Goal: Task Accomplishment & Management: Use online tool/utility

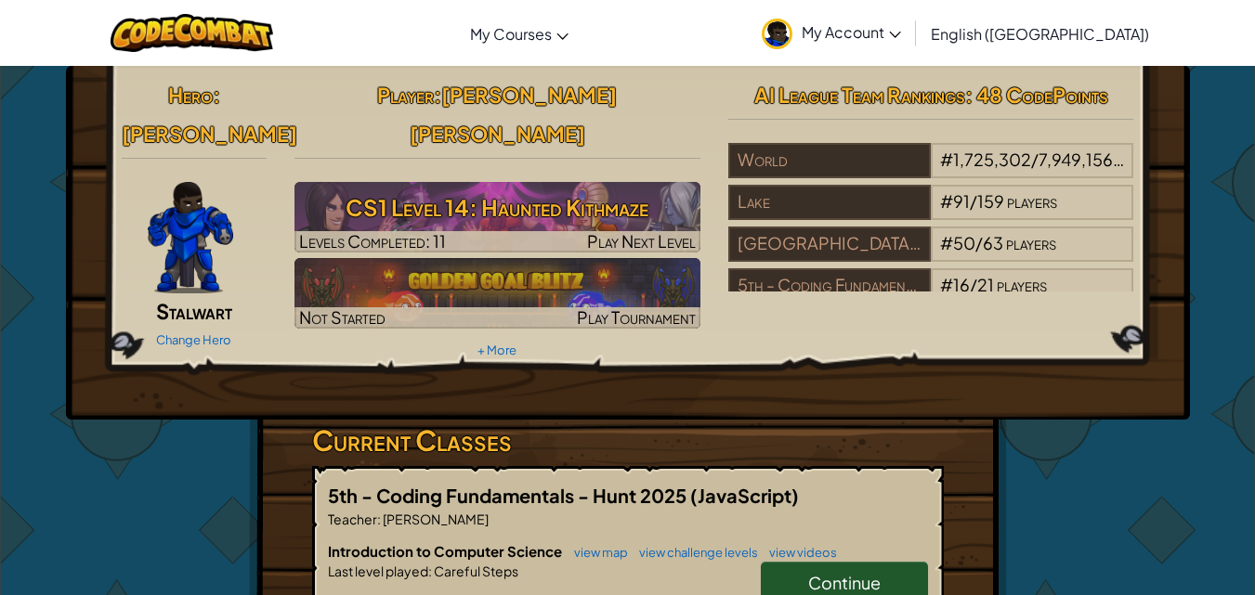
click at [799, 562] on link "Continue" at bounding box center [844, 583] width 167 height 43
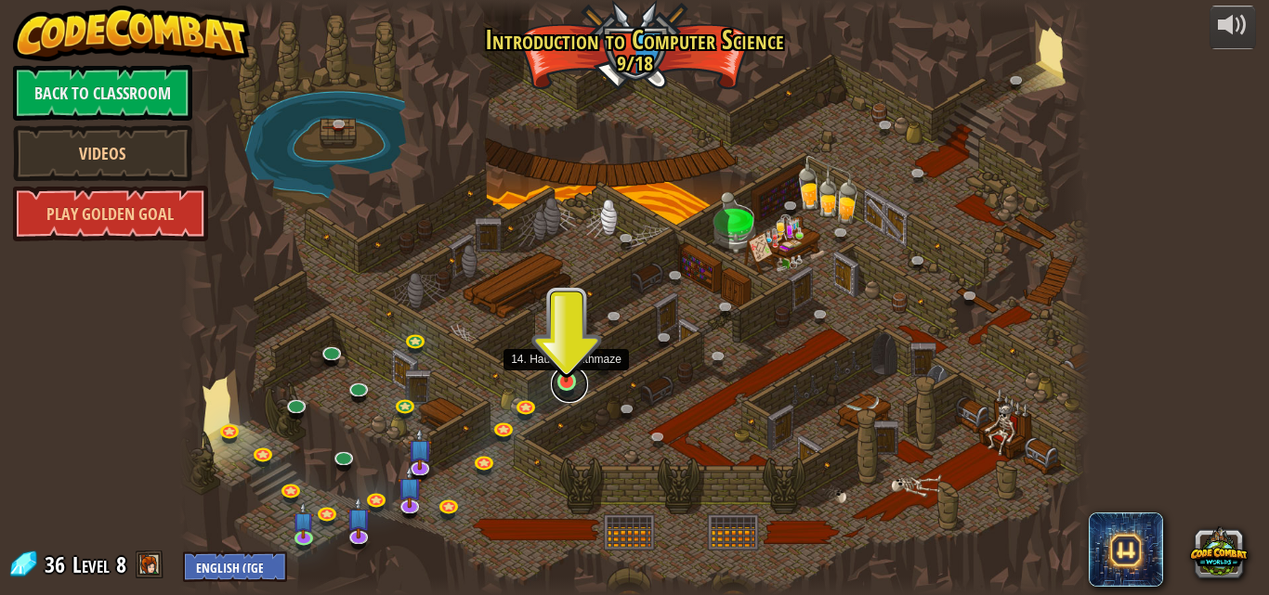
click at [569, 391] on link at bounding box center [569, 384] width 37 height 37
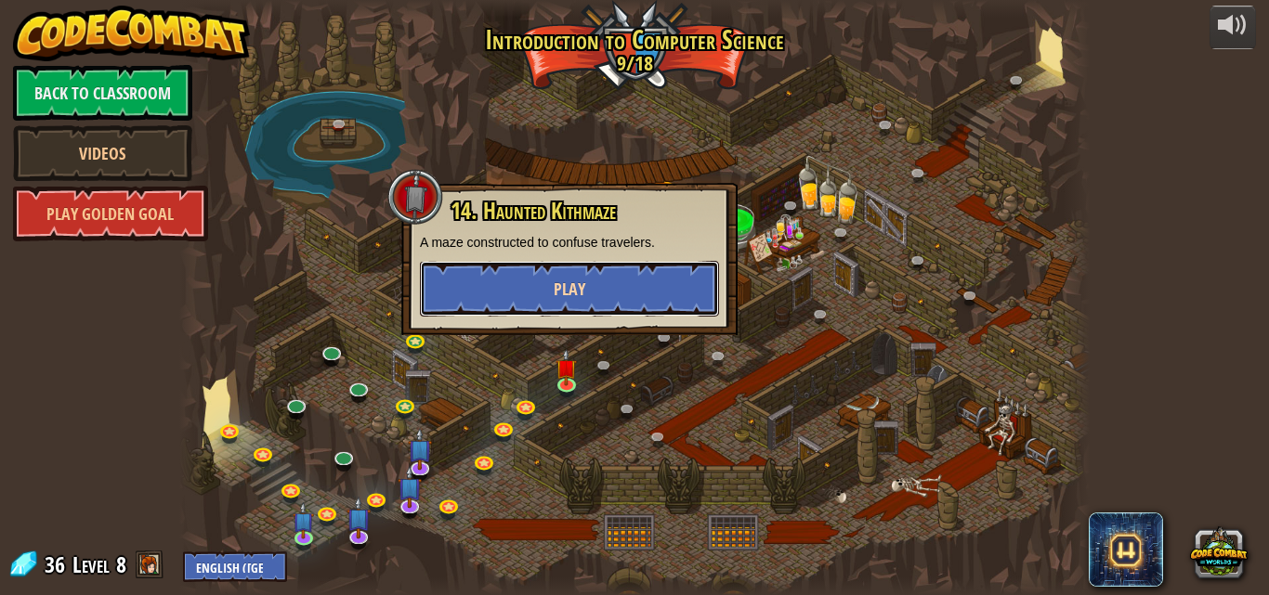
click at [568, 298] on span "Play" at bounding box center [570, 289] width 32 height 23
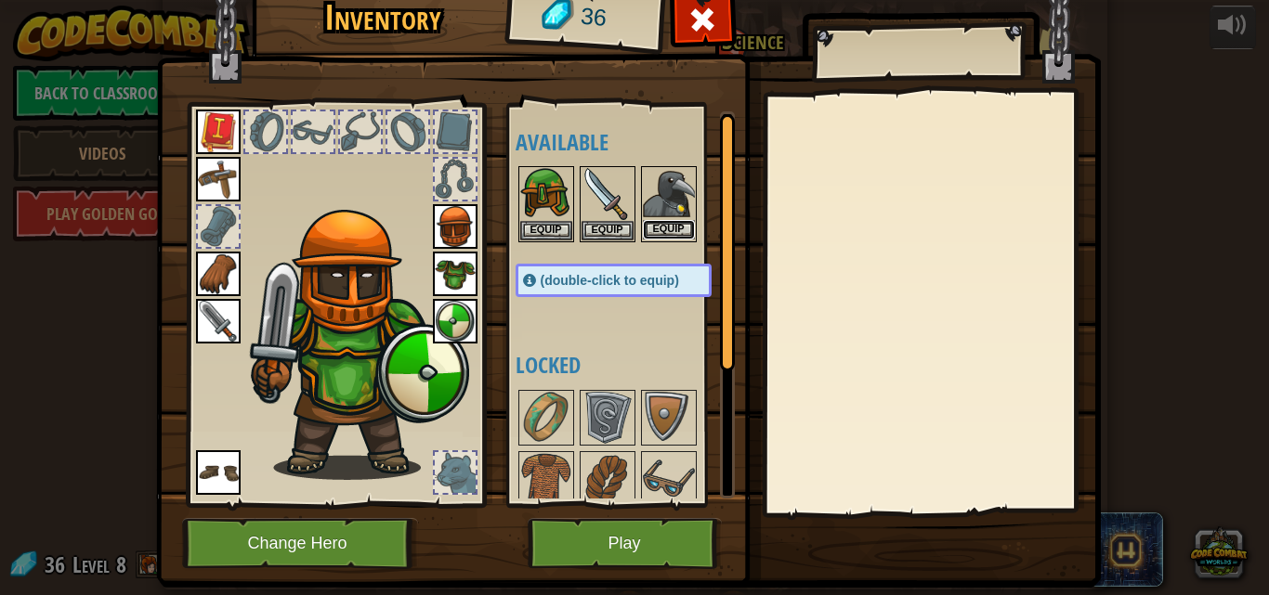
click at [659, 233] on button "Equip" at bounding box center [669, 230] width 52 height 20
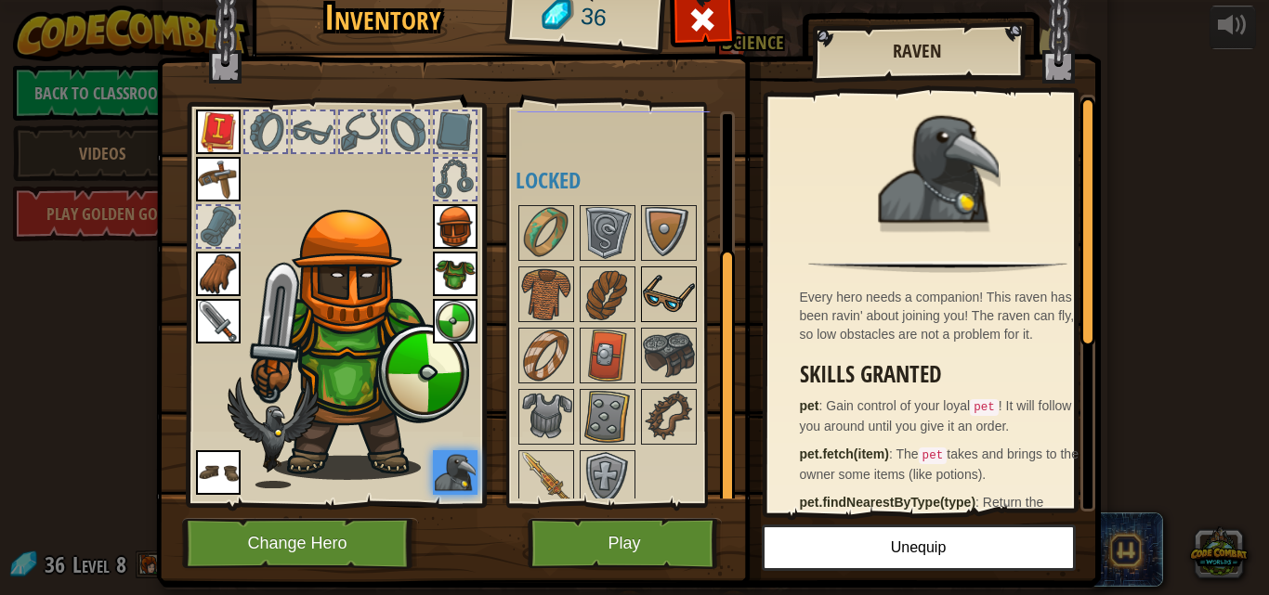
scroll to position [195, 0]
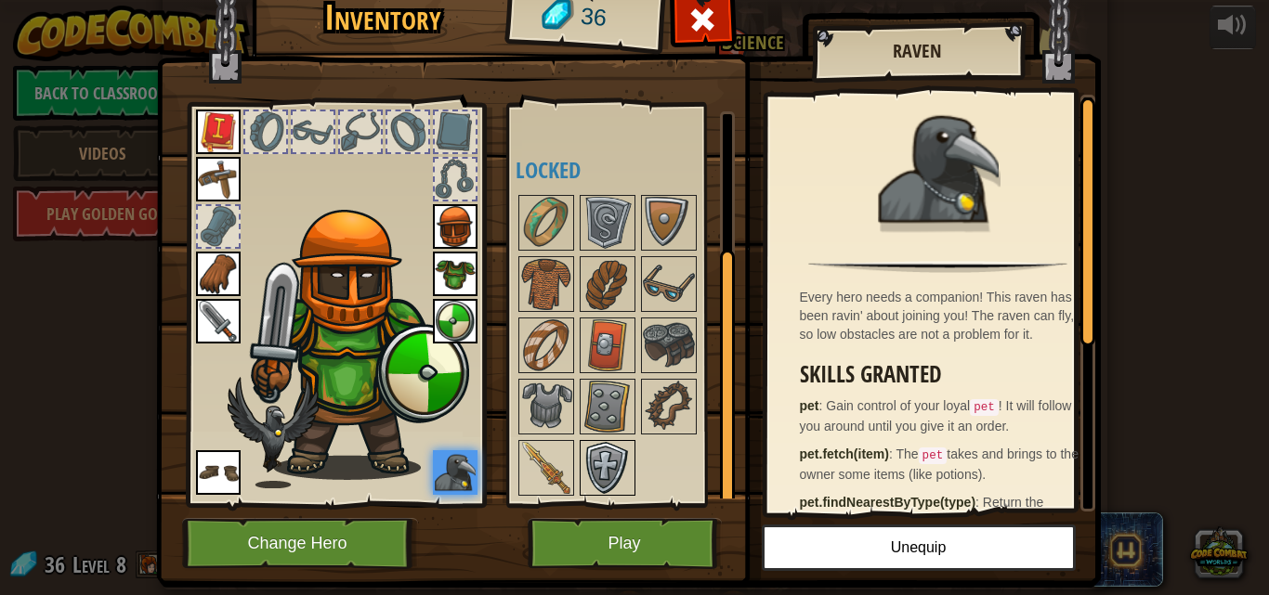
click at [591, 448] on img at bounding box center [607, 468] width 52 height 52
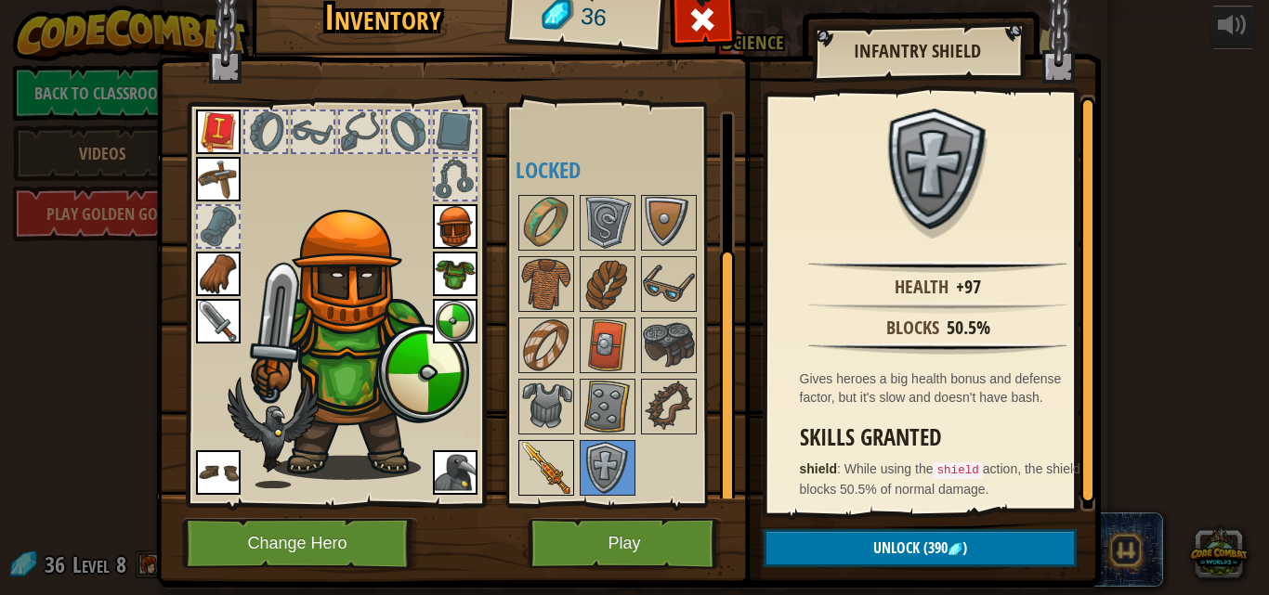
click at [548, 449] on img at bounding box center [546, 468] width 52 height 52
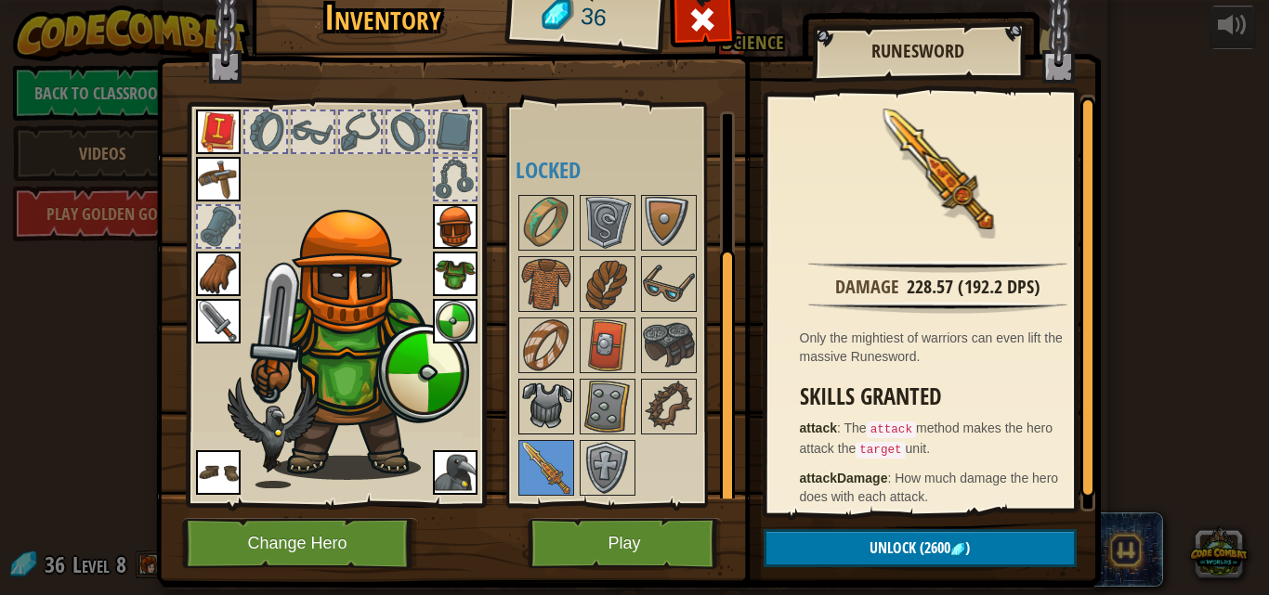
click at [559, 400] on img at bounding box center [546, 407] width 52 height 52
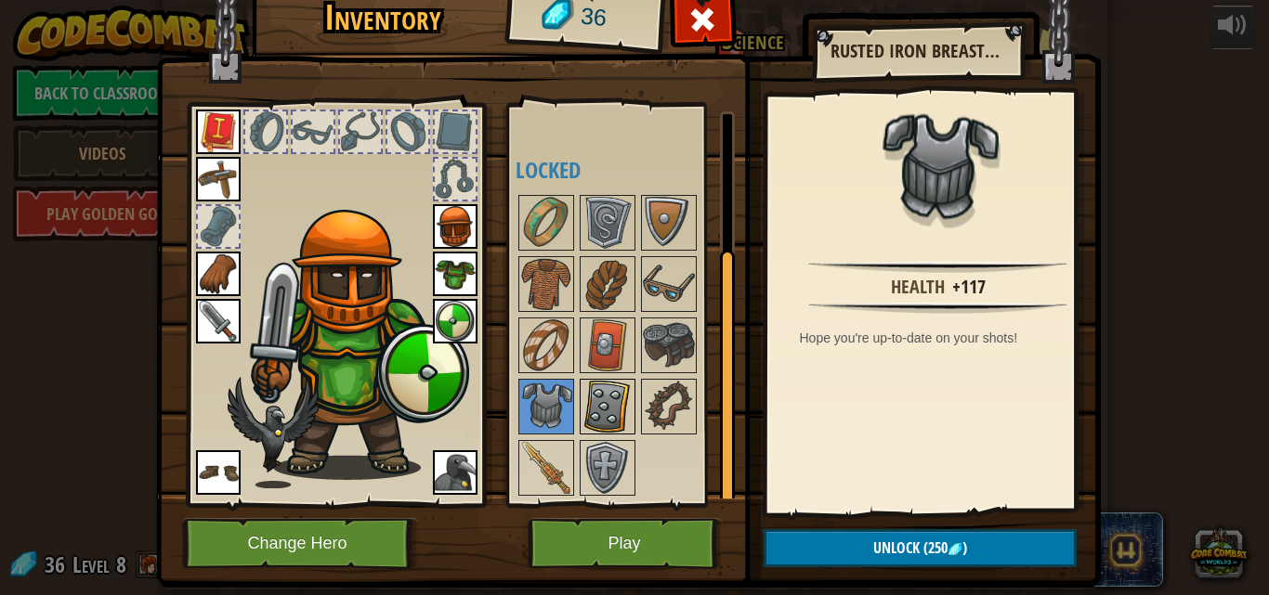
click at [616, 396] on img at bounding box center [607, 407] width 52 height 52
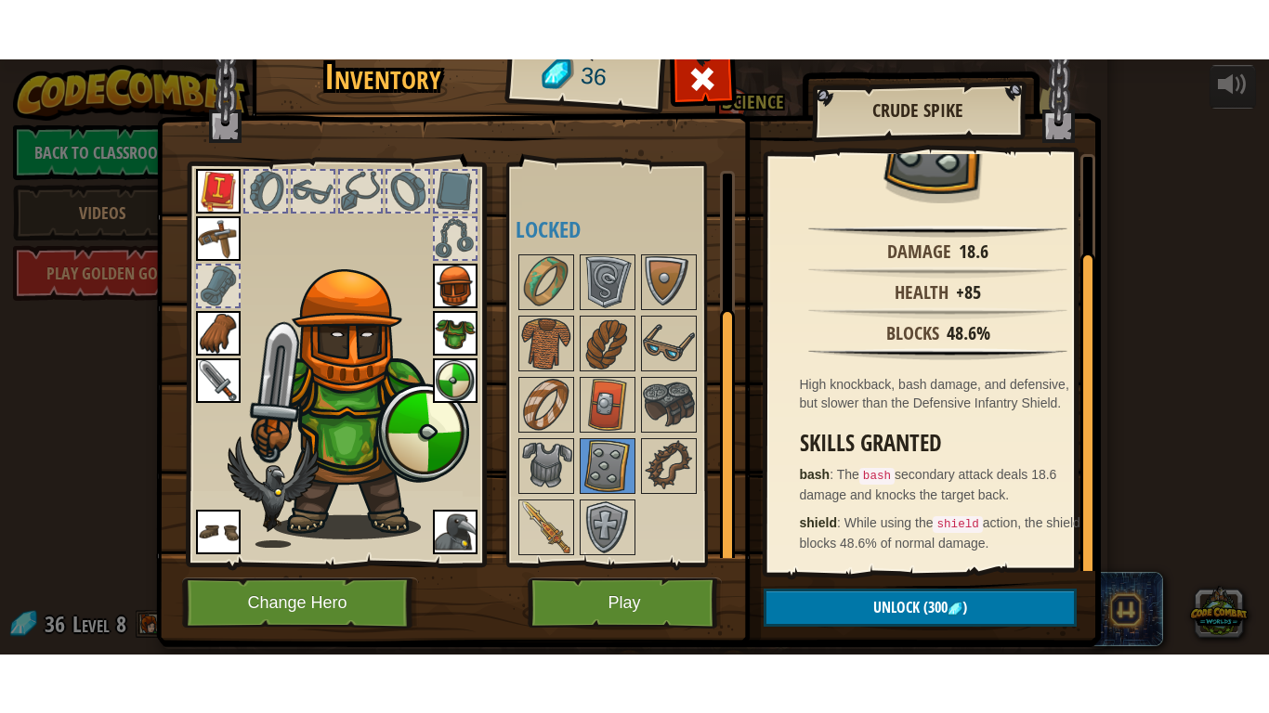
scroll to position [46, 0]
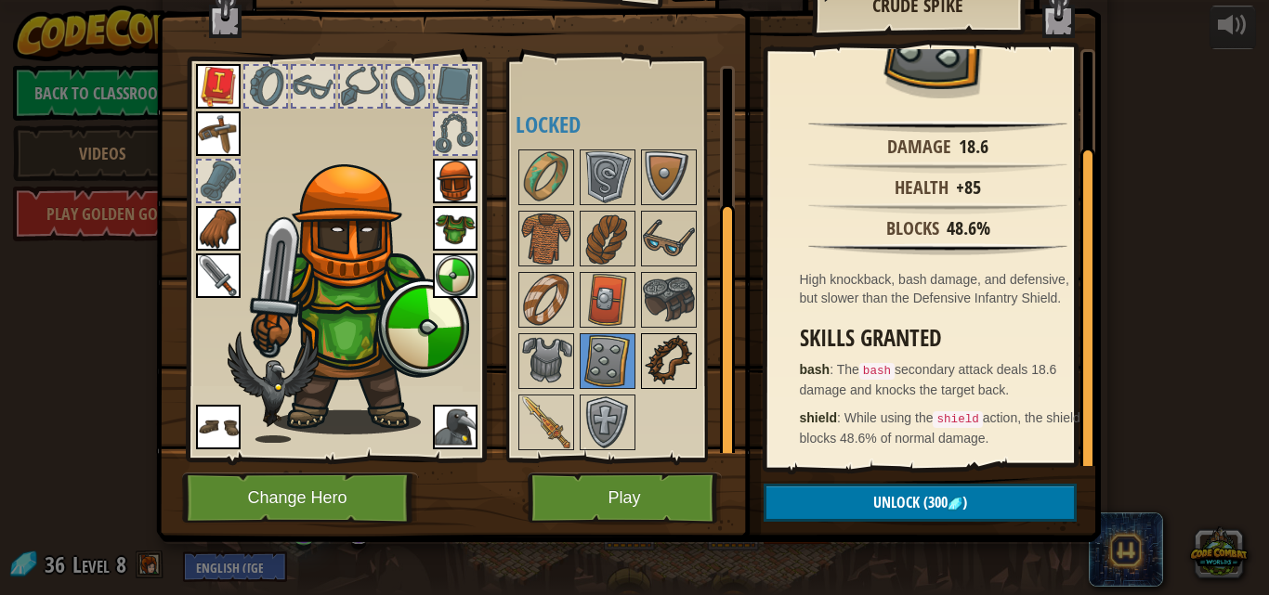
click at [659, 362] on img at bounding box center [669, 361] width 52 height 52
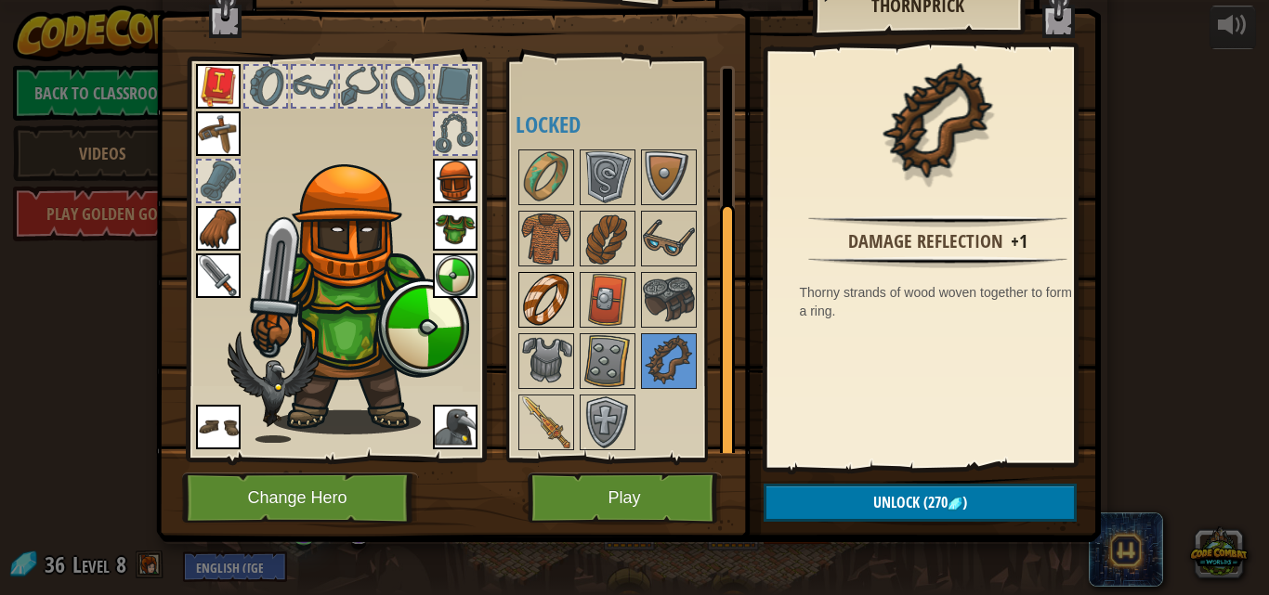
click at [544, 314] on img at bounding box center [546, 300] width 52 height 52
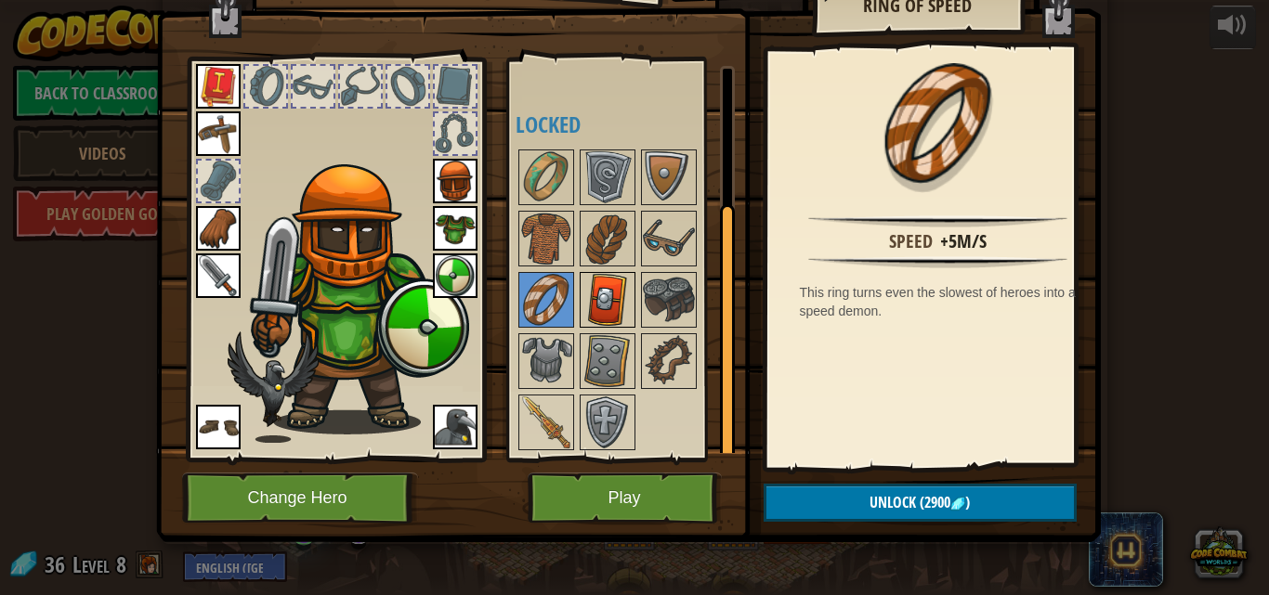
click at [602, 305] on img at bounding box center [607, 300] width 52 height 52
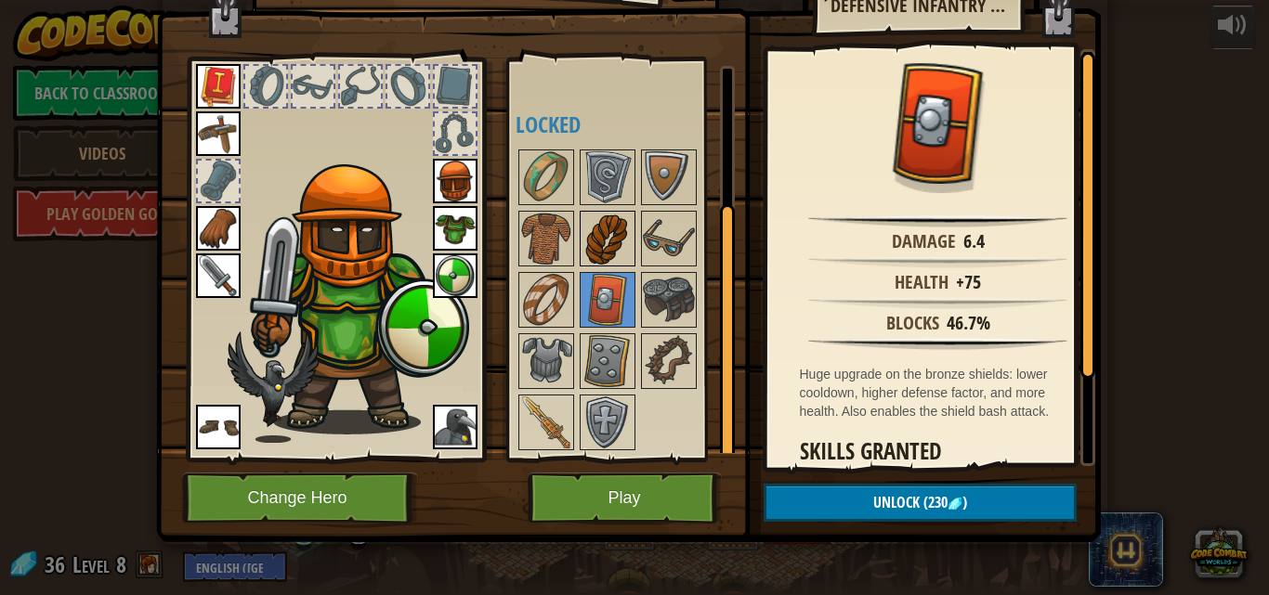
click at [610, 246] on img at bounding box center [607, 239] width 52 height 52
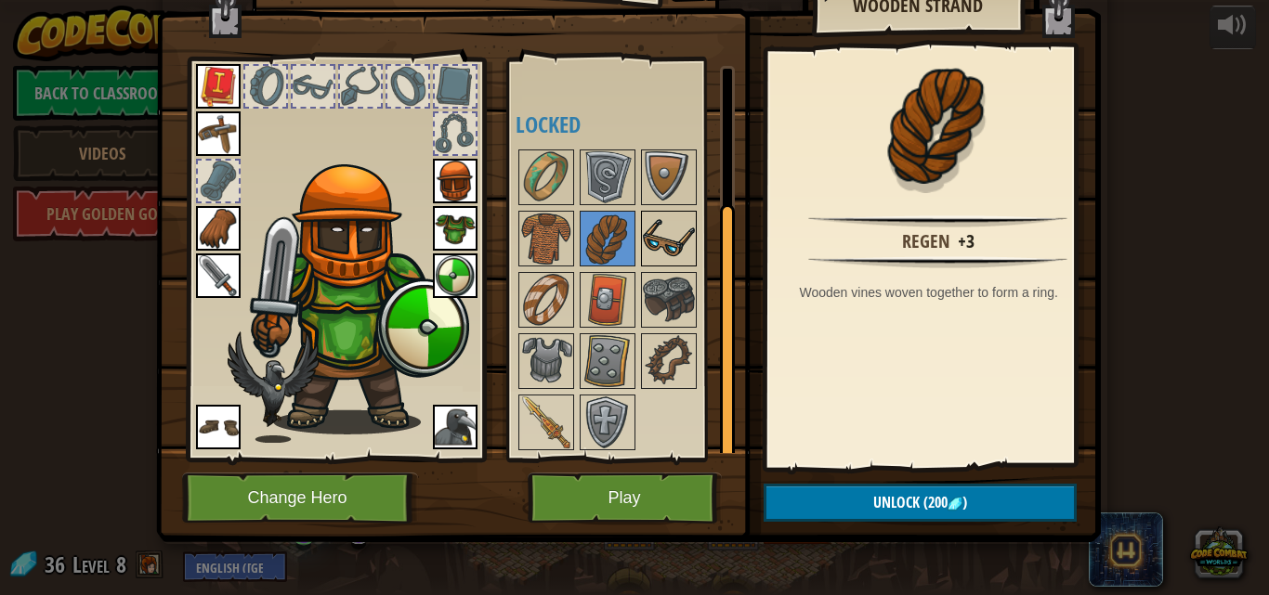
click at [663, 232] on img at bounding box center [669, 239] width 52 height 52
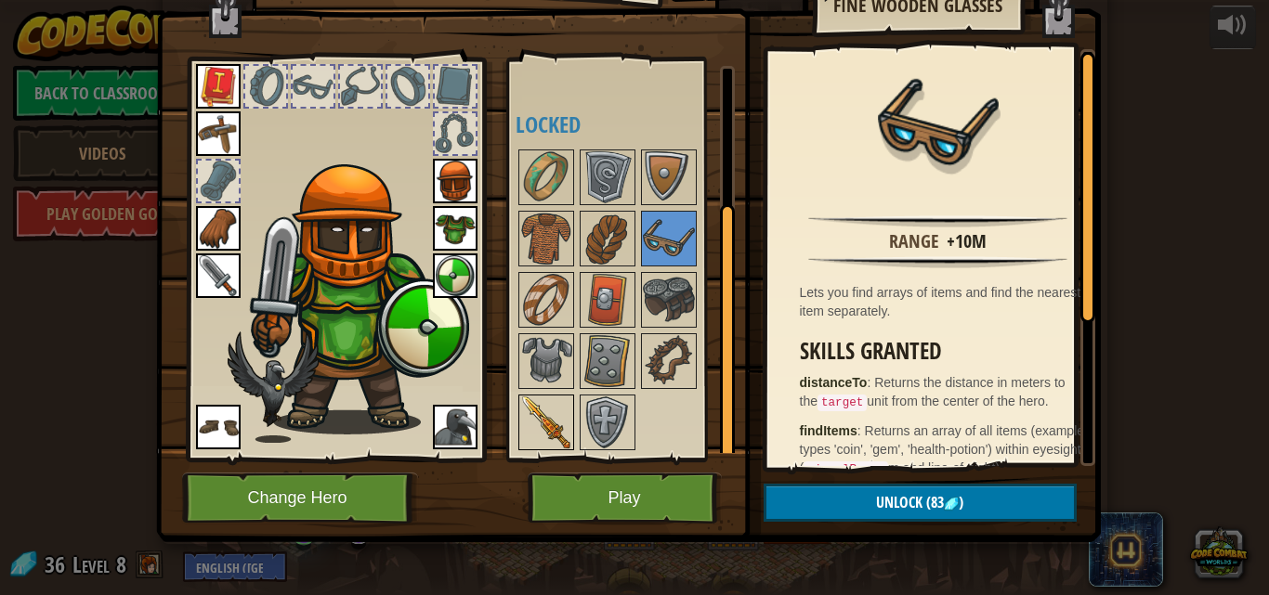
click at [544, 419] on img at bounding box center [546, 423] width 52 height 52
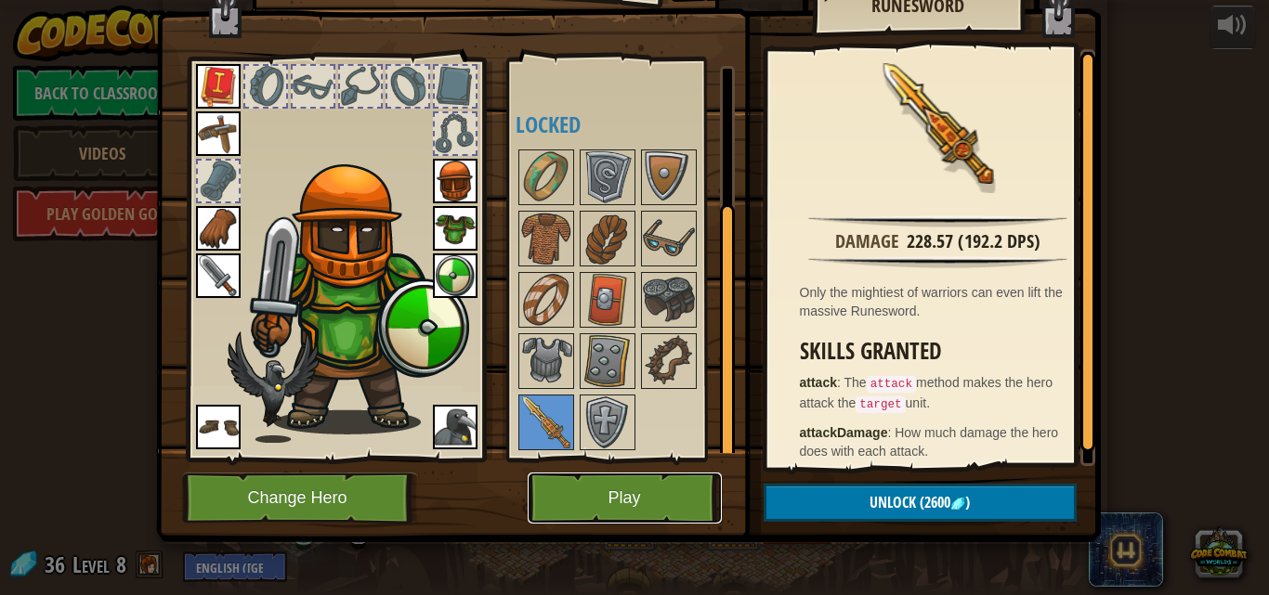
click at [643, 489] on button "Play" at bounding box center [625, 498] width 194 height 51
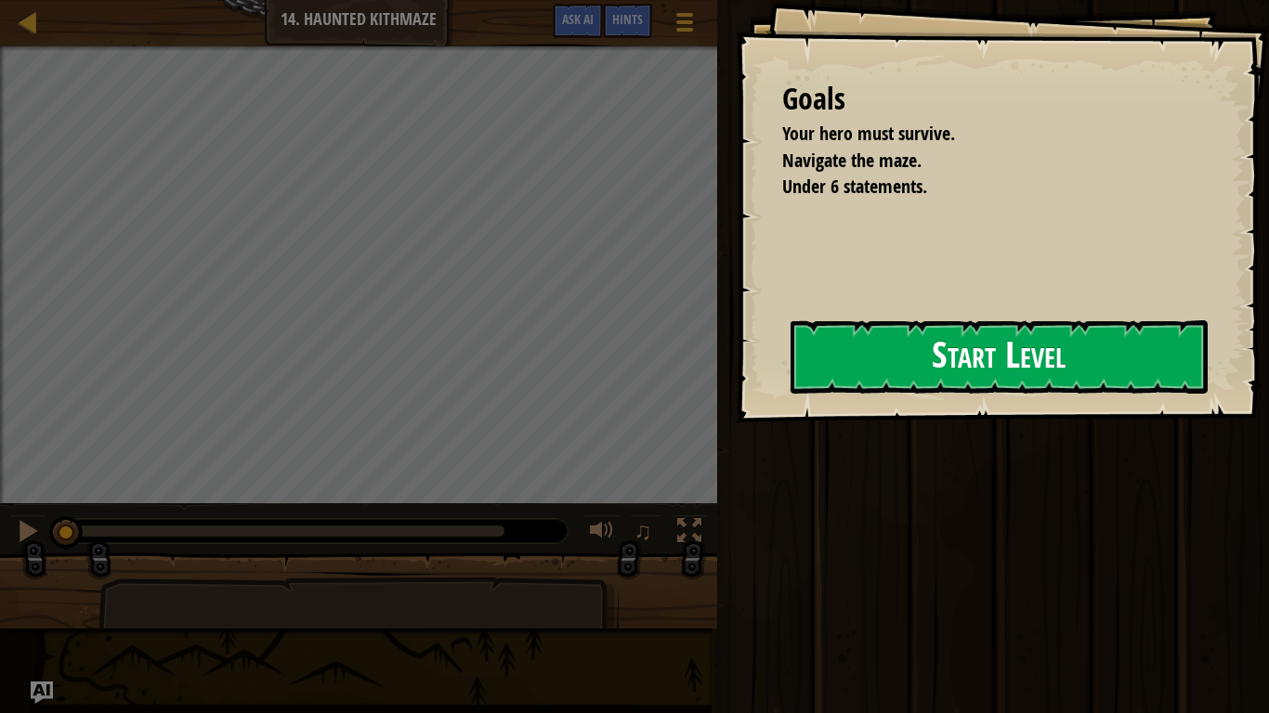
click at [880, 330] on button "Start Level" at bounding box center [998, 356] width 417 height 73
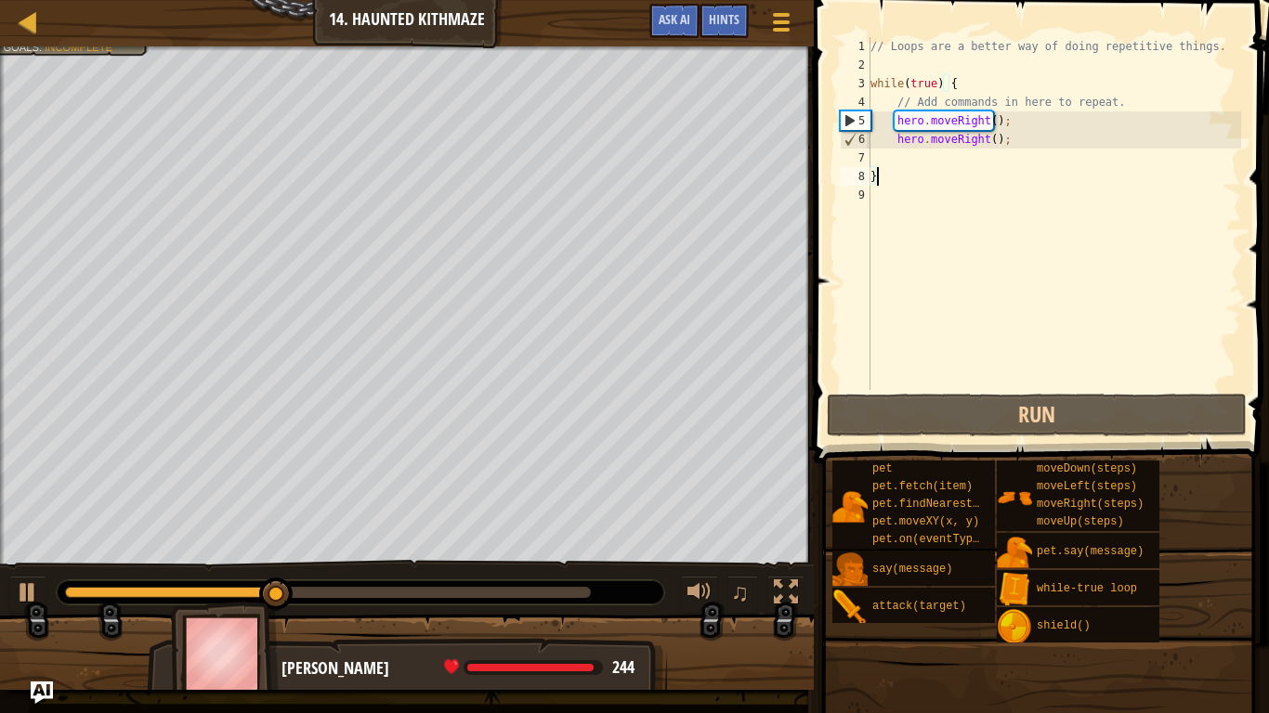
click at [910, 165] on div "// Loops are a better way of doing repetitive things. while ( true ) { // Add c…" at bounding box center [1054, 232] width 374 height 390
click at [880, 163] on div "// Loops are a better way of doing repetitive things. while ( true ) { // Add c…" at bounding box center [1054, 232] width 374 height 390
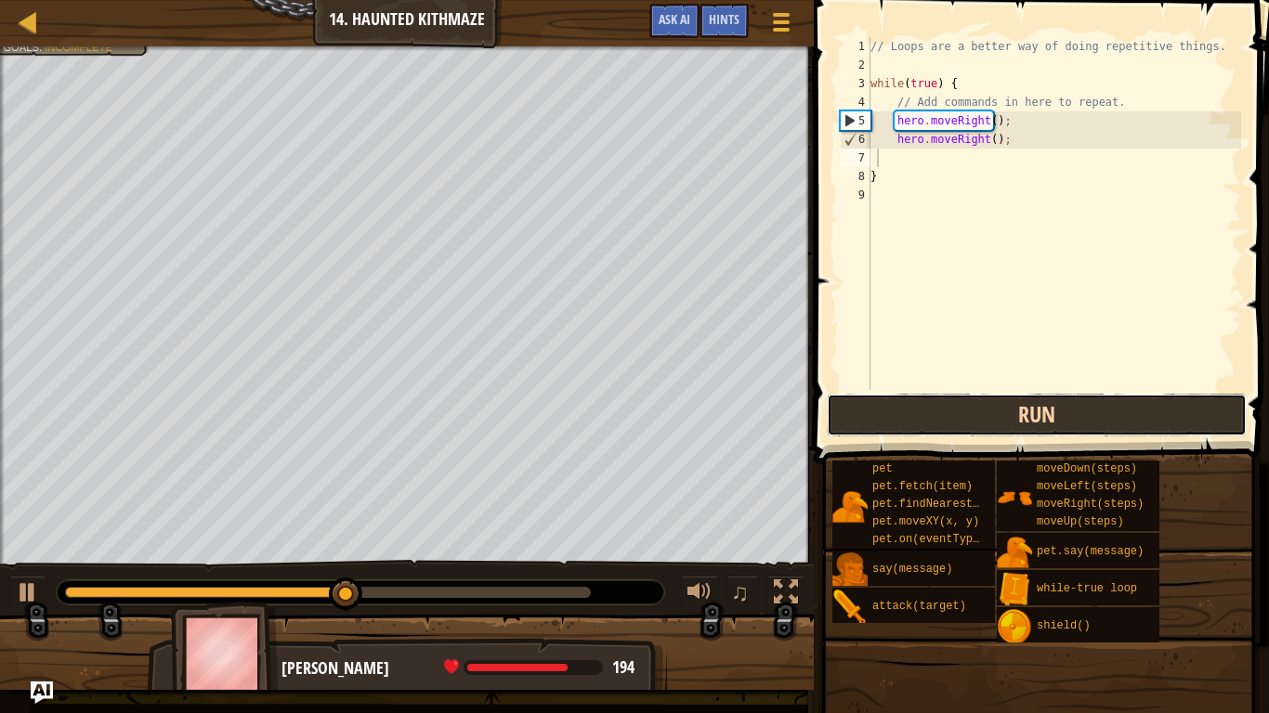
click at [926, 402] on button "Run" at bounding box center [1037, 415] width 420 height 43
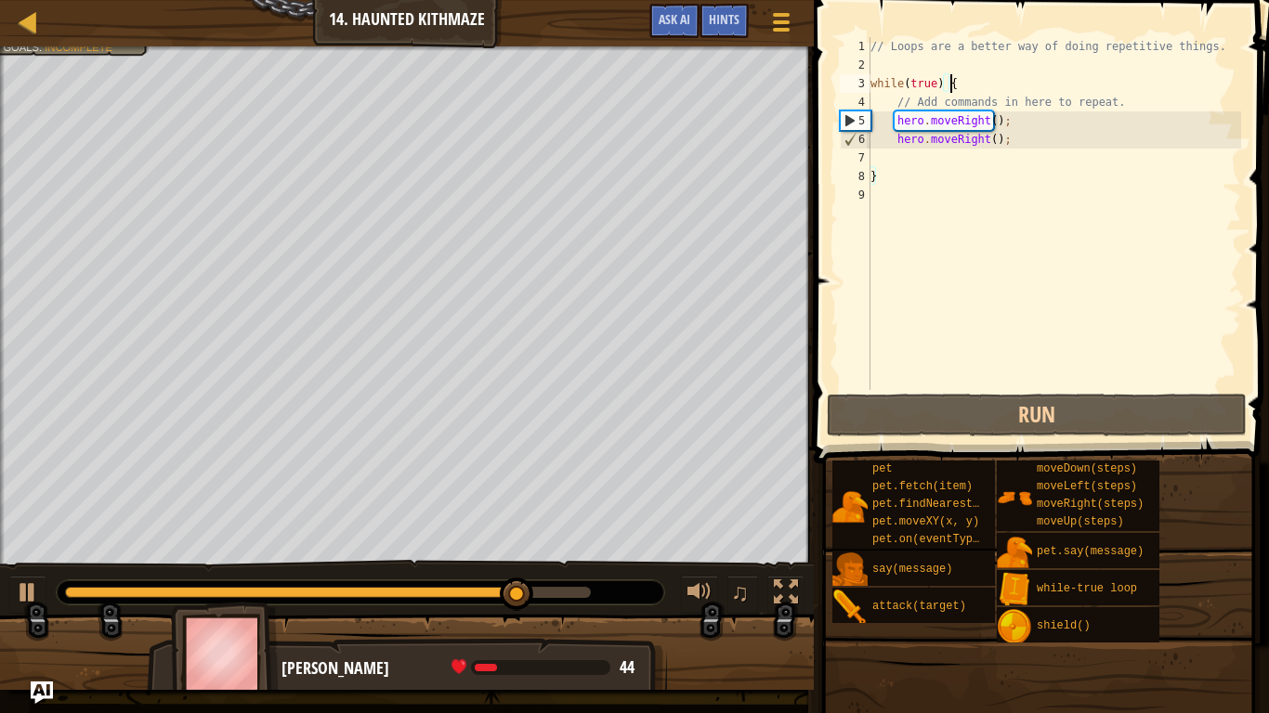
click at [952, 89] on div "// Loops are a better way of doing repetitive things. while ( true ) { // Add c…" at bounding box center [1054, 232] width 374 height 390
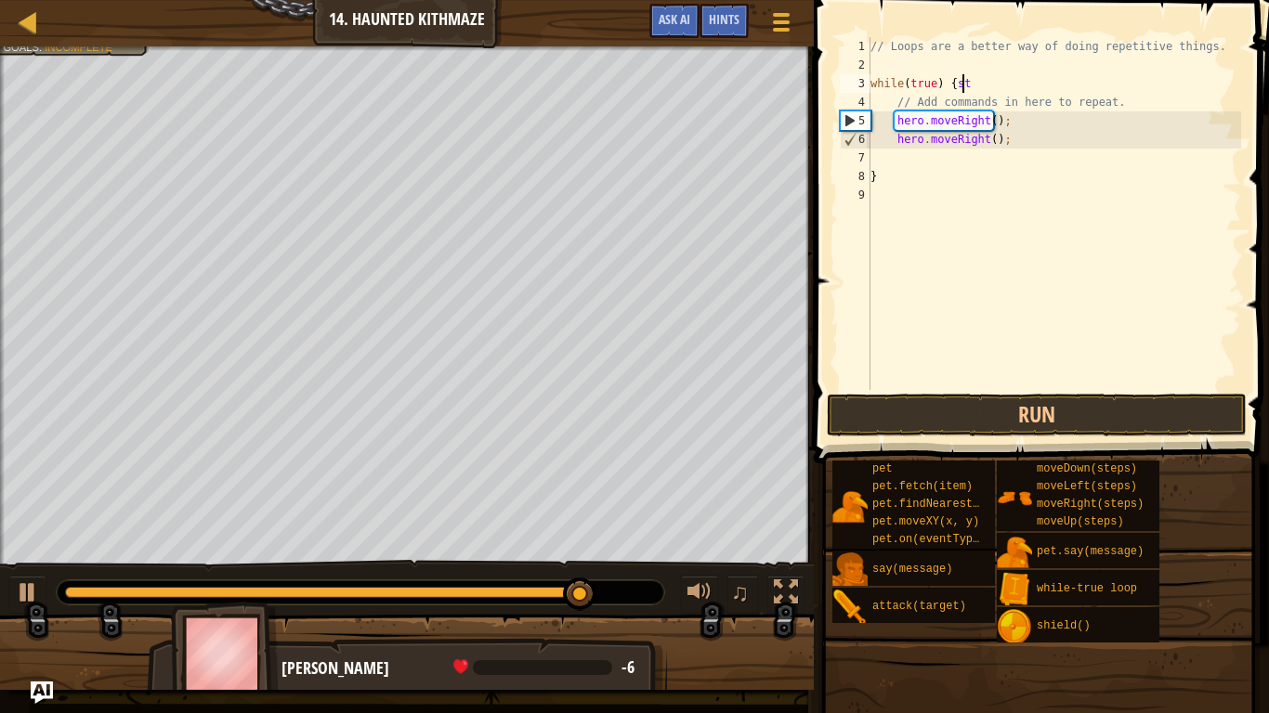
scroll to position [8, 7]
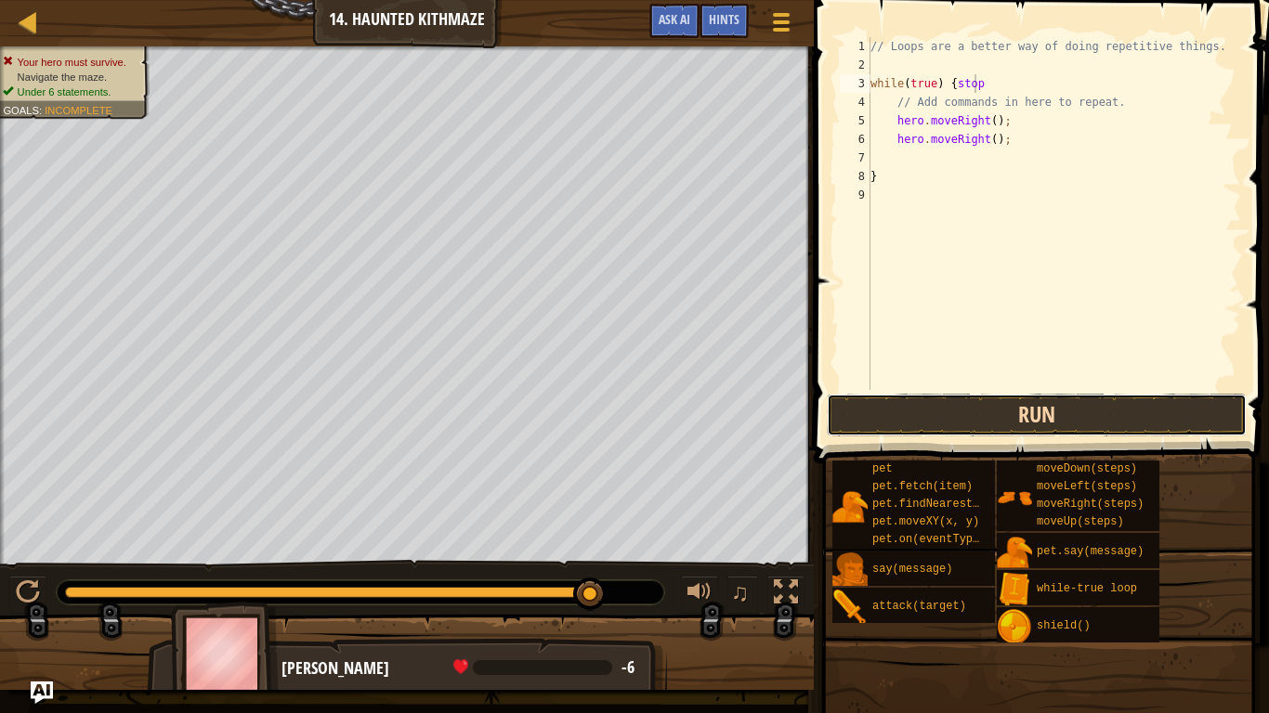
click at [1051, 424] on button "Run" at bounding box center [1037, 415] width 420 height 43
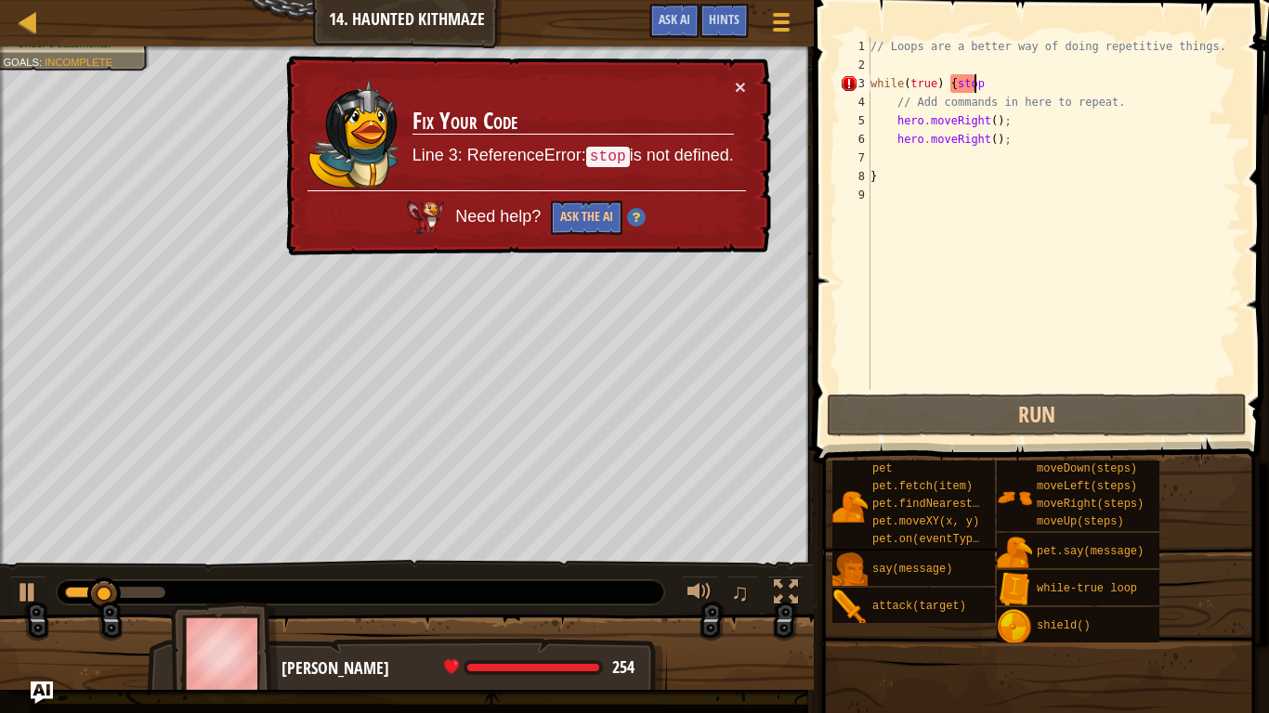
click at [1034, 85] on div "// Loops are a better way of doing repetitive things. while ( true ) { stop // …" at bounding box center [1054, 232] width 374 height 390
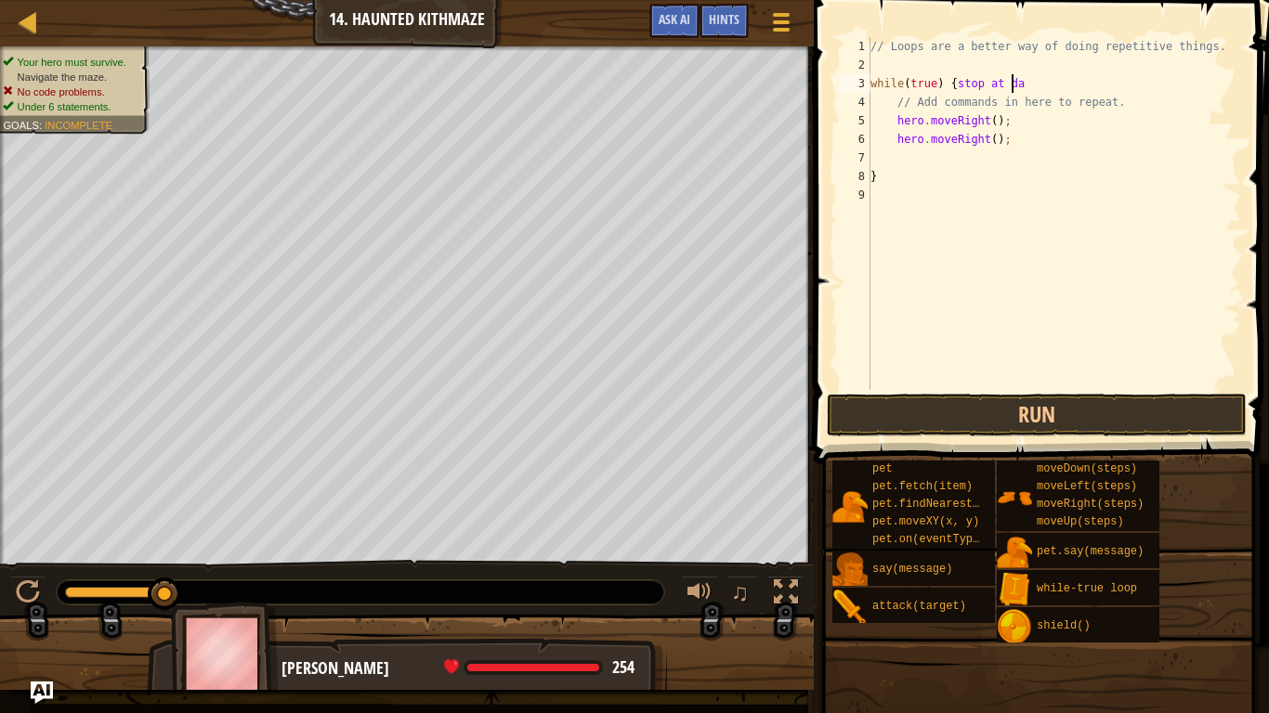
scroll to position [8, 11]
type textarea "while(true) {stop at danger"
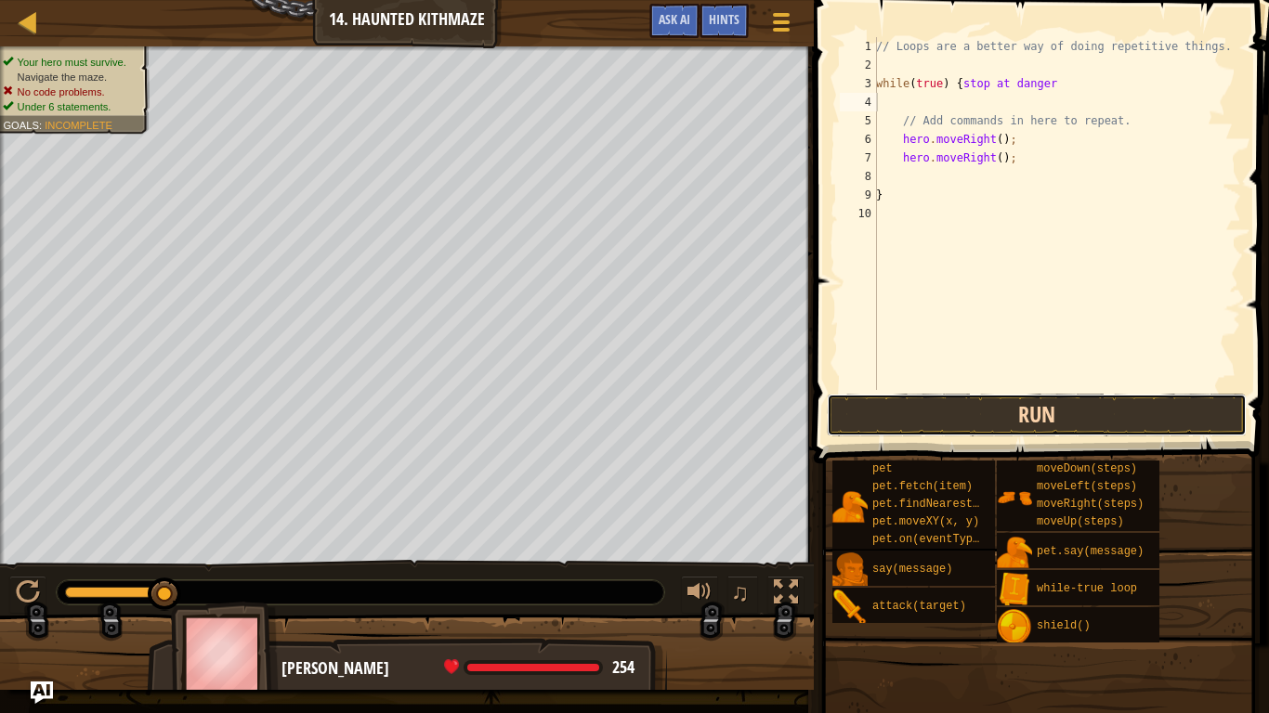
click at [954, 412] on button "Run" at bounding box center [1037, 415] width 420 height 43
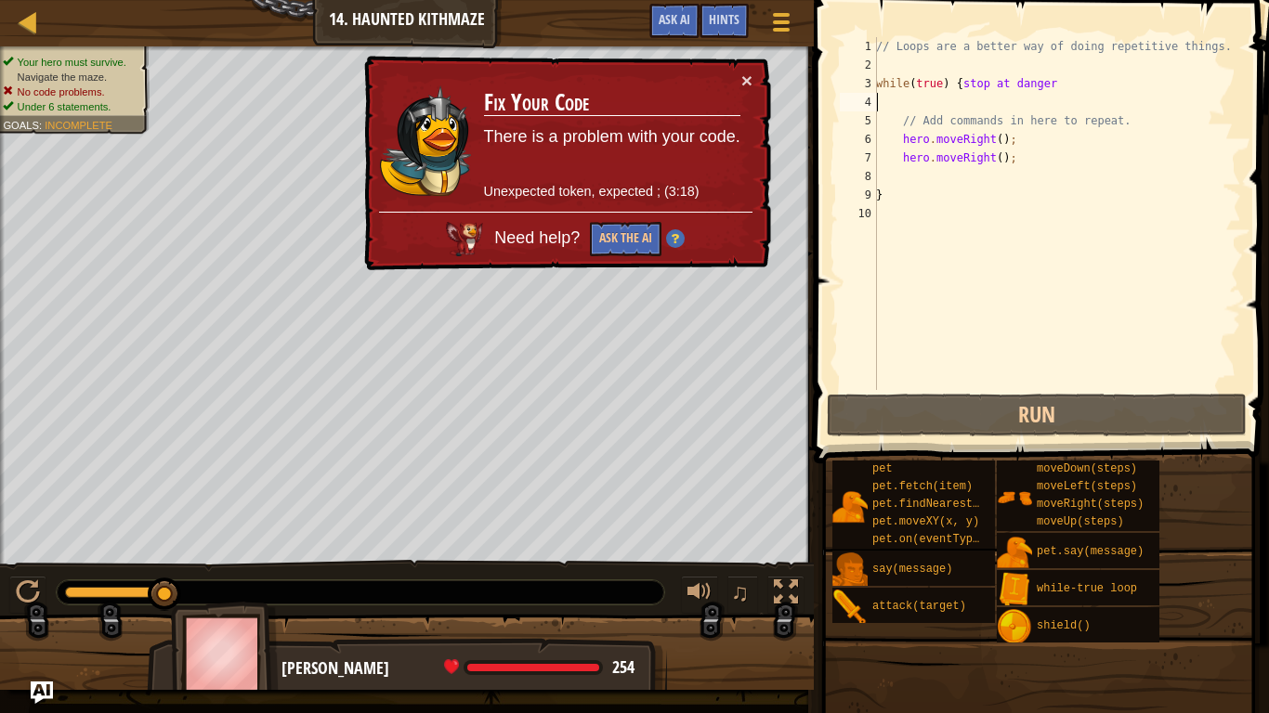
click at [1128, 50] on div "// Loops are a better way of doing repetitive things. while ( true ) { stop at …" at bounding box center [1056, 232] width 369 height 390
type textarea "// Loops are a better way of doing repetitive things."
click at [1114, 72] on div "// Loops are a better way of doing repetitive things. while ( true ) { stop at …" at bounding box center [1056, 232] width 369 height 390
click at [1089, 74] on div "// Loops are a better way of doing repetitive things. while ( true ) { stop at …" at bounding box center [1056, 232] width 369 height 390
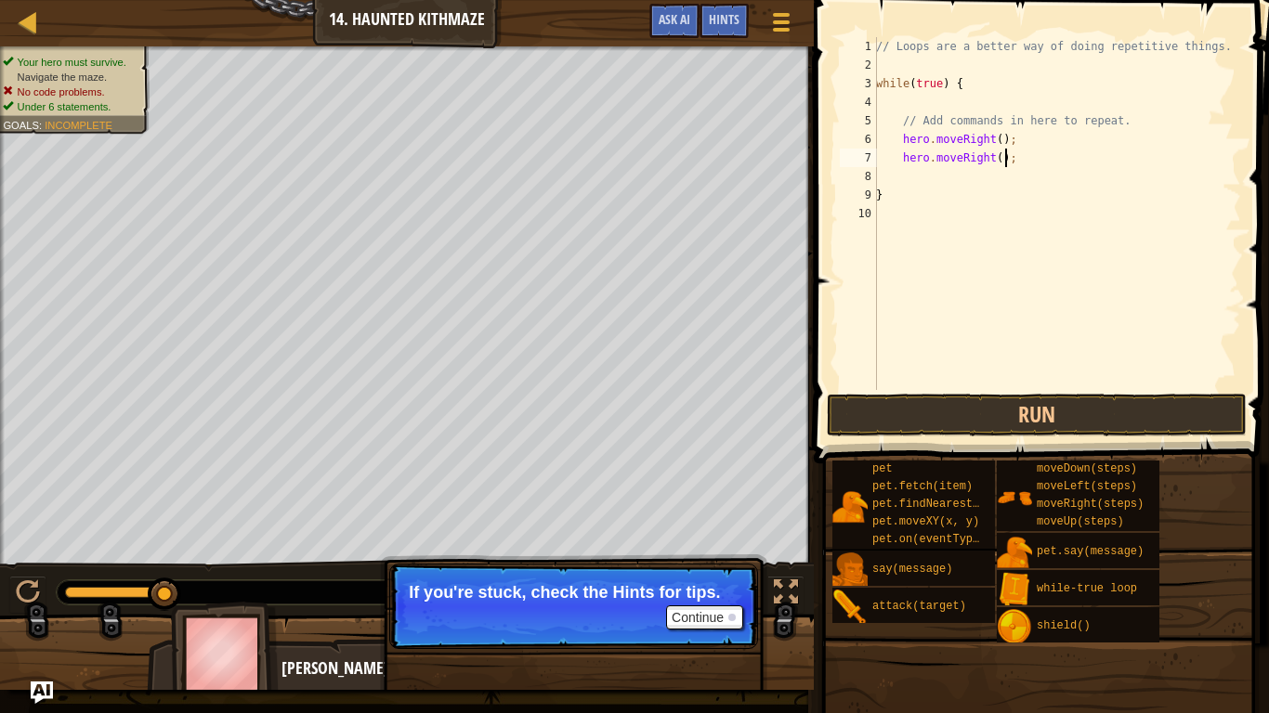
click at [1050, 151] on div "// Loops are a better way of doing repetitive things. while ( true ) { // Add c…" at bounding box center [1056, 232] width 369 height 390
click at [1013, 136] on div "// Loops are a better way of doing repetitive things. while ( true ) { // Add c…" at bounding box center [1056, 232] width 369 height 390
type textarea "h"
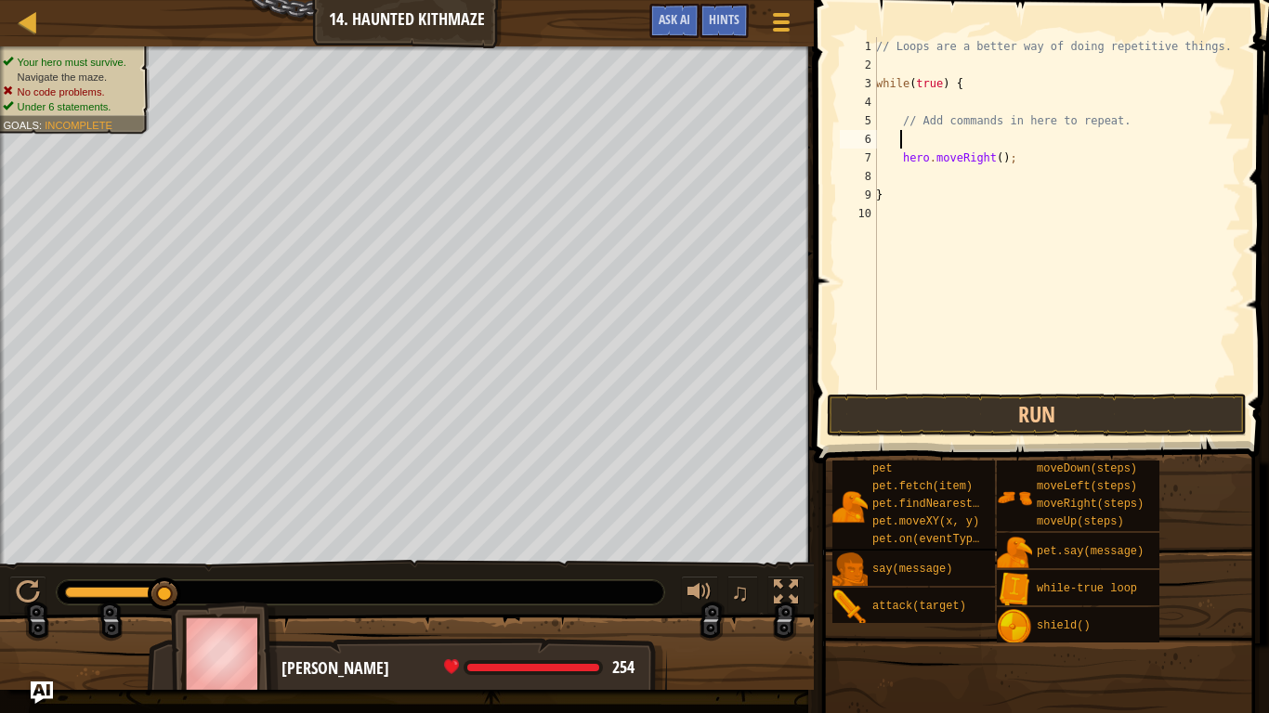
type textarea "u"
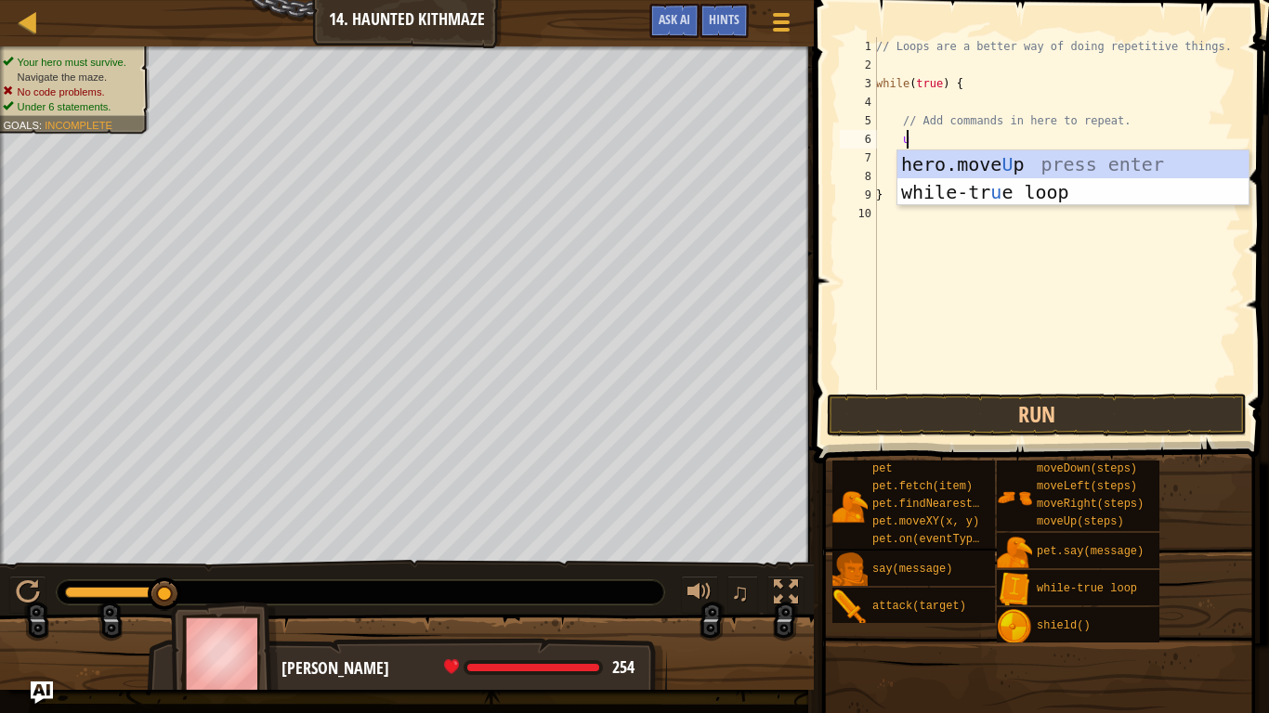
scroll to position [8, 2]
click at [984, 153] on div "hero.move U p press enter while-tr u e loop press enter" at bounding box center [1072, 205] width 351 height 111
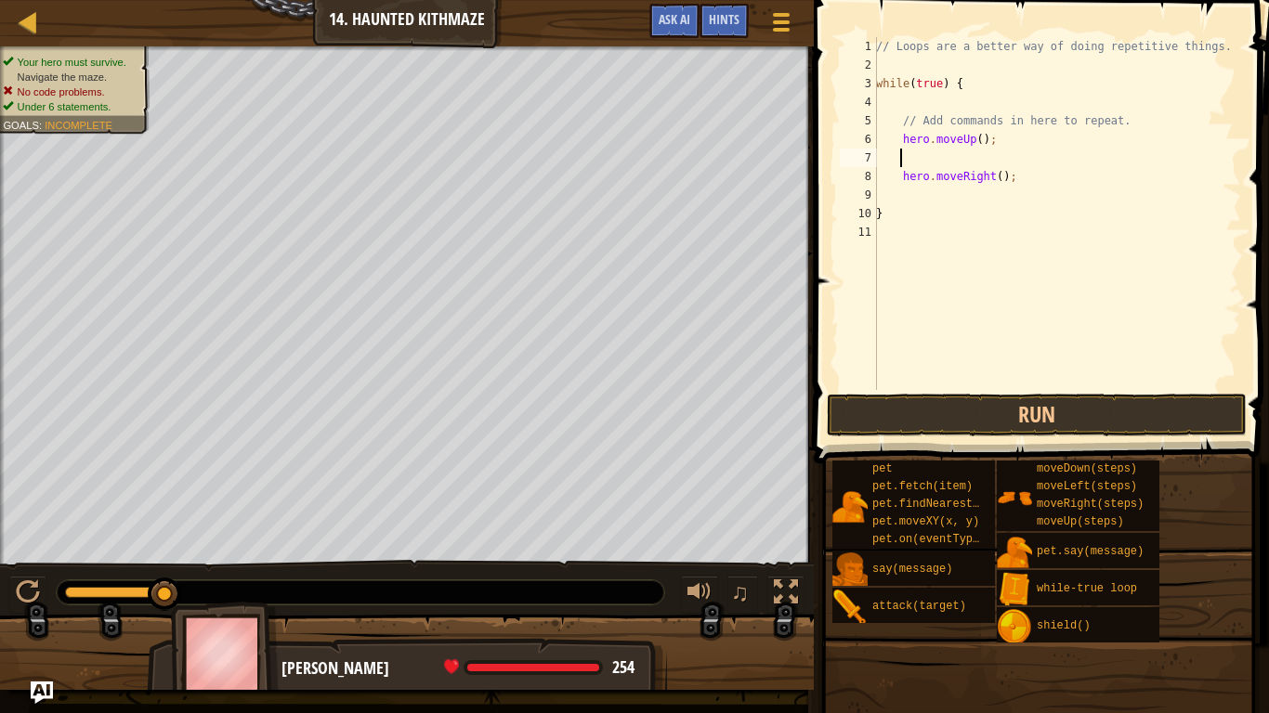
scroll to position [8, 1]
click at [982, 137] on div "// Loops are a better way of doing repetitive things. while ( true ) { // Add c…" at bounding box center [1056, 232] width 369 height 390
click at [1002, 137] on div "// Loops are a better way of doing repetitive things. while ( true ) { // Add c…" at bounding box center [1056, 232] width 369 height 390
type textarea "h"
click at [991, 176] on div "// Loops are a better way of doing repetitive things. while ( true ) { // Add c…" at bounding box center [1056, 232] width 369 height 390
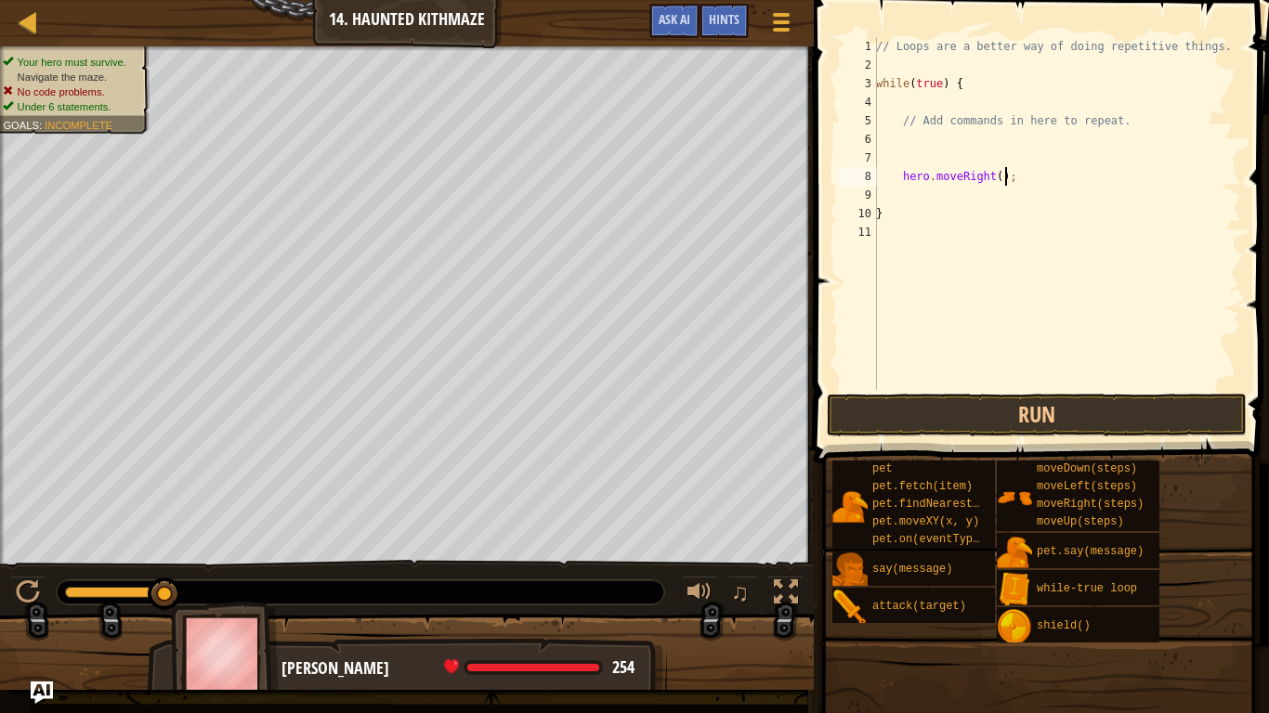
click at [1014, 169] on div "// Loops are a better way of doing repetitive things. while ( true ) { // Add c…" at bounding box center [1056, 232] width 369 height 390
type textarea "h"
click at [896, 145] on div "// Loops are a better way of doing repetitive things. while ( true ) { // Add c…" at bounding box center [1056, 232] width 369 height 390
type textarea "r"
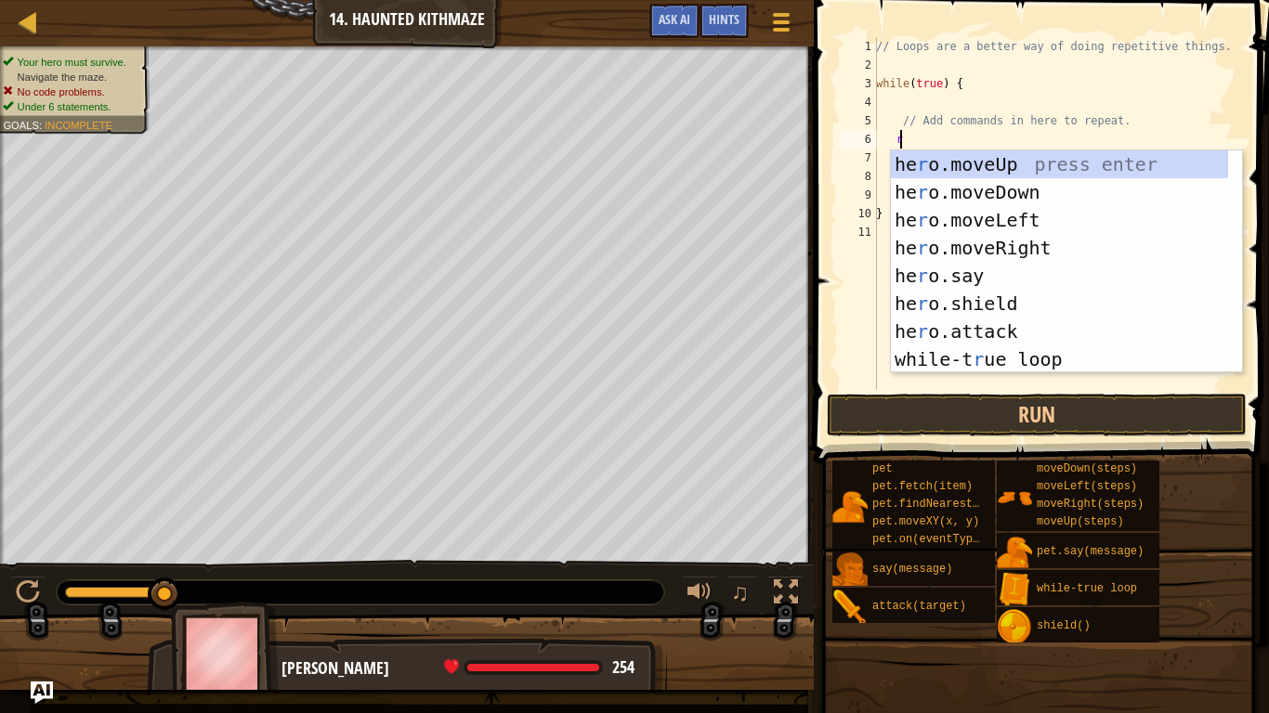
scroll to position [8, 2]
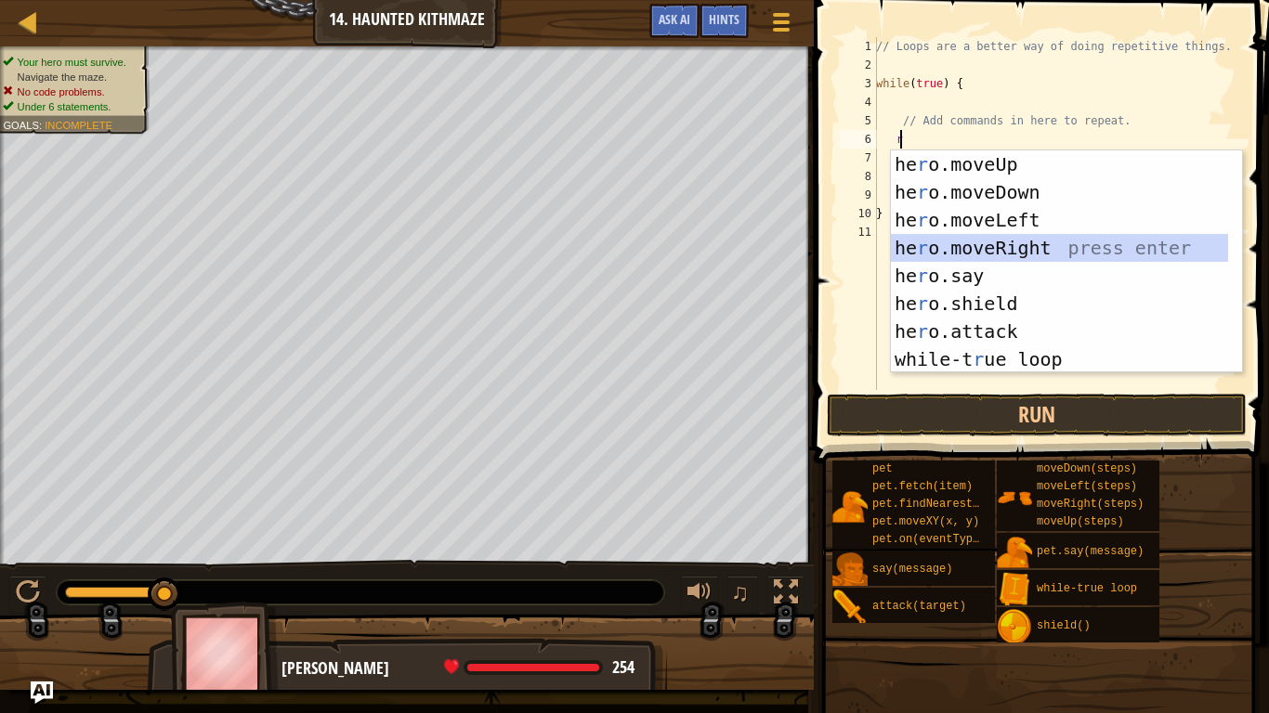
click at [1020, 240] on div "he r o.moveUp press enter he r o.moveDown press enter he r o.moveLeft press ent…" at bounding box center [1059, 289] width 337 height 279
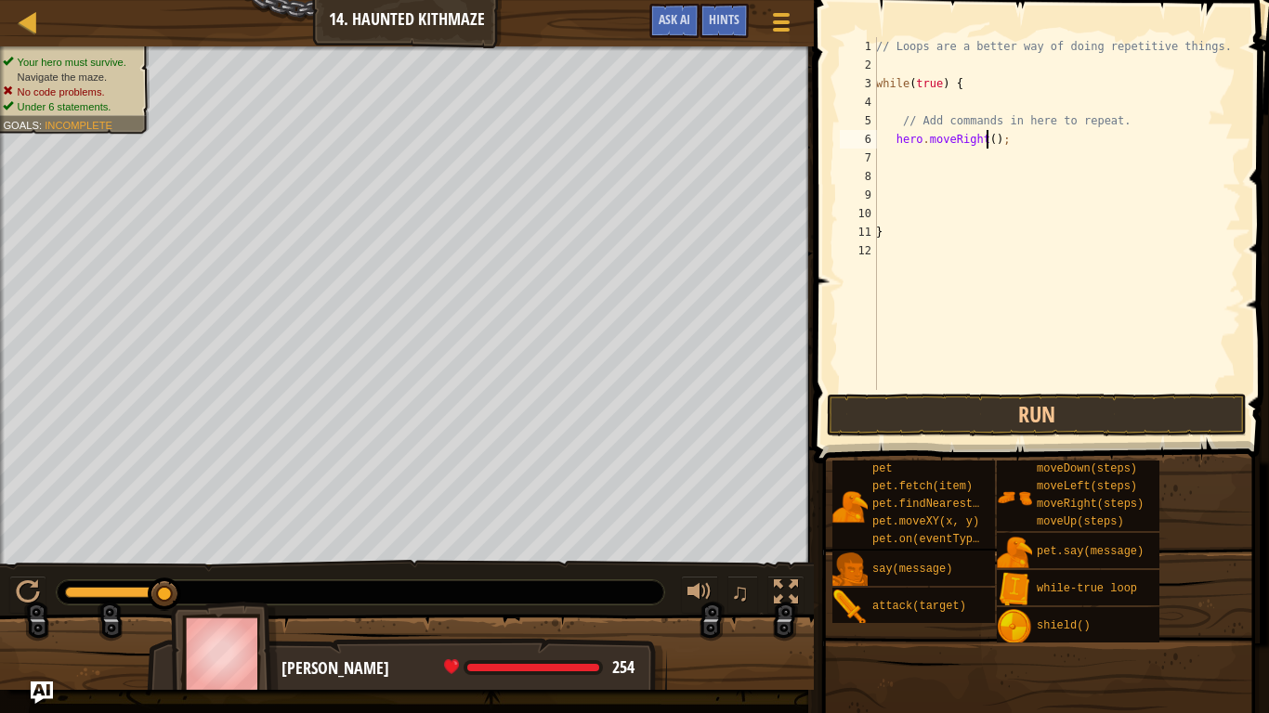
click at [985, 136] on div "// Loops are a better way of doing repetitive things. while ( true ) { // Add c…" at bounding box center [1056, 232] width 369 height 390
type textarea "hero.moveRight(2);"
click at [973, 172] on div "// Loops are a better way of doing repetitive things. while ( true ) { // Add c…" at bounding box center [1056, 232] width 369 height 390
click at [955, 155] on div "// Loops are a better way of doing repetitive things. while ( true ) { // Add c…" at bounding box center [1056, 232] width 369 height 390
type textarea "u"
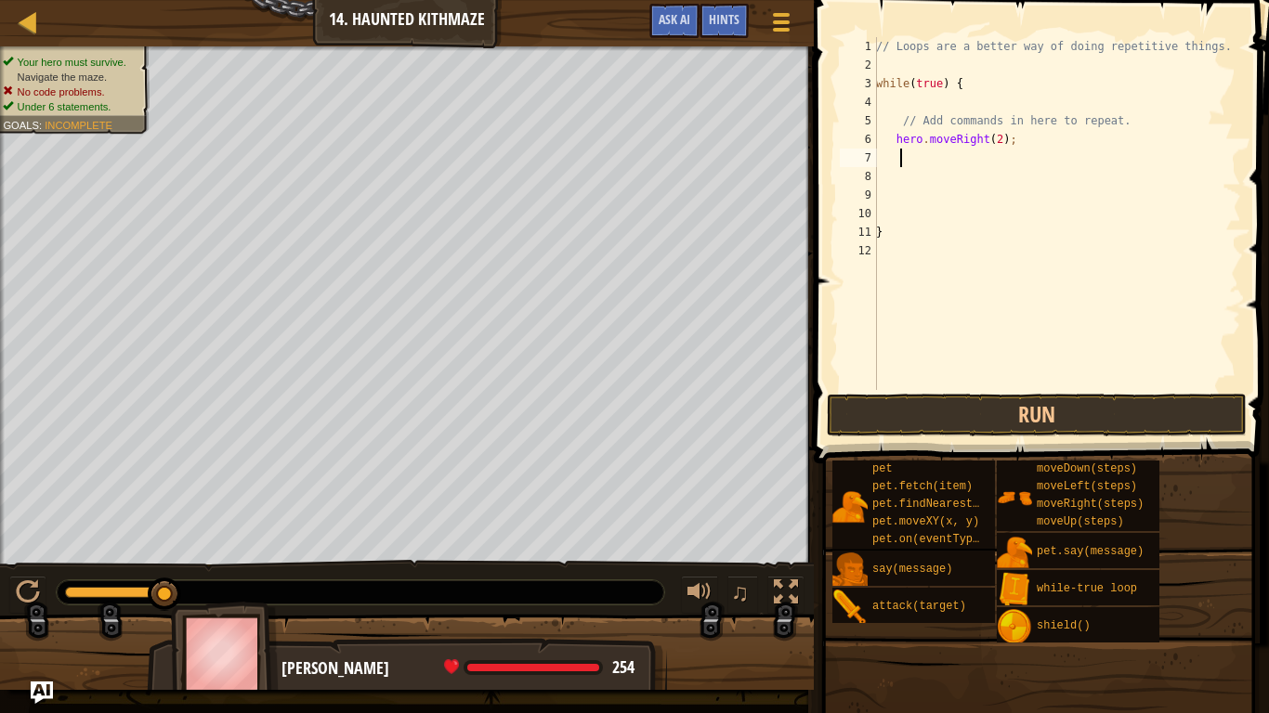
scroll to position [8, 2]
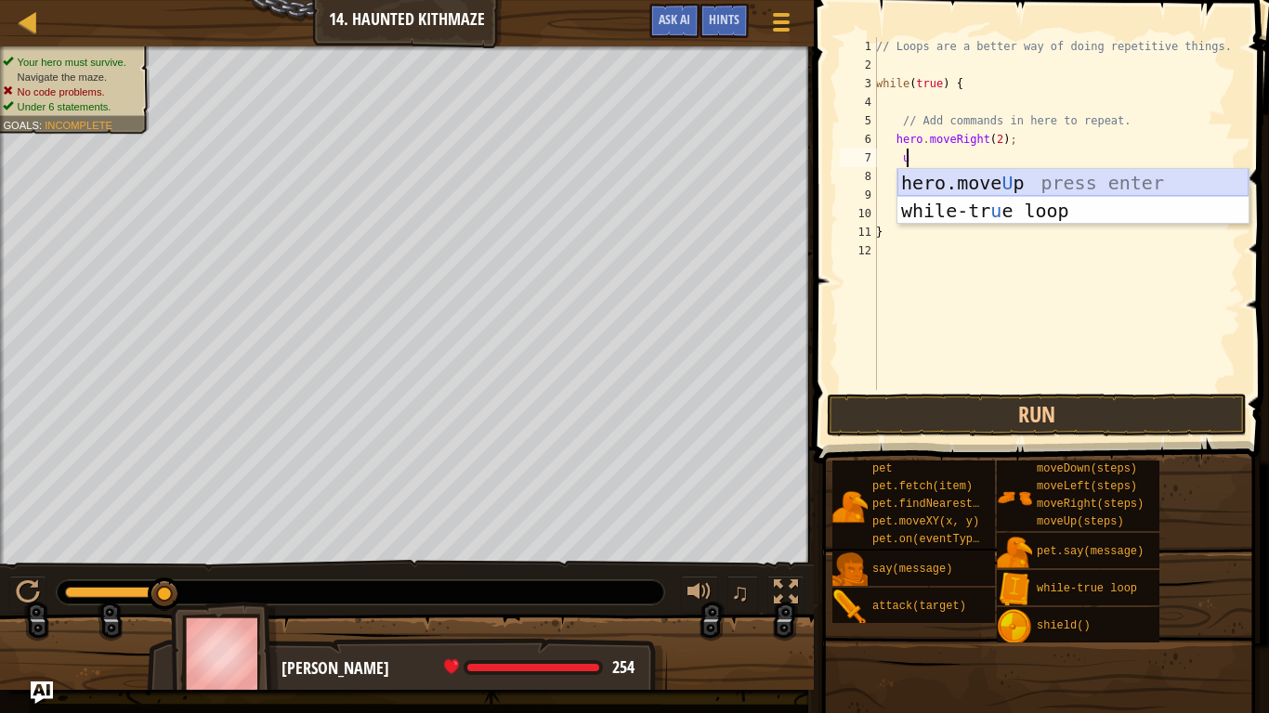
click at [972, 177] on div "hero.move U p press enter while-tr u e loop press enter" at bounding box center [1072, 224] width 351 height 111
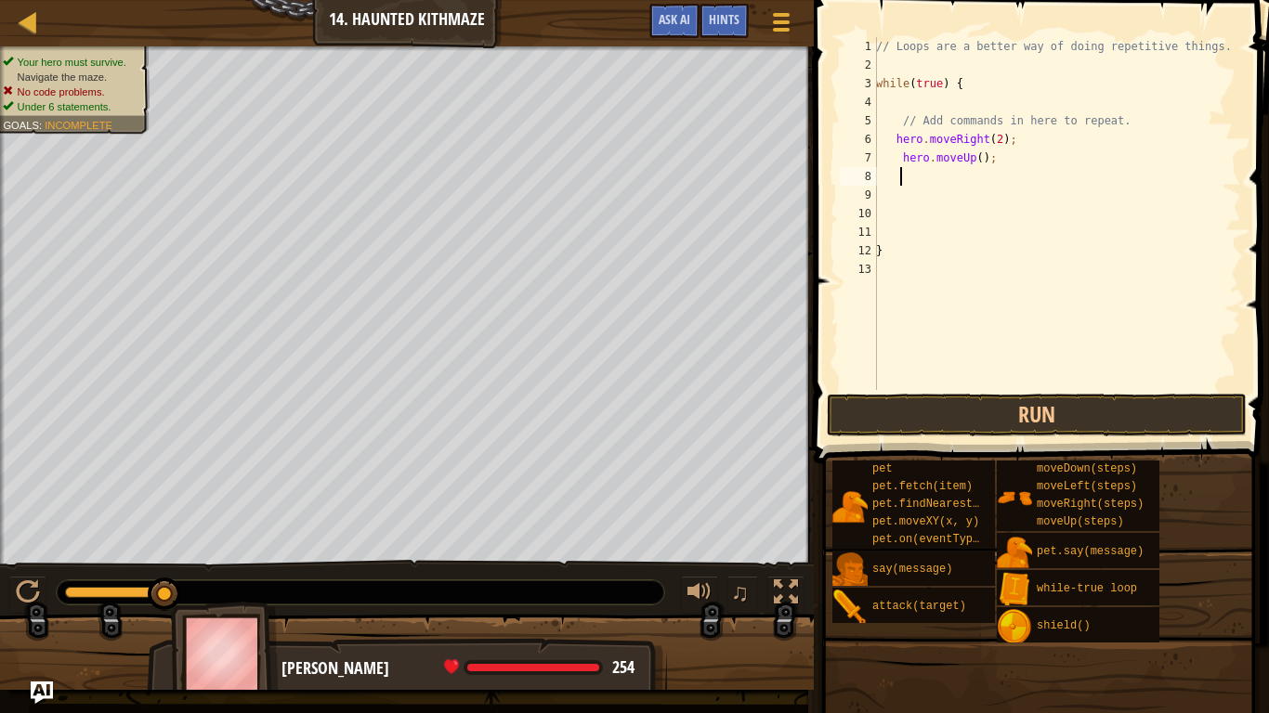
click at [973, 155] on div "// Loops are a better way of doing repetitive things. while ( true ) { // Add c…" at bounding box center [1056, 232] width 369 height 390
type textarea "hero.moveUp(2);"
click at [1088, 402] on button "Run" at bounding box center [1037, 415] width 420 height 43
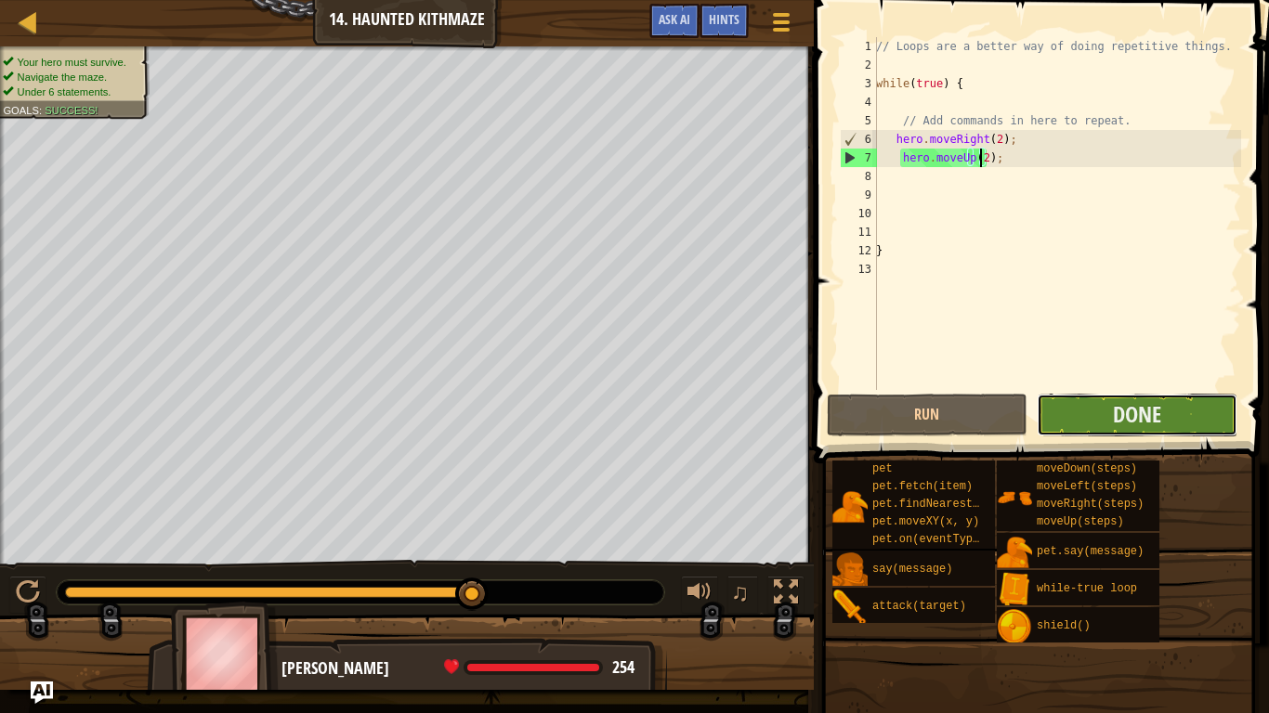
click at [1182, 423] on button "Done" at bounding box center [1137, 415] width 201 height 43
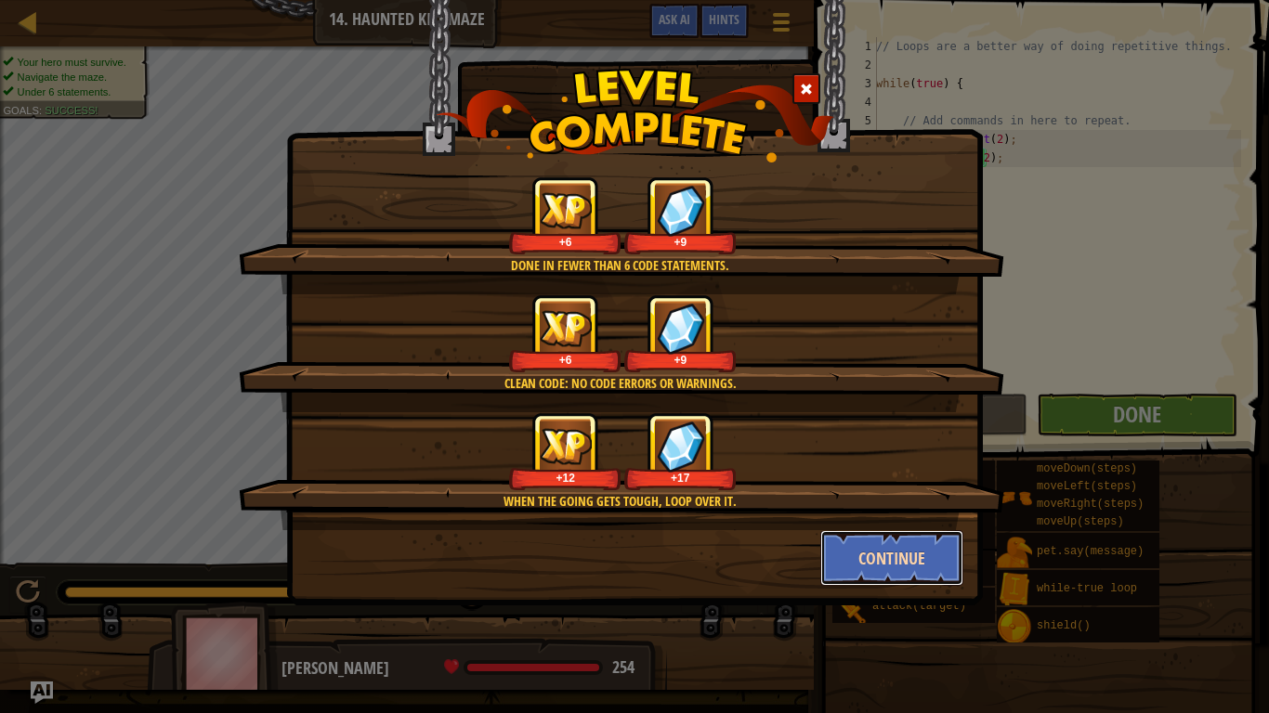
click at [931, 559] on button "Continue" at bounding box center [892, 558] width 144 height 56
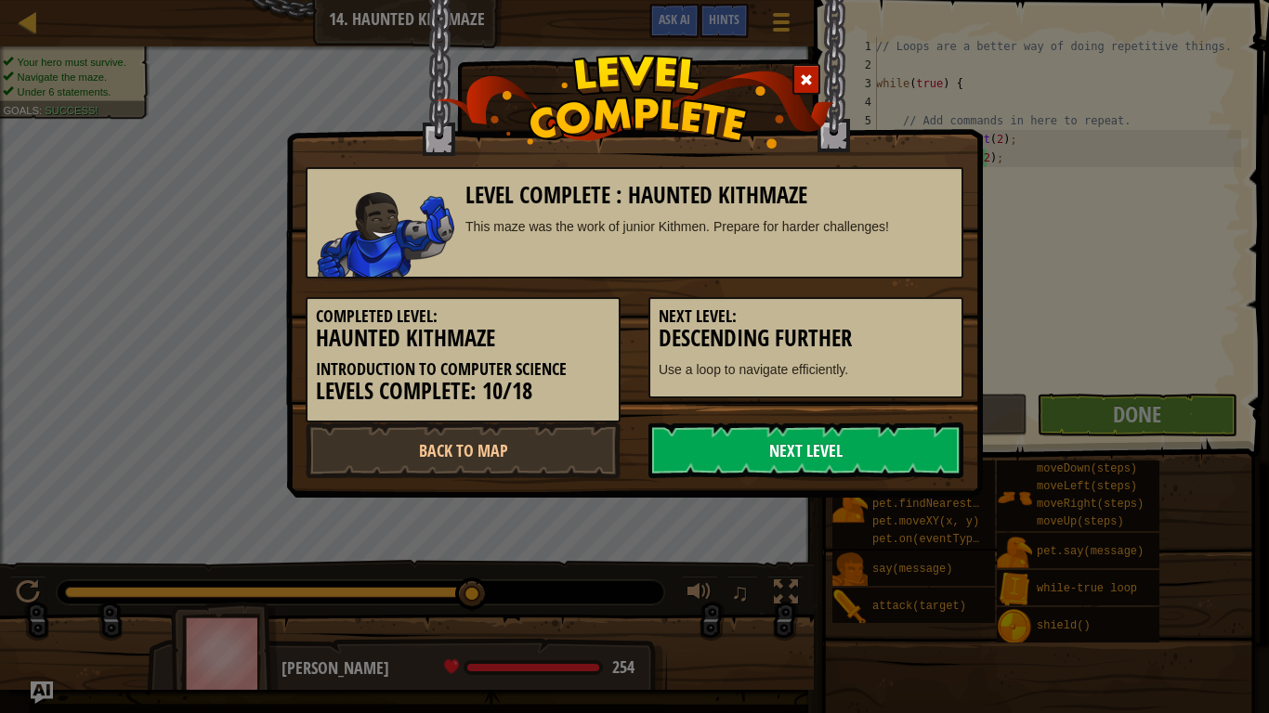
click at [816, 437] on link "Next Level" at bounding box center [805, 451] width 315 height 56
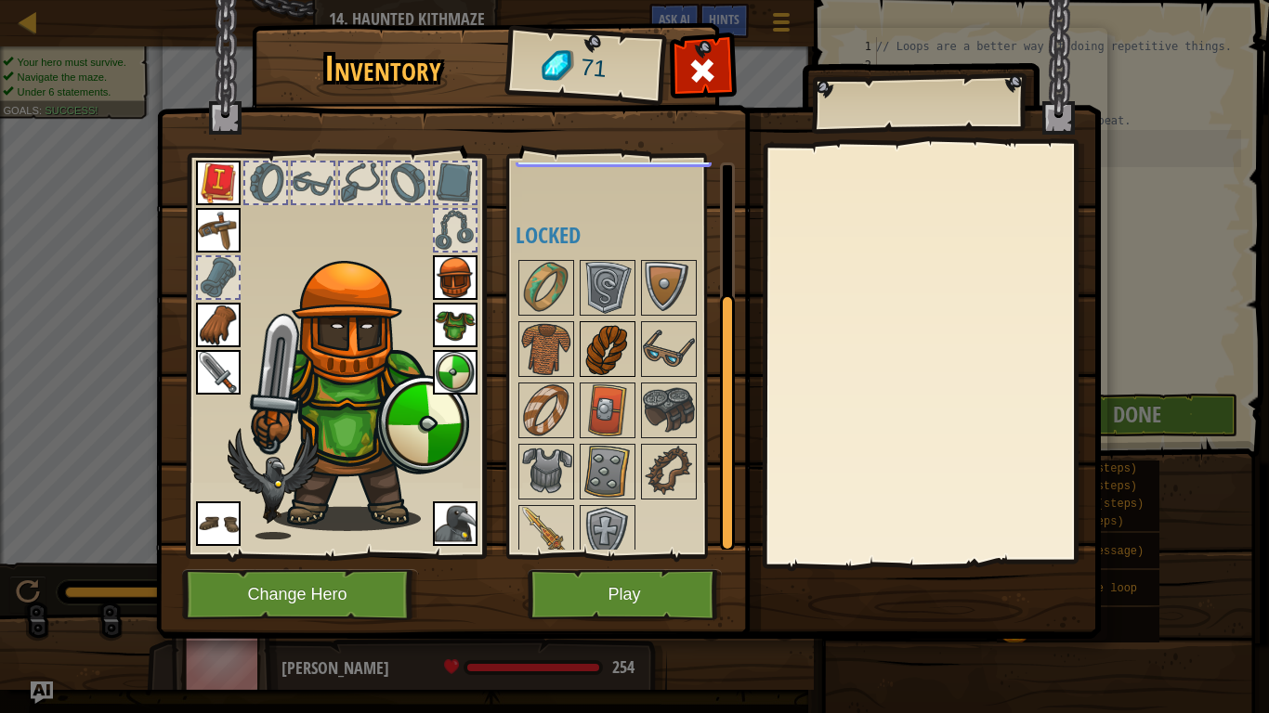
scroll to position [186, 0]
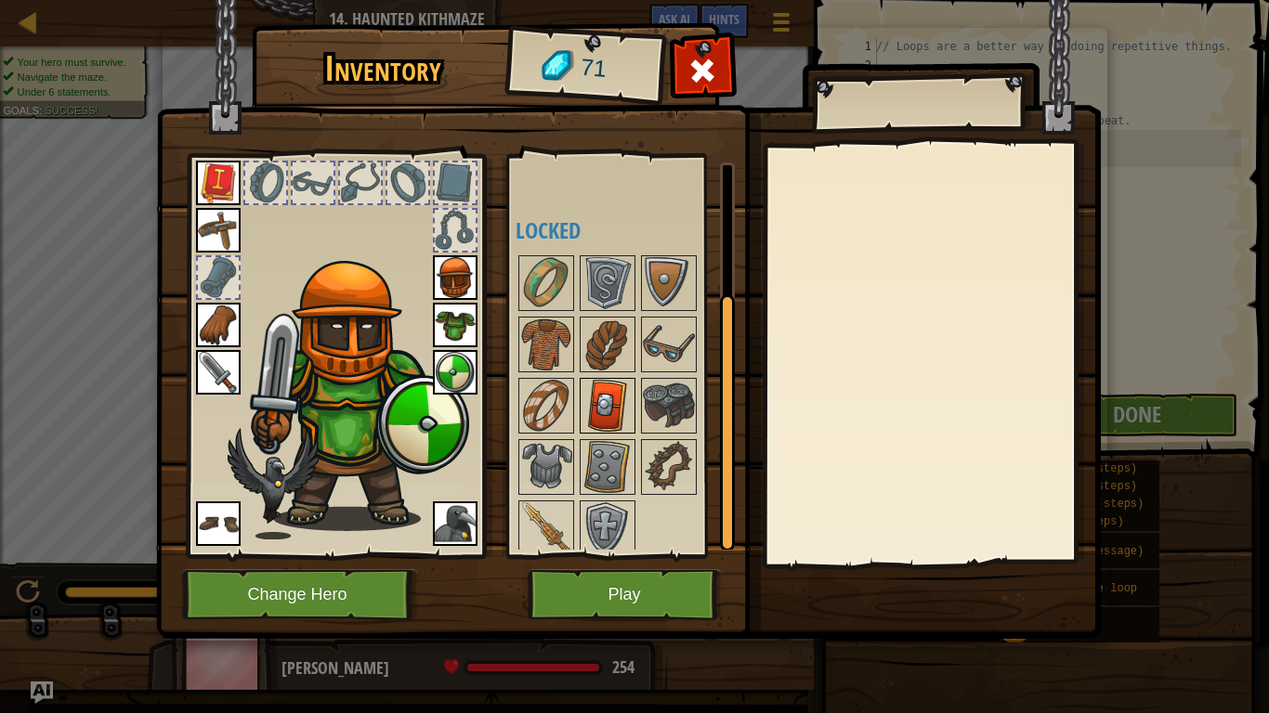
click at [595, 424] on img at bounding box center [607, 406] width 52 height 52
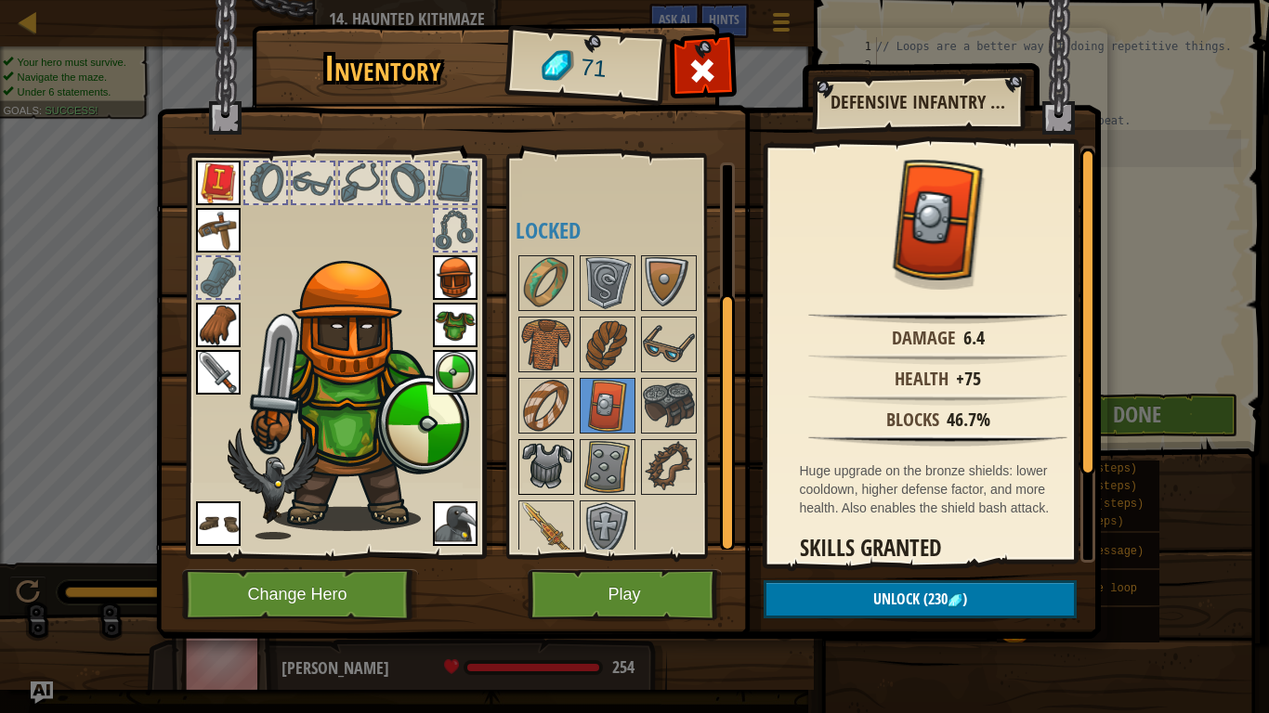
click at [553, 441] on img at bounding box center [546, 467] width 52 height 52
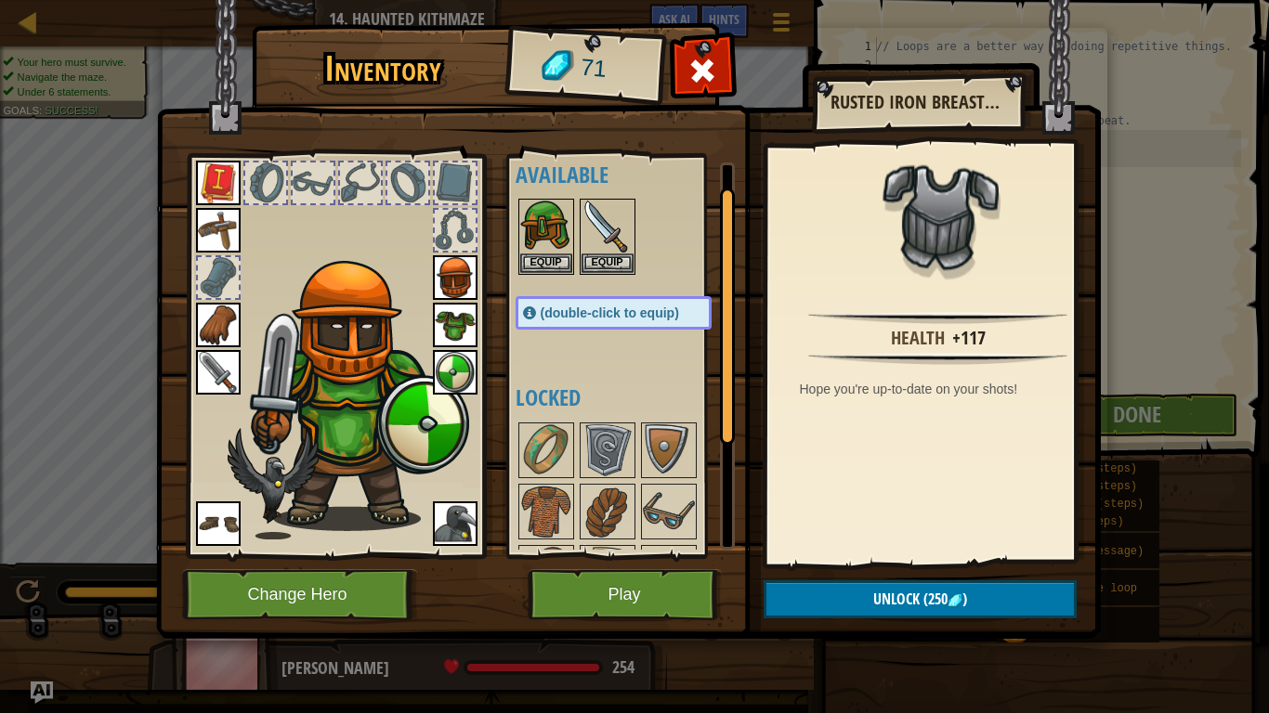
scroll to position [0, 0]
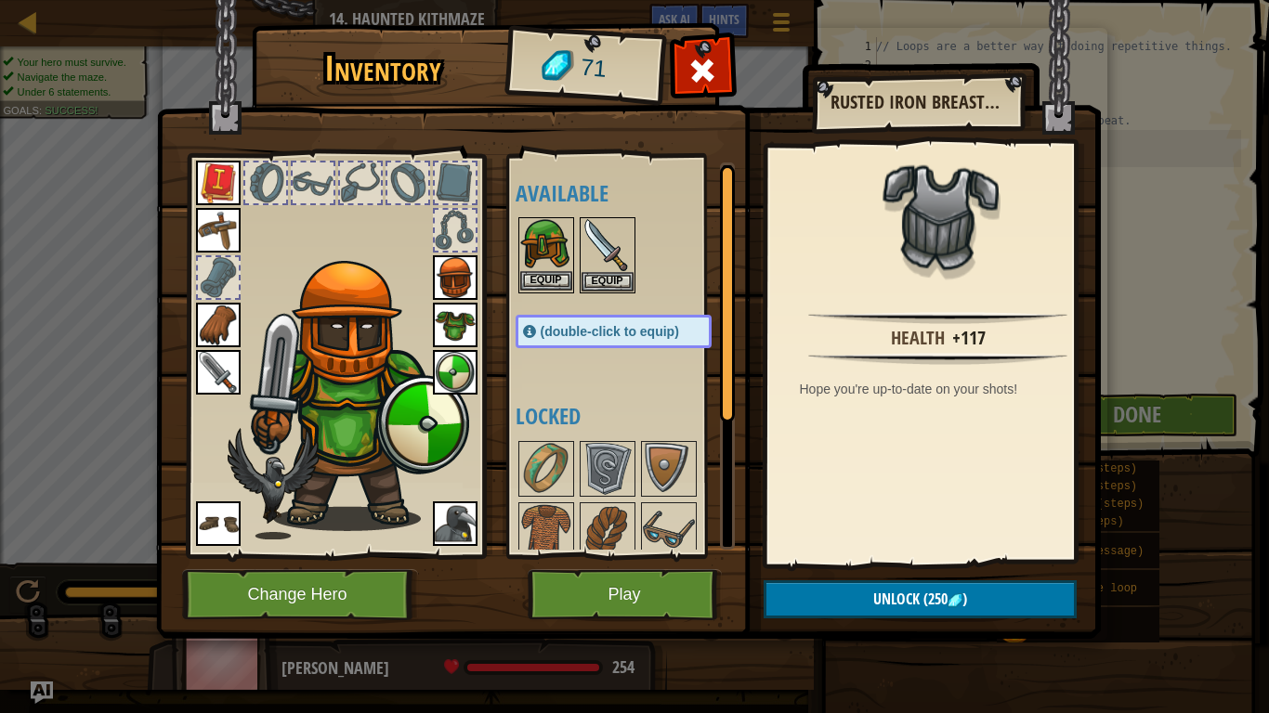
click at [544, 241] on img at bounding box center [546, 245] width 52 height 52
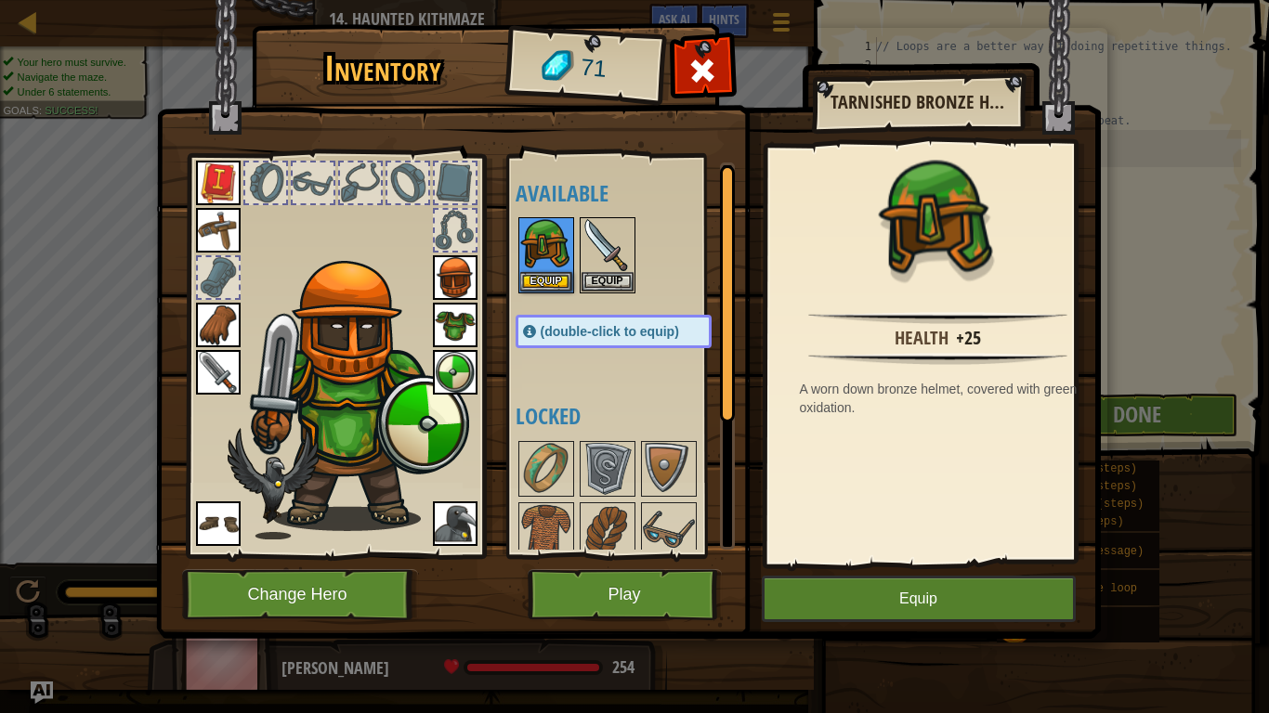
click at [475, 284] on img at bounding box center [455, 277] width 45 height 45
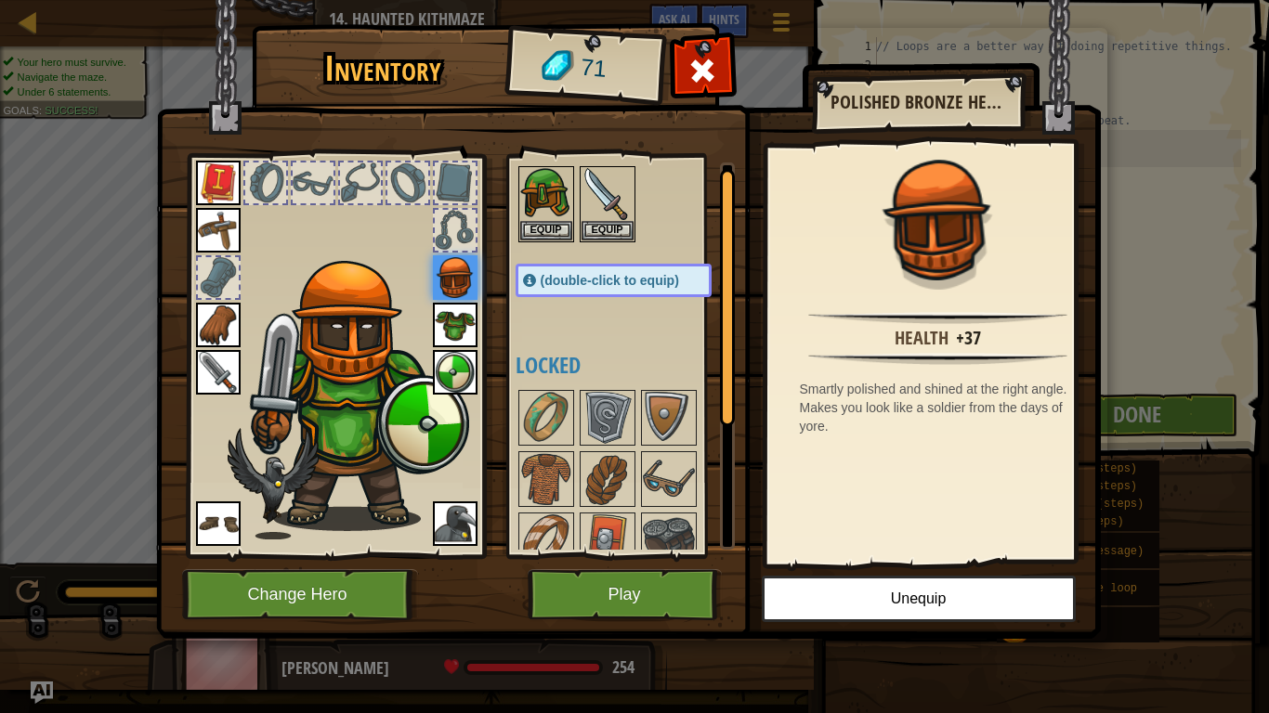
scroll to position [186, 0]
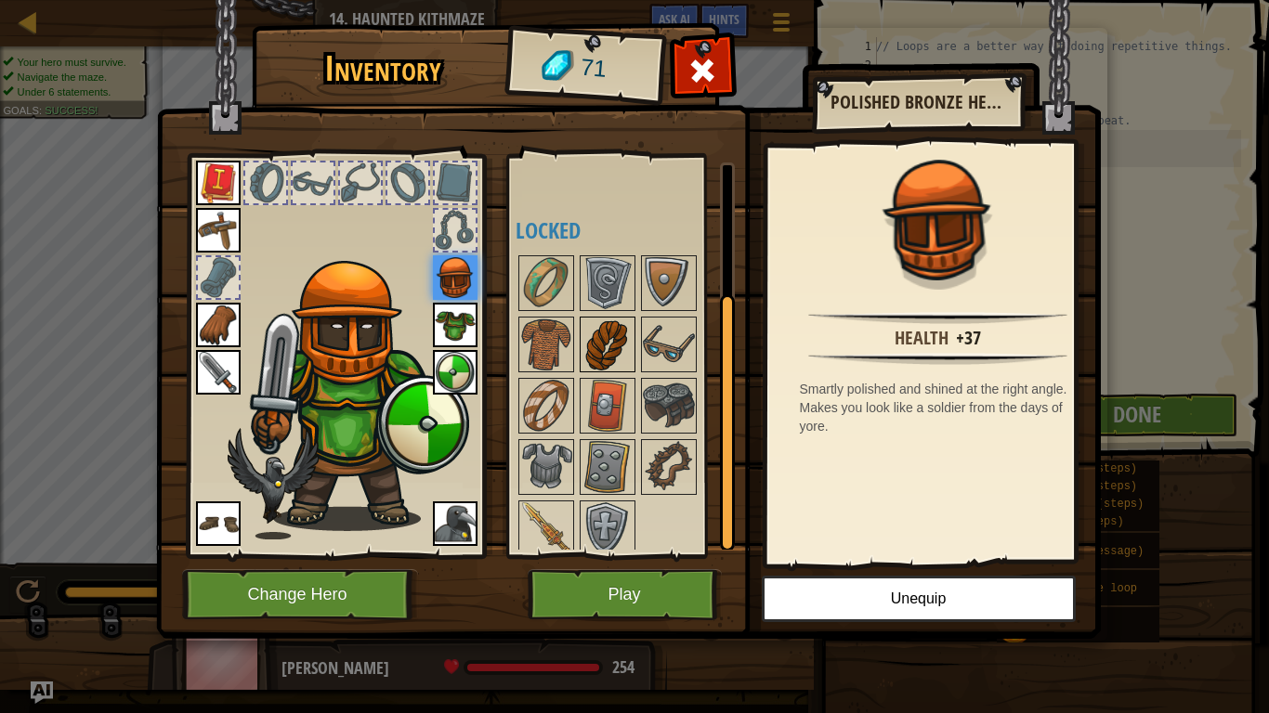
click at [592, 319] on img at bounding box center [607, 345] width 52 height 52
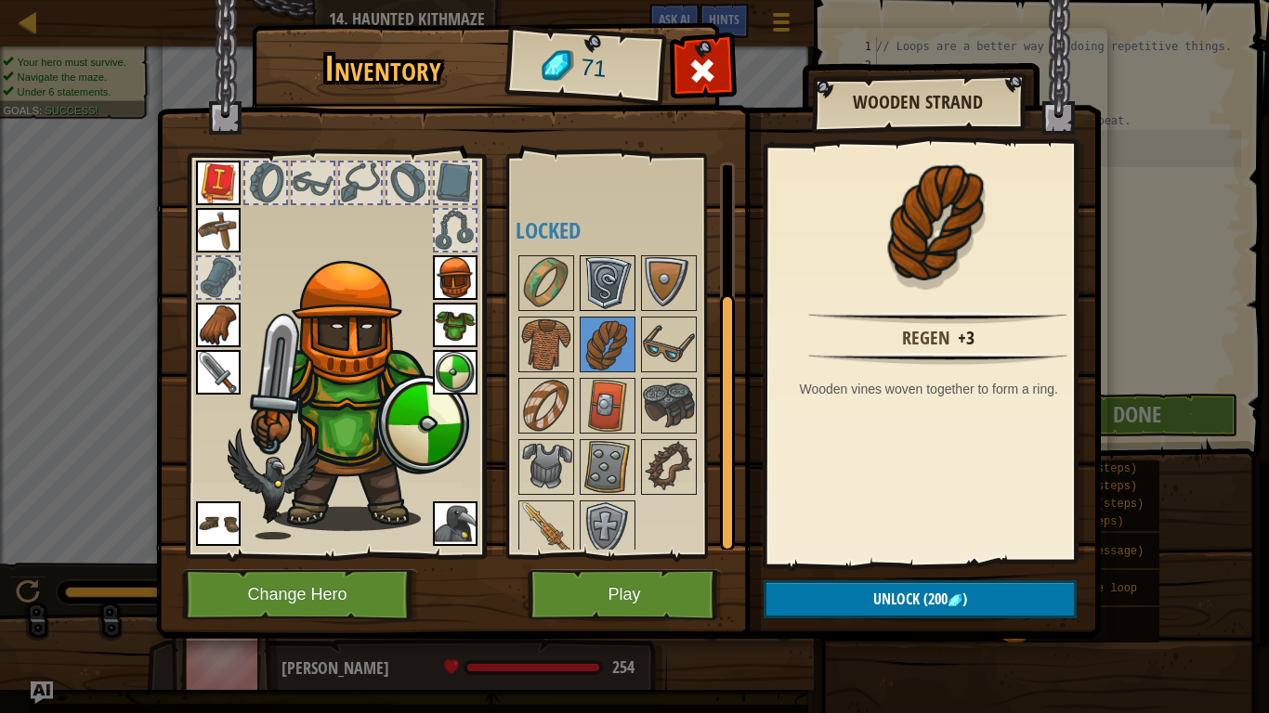
click at [597, 284] on img at bounding box center [607, 283] width 52 height 52
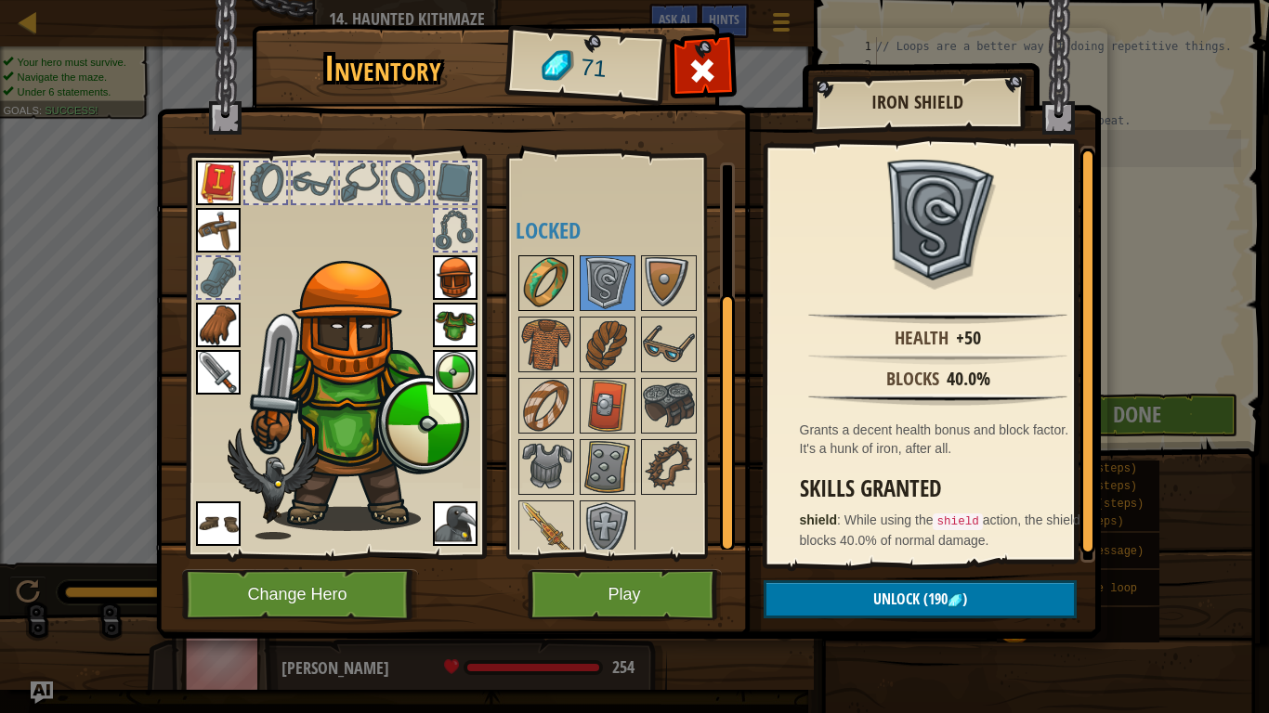
click at [561, 283] on img at bounding box center [546, 283] width 52 height 52
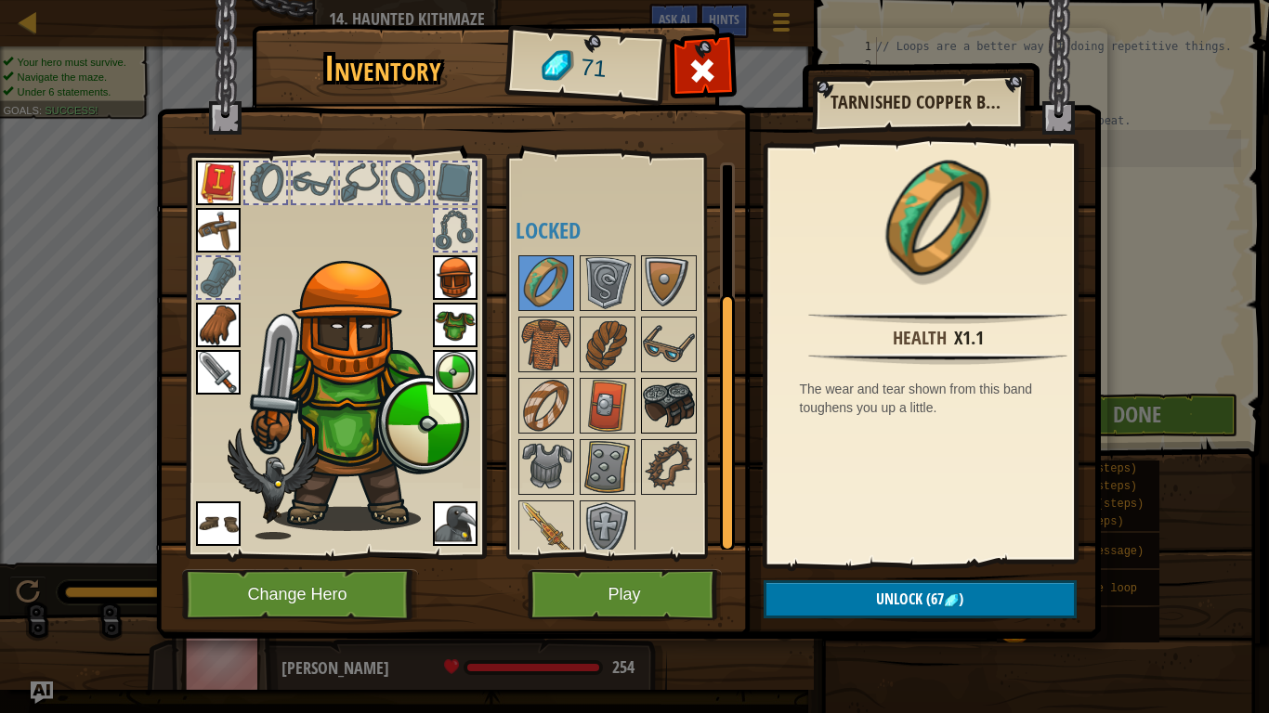
click at [674, 388] on img at bounding box center [669, 406] width 52 height 52
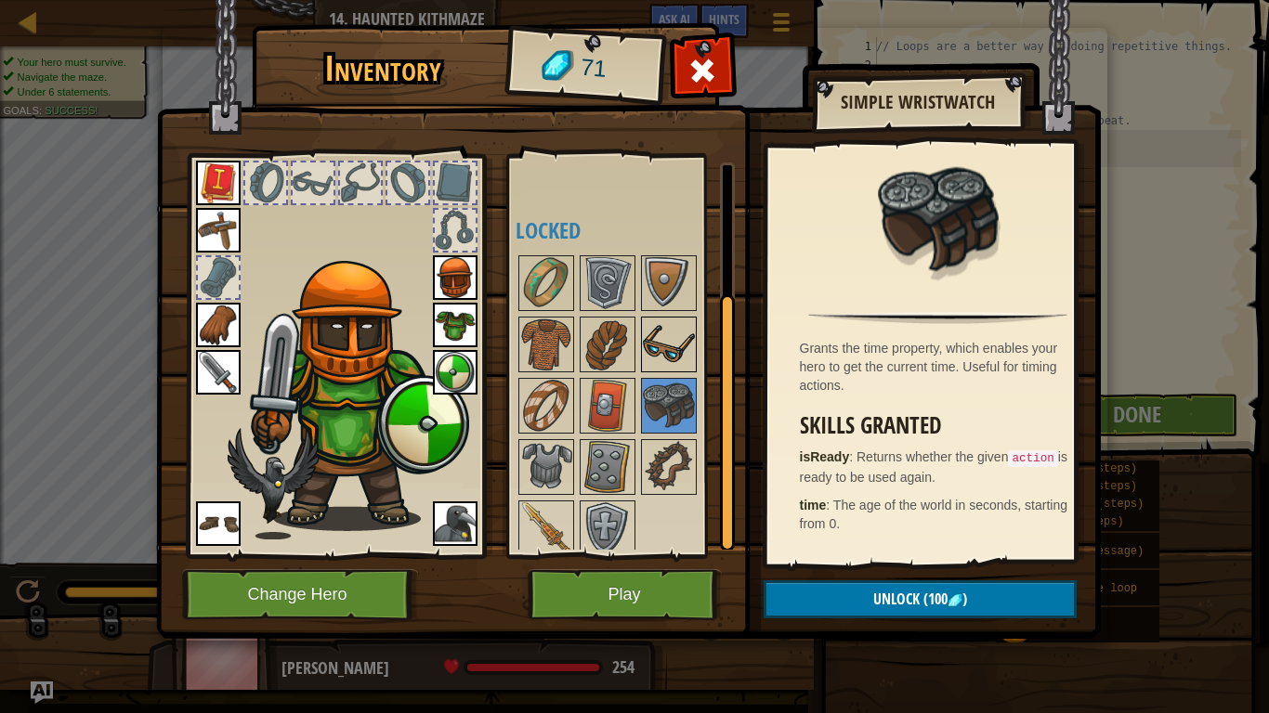
click at [688, 330] on img at bounding box center [669, 345] width 52 height 52
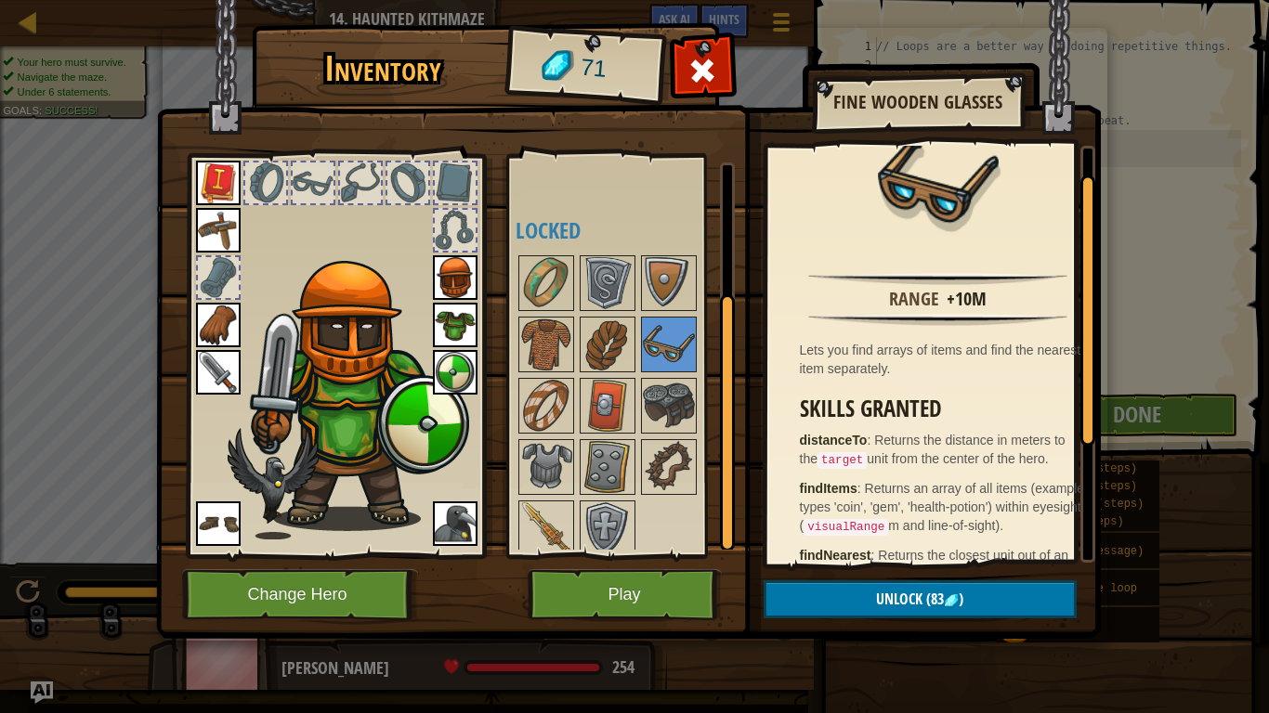
scroll to position [37, 0]
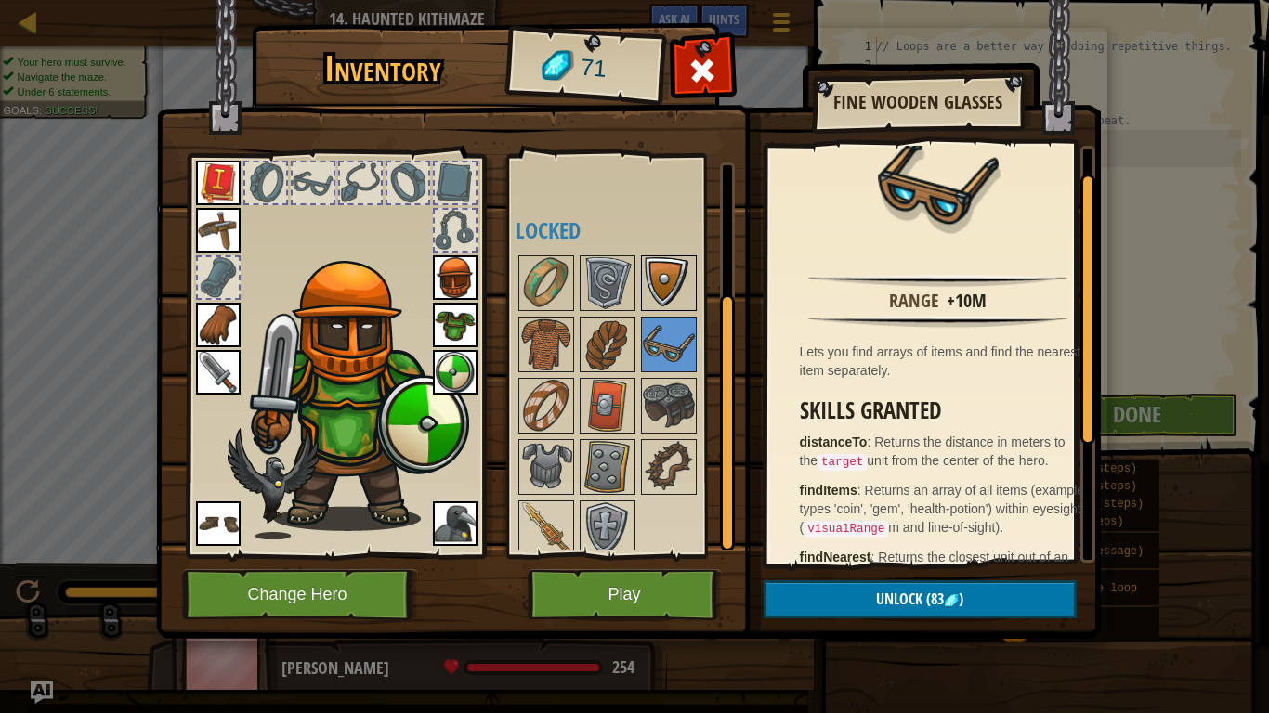
click at [665, 272] on img at bounding box center [669, 283] width 52 height 52
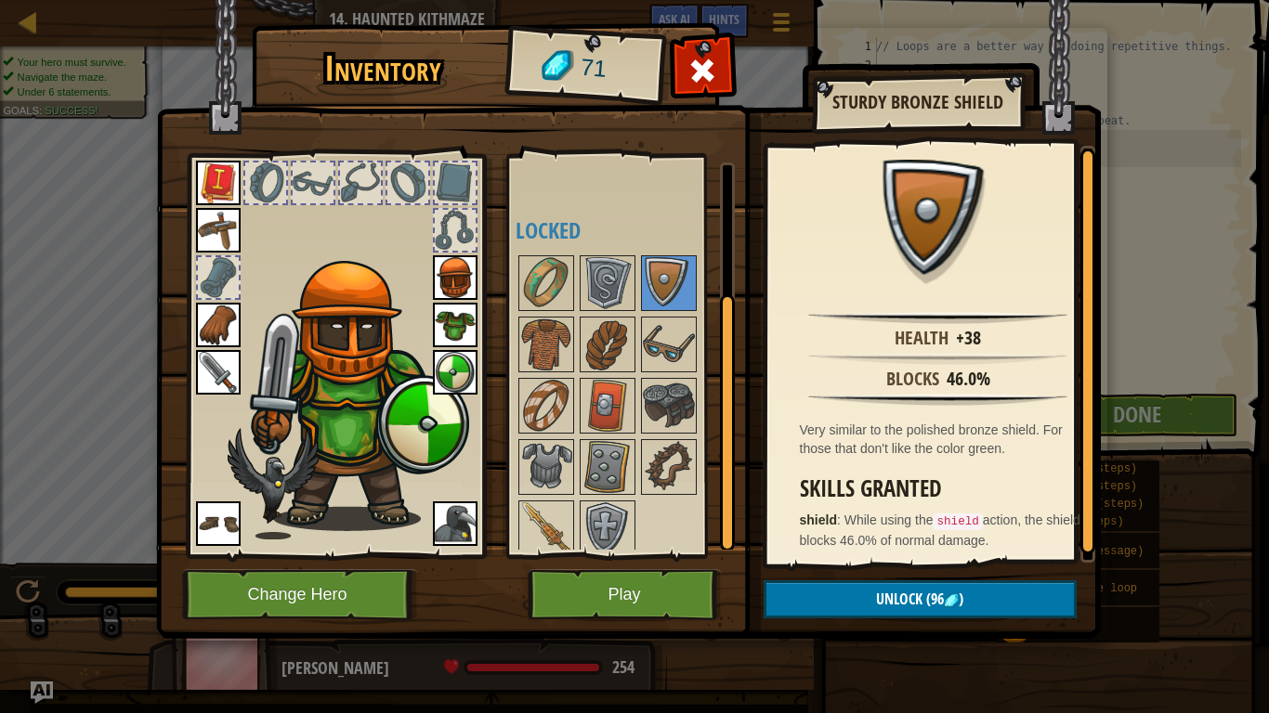
scroll to position [4, 0]
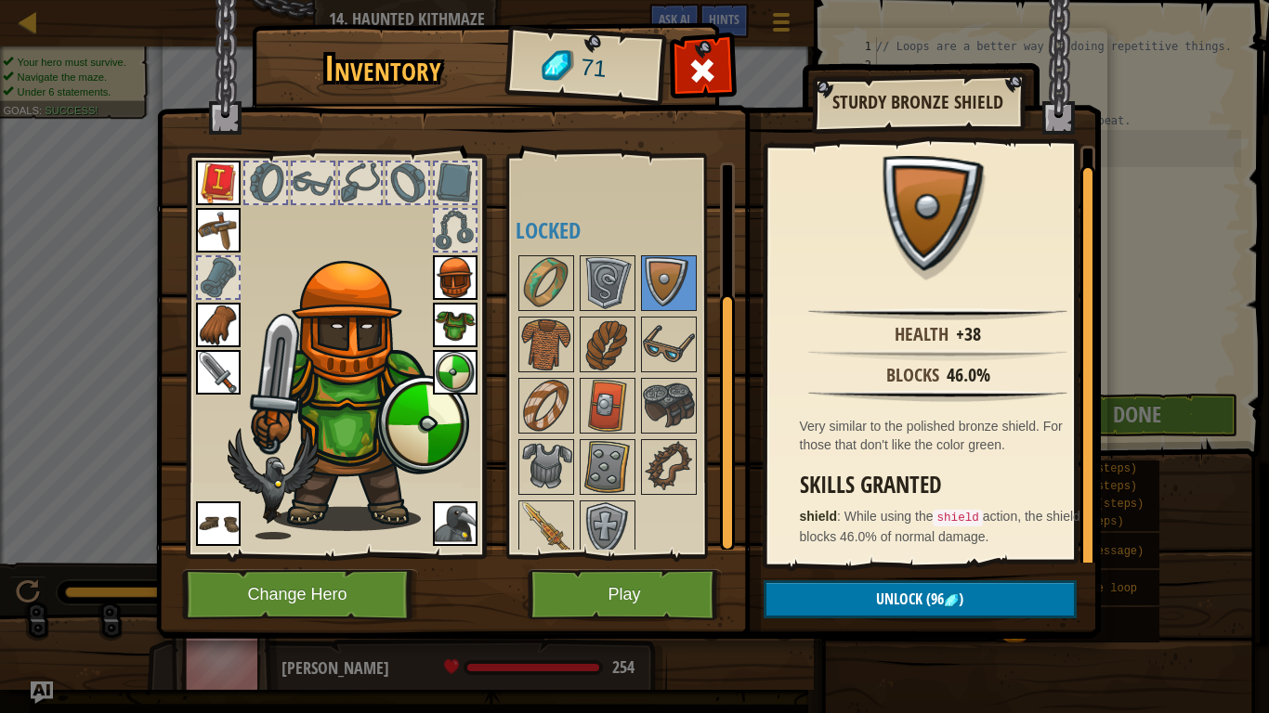
drag, startPoint x: 599, startPoint y: 323, endPoint x: 604, endPoint y: 435, distance: 111.6
click at [600, 324] on img at bounding box center [607, 345] width 52 height 52
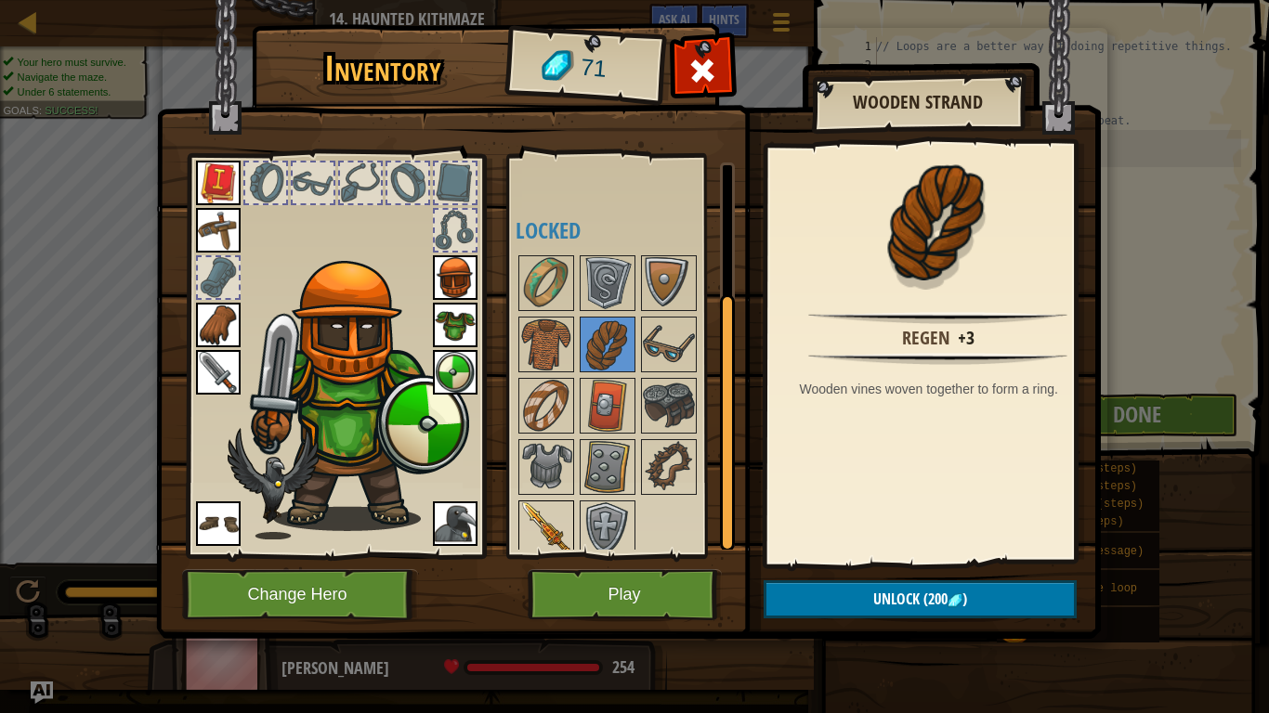
click at [570, 505] on img at bounding box center [546, 528] width 52 height 52
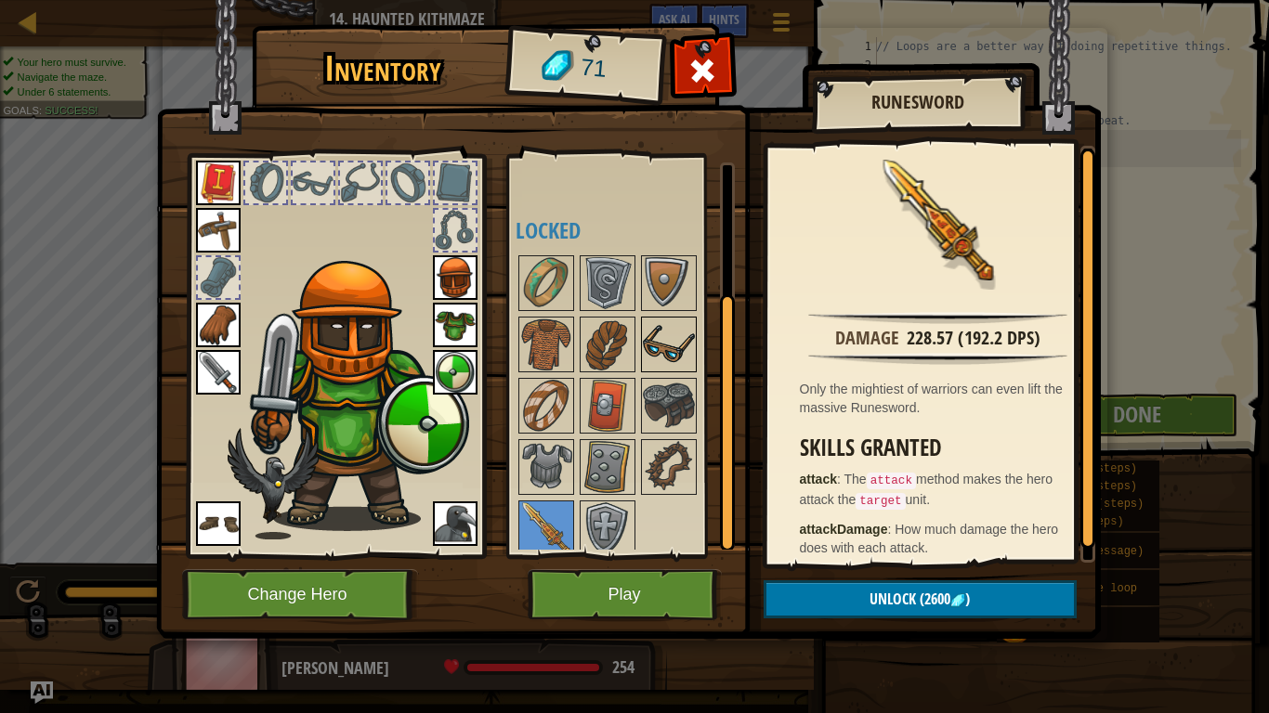
click at [670, 328] on img at bounding box center [669, 345] width 52 height 52
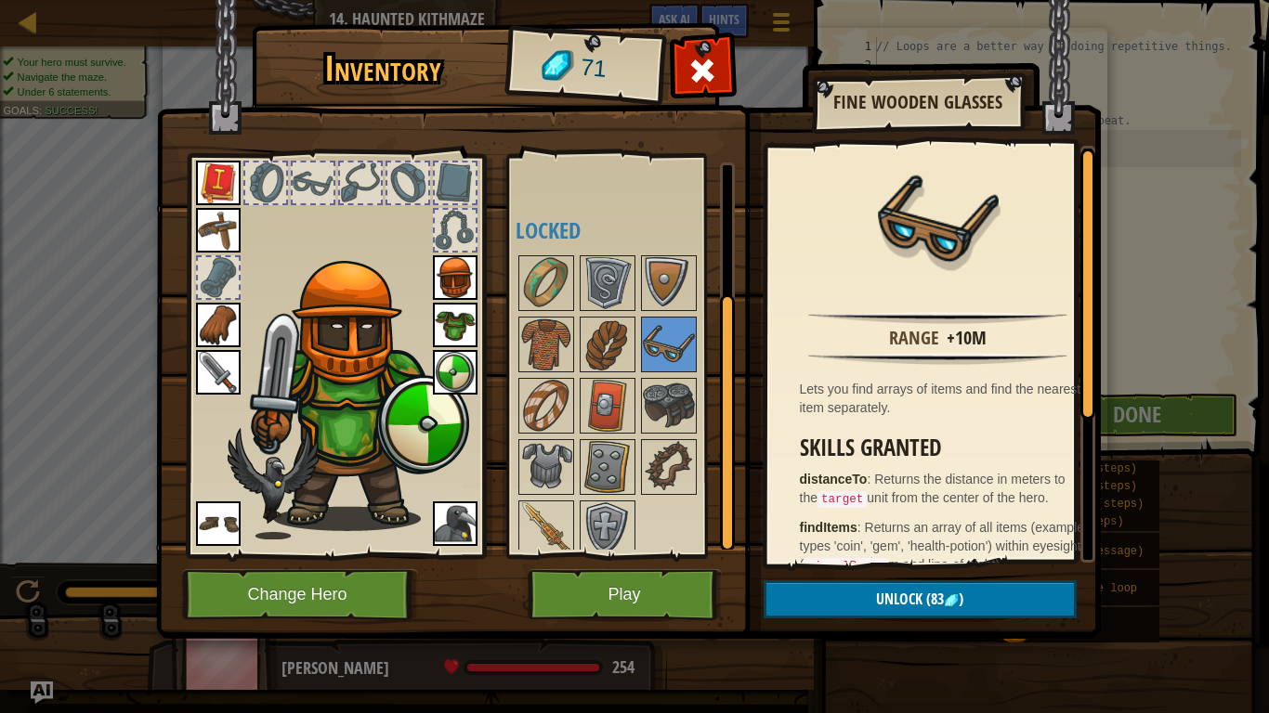
drag, startPoint x: 1102, startPoint y: 356, endPoint x: 1081, endPoint y: 386, distance: 36.8
click at [1081, 386] on div "Inventory 71 Available Equip Equip Equip Equip Equip Equip Equip Equip Equip Eq…" at bounding box center [635, 334] width 945 height 613
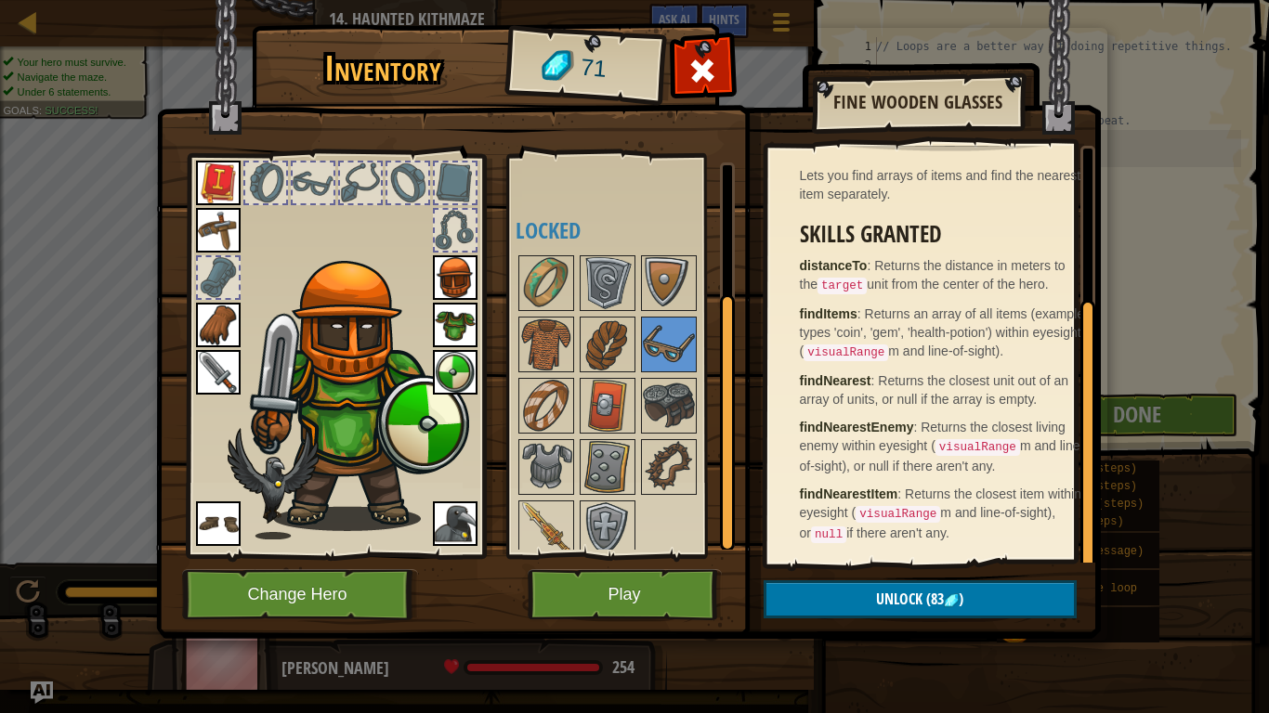
scroll to position [223, 0]
drag, startPoint x: 1082, startPoint y: 373, endPoint x: 1093, endPoint y: 538, distance: 164.8
click at [1093, 538] on div at bounding box center [1087, 435] width 15 height 271
click at [617, 594] on button "Play" at bounding box center [625, 594] width 194 height 51
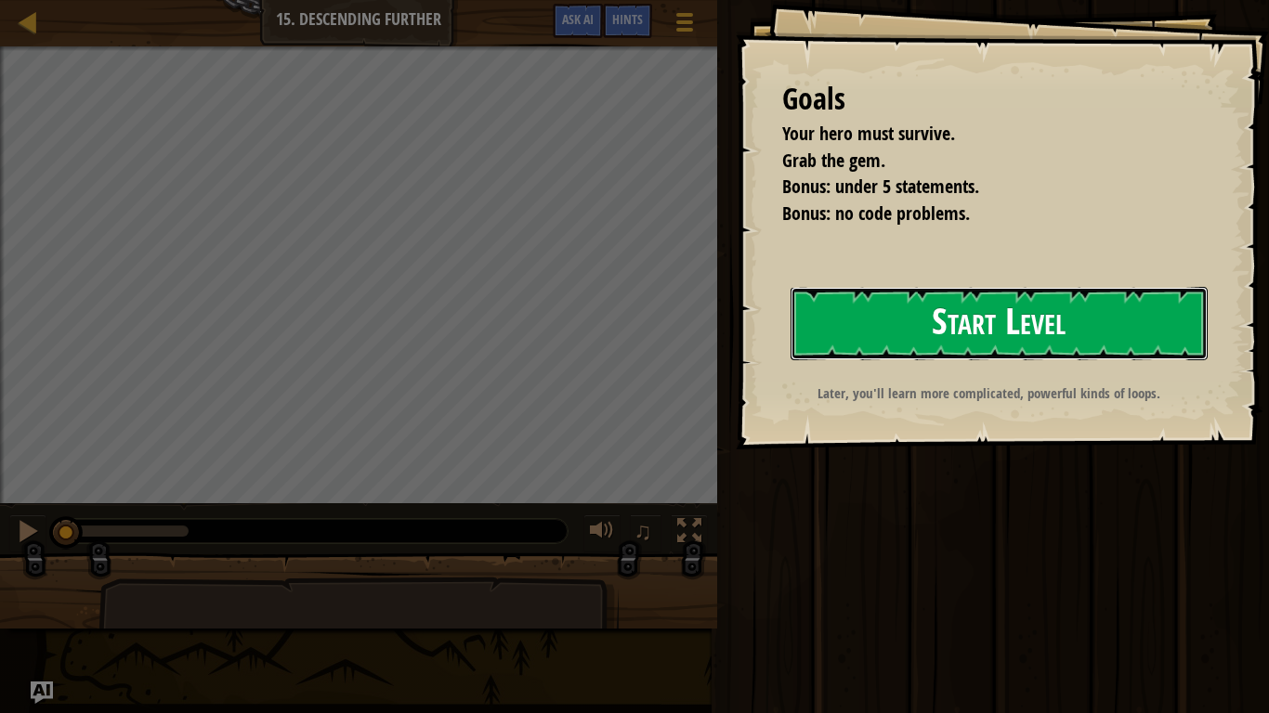
click at [1101, 319] on button "Start Level" at bounding box center [998, 323] width 417 height 73
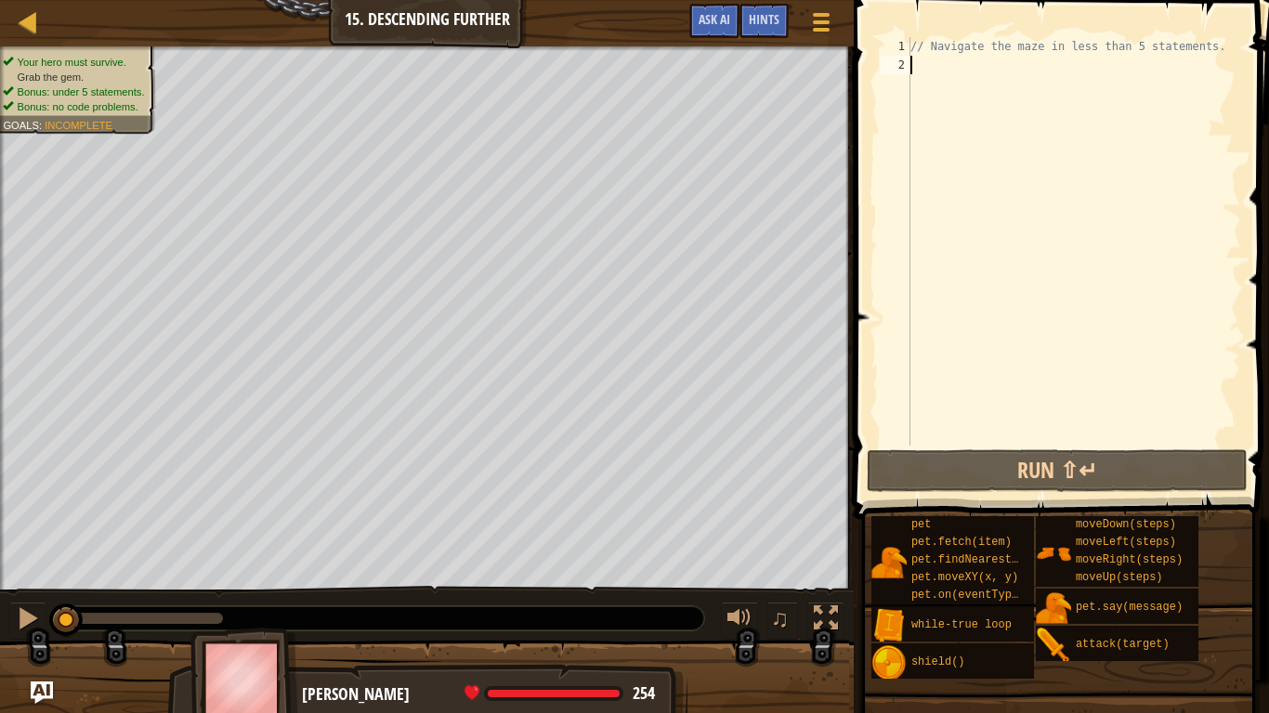
type textarea "r"
type textarea "w"
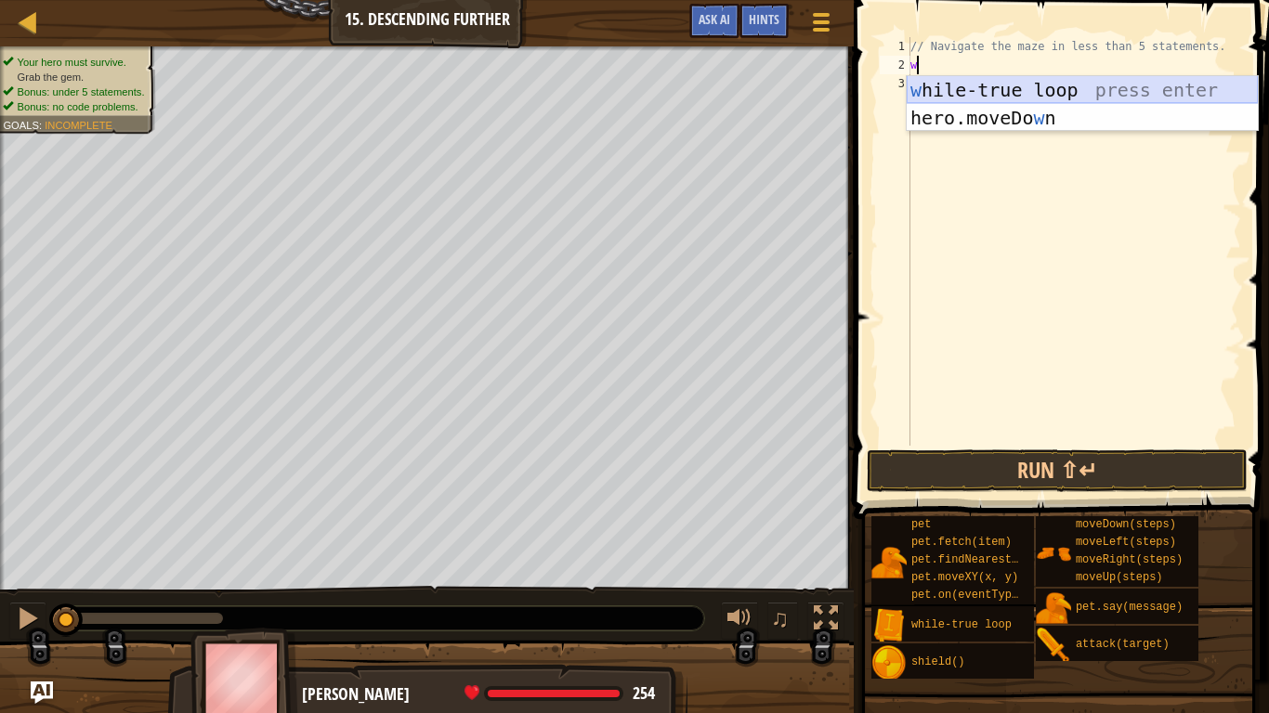
click at [952, 89] on div "w [PERSON_NAME]-true loop press enter hero.moveDo w n press enter" at bounding box center [1082, 131] width 351 height 111
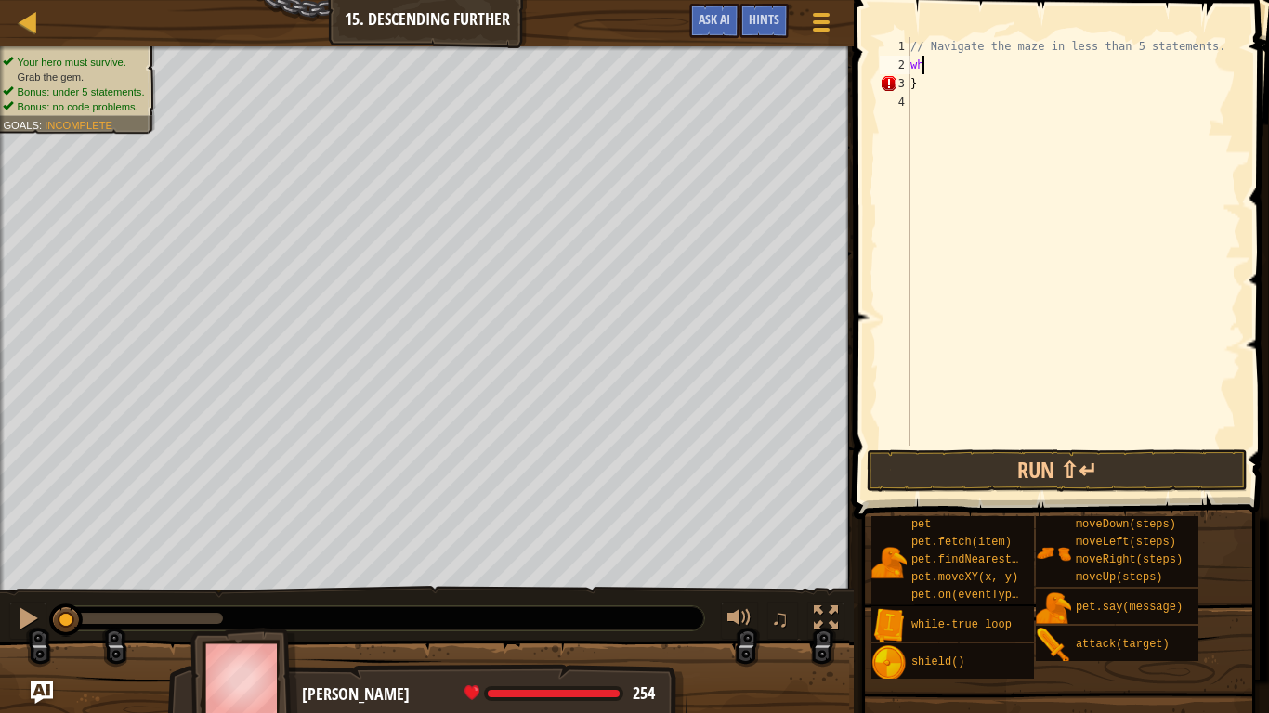
type textarea "w"
click at [1052, 117] on div "// Navigate the maze in less than 5 statements. }" at bounding box center [1074, 260] width 334 height 446
click at [1004, 91] on div "// Navigate the maze in less than 5 statements. }" at bounding box center [1074, 260] width 334 height 446
type textarea "}"
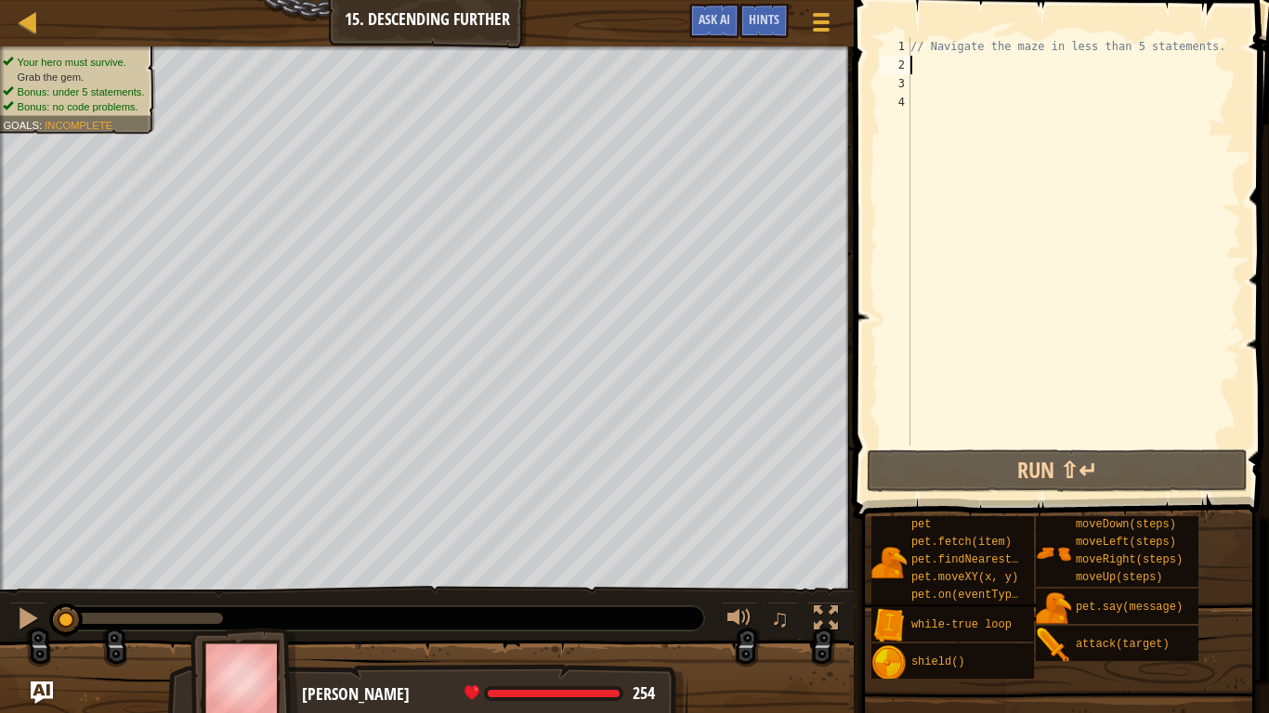
click at [976, 71] on div "// Navigate the maze in less than 5 statements." at bounding box center [1074, 260] width 334 height 446
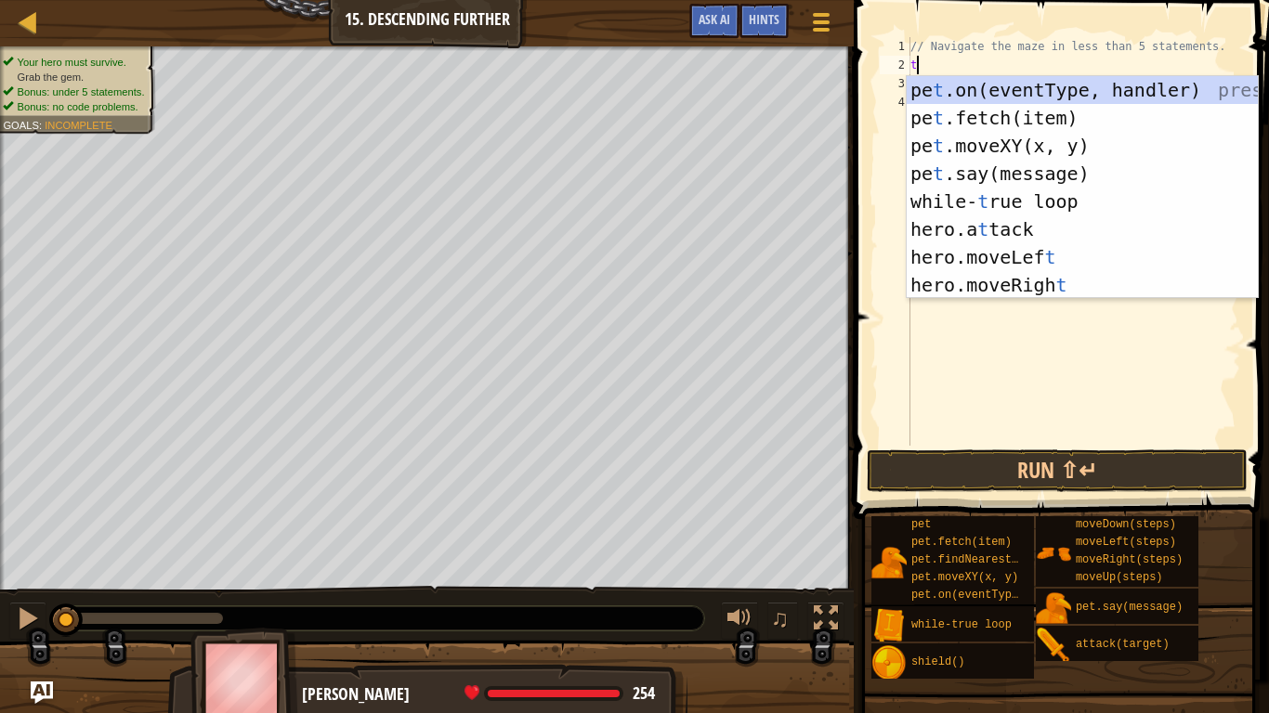
type textarea "tr"
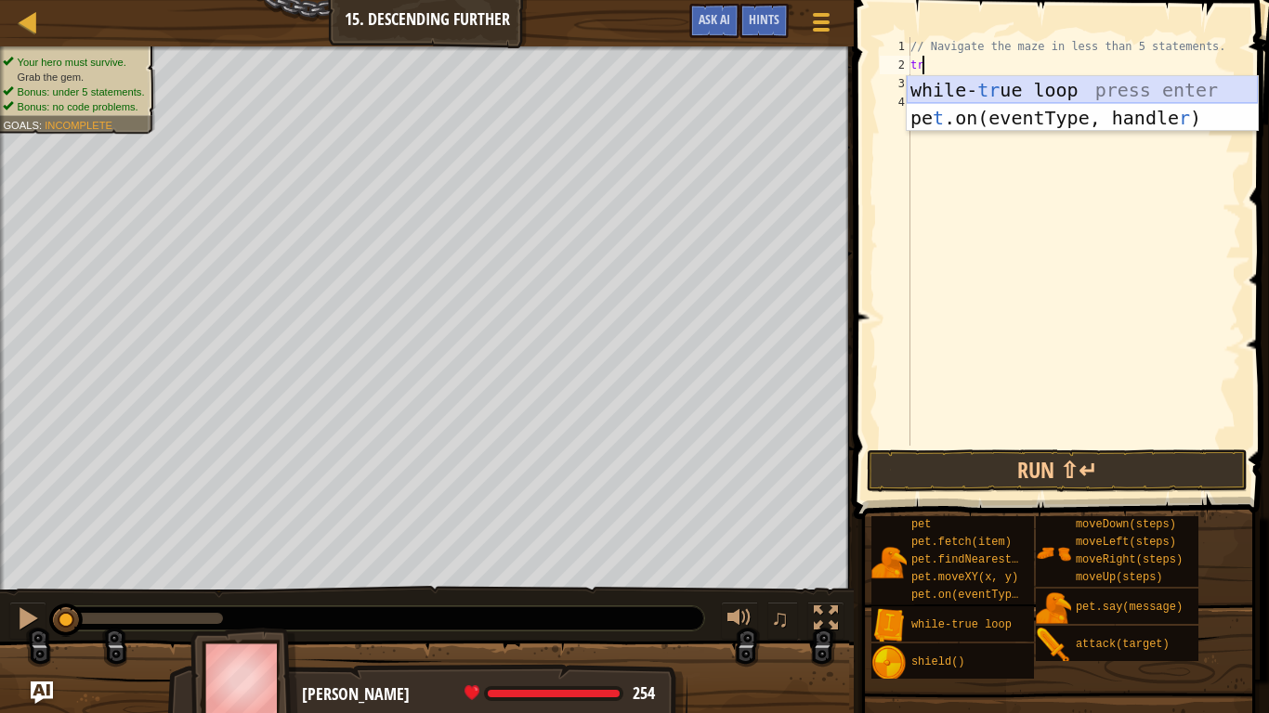
click at [973, 88] on div "while- tr ue loop press enter pe t .on(eventType, handle r ) press enter" at bounding box center [1082, 131] width 351 height 111
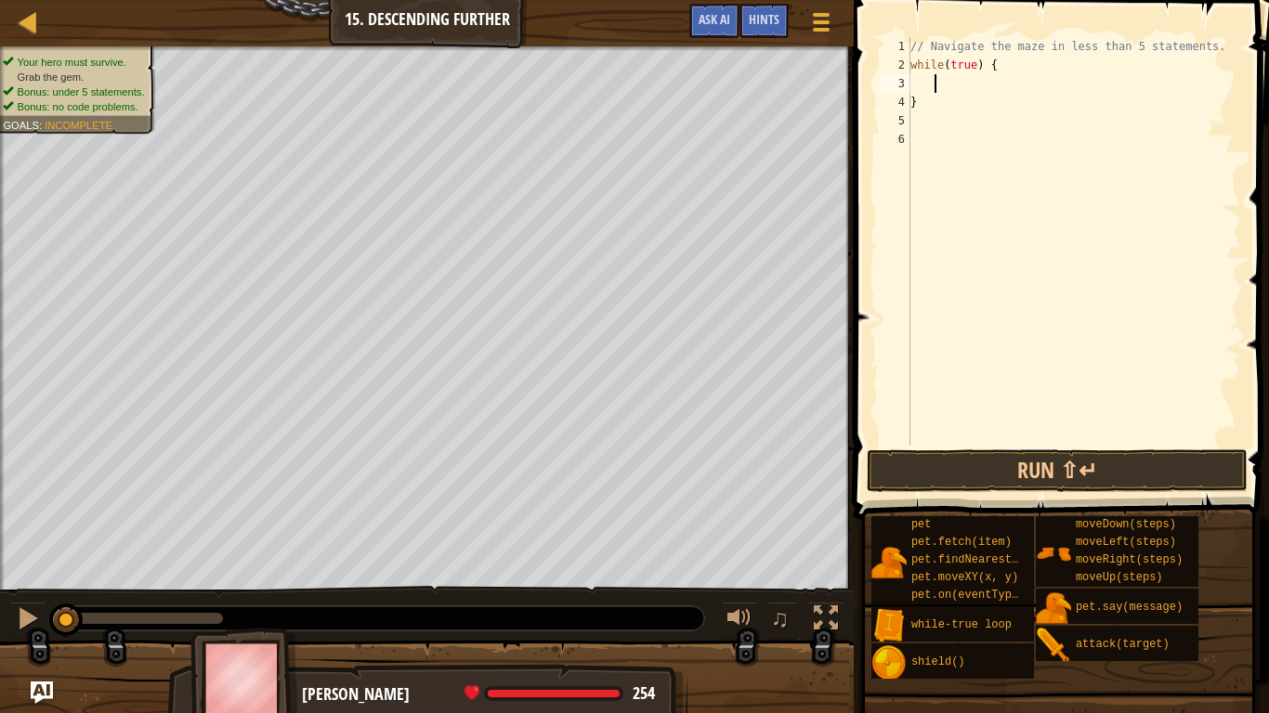
click at [952, 85] on div "// Navigate the maze in less than 5 statements. while ( true ) { }" at bounding box center [1074, 260] width 334 height 446
click at [953, 106] on div "// Navigate the maze in less than 5 statements. while ( true ) { }" at bounding box center [1074, 260] width 334 height 446
type textarea "}"
click at [955, 96] on div "// Navigate the maze in less than 5 statements. while ( true ) {" at bounding box center [1074, 260] width 334 height 446
click at [957, 89] on div "// Navigate the maze in less than 5 statements. while ( true ) {" at bounding box center [1074, 260] width 334 height 446
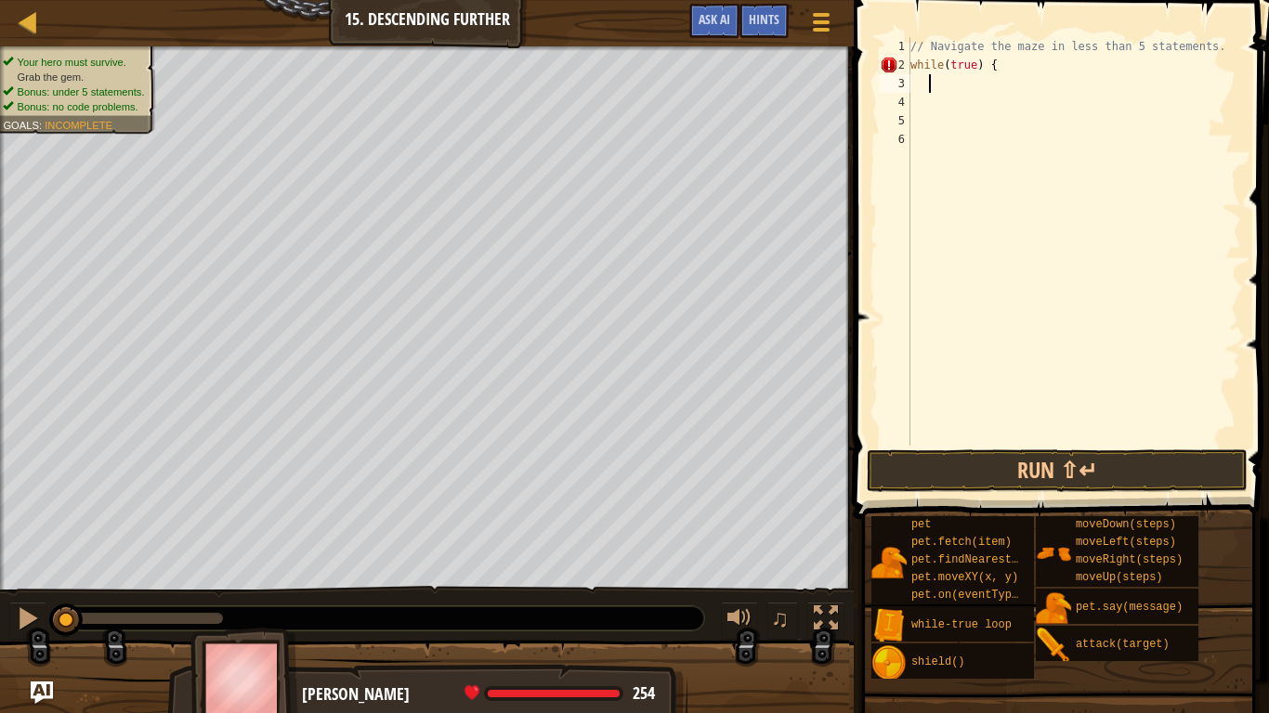
click at [926, 84] on div "// Navigate the maze in less than 5 statements. while ( true ) {" at bounding box center [1074, 260] width 334 height 446
click at [909, 85] on div "1 2 3 4 5 6 // Navigate the maze in less than 5 statements. while ( true ) { הה…" at bounding box center [1058, 241] width 365 height 409
type textarea "r"
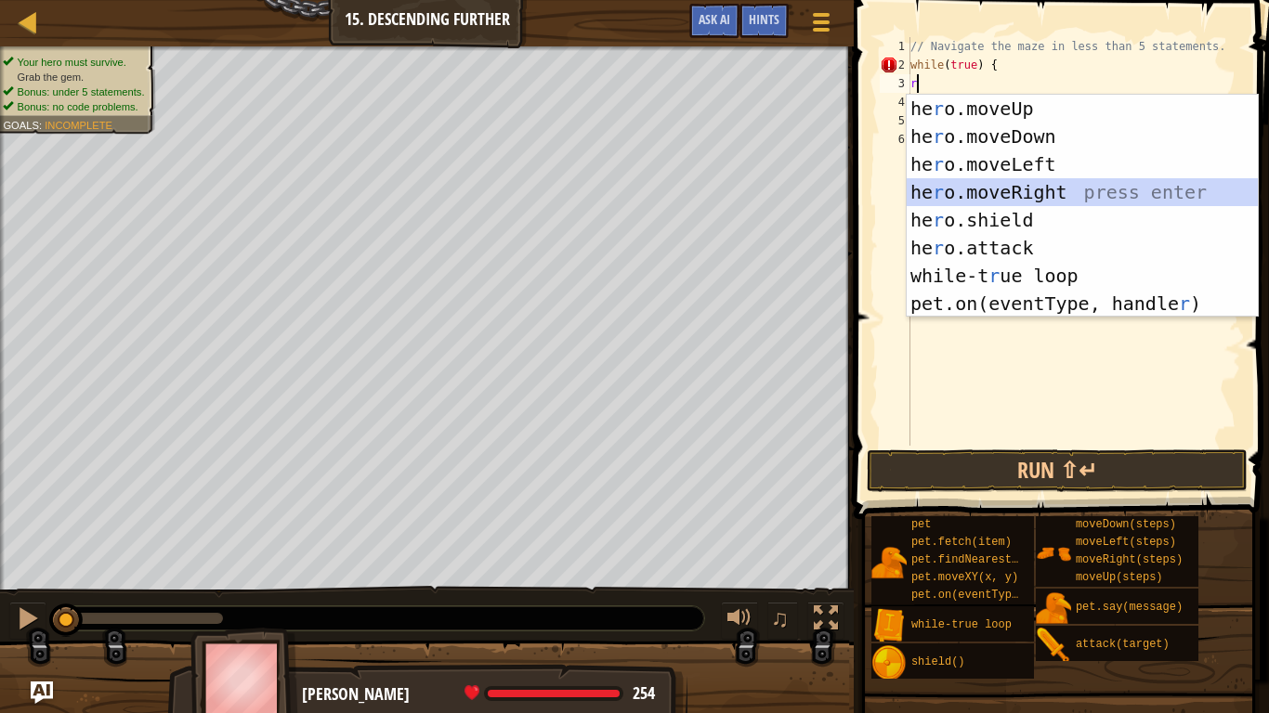
click at [983, 191] on div "he r o.moveUp press enter he r o.moveDown press enter he r o.moveLeft press ent…" at bounding box center [1082, 234] width 351 height 279
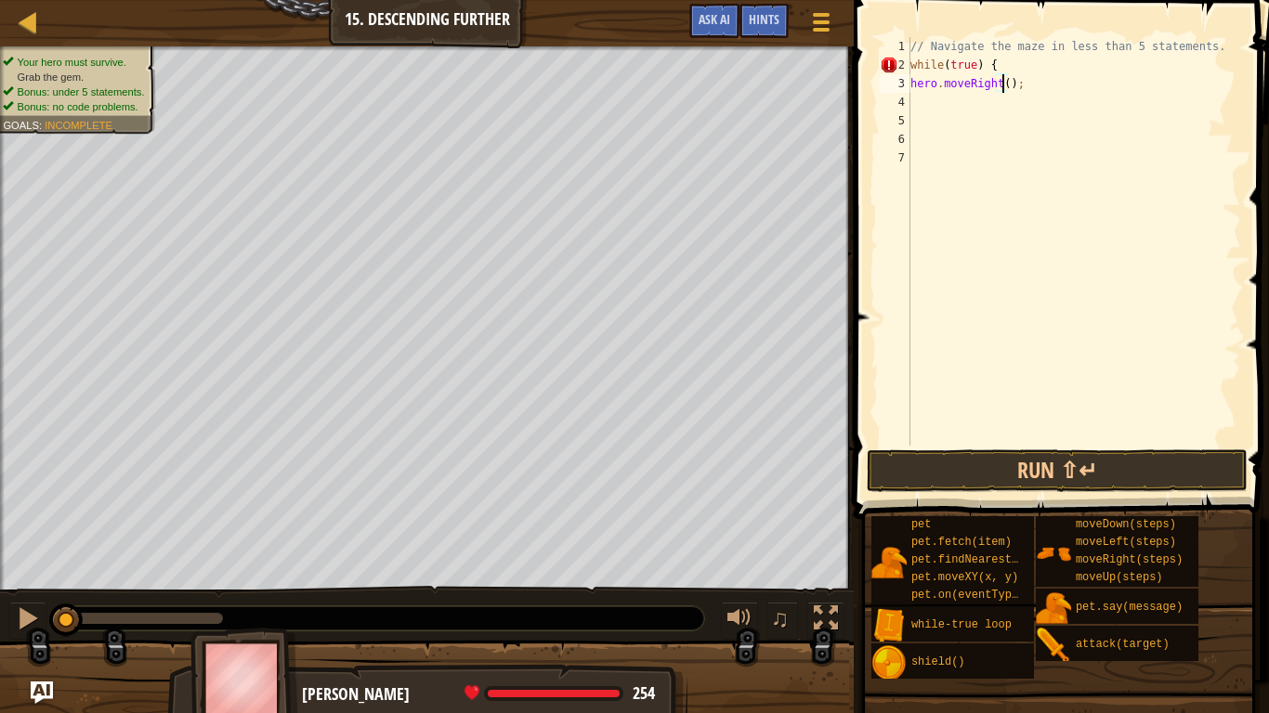
click at [1005, 81] on div "// Navigate the maze in less than 5 statements. while ( true ) { hero . moveRig…" at bounding box center [1074, 260] width 334 height 446
type textarea "hero.moveRight(2);"
click at [978, 114] on div "// Navigate the maze in less than 5 statements. while ( true ) { hero . moveRig…" at bounding box center [1074, 260] width 334 height 446
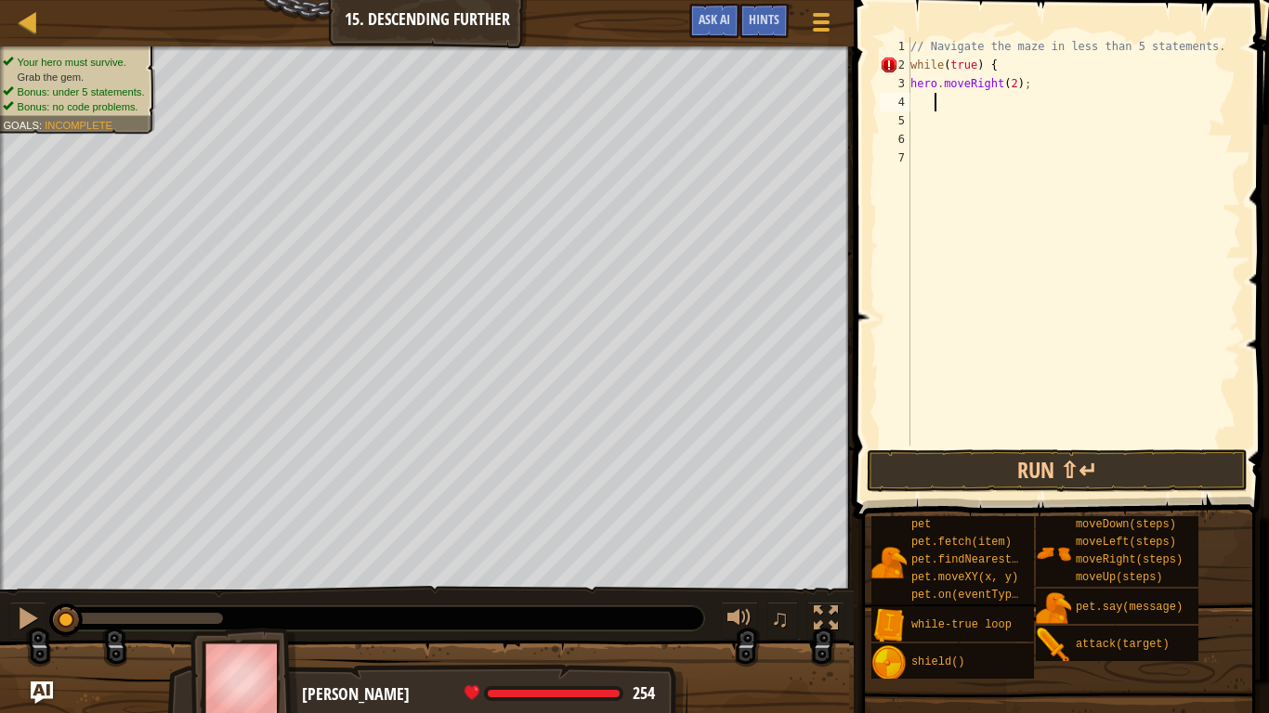
click at [974, 103] on div "// Navigate the maze in less than 5 statements. while ( true ) { hero . moveRig…" at bounding box center [1074, 260] width 334 height 446
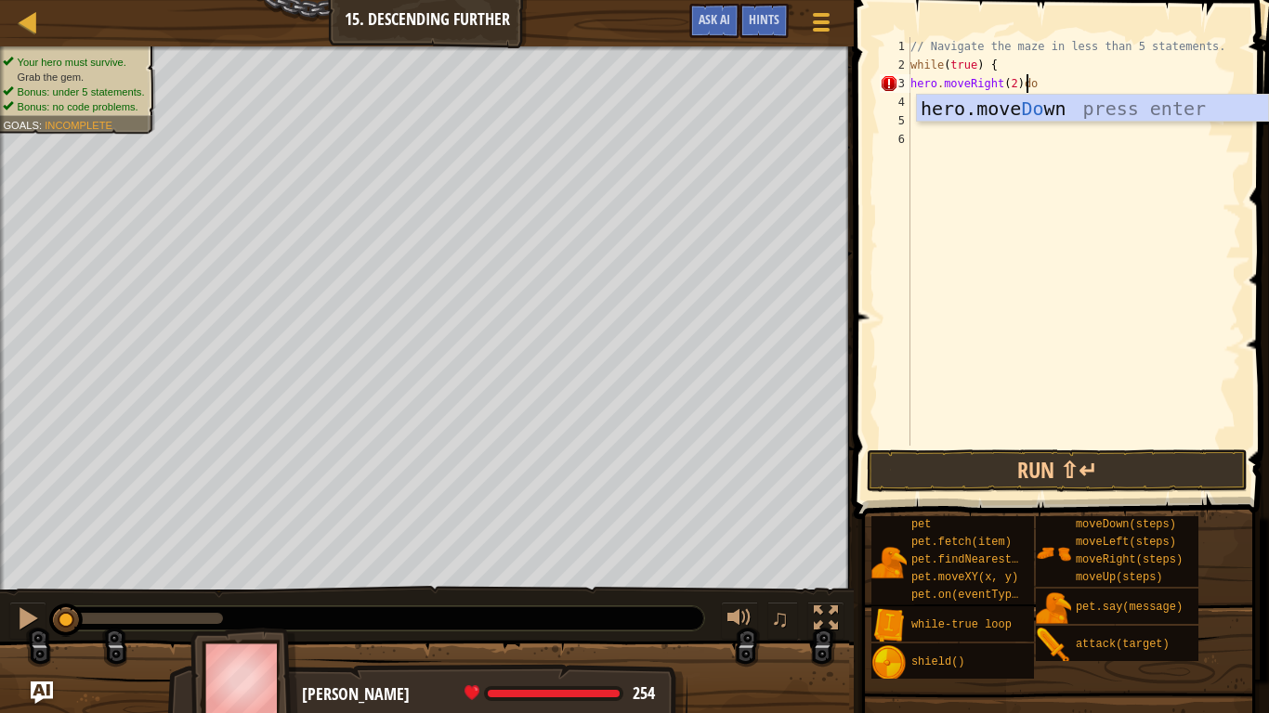
click at [959, 101] on div "hero.move Do wn press enter" at bounding box center [1092, 137] width 351 height 84
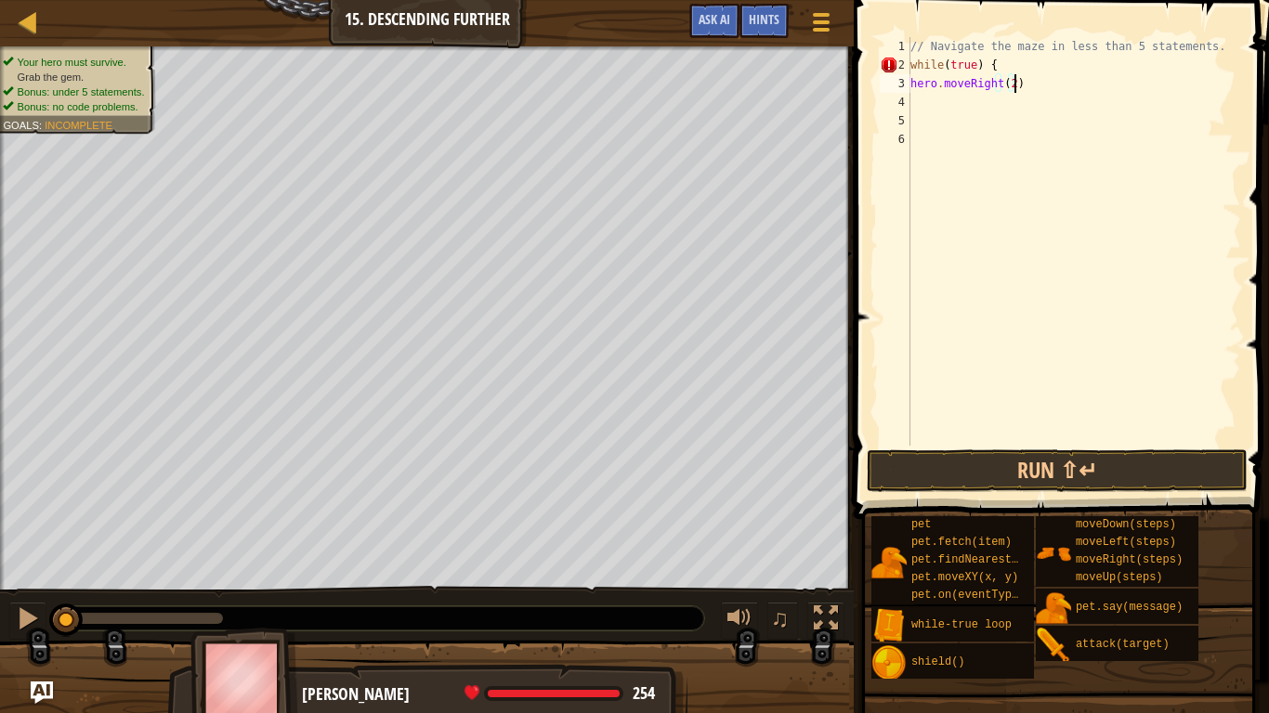
scroll to position [8, 7]
click at [936, 65] on div "// Navigate the maze in less than 5 statements. while ( true ) { hero . moveRig…" at bounding box center [1074, 260] width 334 height 446
type textarea "while(true) {"
drag, startPoint x: 759, startPoint y: 6, endPoint x: 775, endPoint y: 8, distance: 16.0
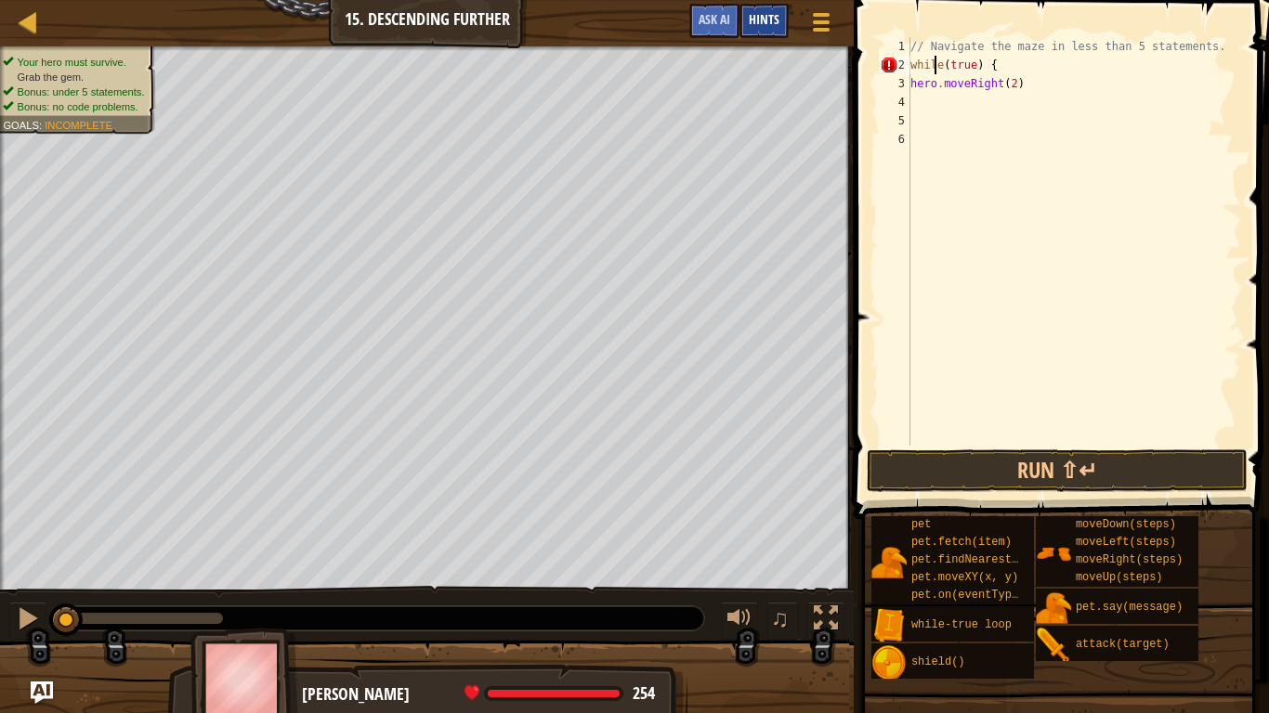
click at [759, 7] on div "Hints" at bounding box center [763, 21] width 49 height 34
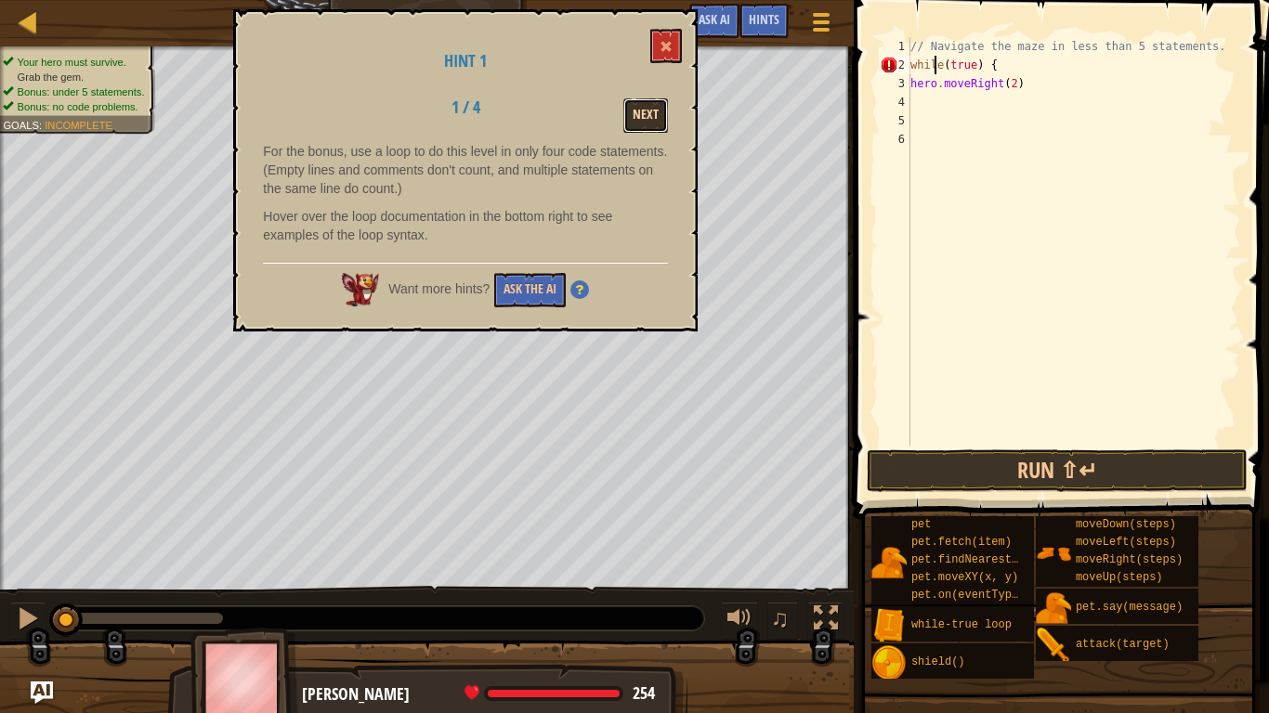
click at [654, 110] on button "Next" at bounding box center [645, 115] width 45 height 34
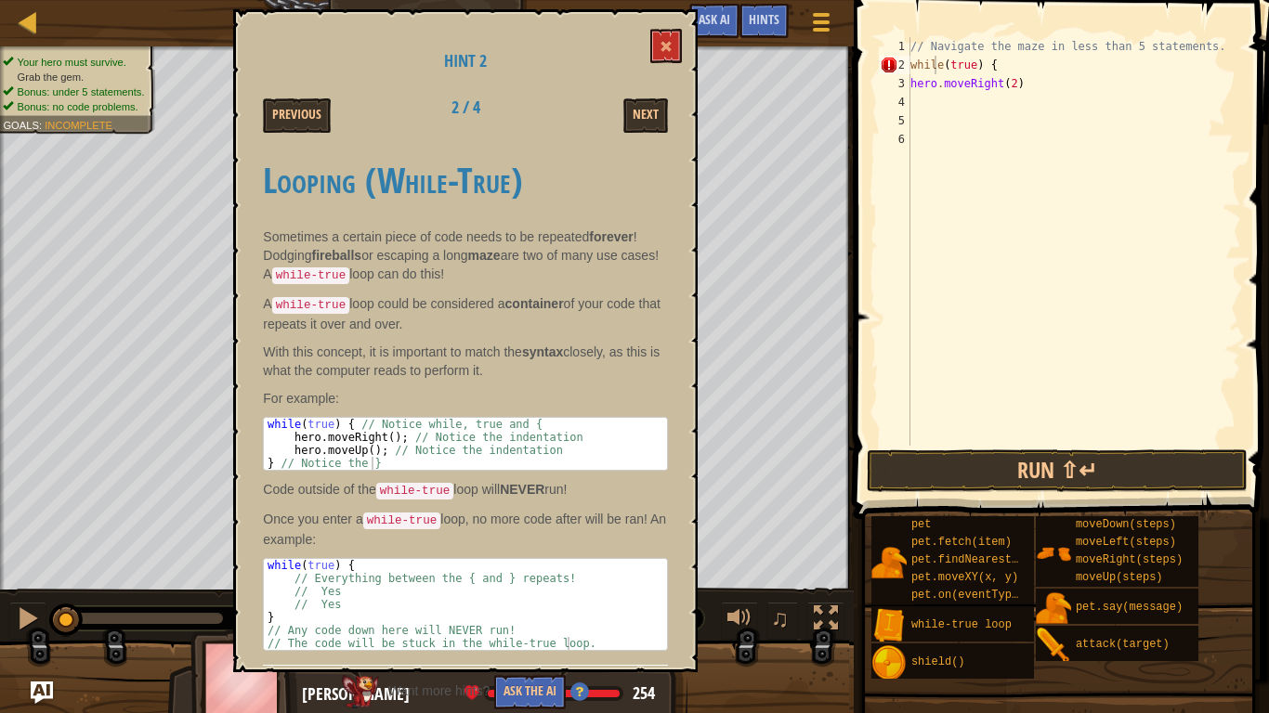
scroll to position [8, 0]
click at [960, 107] on div "// Navigate the maze in less than 5 statements. while ( true ) { hero . moveRig…" at bounding box center [1074, 260] width 334 height 446
click at [650, 36] on button at bounding box center [666, 46] width 32 height 34
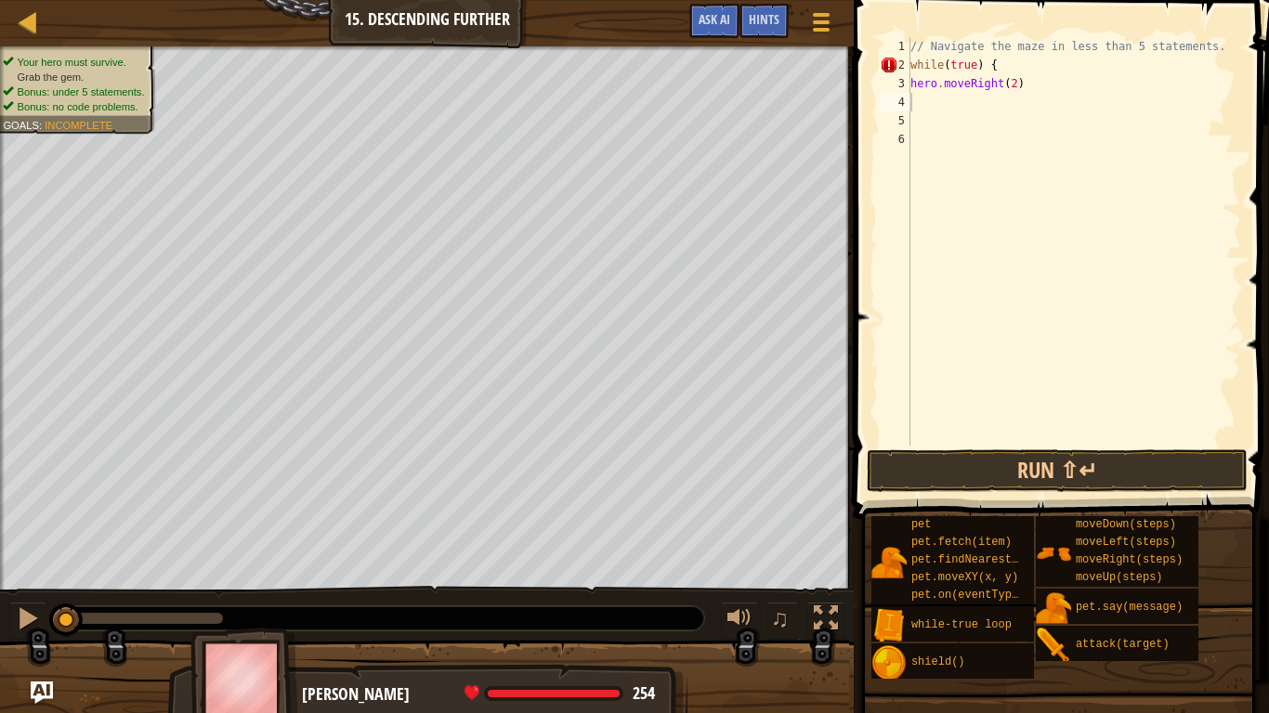
click at [935, 109] on div "// Navigate the maze in less than 5 statements. while ( true ) { hero . moveRig…" at bounding box center [1074, 260] width 334 height 446
type textarea "d"
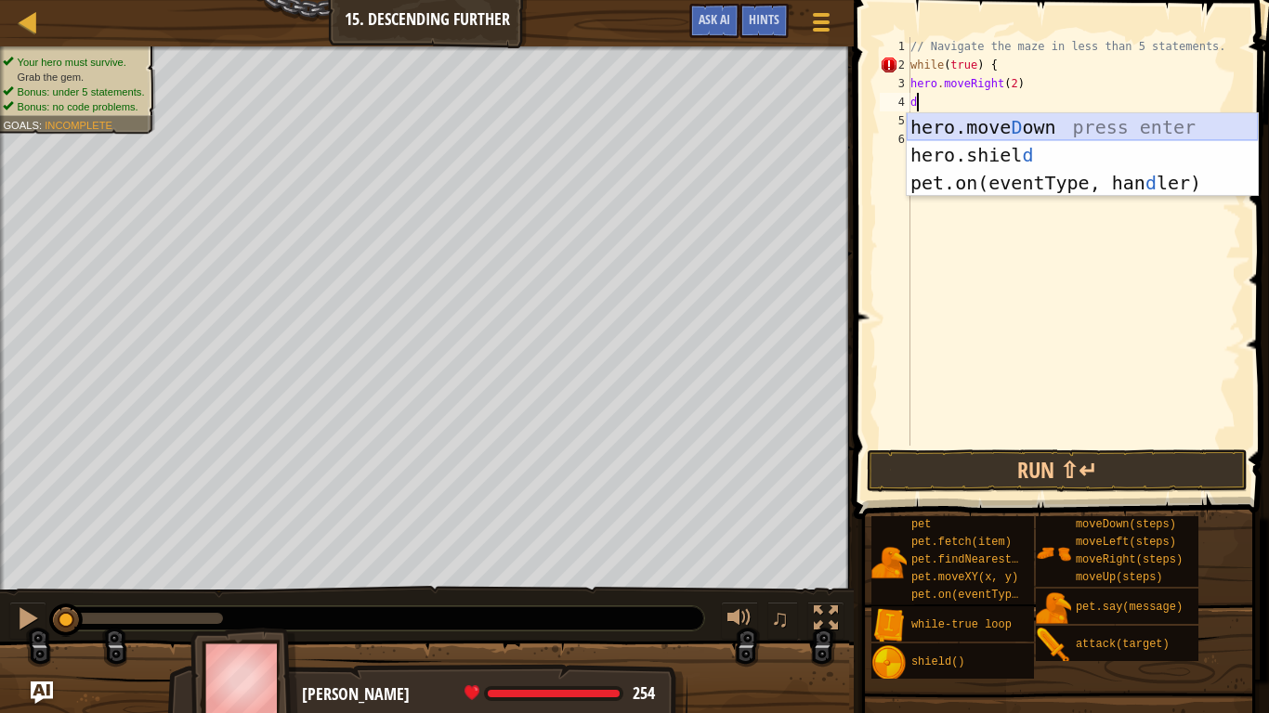
click at [976, 119] on div "hero.[PERSON_NAME] own press enter hero.[PERSON_NAME] d press enter pet.on(even…" at bounding box center [1082, 182] width 351 height 139
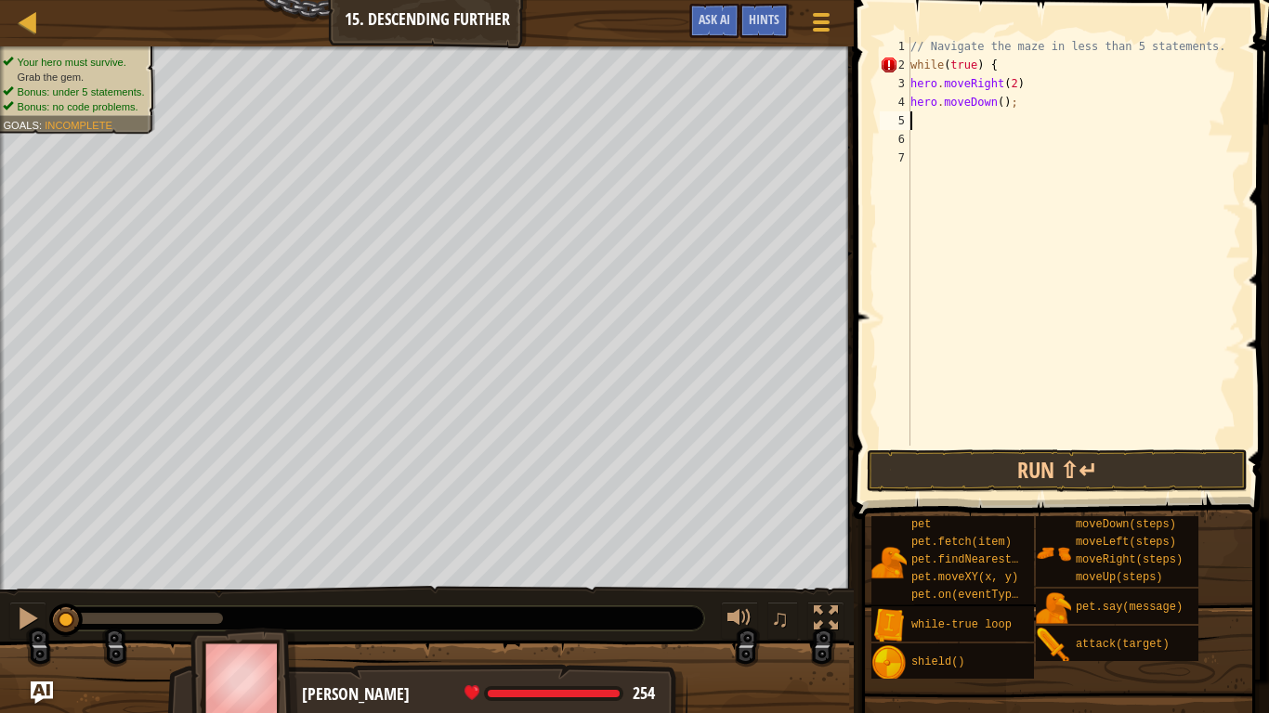
click at [994, 101] on div "// Navigate the maze in less than 5 statements. while ( true ) { hero . moveRig…" at bounding box center [1074, 260] width 334 height 446
type textarea "hero.moveDown();"
click at [969, 120] on div "// Navigate the maze in less than 5 statements. while ( true ) { hero . moveRig…" at bounding box center [1074, 260] width 334 height 446
type textarea "]"
type textarea "}"
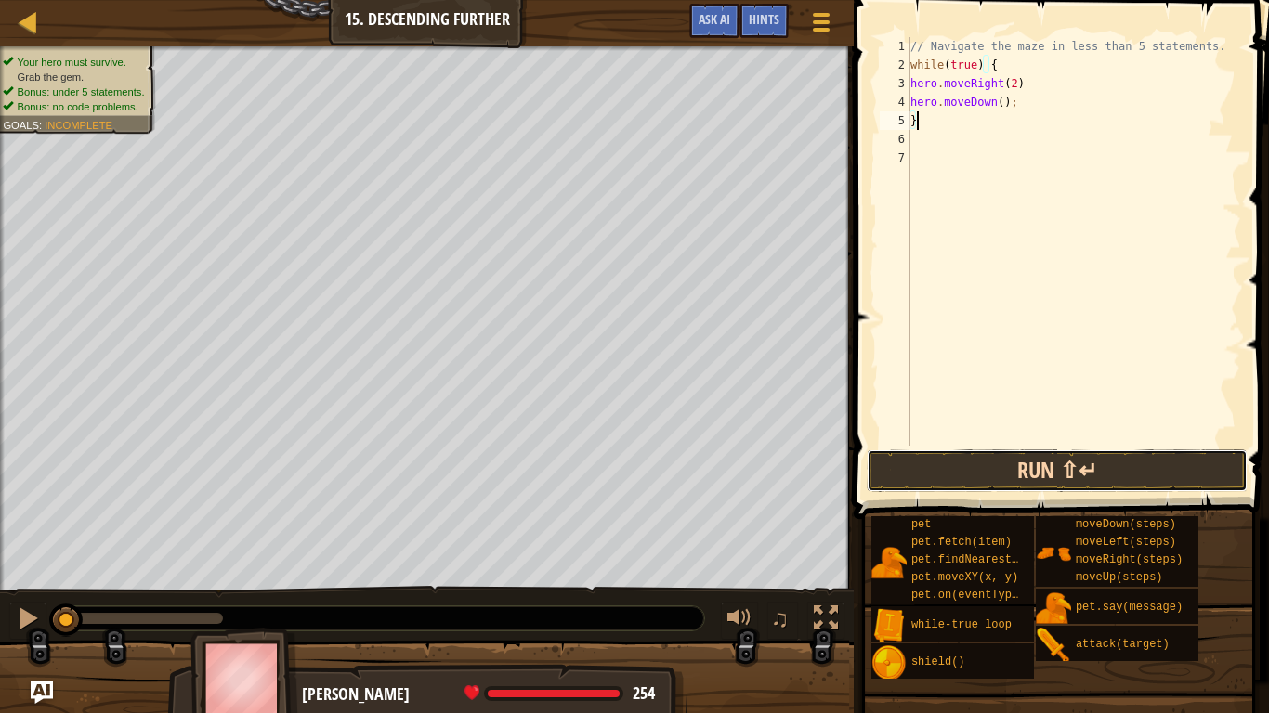
click at [998, 479] on button "Run ⇧↵" at bounding box center [1057, 471] width 381 height 43
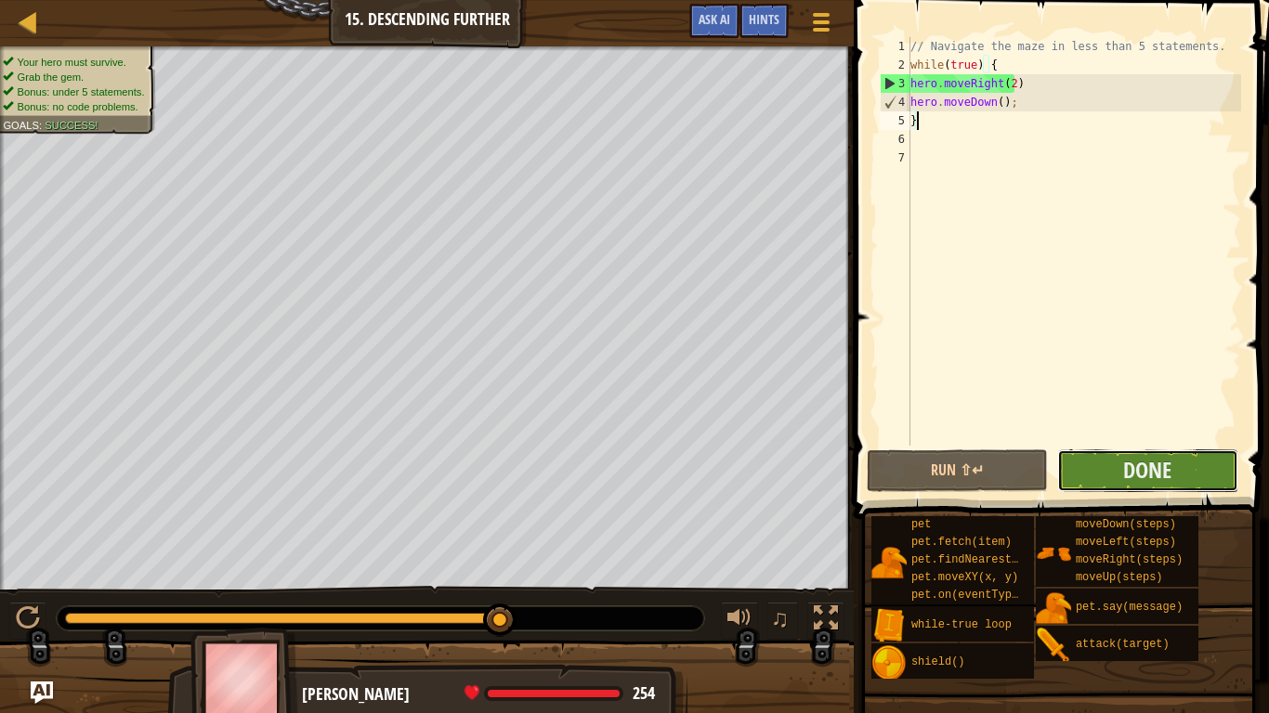
click at [1121, 474] on button "Done" at bounding box center [1147, 471] width 181 height 43
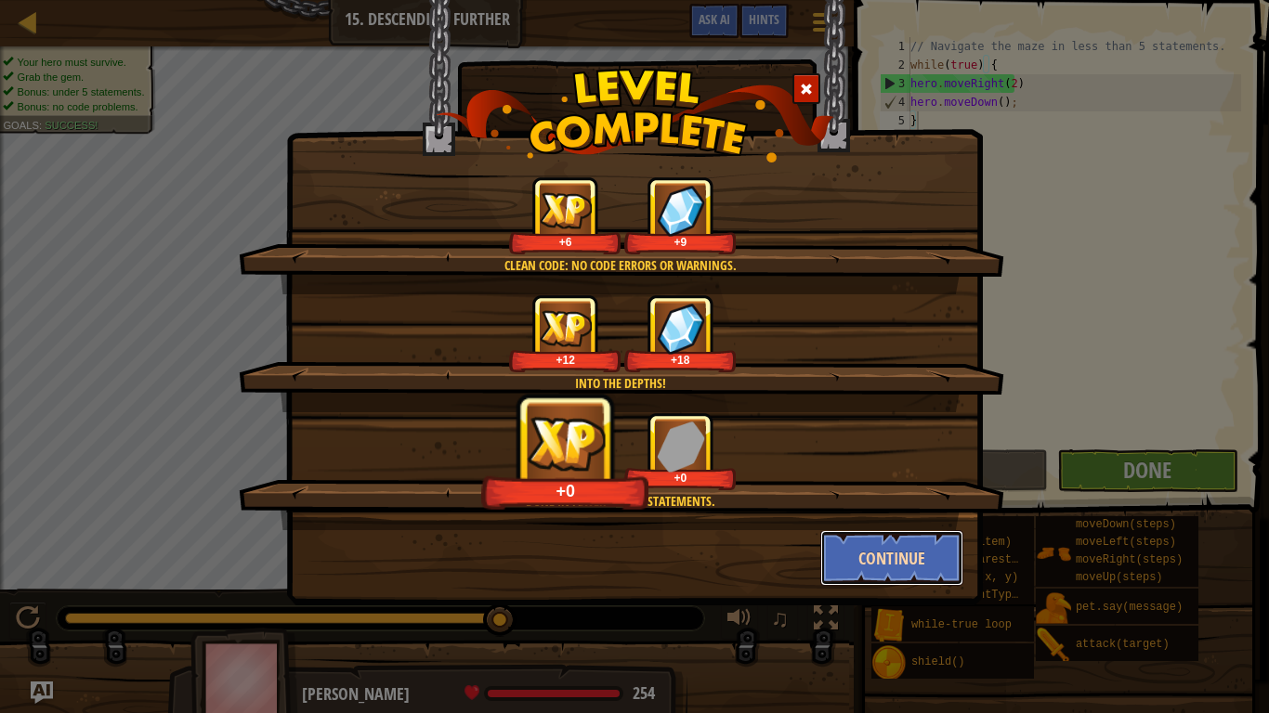
click at [865, 554] on button "Continue" at bounding box center [892, 558] width 144 height 56
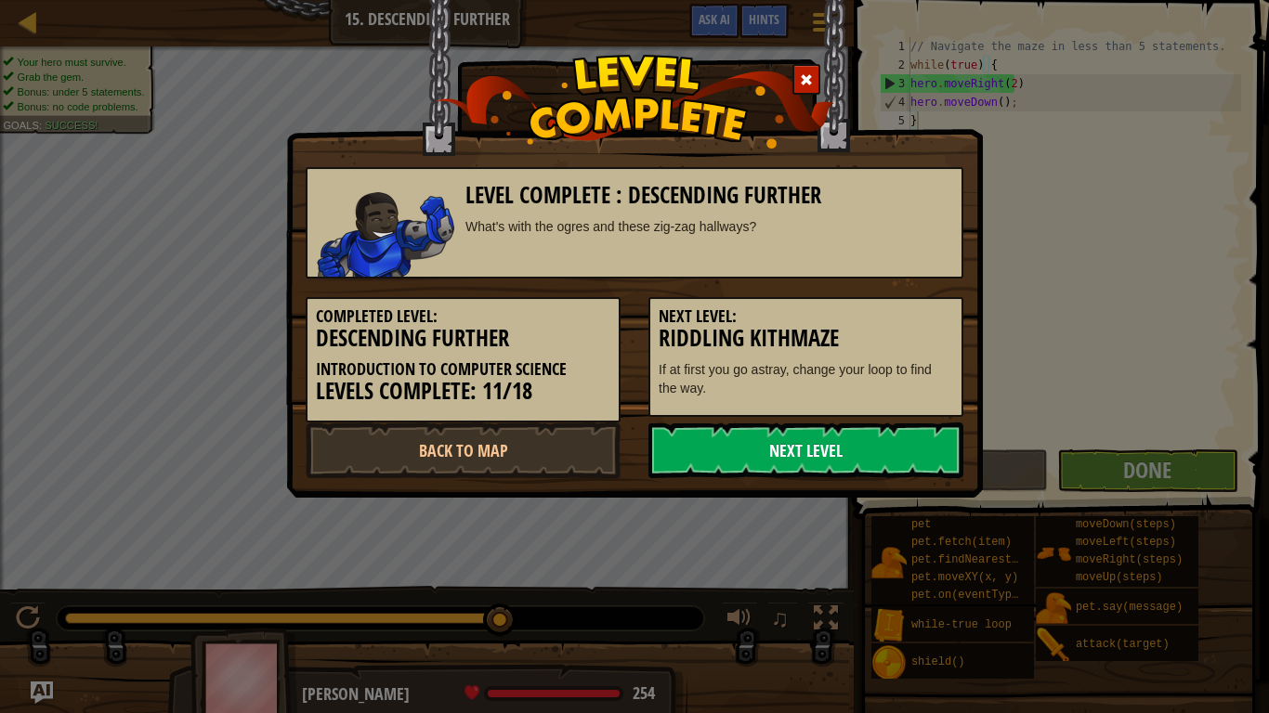
click at [780, 449] on link "Next Level" at bounding box center [805, 451] width 315 height 56
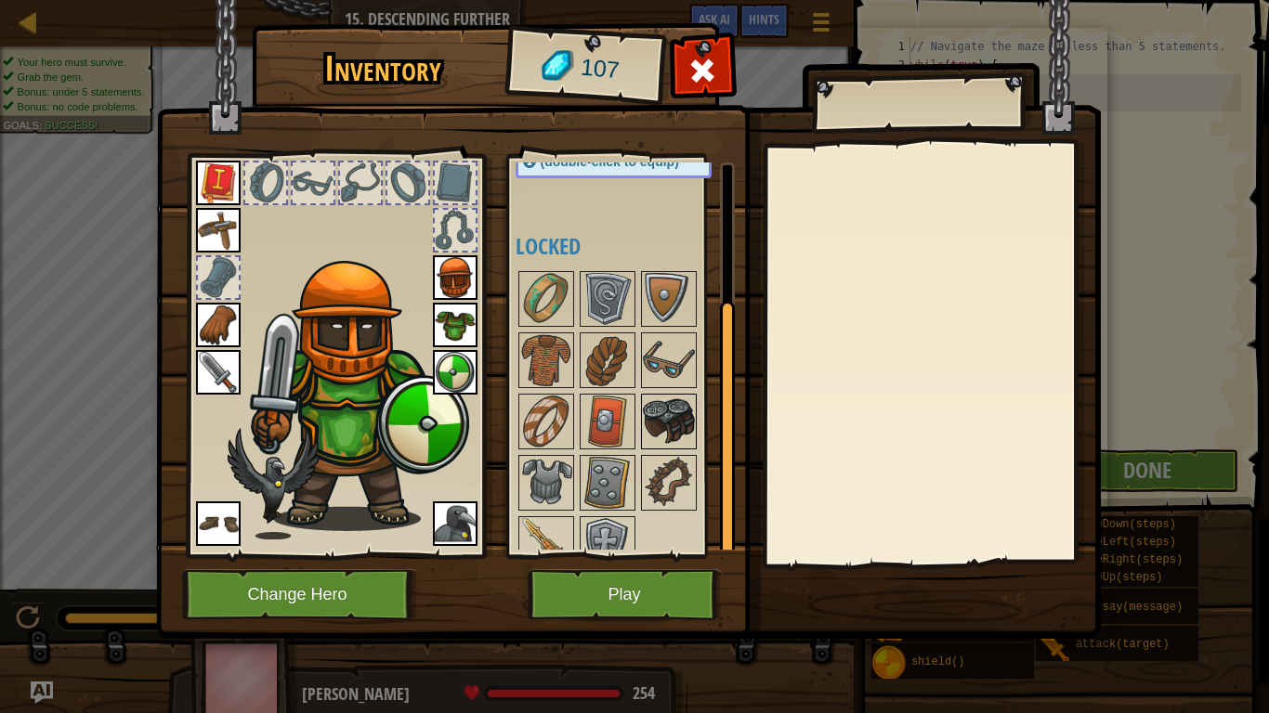
scroll to position [195, 0]
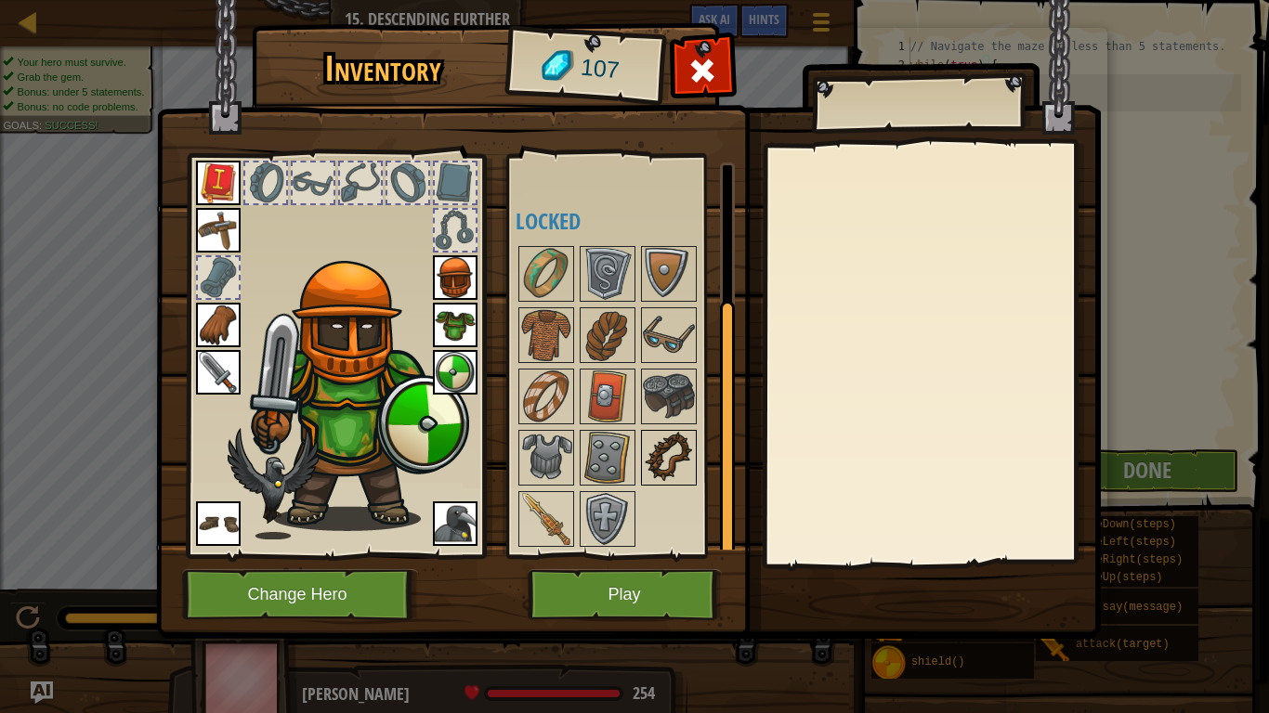
click at [659, 460] on img at bounding box center [669, 458] width 52 height 52
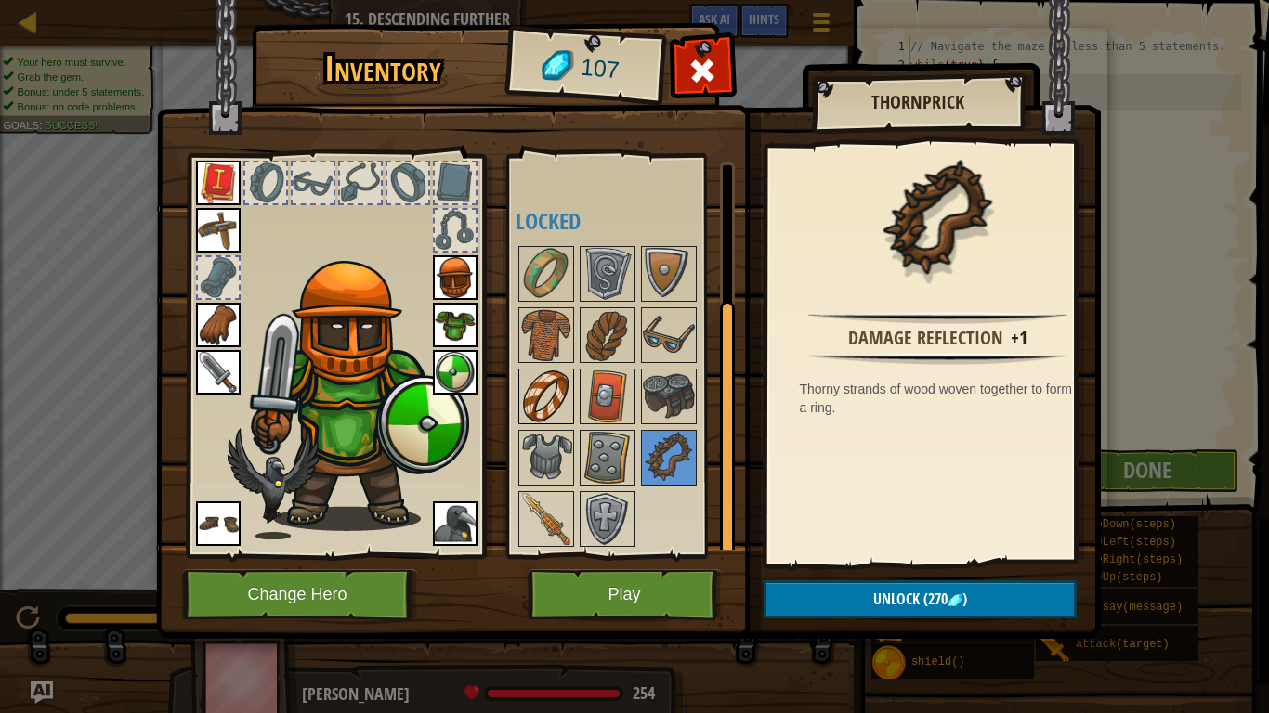
click at [562, 412] on img at bounding box center [546, 397] width 52 height 52
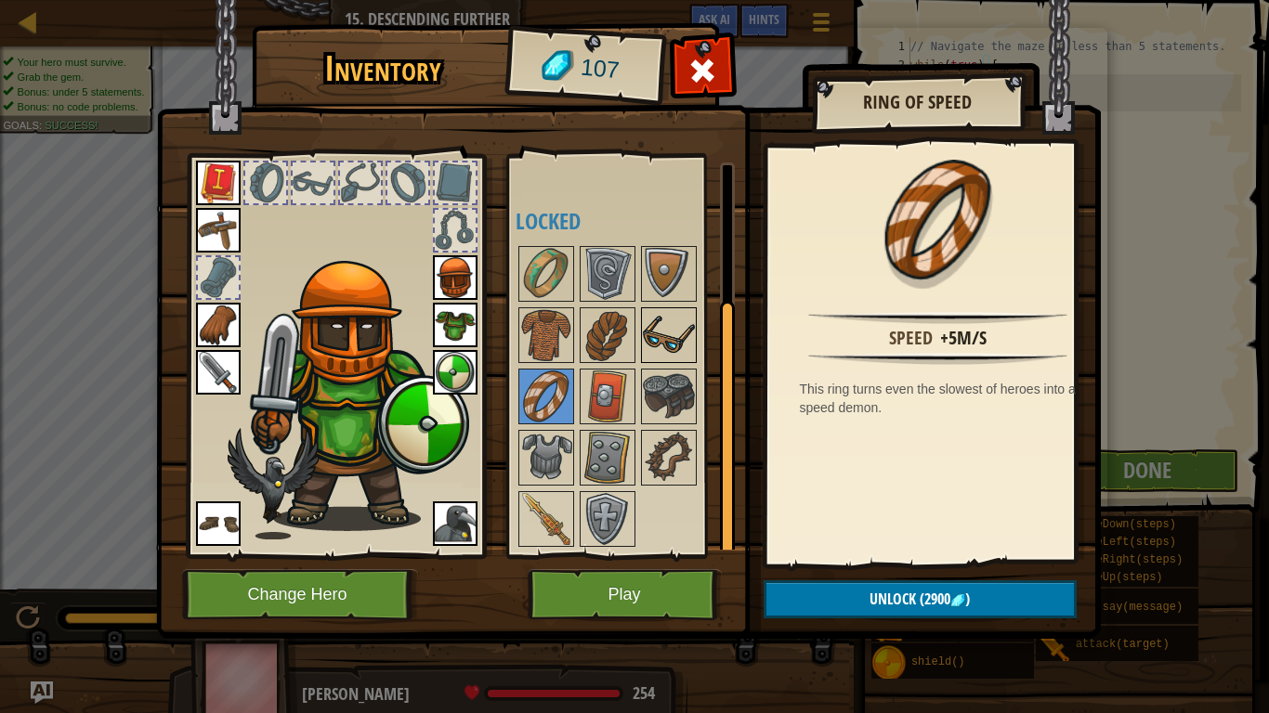
drag, startPoint x: 644, startPoint y: 320, endPoint x: 655, endPoint y: 326, distance: 12.5
click at [646, 323] on div "Available Equip Equip Equip Equip Equip Equip Equip Equip Equip Equip Equip (do…" at bounding box center [631, 356] width 233 height 387
click at [672, 331] on img at bounding box center [669, 335] width 52 height 52
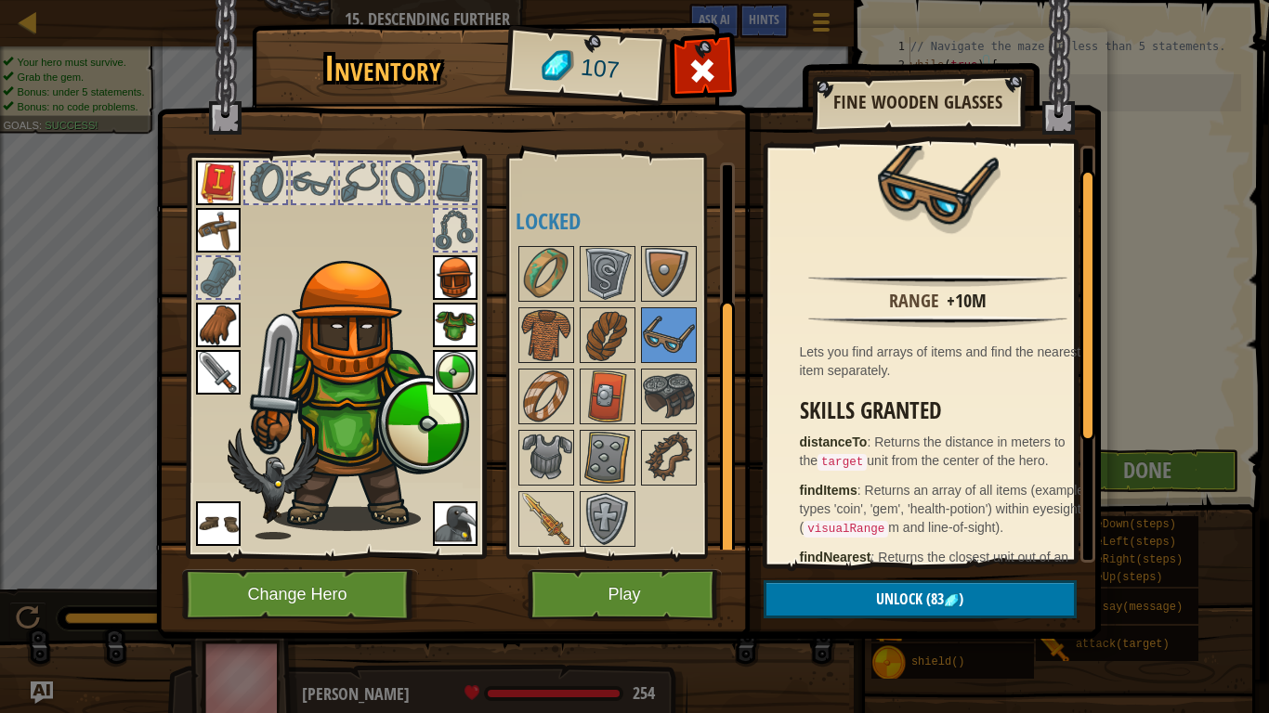
scroll to position [0, 0]
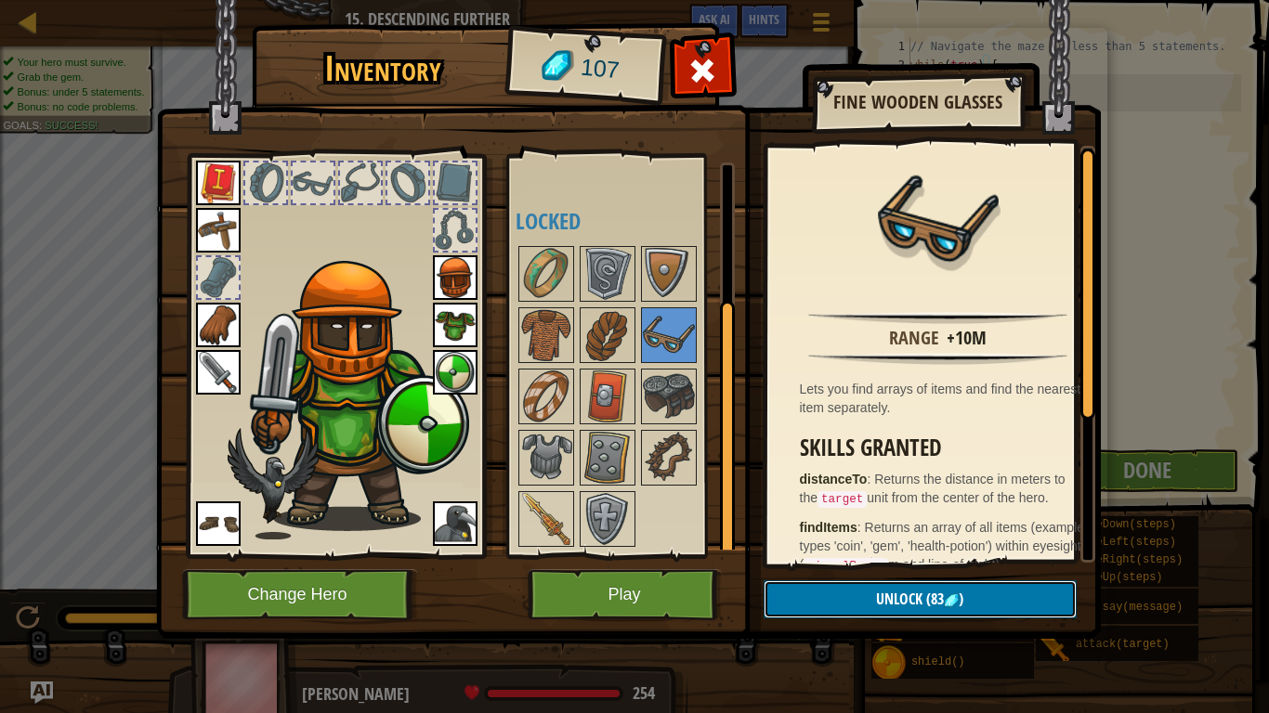
click at [959, 594] on span ")" at bounding box center [961, 599] width 5 height 20
click at [959, 594] on button "Confirm" at bounding box center [919, 599] width 313 height 38
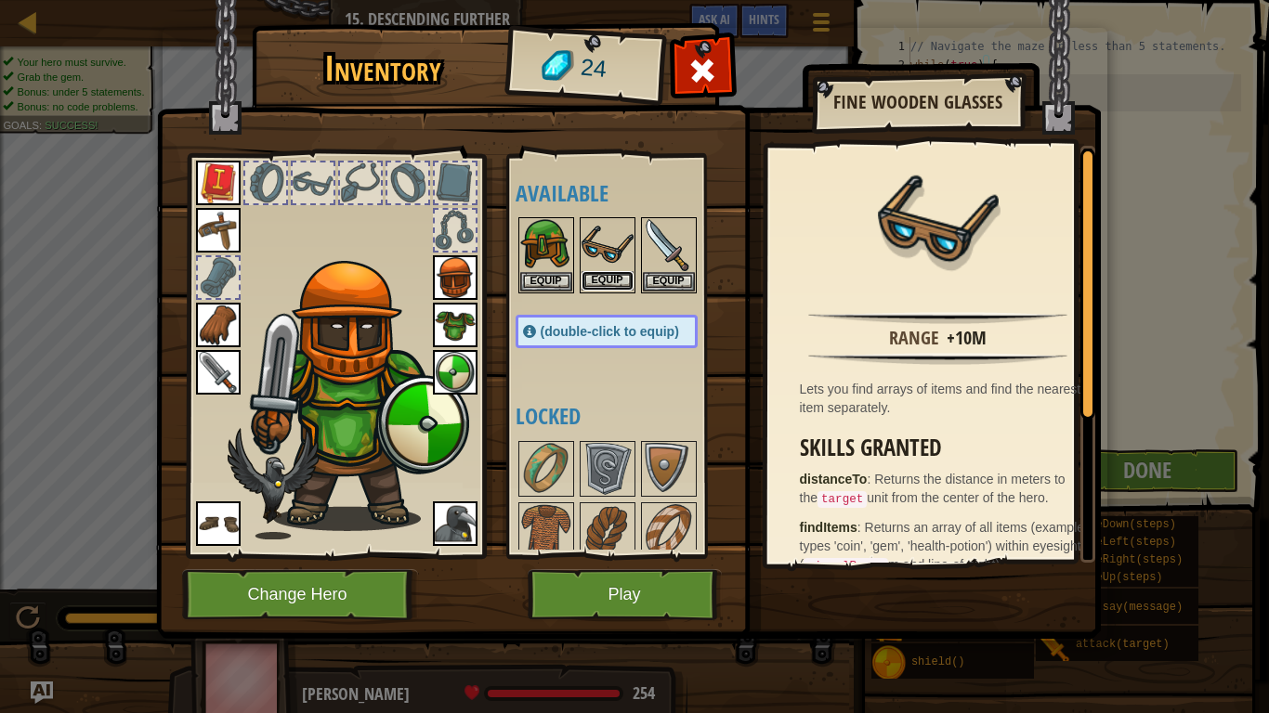
click at [607, 286] on button "Equip" at bounding box center [607, 281] width 52 height 20
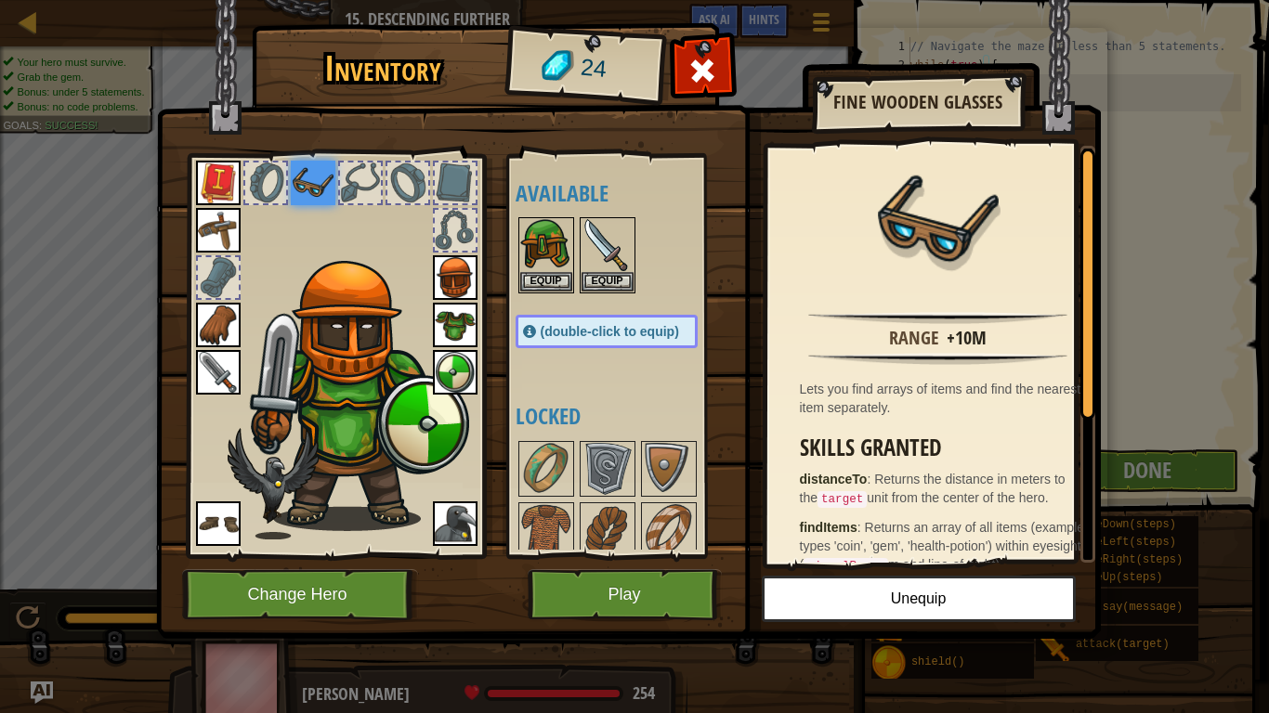
click at [227, 358] on img at bounding box center [218, 372] width 45 height 45
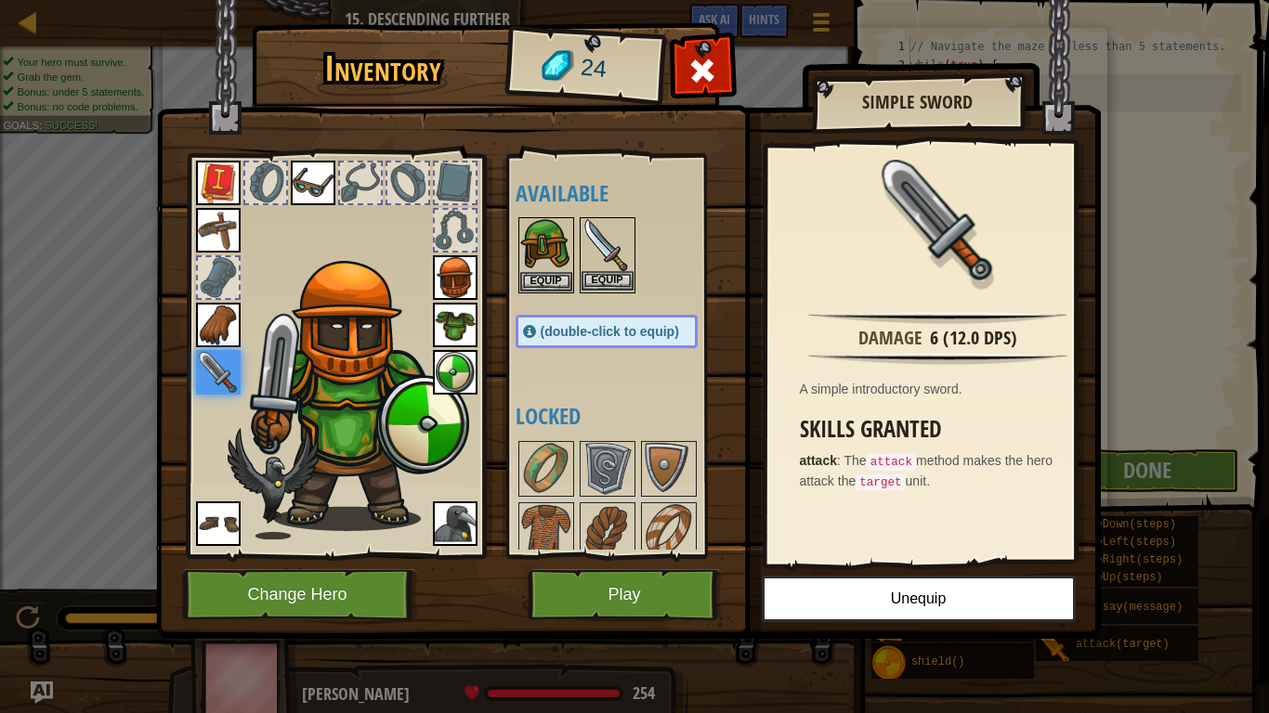
click at [601, 239] on img at bounding box center [607, 245] width 52 height 52
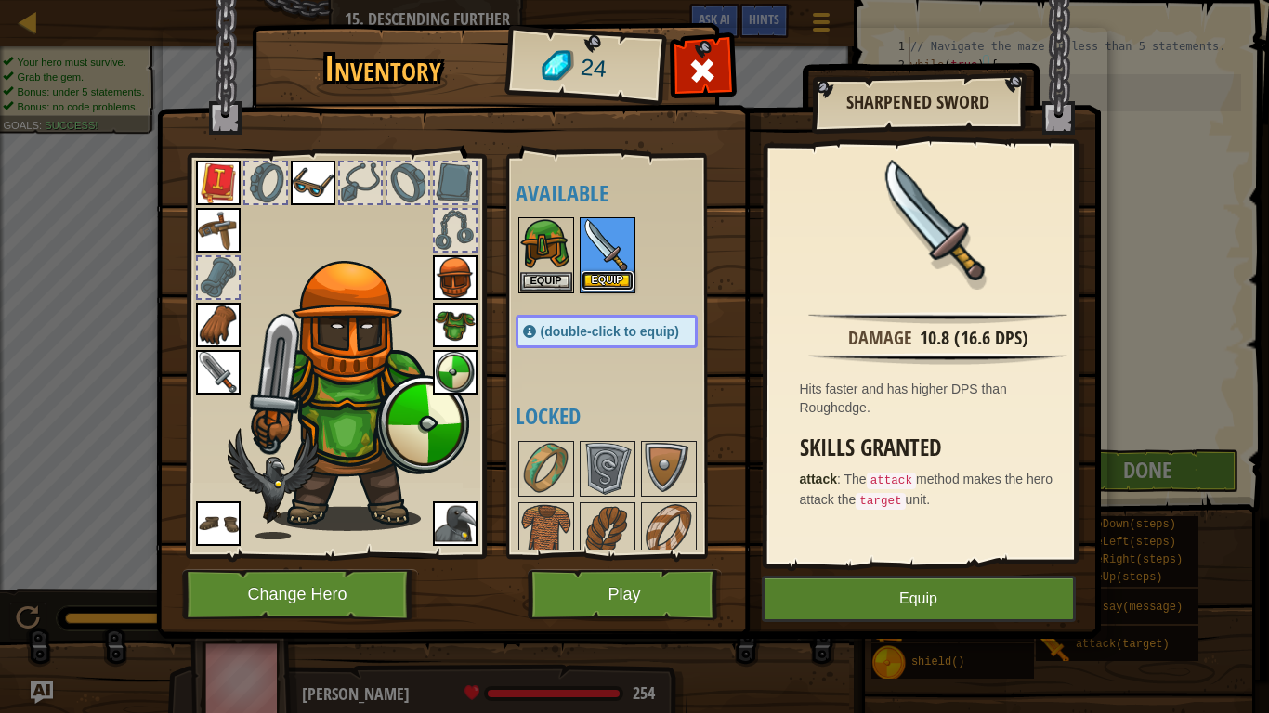
click at [600, 280] on button "Equip" at bounding box center [607, 281] width 52 height 20
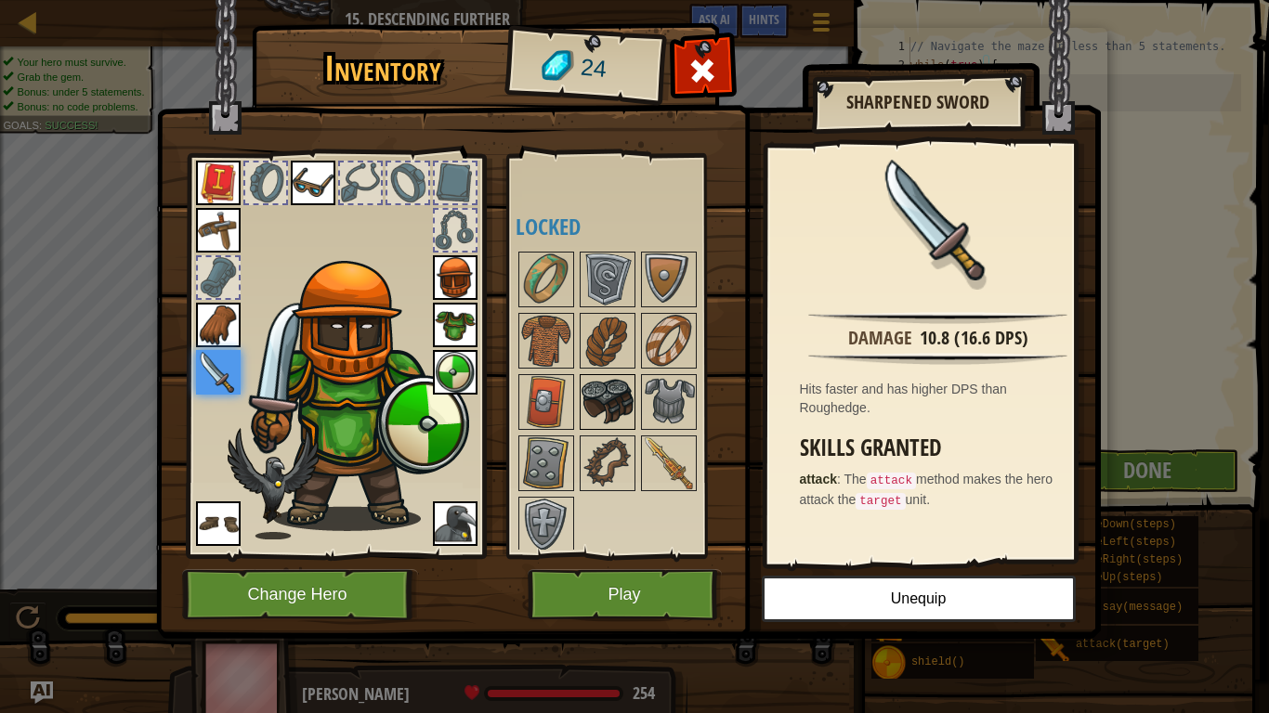
scroll to position [195, 0]
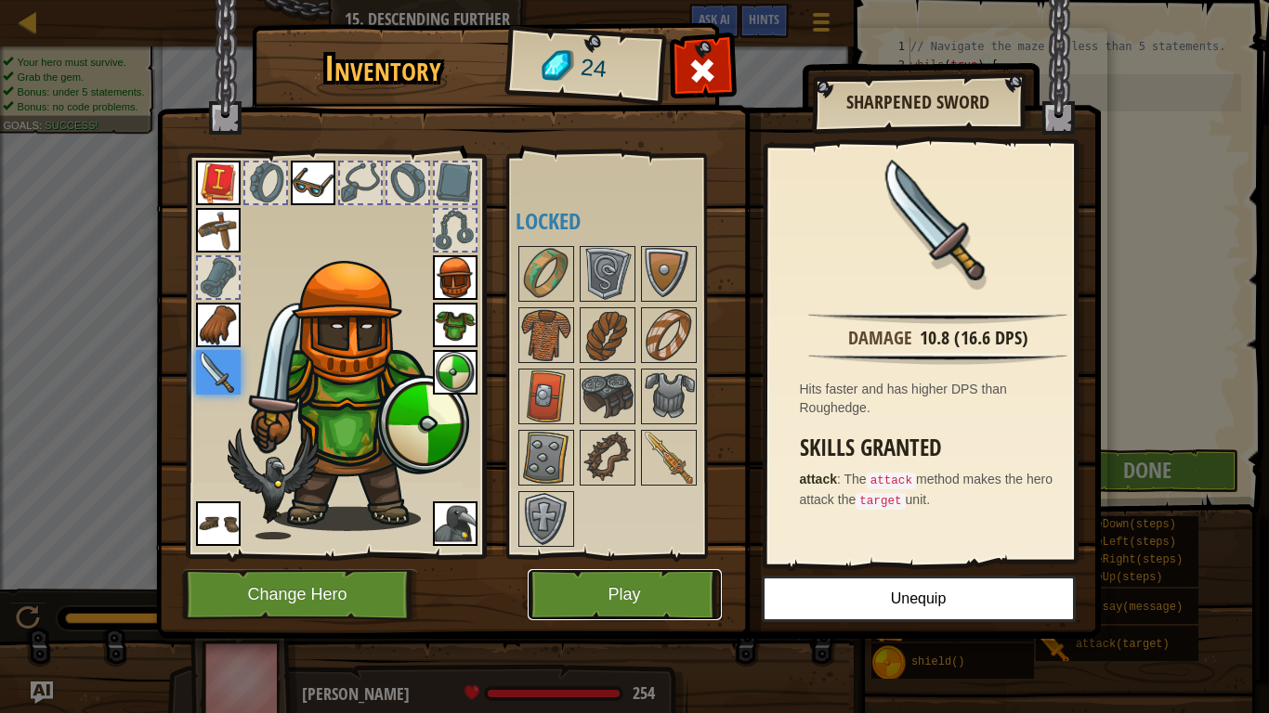
click at [597, 587] on button "Play" at bounding box center [625, 594] width 194 height 51
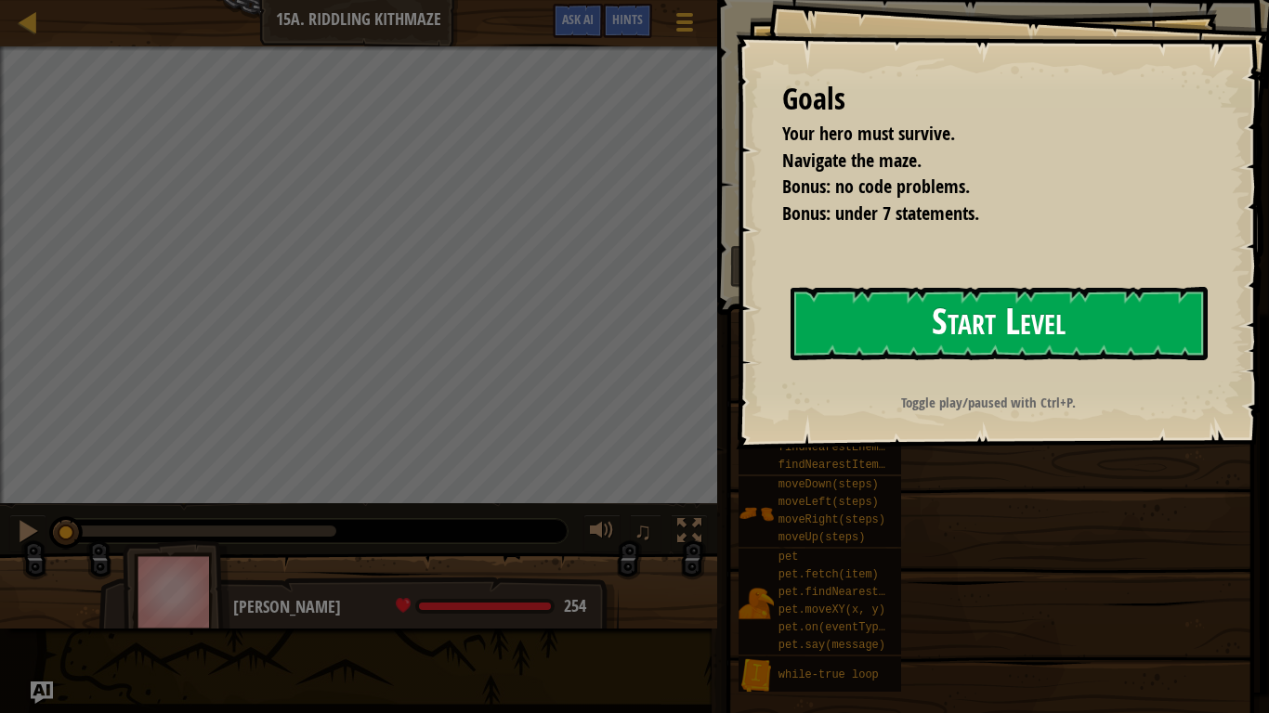
click at [848, 318] on button "Start Level" at bounding box center [998, 323] width 417 height 73
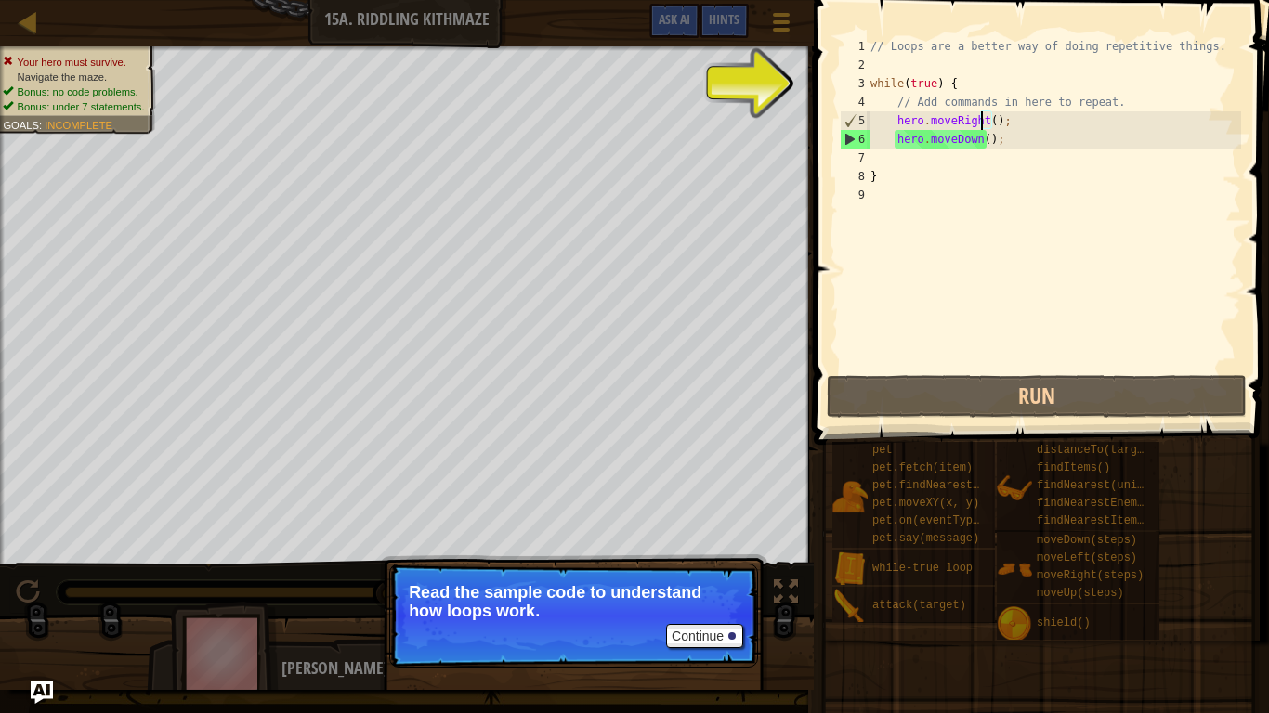
click at [984, 127] on div "// Loops are a better way of doing repetitive things. while ( true ) { // Add c…" at bounding box center [1054, 223] width 374 height 372
click at [985, 126] on div "// Loops are a better way of doing repetitive things. while ( true ) { // Add c…" at bounding box center [1054, 223] width 374 height 372
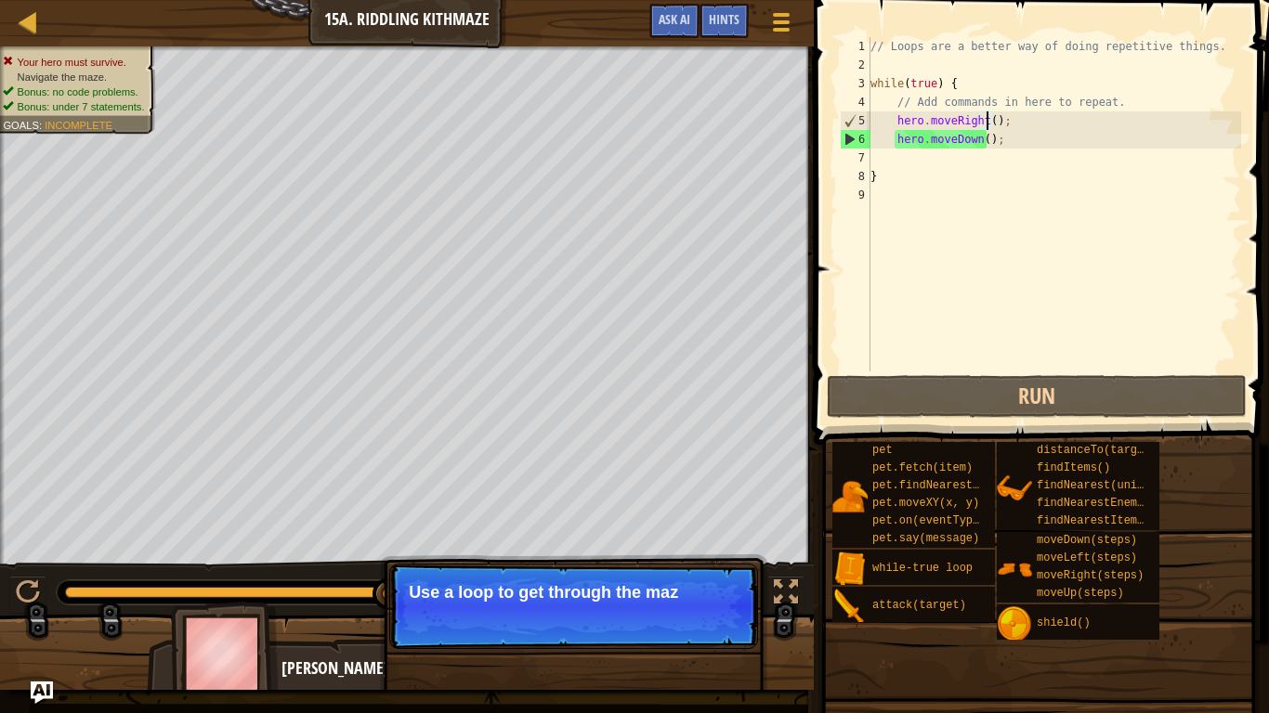
scroll to position [8, 10]
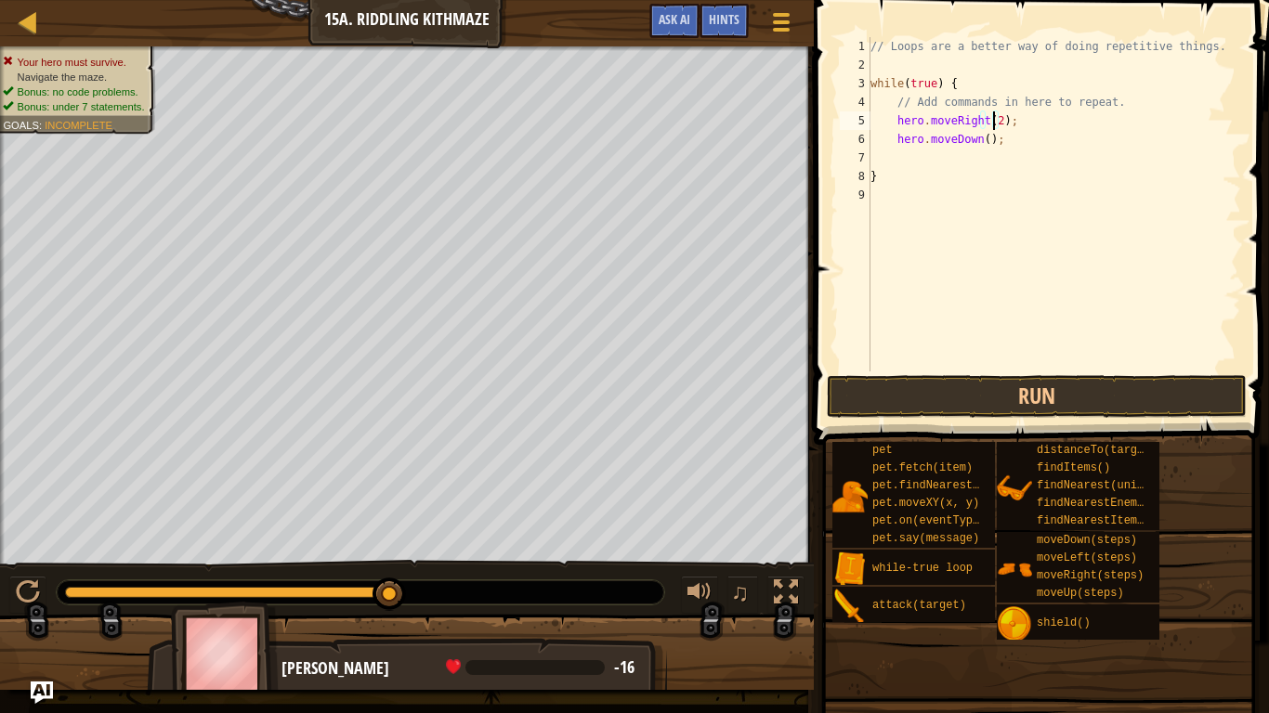
type textarea "hero.moveRight();"
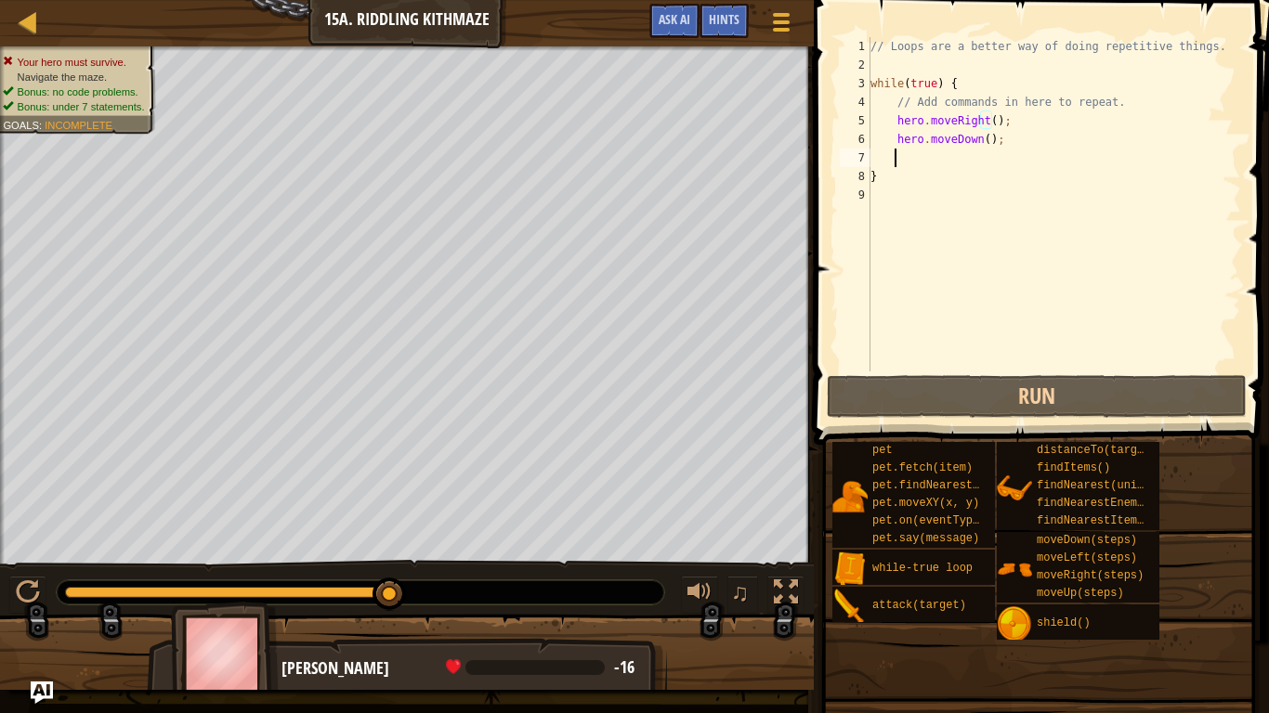
click at [961, 153] on div "// Loops are a better way of doing repetitive things. while ( true ) { // Add c…" at bounding box center [1054, 223] width 374 height 372
click at [877, 148] on div "// Loops are a better way of doing repetitive things. while ( true ) { // Add c…" at bounding box center [1054, 223] width 374 height 372
click at [869, 166] on div "7" at bounding box center [855, 158] width 31 height 19
type textarea "}"
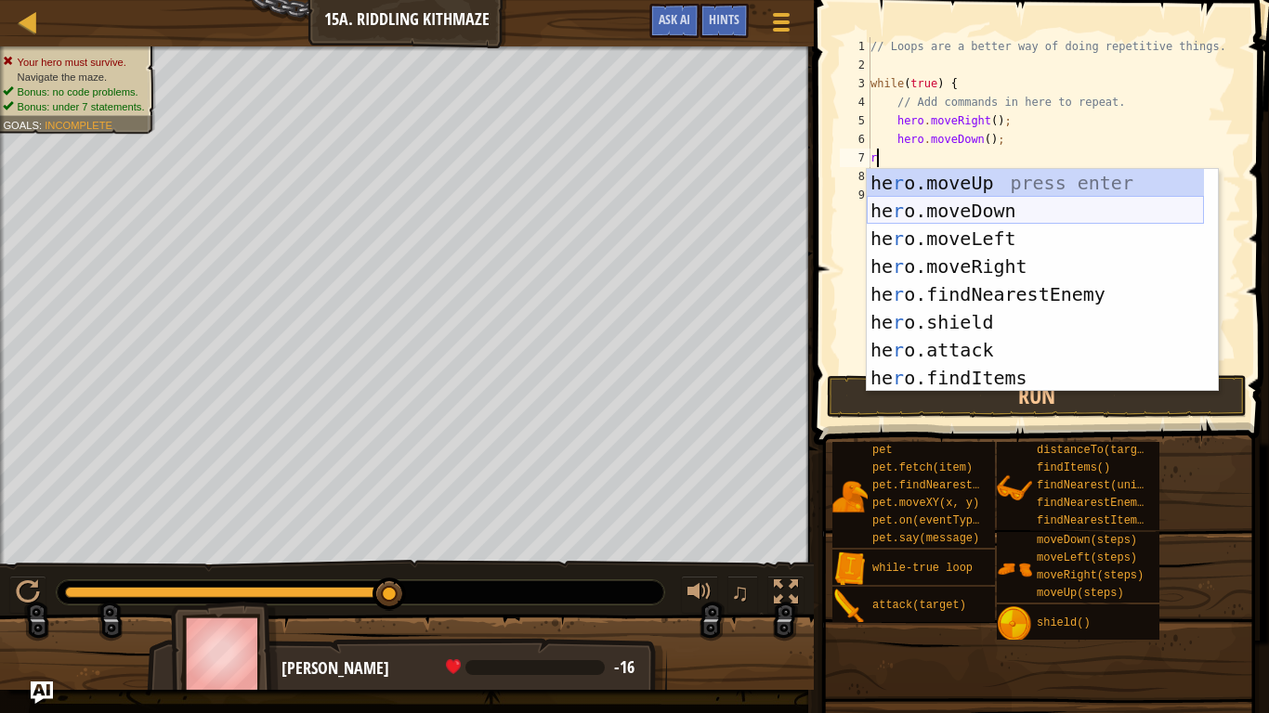
type textarea "ri"
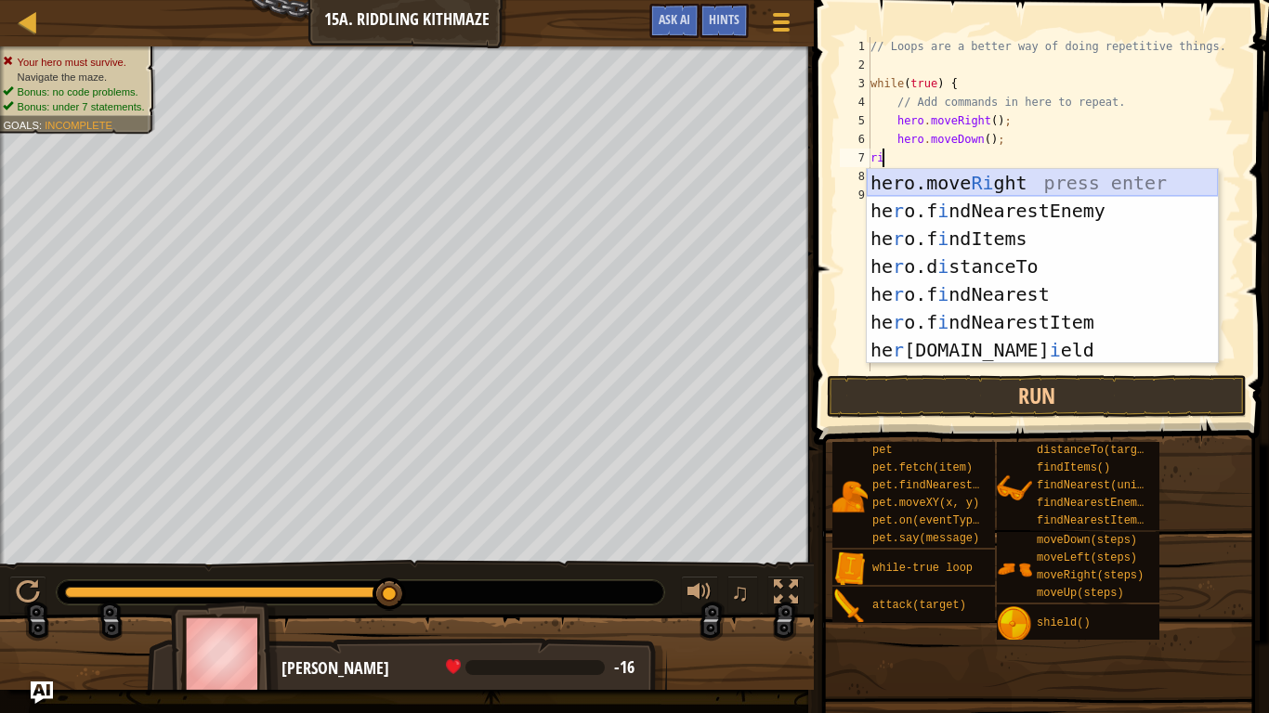
click at [951, 178] on div "hero.move Ri ght press enter he r o.f i ndNearestEnemy press enter he r o.f i n…" at bounding box center [1042, 294] width 351 height 251
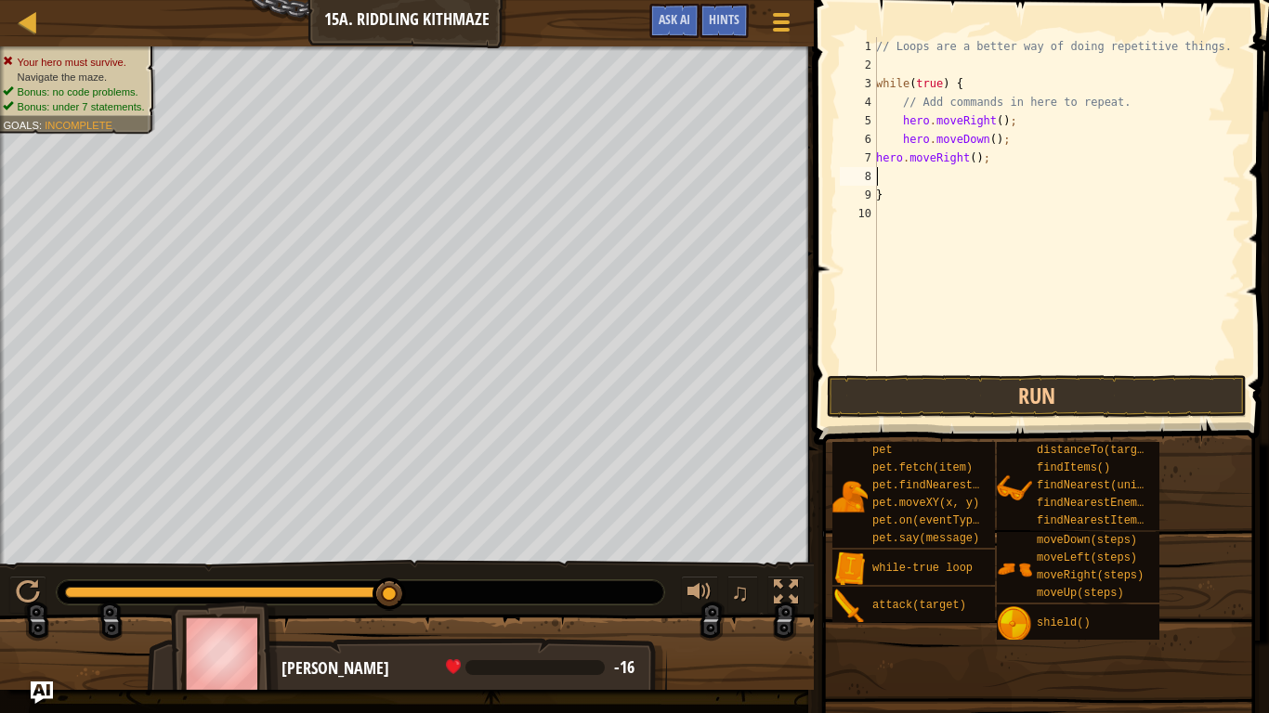
scroll to position [8, 1]
click at [967, 158] on div "// Loops are a better way of doing repetitive things. while ( true ) { // Add c…" at bounding box center [1056, 223] width 369 height 372
type textarea "hero.moveRight(2);"
click at [924, 180] on div "// Loops are a better way of doing repetitive things. while ( true ) { // Add c…" at bounding box center [1056, 223] width 369 height 372
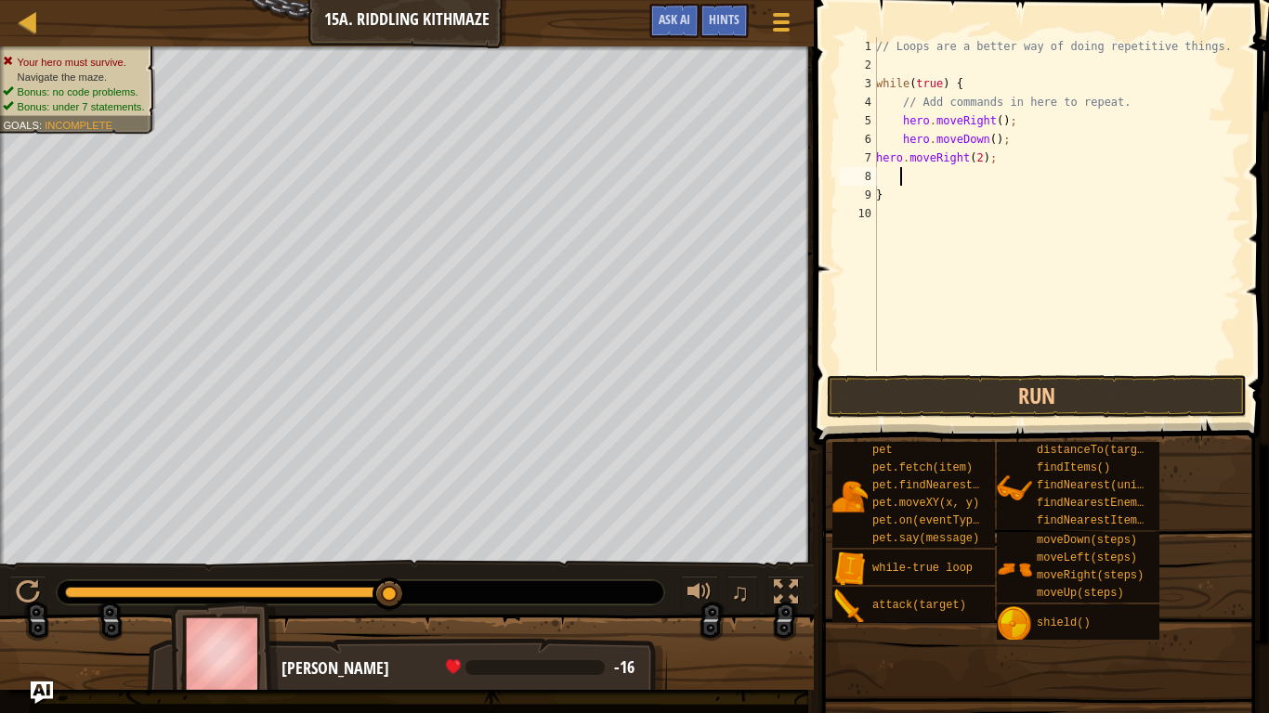
scroll to position [8, 1]
click at [888, 171] on div "// Loops are a better way of doing repetitive things. while ( true ) { // Add c…" at bounding box center [1056, 223] width 369 height 372
click at [882, 176] on div "// Loops are a better way of doing repetitive things. while ( true ) { // Add c…" at bounding box center [1056, 223] width 369 height 372
type textarea "u"
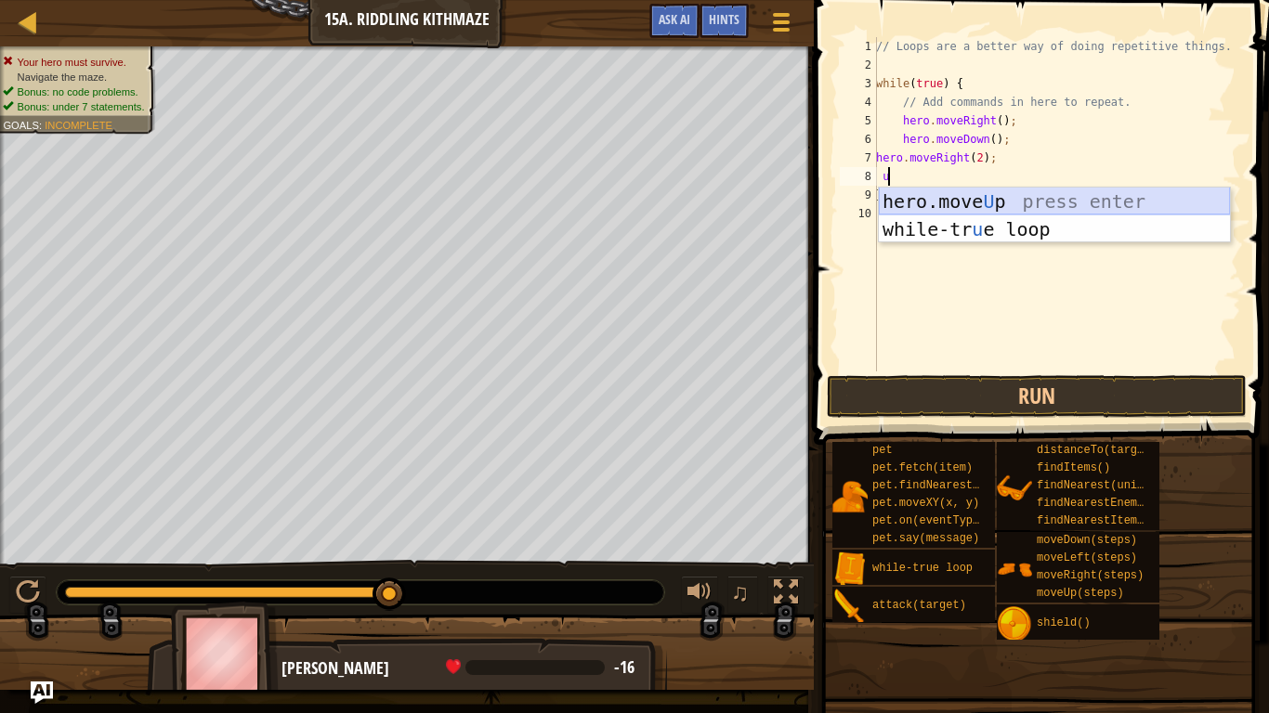
click at [982, 201] on div "hero.move U p press enter while-tr u e loop press enter" at bounding box center [1054, 243] width 351 height 111
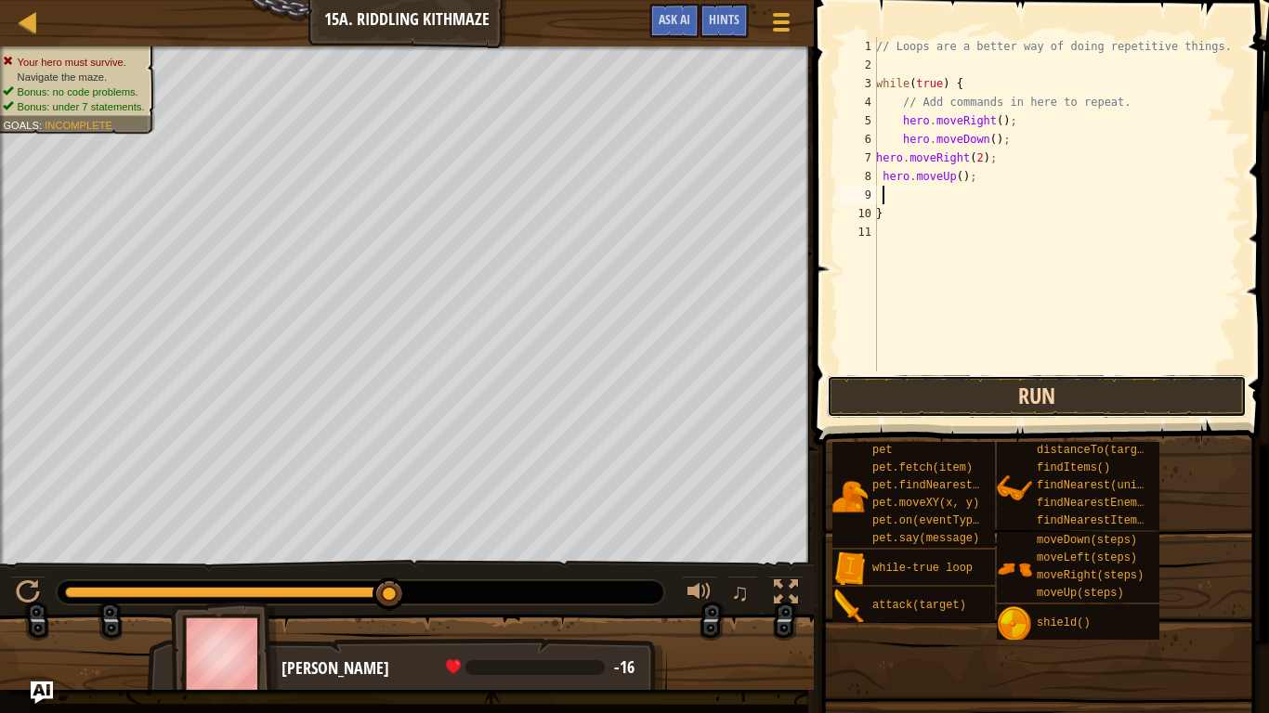
click at [952, 391] on button "Run" at bounding box center [1037, 396] width 420 height 43
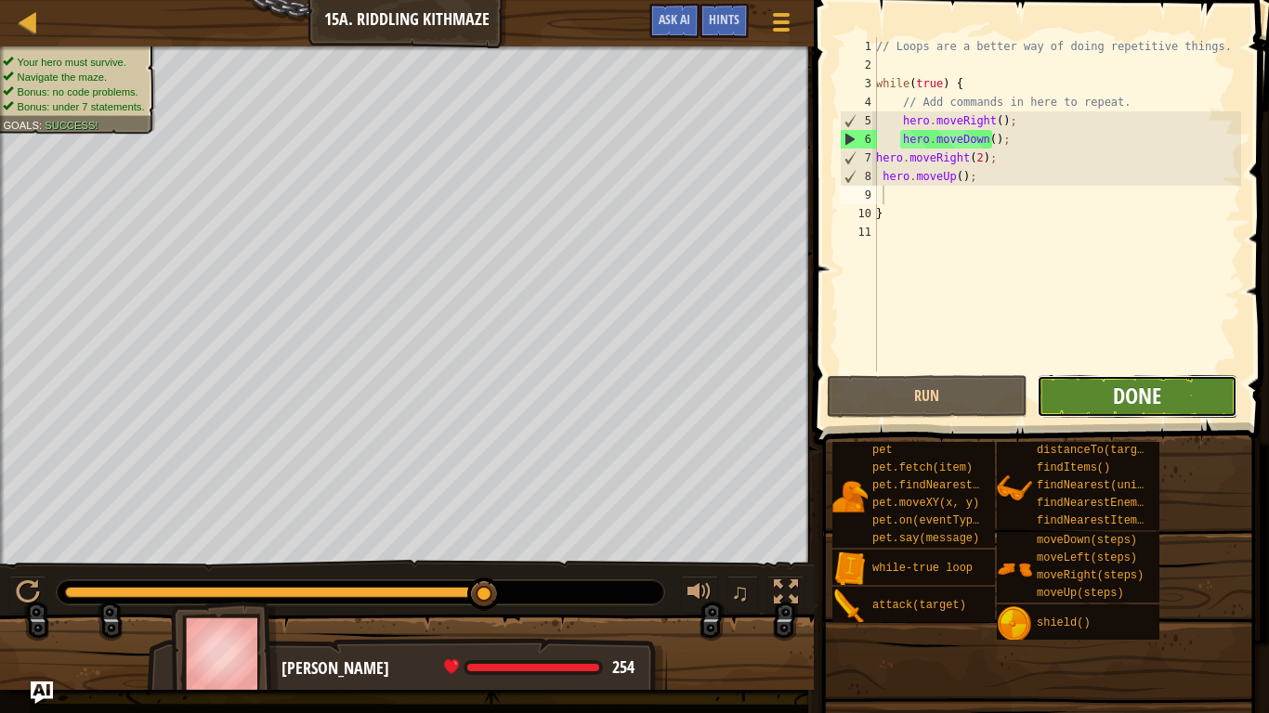
click at [1156, 387] on span "Done" at bounding box center [1137, 396] width 48 height 30
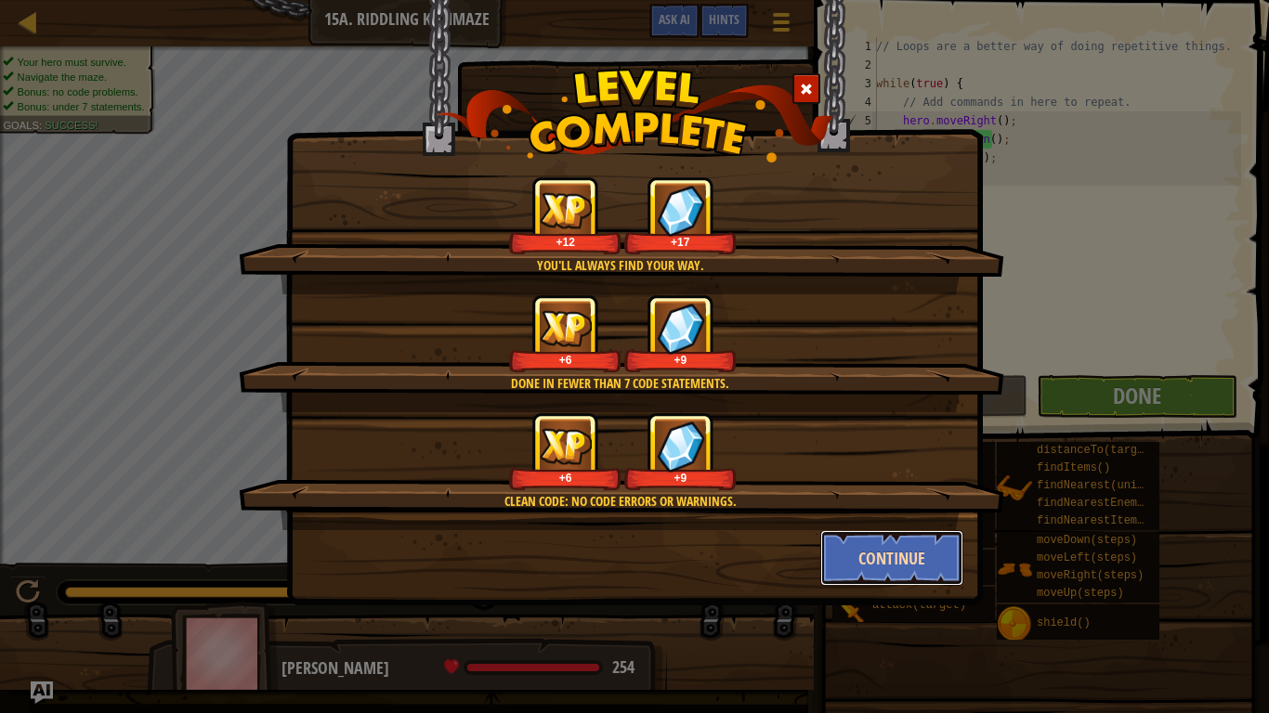
click at [867, 554] on button "Continue" at bounding box center [892, 558] width 144 height 56
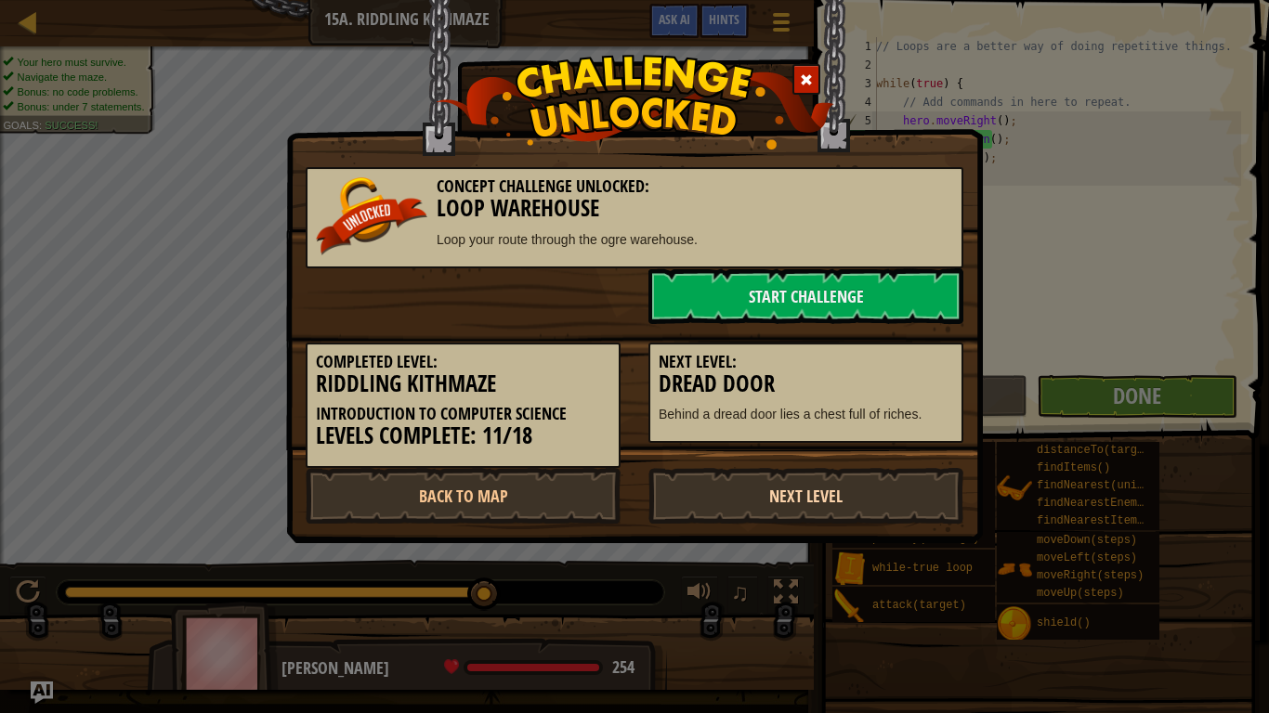
click at [752, 498] on link "Next Level" at bounding box center [805, 496] width 315 height 56
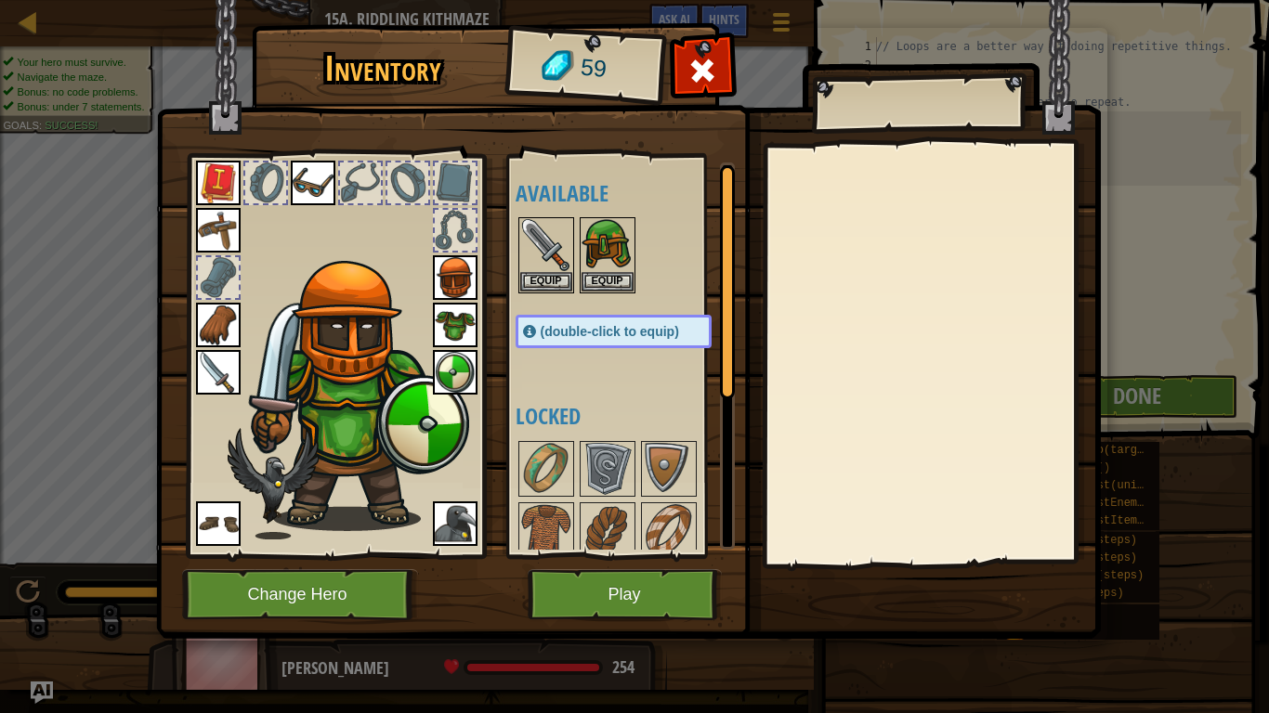
scroll to position [256, 0]
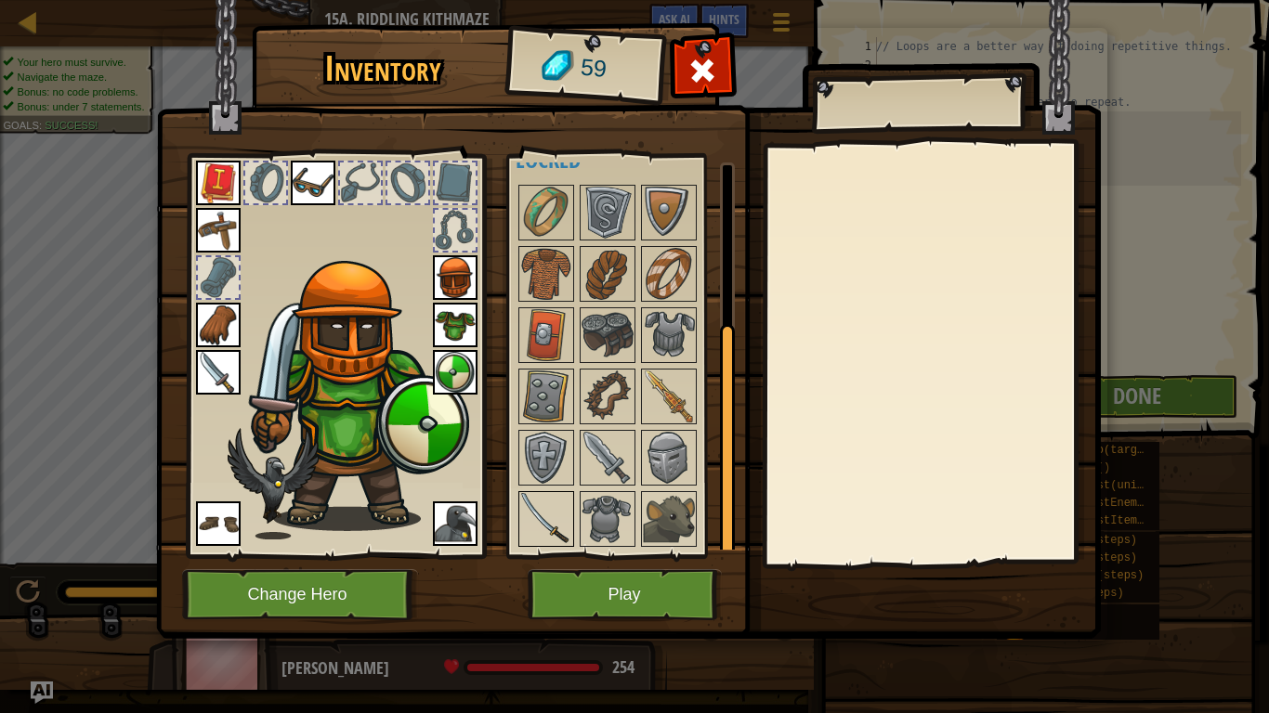
click at [525, 506] on img at bounding box center [546, 519] width 52 height 52
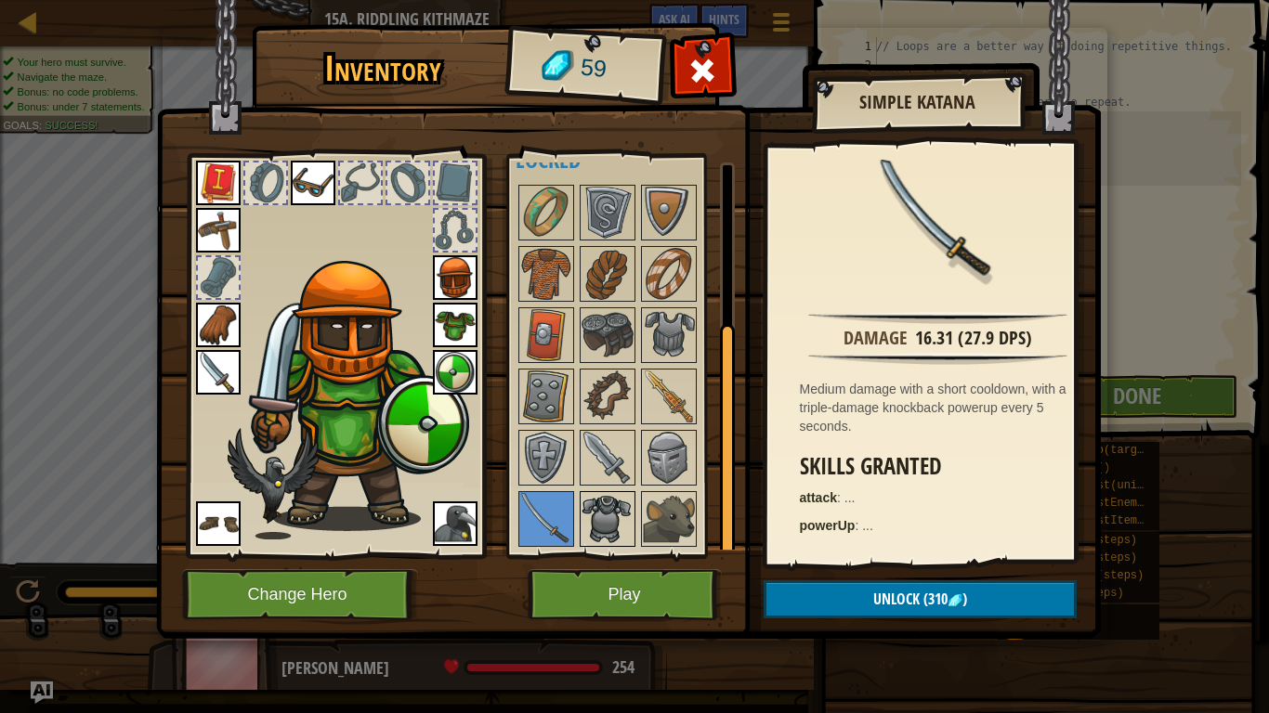
click at [619, 525] on img at bounding box center [607, 519] width 52 height 52
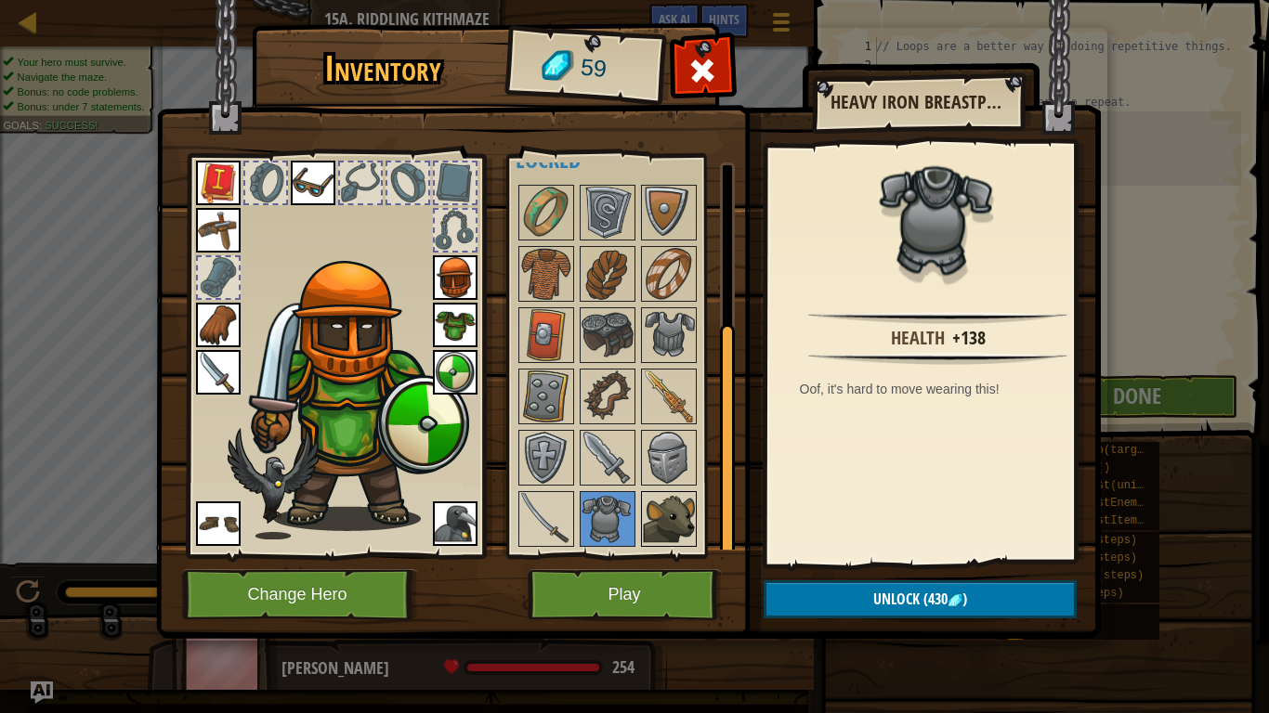
click at [662, 508] on img at bounding box center [669, 519] width 52 height 52
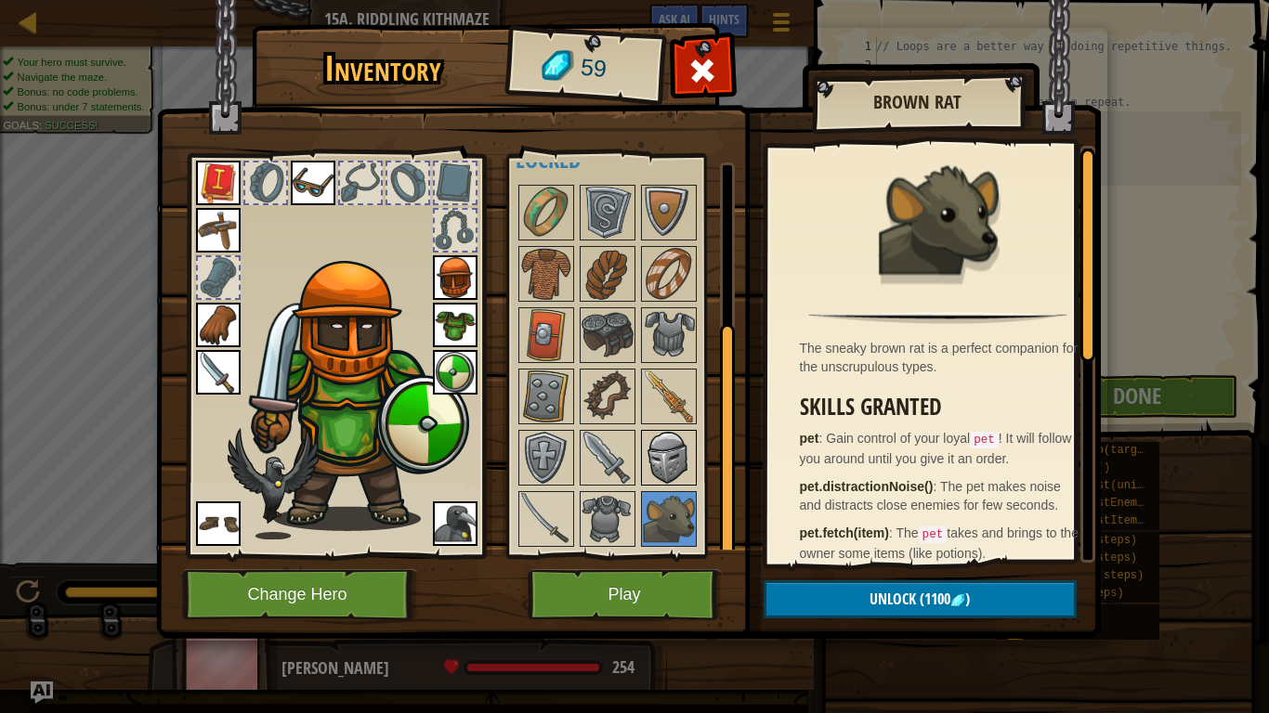
click at [667, 461] on img at bounding box center [669, 458] width 52 height 52
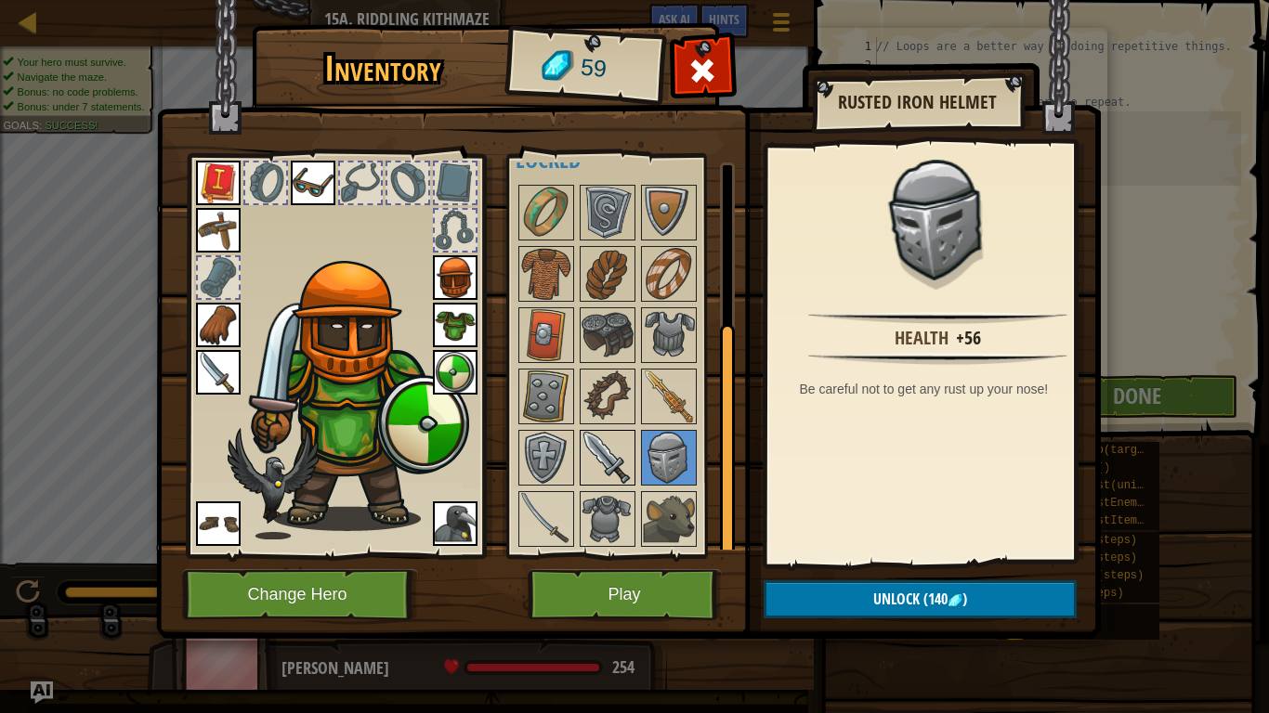
click at [621, 455] on img at bounding box center [607, 458] width 52 height 52
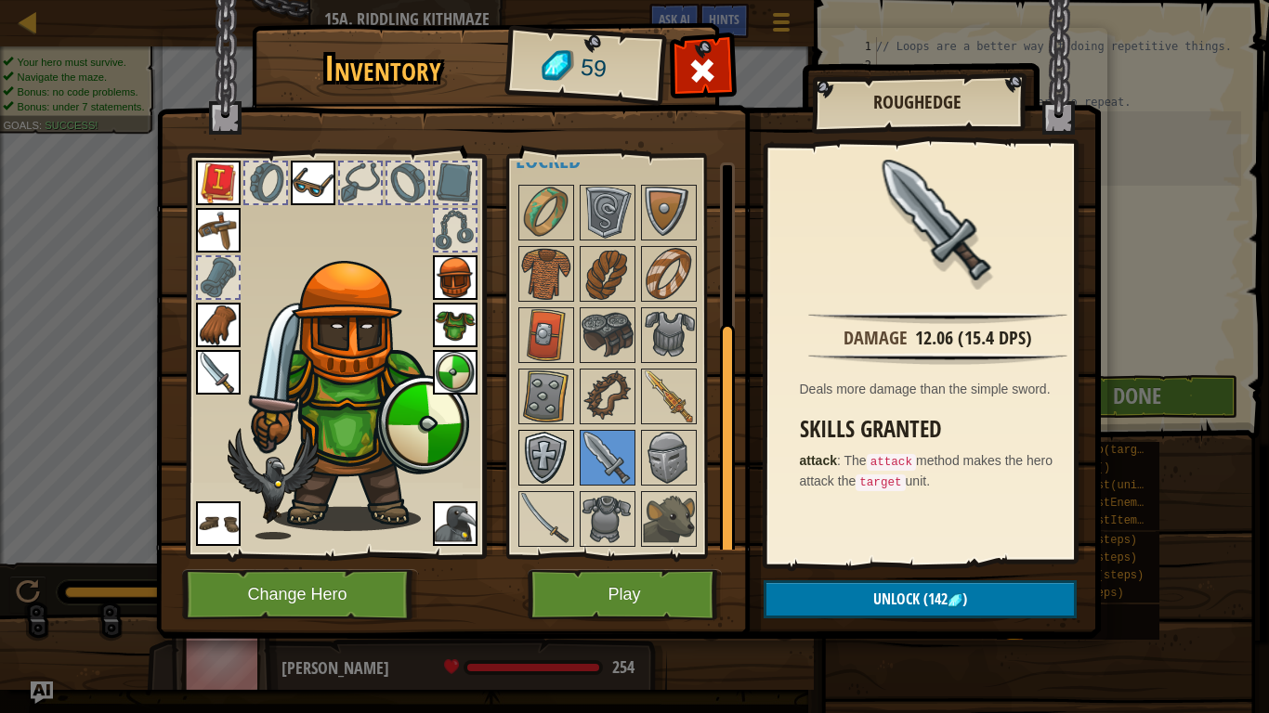
click at [559, 455] on img at bounding box center [546, 458] width 52 height 52
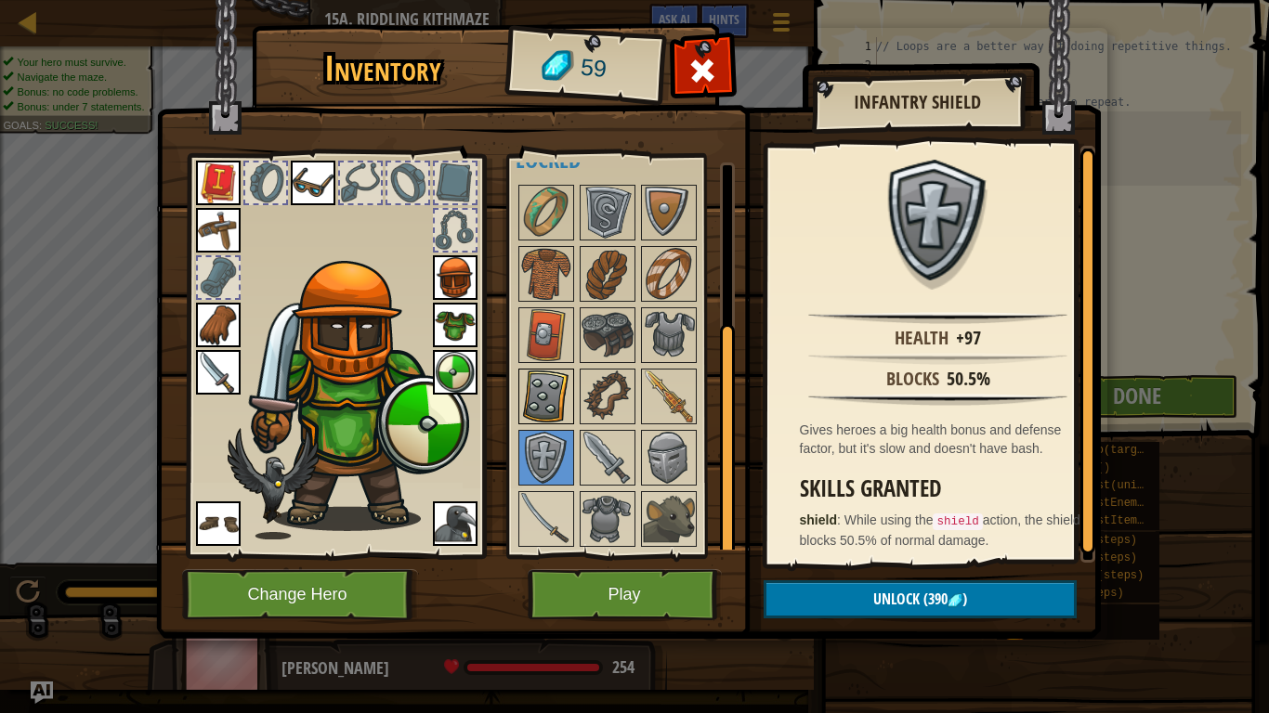
click at [549, 402] on img at bounding box center [546, 397] width 52 height 52
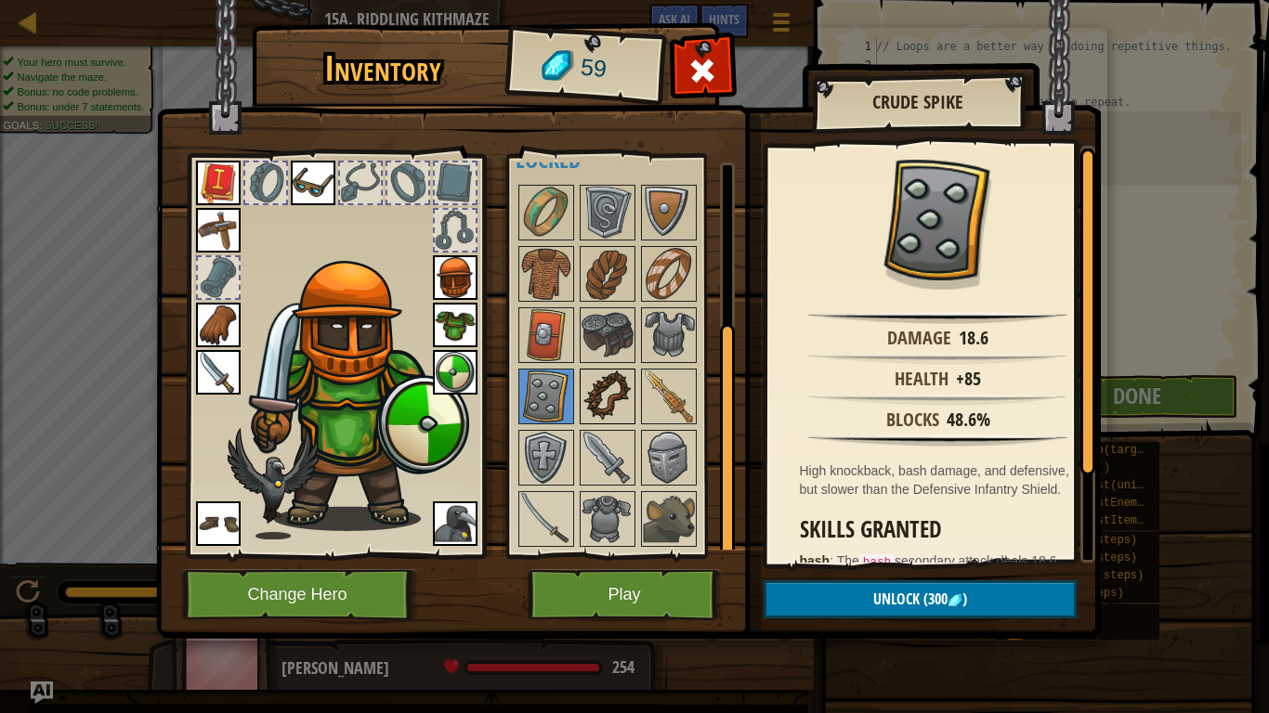
click at [609, 392] on img at bounding box center [607, 397] width 52 height 52
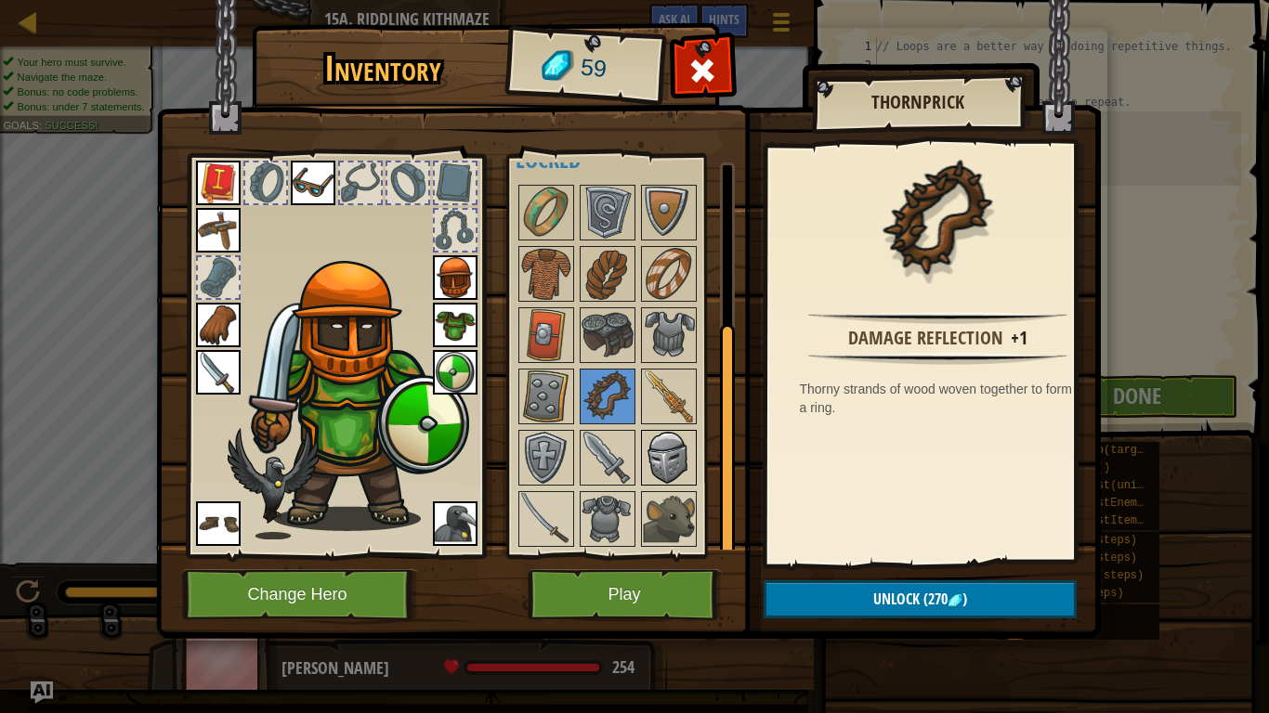
click at [665, 473] on img at bounding box center [669, 458] width 52 height 52
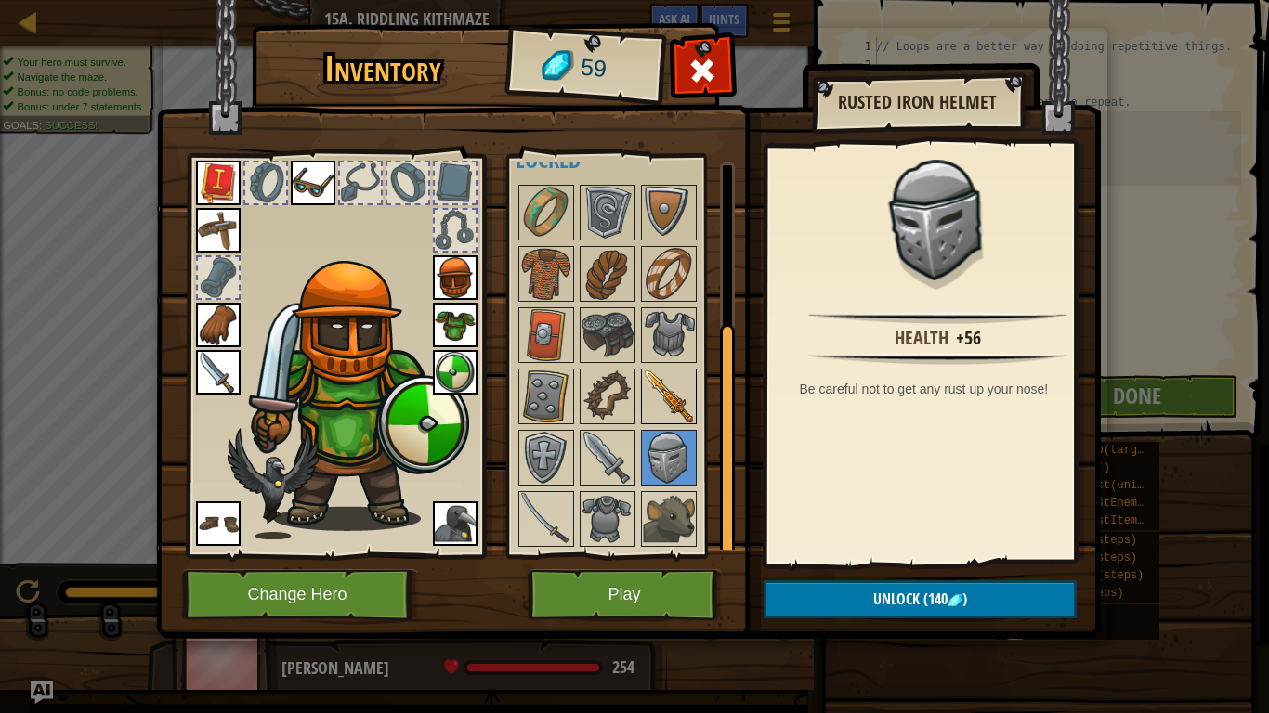
click at [670, 399] on img at bounding box center [669, 397] width 52 height 52
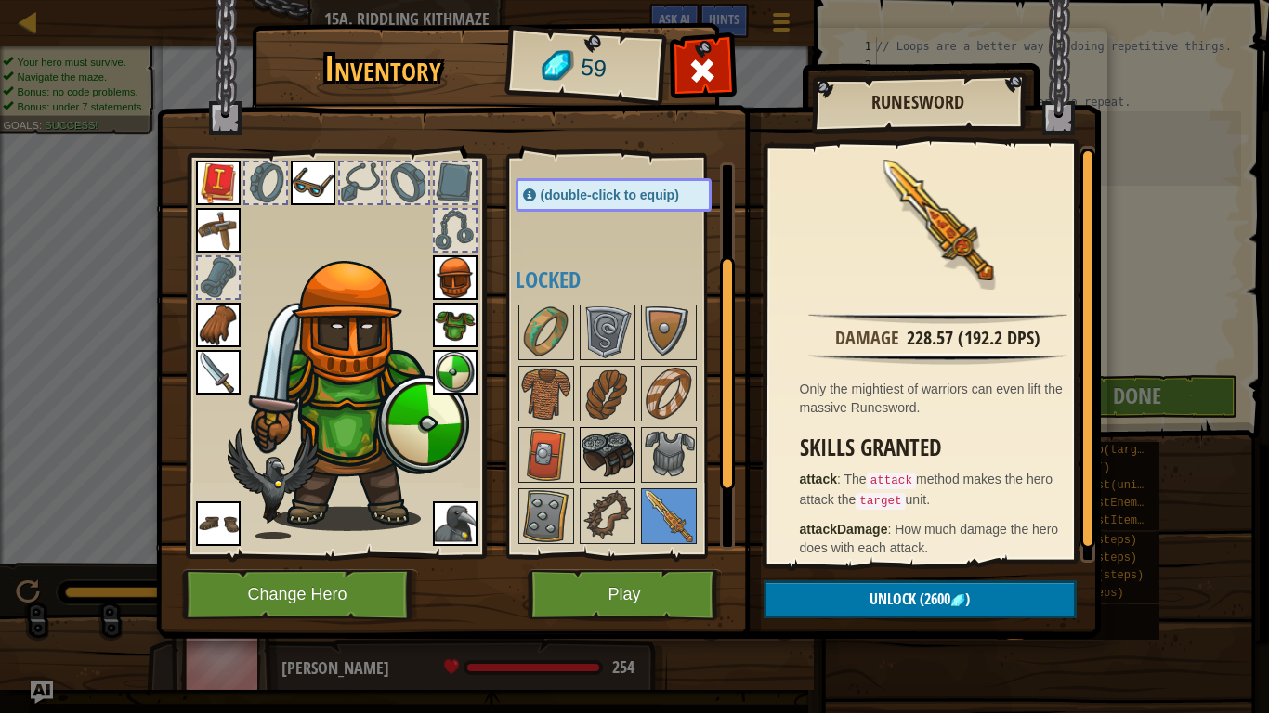
scroll to position [163, 0]
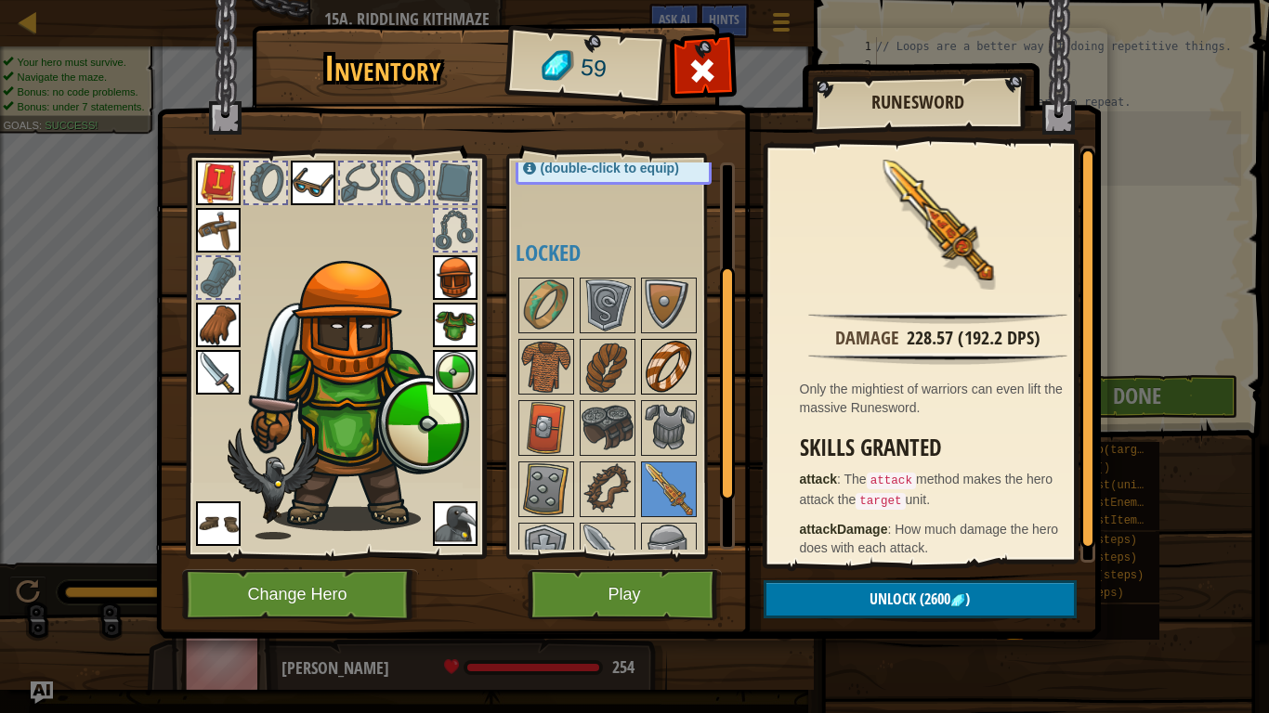
click at [652, 378] on img at bounding box center [669, 367] width 52 height 52
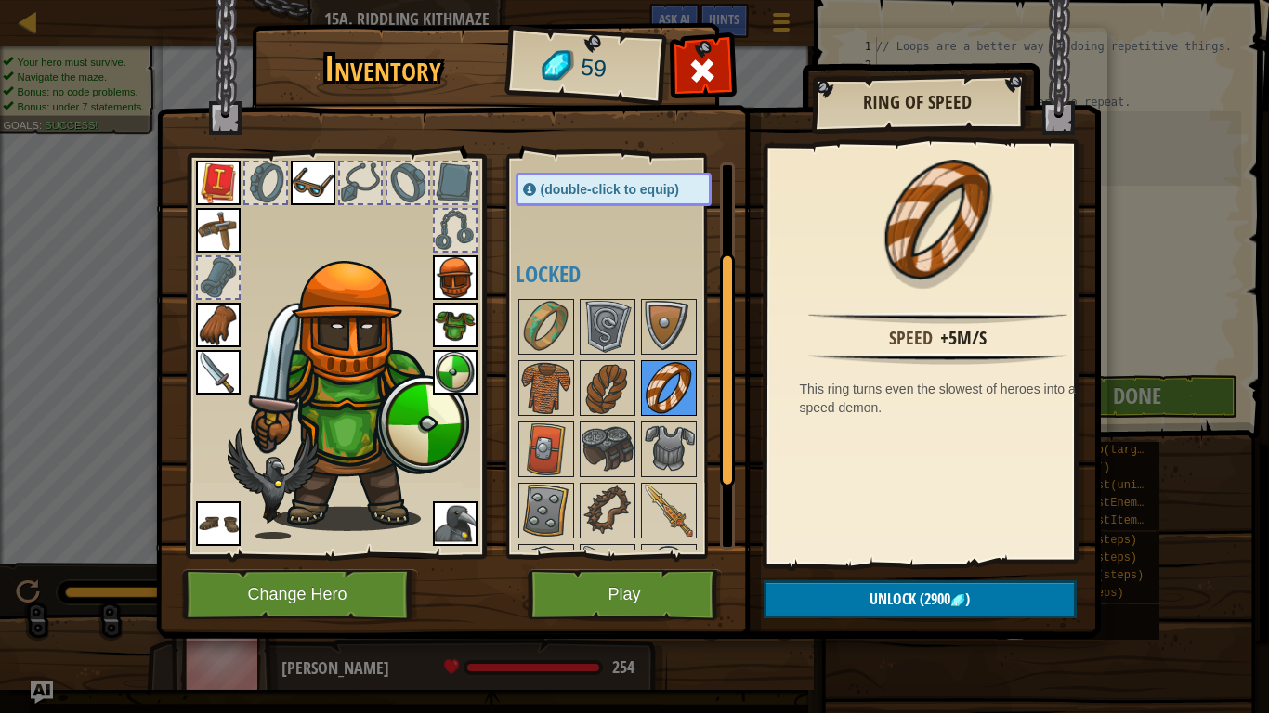
scroll to position [256, 0]
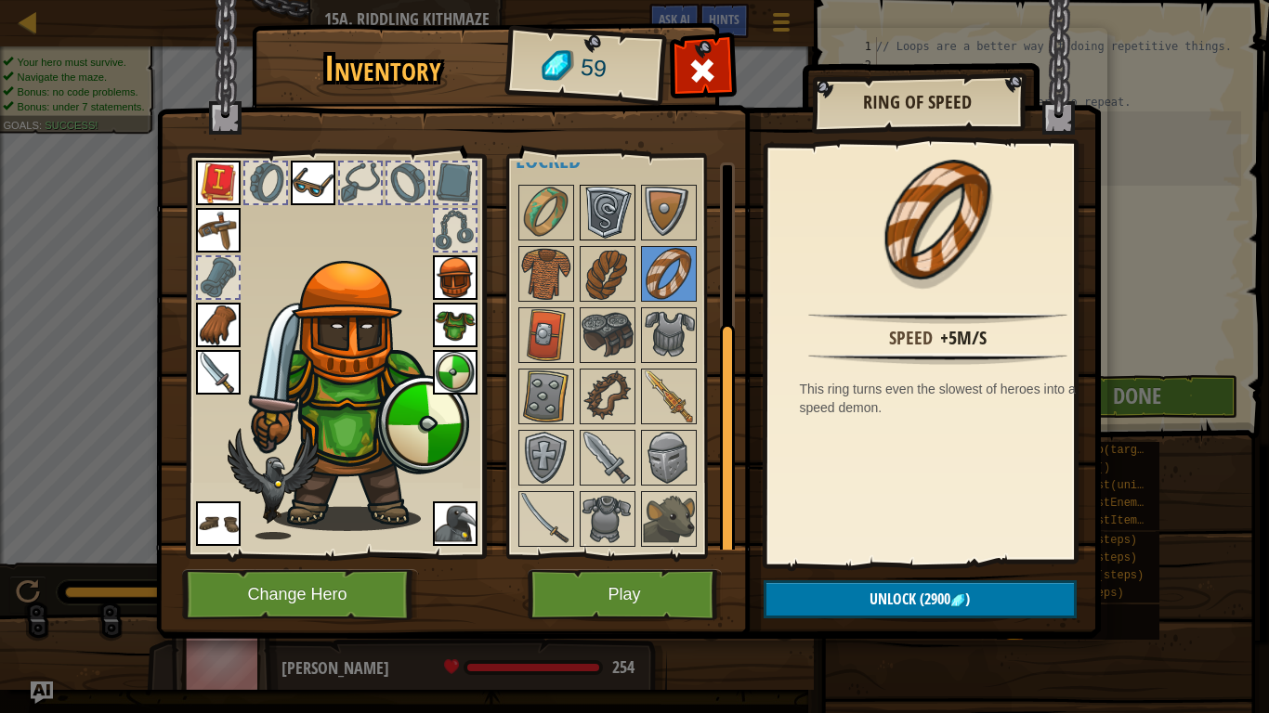
click at [613, 229] on img at bounding box center [607, 213] width 52 height 52
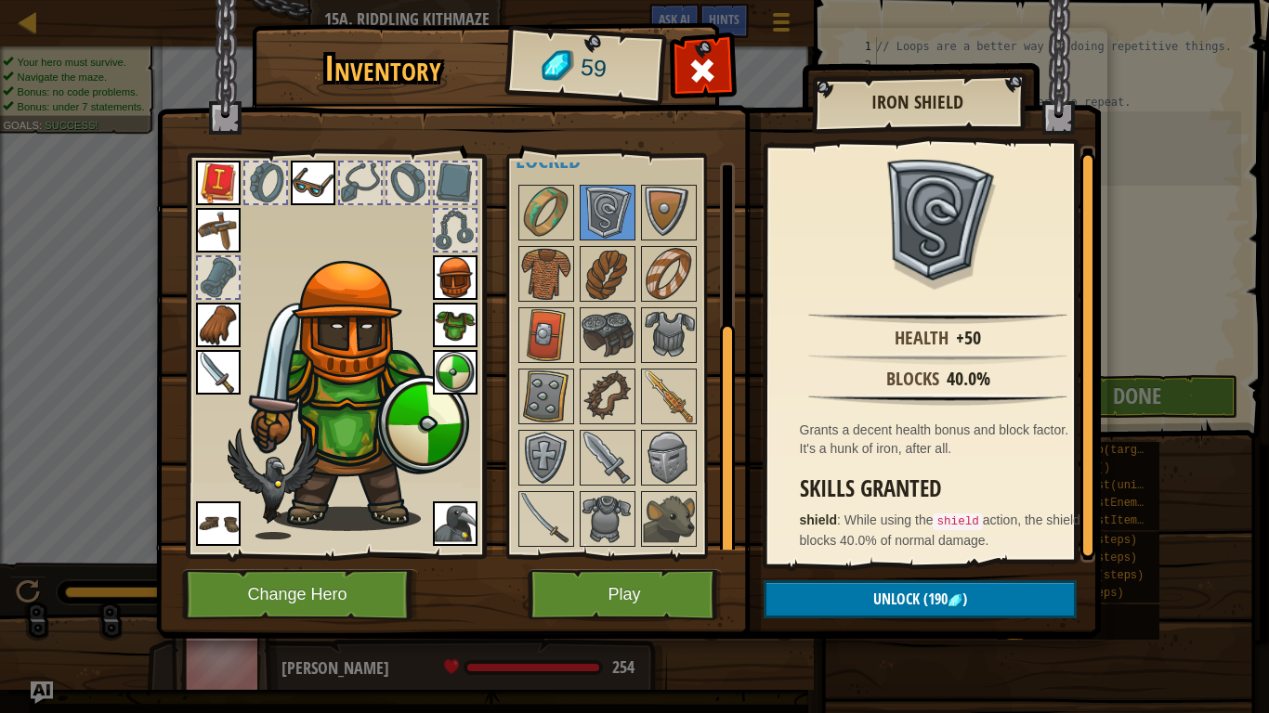
scroll to position [4, 0]
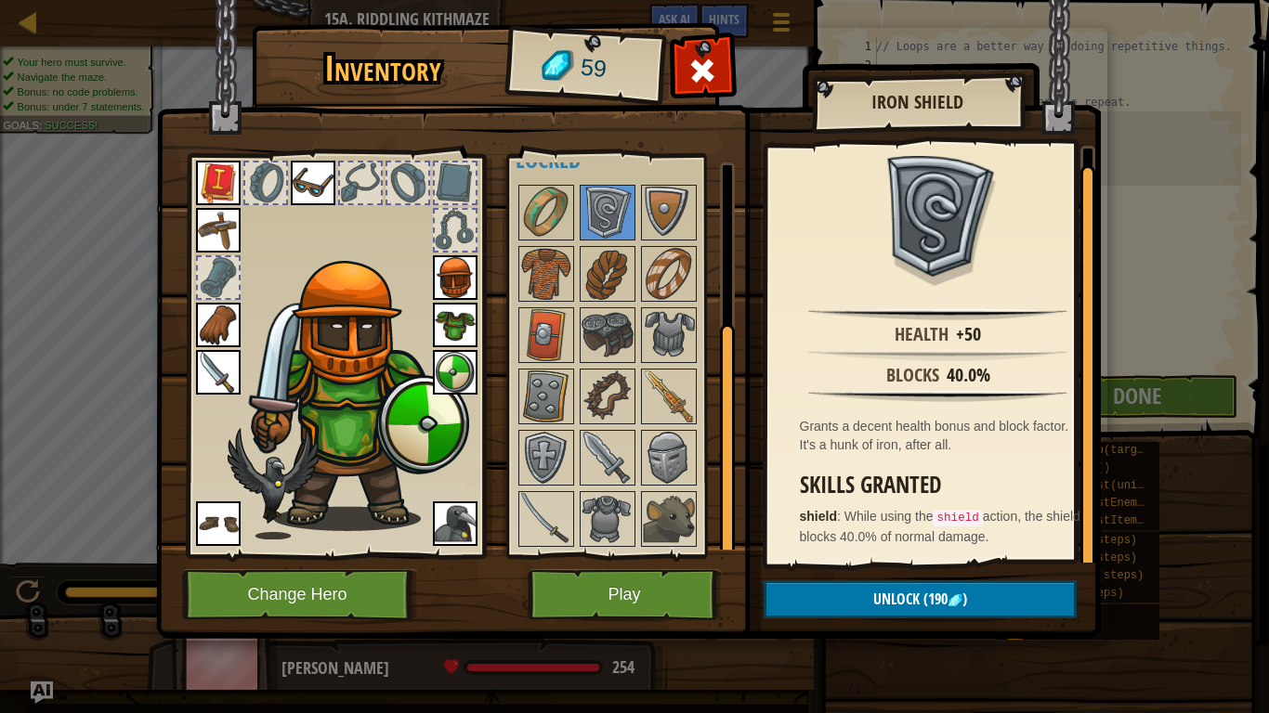
drag, startPoint x: 1090, startPoint y: 345, endPoint x: 1052, endPoint y: 421, distance: 85.2
click at [1086, 421] on div at bounding box center [1087, 368] width 15 height 406
click at [559, 201] on img at bounding box center [546, 213] width 52 height 52
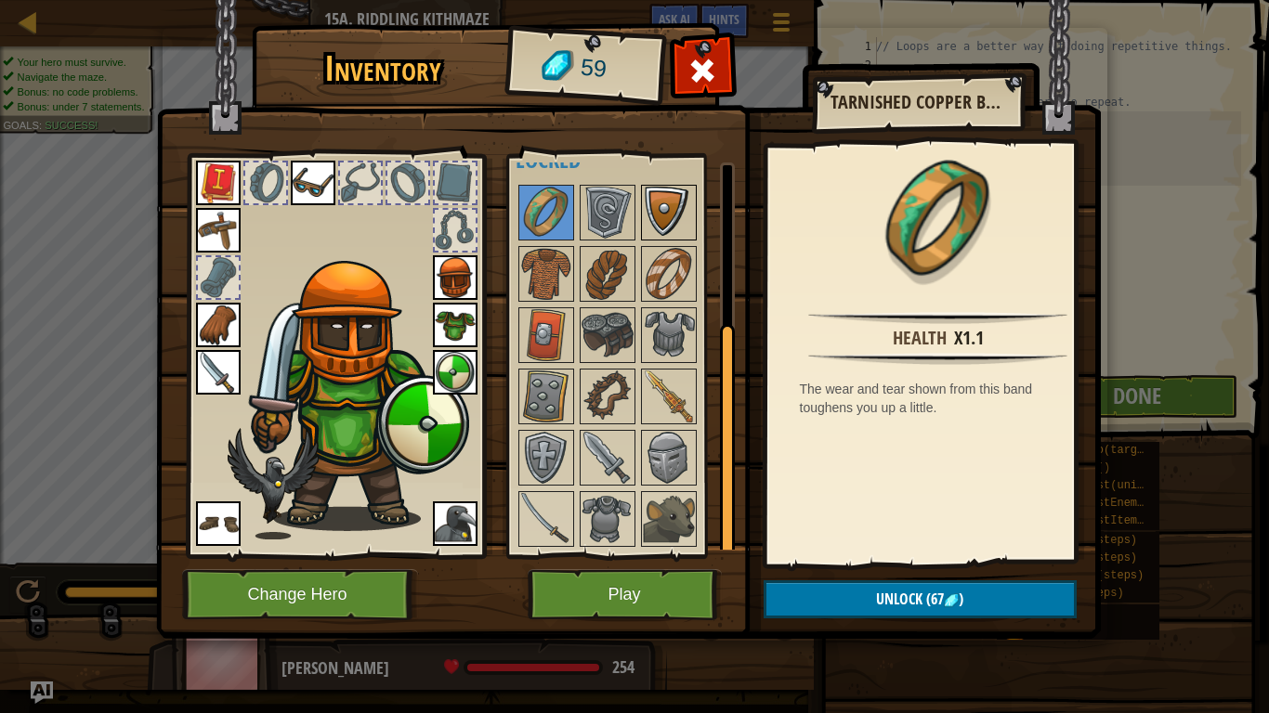
click at [671, 198] on img at bounding box center [669, 213] width 52 height 52
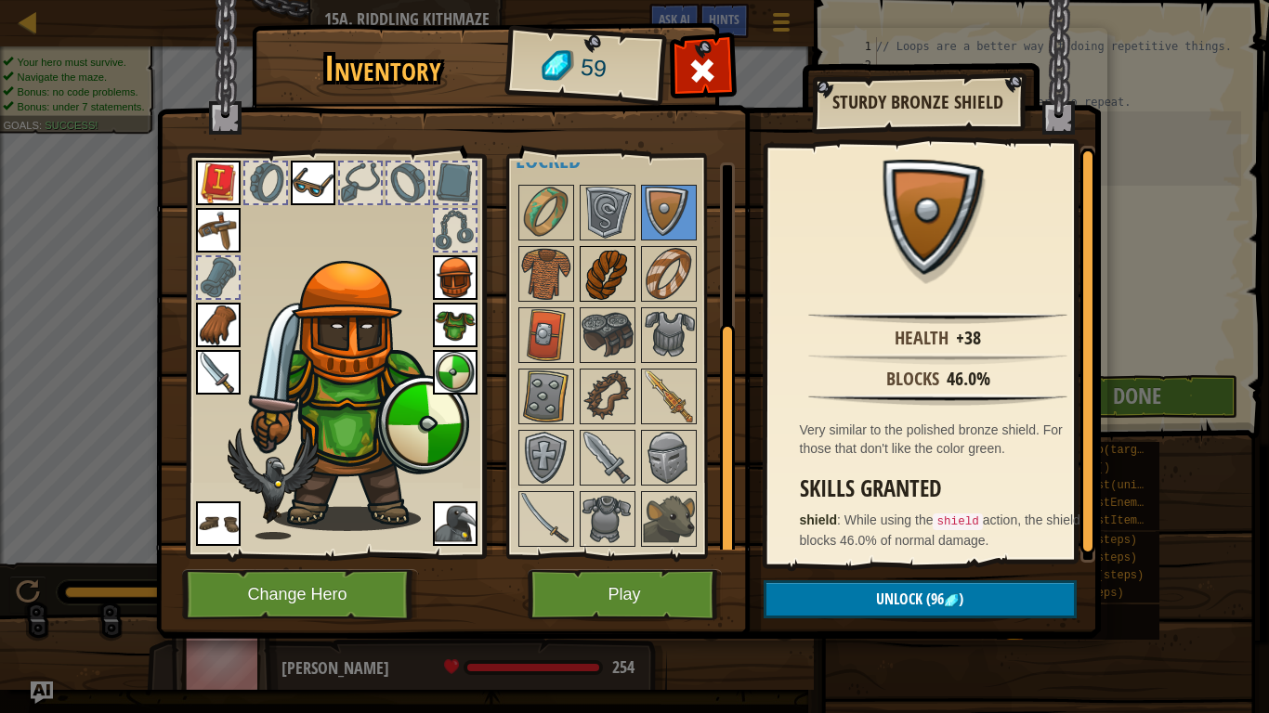
click at [621, 287] on img at bounding box center [607, 274] width 52 height 52
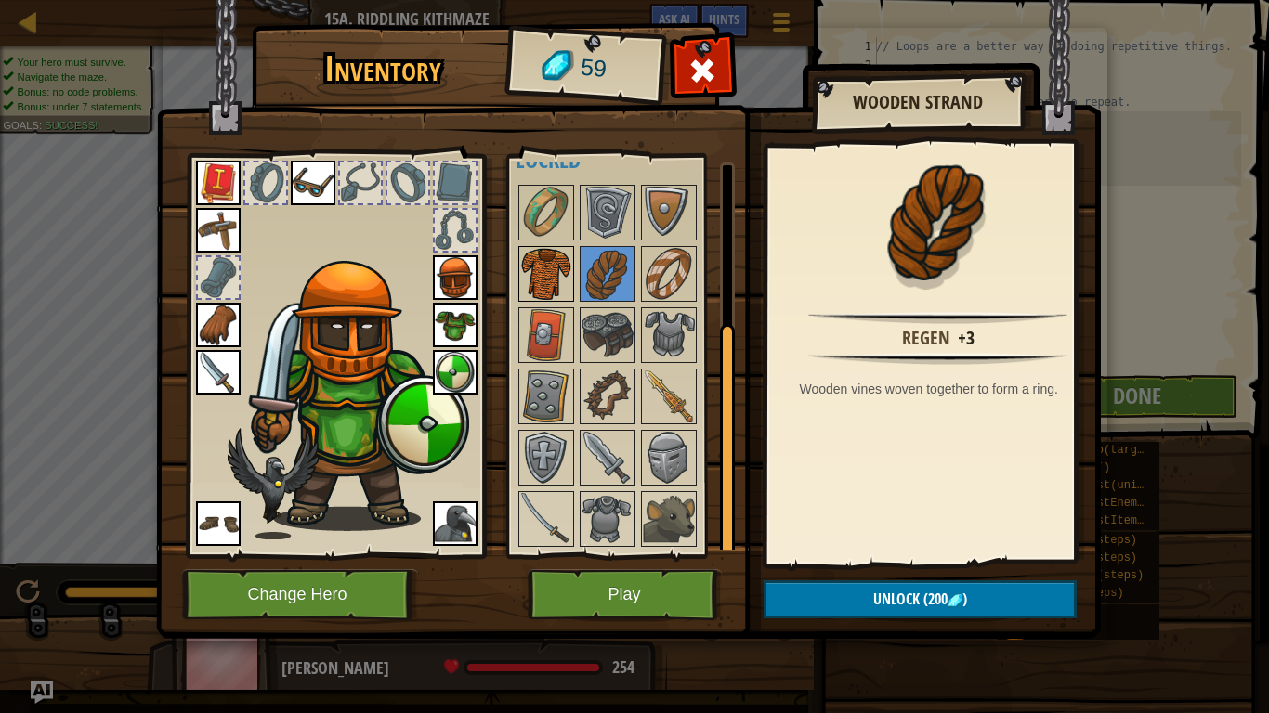
click at [562, 279] on img at bounding box center [546, 274] width 52 height 52
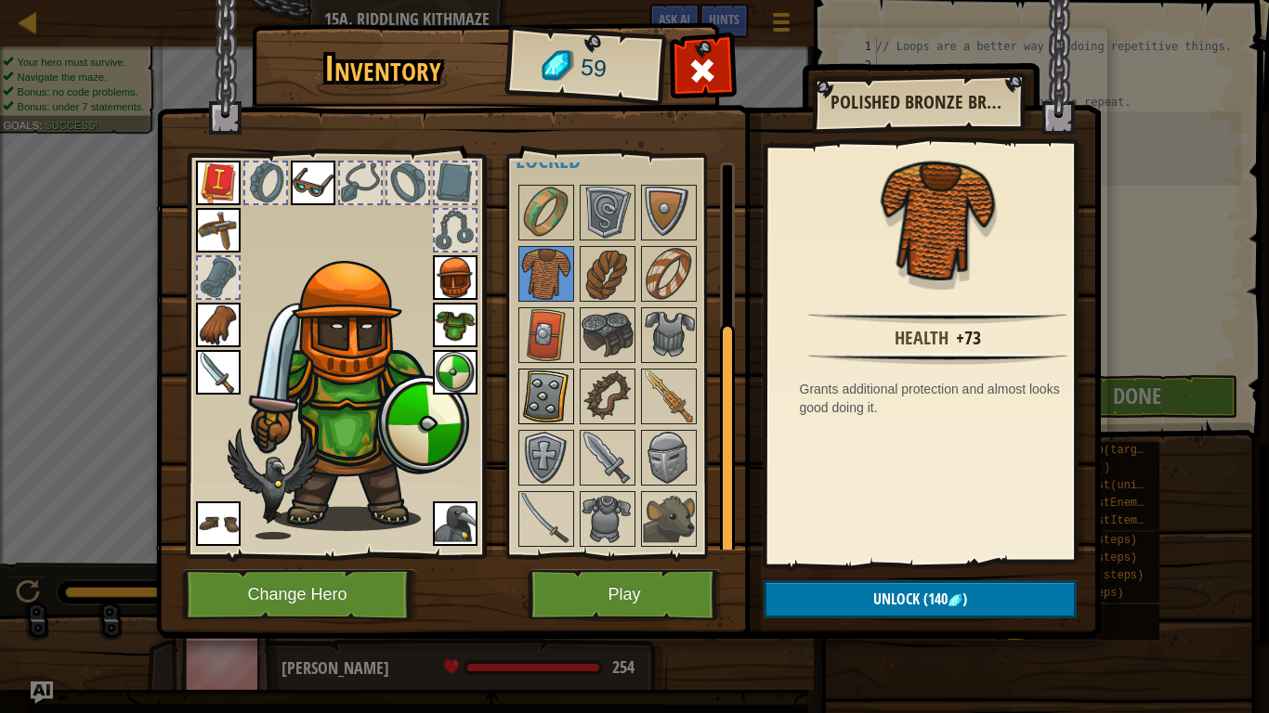
click at [554, 385] on img at bounding box center [546, 397] width 52 height 52
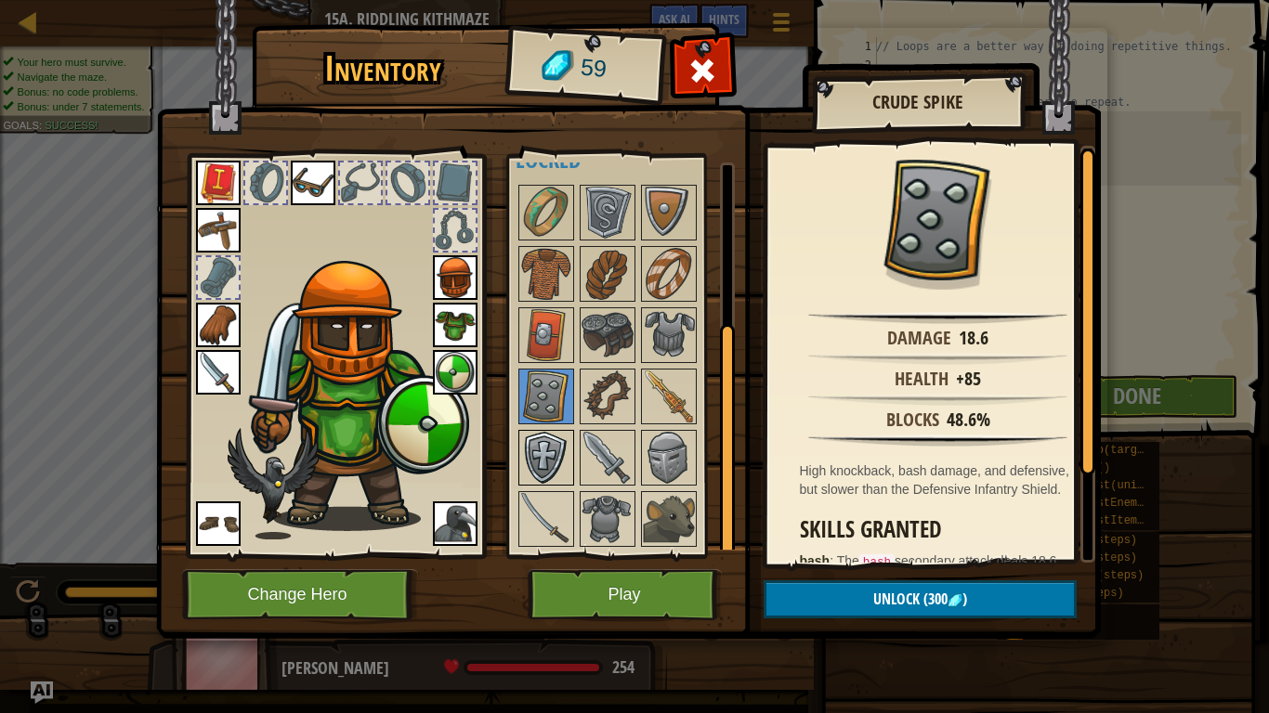
click at [555, 464] on img at bounding box center [546, 458] width 52 height 52
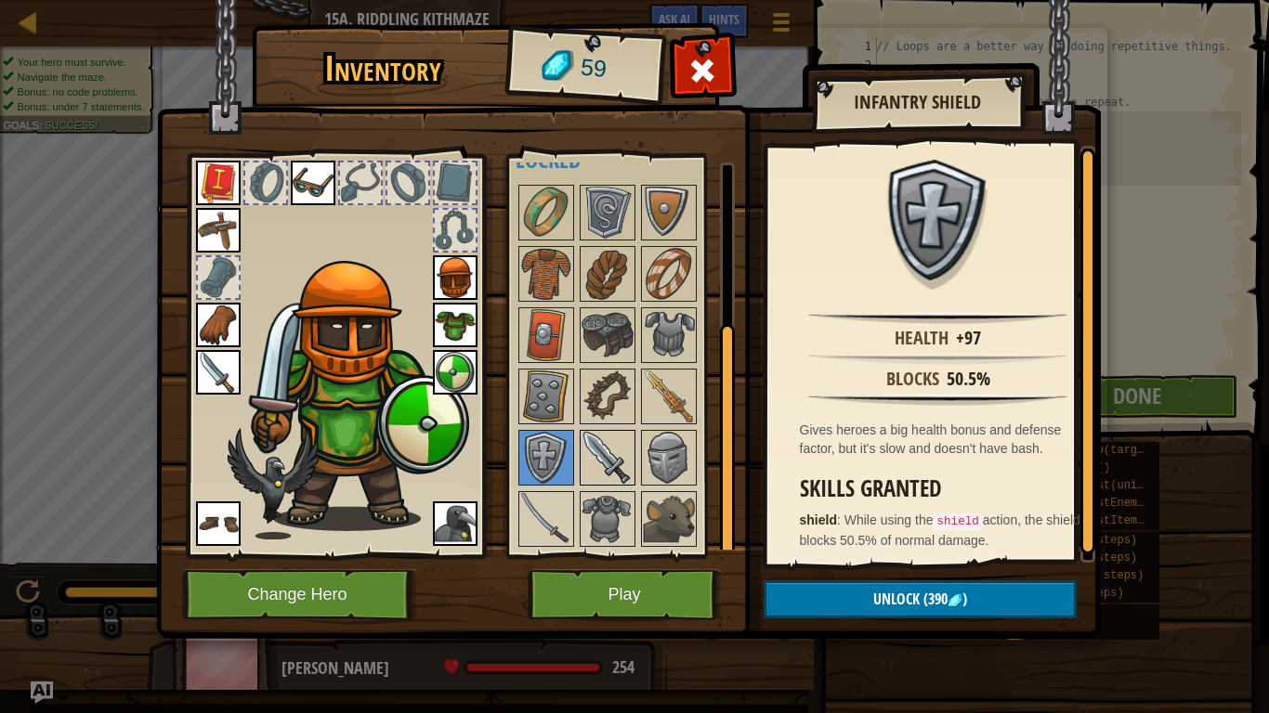
click at [604, 462] on img at bounding box center [607, 458] width 52 height 52
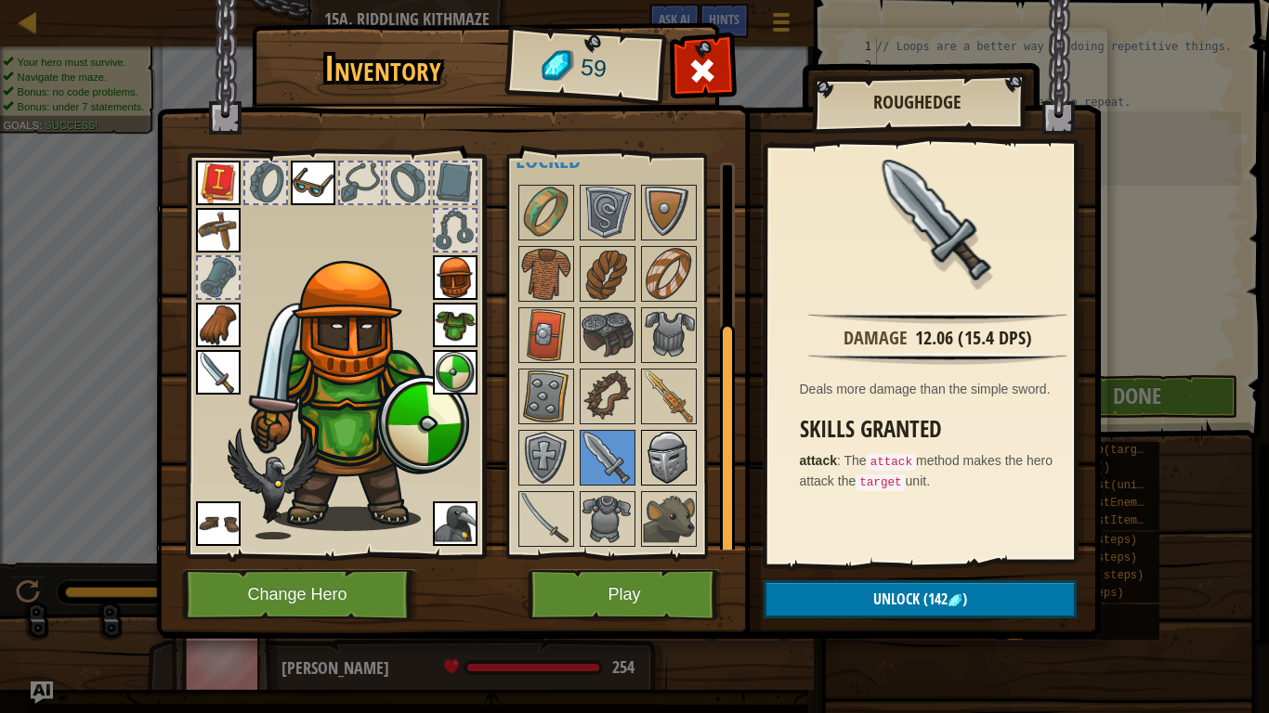
click at [693, 463] on img at bounding box center [669, 458] width 52 height 52
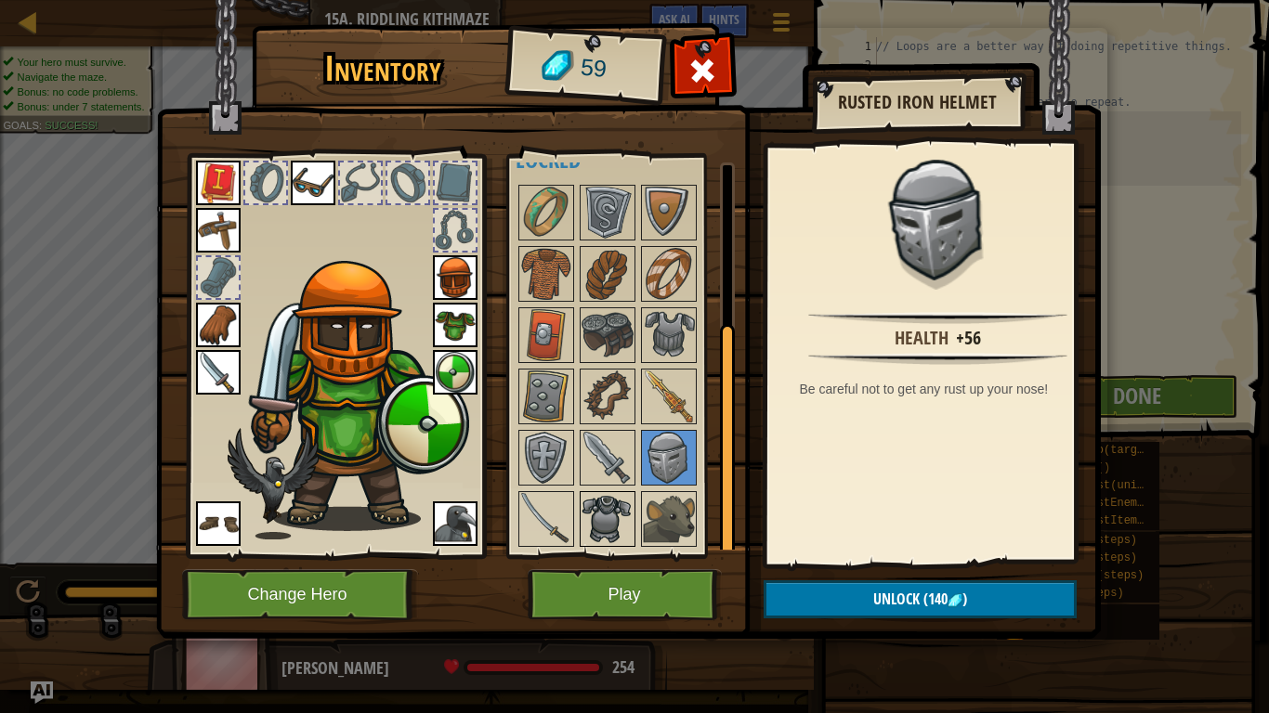
click at [614, 503] on img at bounding box center [607, 519] width 52 height 52
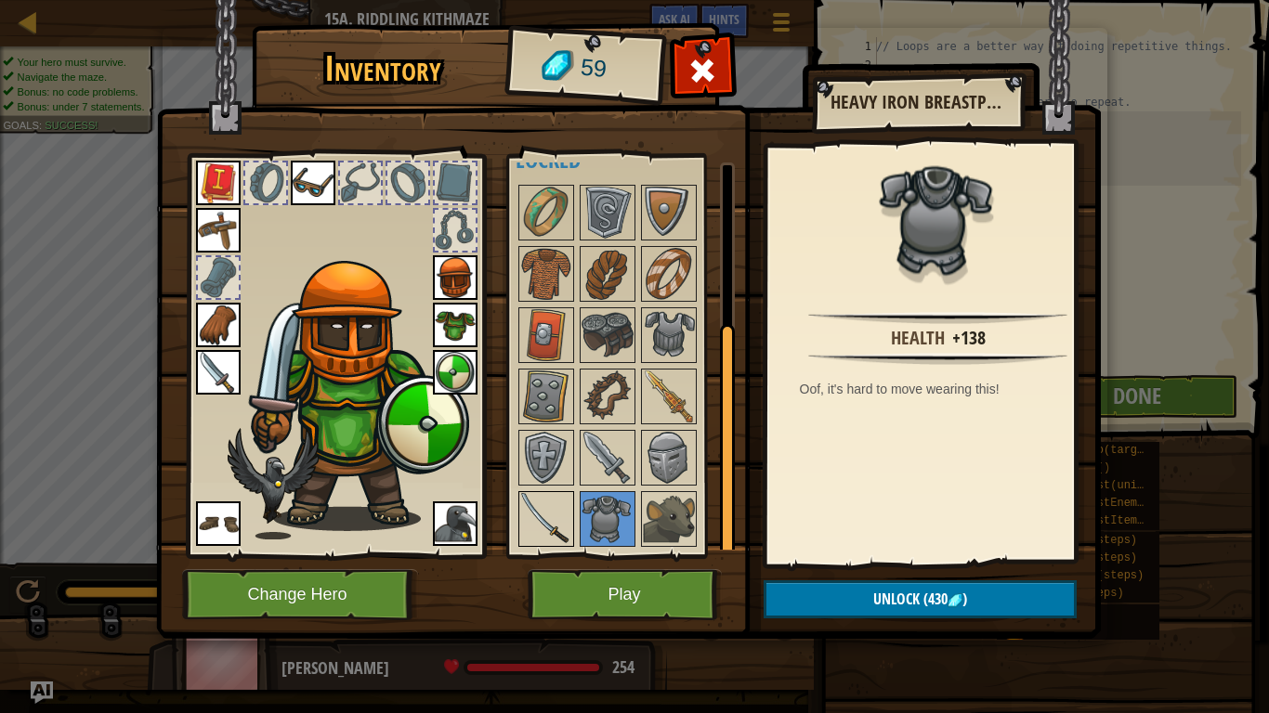
click at [561, 511] on img at bounding box center [546, 519] width 52 height 52
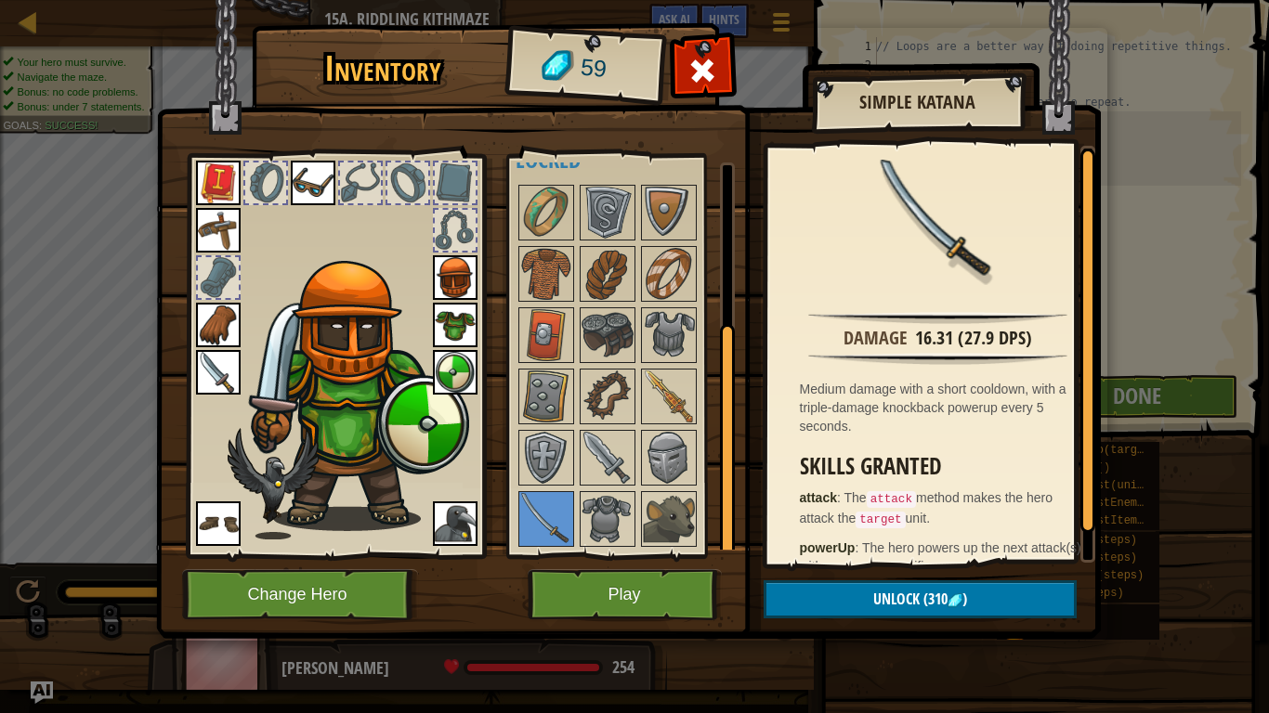
scroll to position [28, 0]
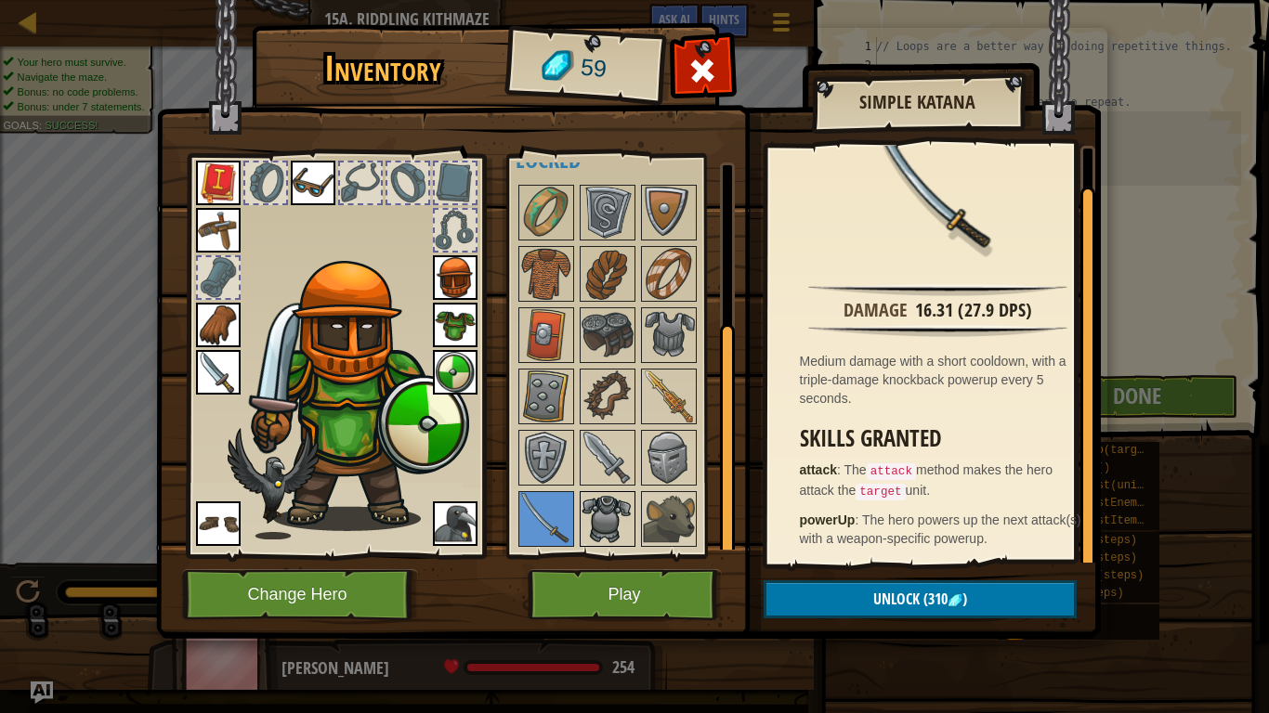
click at [589, 507] on img at bounding box center [607, 519] width 52 height 52
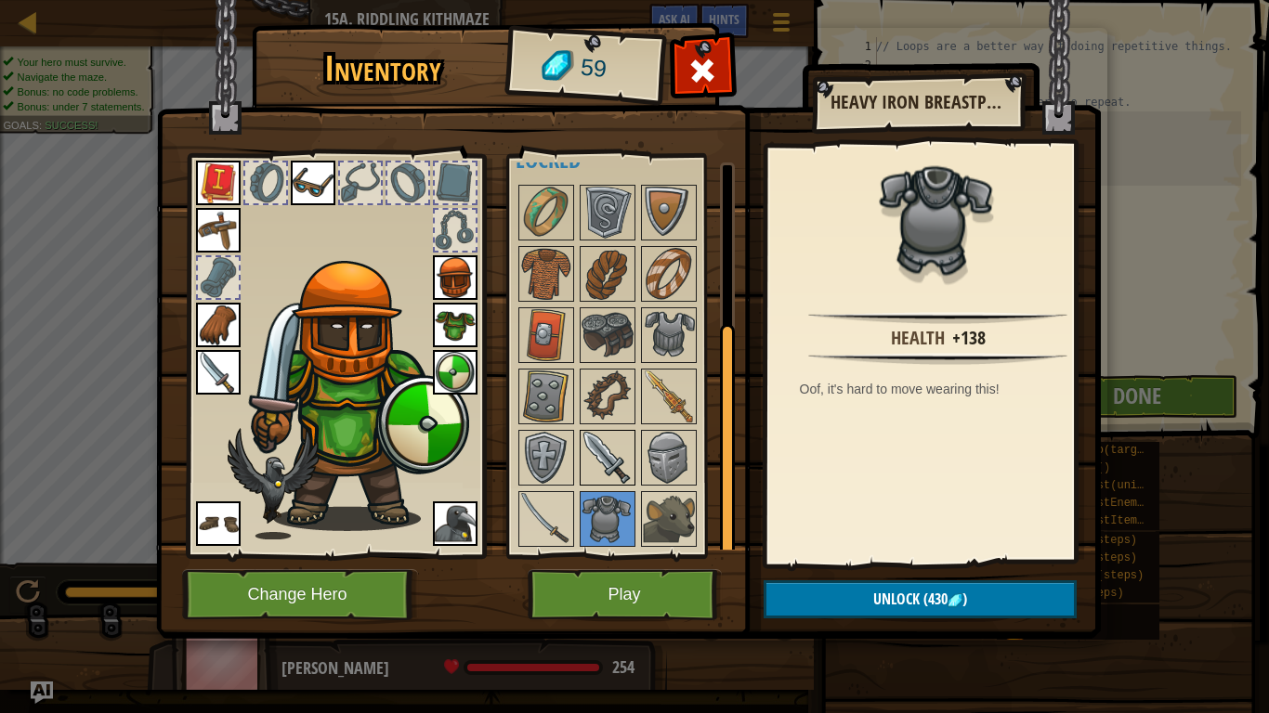
click at [600, 447] on img at bounding box center [607, 458] width 52 height 52
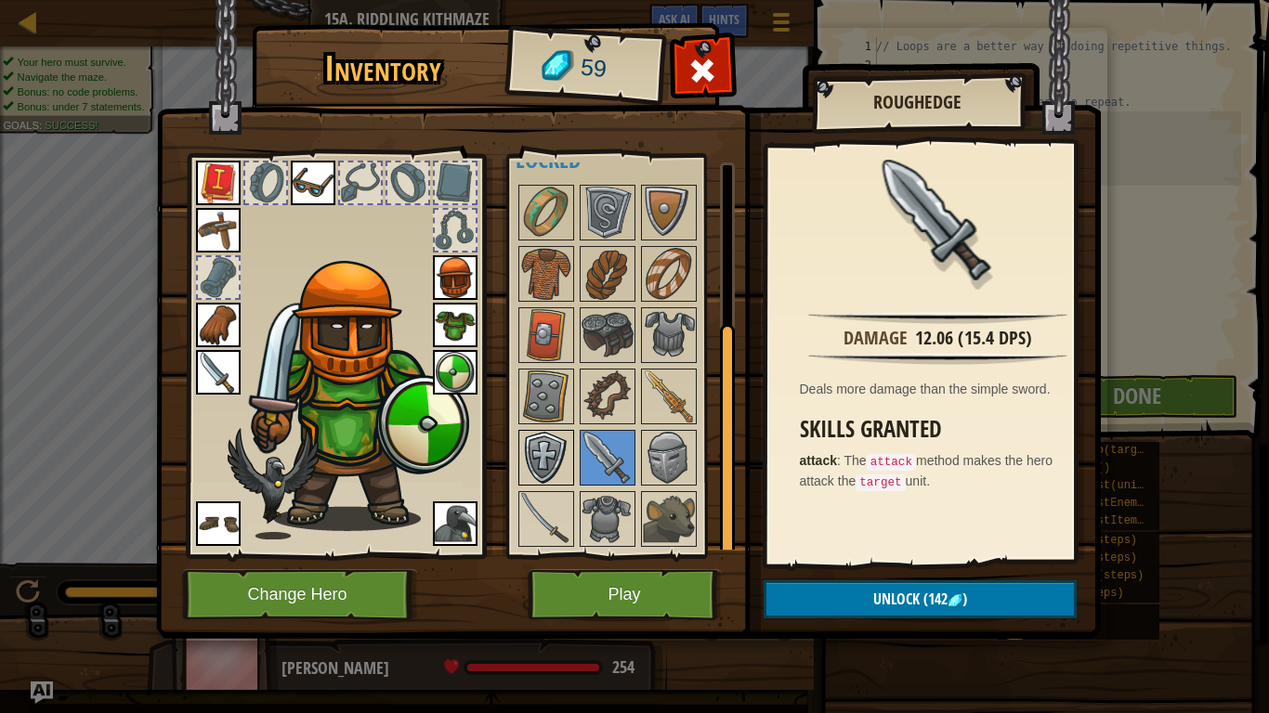
click at [556, 447] on img at bounding box center [546, 458] width 52 height 52
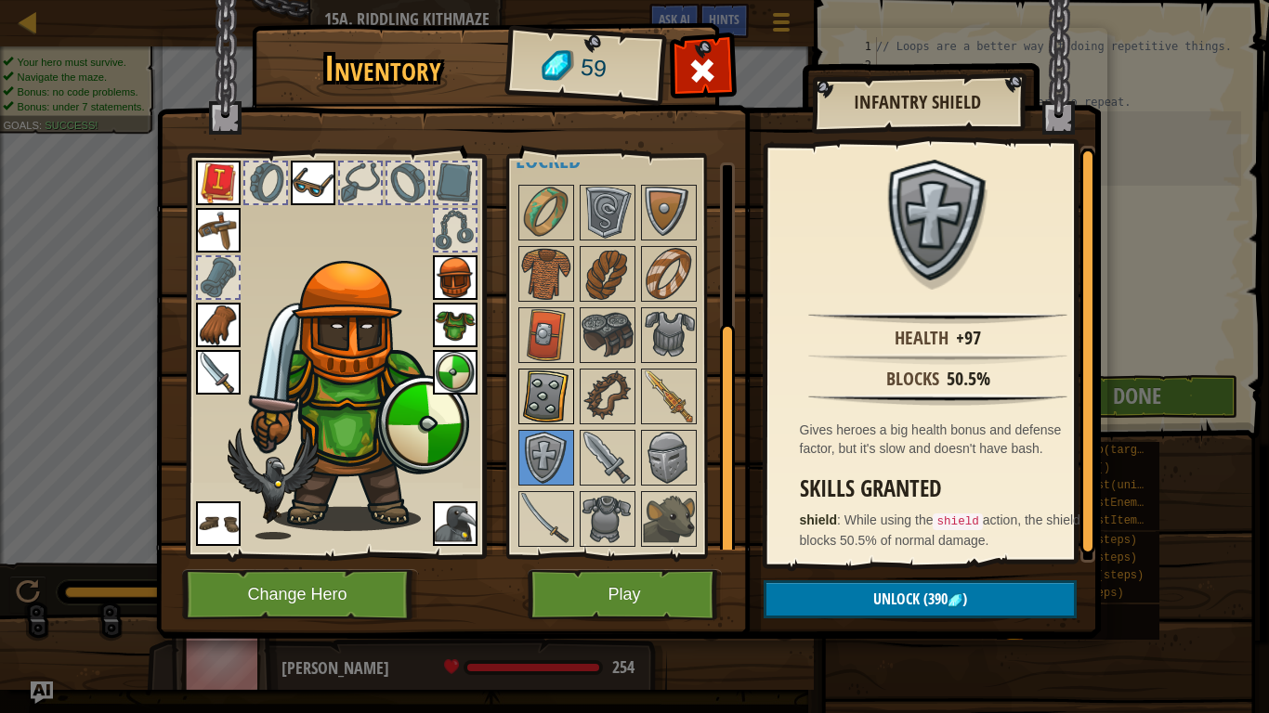
click at [559, 401] on img at bounding box center [546, 397] width 52 height 52
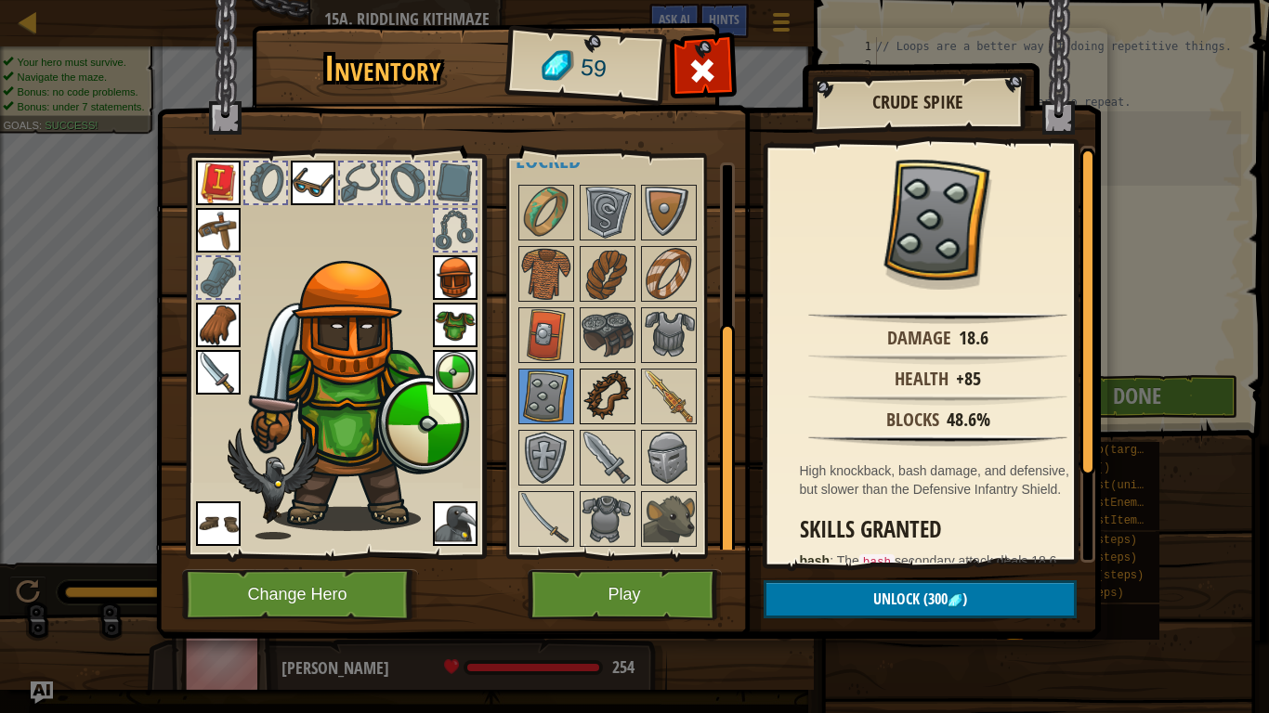
click at [616, 387] on img at bounding box center [607, 397] width 52 height 52
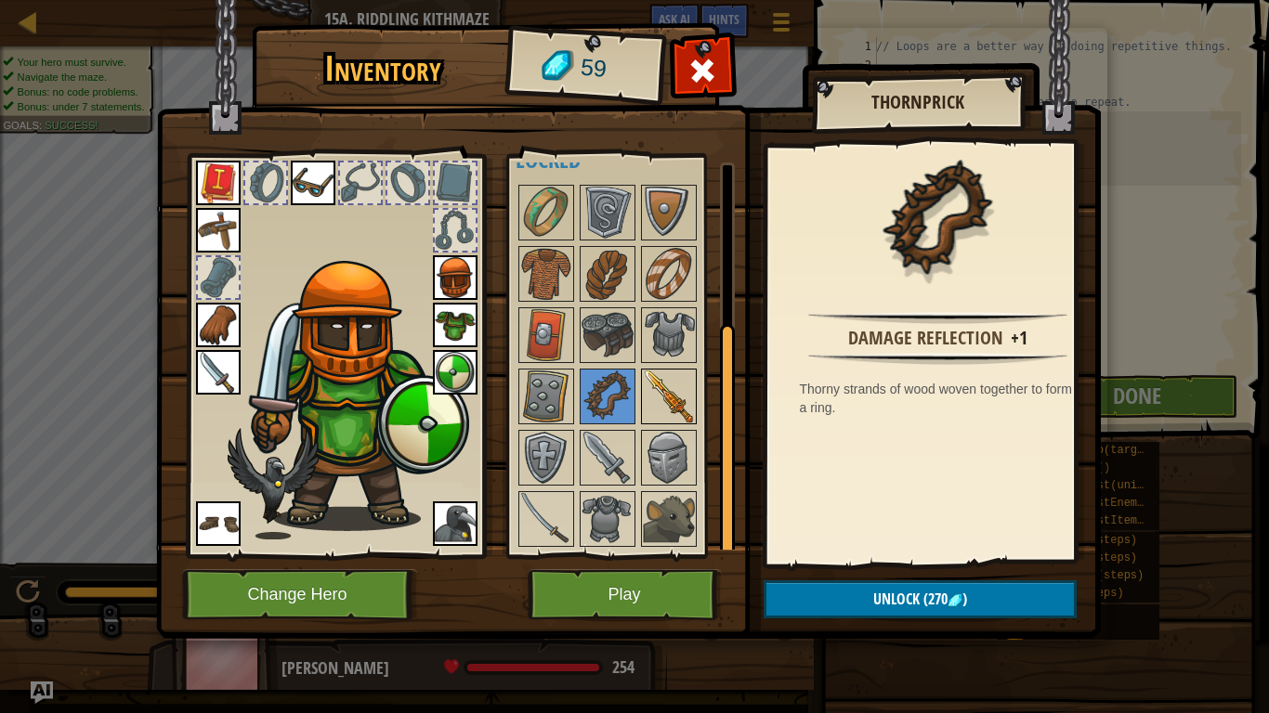
click at [685, 377] on img at bounding box center [669, 397] width 52 height 52
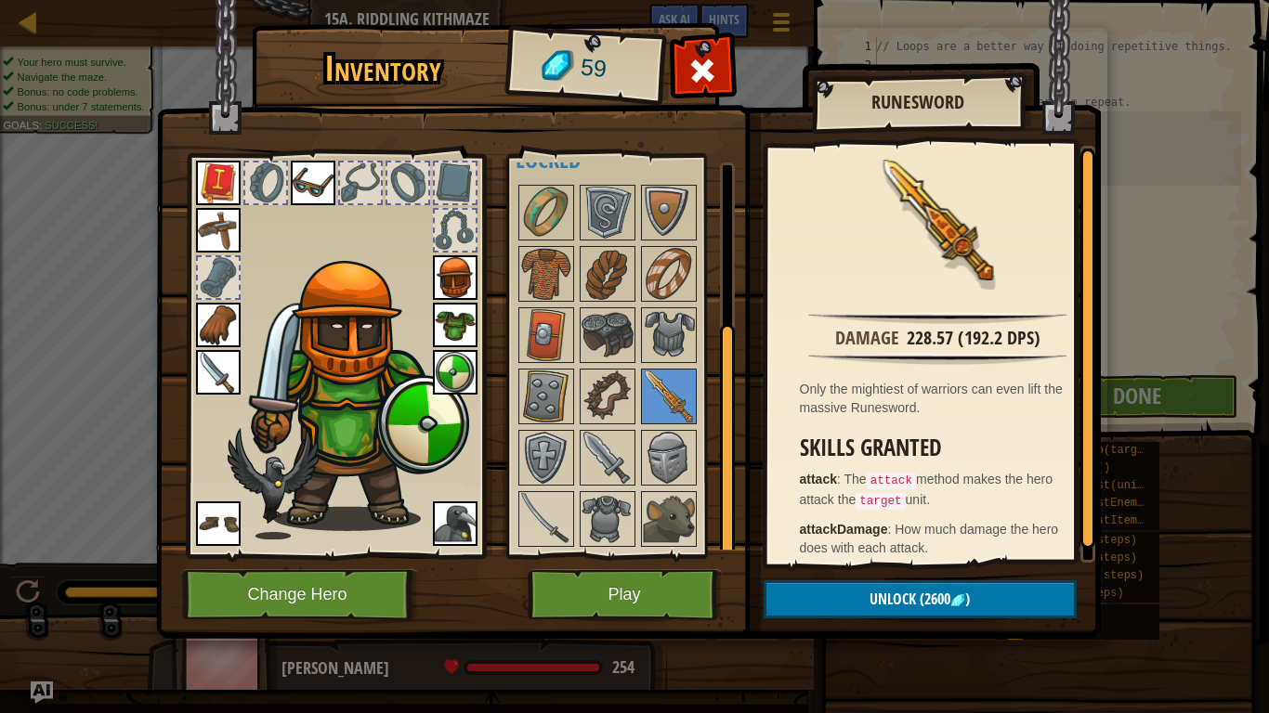
click at [636, 317] on div at bounding box center [631, 366] width 233 height 368
click at [616, 316] on img at bounding box center [607, 335] width 52 height 52
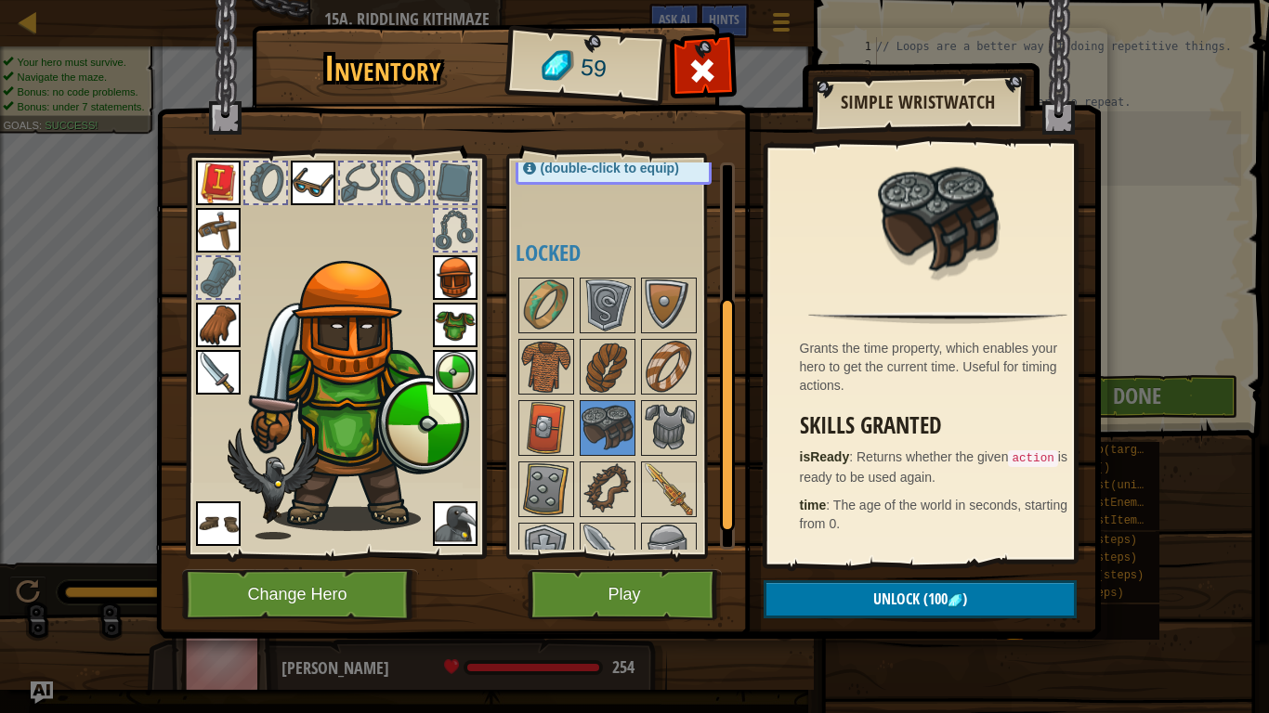
scroll to position [256, 0]
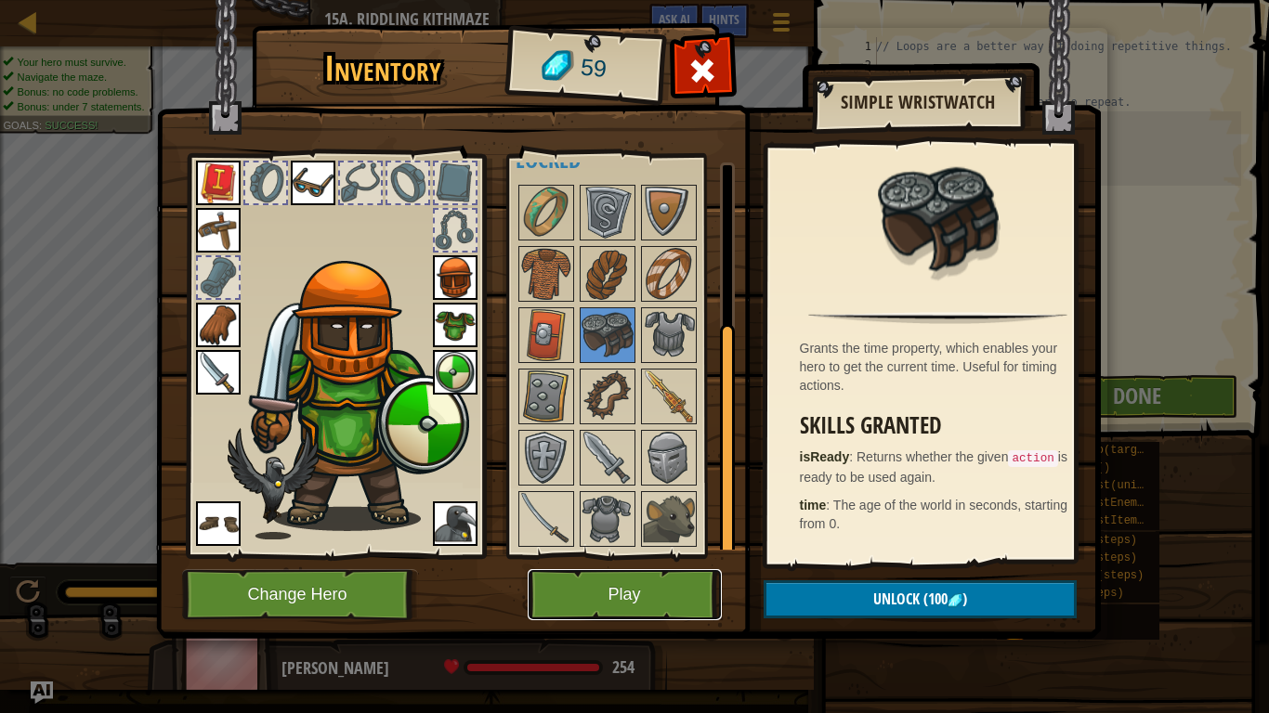
click at [672, 594] on button "Play" at bounding box center [625, 594] width 194 height 51
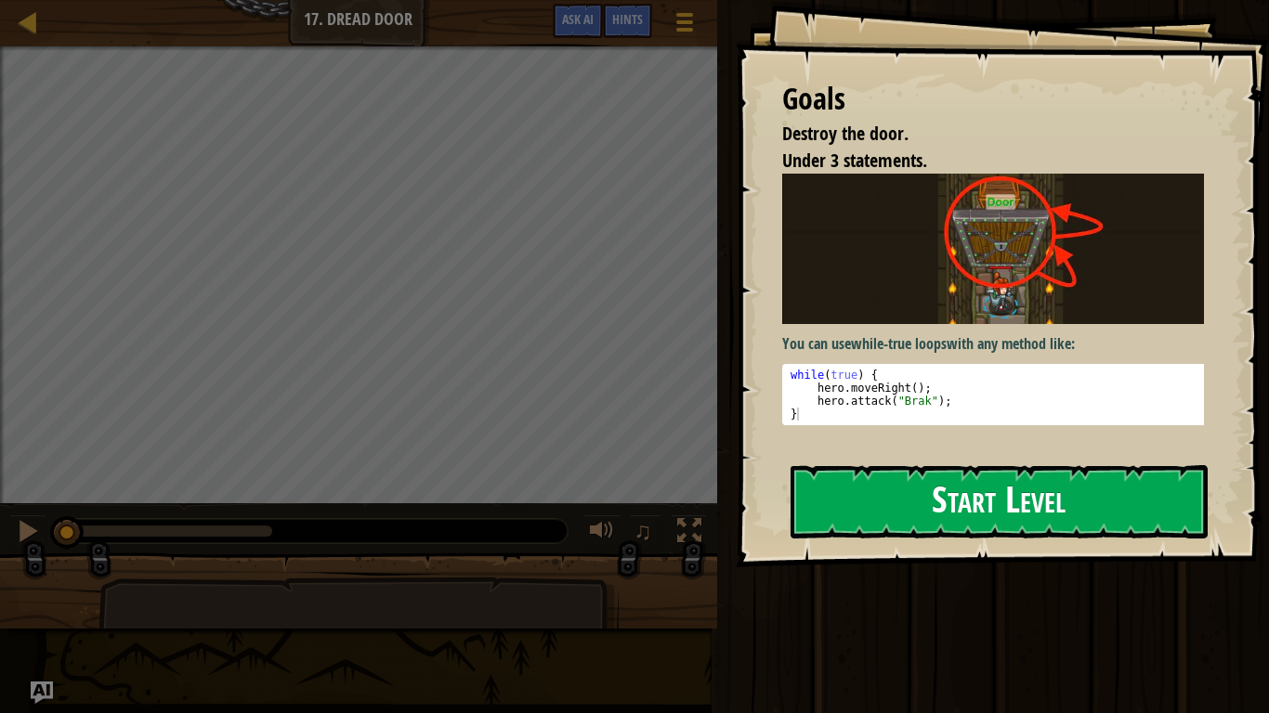
click at [953, 506] on button "Start Level" at bounding box center [998, 501] width 417 height 73
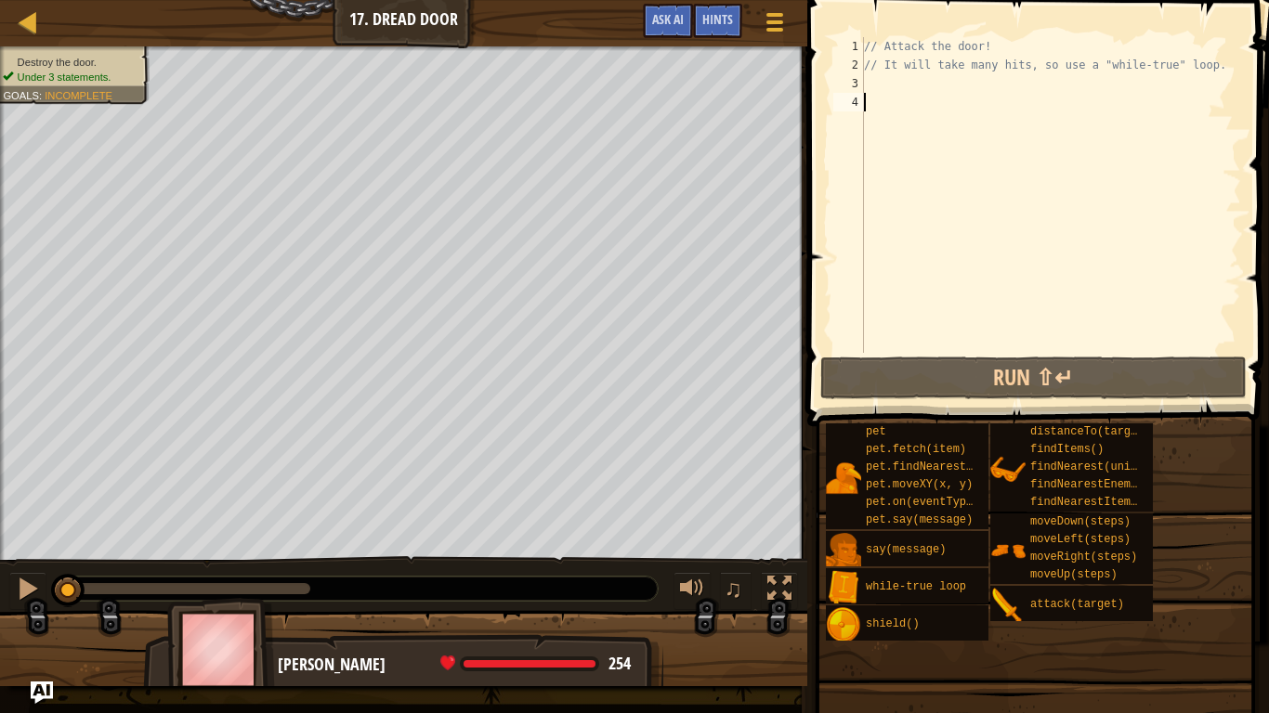
click at [884, 82] on div "// Attack the door! // It will take many hits, so use a "while-true" loop." at bounding box center [1050, 213] width 381 height 353
type textarea "w"
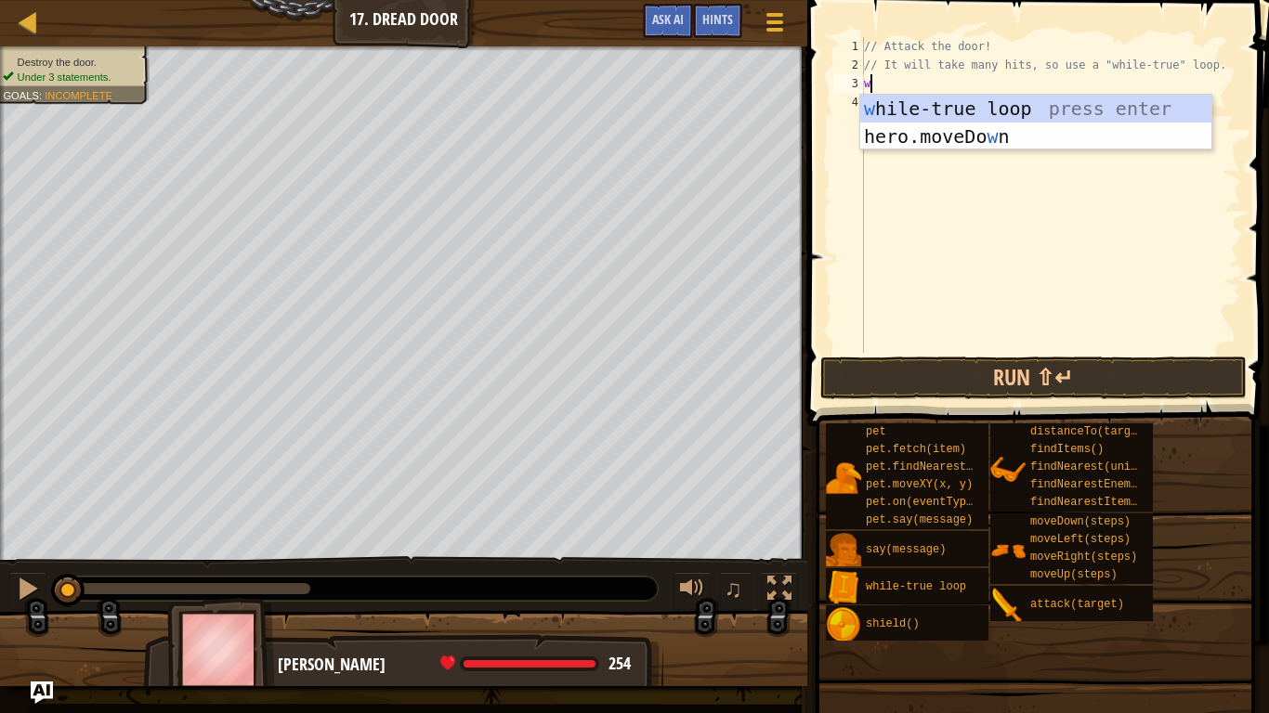
scroll to position [8, 0]
click at [911, 112] on div "w [PERSON_NAME]-true loop press enter hero.moveDo w n press enter" at bounding box center [1035, 150] width 351 height 111
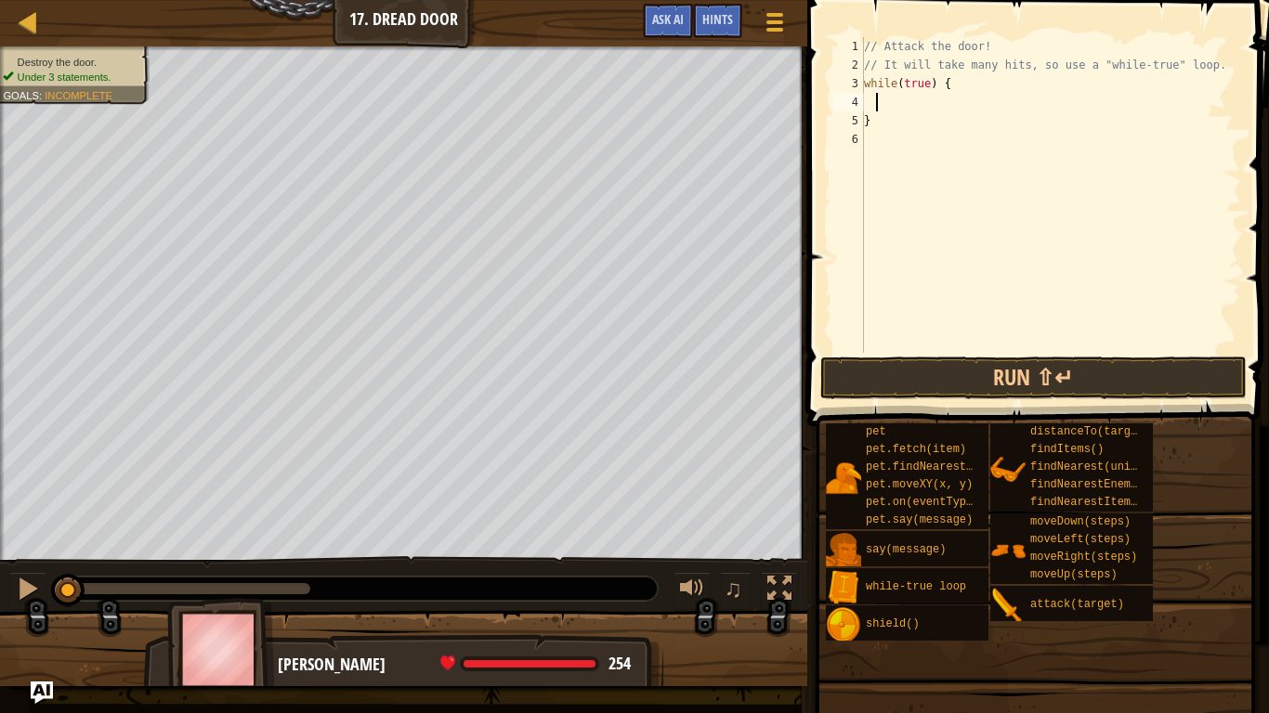
click at [878, 98] on div "// Attack the door! // It will take many hits, so use a "while-true" loop. whil…" at bounding box center [1050, 213] width 381 height 353
click at [863, 97] on div "4" at bounding box center [848, 102] width 31 height 19
type textarea "}"
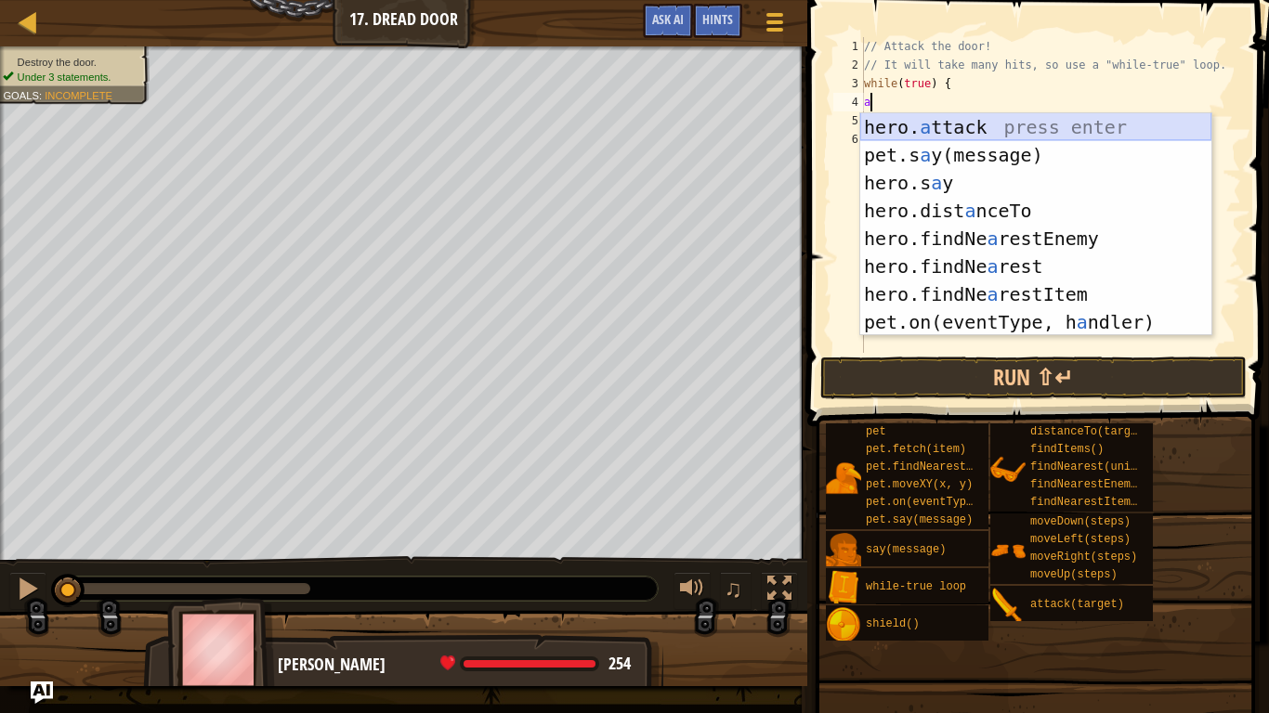
click at [908, 125] on div "hero. a ttack press enter pet.s a y(message) press enter hero.s a y press enter…" at bounding box center [1035, 252] width 351 height 279
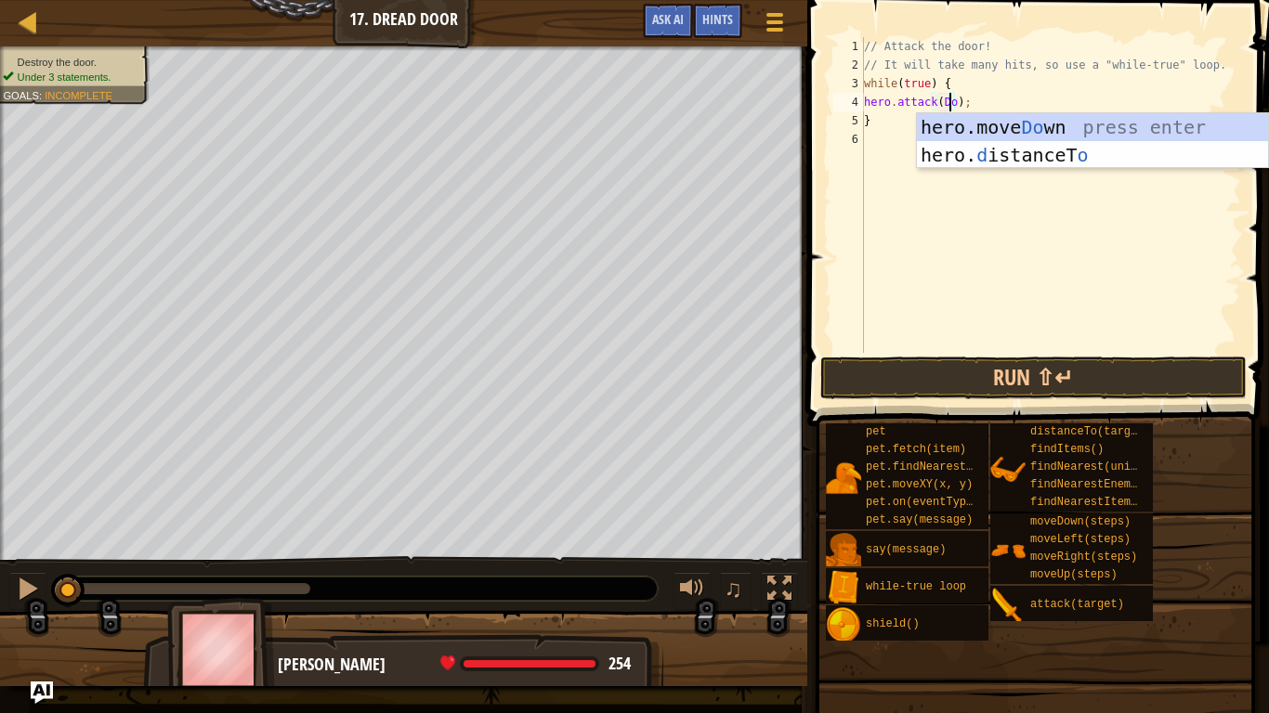
scroll to position [8, 7]
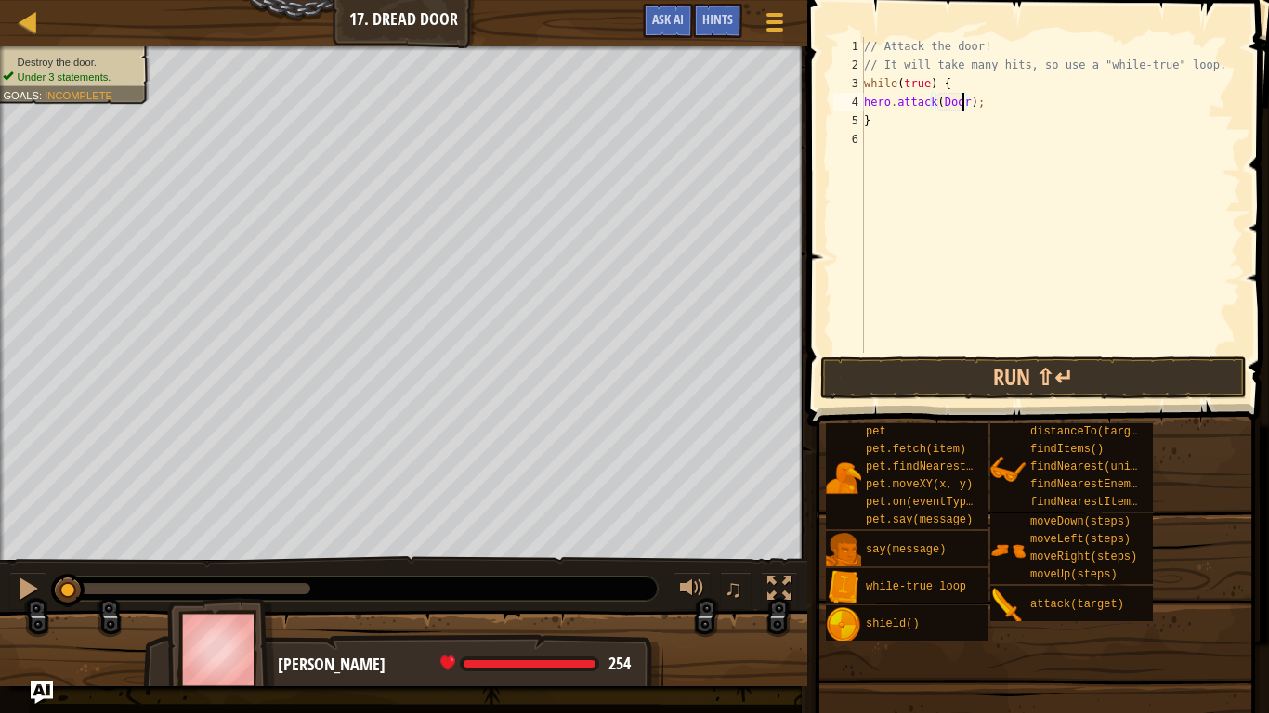
click at [976, 116] on div "// Attack the door! // It will take many hits, so use a "while-true" loop. whil…" at bounding box center [1050, 213] width 381 height 353
type textarea "}"
click at [910, 368] on button "Run ⇧↵" at bounding box center [1033, 378] width 426 height 43
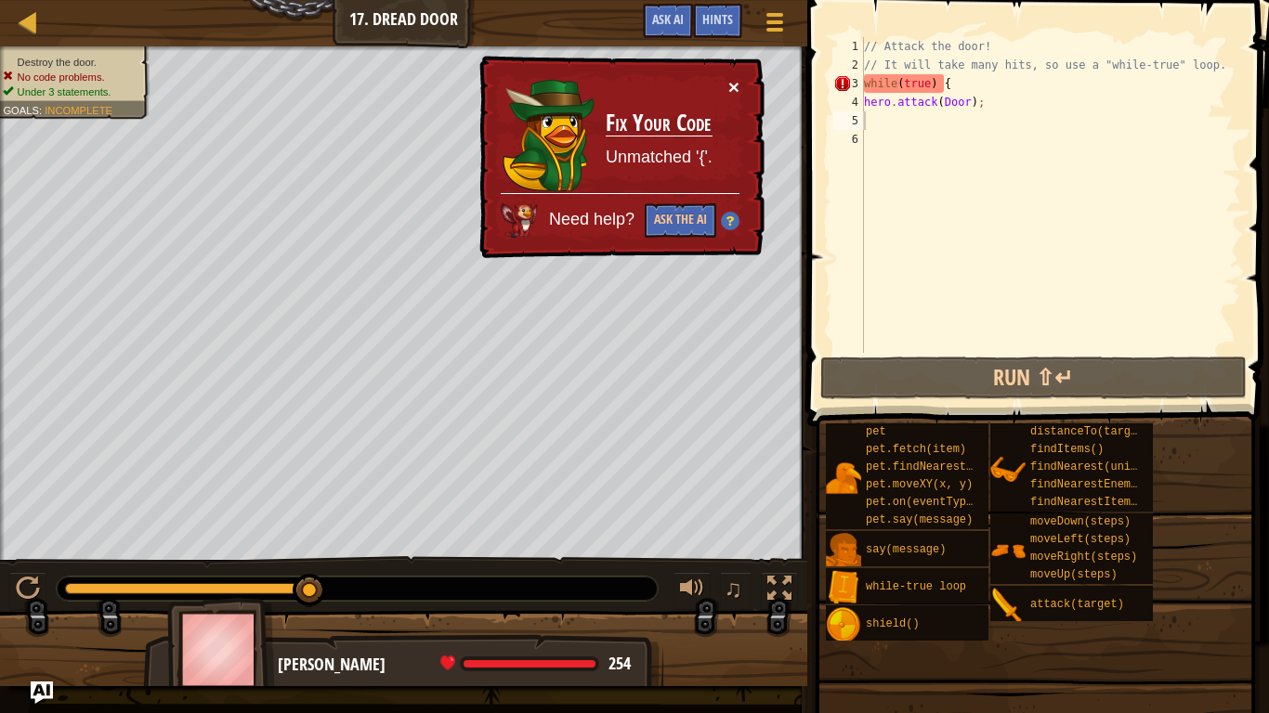
click at [738, 77] on button "×" at bounding box center [733, 87] width 11 height 20
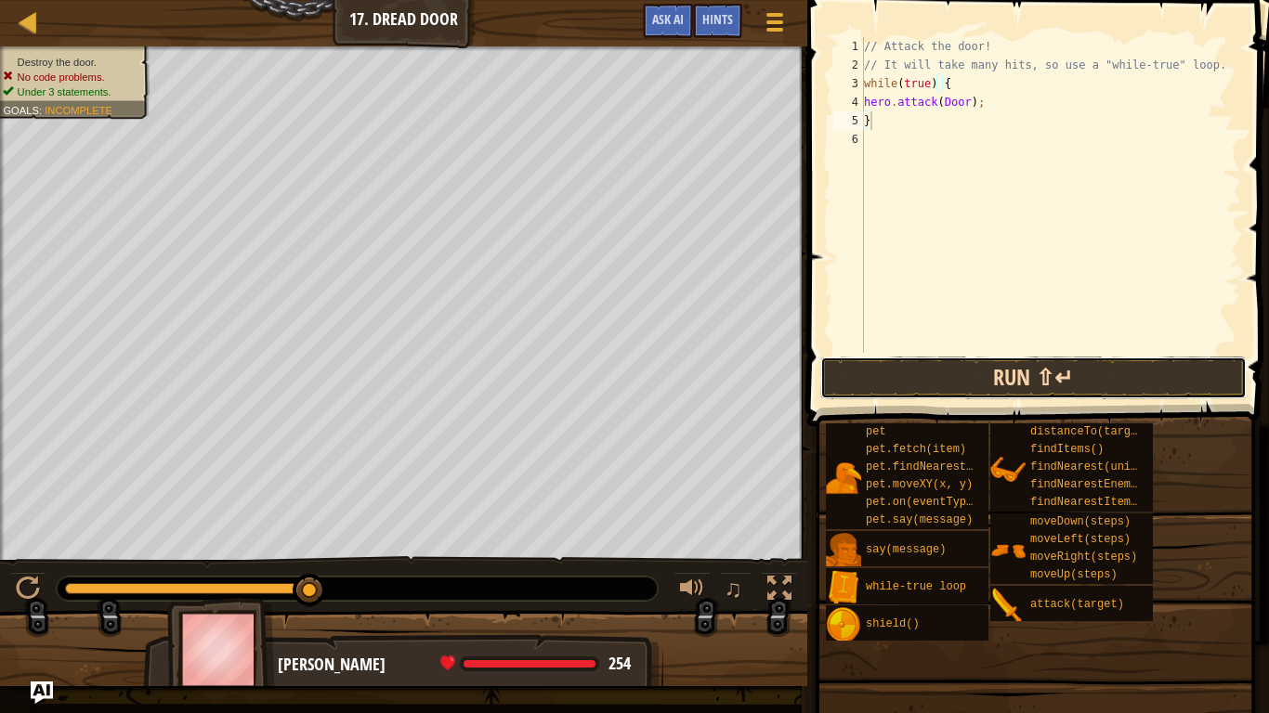
click at [966, 377] on button "Run ⇧↵" at bounding box center [1033, 378] width 426 height 43
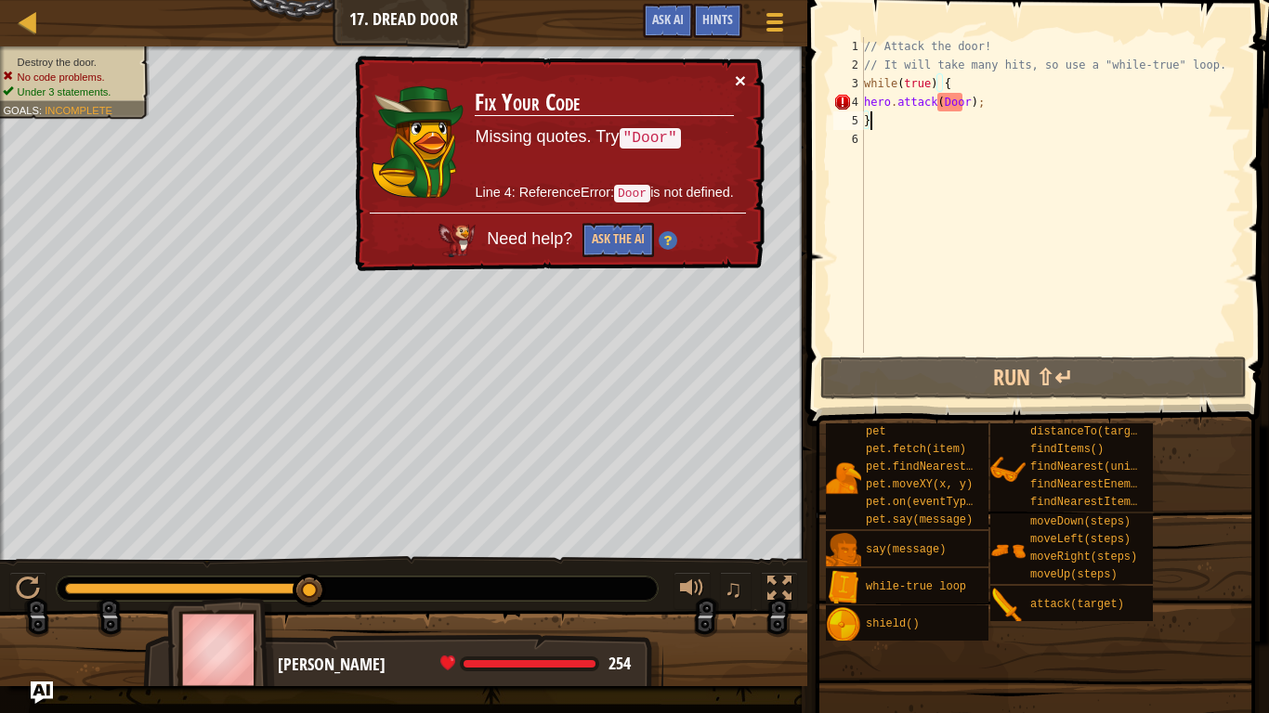
click at [745, 72] on button "×" at bounding box center [740, 81] width 11 height 20
click at [738, 85] on button "×" at bounding box center [740, 81] width 11 height 20
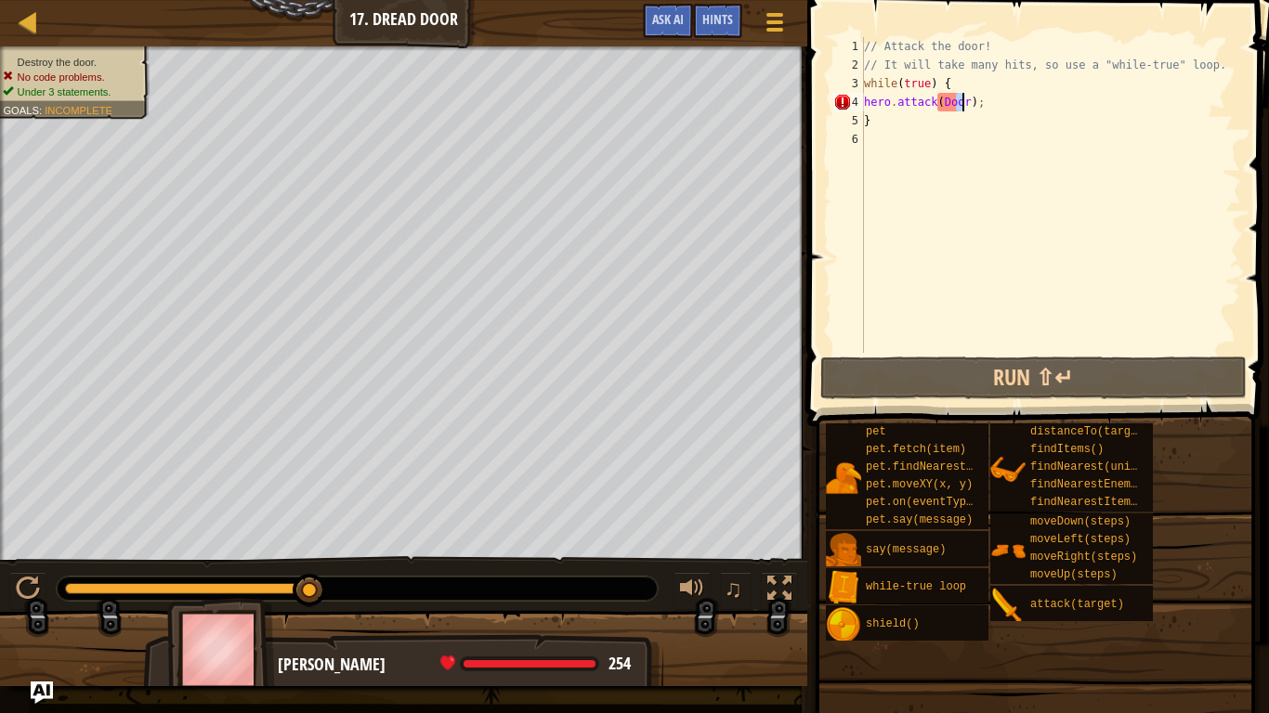
click at [961, 105] on div "// Attack the door! // It will take many hits, so use a "while-true" loop. whil…" at bounding box center [1050, 213] width 381 height 353
click at [963, 107] on div "// Attack the door! // It will take many hits, so use a "while-true" loop. whil…" at bounding box center [1050, 195] width 381 height 316
click at [963, 107] on div "// Attack the door! // It will take many hits, so use a "while-true" loop. whil…" at bounding box center [1050, 213] width 381 height 353
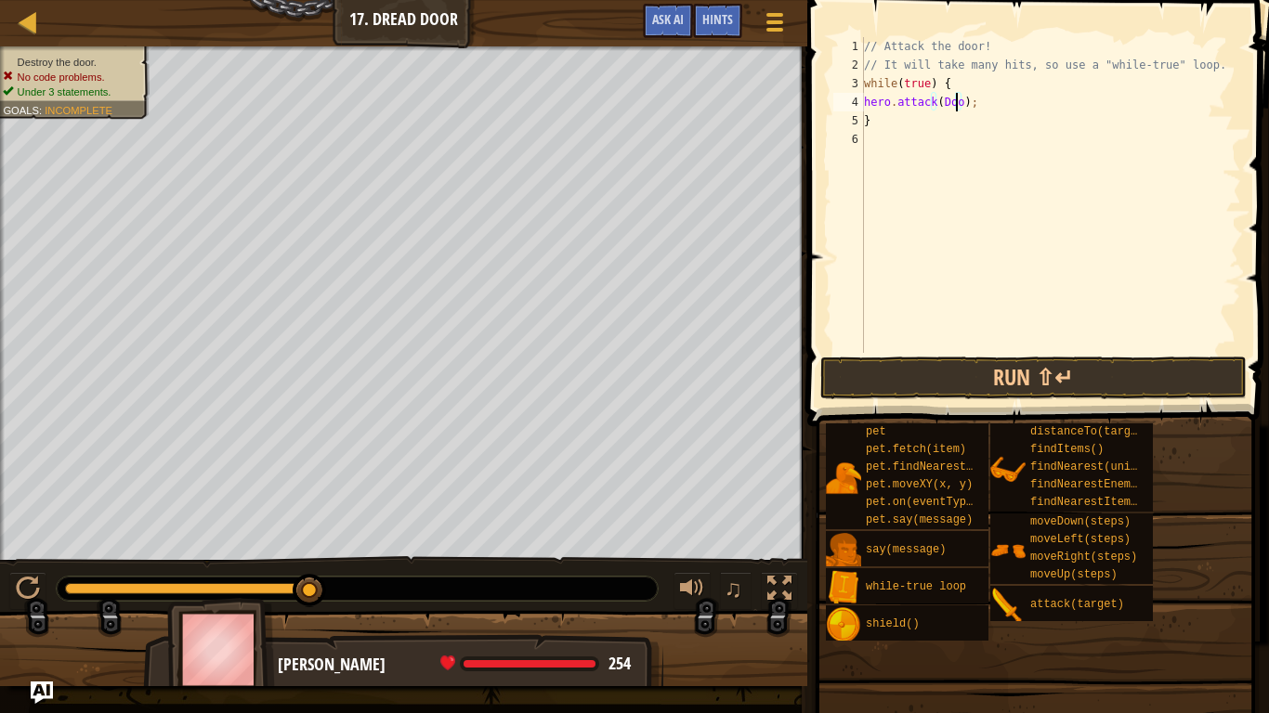
scroll to position [8, 7]
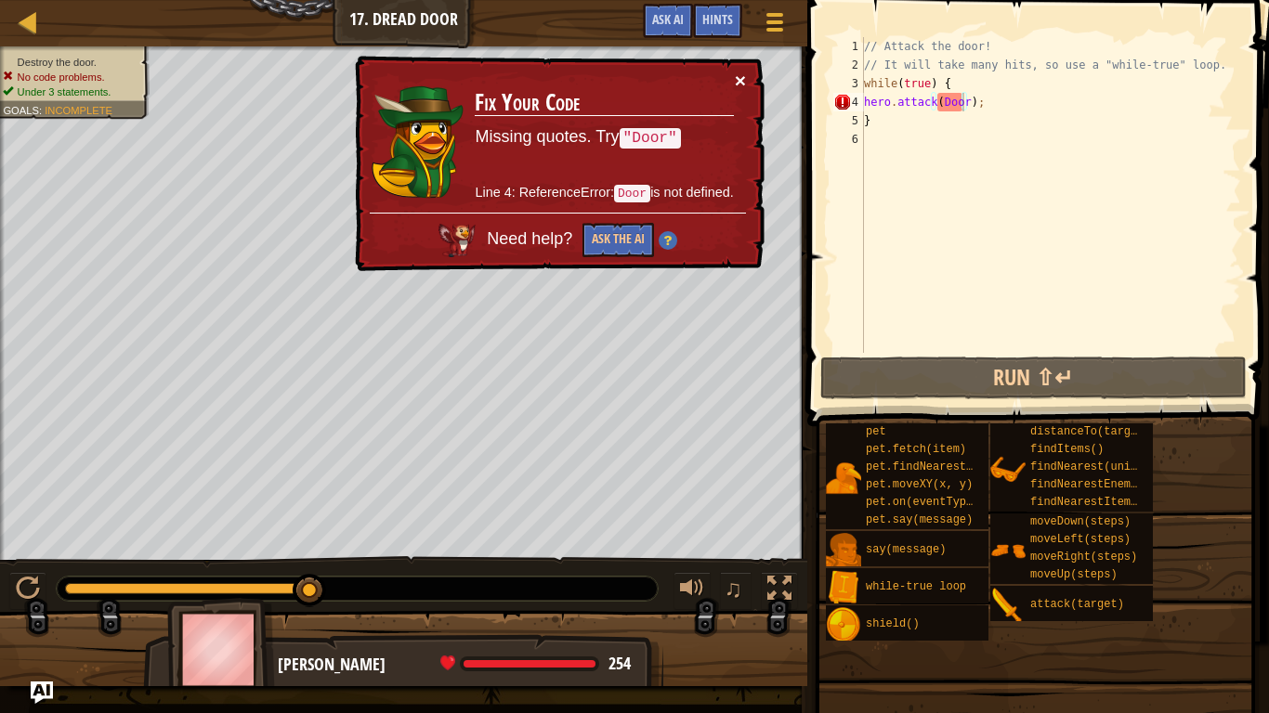
click at [739, 75] on button "×" at bounding box center [740, 81] width 11 height 20
click at [944, 101] on div "// Attack the door! // It will take many hits, so use a "while-true" loop. whil…" at bounding box center [1050, 213] width 381 height 353
click at [953, 102] on div "// Attack the door! // It will take many hits, so use a "while-true" loop. whil…" at bounding box center [1050, 213] width 381 height 353
click at [963, 102] on div "// Attack the door! // It will take many hits, so use a "while-true" loop. whil…" at bounding box center [1050, 213] width 381 height 353
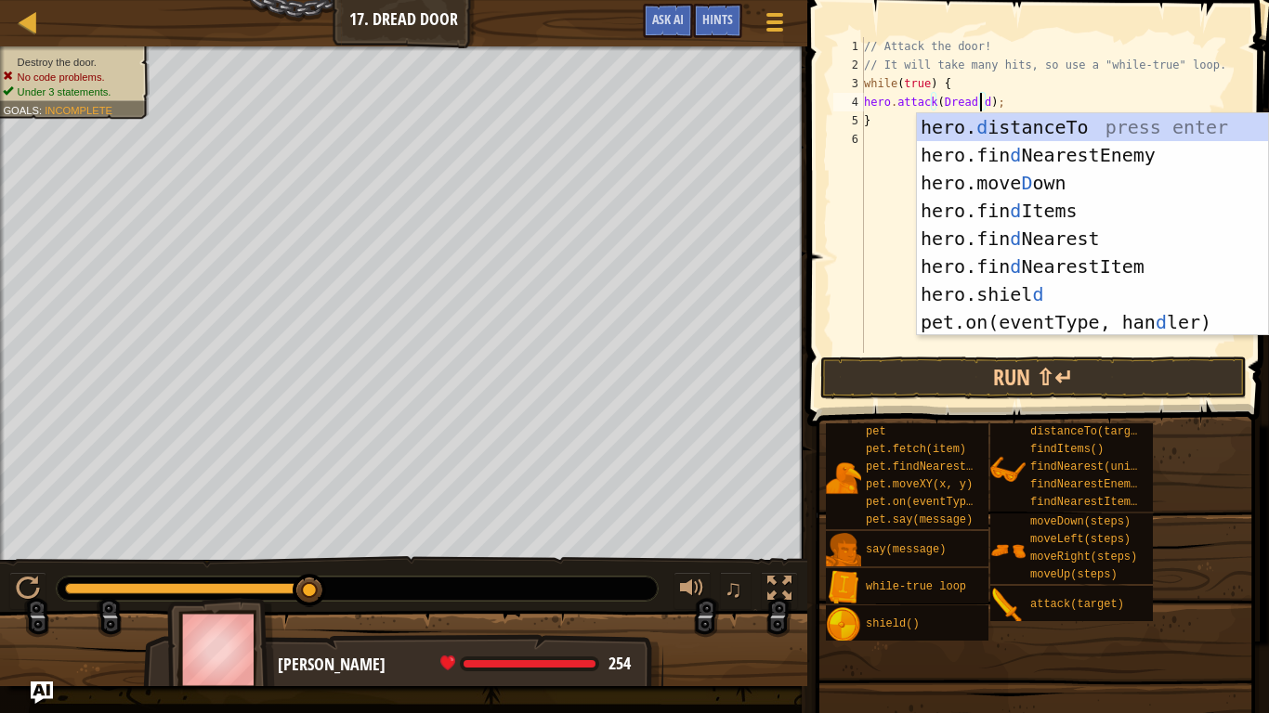
scroll to position [8, 10]
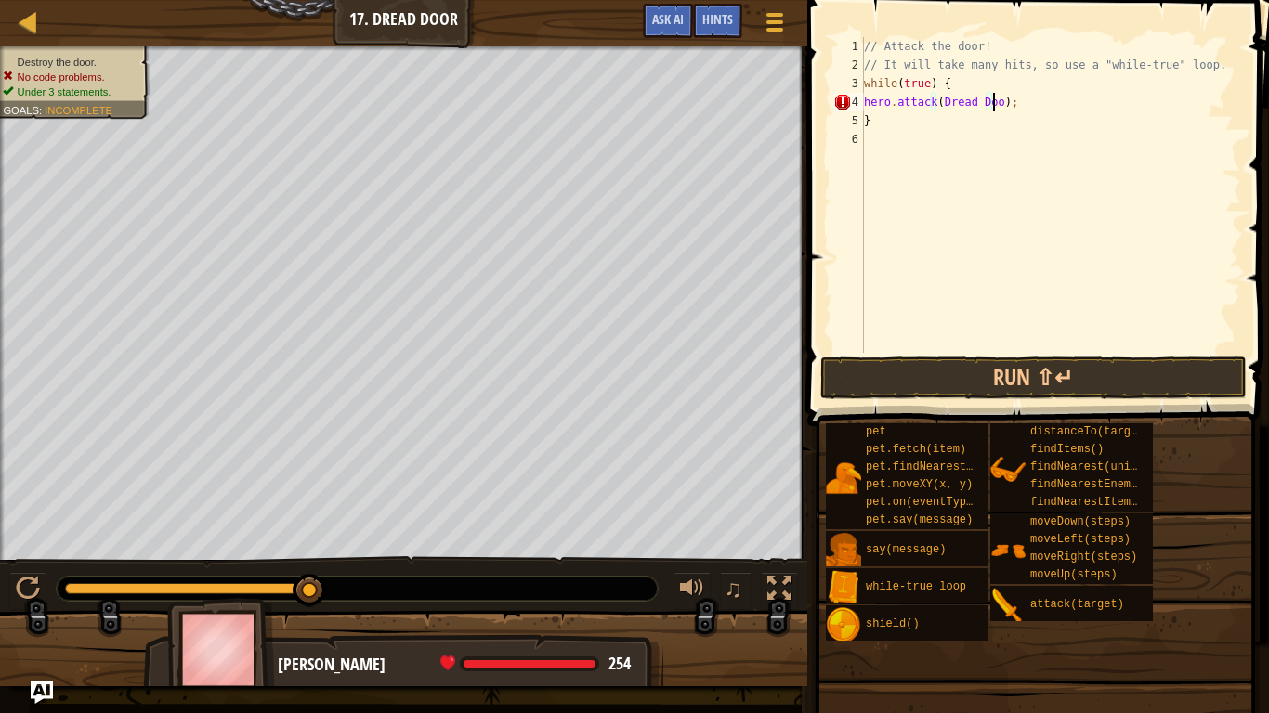
type textarea "hero.attack(Dread Door);"
click at [926, 144] on div "// Attack the door! // It will take many hits, so use a "while-true" loop. whil…" at bounding box center [1050, 213] width 381 height 353
drag, startPoint x: 972, startPoint y: 359, endPoint x: 985, endPoint y: 353, distance: 14.1
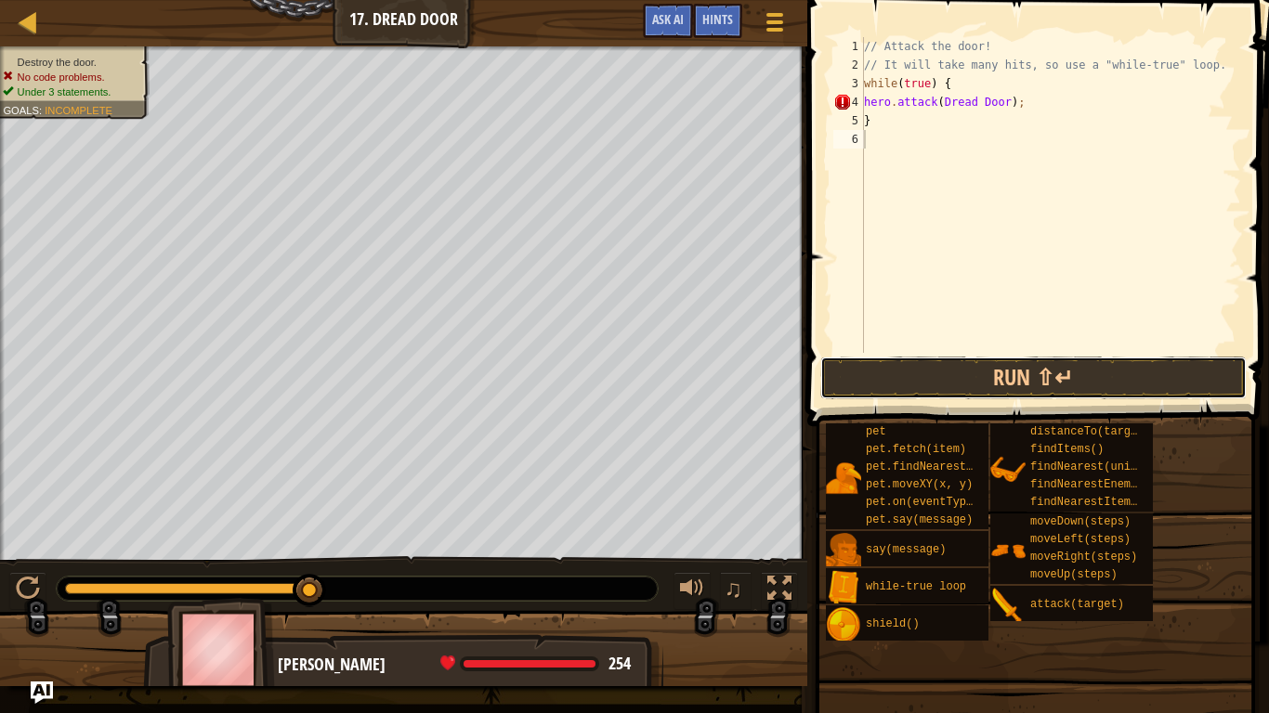
click at [985, 353] on div "1 2 3 4 5 6 // Attack the door! // It will take many hits, so use a "while-true…" at bounding box center [1035, 249] width 467 height 481
click at [985, 359] on button "Run ⇧↵" at bounding box center [1033, 378] width 426 height 43
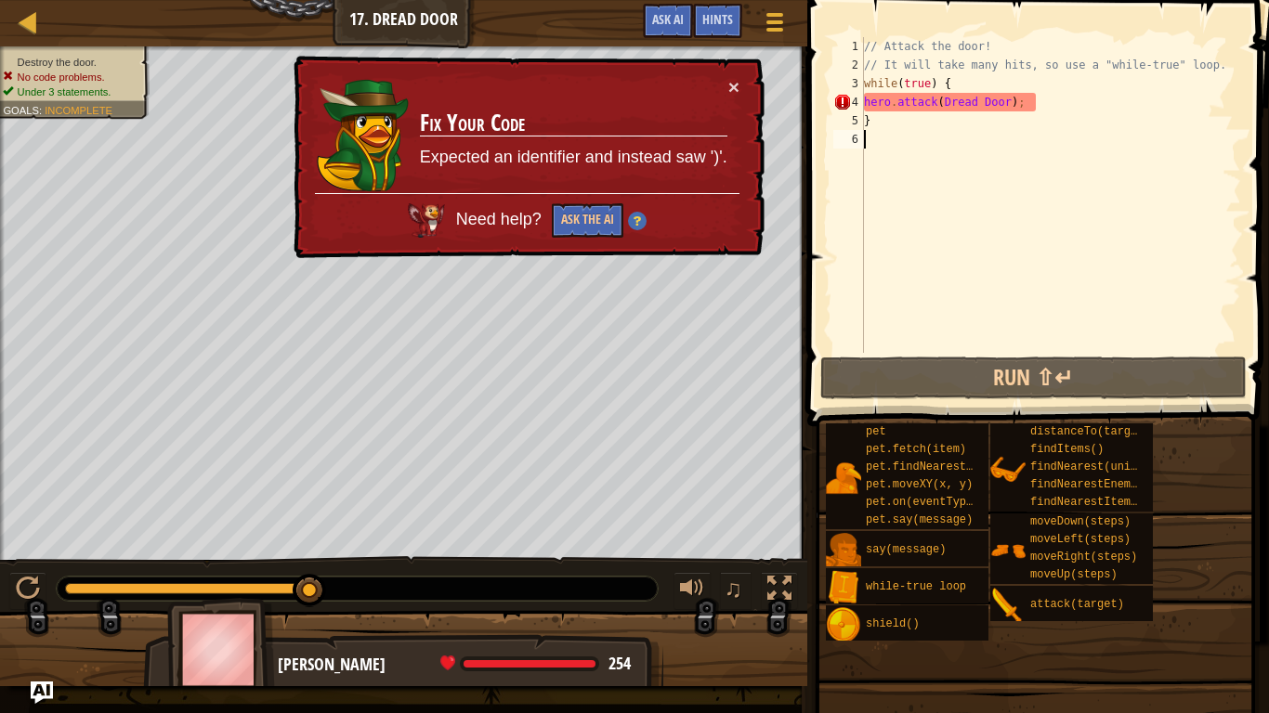
click at [996, 104] on div "// Attack the door! // It will take many hits, so use a "while-true" loop. whil…" at bounding box center [1050, 213] width 381 height 353
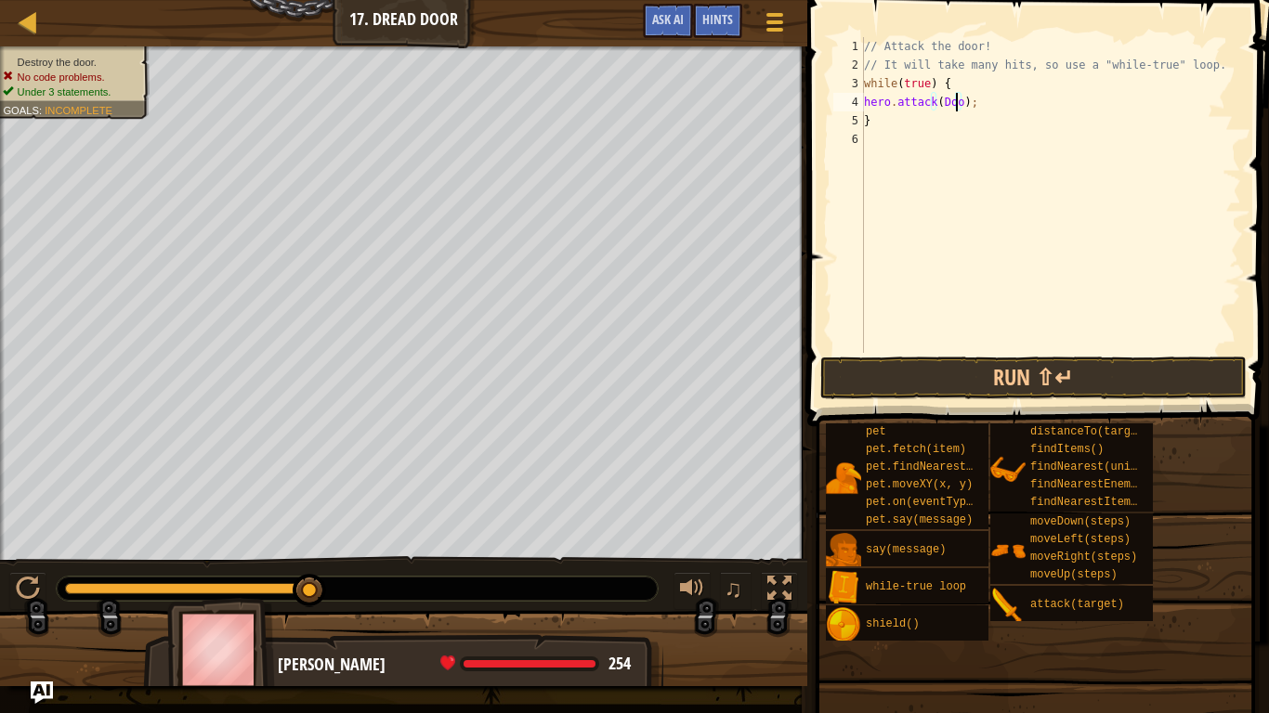
scroll to position [8, 7]
click at [981, 370] on button "Run ⇧↵" at bounding box center [1033, 378] width 426 height 43
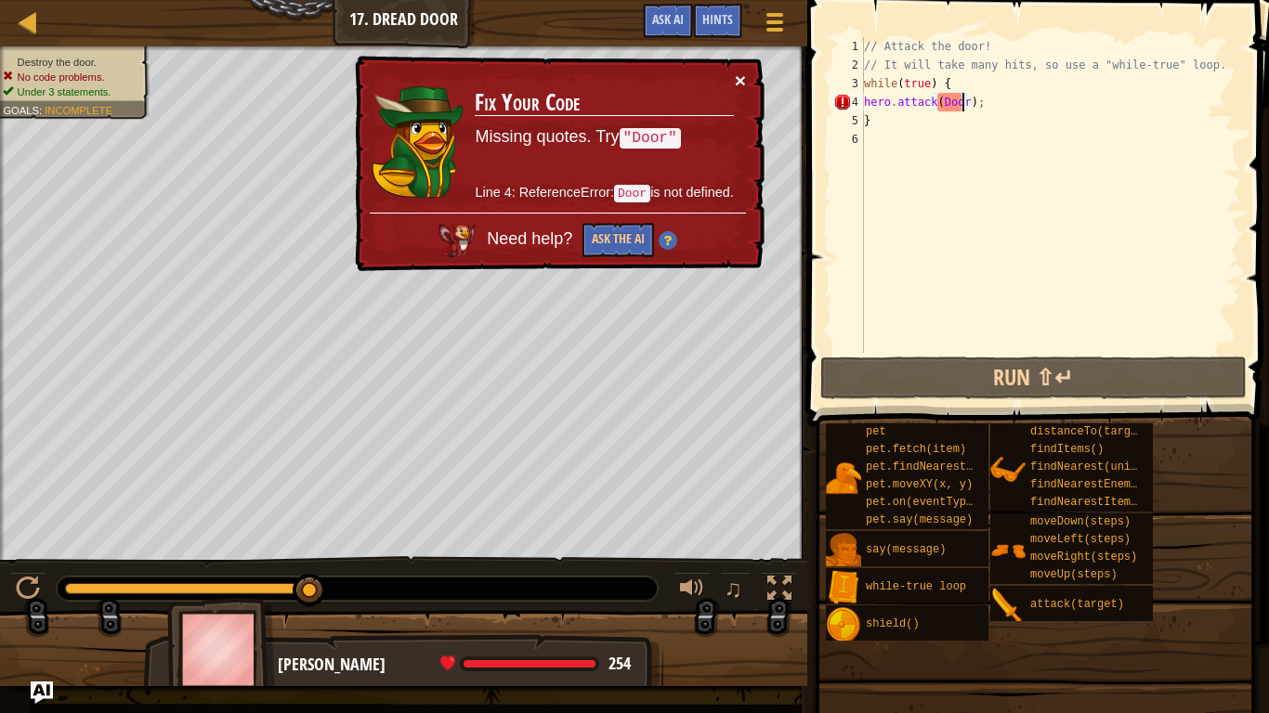
click at [741, 81] on button "×" at bounding box center [740, 81] width 11 height 20
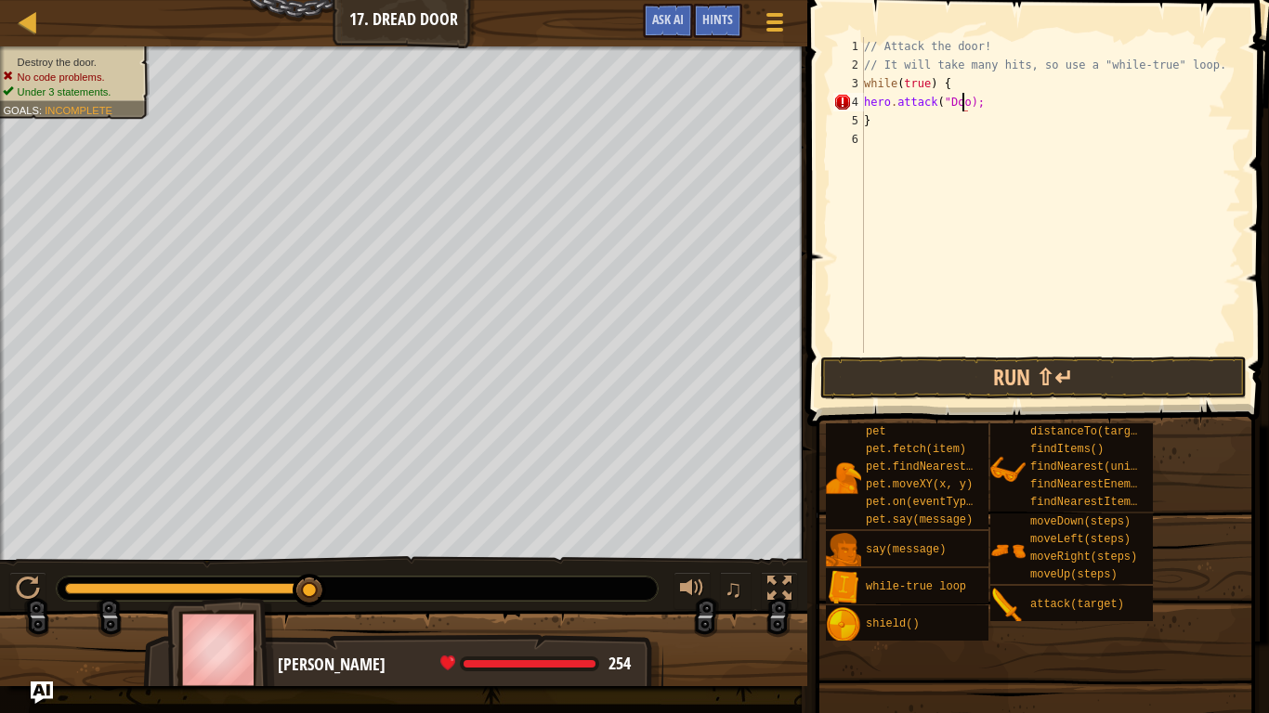
scroll to position [8, 8]
type textarea "hero.attack("Door");"
click at [998, 217] on div "// Attack the door! // It will take many hits, so use a "while-true" loop. whil…" at bounding box center [1050, 213] width 381 height 353
click at [970, 390] on button "Run ⇧↵" at bounding box center [1033, 378] width 426 height 43
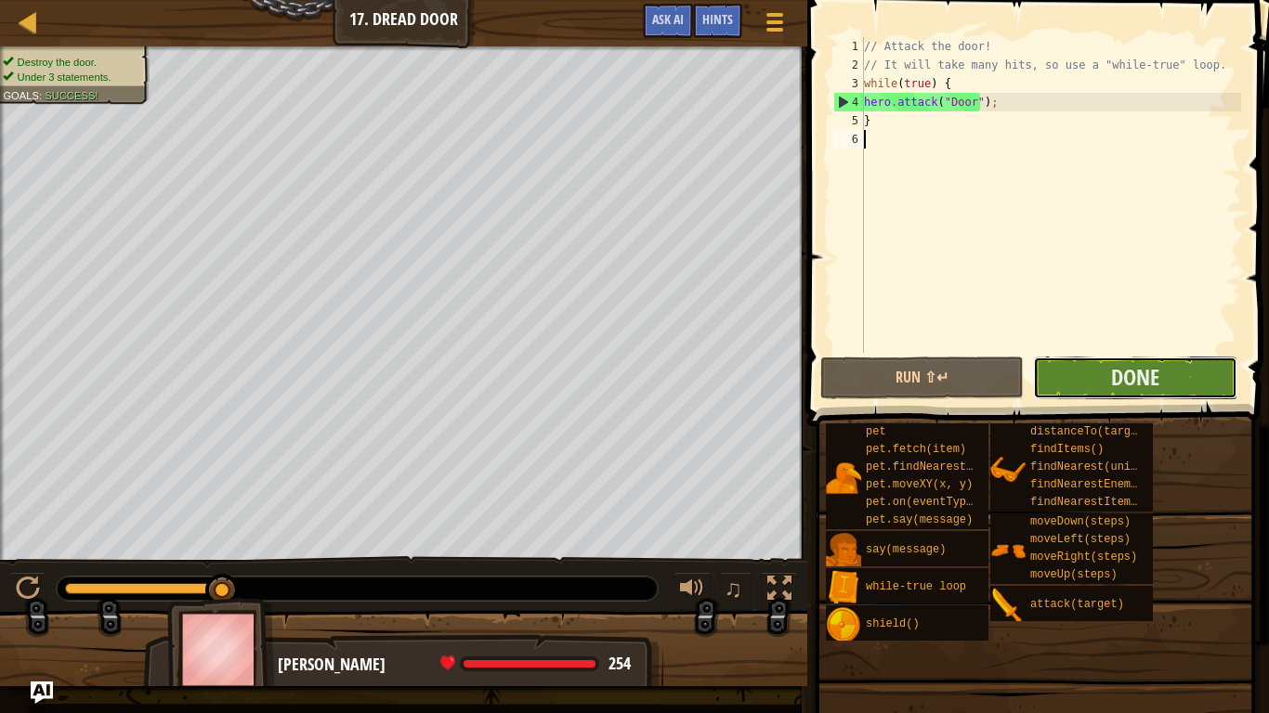
click at [1072, 362] on button "Done" at bounding box center [1134, 378] width 203 height 43
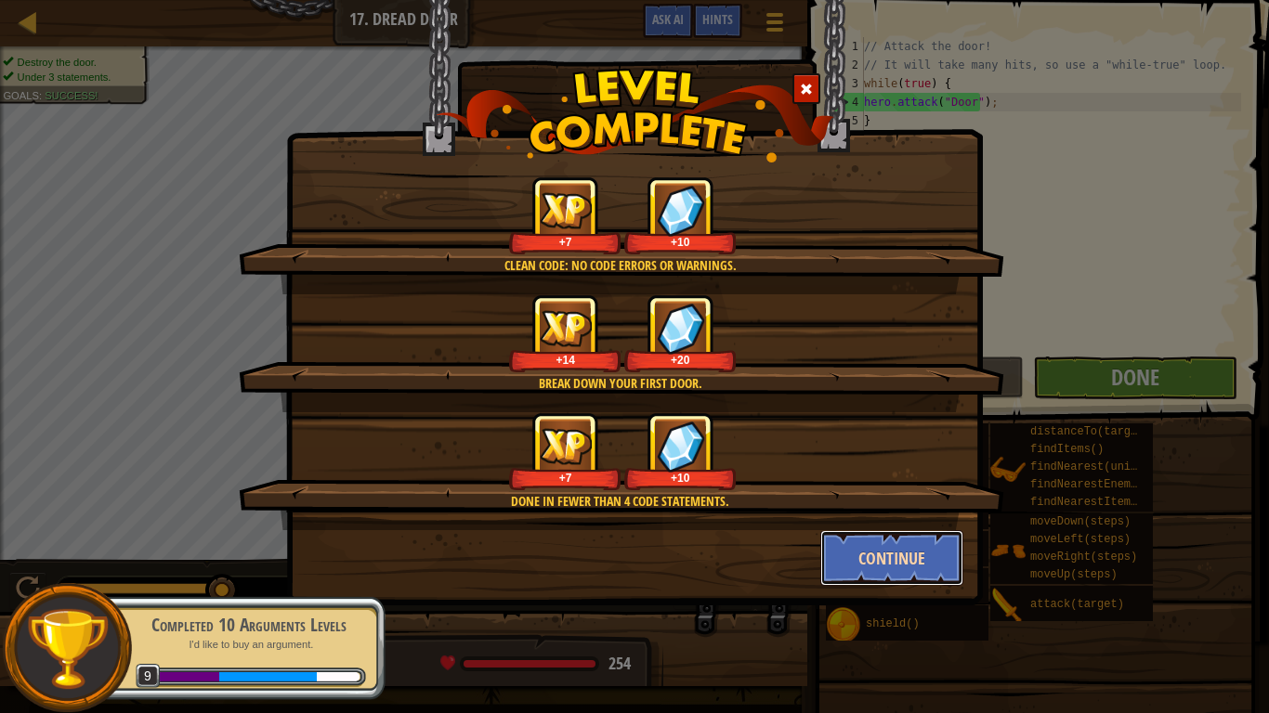
click at [868, 556] on button "Continue" at bounding box center [892, 558] width 144 height 56
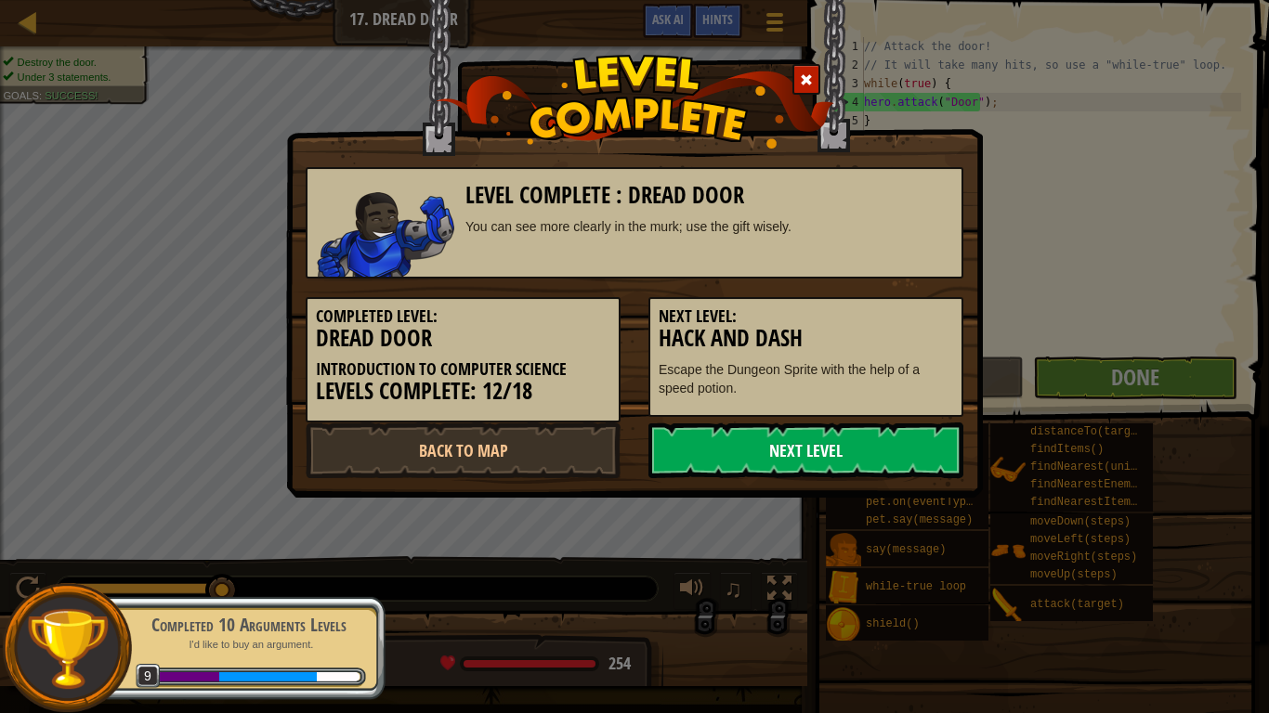
click at [774, 437] on link "Next Level" at bounding box center [805, 451] width 315 height 56
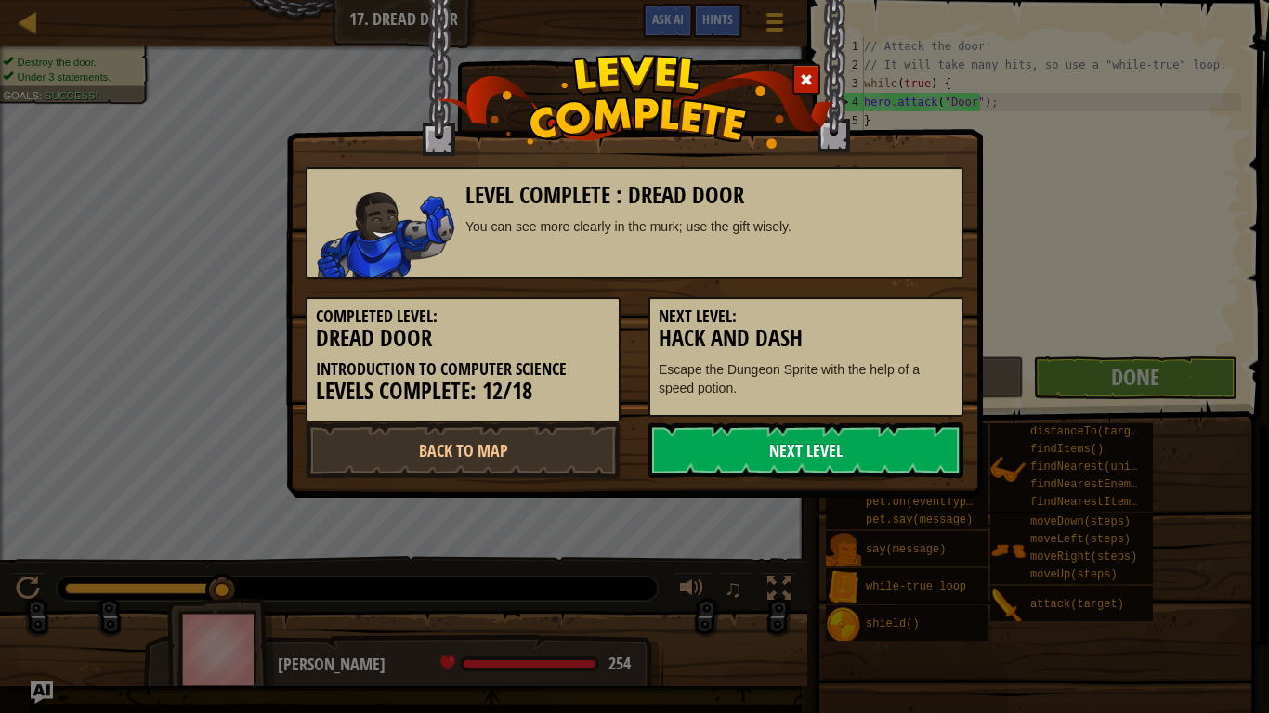
click at [791, 438] on link "Next Level" at bounding box center [805, 451] width 315 height 56
drag, startPoint x: 802, startPoint y: 446, endPoint x: 803, endPoint y: 463, distance: 17.7
click at [802, 447] on link "Next Level" at bounding box center [805, 451] width 315 height 56
click at [804, 2] on body "Map Introduction to Computer Science 17. Dread Door Game Menu Done Hints Ask AI…" at bounding box center [634, 1] width 1269 height 2
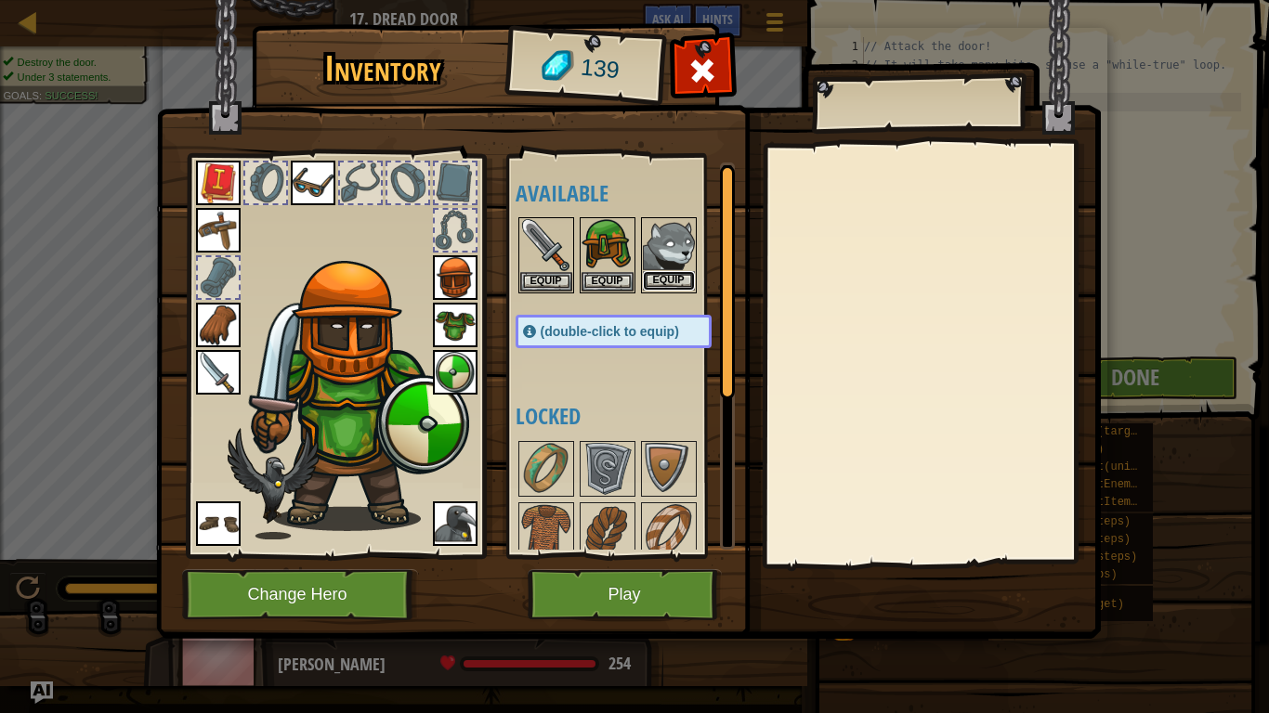
click at [681, 273] on button "Equip" at bounding box center [669, 281] width 52 height 20
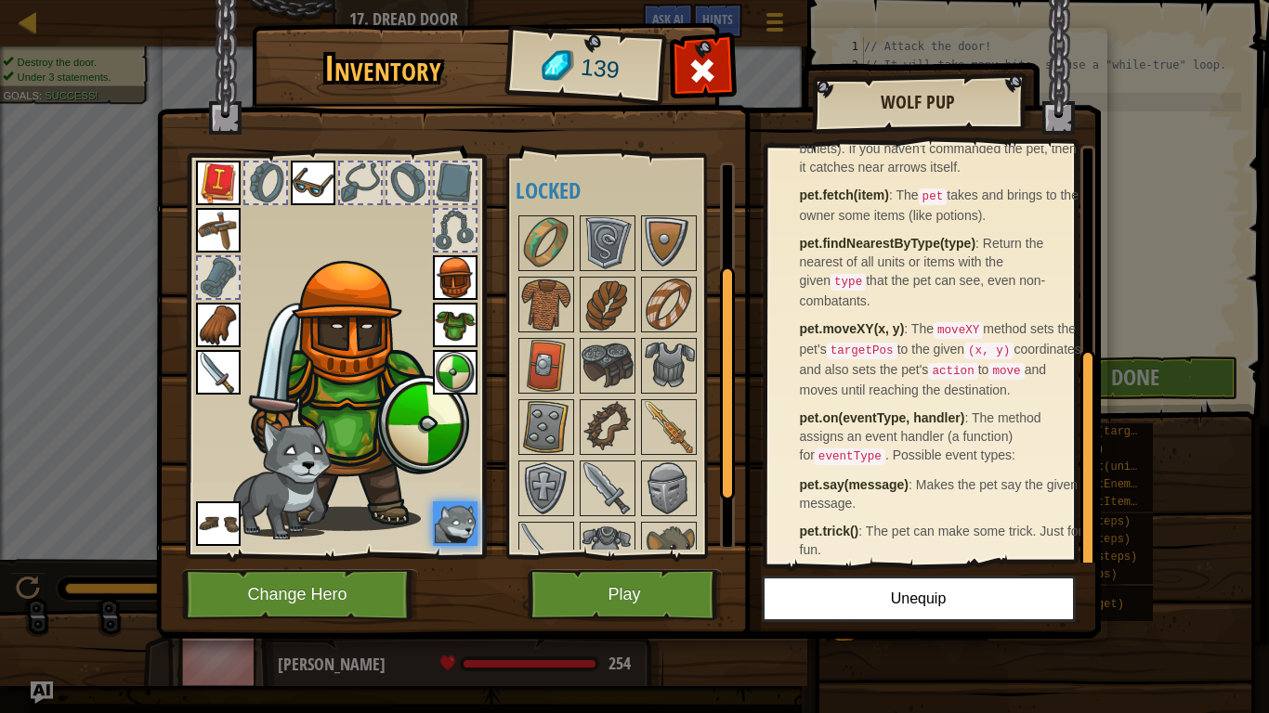
scroll to position [256, 0]
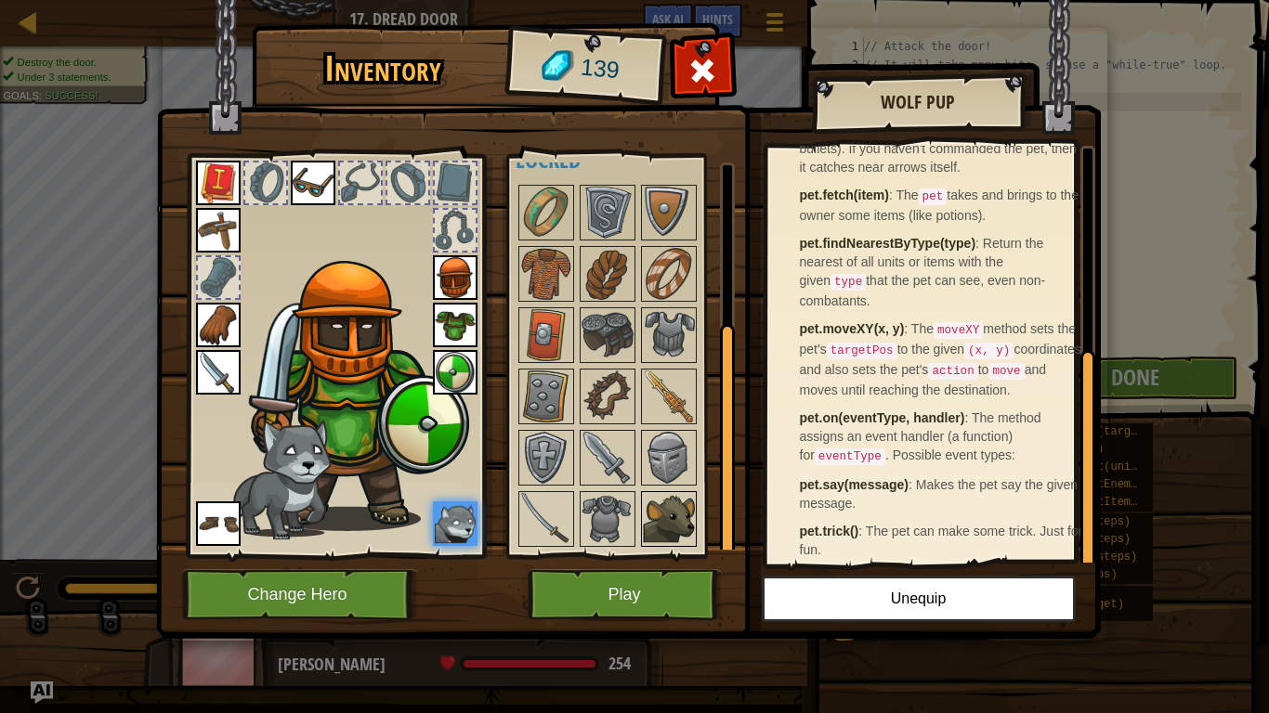
click at [694, 528] on img at bounding box center [669, 519] width 52 height 52
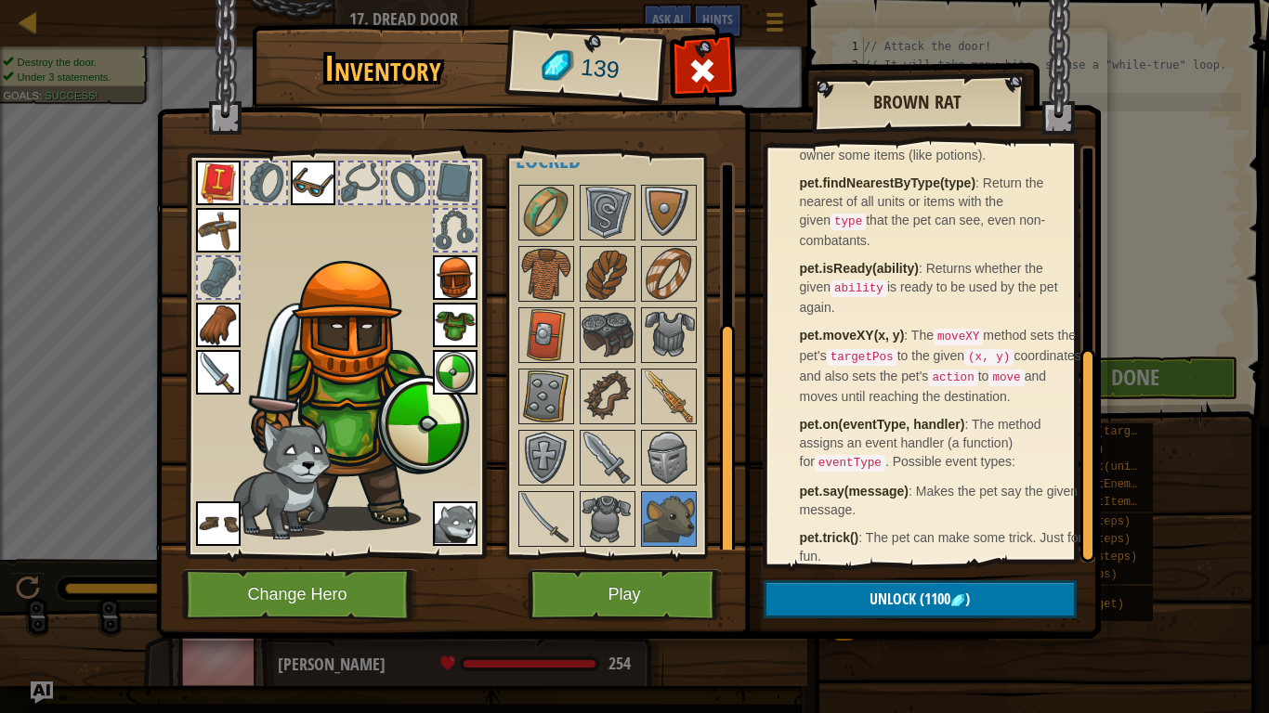
scroll to position [405, 0]
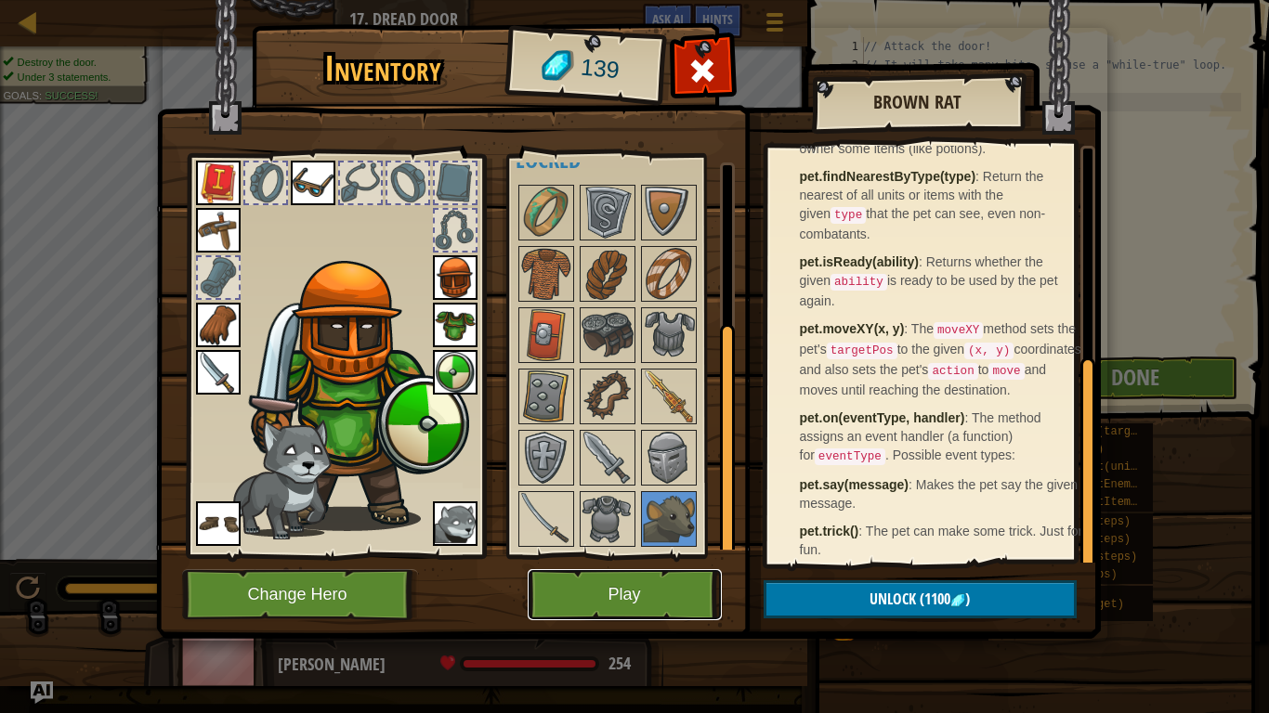
click at [609, 587] on button "Play" at bounding box center [625, 594] width 194 height 51
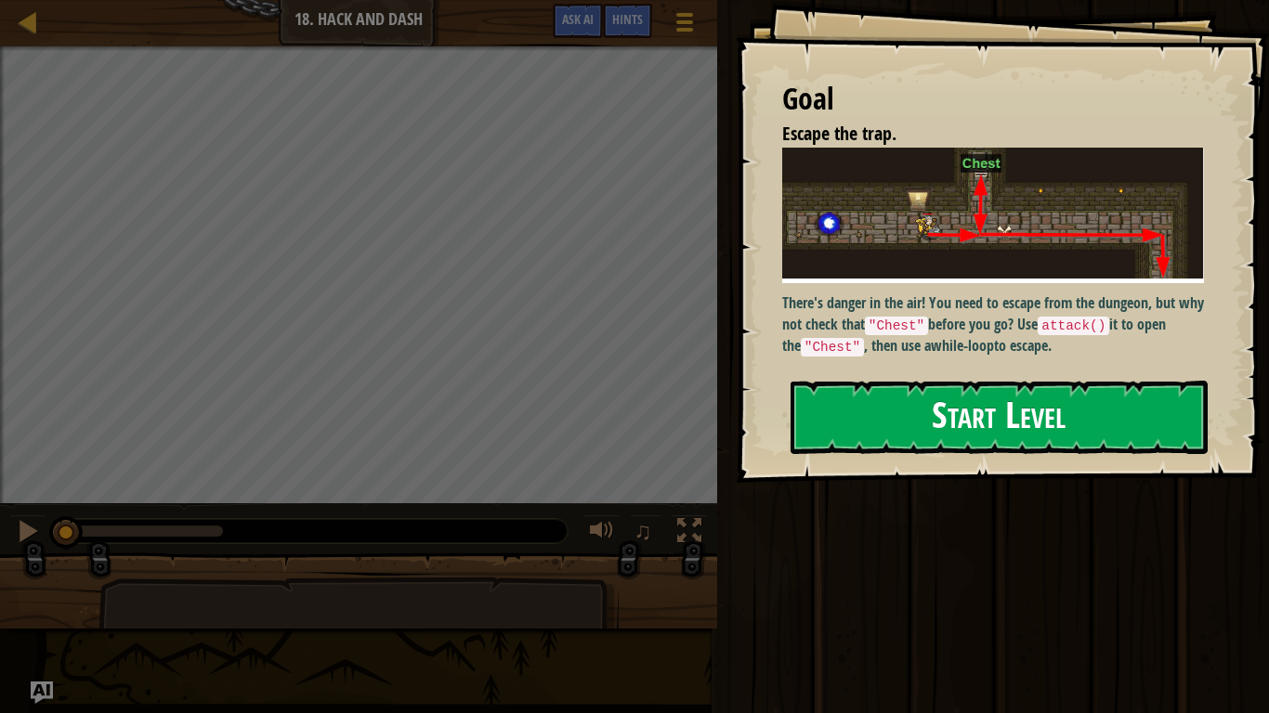
click at [928, 317] on code ""Chest"" at bounding box center [896, 326] width 63 height 19
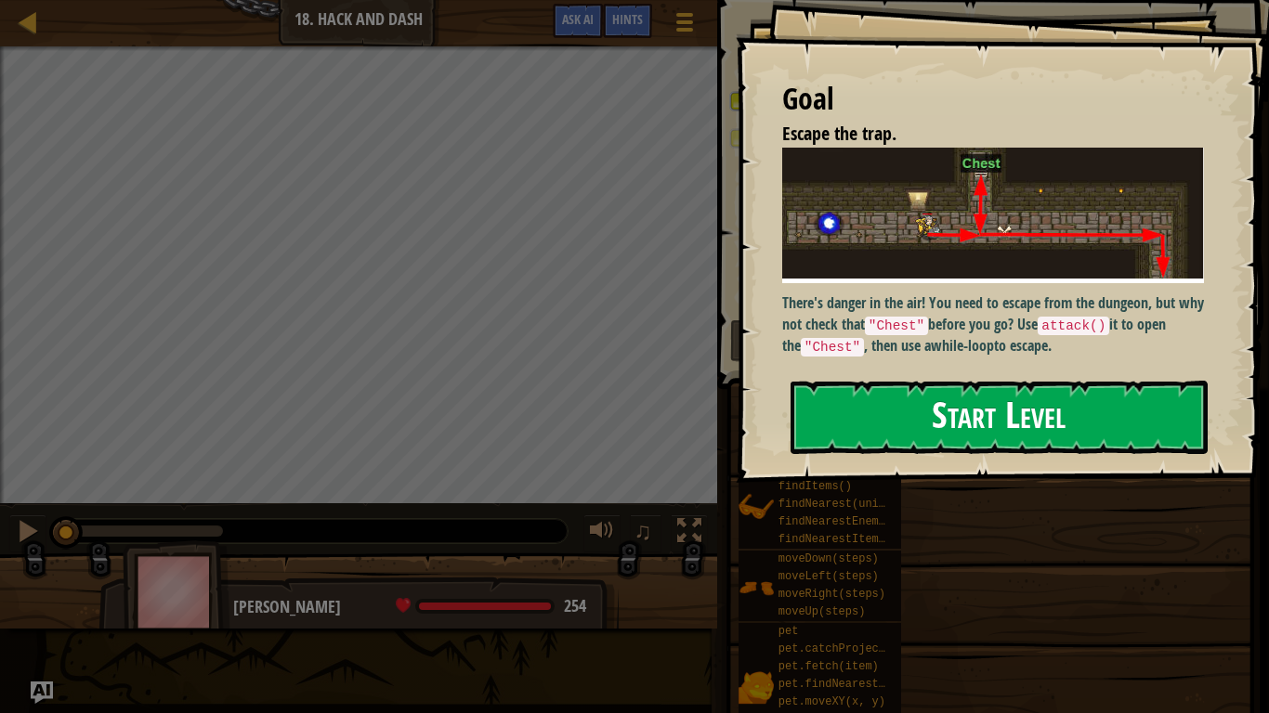
click at [932, 404] on button "Start Level" at bounding box center [998, 417] width 417 height 73
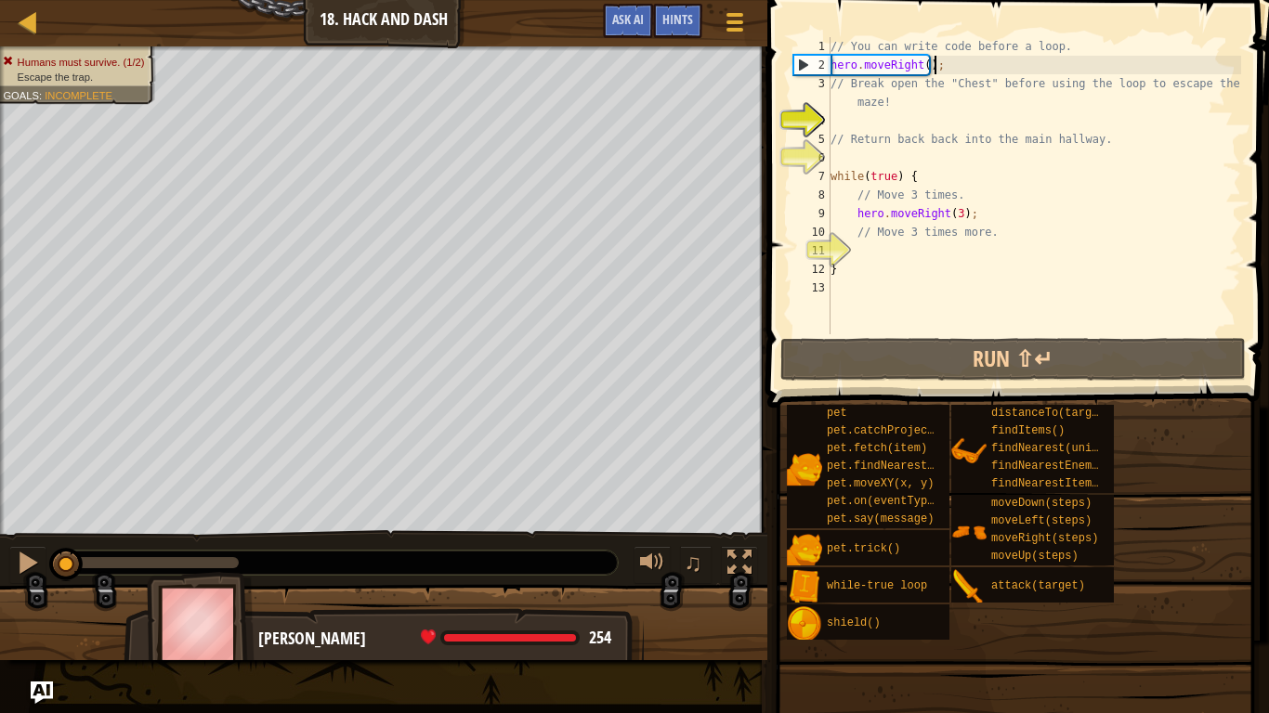
click at [932, 68] on div "// You can write code before a loop. hero . moveRight ( ) ; // Break open the "…" at bounding box center [1034, 204] width 414 height 334
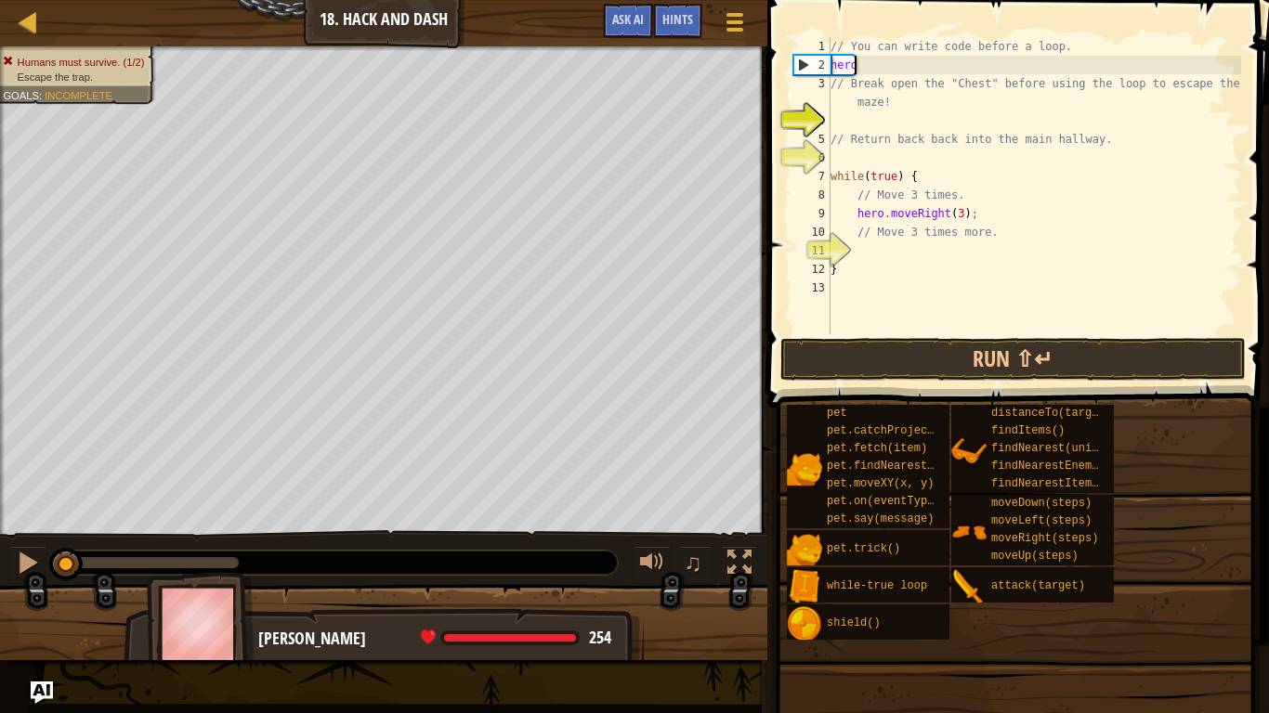
type textarea "h"
type textarea "H"
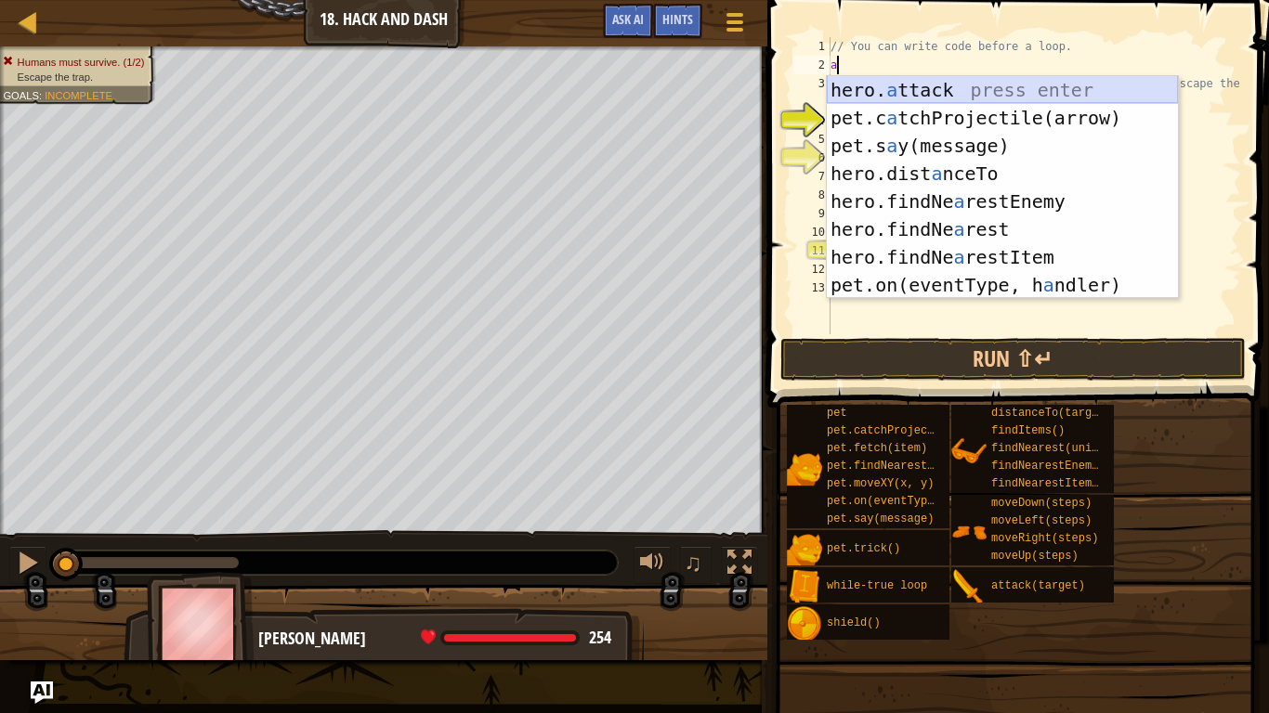
click at [902, 86] on div "hero. a ttack press enter pet.c a tchProjectile(arrow) press enter pet.s a y(me…" at bounding box center [1002, 215] width 351 height 279
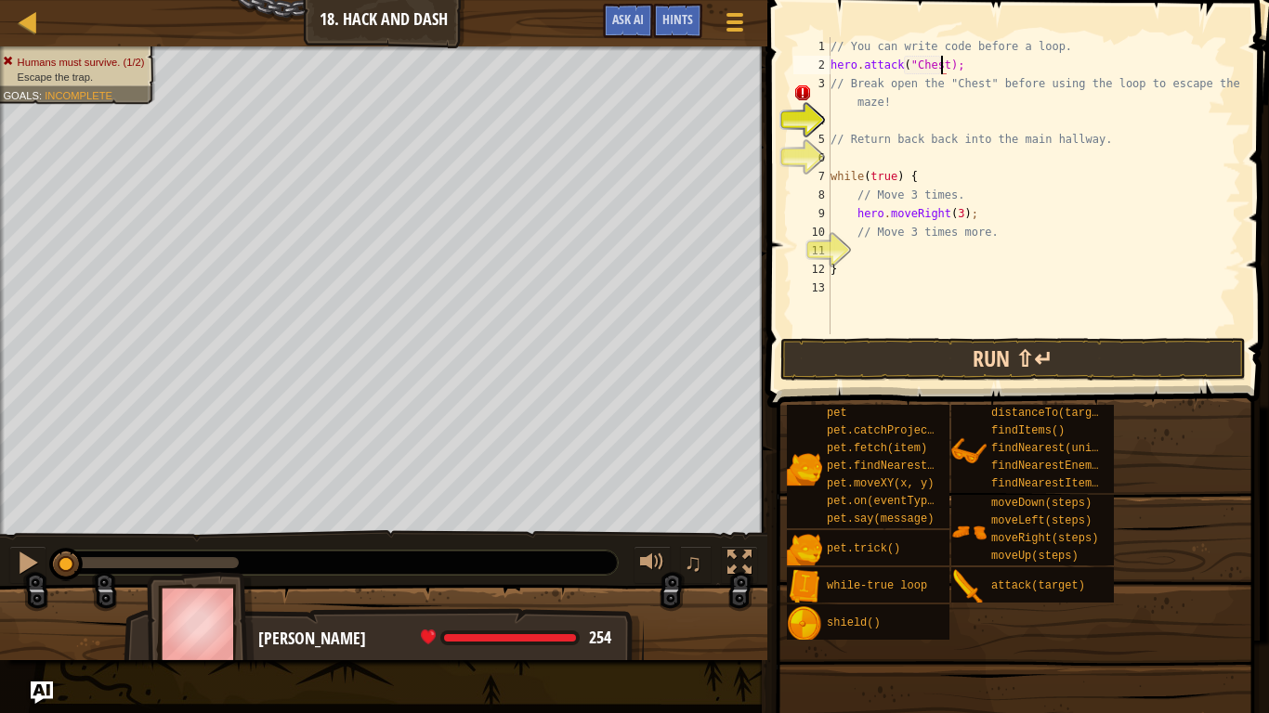
scroll to position [8, 9]
click at [929, 365] on button "Run ⇧↵" at bounding box center [1012, 359] width 465 height 43
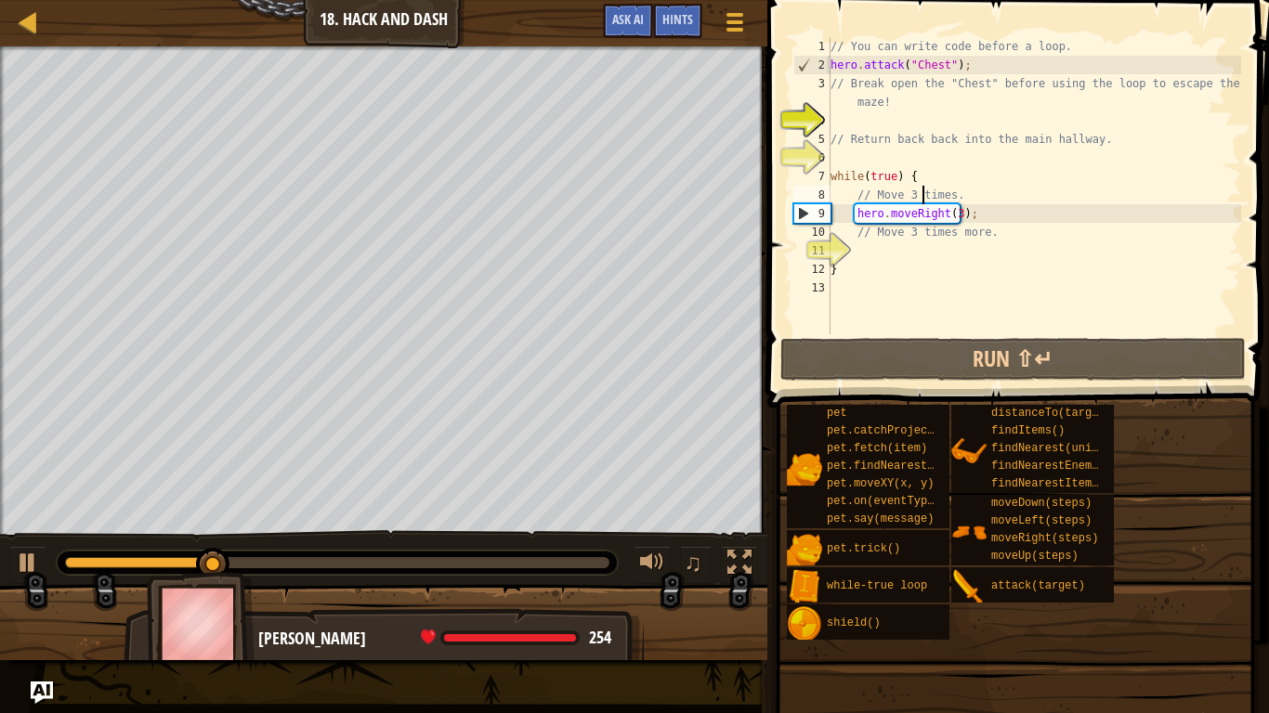
click at [920, 193] on div "// You can write code before a loop. hero . attack ( "Chest" ) ; // Break open …" at bounding box center [1034, 204] width 414 height 334
click at [968, 191] on div "// You can write code before a loop. hero . attack ( "Chest" ) ; // Break open …" at bounding box center [1034, 204] width 414 height 334
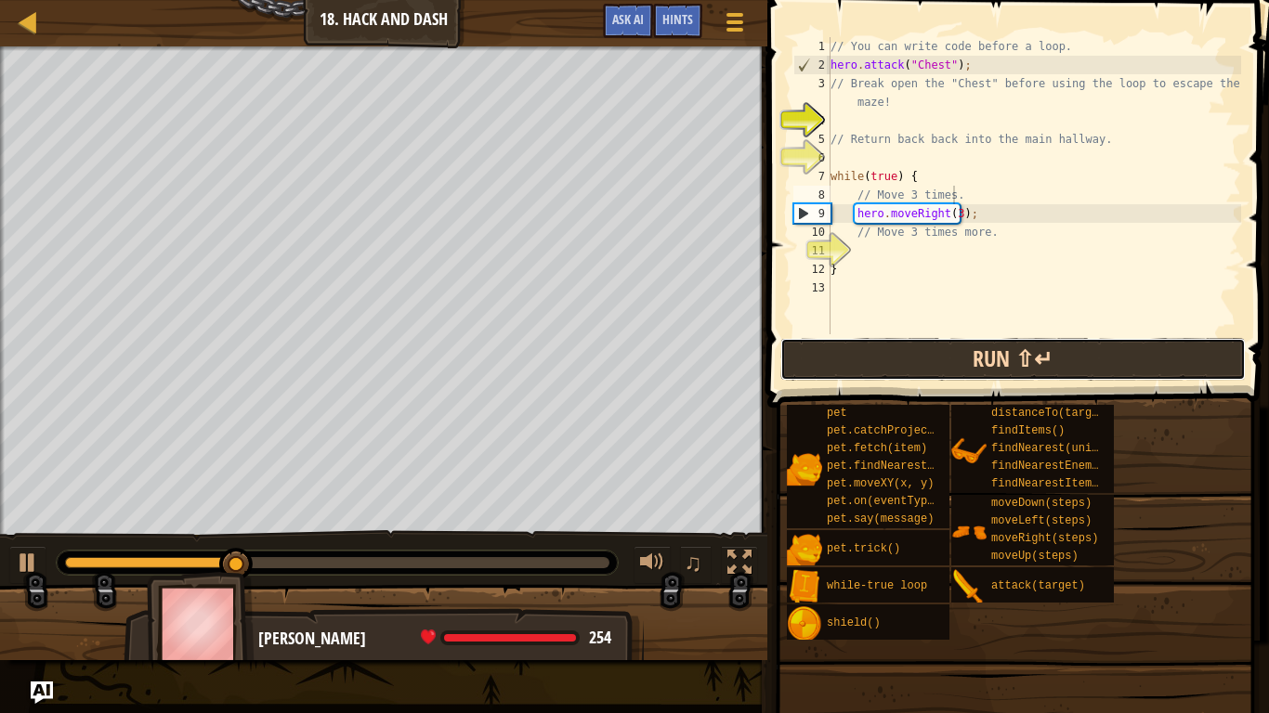
click at [924, 340] on button "Run ⇧↵" at bounding box center [1012, 359] width 465 height 43
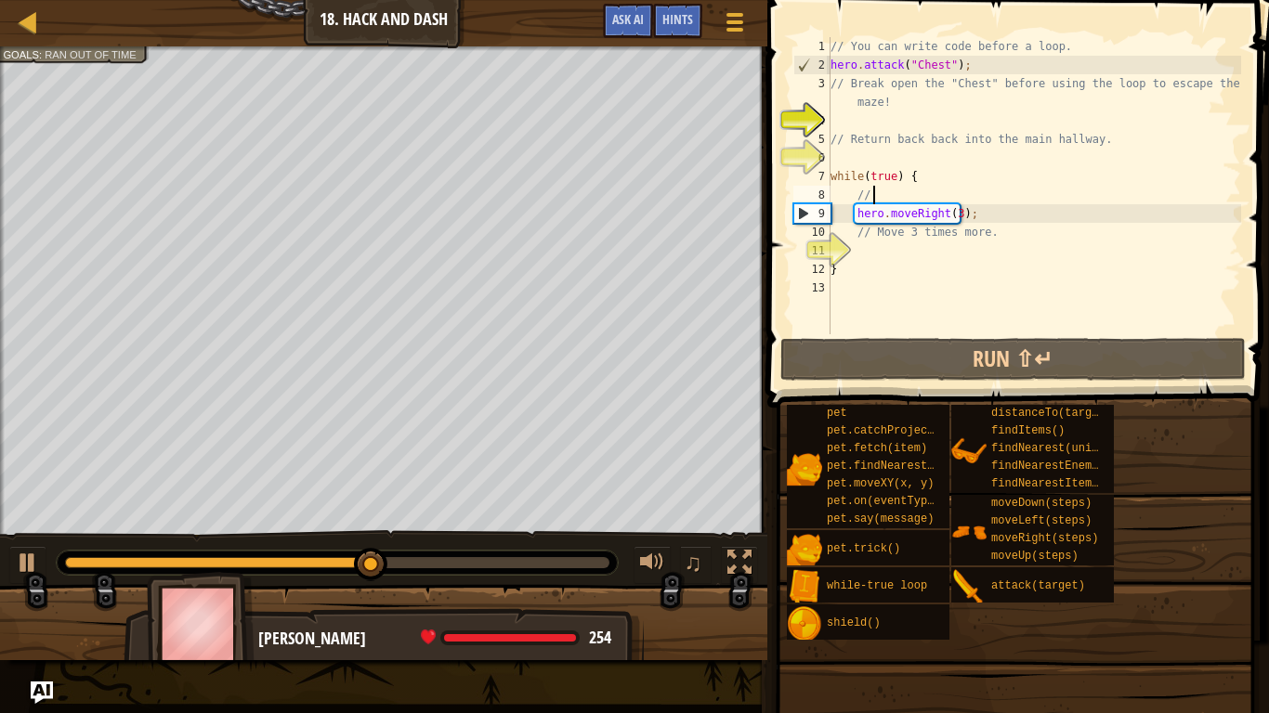
type textarea "/"
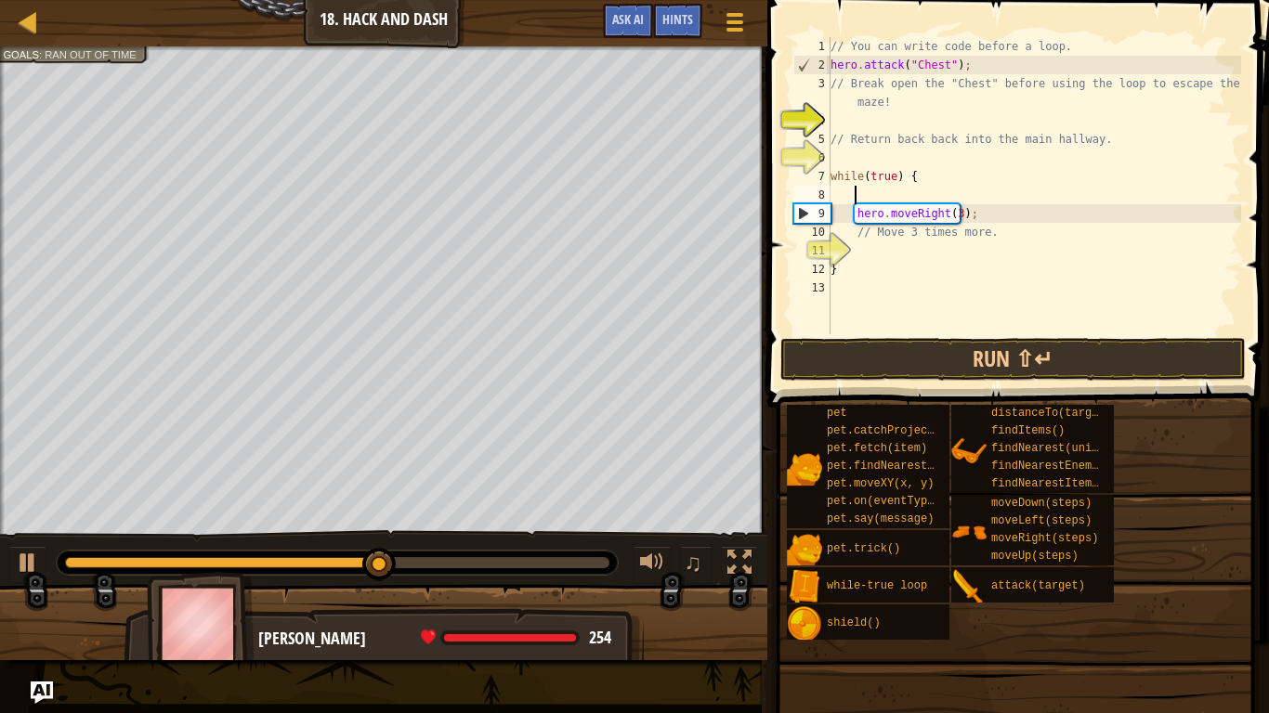
scroll to position [8, 1]
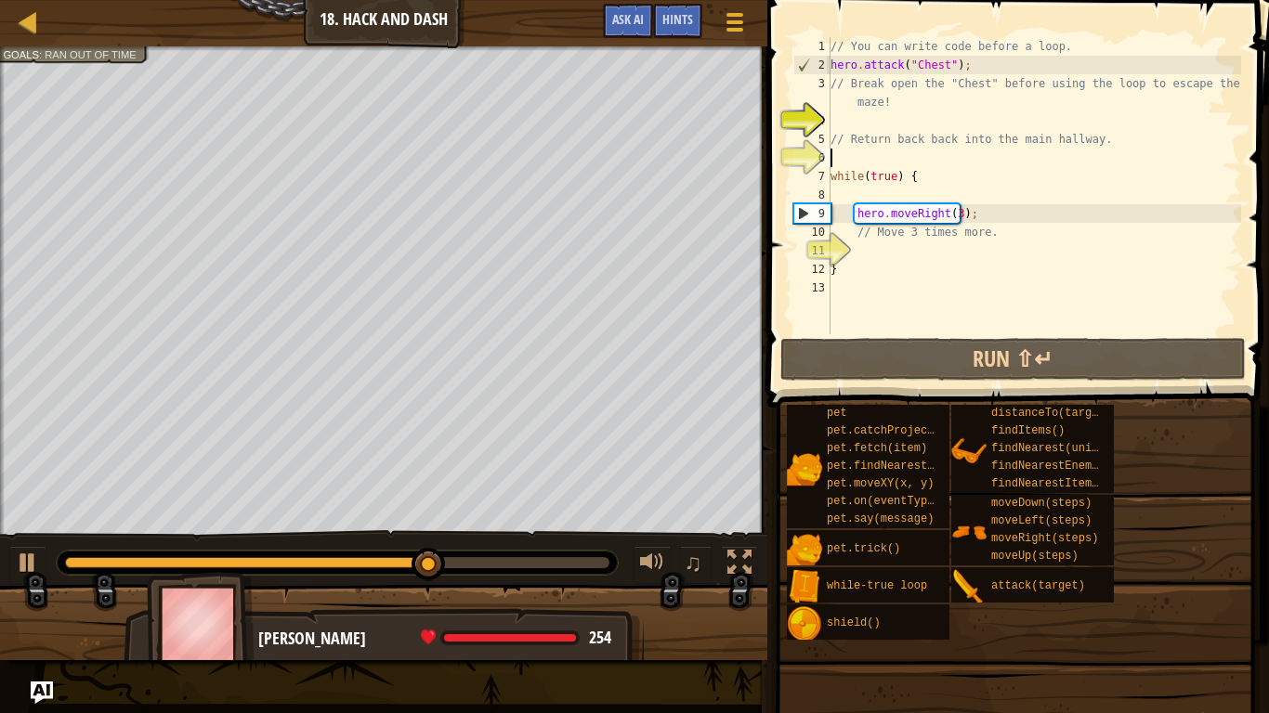
click at [868, 151] on div "// You can write code before a loop. hero . attack ( "Chest" ) ; // Break open …" at bounding box center [1034, 204] width 414 height 334
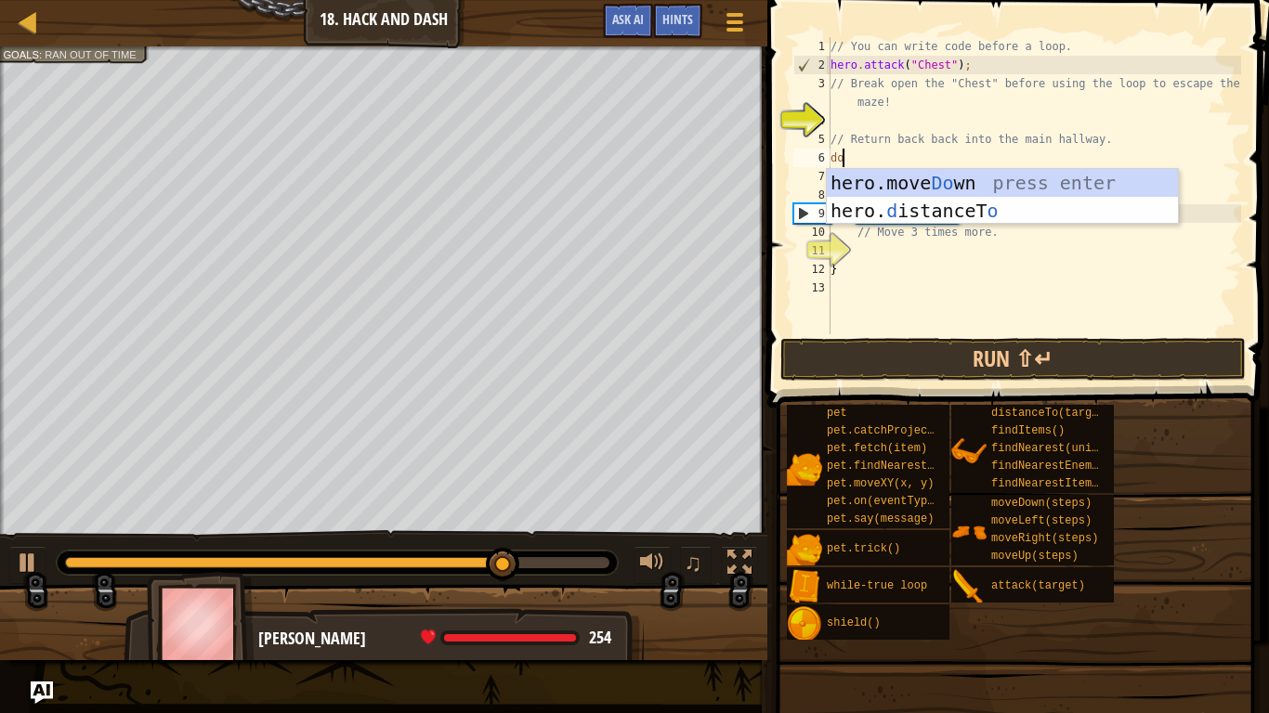
type textarea "dow"
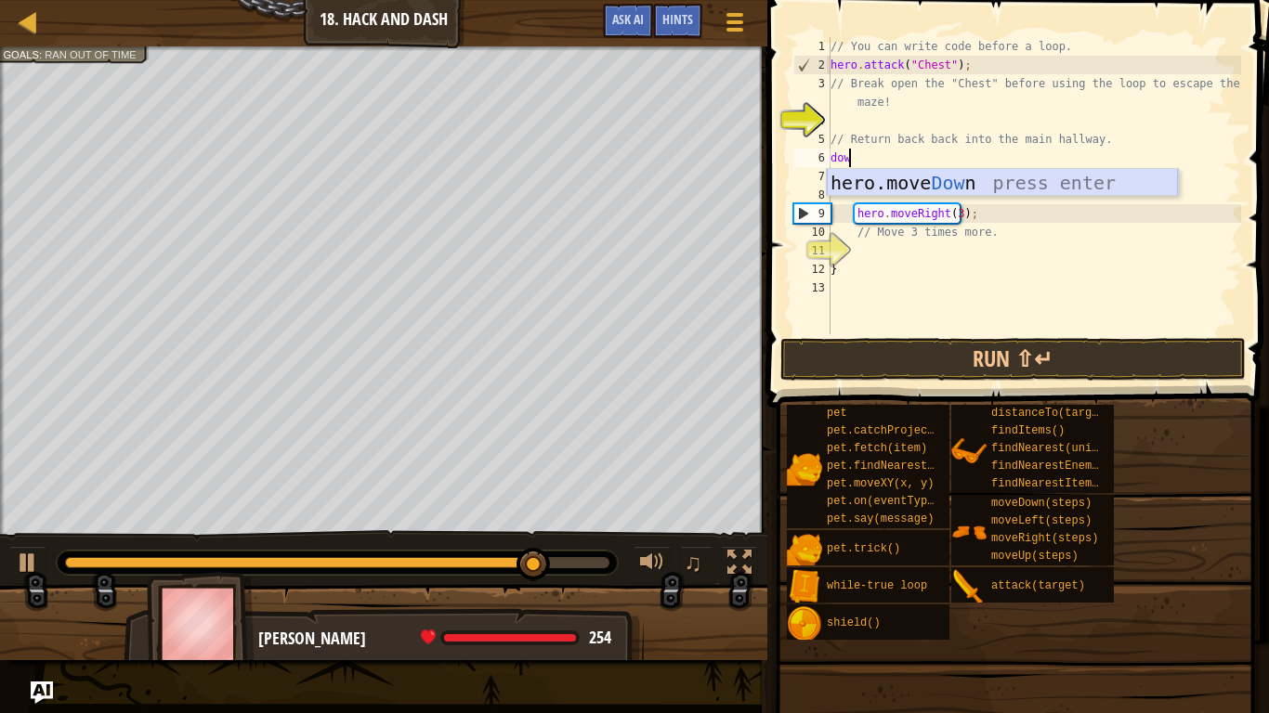
click at [927, 178] on div "hero.move Dow n press enter" at bounding box center [1002, 211] width 351 height 84
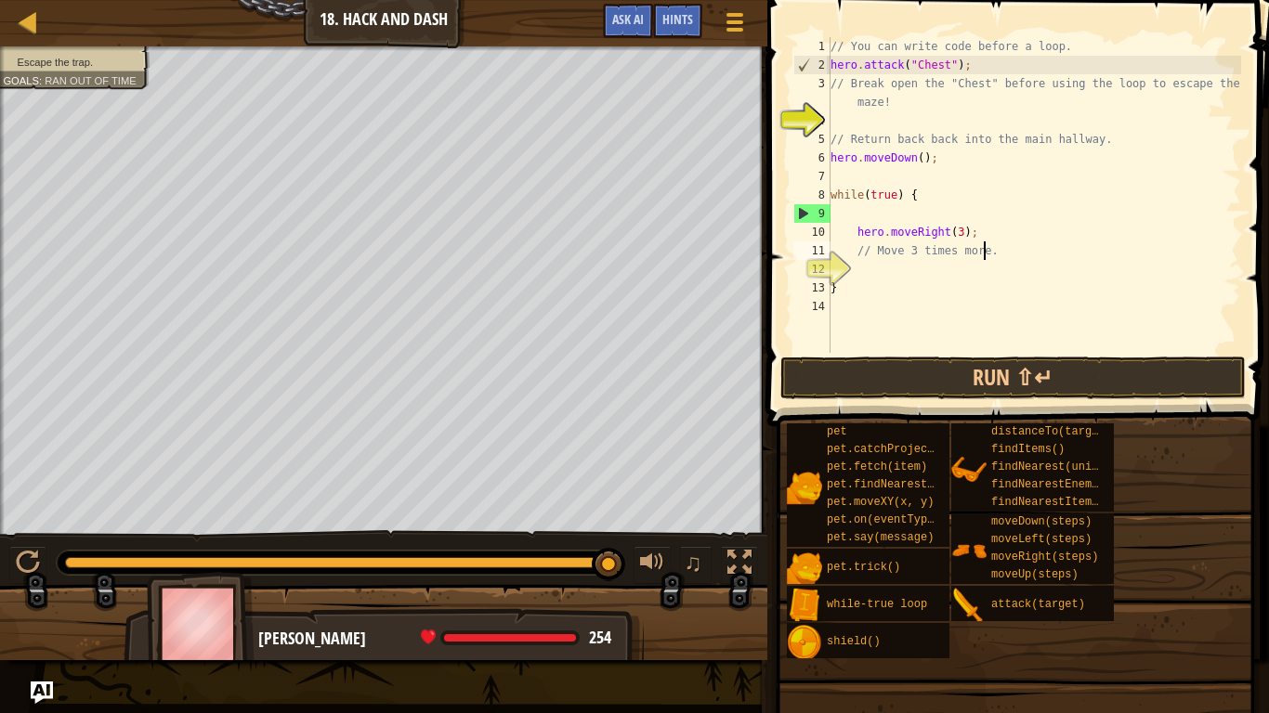
click at [1004, 254] on div "// You can write code before a loop. hero . attack ( "Chest" ) ; // Break open …" at bounding box center [1034, 213] width 414 height 353
type textarea "/"
click at [98, 2] on div "Map Introduction to Computer Science 18. Hack and Dash Game Menu Done Hints Ask…" at bounding box center [634, 356] width 1269 height 713
click at [0, 128] on div "Escape the trap. Goals : Ran out of time" at bounding box center [383, 290] width 767 height 489
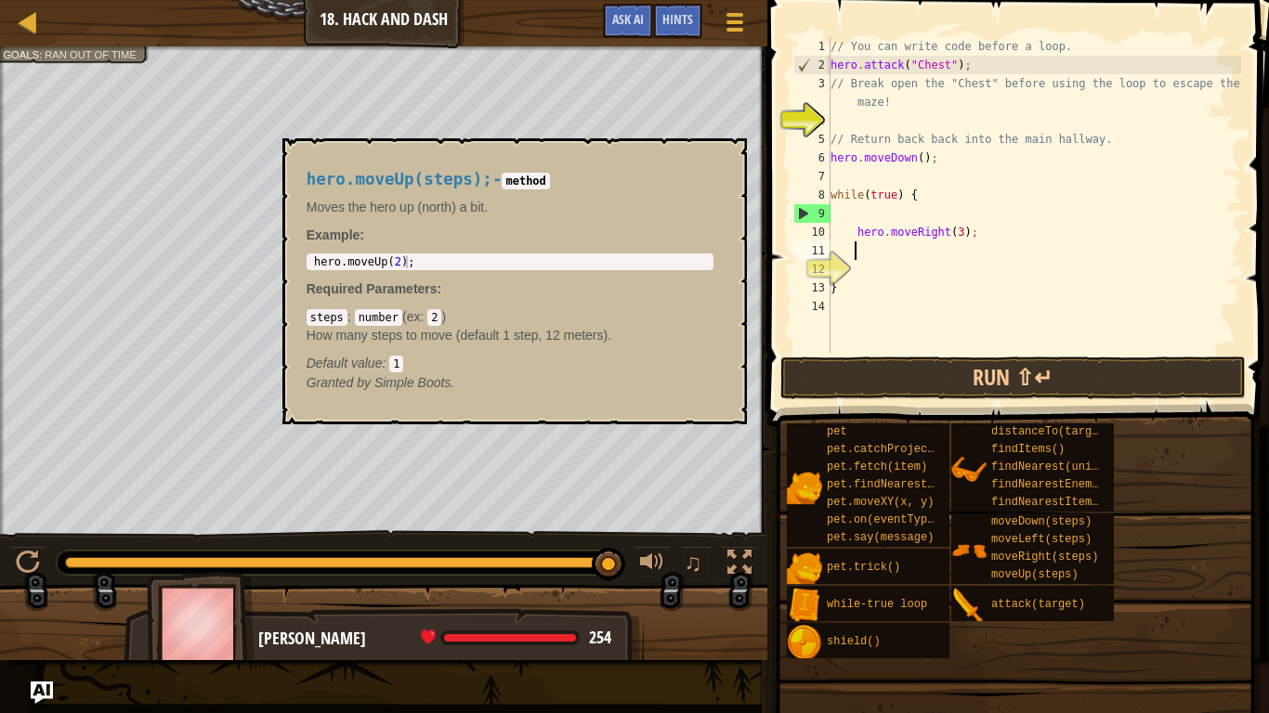
click at [989, 572] on div "Map Introduction to Computer Science 18. Hack and Dash Game Menu Done Hints Ask…" at bounding box center [634, 356] width 1269 height 713
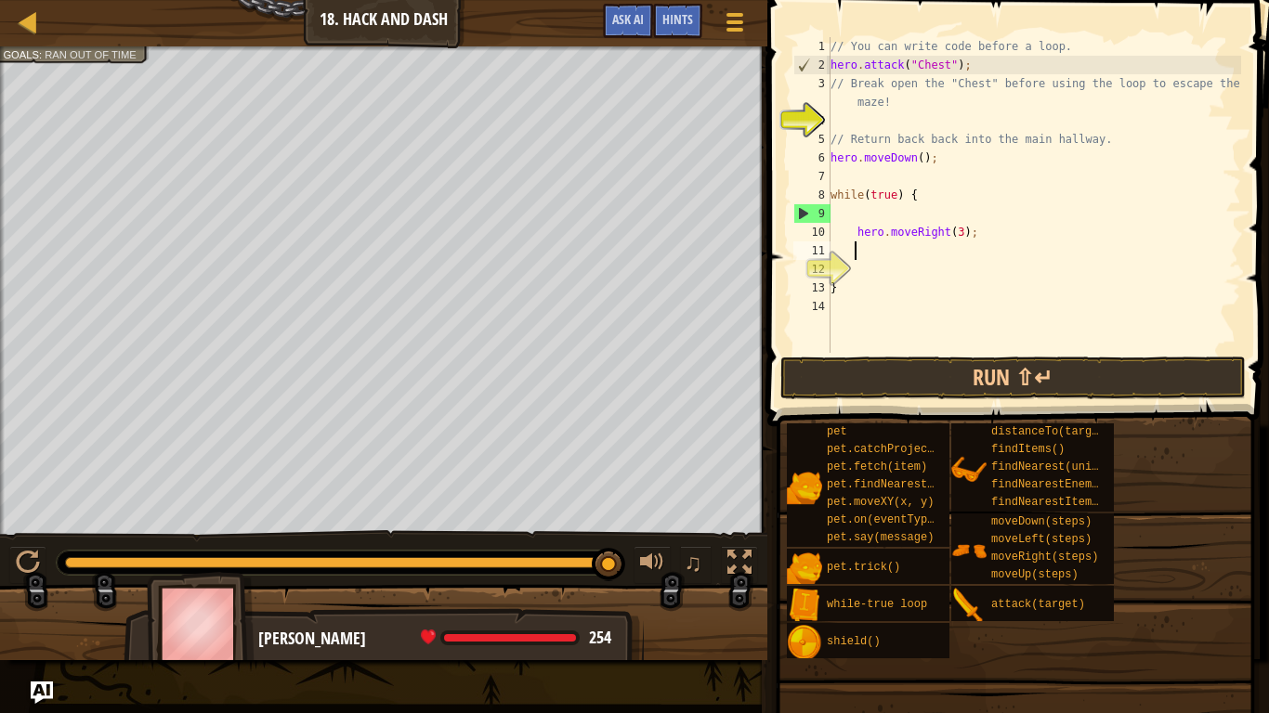
type textarea "h"
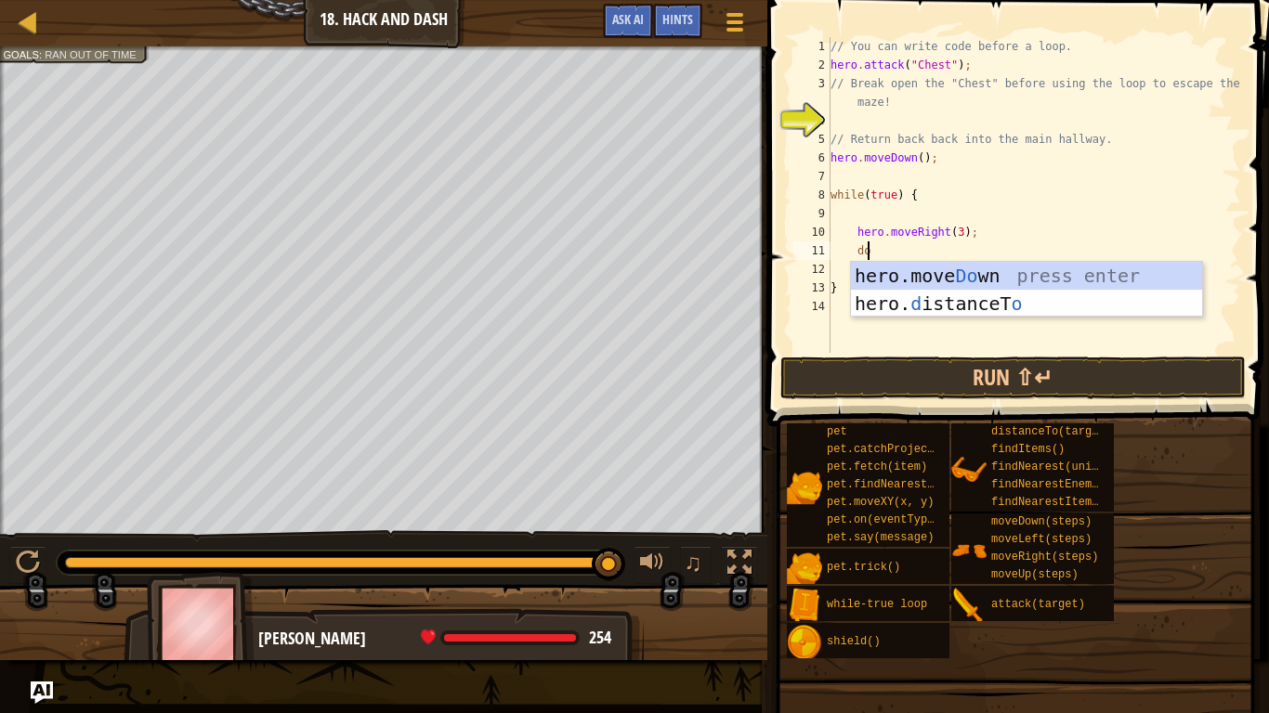
scroll to position [8, 2]
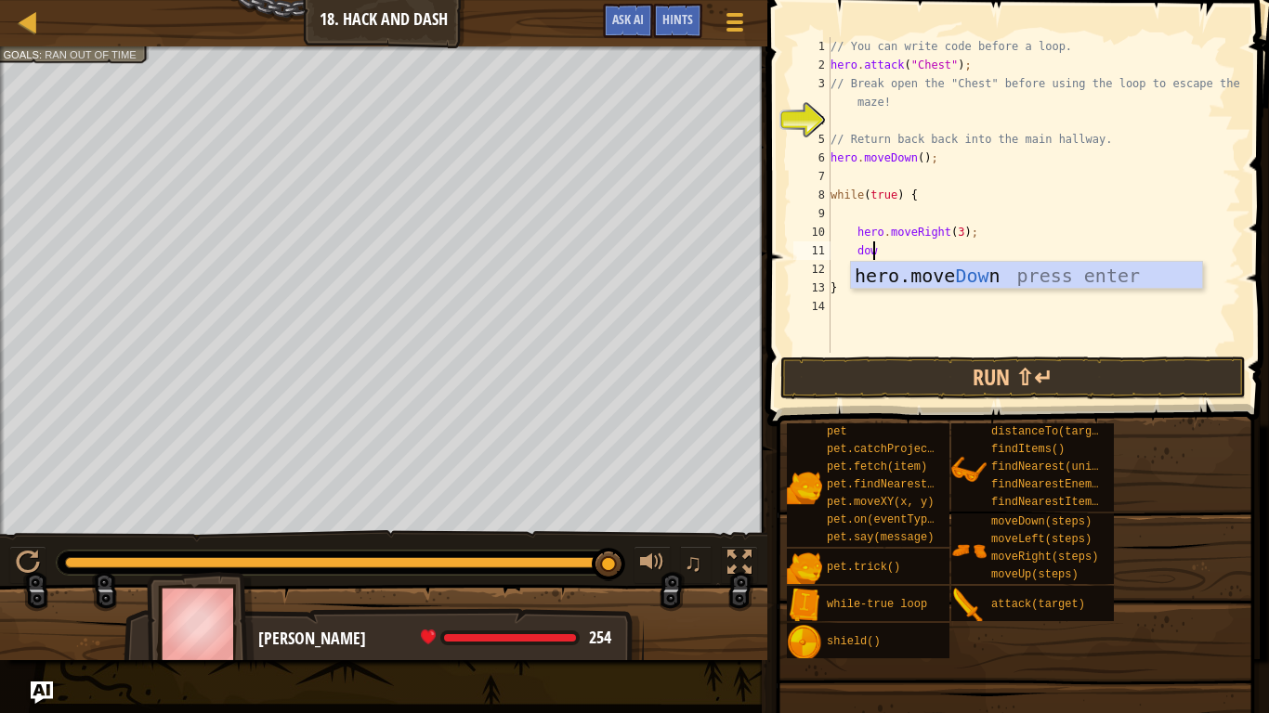
click at [1095, 146] on div "// You can write code before a loop. hero . attack ( "Chest" ) ; // Break open …" at bounding box center [1034, 213] width 414 height 353
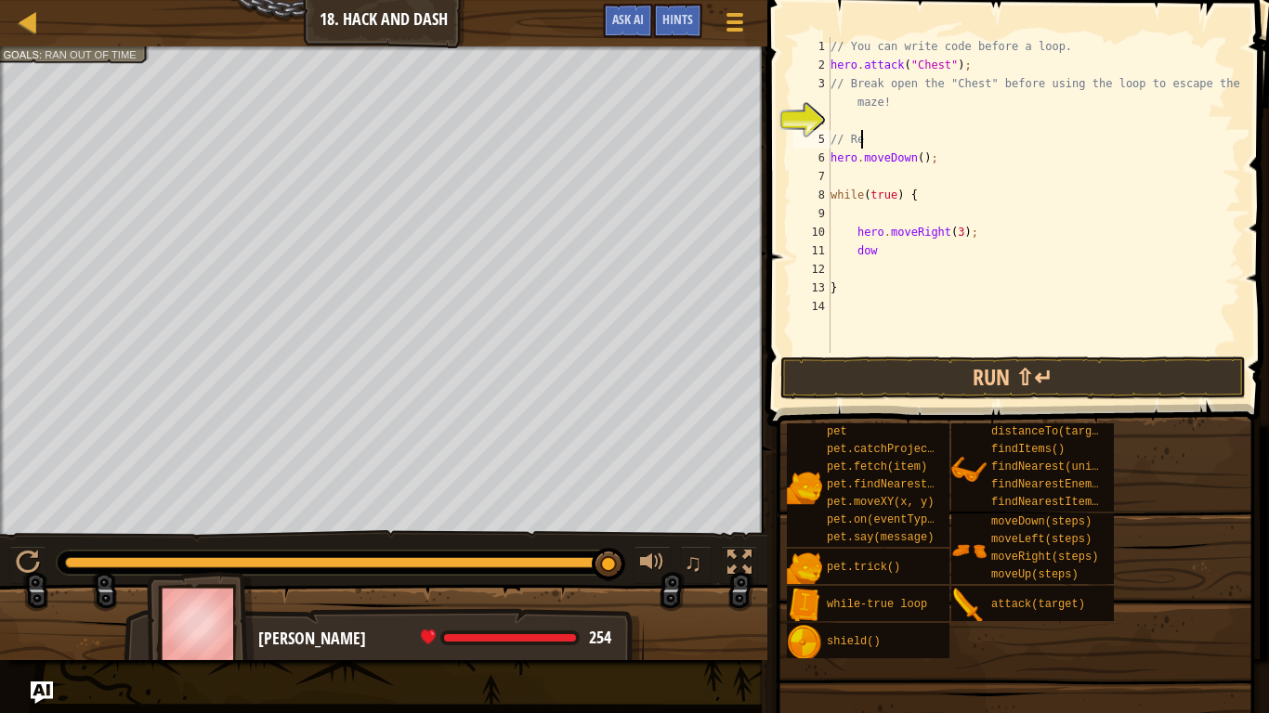
type textarea "/"
type textarea "h"
type textarea "d"
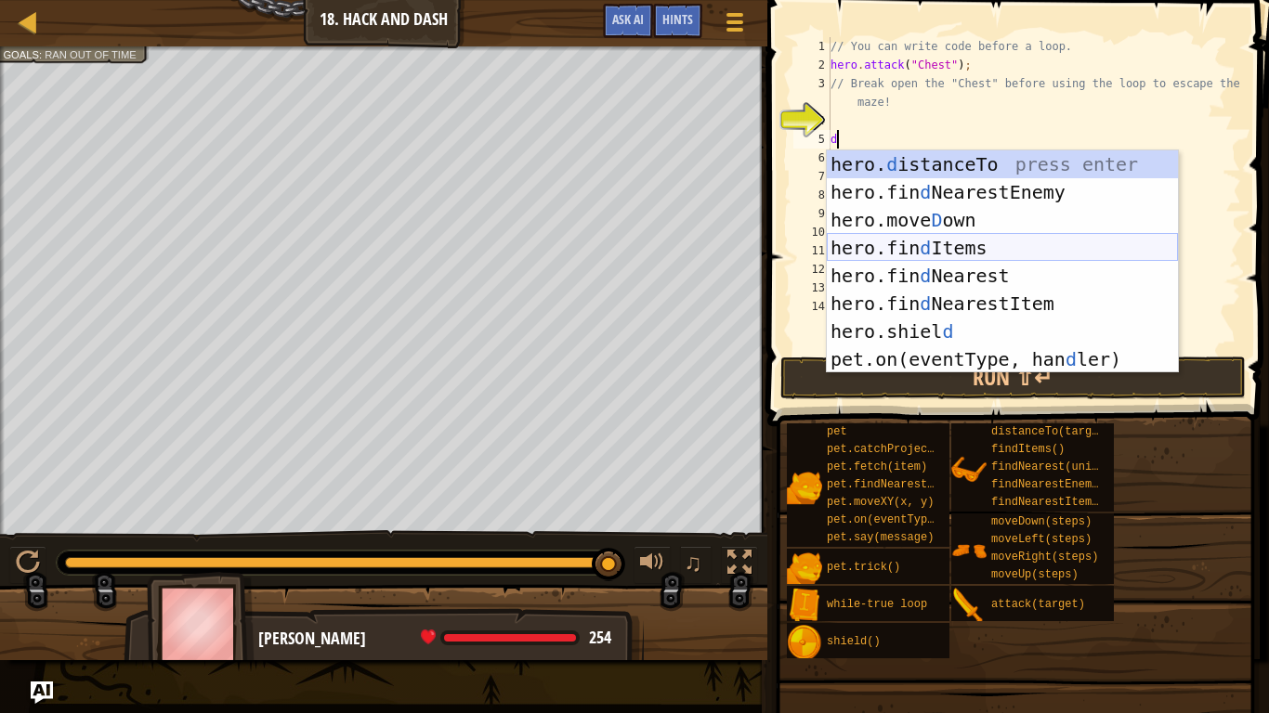
click at [943, 250] on div "hero. d istanceTo press enter hero.fin d NearestEnemy press enter hero.[PERSON_…" at bounding box center [1002, 289] width 351 height 279
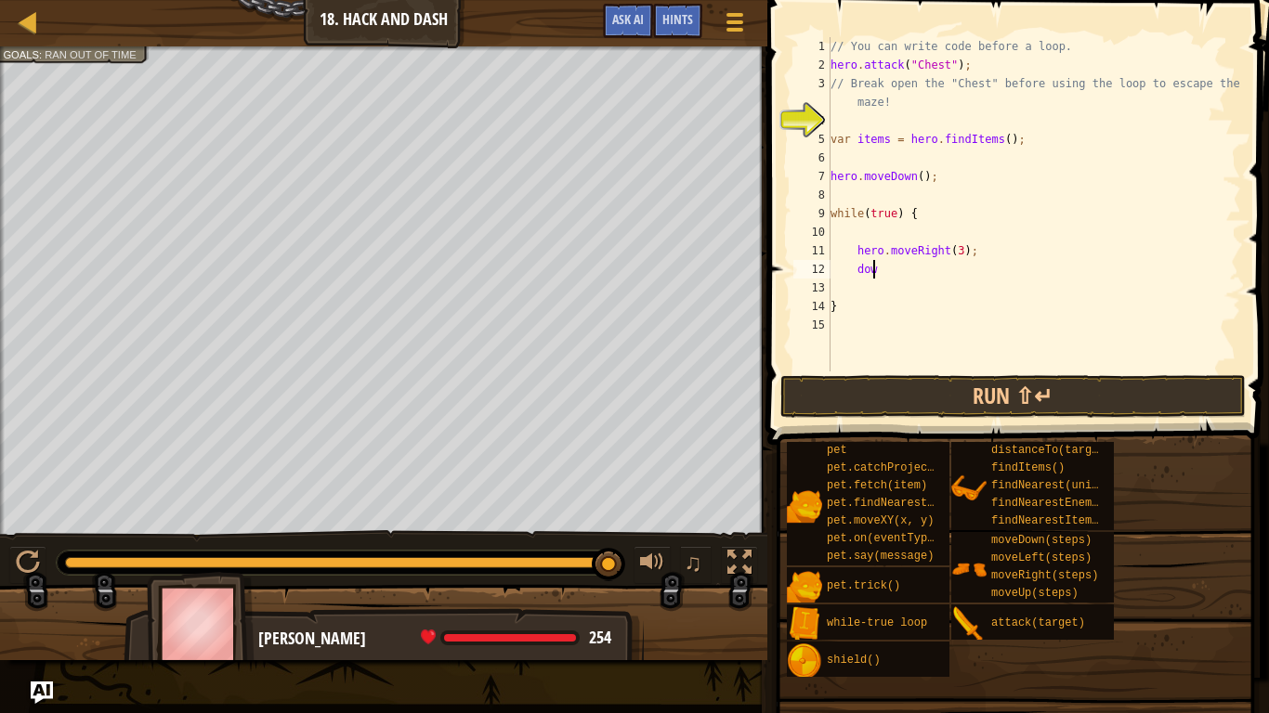
click at [916, 269] on div "// You can write code before a loop. hero . attack ( "Chest" ) ; // Break open …" at bounding box center [1034, 223] width 414 height 372
type textarea "down"
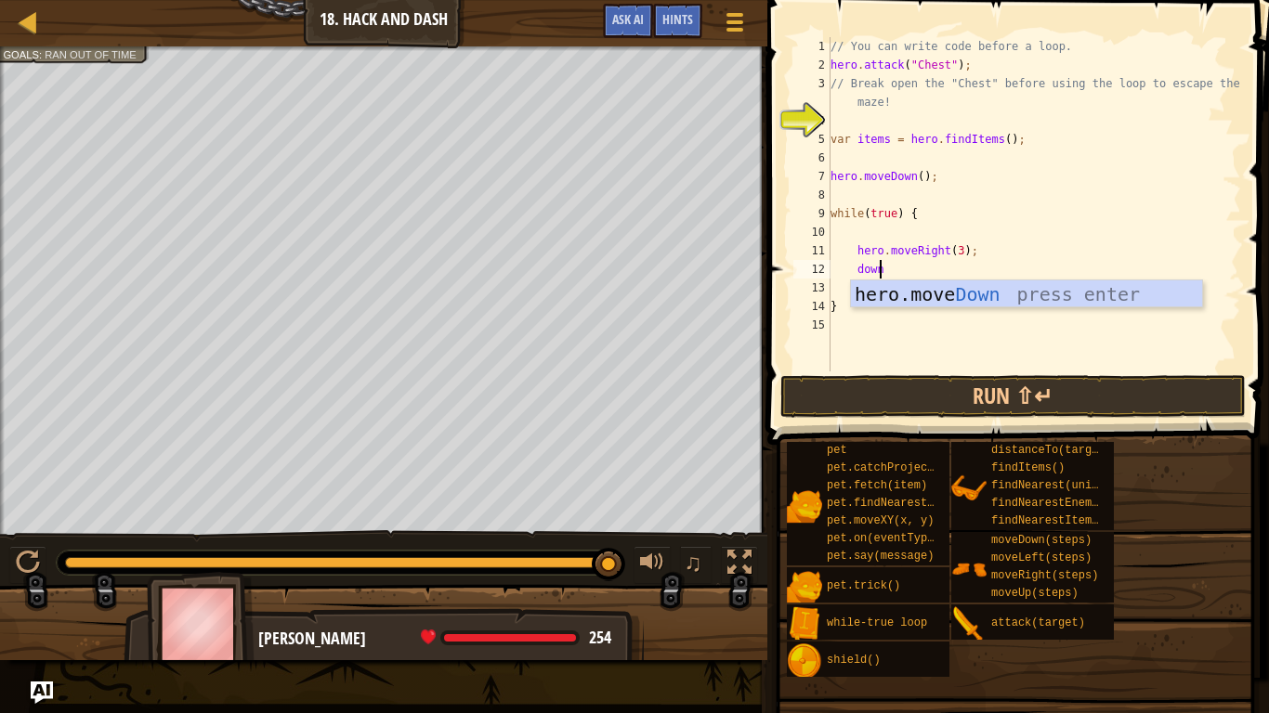
click at [893, 284] on div "hero.move Down press enter" at bounding box center [1026, 322] width 351 height 84
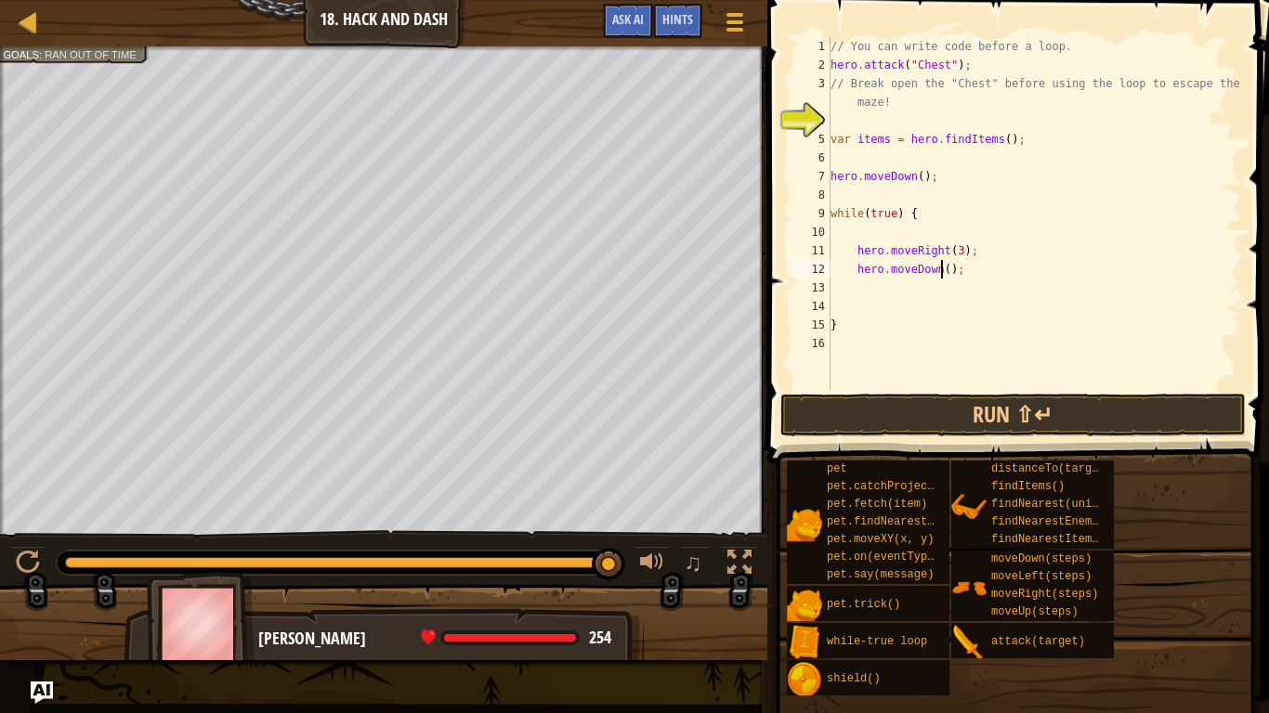
click at [943, 270] on div "// You can write code before a loop. hero . attack ( "Chest" ) ; // Break open …" at bounding box center [1034, 232] width 414 height 390
click at [992, 413] on button "Run ⇧↵" at bounding box center [1012, 415] width 465 height 43
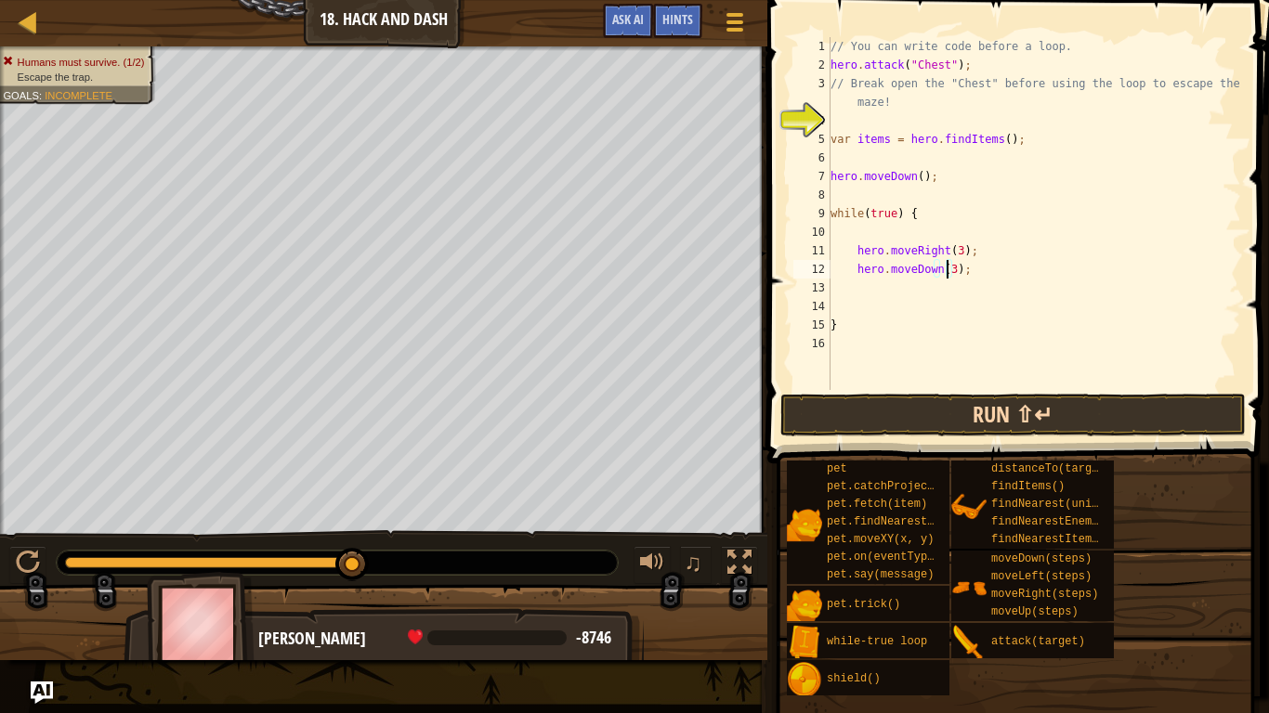
type textarea "hero.moveDown(3);"
click at [992, 413] on button "Run ⇧↵" at bounding box center [1012, 415] width 465 height 43
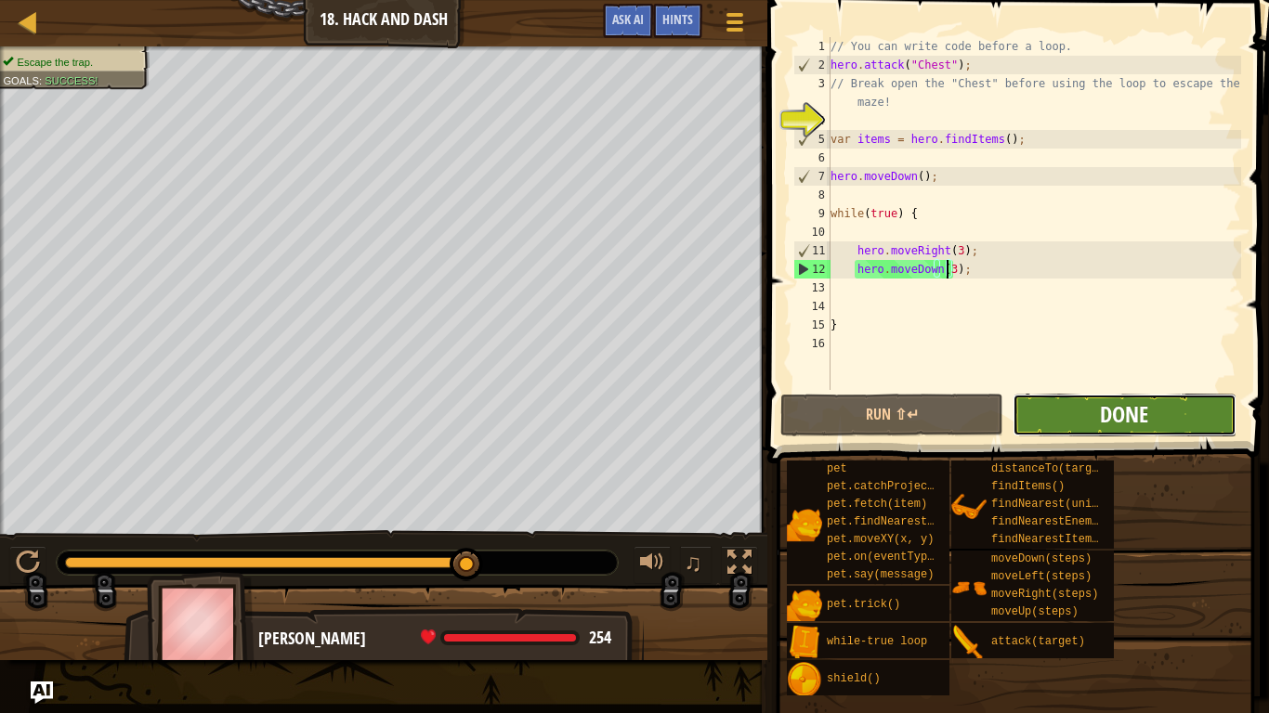
click at [1141, 419] on span "Done" at bounding box center [1124, 414] width 48 height 30
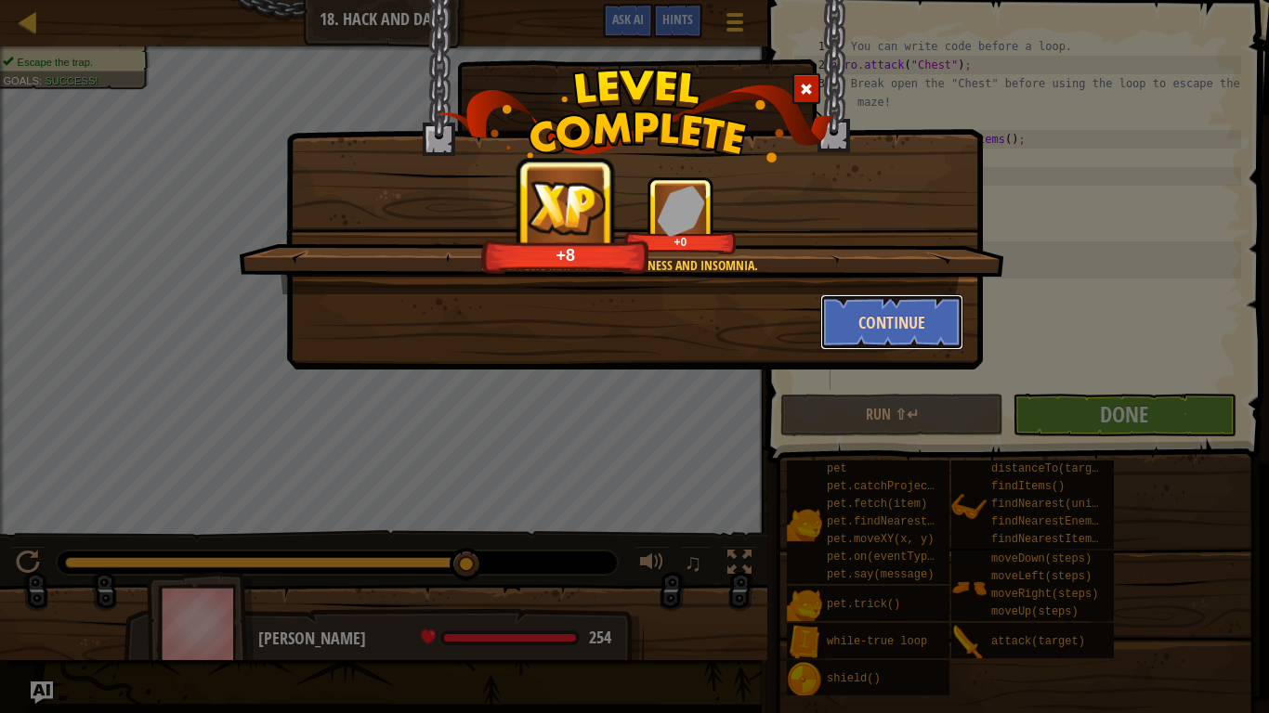
click at [893, 320] on button "Continue" at bounding box center [892, 322] width 144 height 56
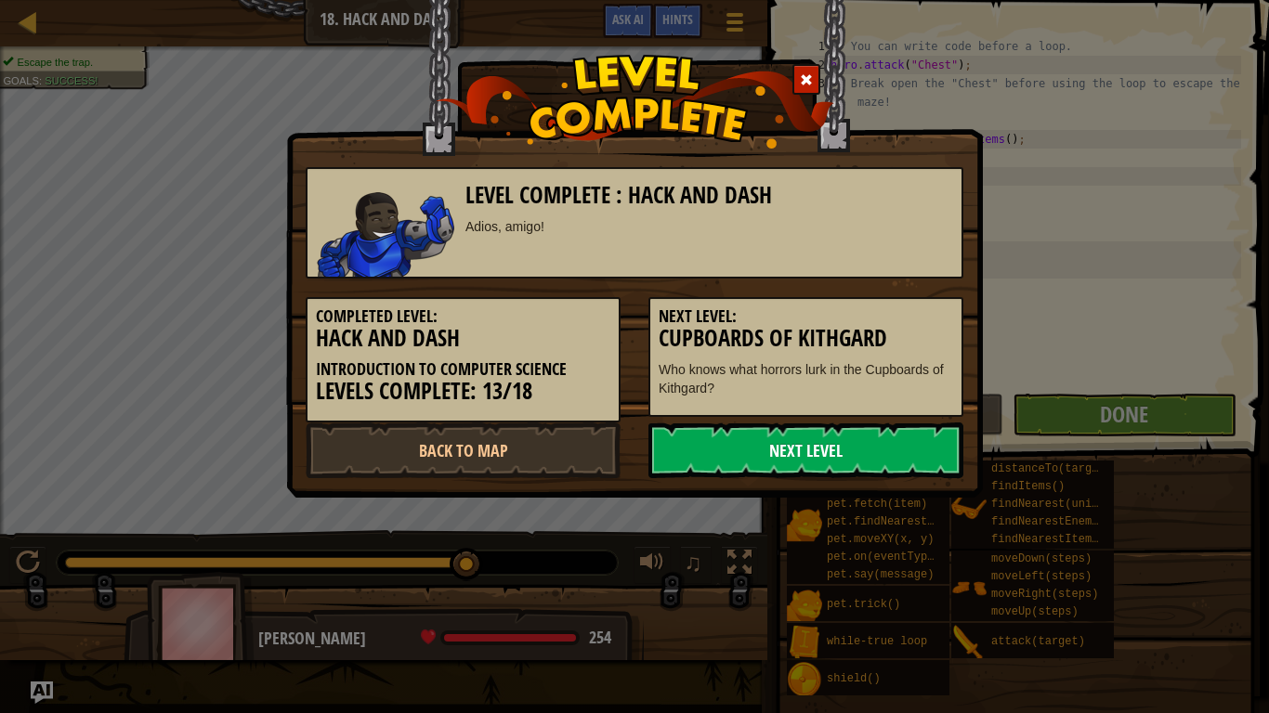
click at [858, 440] on link "Next Level" at bounding box center [805, 451] width 315 height 56
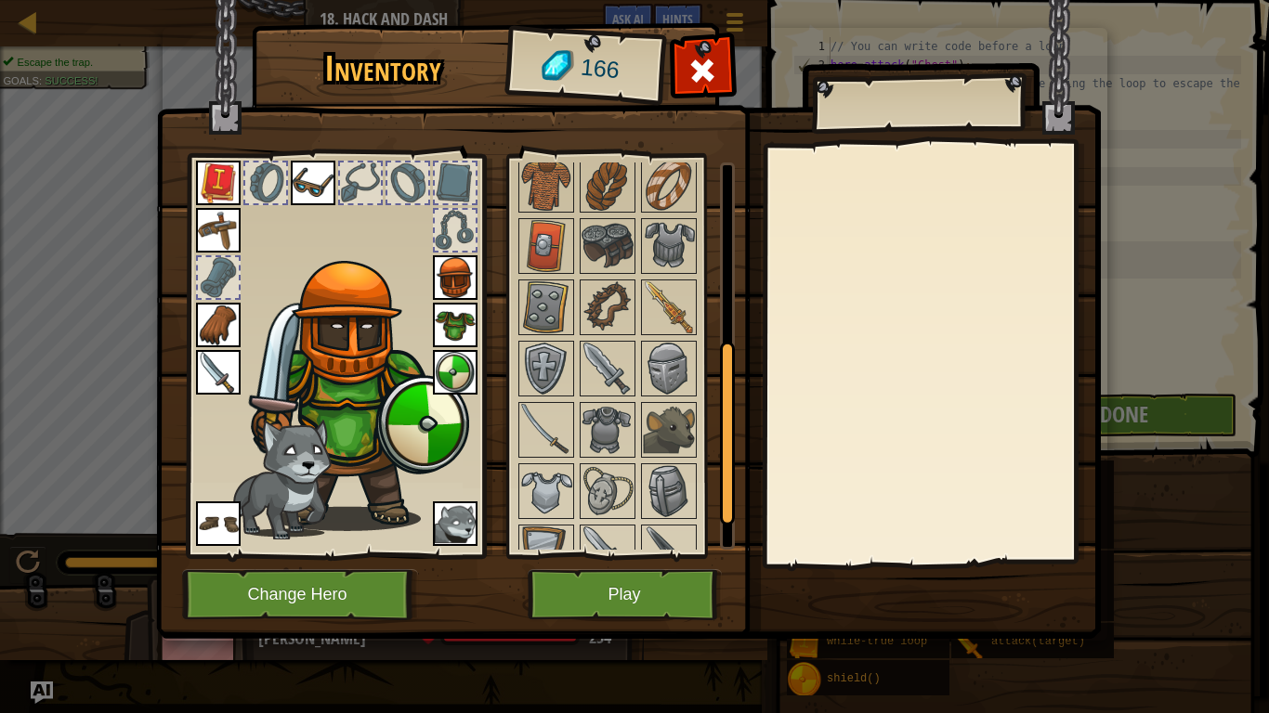
scroll to position [372, 0]
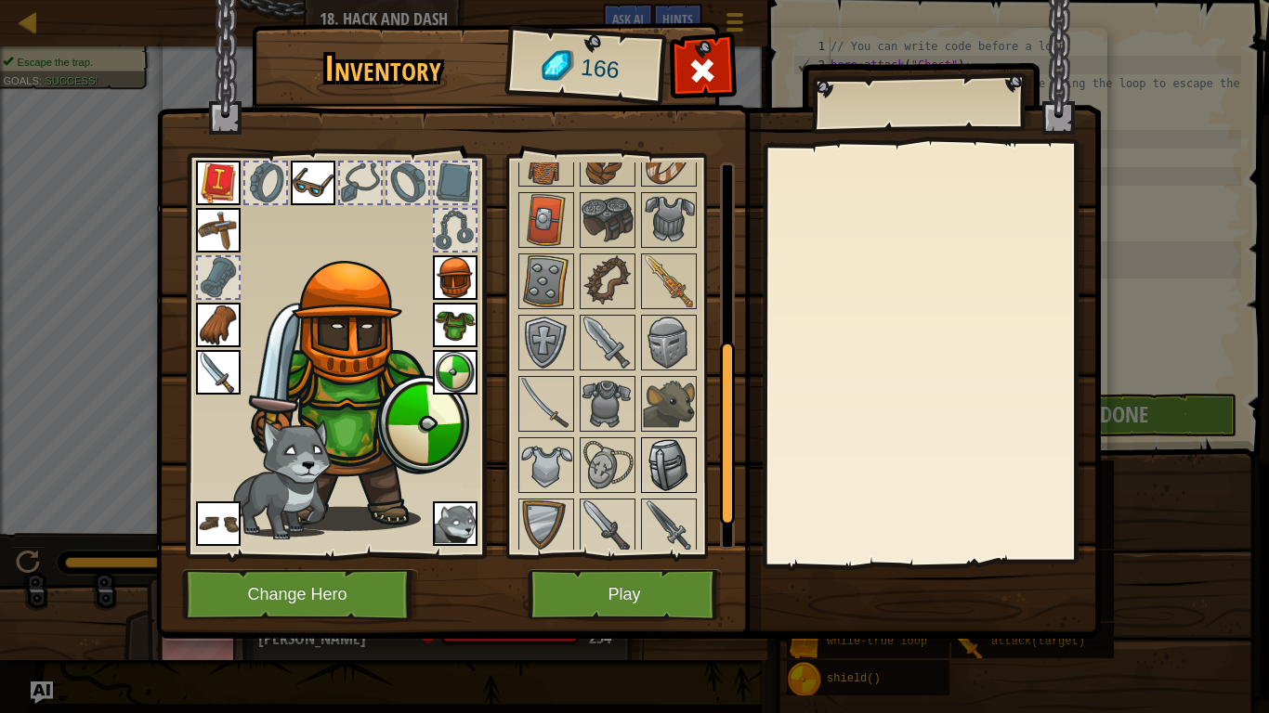
click at [672, 453] on img at bounding box center [669, 465] width 52 height 52
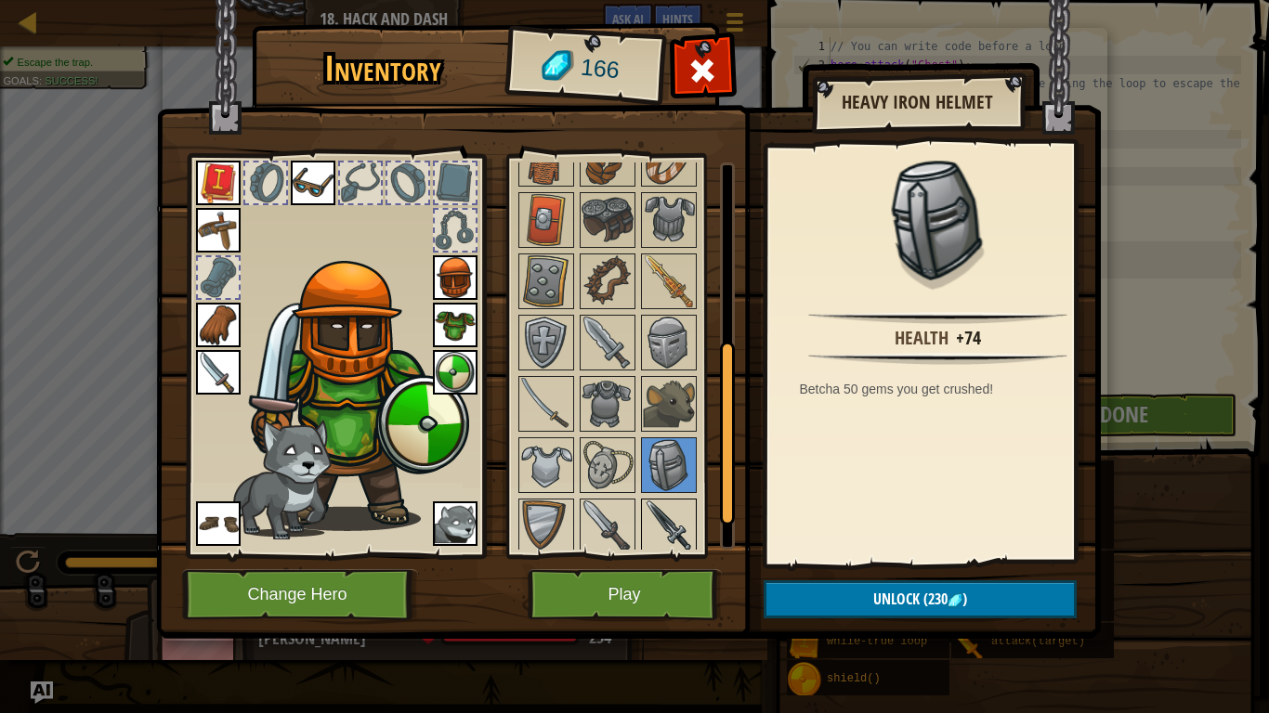
drag, startPoint x: 676, startPoint y: 498, endPoint x: 673, endPoint y: 509, distance: 11.5
click at [677, 500] on div at bounding box center [669, 527] width 56 height 56
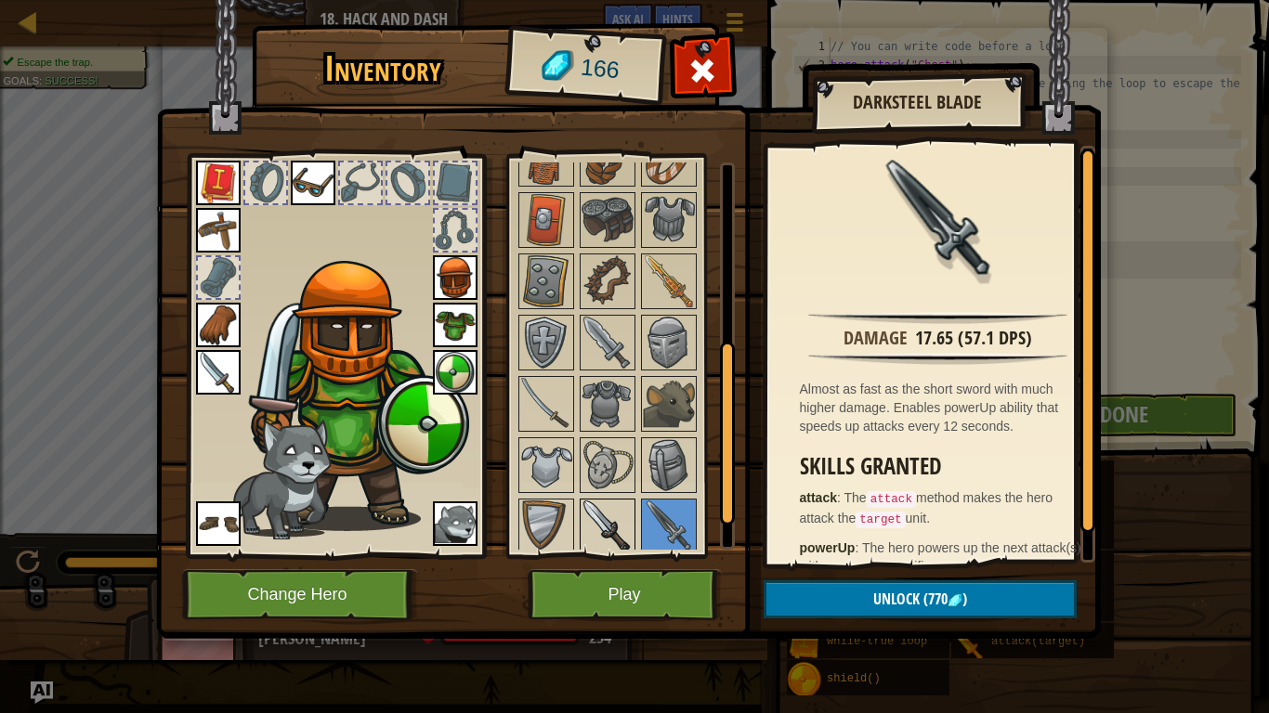
click at [607, 531] on img at bounding box center [607, 527] width 52 height 52
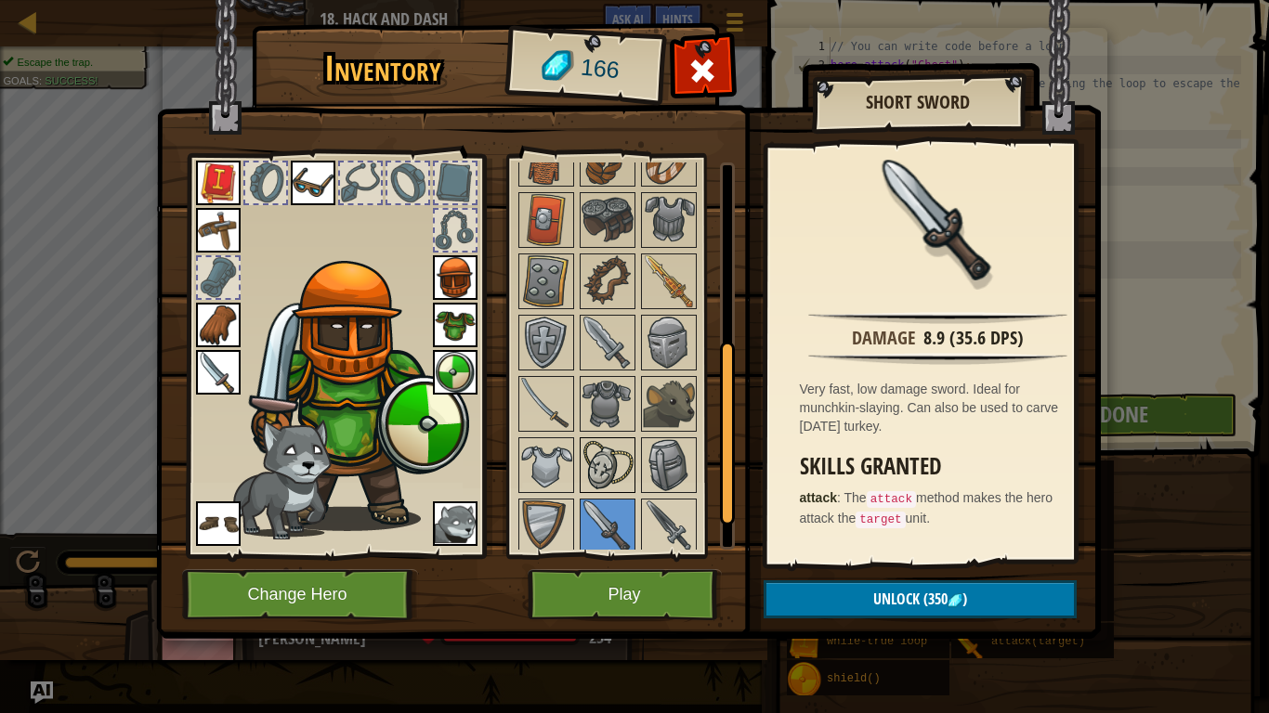
click at [598, 458] on img at bounding box center [607, 465] width 52 height 52
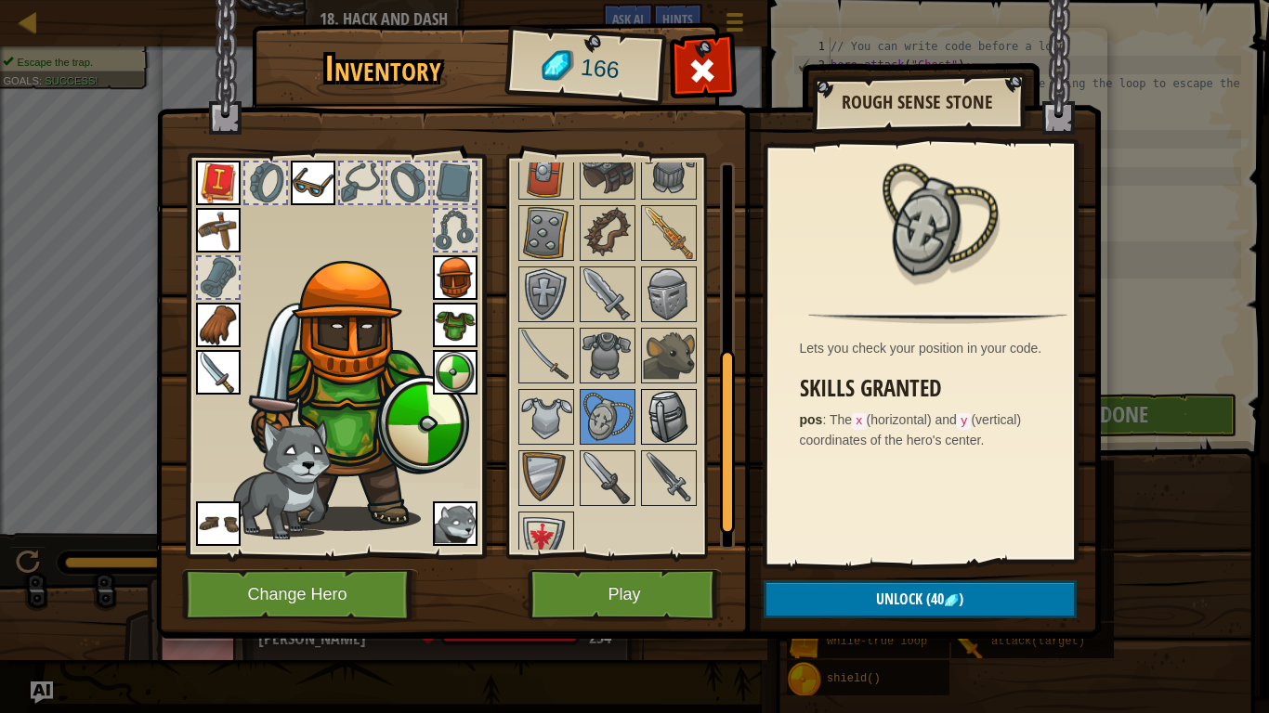
scroll to position [440, 0]
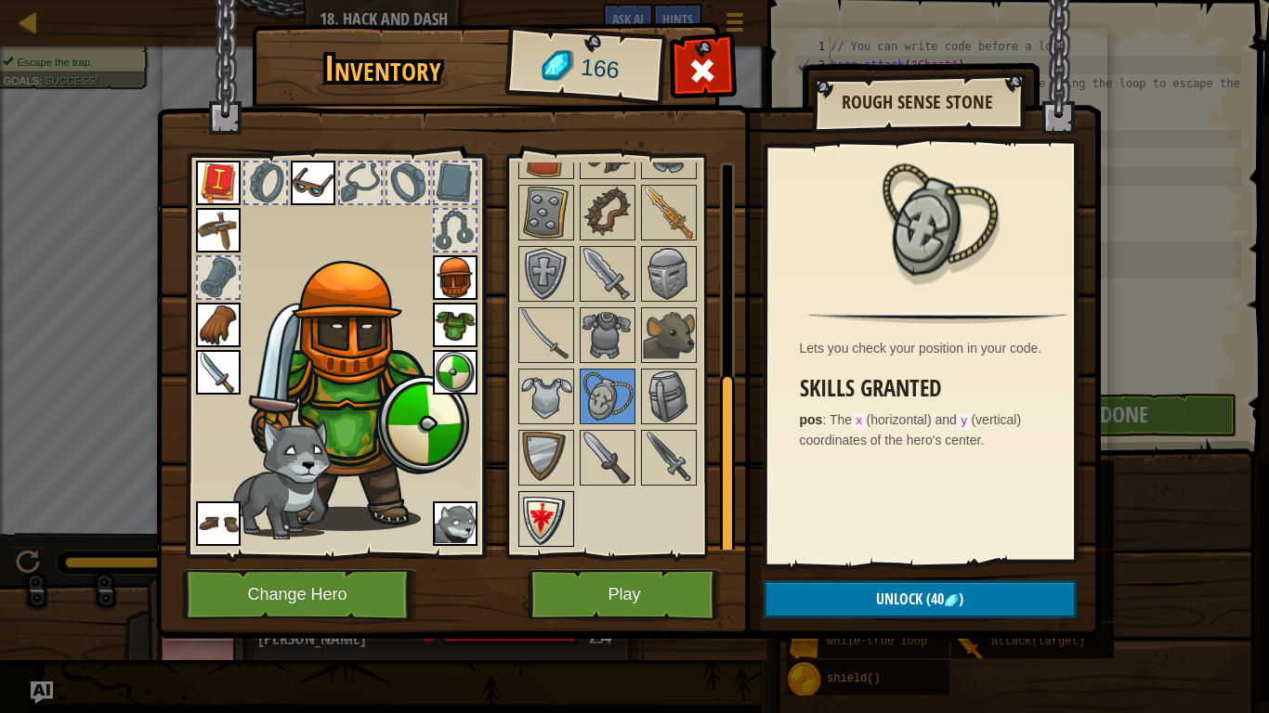
click at [533, 511] on img at bounding box center [546, 519] width 52 height 52
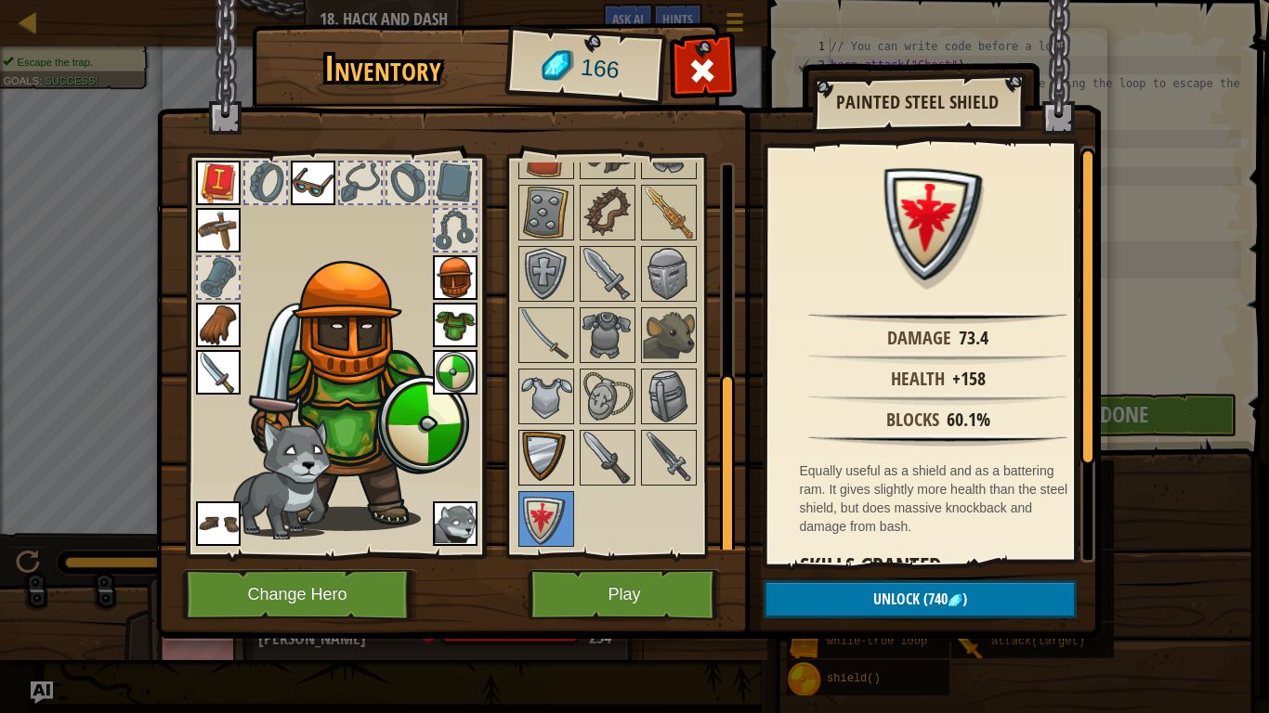
click at [573, 473] on div at bounding box center [546, 458] width 56 height 56
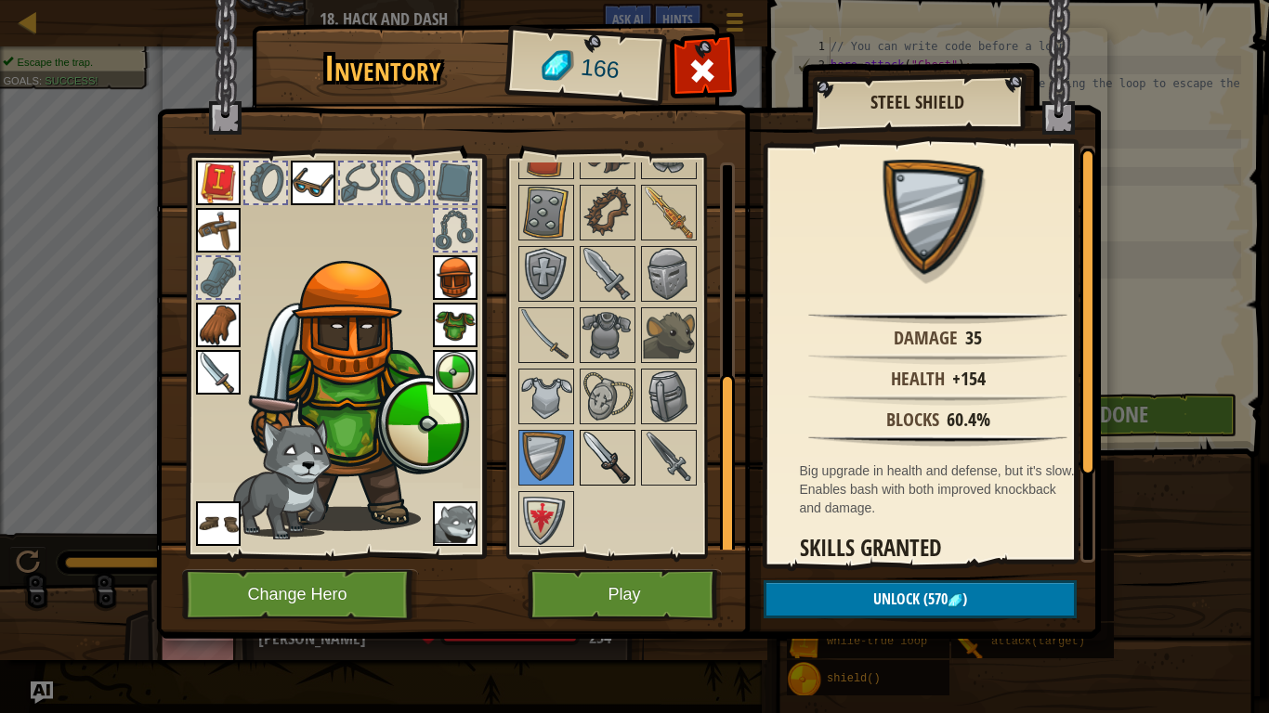
click at [621, 463] on img at bounding box center [607, 458] width 52 height 52
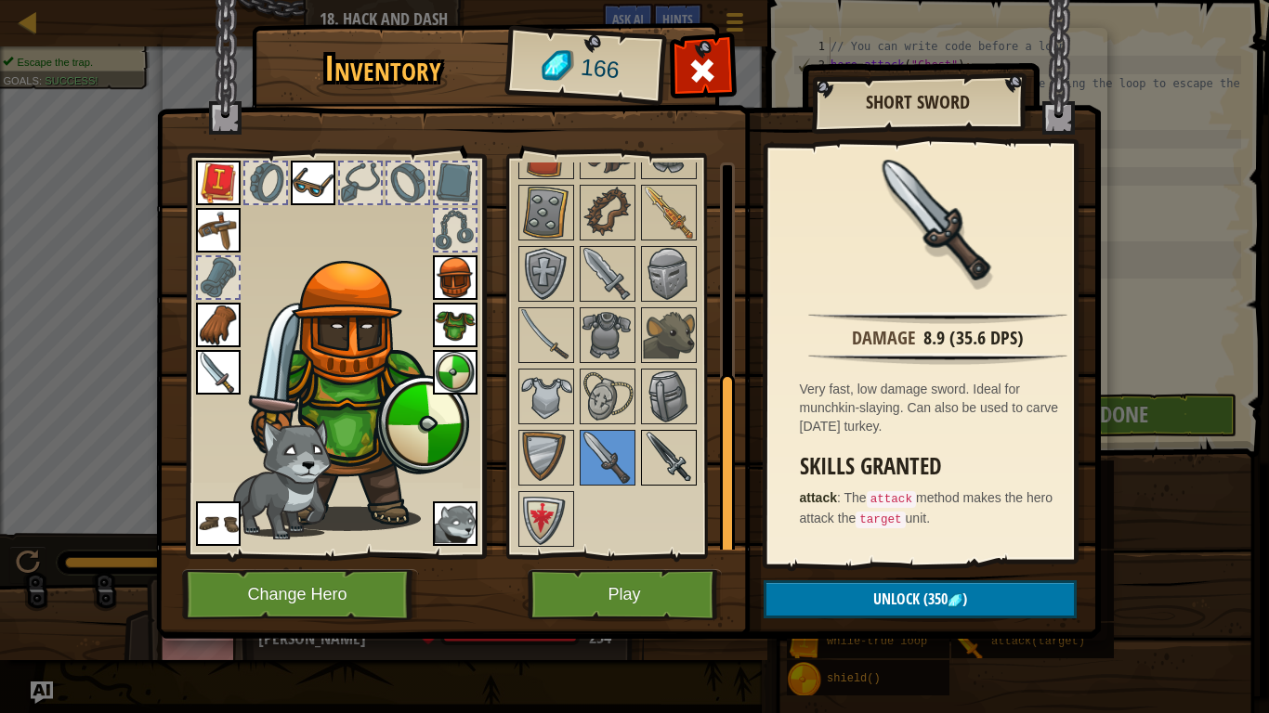
click at [655, 462] on img at bounding box center [669, 458] width 52 height 52
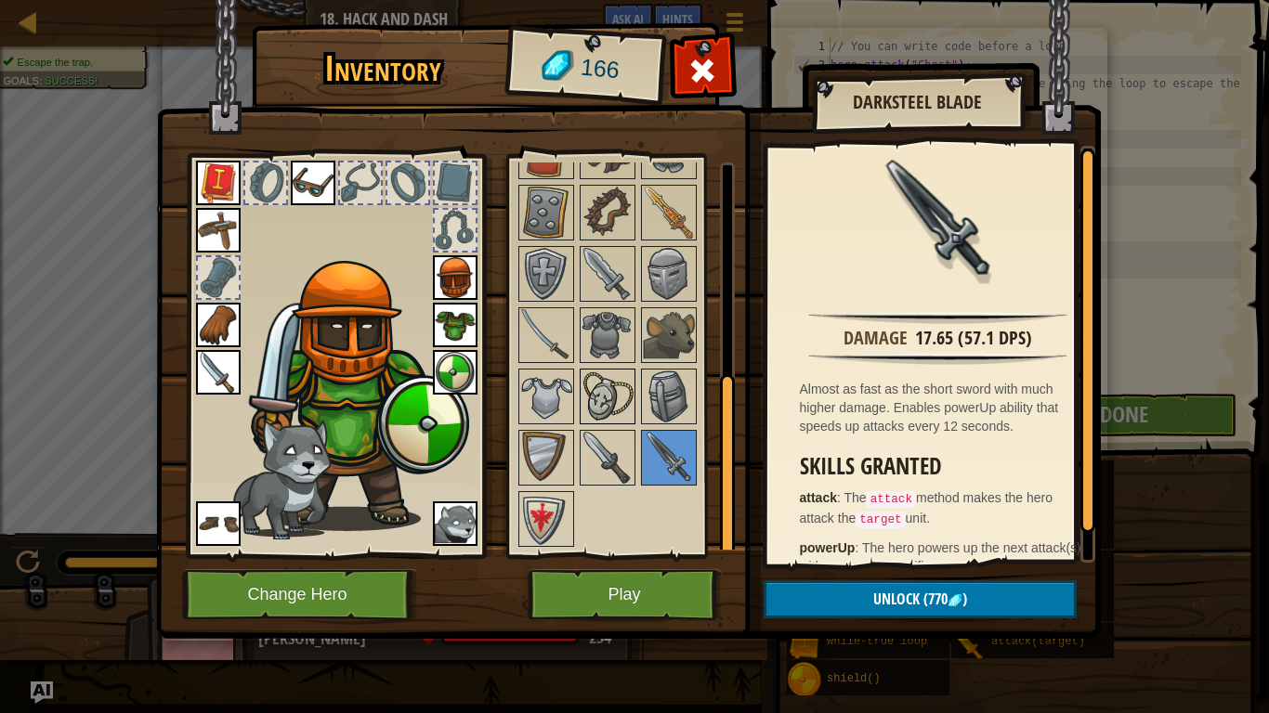
click at [582, 400] on img at bounding box center [607, 397] width 52 height 52
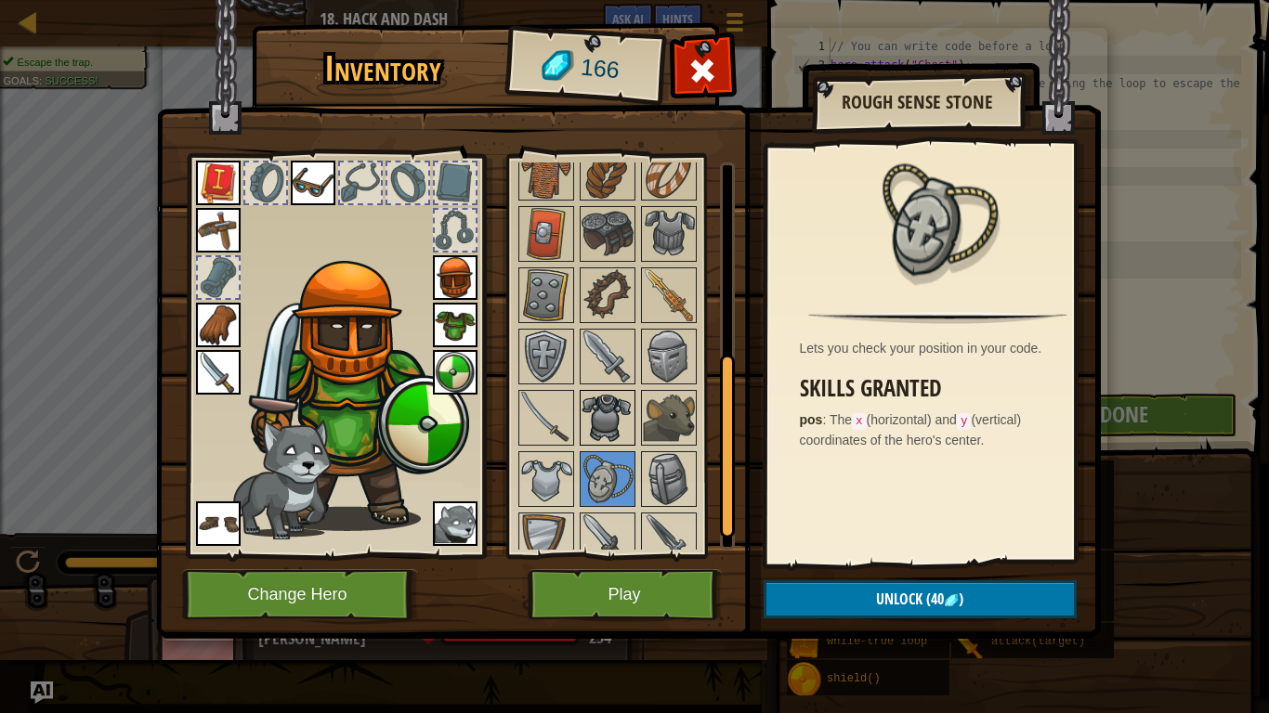
scroll to position [254, 0]
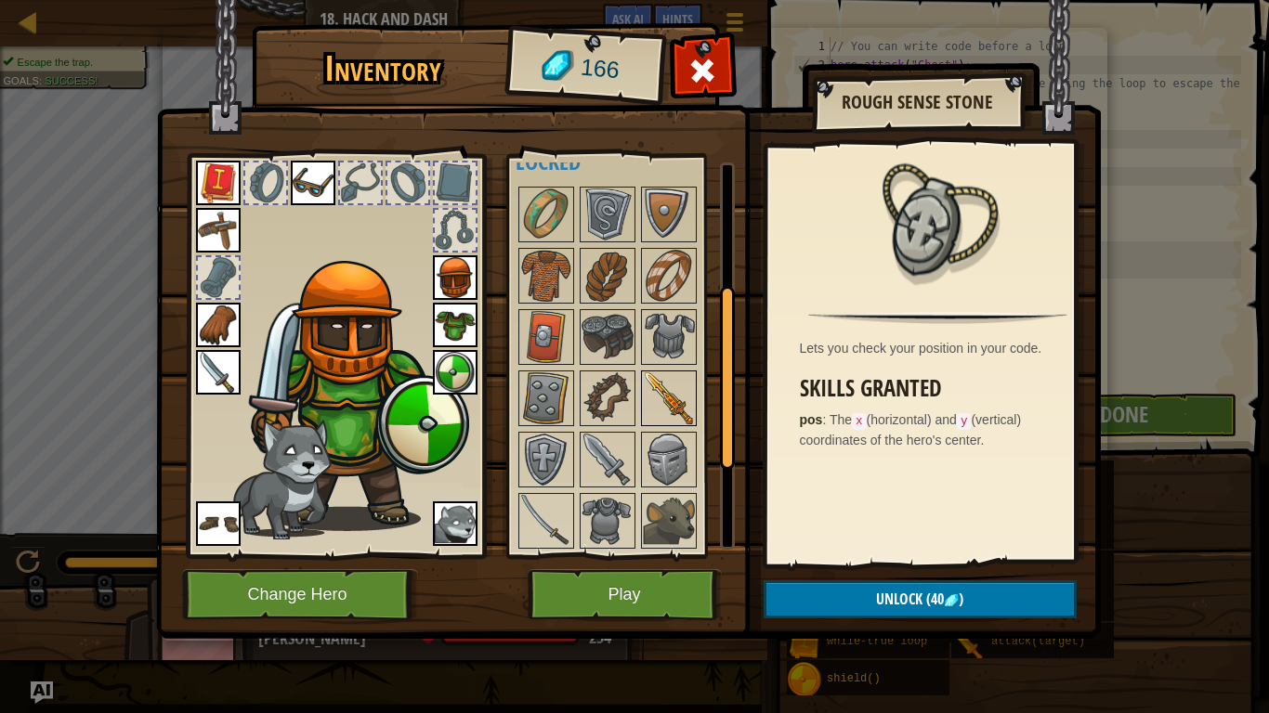
click at [674, 382] on img at bounding box center [669, 398] width 52 height 52
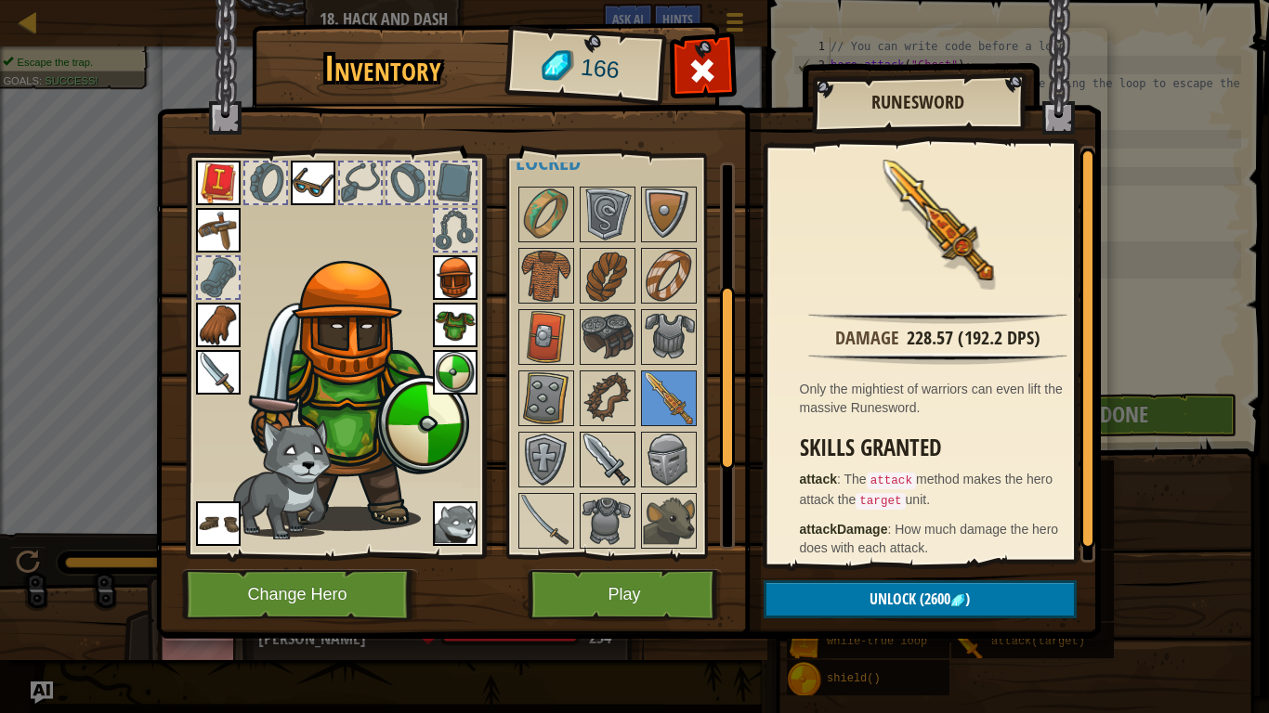
click at [624, 468] on img at bounding box center [607, 460] width 52 height 52
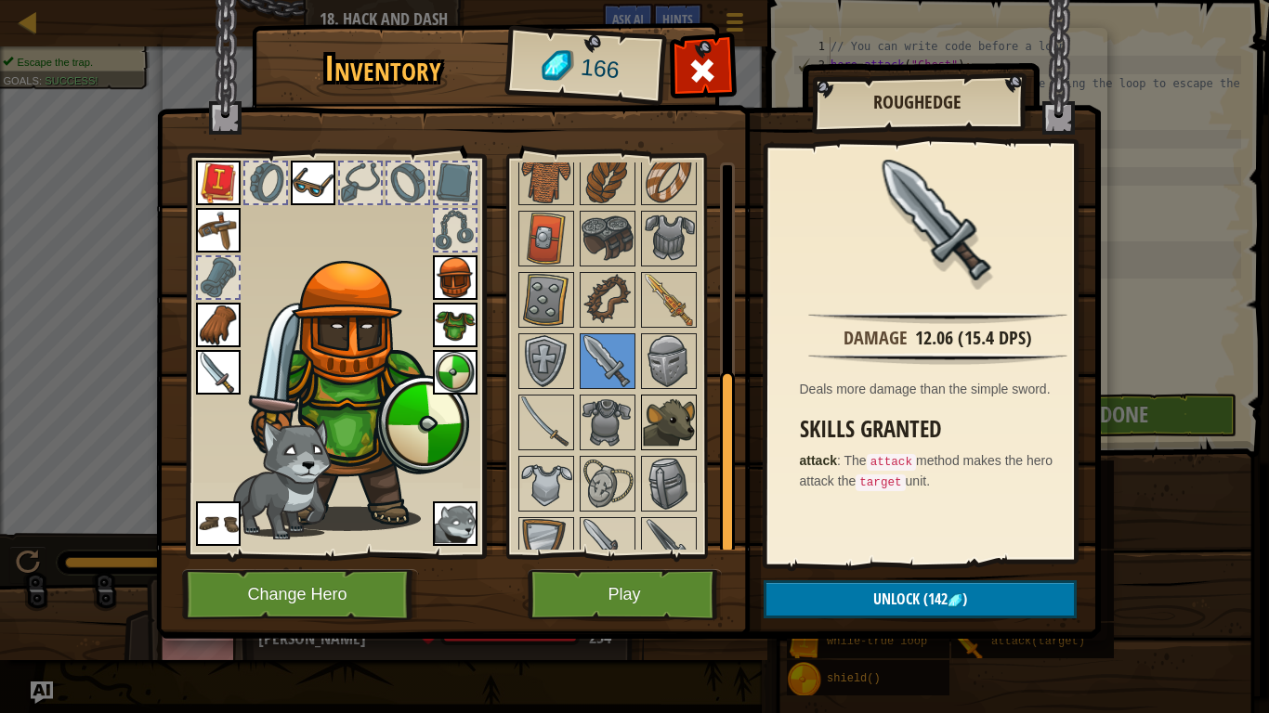
scroll to position [440, 0]
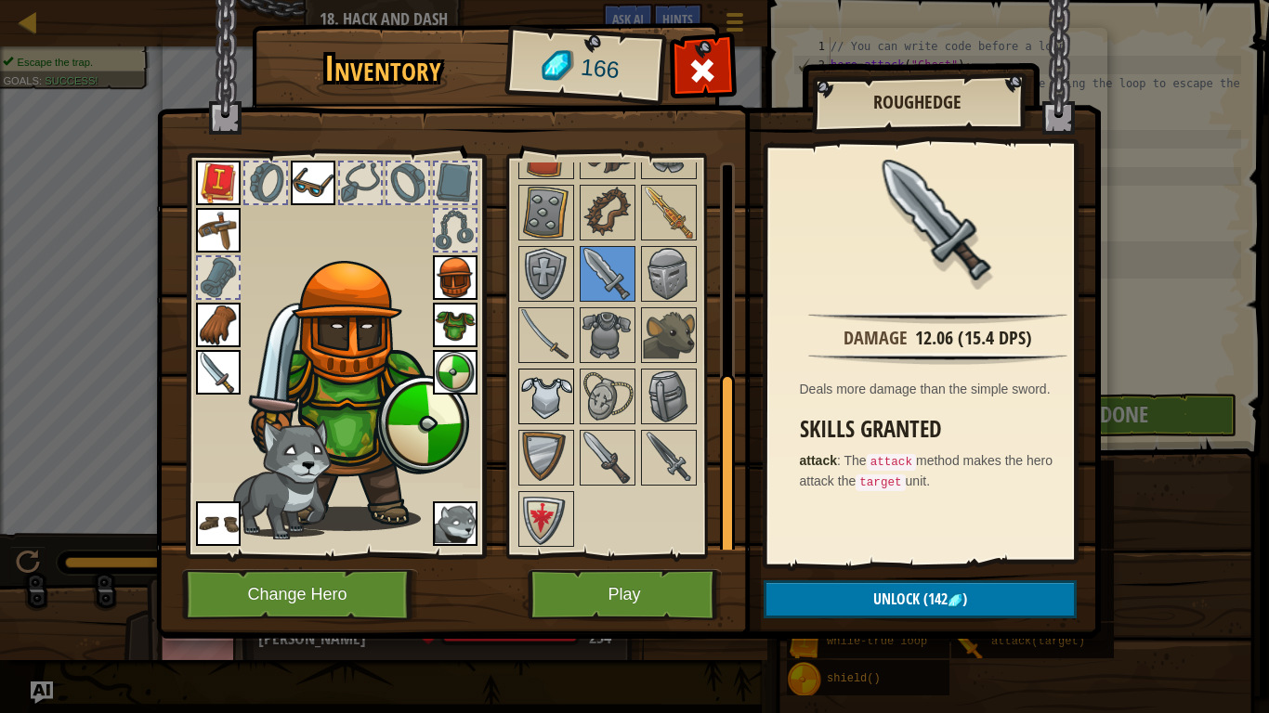
click at [532, 405] on img at bounding box center [546, 397] width 52 height 52
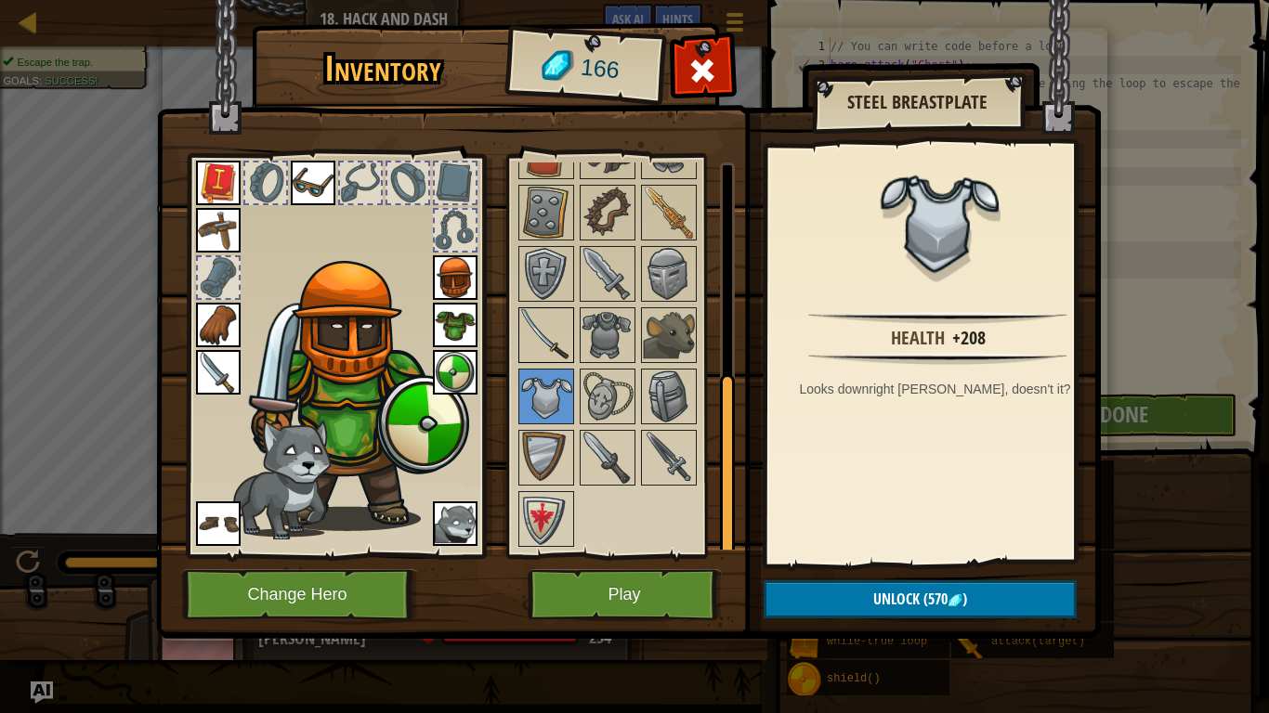
click at [537, 358] on img at bounding box center [546, 335] width 52 height 52
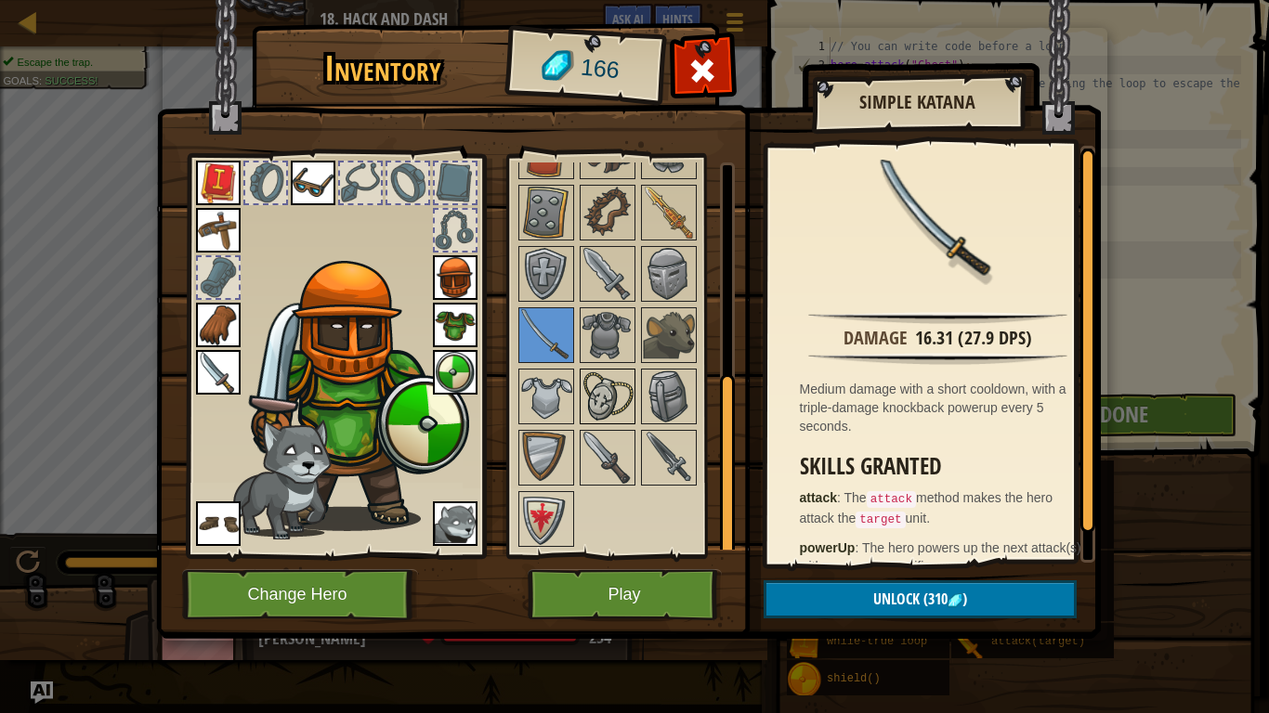
click at [619, 371] on img at bounding box center [607, 397] width 52 height 52
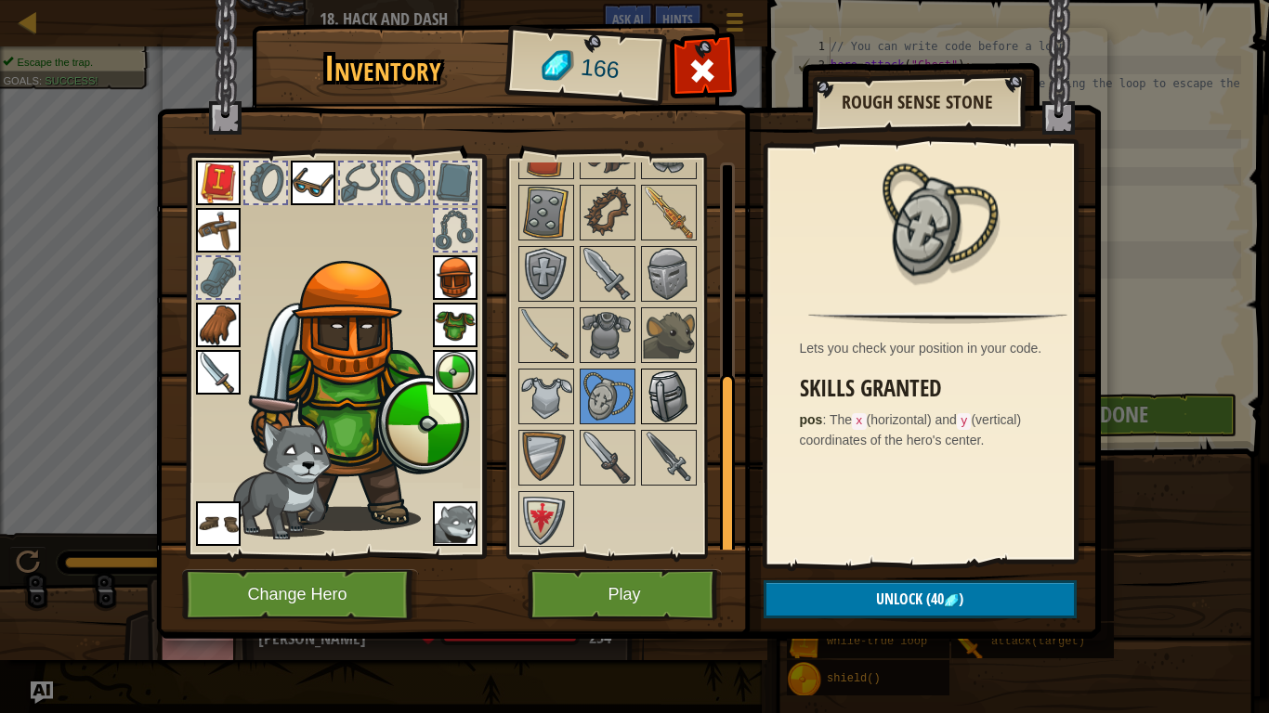
click at [672, 392] on img at bounding box center [669, 397] width 52 height 52
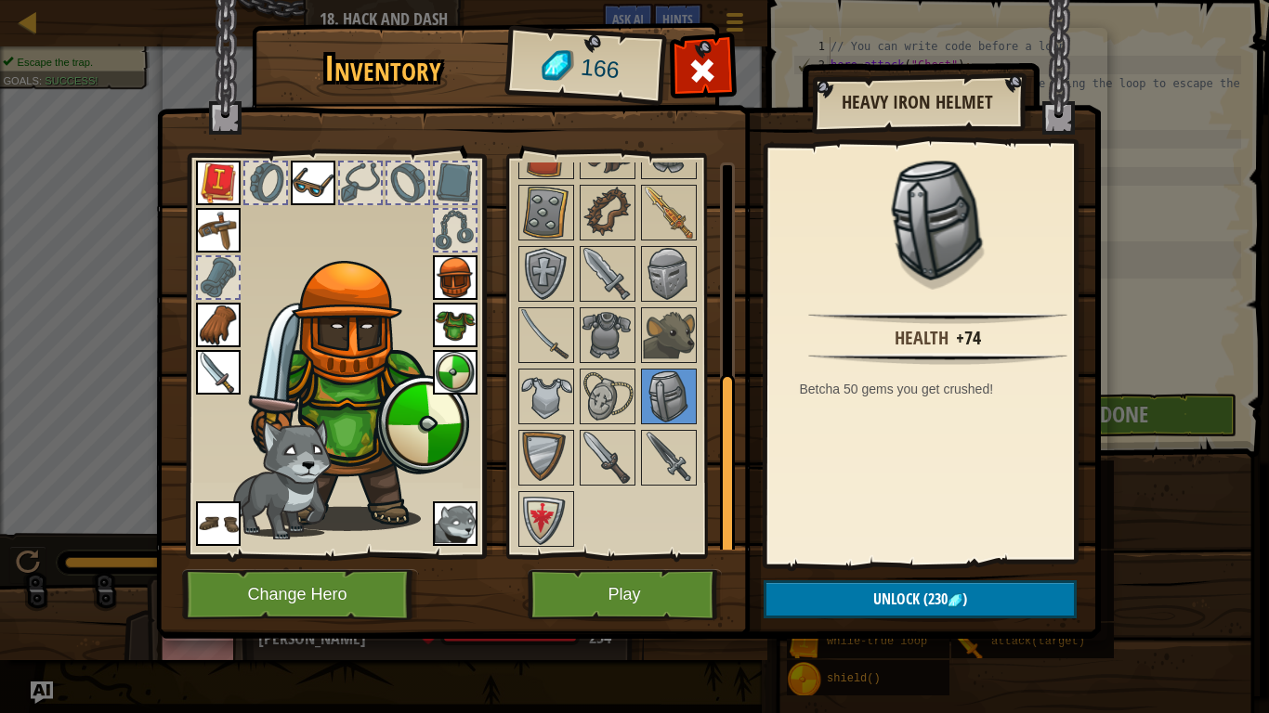
click at [668, 489] on div at bounding box center [631, 274] width 233 height 552
click at [606, 487] on div at bounding box center [631, 274] width 233 height 552
click at [610, 445] on img at bounding box center [607, 458] width 52 height 52
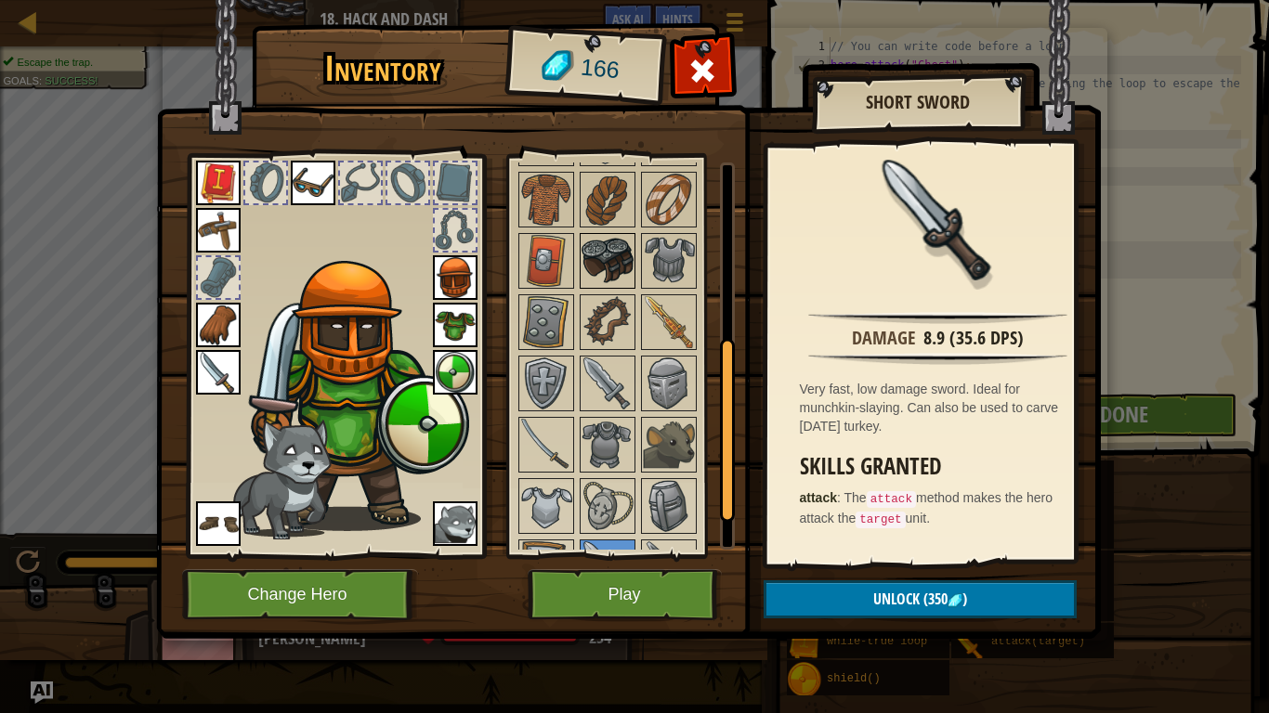
scroll to position [162, 0]
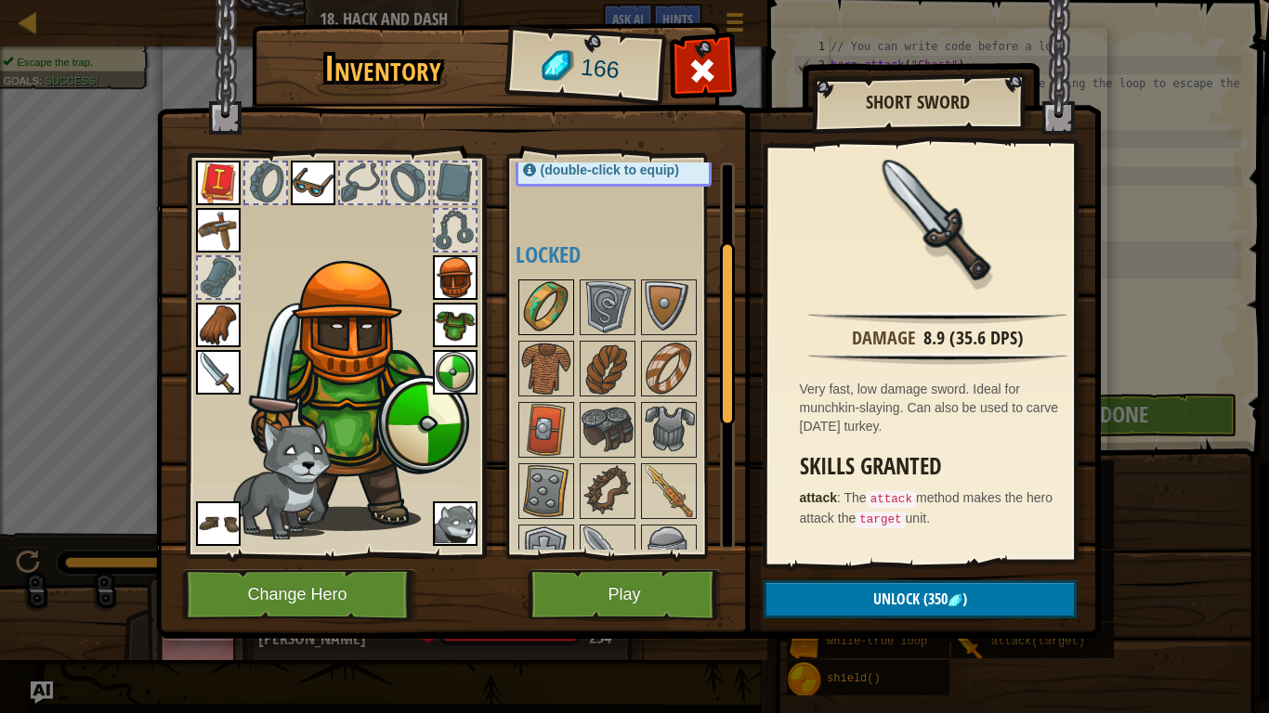
click at [560, 305] on img at bounding box center [546, 307] width 52 height 52
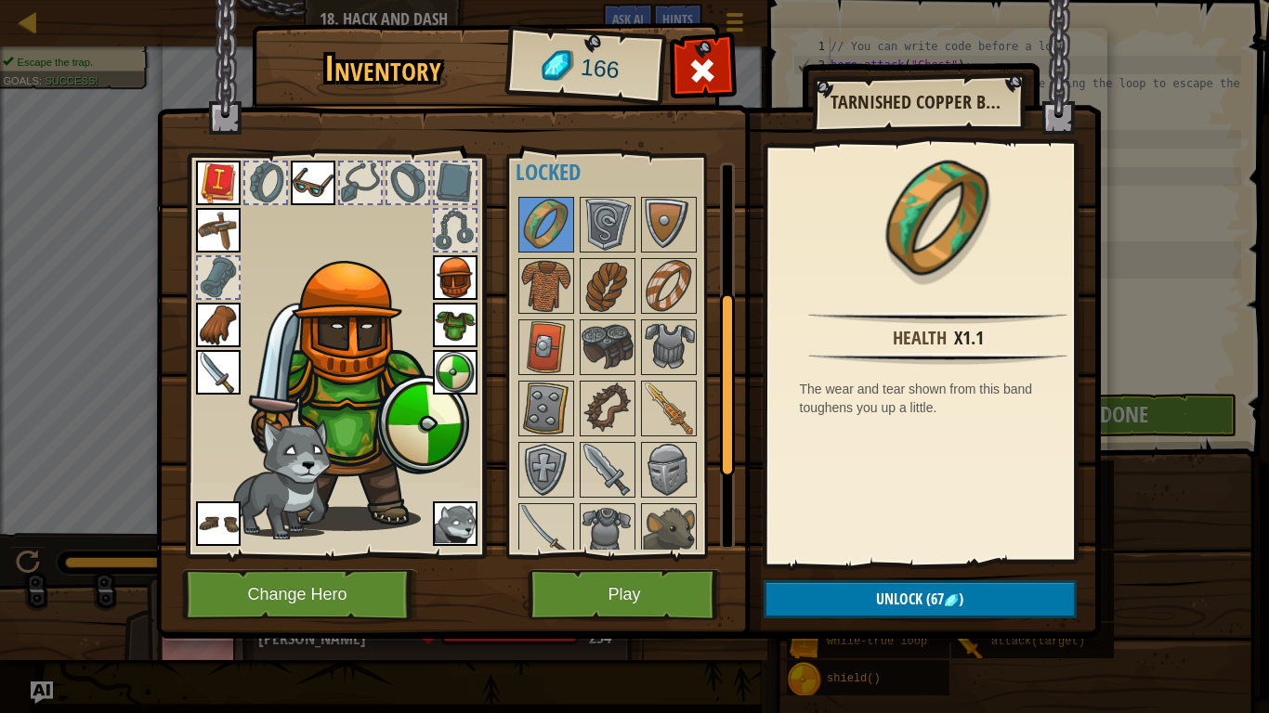
scroll to position [347, 0]
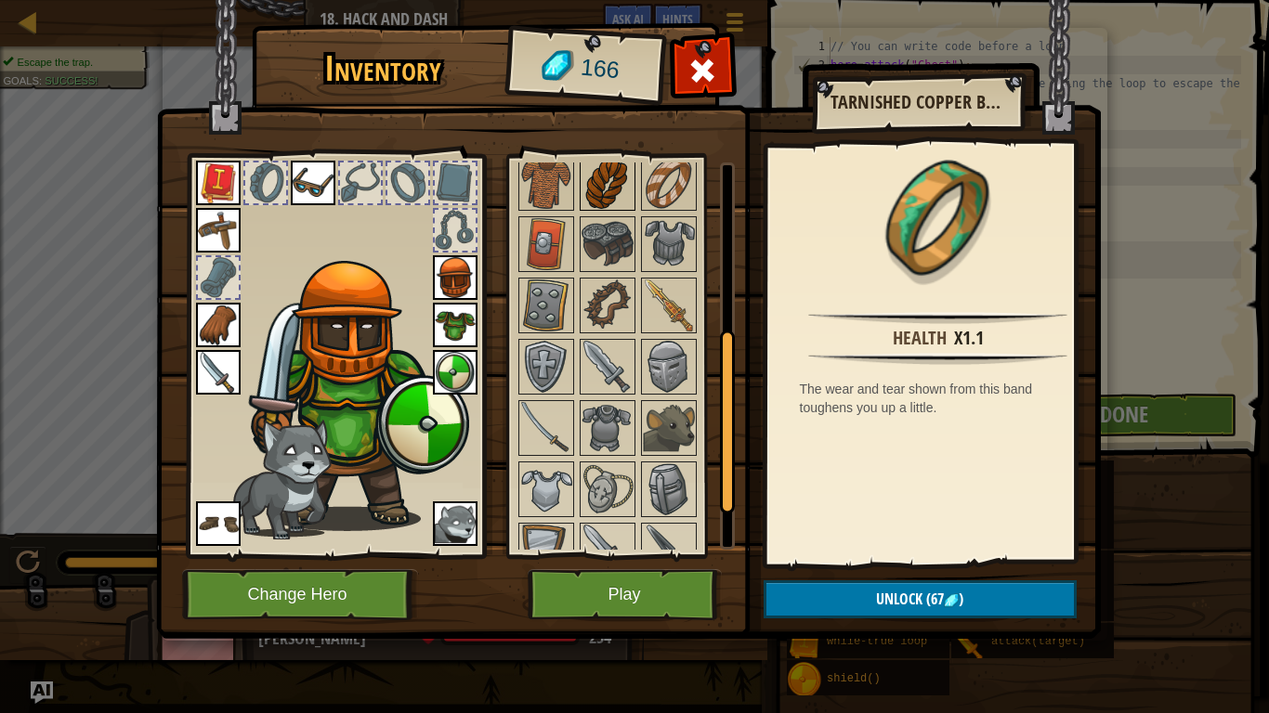
click at [613, 189] on img at bounding box center [607, 183] width 52 height 52
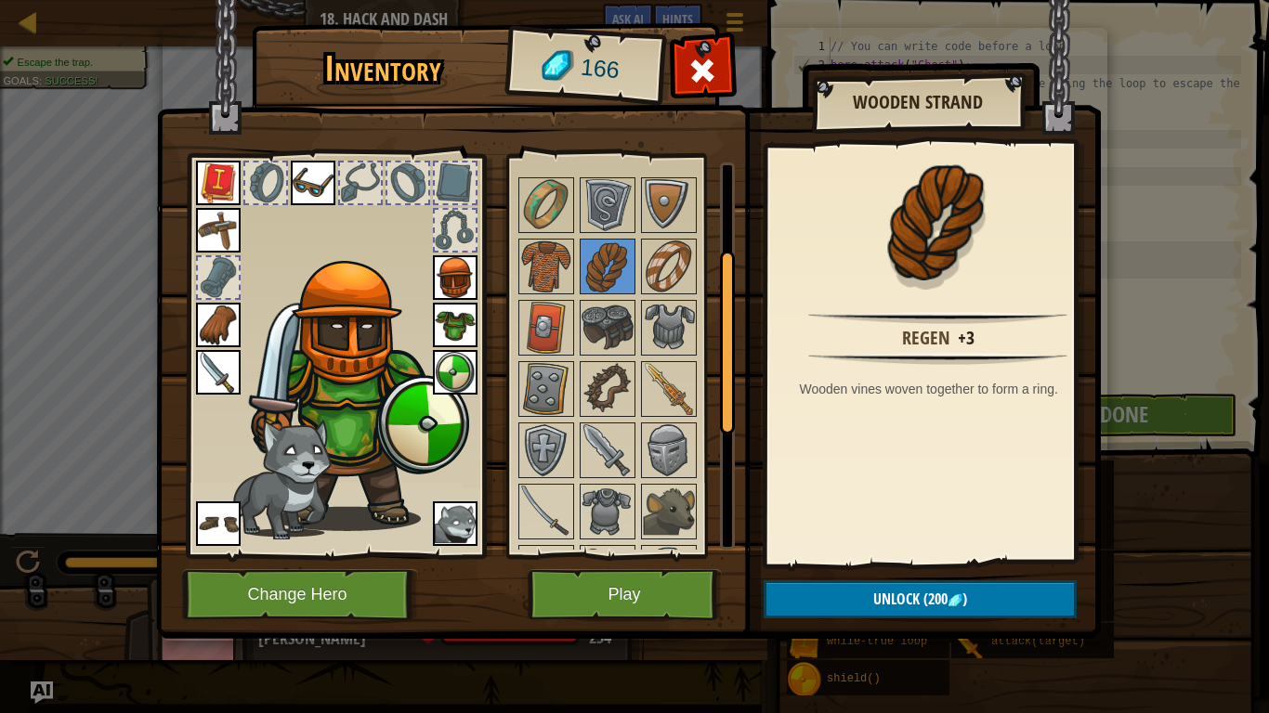
scroll to position [162, 0]
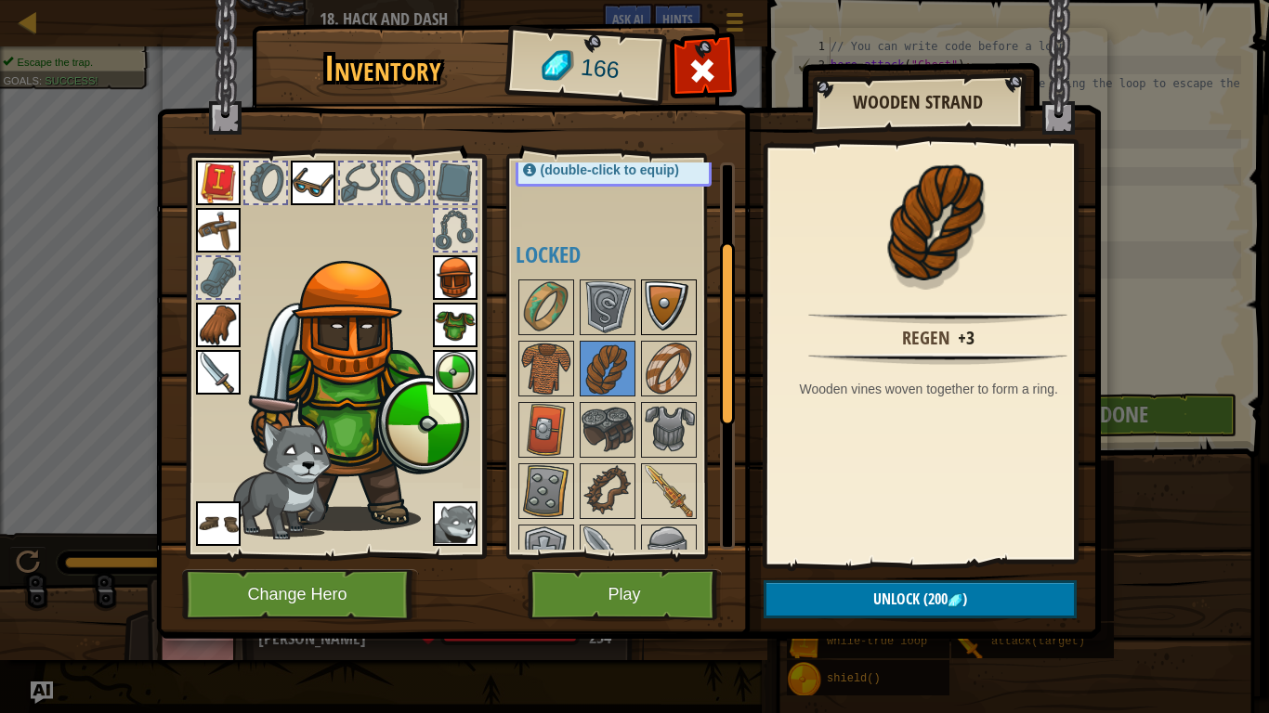
click at [654, 300] on img at bounding box center [669, 307] width 52 height 52
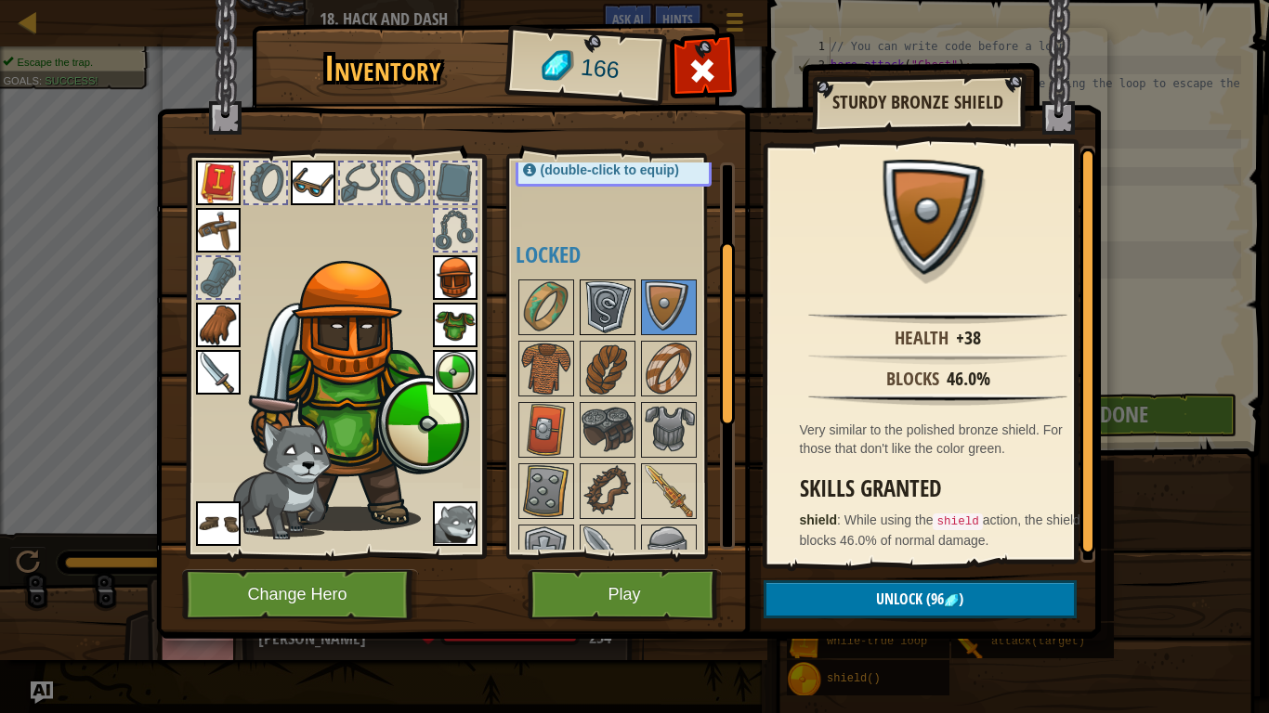
click at [617, 299] on img at bounding box center [607, 307] width 52 height 52
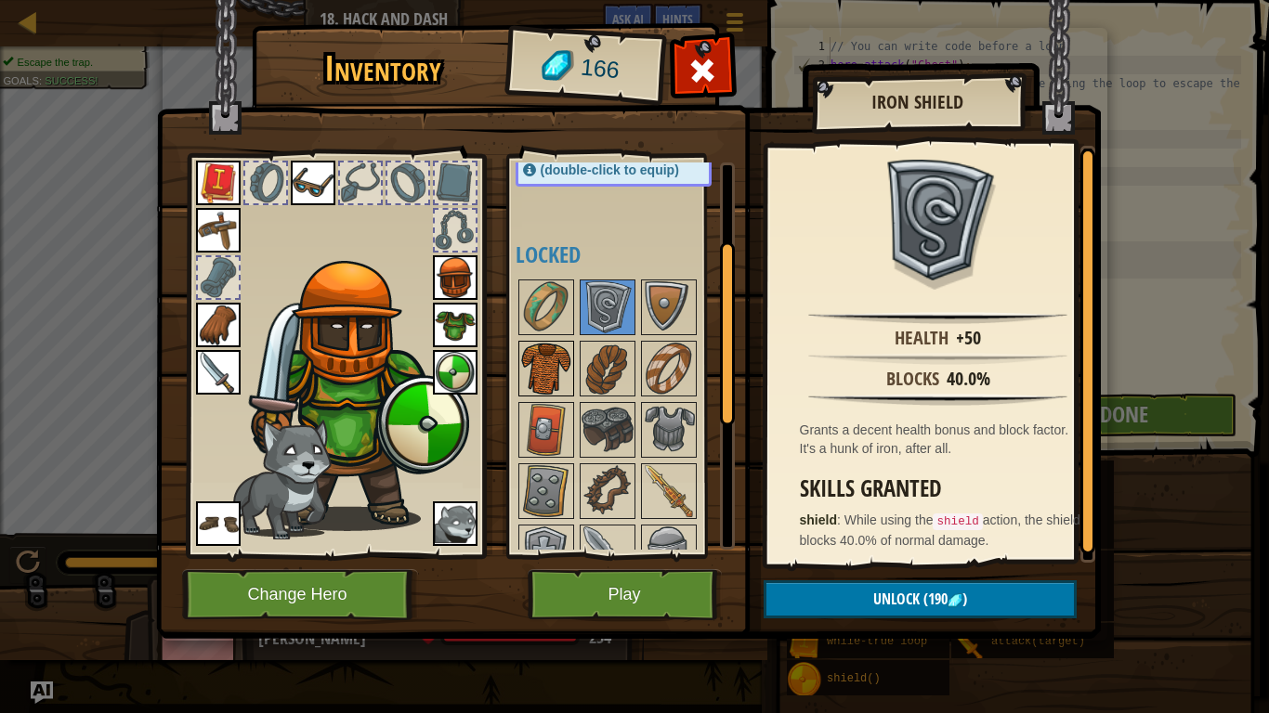
click at [555, 386] on img at bounding box center [546, 369] width 52 height 52
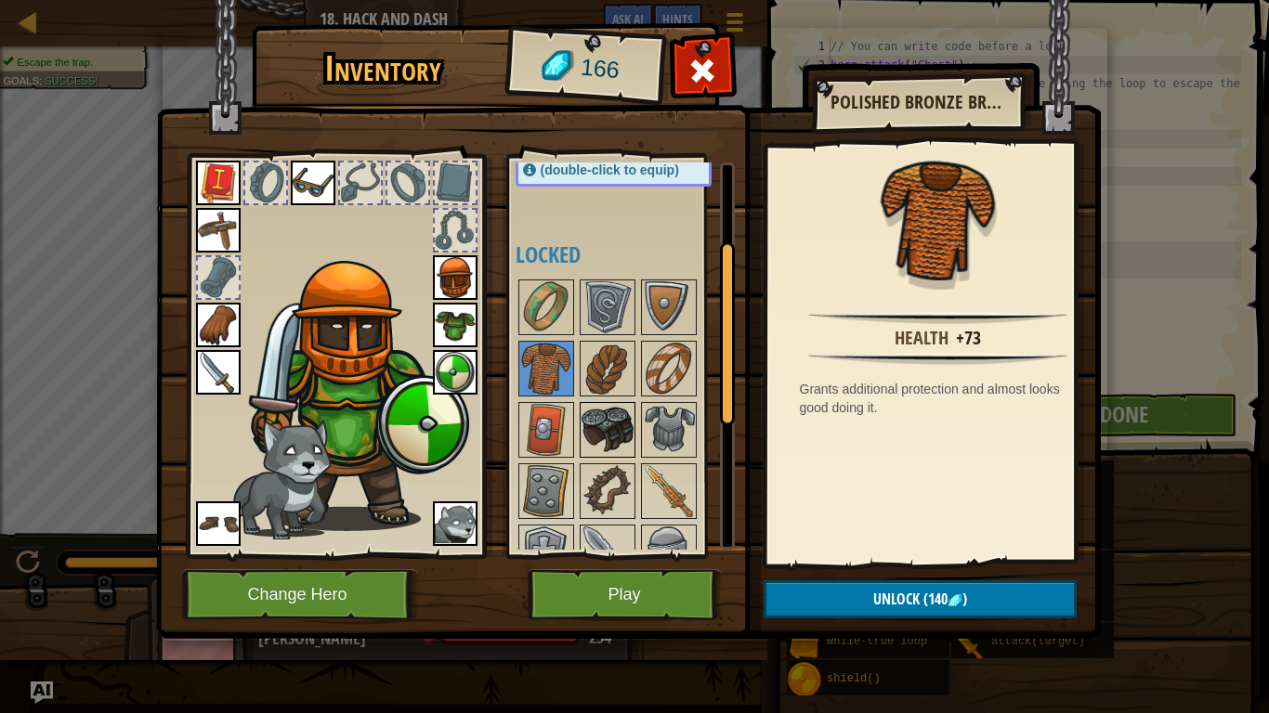
click at [581, 426] on img at bounding box center [607, 430] width 52 height 52
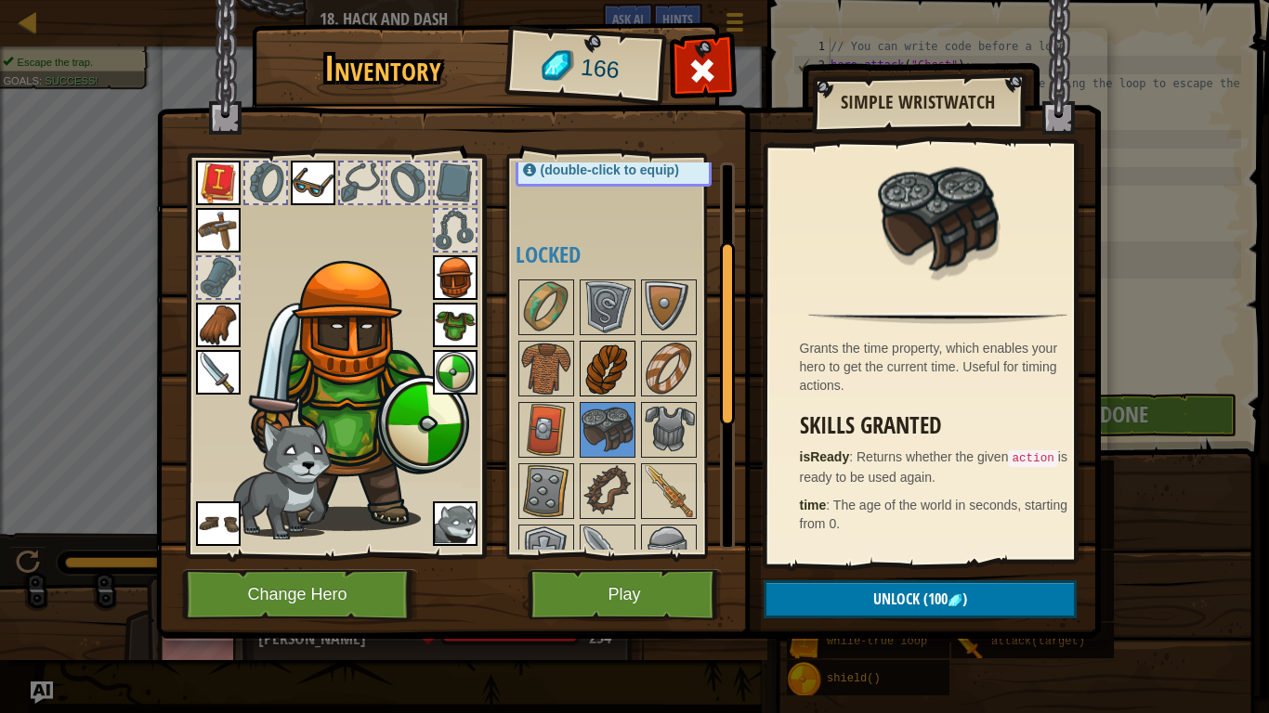
click at [594, 368] on img at bounding box center [607, 369] width 52 height 52
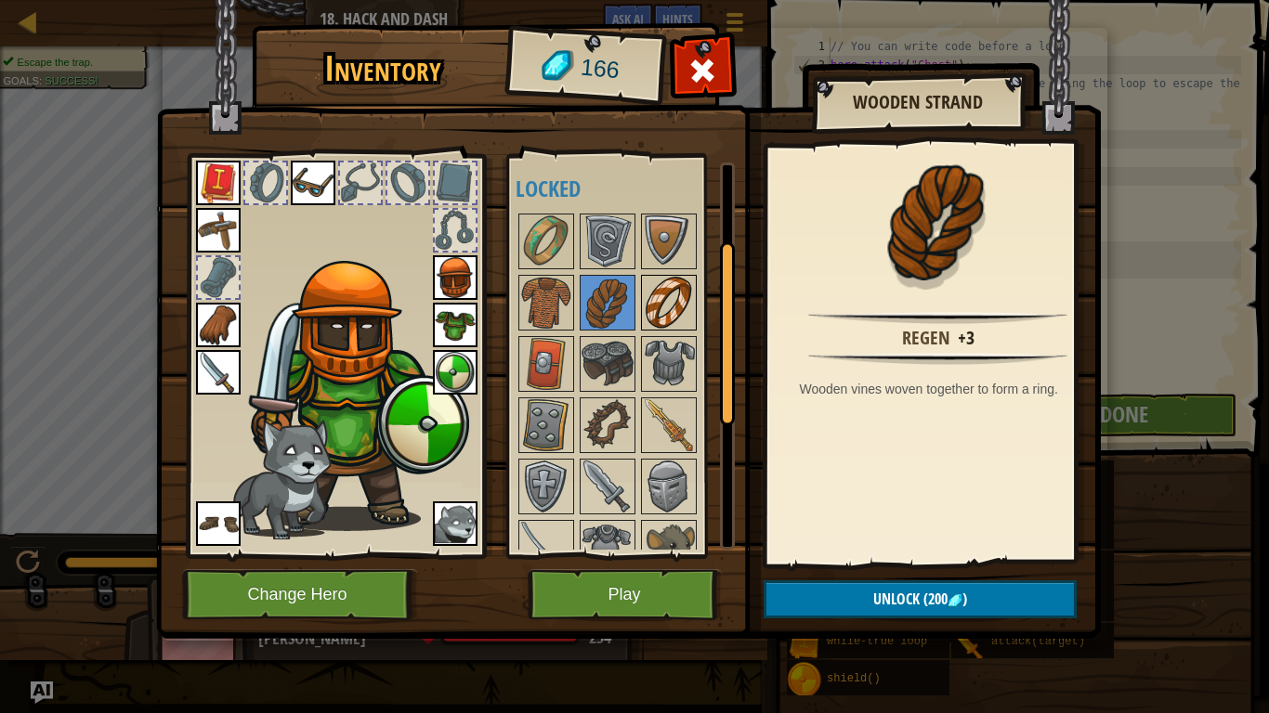
scroll to position [254, 0]
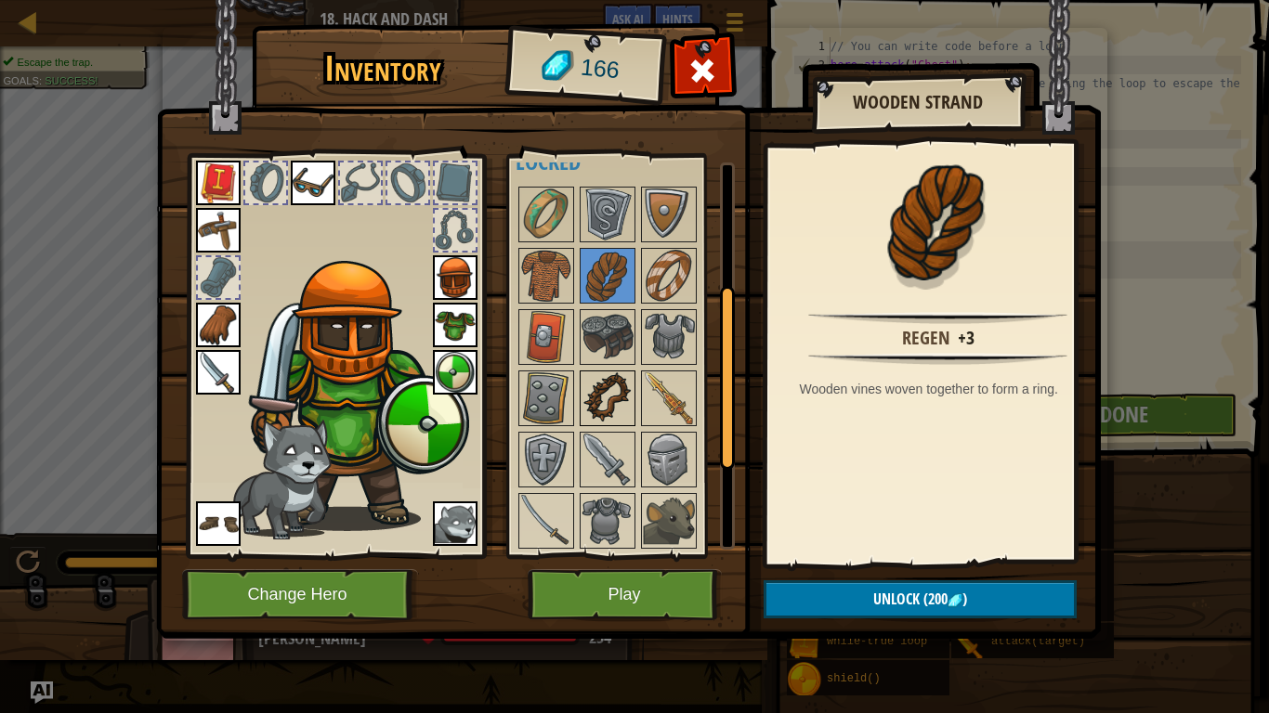
click at [622, 390] on img at bounding box center [607, 398] width 52 height 52
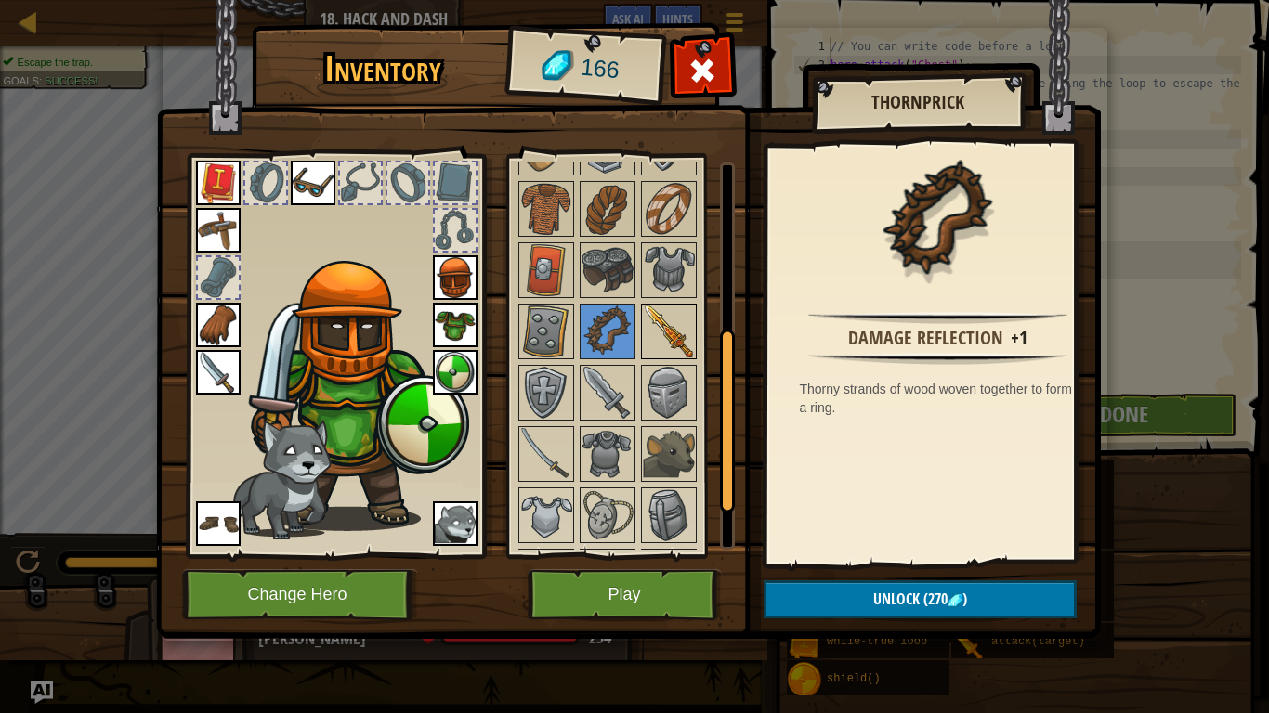
scroll to position [347, 0]
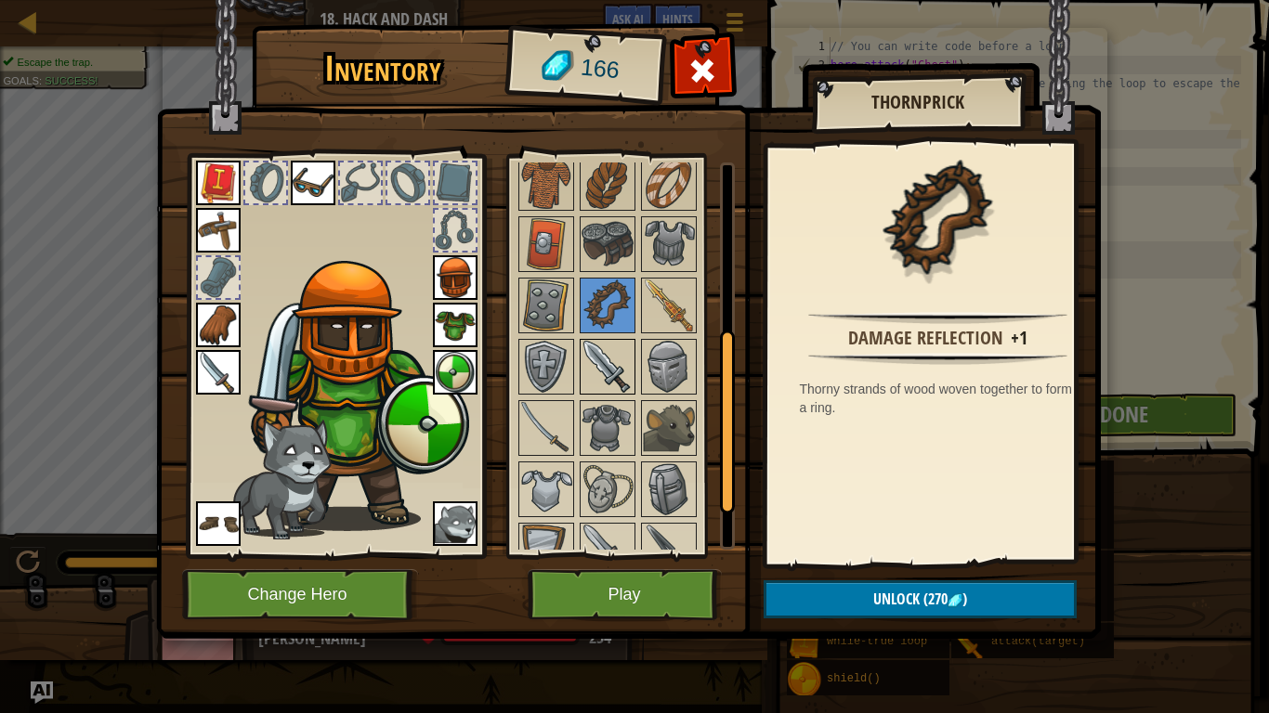
click at [597, 375] on img at bounding box center [607, 367] width 52 height 52
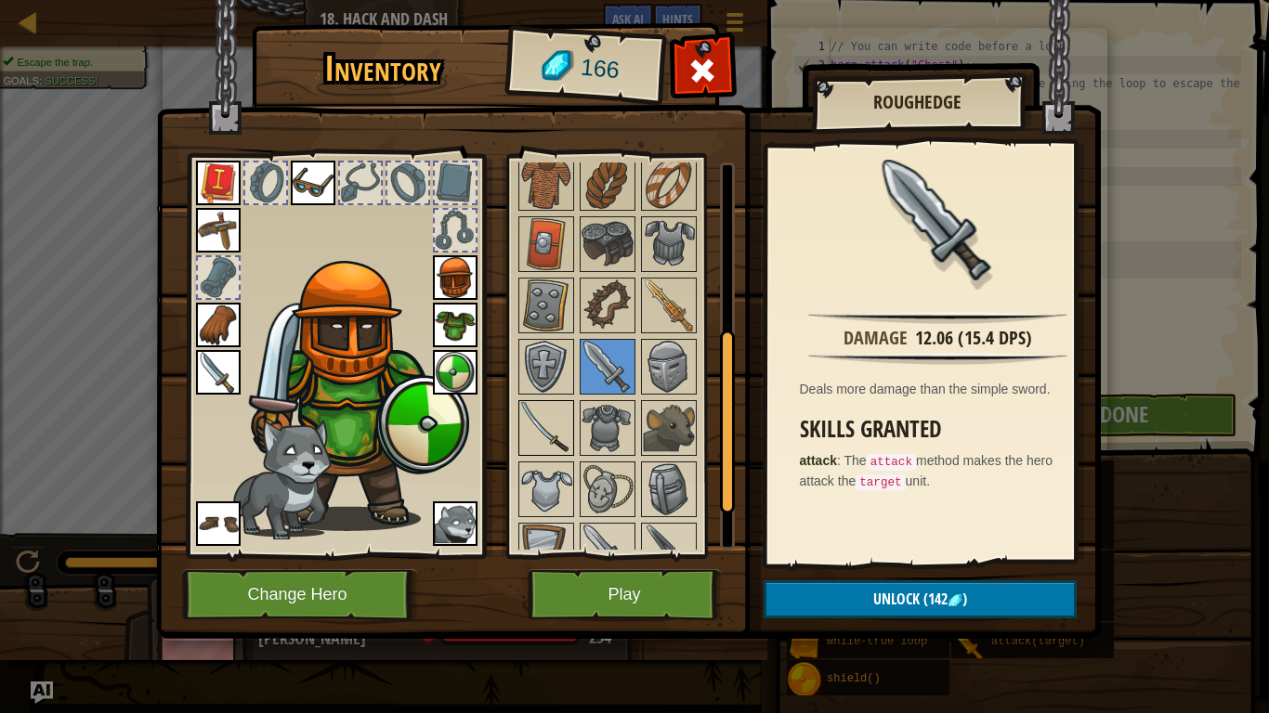
click at [551, 410] on img at bounding box center [546, 428] width 52 height 52
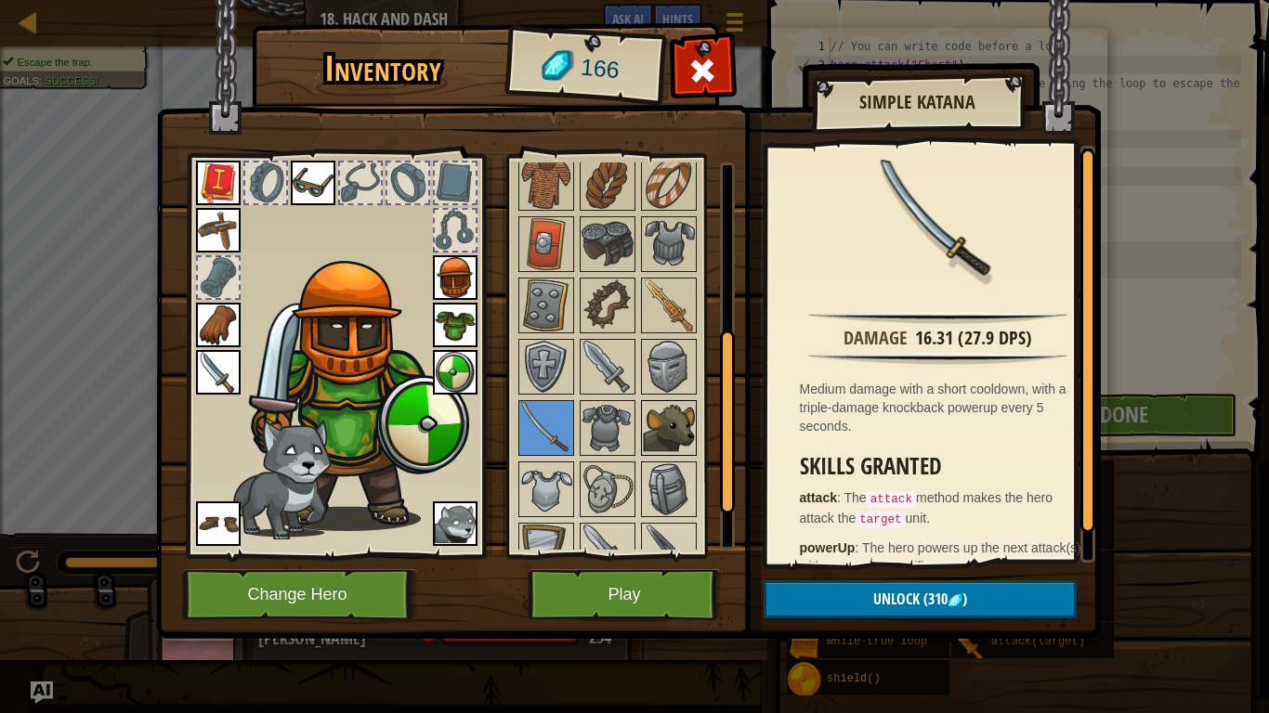
click at [641, 402] on div "Available Equip Equip Equip Equip Equip Equip Equip Equip Equip Equip Equip Equ…" at bounding box center [631, 356] width 233 height 387
click at [635, 434] on div at bounding box center [631, 367] width 233 height 552
click at [613, 420] on img at bounding box center [607, 428] width 52 height 52
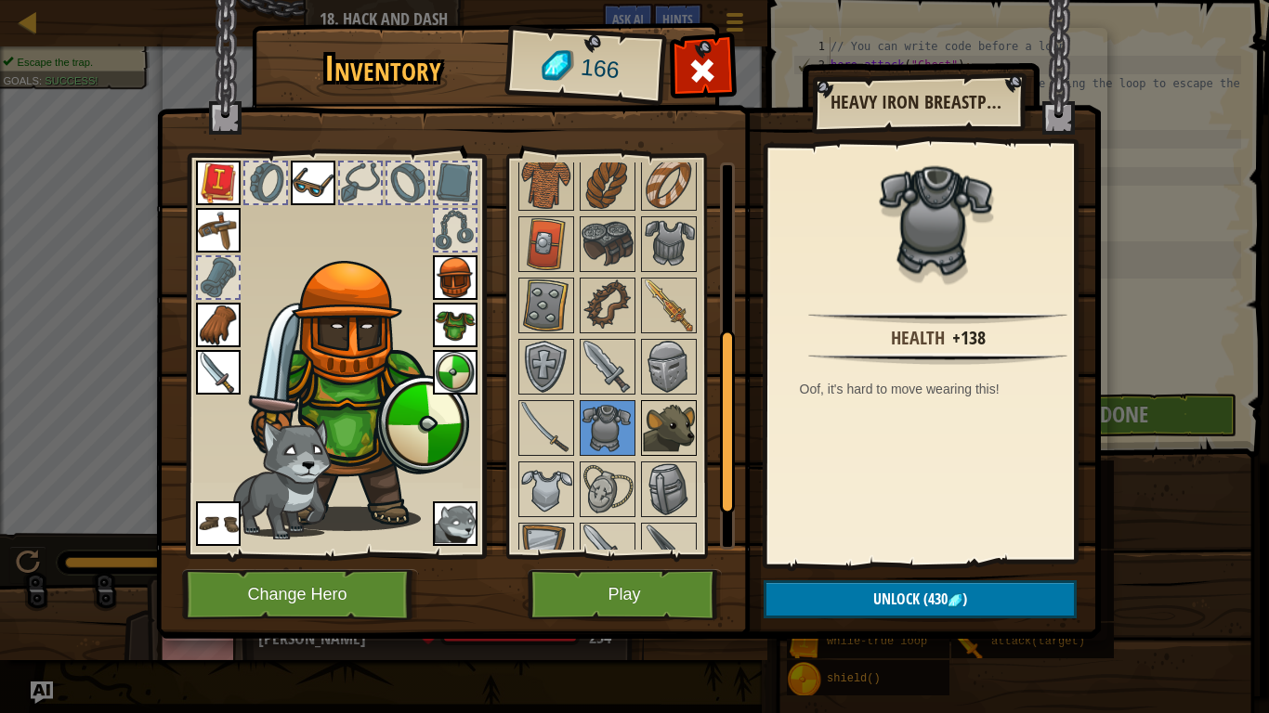
click at [649, 416] on img at bounding box center [669, 428] width 52 height 52
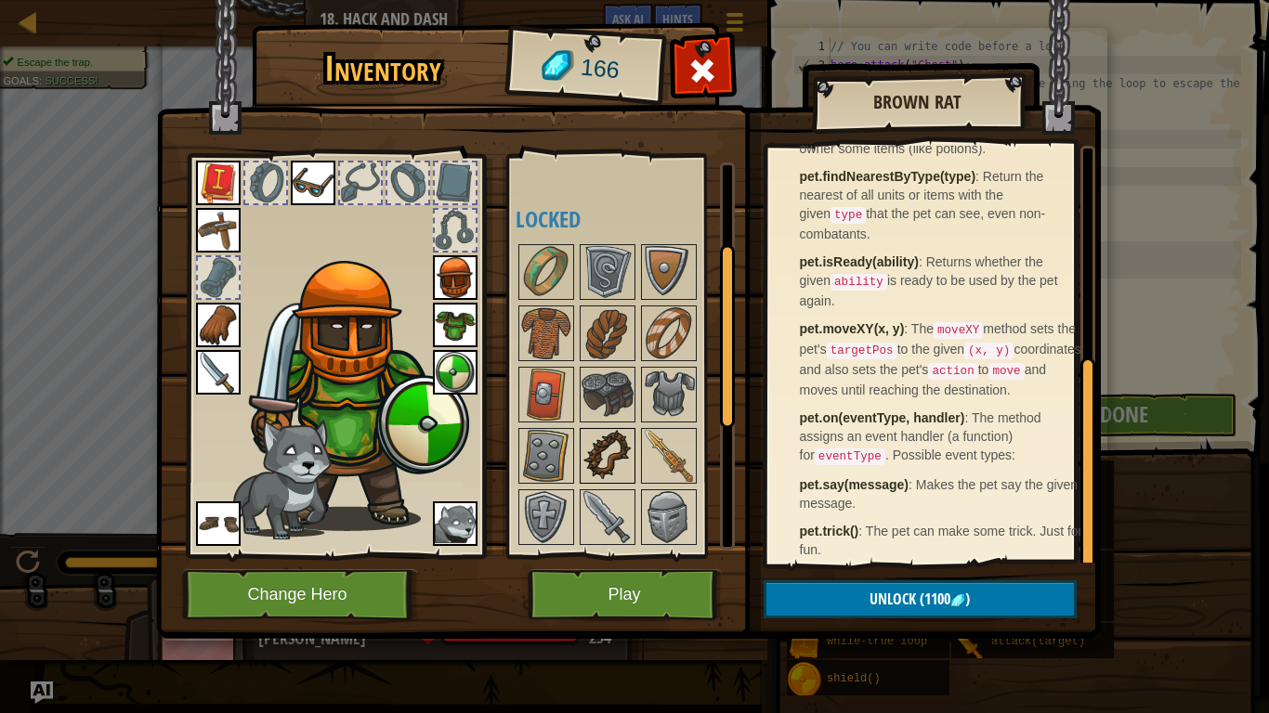
scroll to position [254, 0]
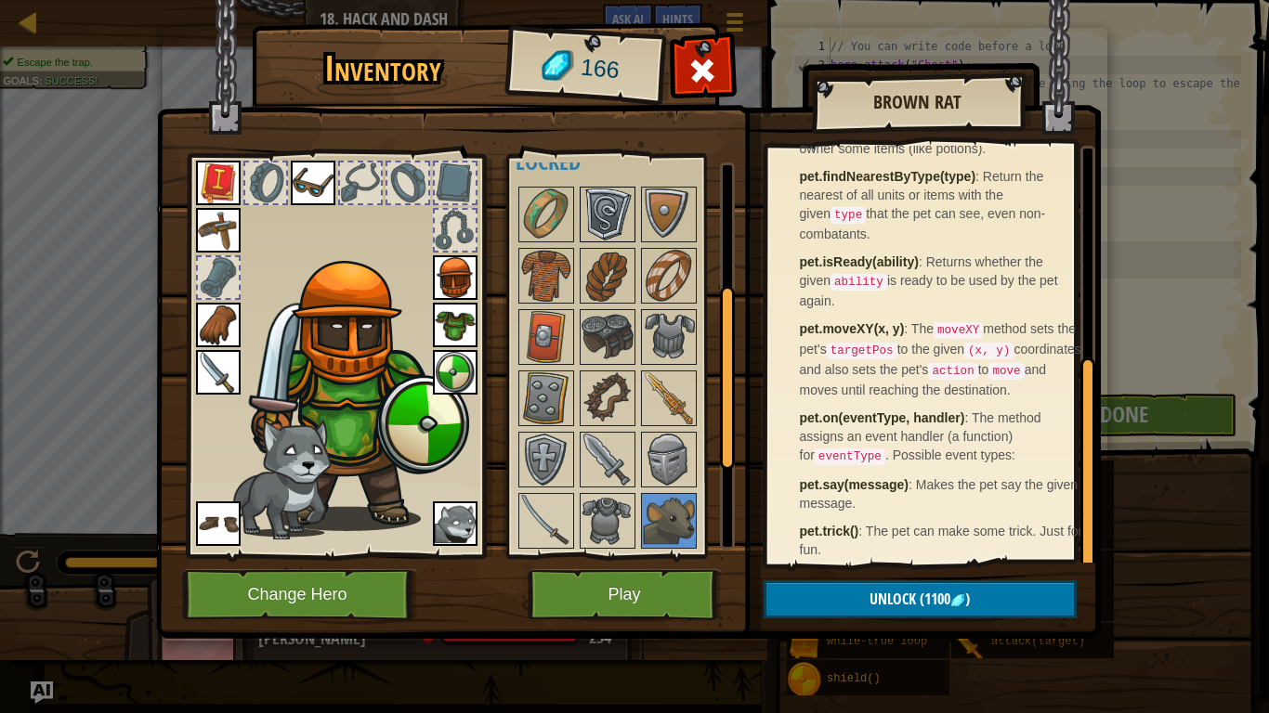
click at [581, 226] on img at bounding box center [607, 215] width 52 height 52
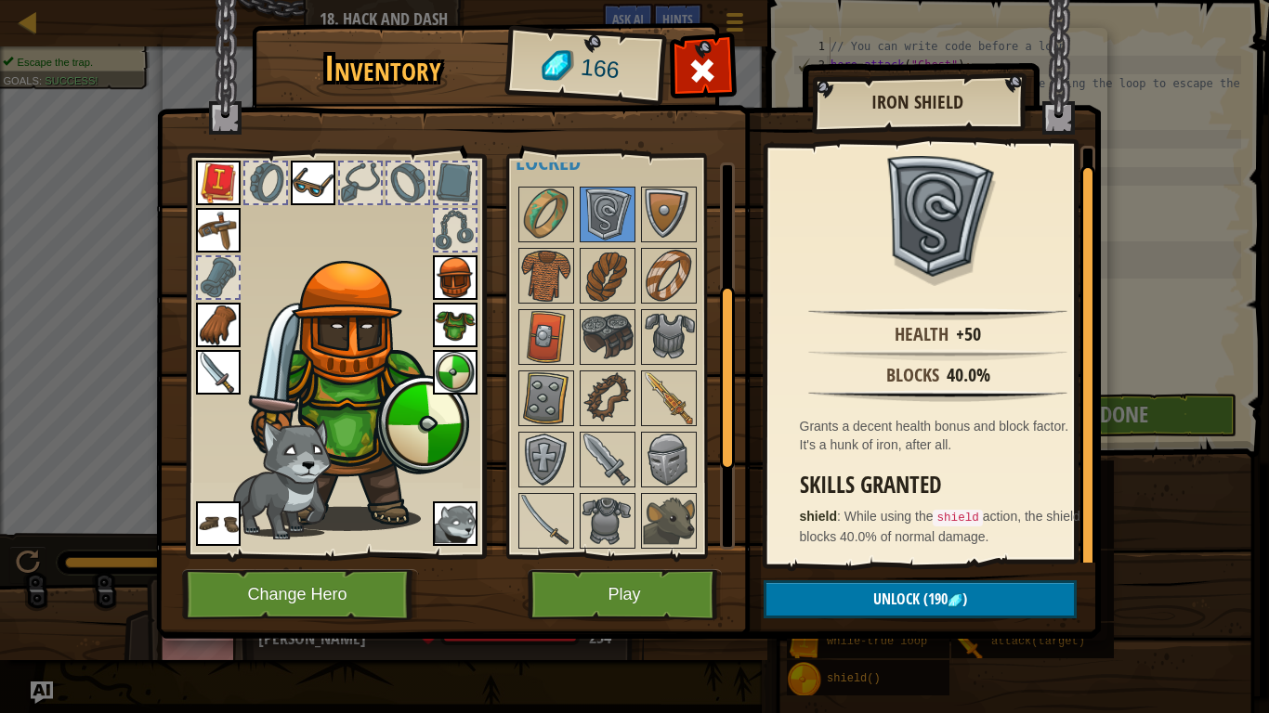
scroll to position [0, 0]
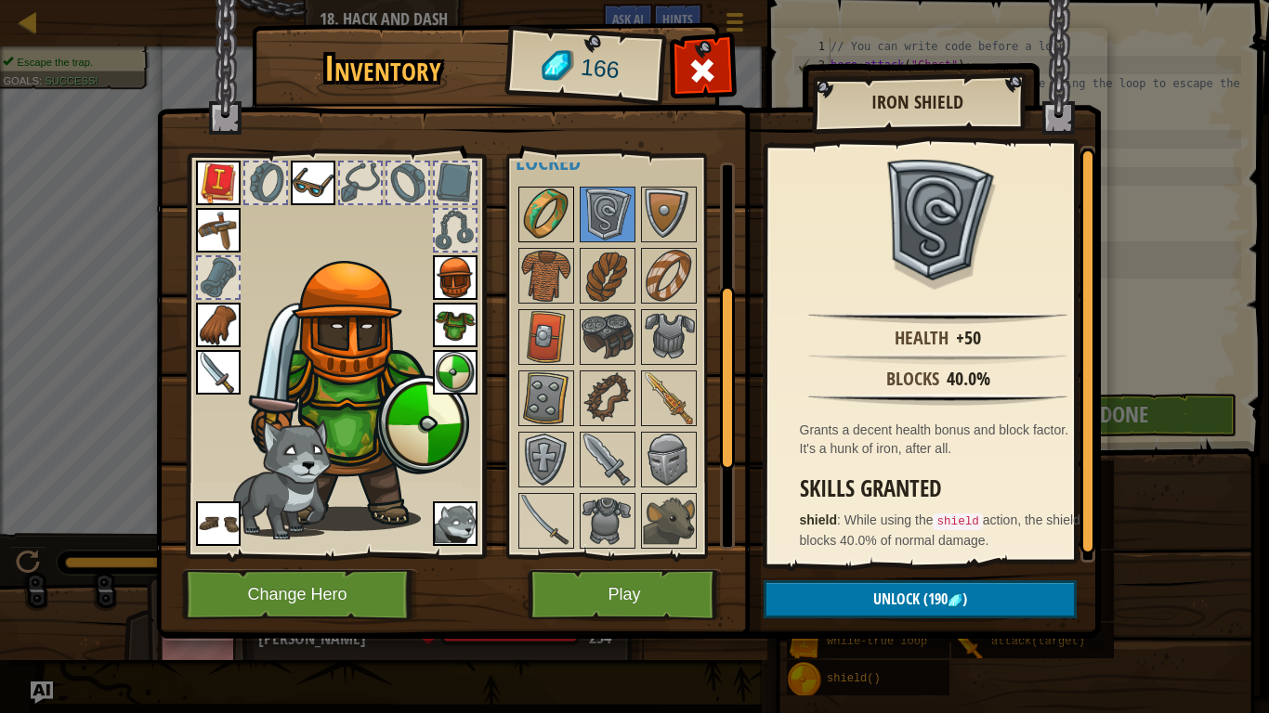
click at [555, 219] on img at bounding box center [546, 215] width 52 height 52
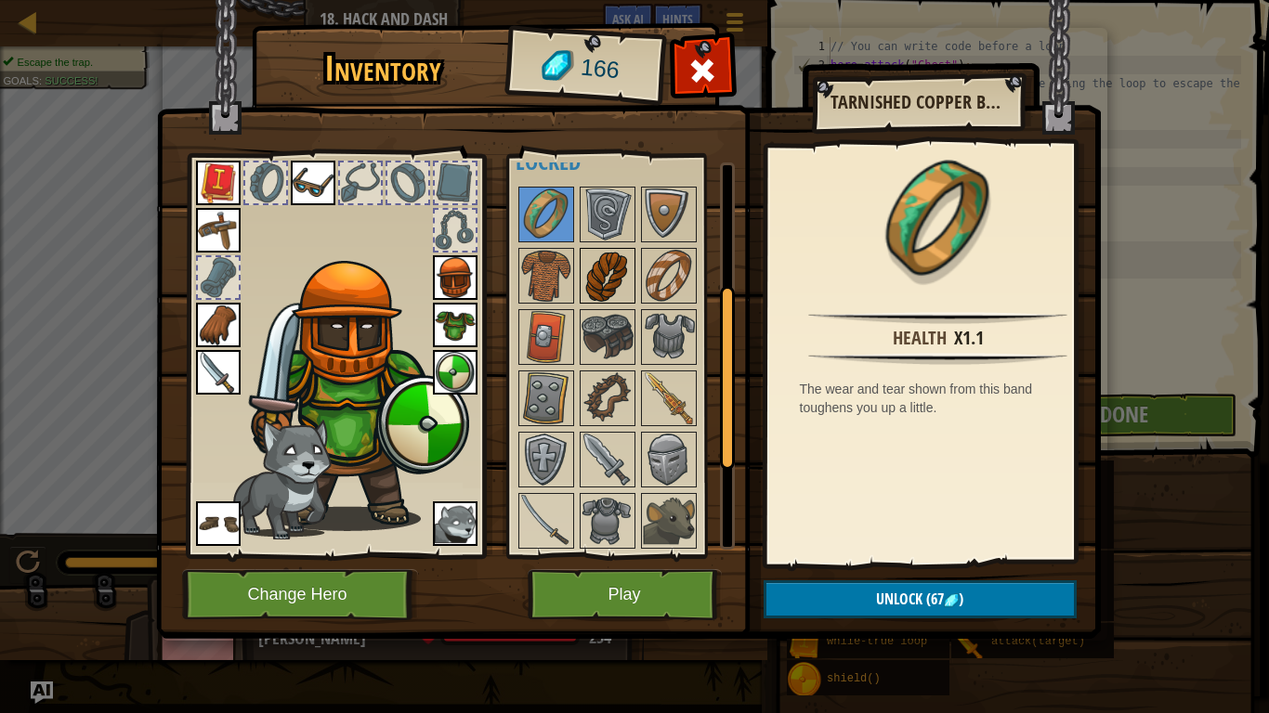
click at [607, 286] on img at bounding box center [607, 276] width 52 height 52
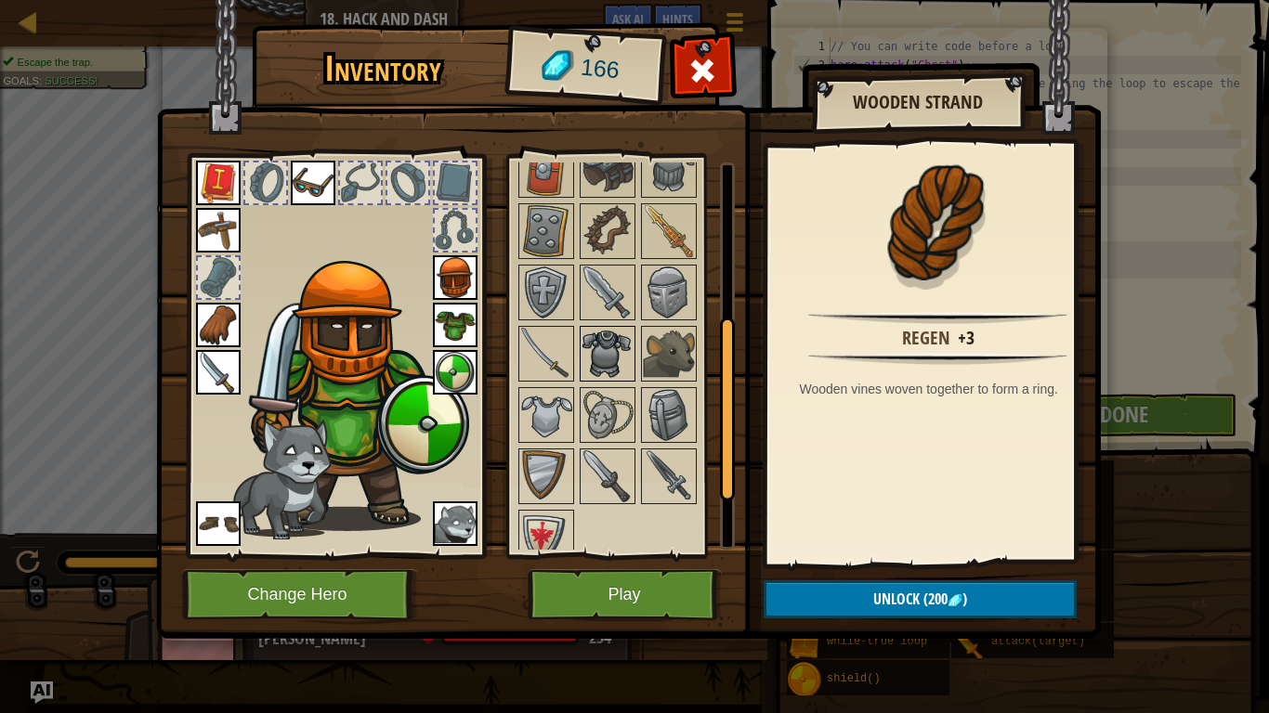
scroll to position [440, 0]
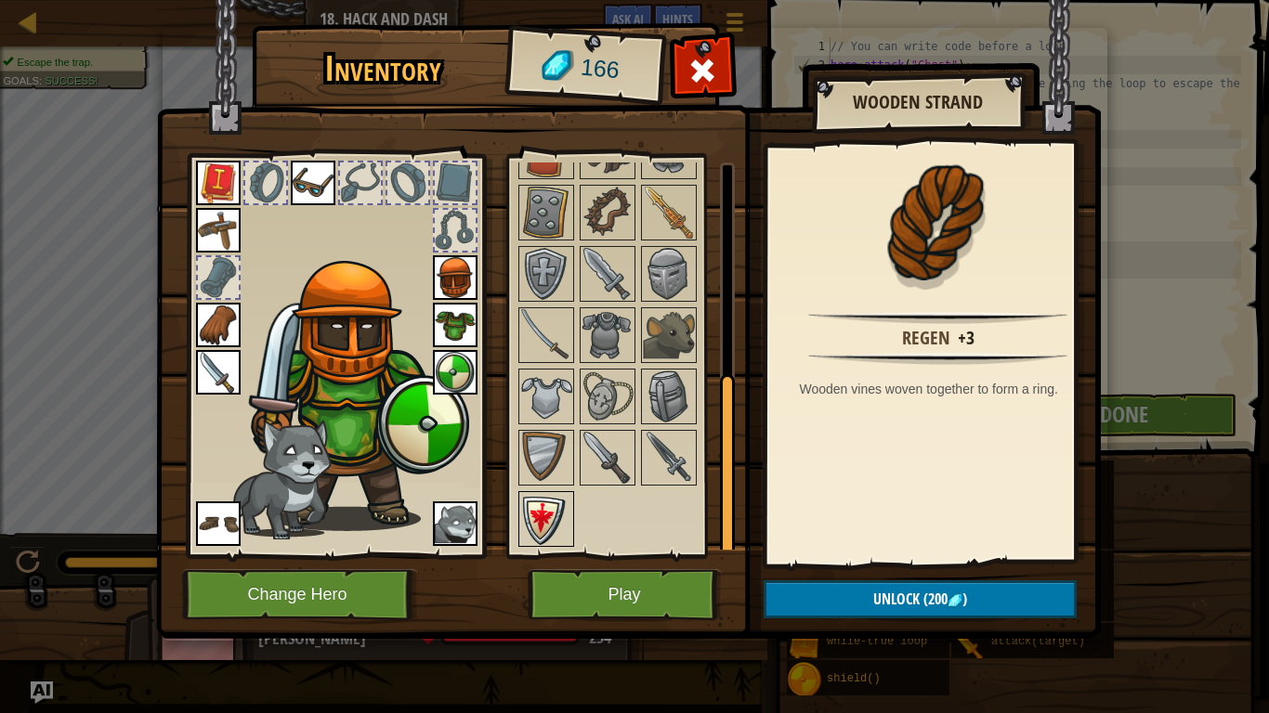
click at [531, 527] on img at bounding box center [546, 519] width 52 height 52
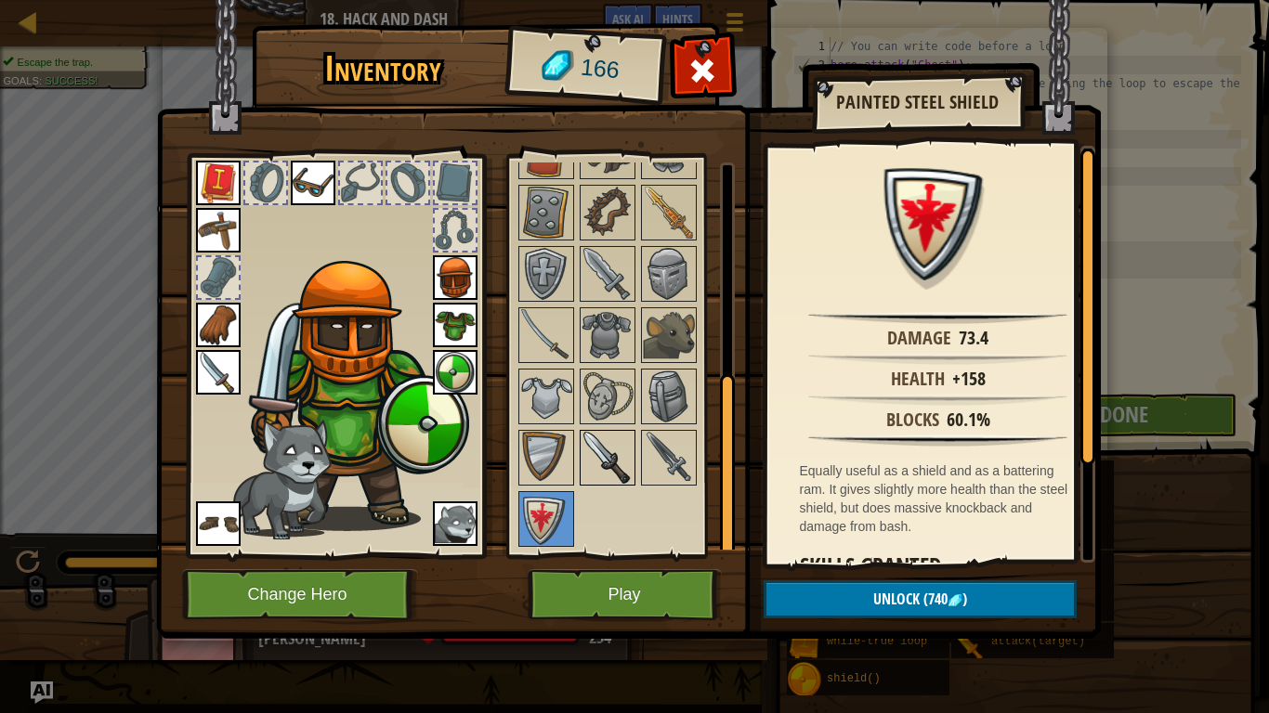
click at [604, 436] on img at bounding box center [607, 458] width 52 height 52
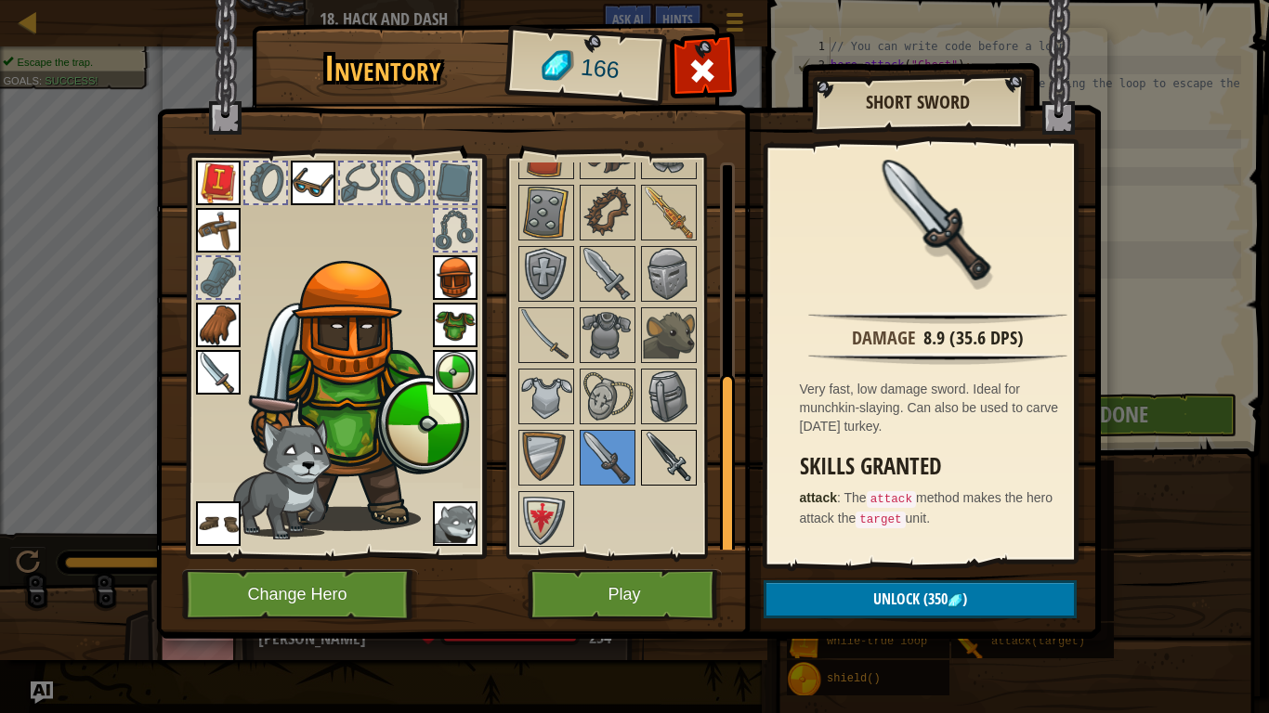
click at [672, 442] on img at bounding box center [669, 458] width 52 height 52
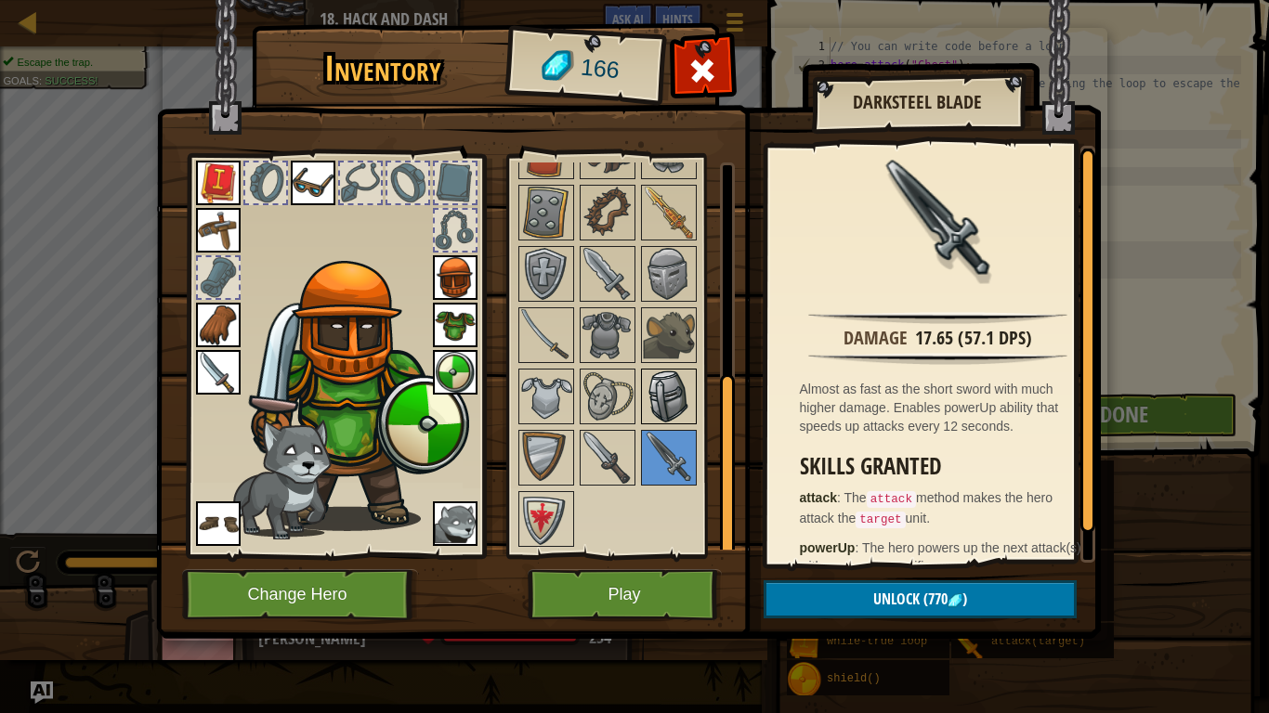
click at [647, 411] on img at bounding box center [669, 397] width 52 height 52
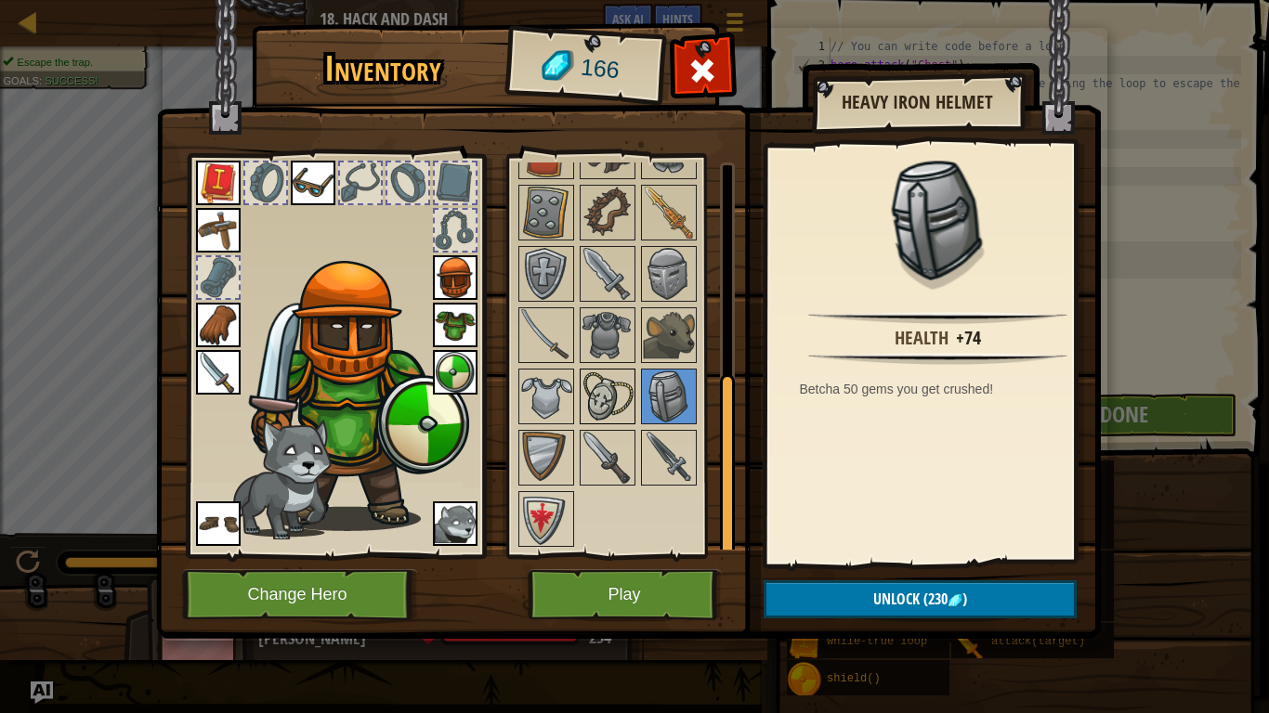
click at [626, 404] on img at bounding box center [607, 397] width 52 height 52
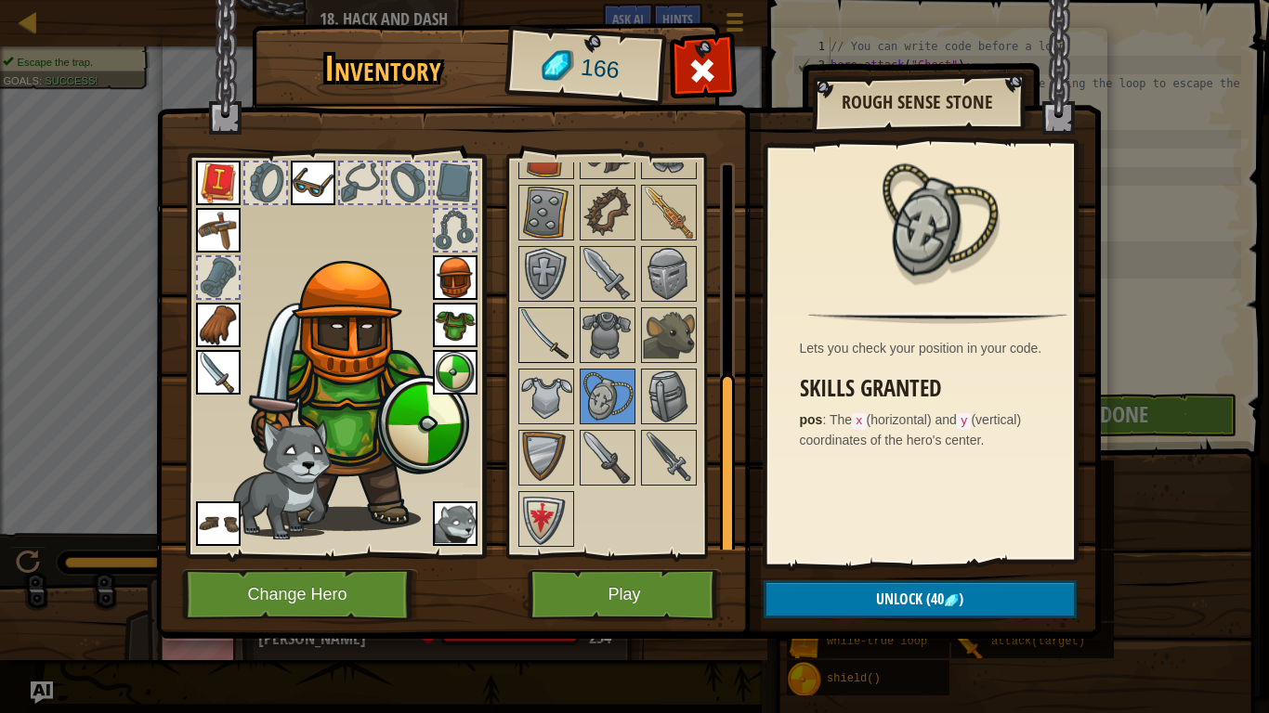
click at [541, 339] on img at bounding box center [546, 335] width 52 height 52
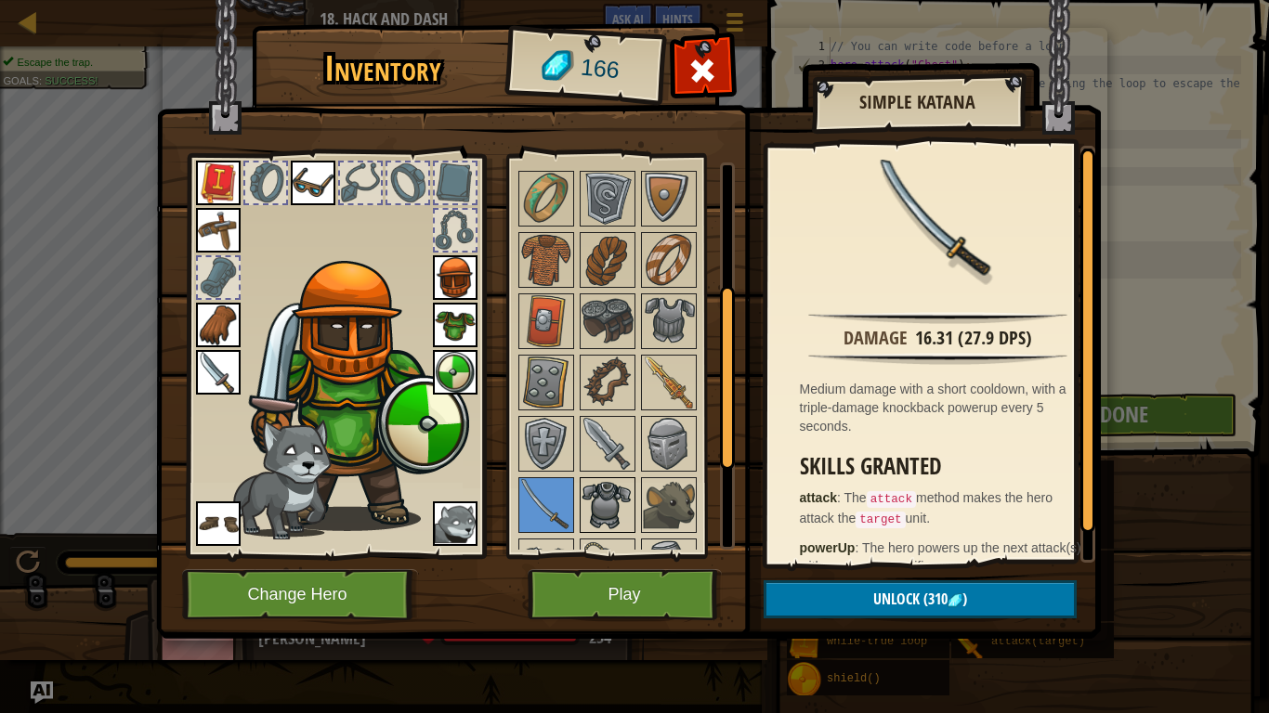
scroll to position [254, 0]
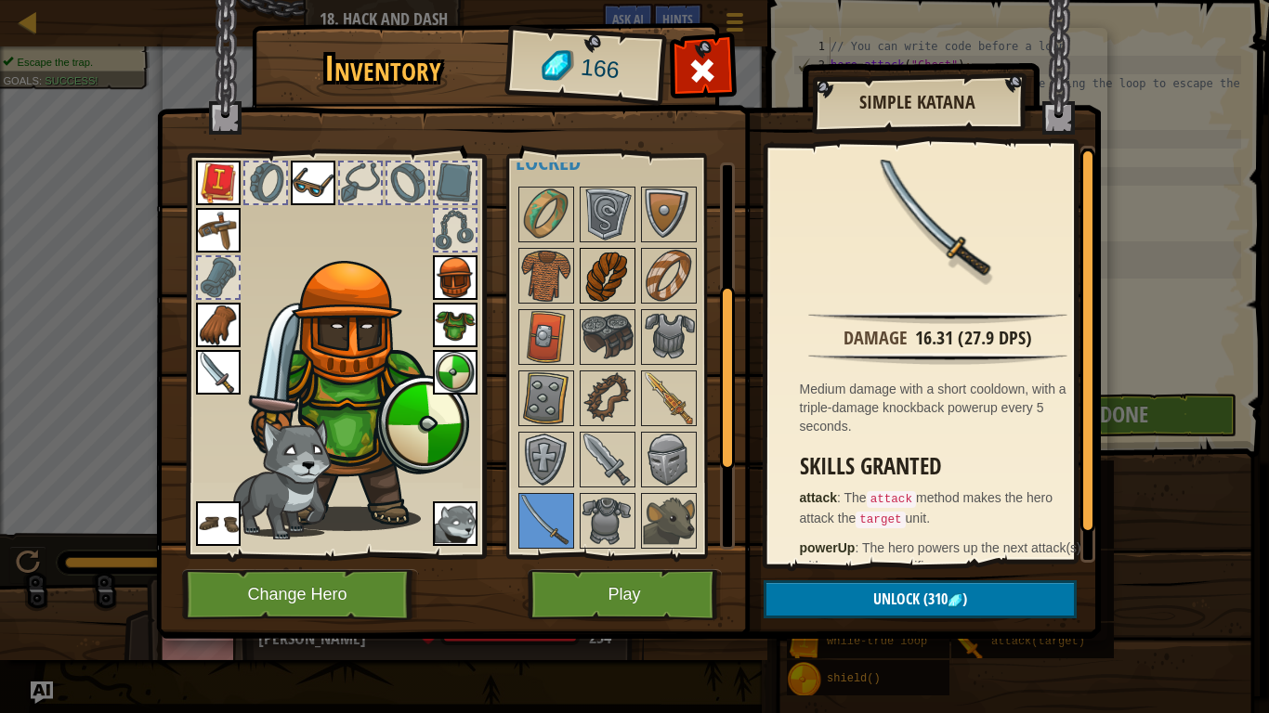
click at [615, 265] on img at bounding box center [607, 276] width 52 height 52
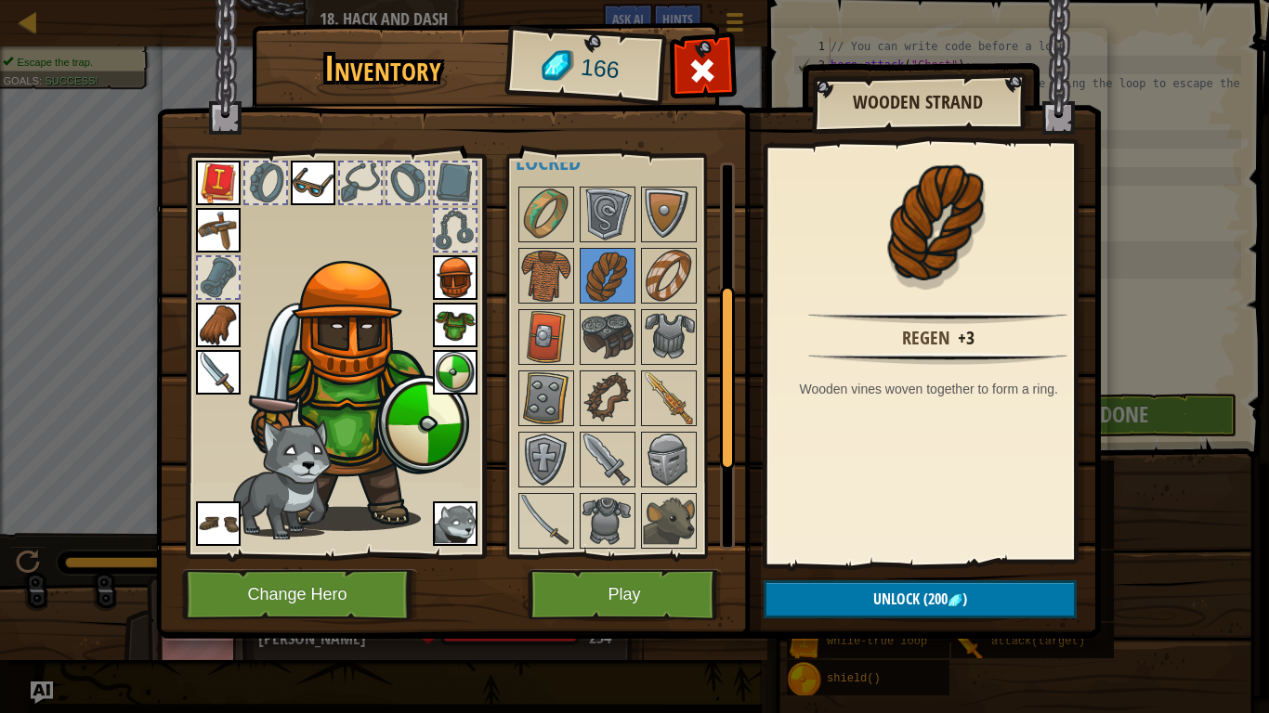
drag, startPoint x: 552, startPoint y: 211, endPoint x: 635, endPoint y: 201, distance: 84.2
click at [554, 211] on img at bounding box center [546, 215] width 52 height 52
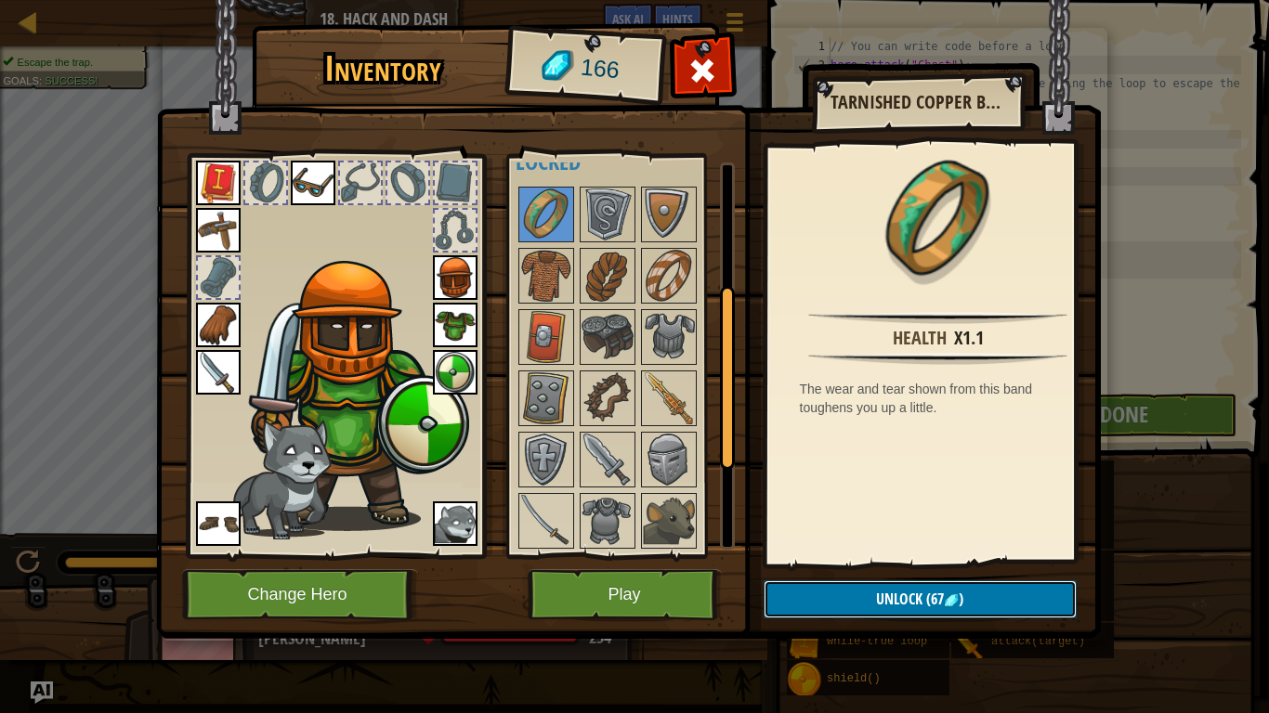
click at [897, 581] on button "Unlock (67 )" at bounding box center [919, 599] width 313 height 38
click at [908, 594] on button "Confirm" at bounding box center [919, 599] width 313 height 38
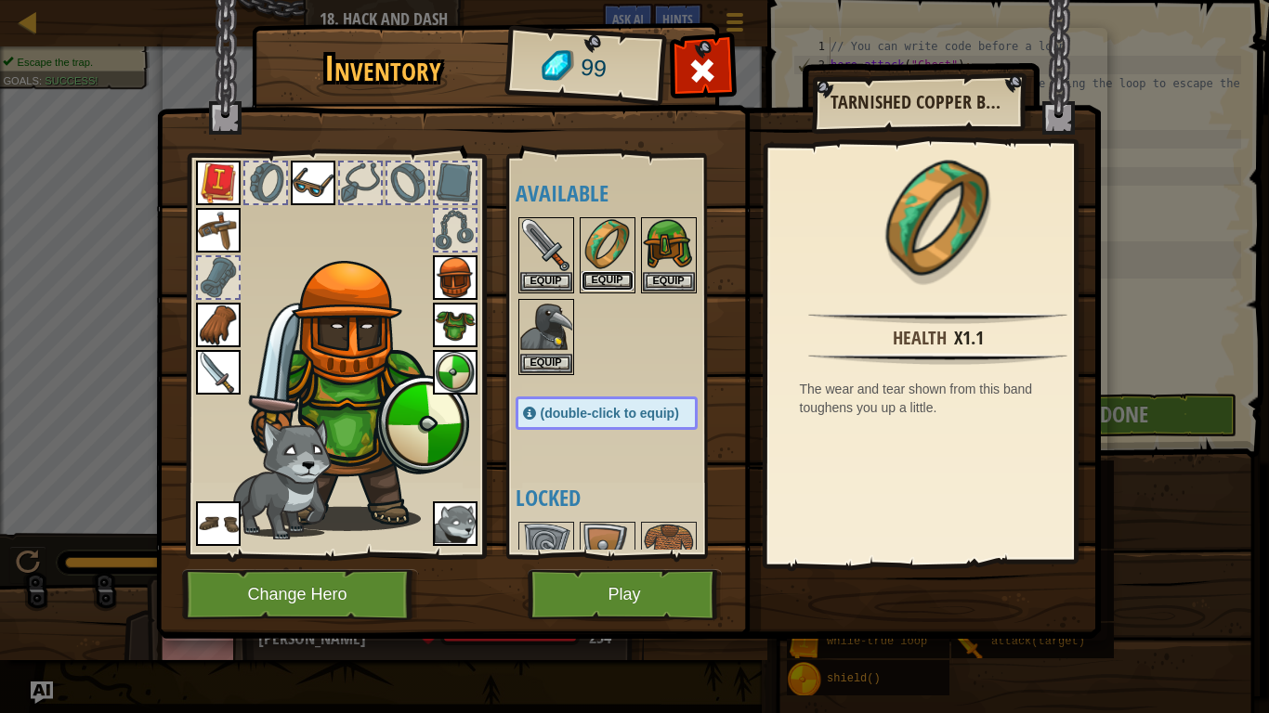
click at [584, 279] on button "Equip" at bounding box center [607, 281] width 52 height 20
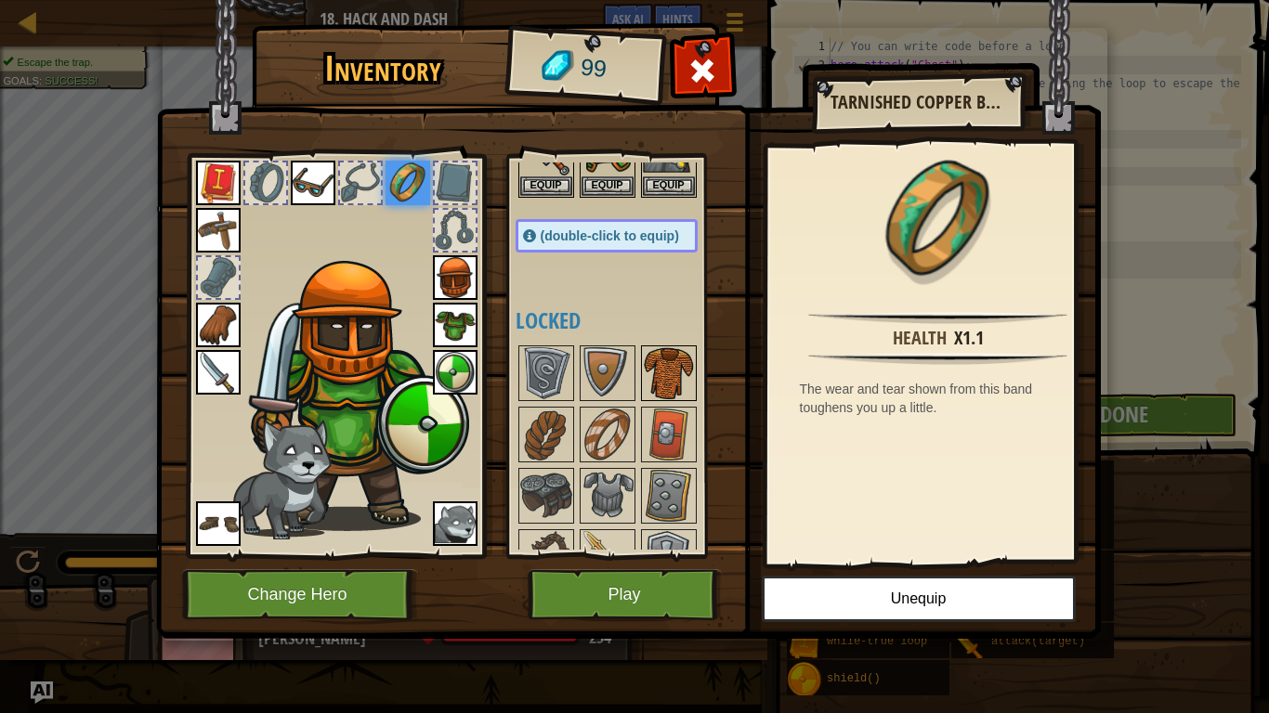
scroll to position [186, 0]
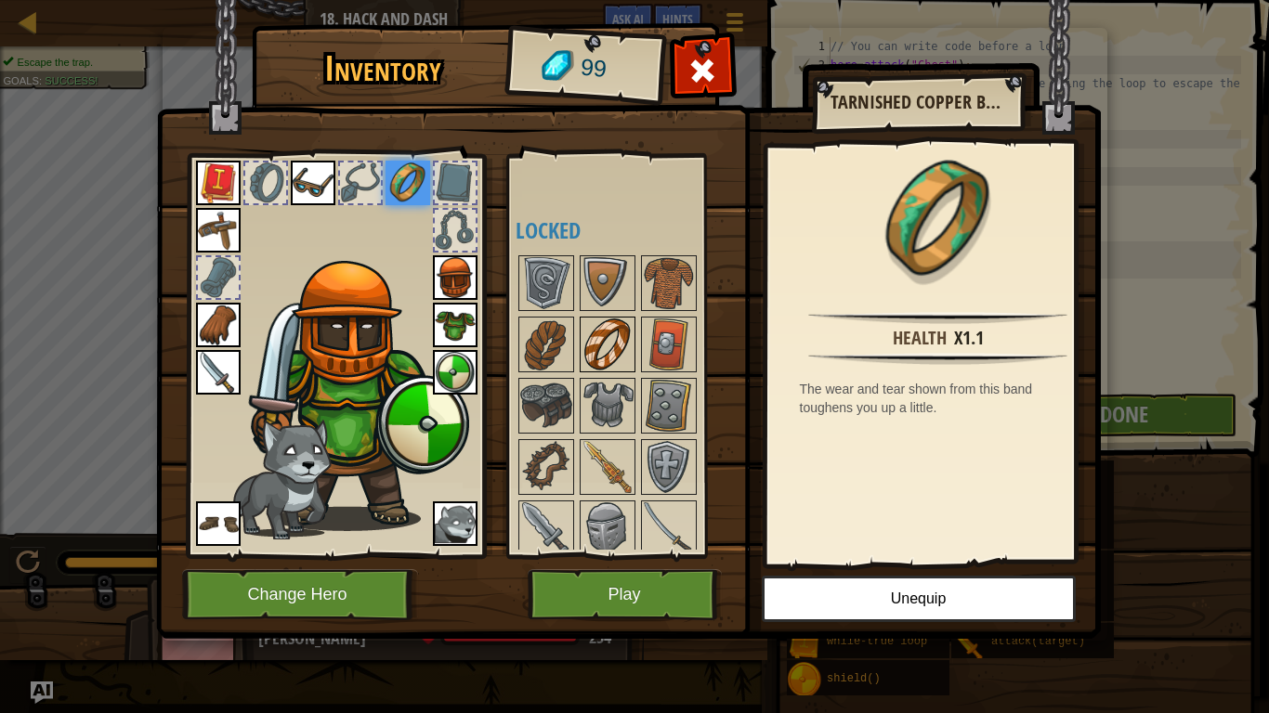
click at [599, 357] on img at bounding box center [607, 345] width 52 height 52
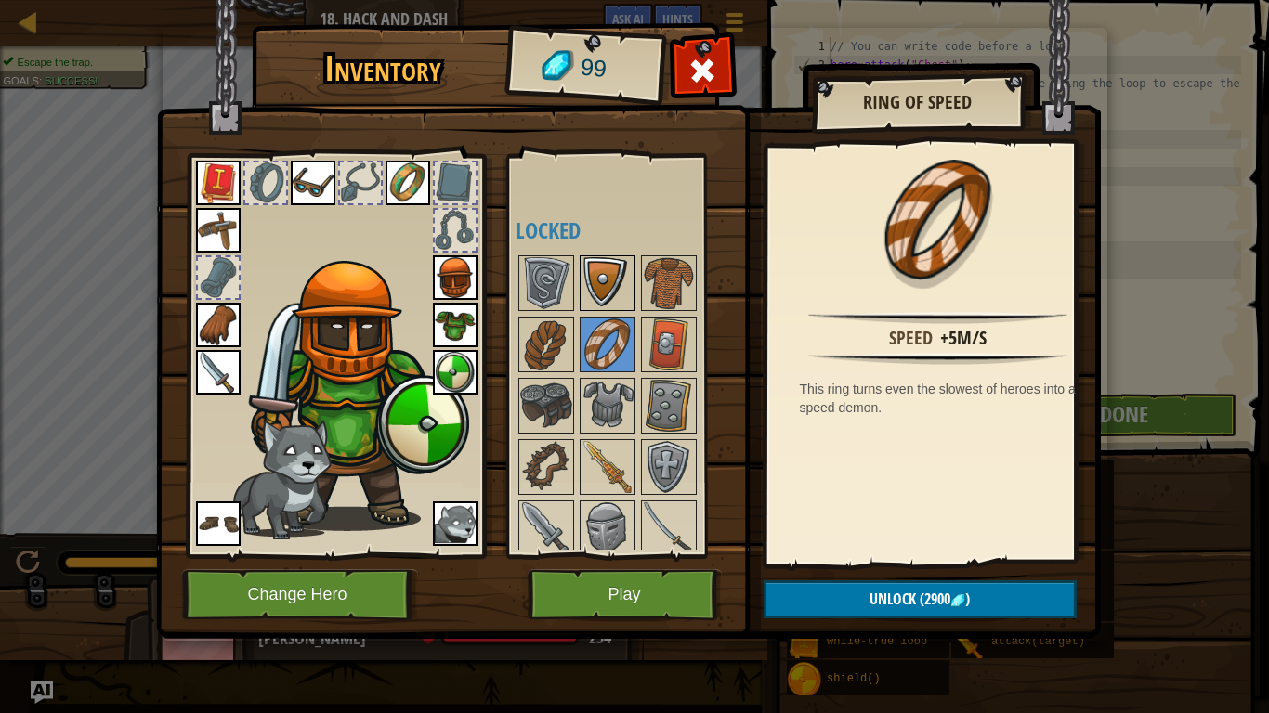
click at [616, 266] on img at bounding box center [607, 283] width 52 height 52
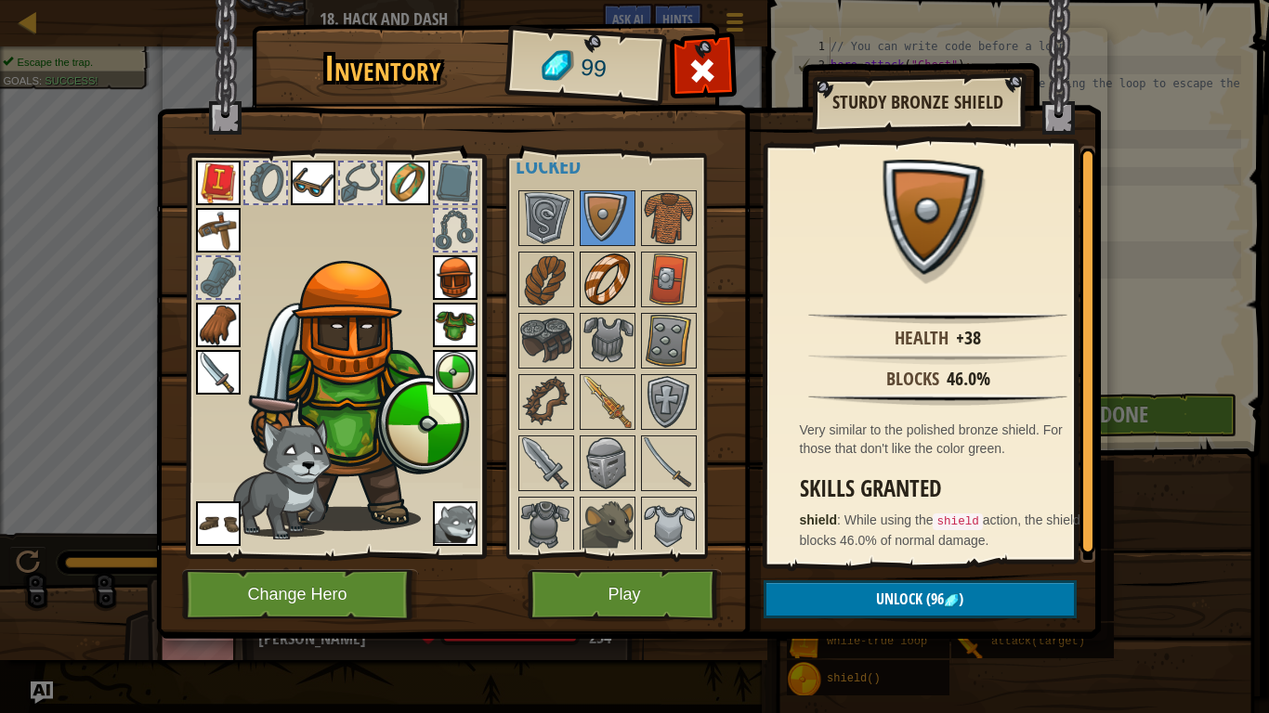
scroll to position [279, 0]
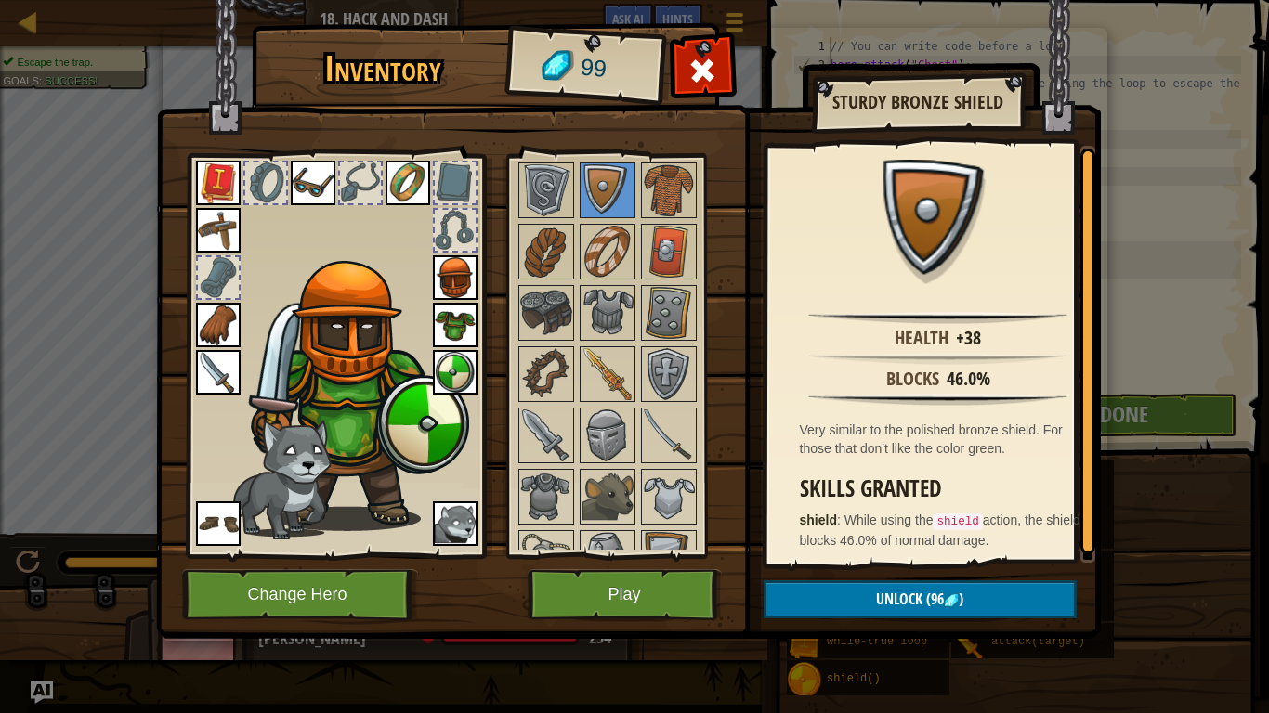
click at [441, 359] on img at bounding box center [455, 372] width 45 height 45
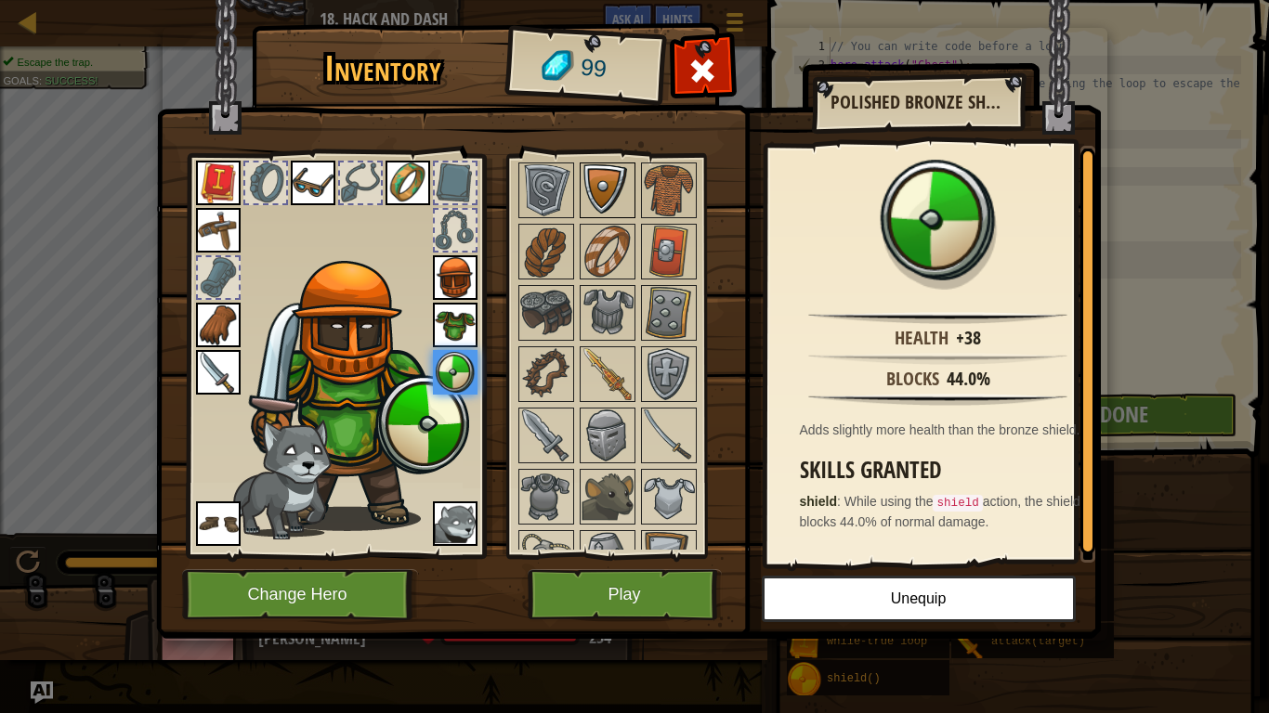
click at [585, 190] on img at bounding box center [607, 190] width 52 height 52
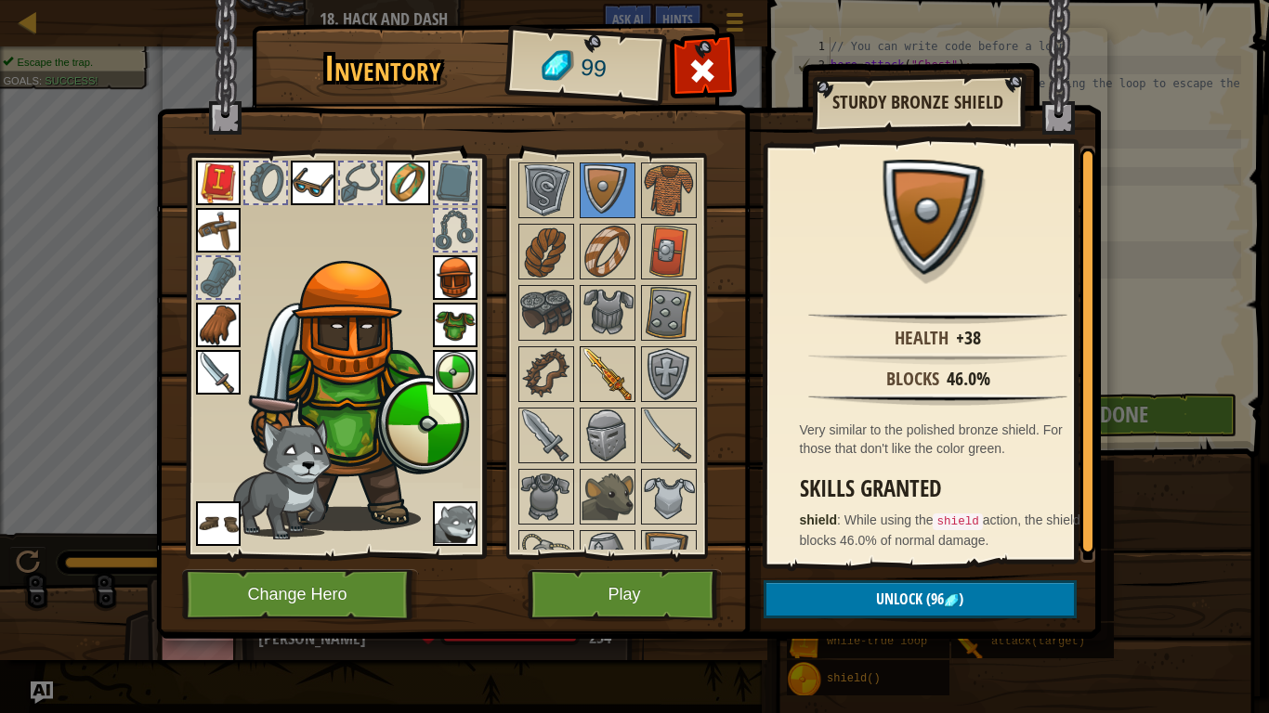
scroll to position [372, 0]
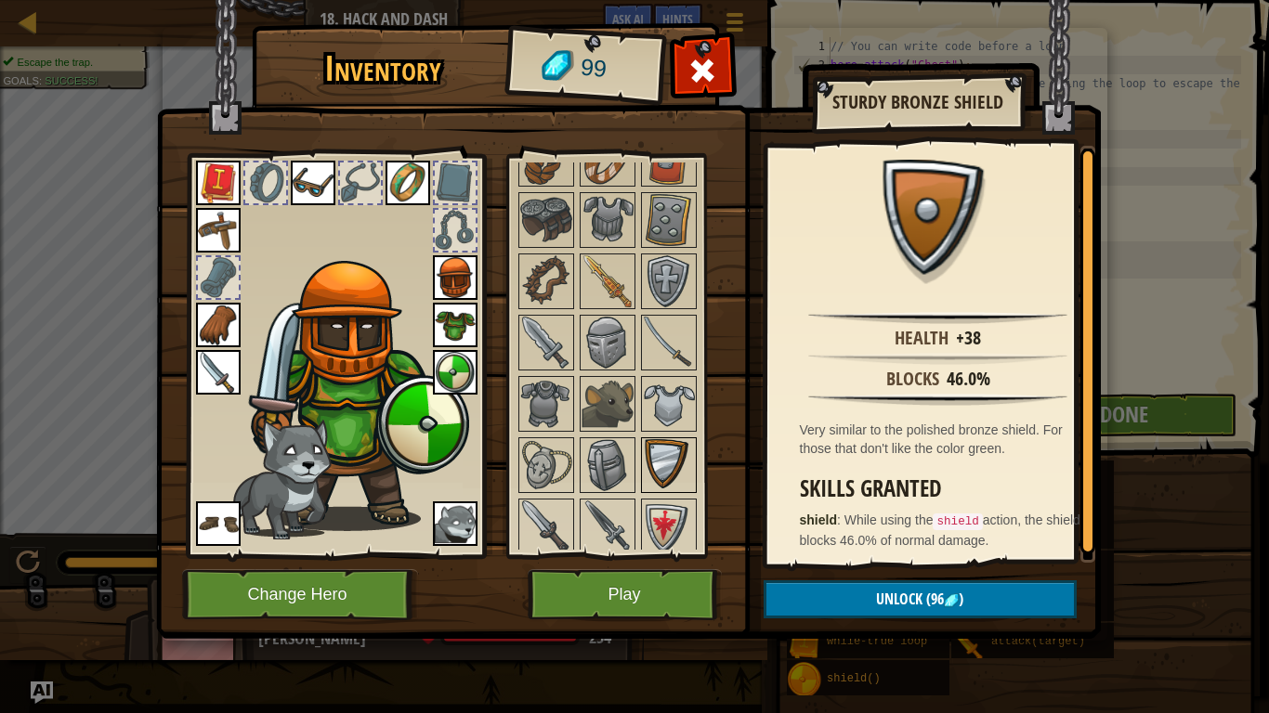
click at [659, 443] on img at bounding box center [669, 465] width 52 height 52
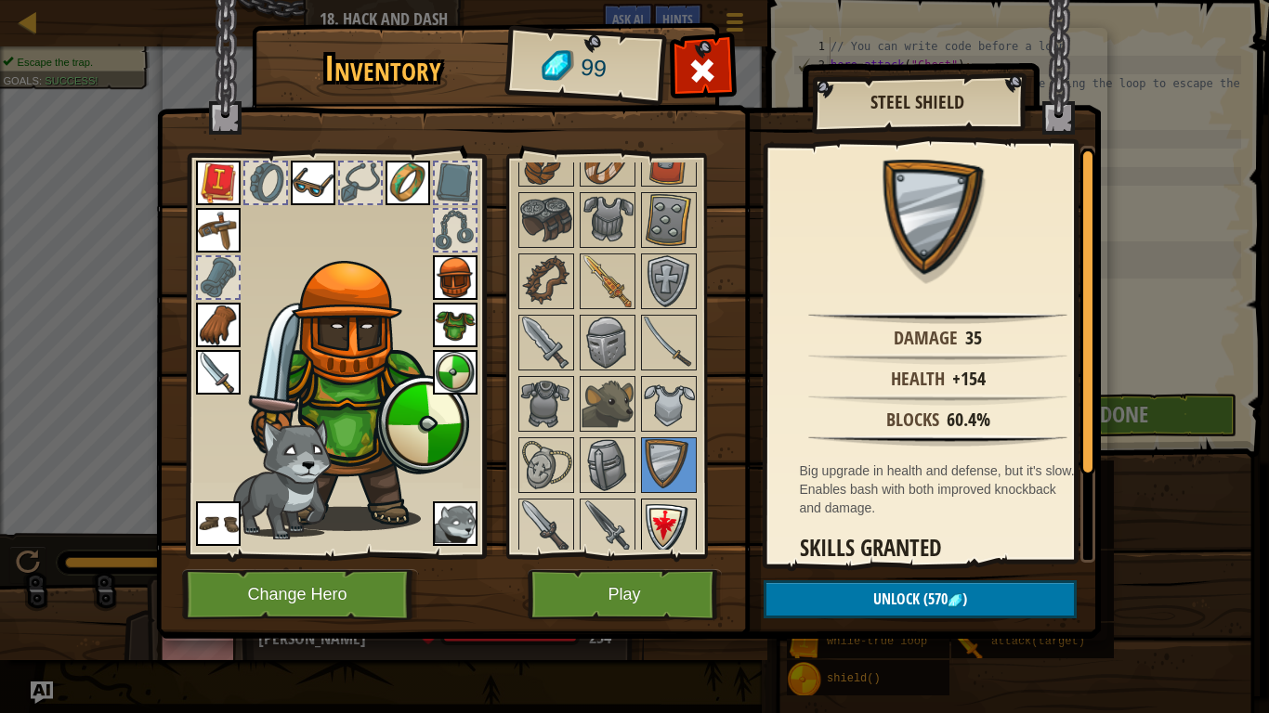
click at [650, 513] on img at bounding box center [669, 527] width 52 height 52
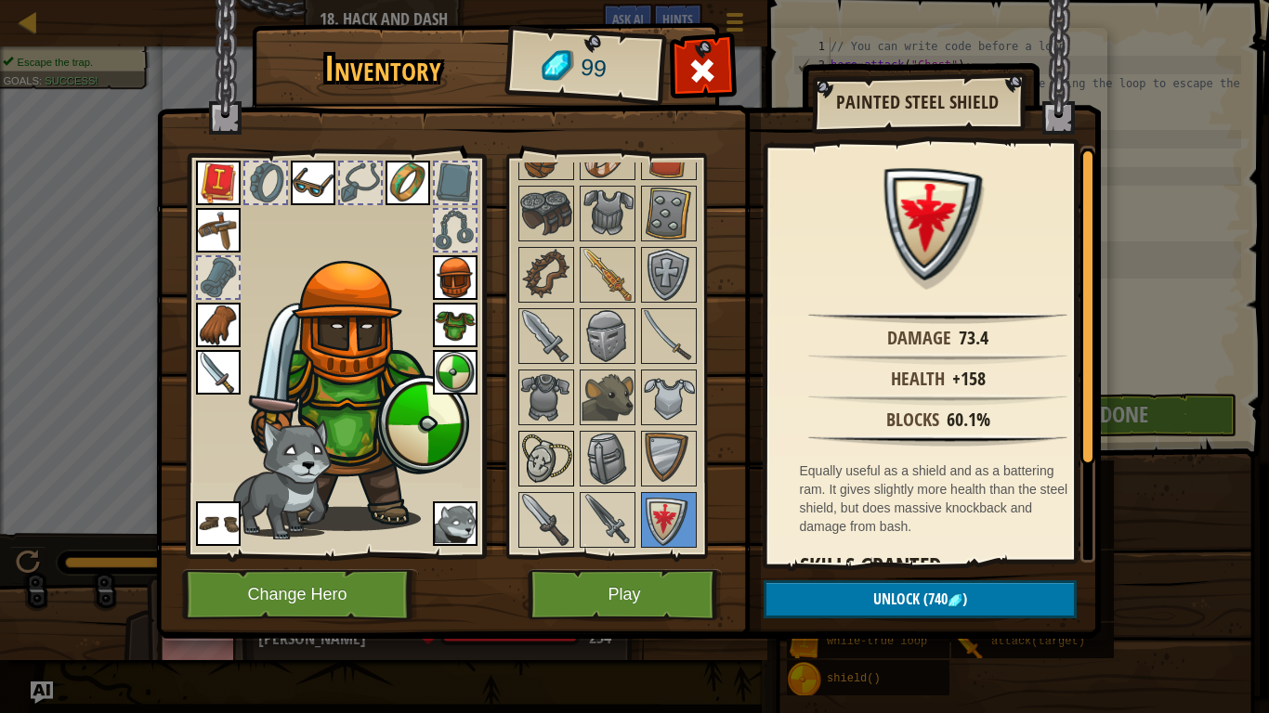
scroll to position [379, 0]
click at [611, 594] on button "Play" at bounding box center [625, 594] width 194 height 51
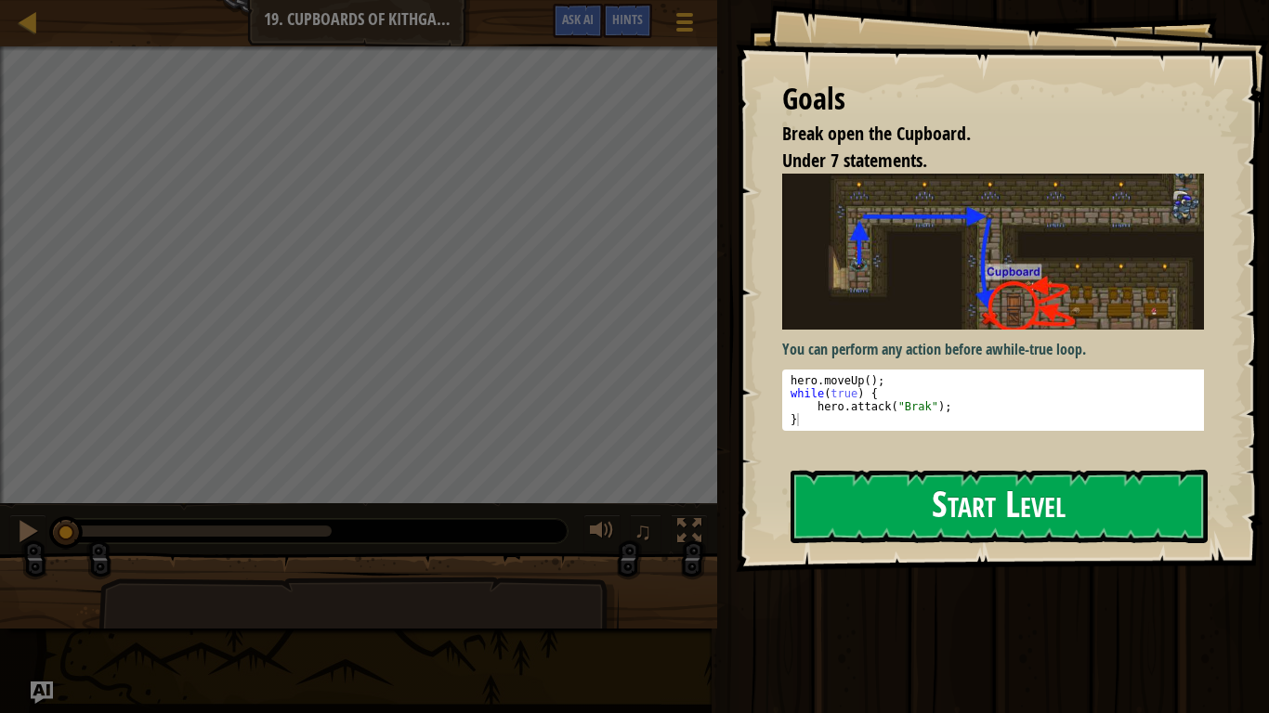
click at [928, 512] on button "Start Level" at bounding box center [998, 506] width 417 height 73
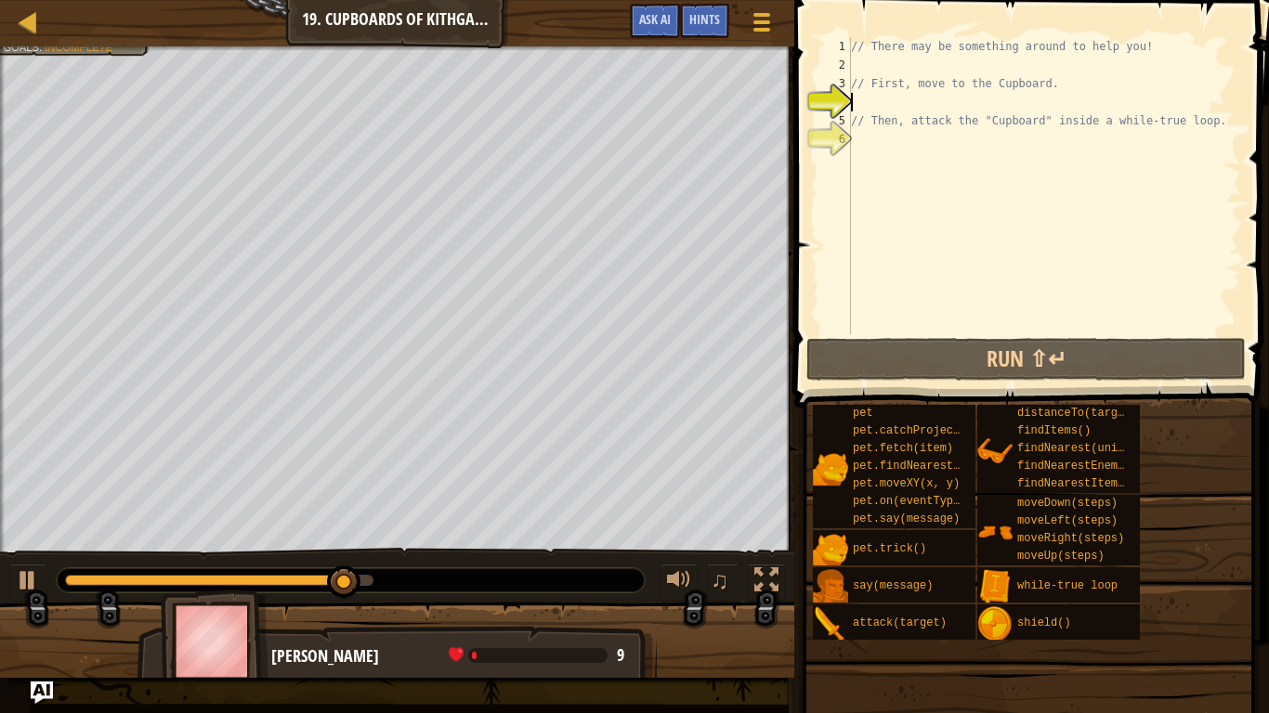
click at [872, 64] on div "// There may be something around to help you! // First, move to the Cupboard. /…" at bounding box center [1044, 204] width 394 height 334
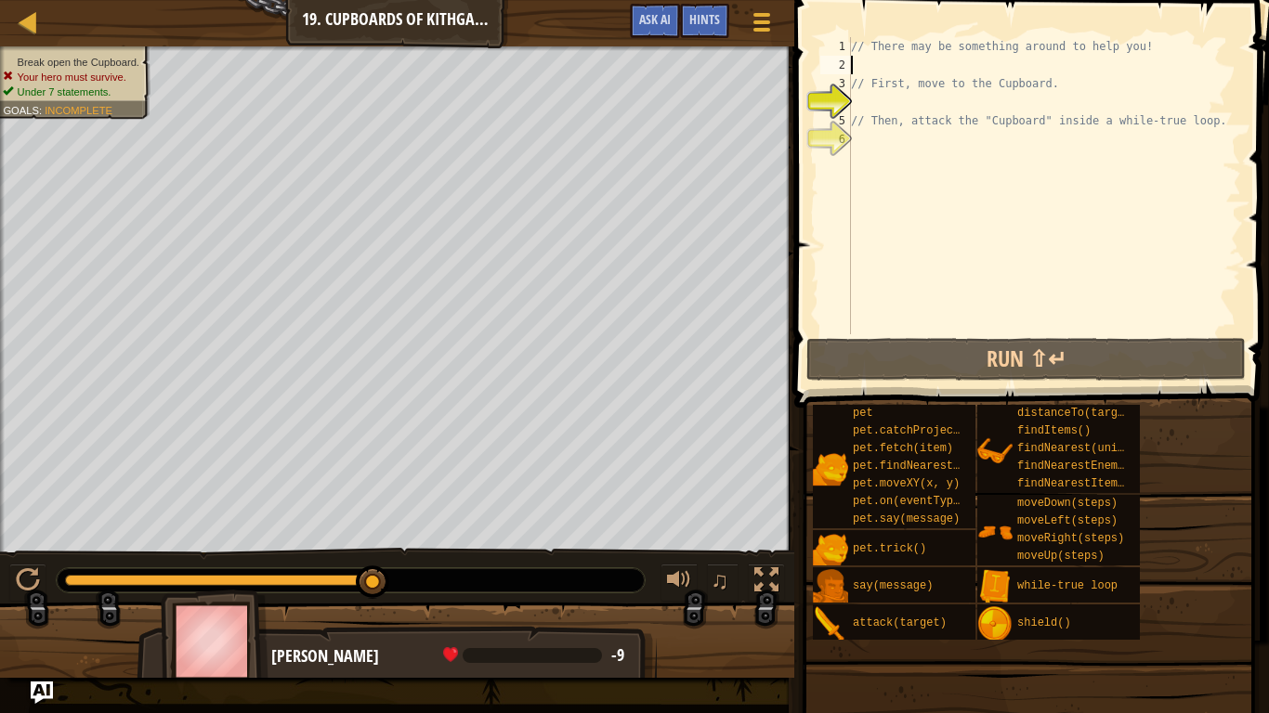
type textarea "r"
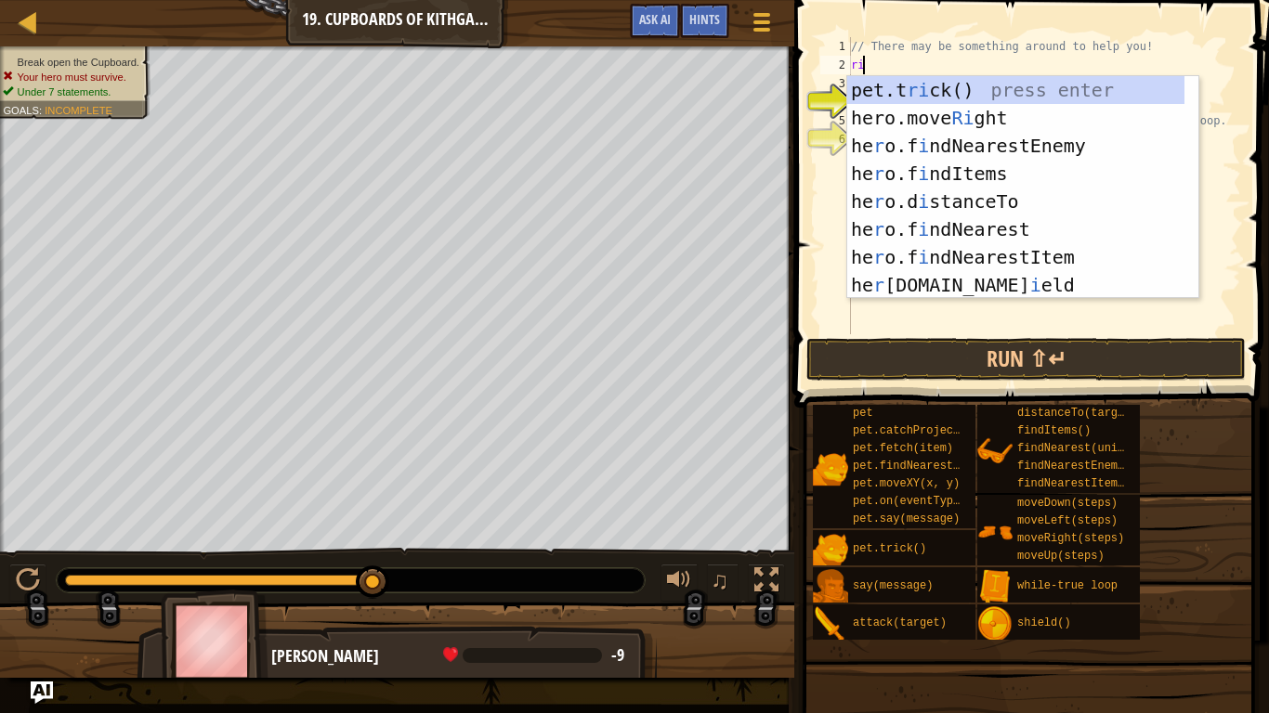
type textarea "rig"
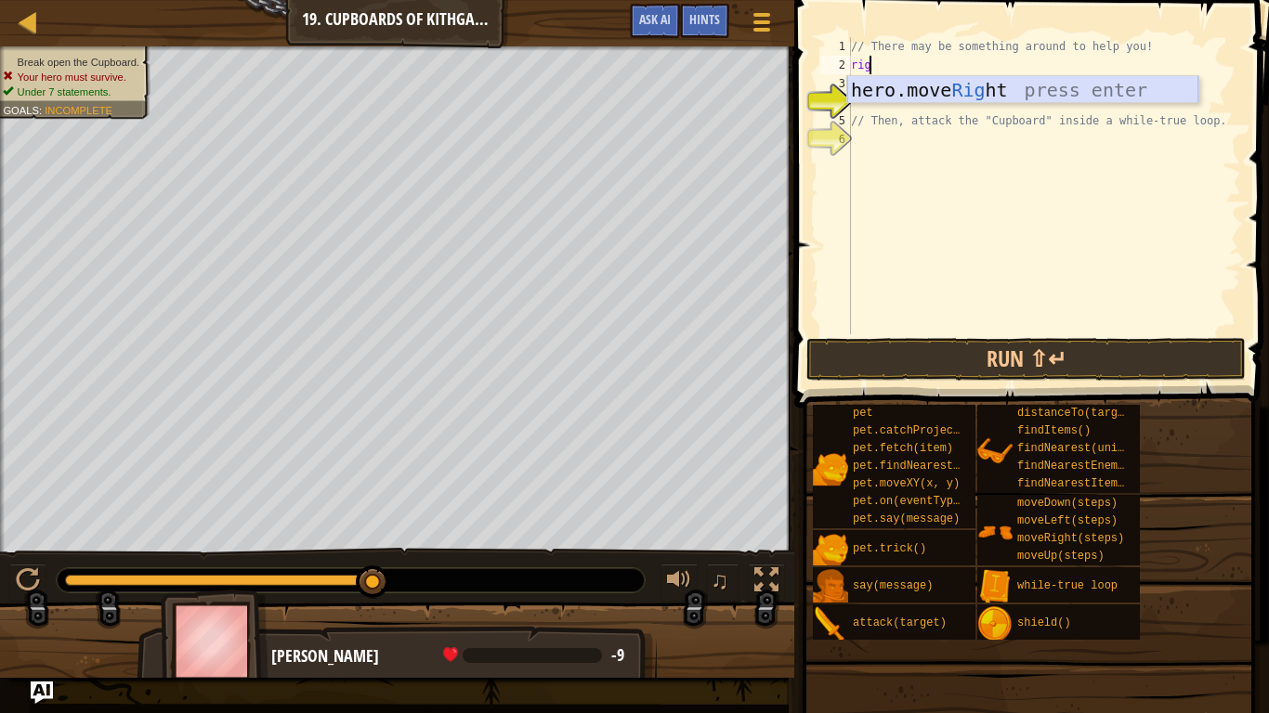
click at [894, 76] on div "hero.move Rig ht press enter" at bounding box center [1022, 118] width 351 height 84
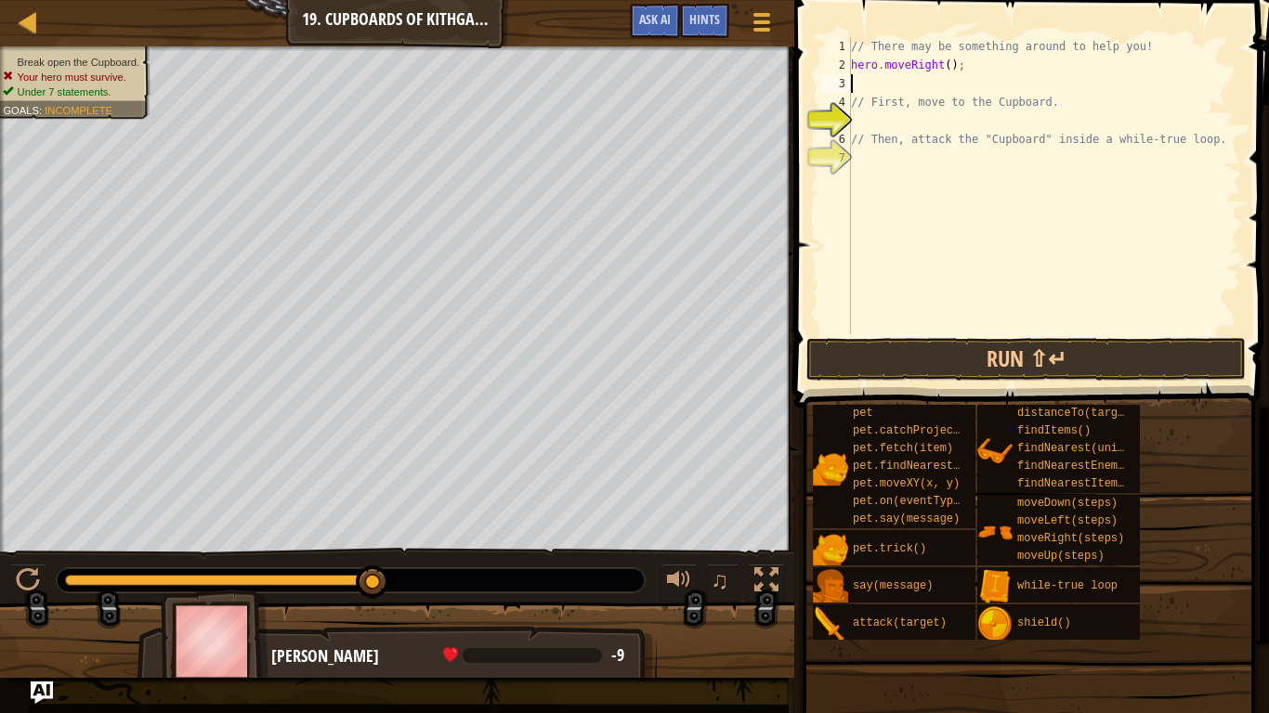
click at [989, 72] on div "// There may be something around to help you! hero . moveRight ( ) ; // First, …" at bounding box center [1044, 204] width 394 height 334
type textarea "h"
type textarea "u"
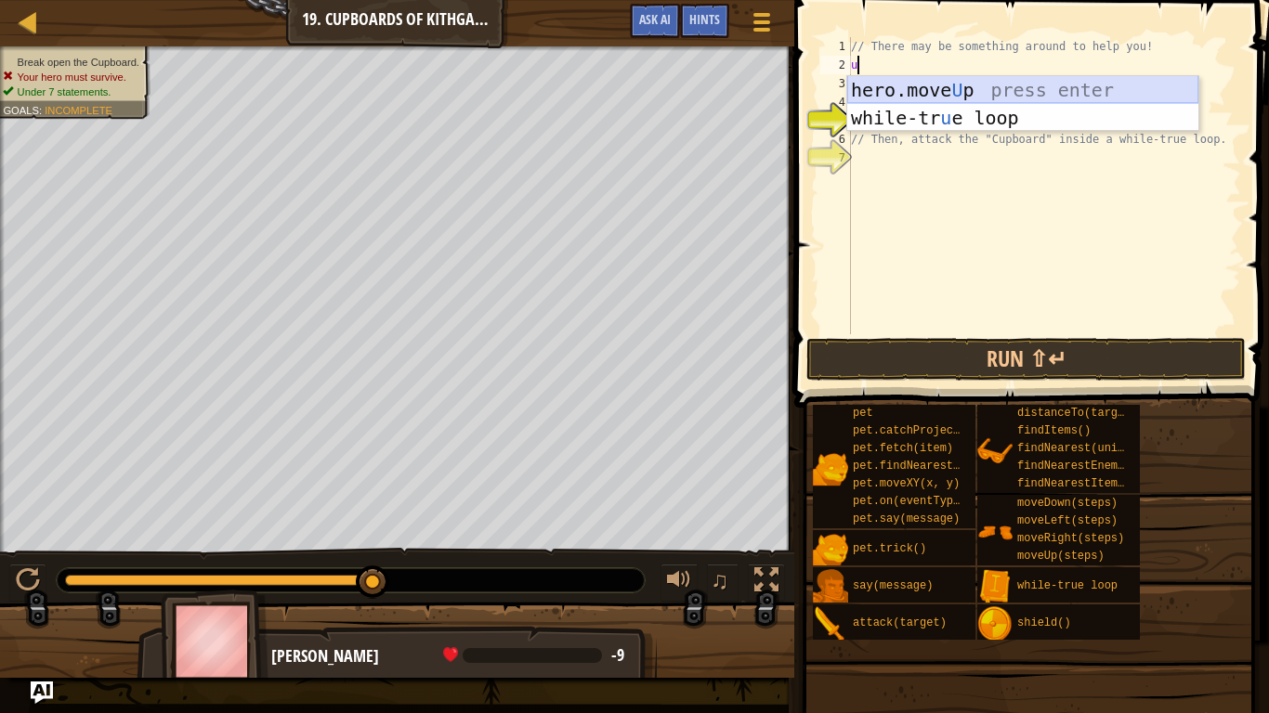
click at [982, 83] on div "hero.move U p press enter while-tr u e loop press enter" at bounding box center [1022, 131] width 351 height 111
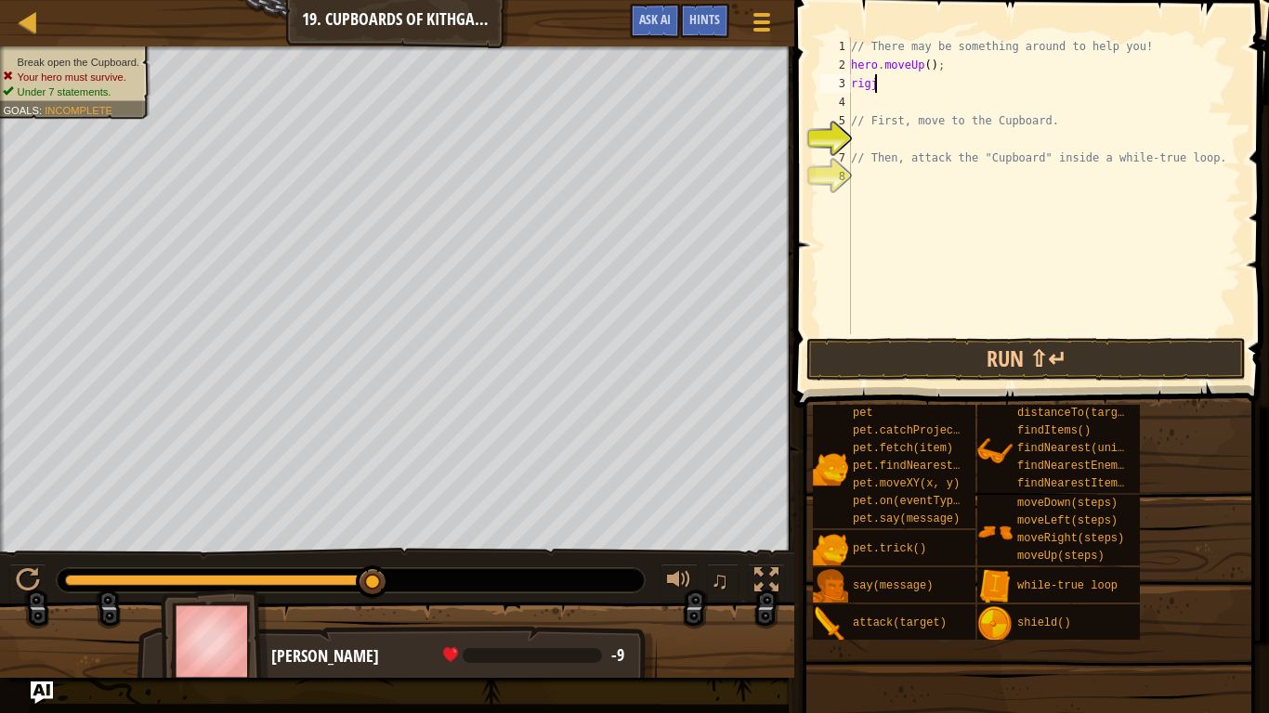
scroll to position [8, 1]
type textarea "righ"
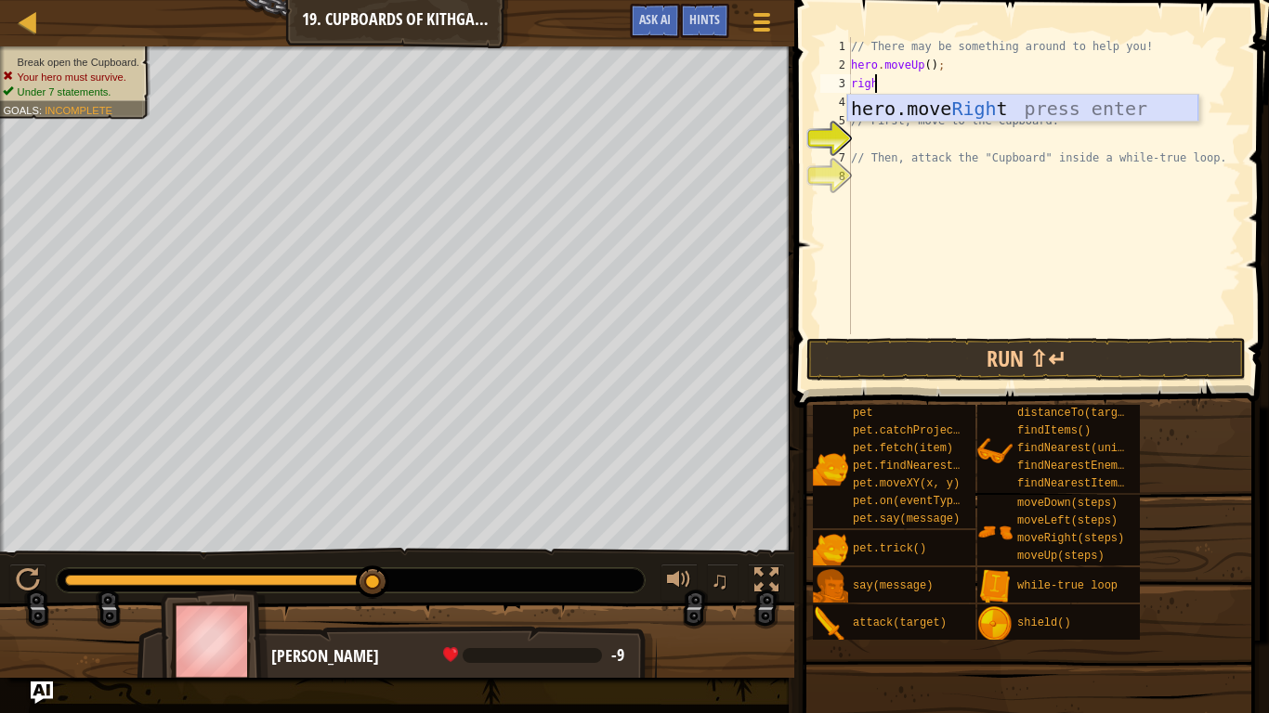
click at [928, 98] on div "hero.move Righ t press enter" at bounding box center [1022, 137] width 351 height 84
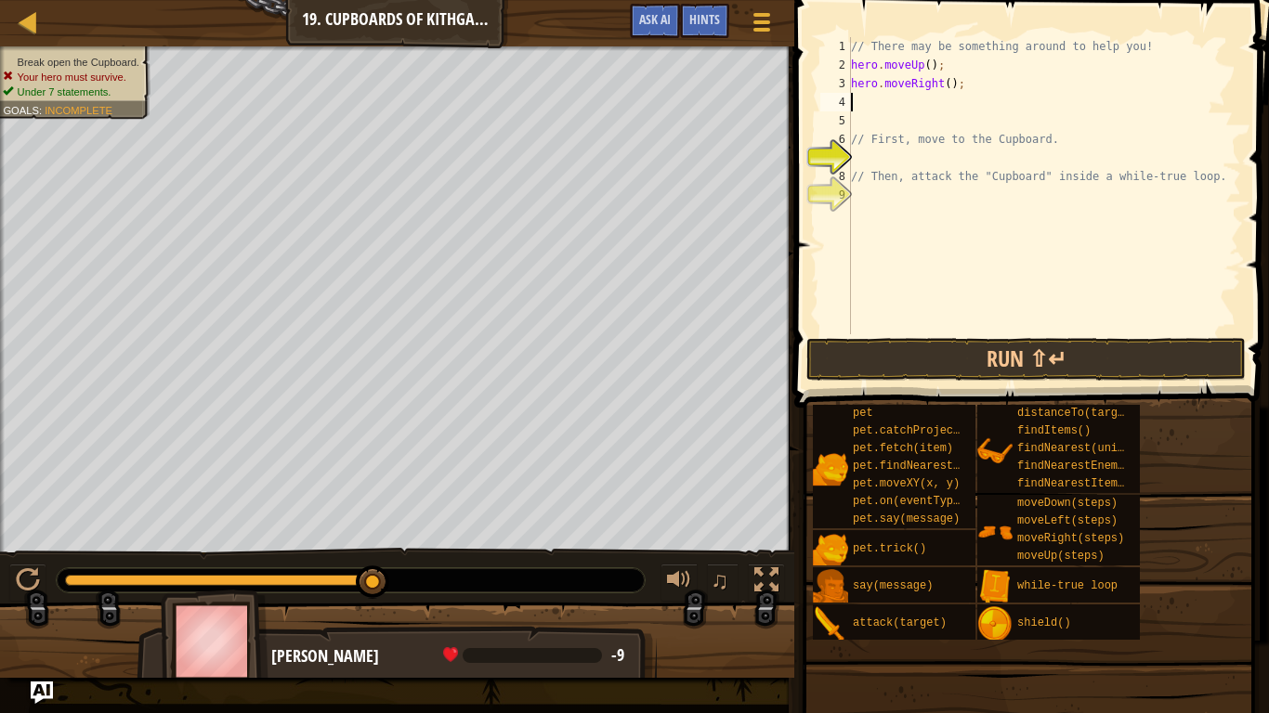
click at [941, 90] on div "// There may be something around to help you! hero . moveUp ( ) ; hero . moveRi…" at bounding box center [1044, 204] width 394 height 334
type textarea "hero.moveRight(2);"
click at [866, 105] on div "// There may be something around to help you! hero . moveUp ( ) ; hero . moveRi…" at bounding box center [1044, 204] width 394 height 334
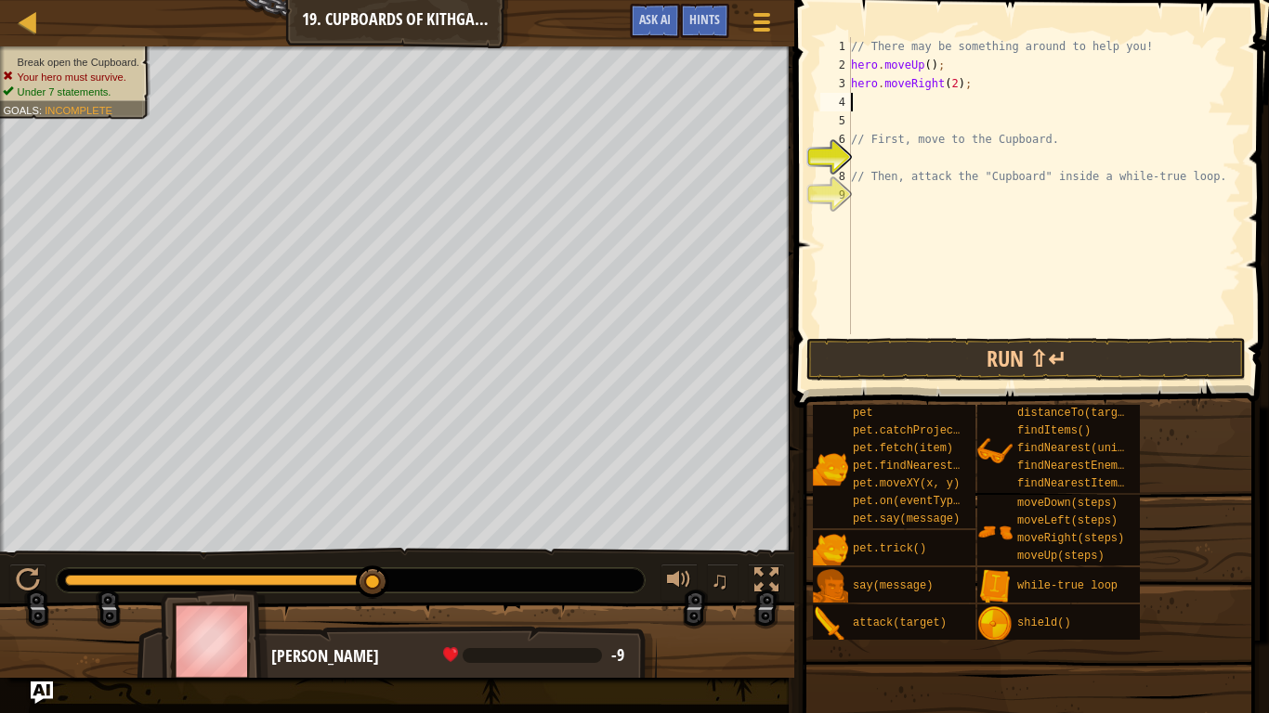
type textarea "d"
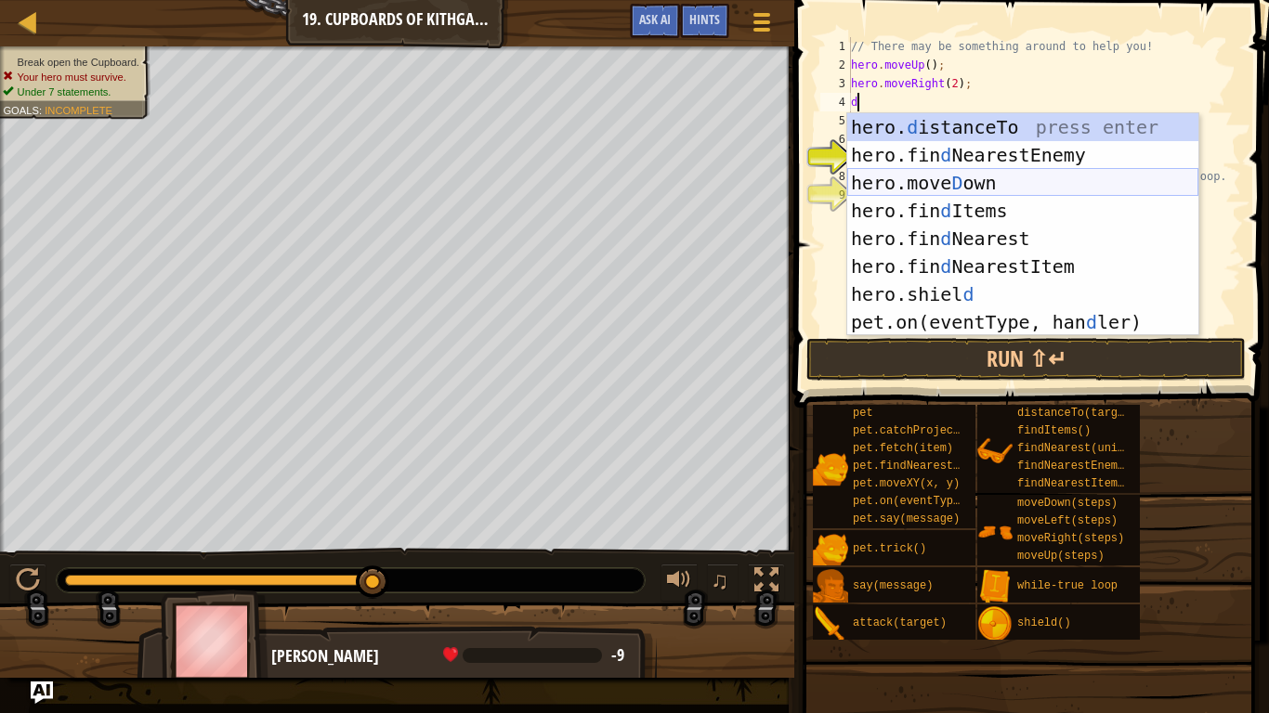
click at [972, 172] on div "hero. d istanceTo press enter hero.fin d NearestEnemy press enter hero.[PERSON_…" at bounding box center [1022, 252] width 351 height 279
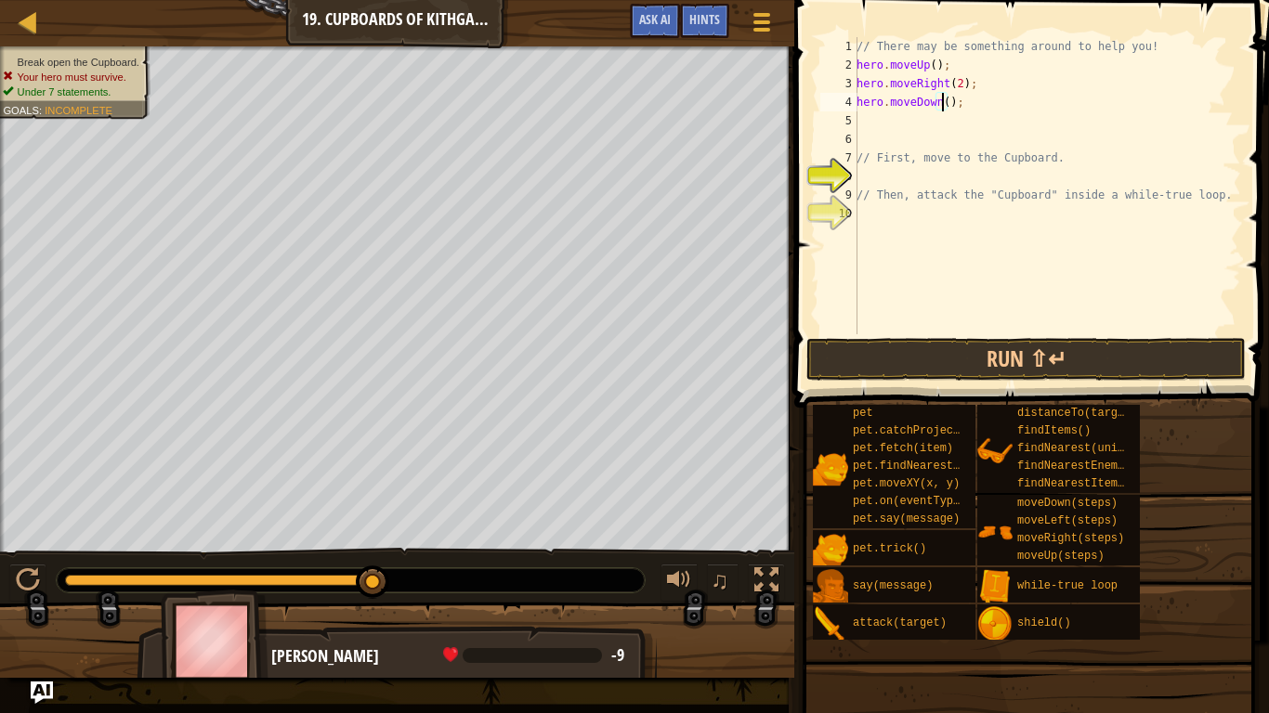
click at [943, 109] on div "// There may be something around to help you! hero . moveUp ( ) ; hero . moveRi…" at bounding box center [1047, 204] width 388 height 334
type textarea "hero.moveDown(1);"
click at [920, 122] on div "// There may be something around to help you! hero . moveUp ( ) ; hero . moveRi…" at bounding box center [1047, 204] width 388 height 334
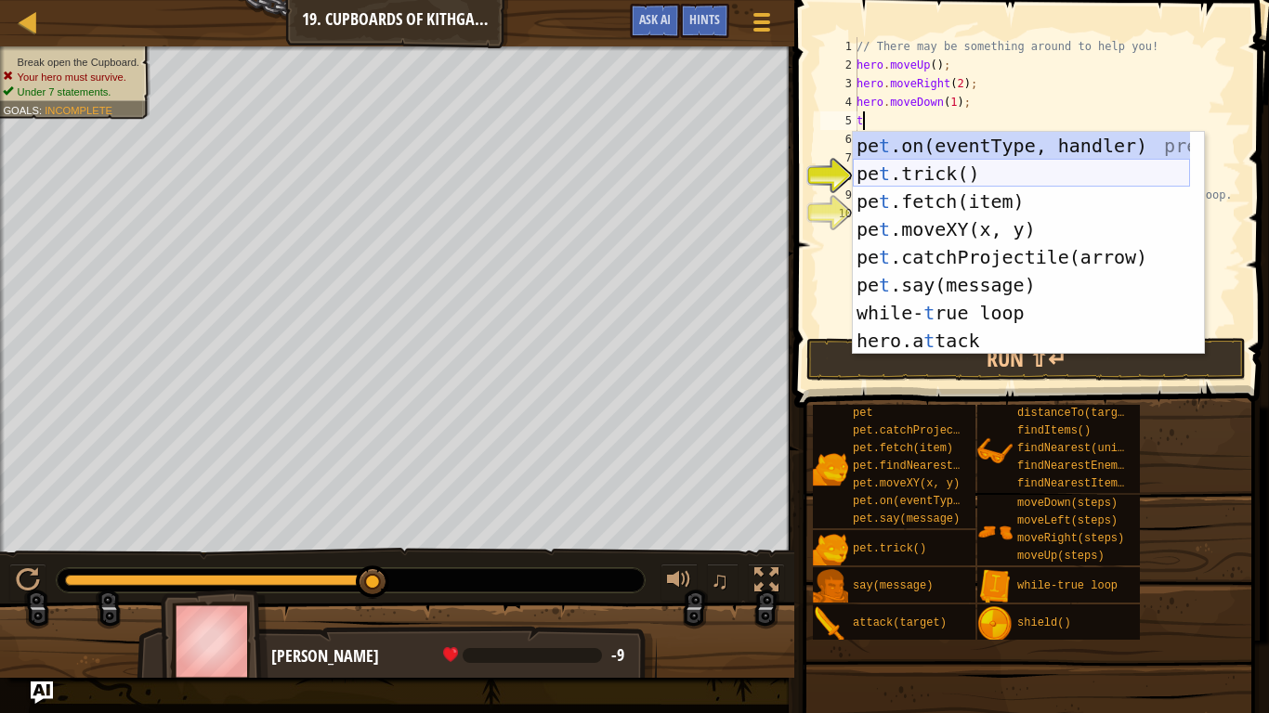
type textarea "tu"
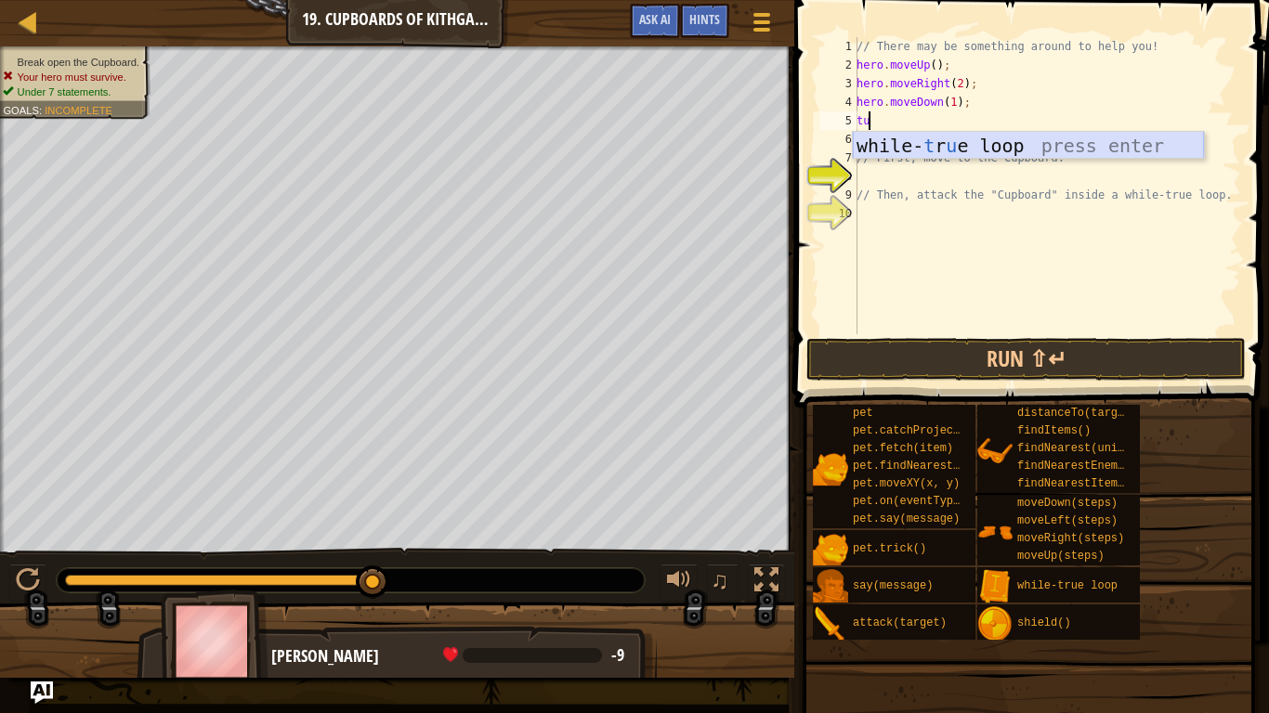
click at [931, 144] on div "while- t r u e loop press enter" at bounding box center [1028, 174] width 351 height 84
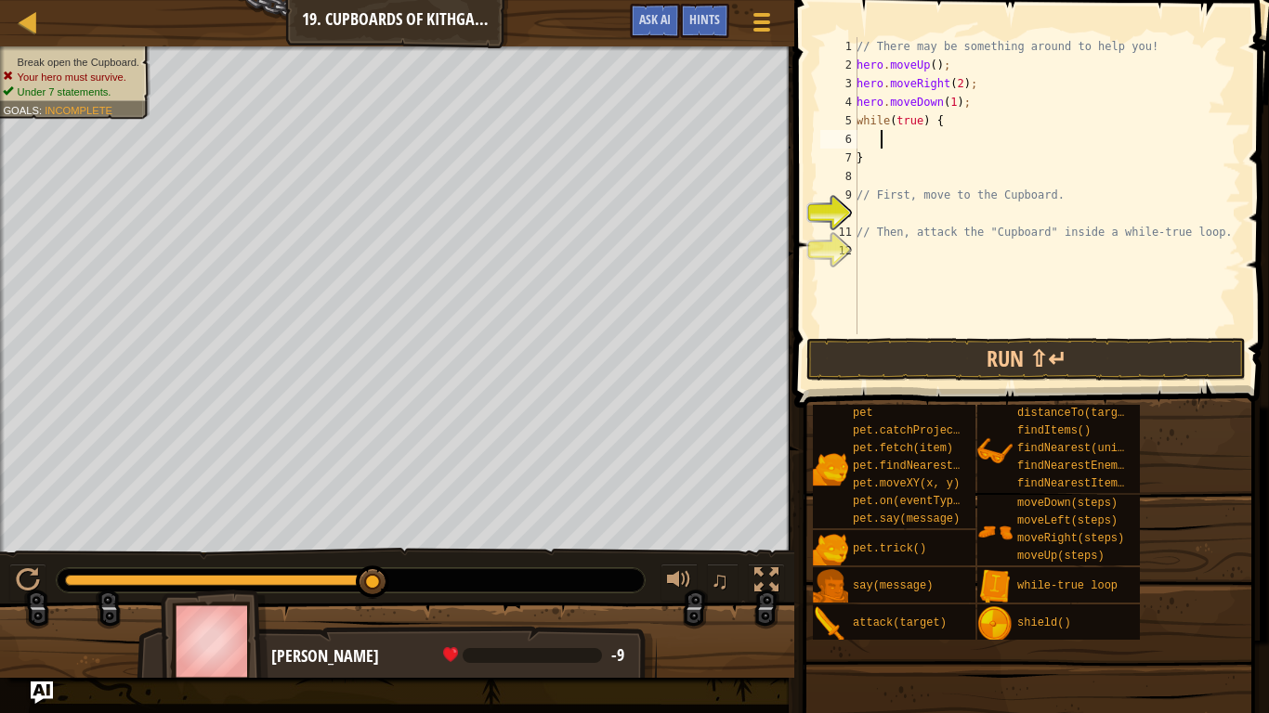
click at [870, 141] on div "// There may be something around to help you! hero . moveUp ( ) ; hero . moveRi…" at bounding box center [1047, 204] width 388 height 334
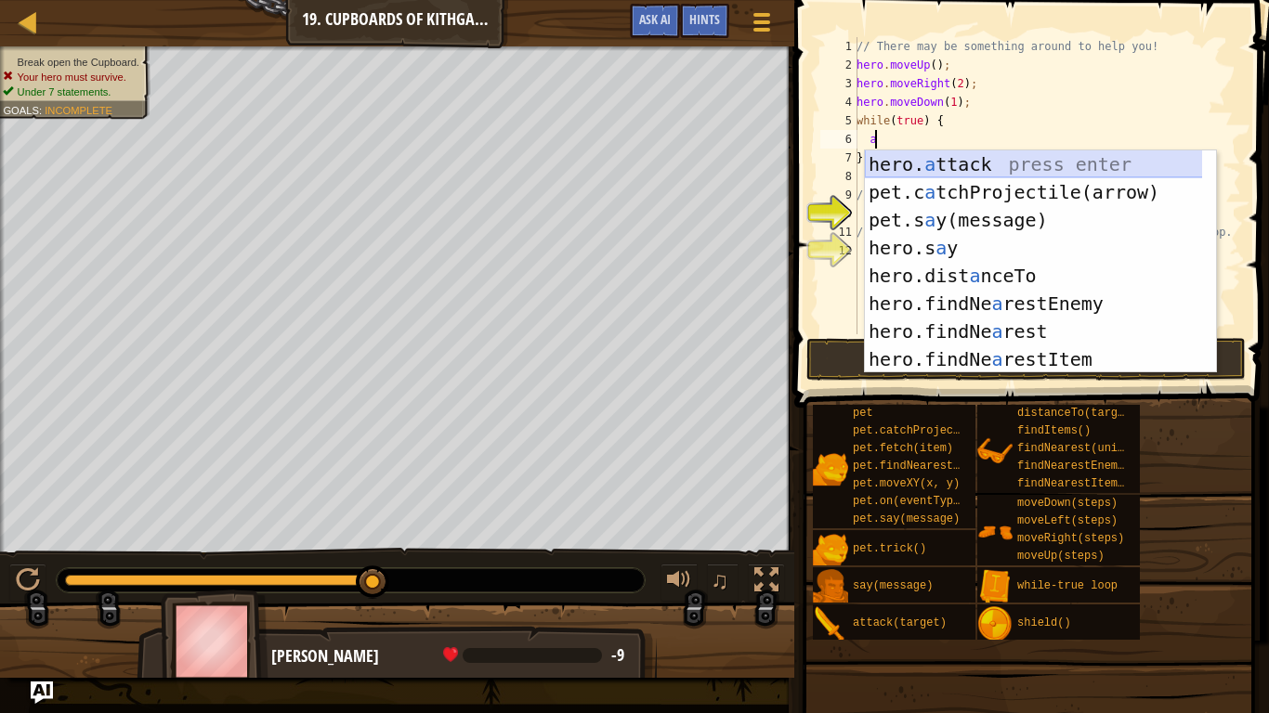
click at [885, 163] on div "hero. a ttack press enter pet.c a tchProjectile(arrow) press enter pet.s a y(me…" at bounding box center [1040, 289] width 351 height 279
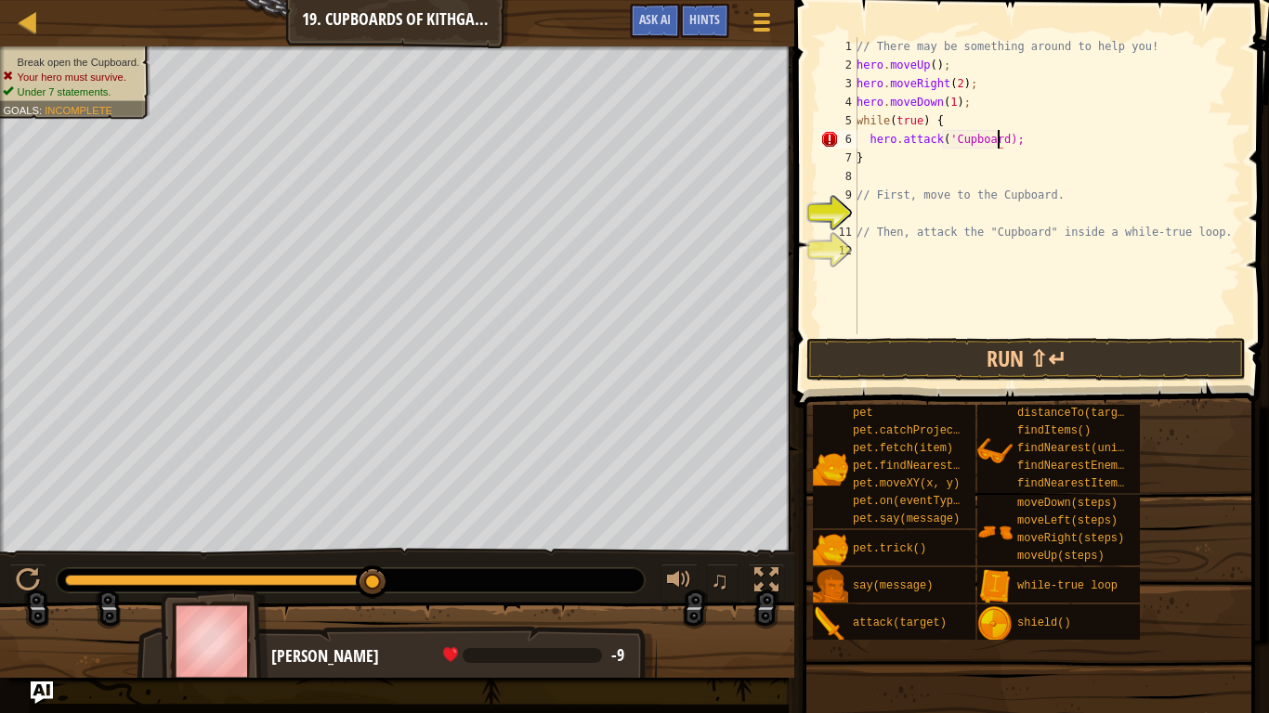
scroll to position [8, 12]
click at [1027, 355] on button "Run ⇧↵" at bounding box center [1025, 359] width 439 height 43
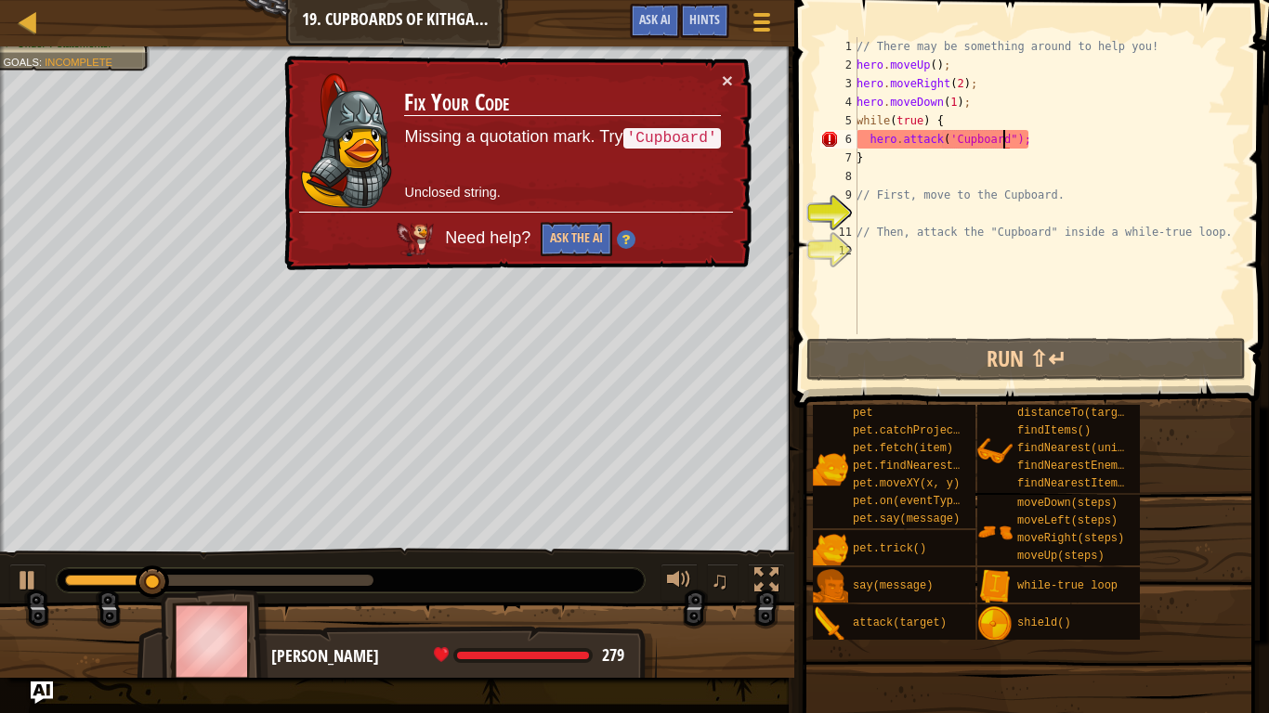
click at [721, 90] on td "Fix Your Code Missing a quotation mark. Try 'Cupboard' Unclosed string." at bounding box center [562, 141] width 318 height 141
click at [726, 71] on button "×" at bounding box center [727, 81] width 11 height 20
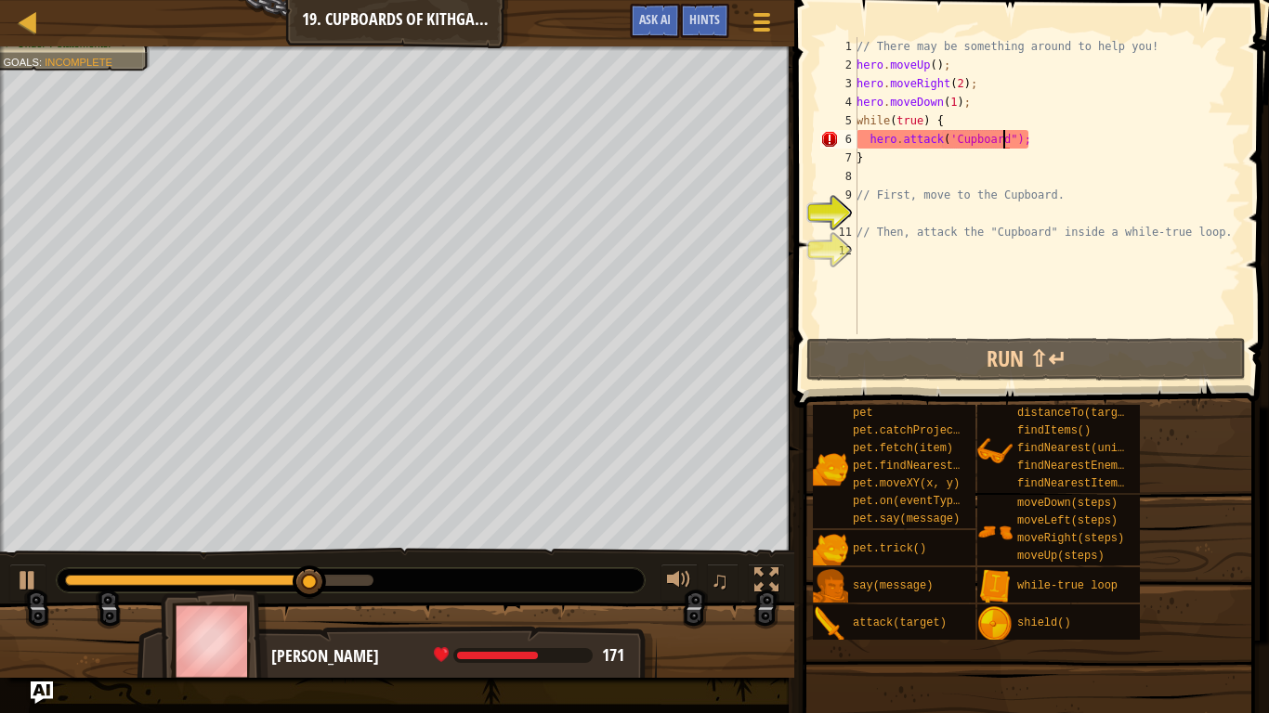
click at [946, 137] on div "// There may be something around to help you! hero . moveUp ( ) ; hero . moveRi…" at bounding box center [1047, 204] width 388 height 334
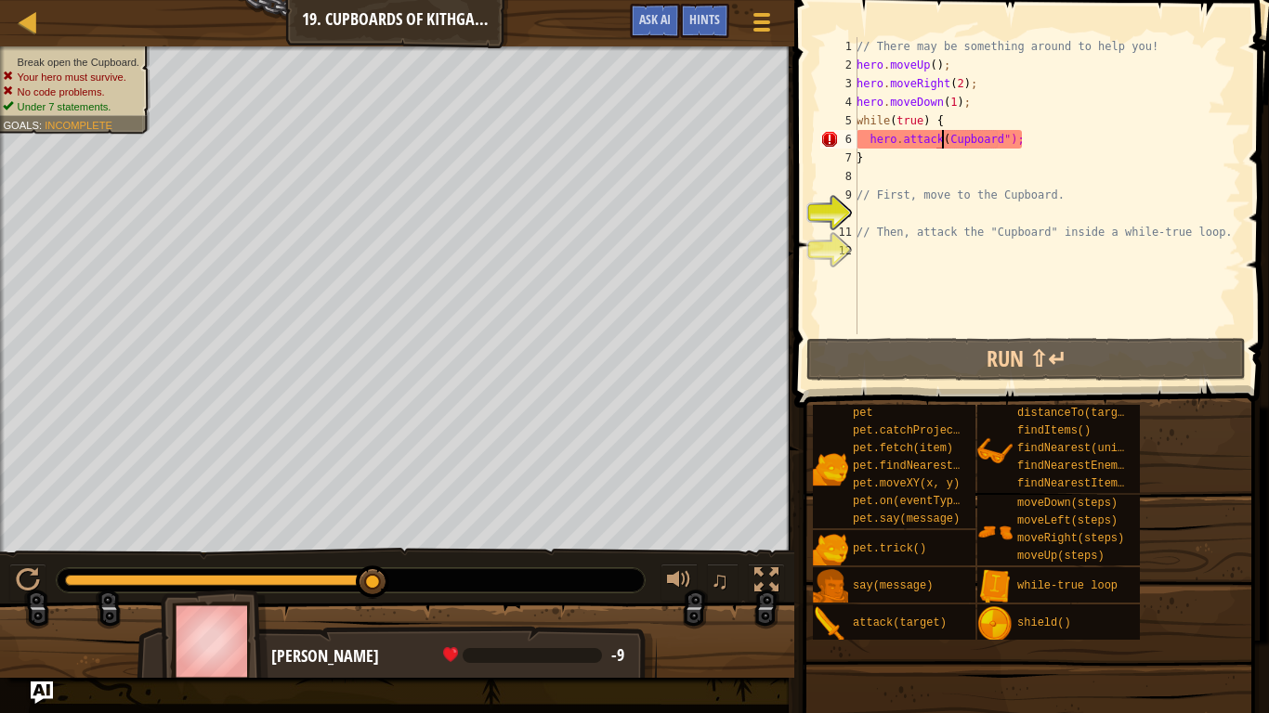
scroll to position [8, 7]
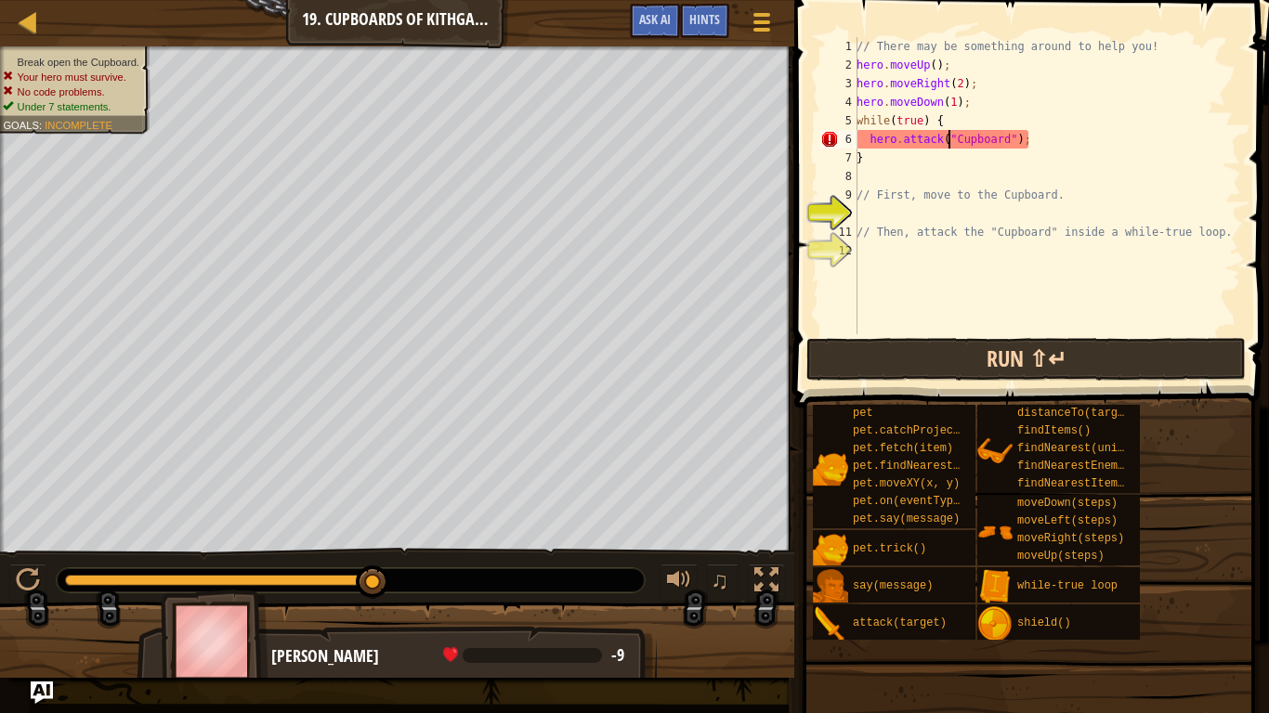
type textarea "hero.attack("Cupboard");"
click at [1012, 367] on button "Run ⇧↵" at bounding box center [1025, 359] width 439 height 43
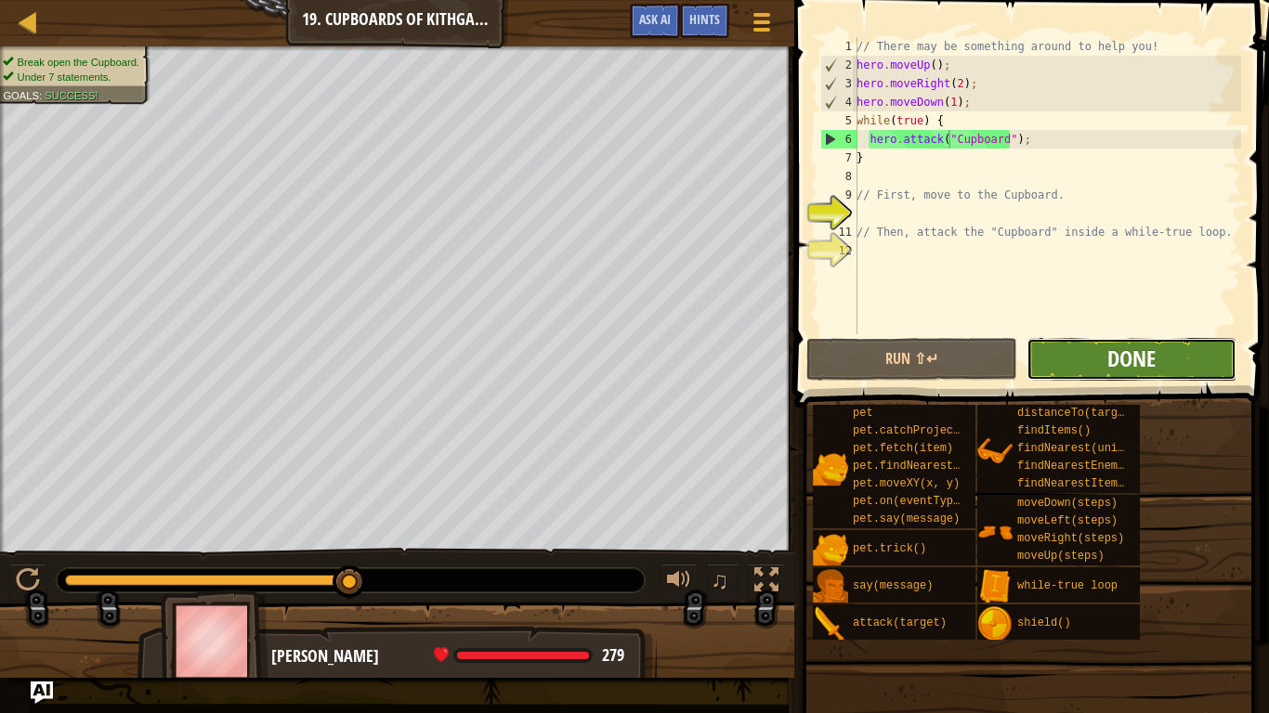
click at [1114, 350] on span "Done" at bounding box center [1131, 359] width 48 height 30
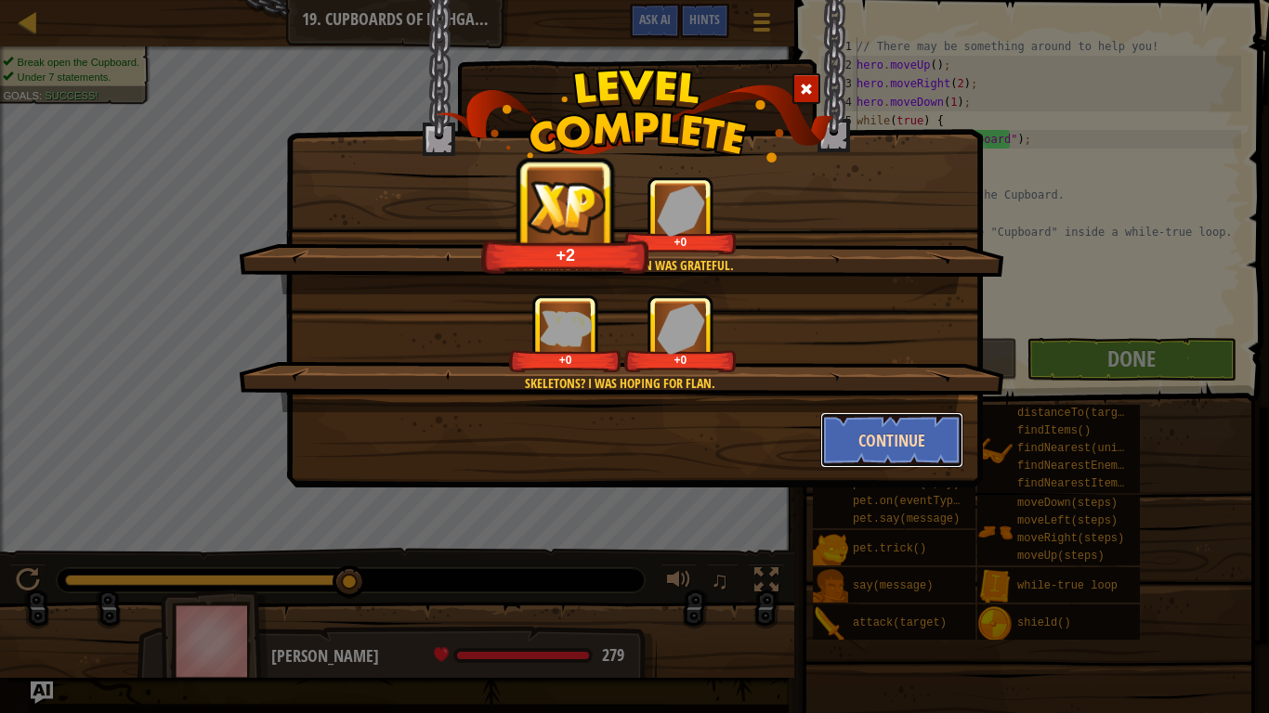
click at [861, 446] on button "Continue" at bounding box center [892, 440] width 144 height 56
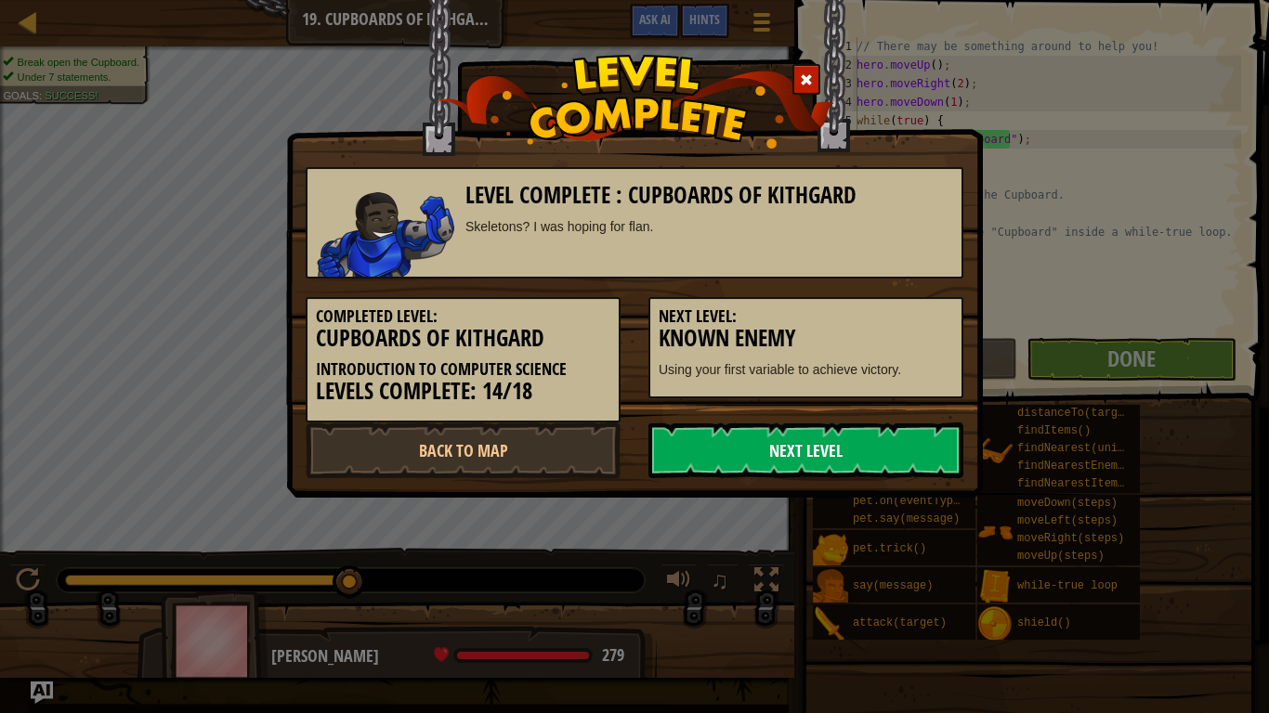
click at [865, 442] on link "Next Level" at bounding box center [805, 451] width 315 height 56
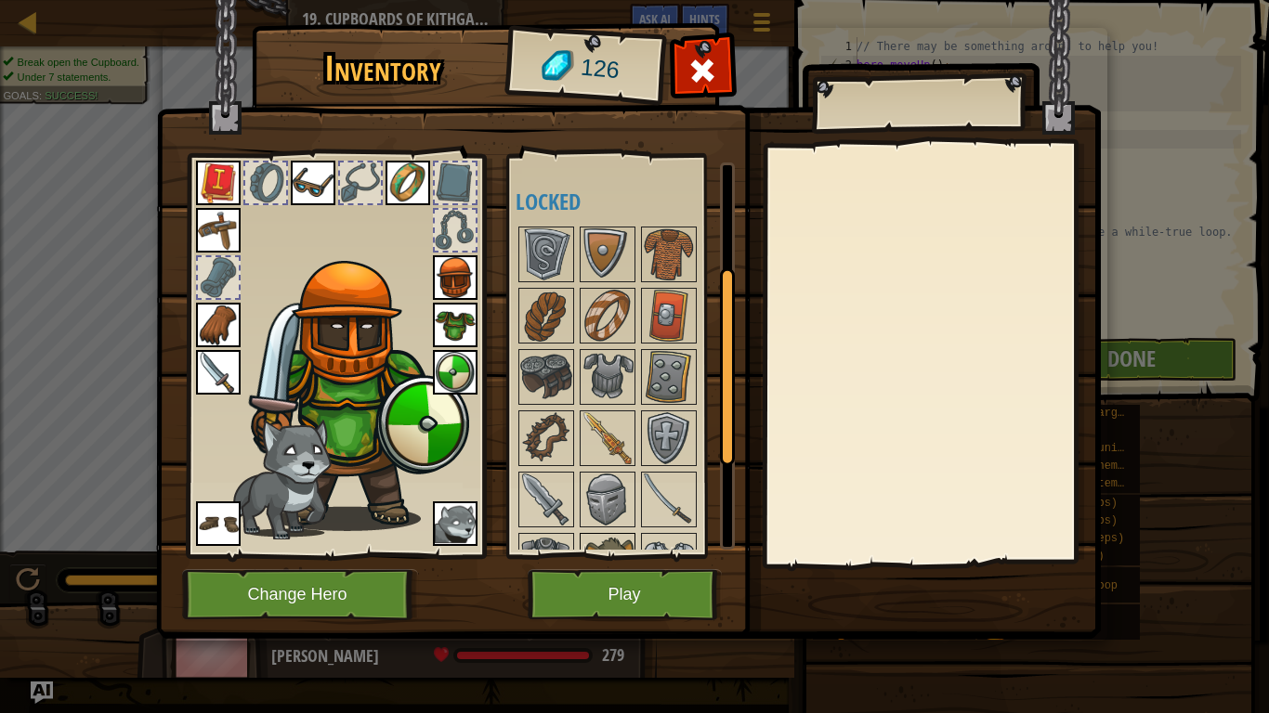
scroll to position [193, 0]
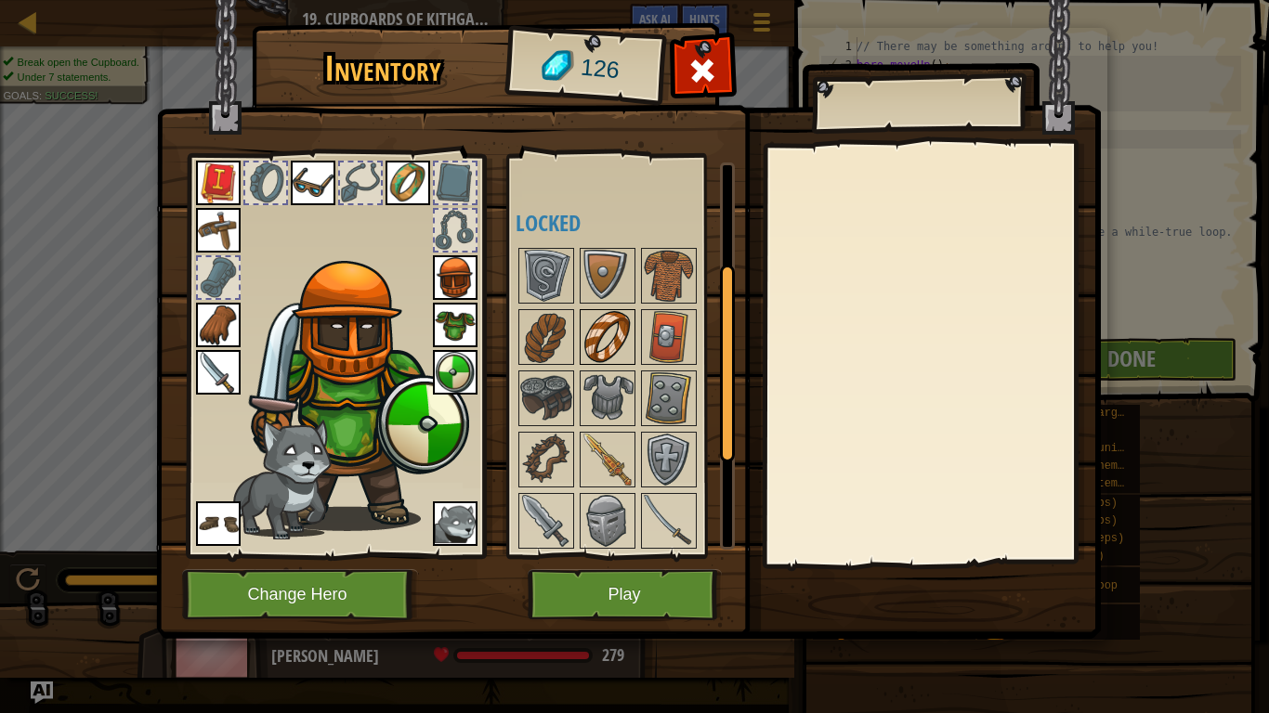
click at [602, 320] on img at bounding box center [607, 337] width 52 height 52
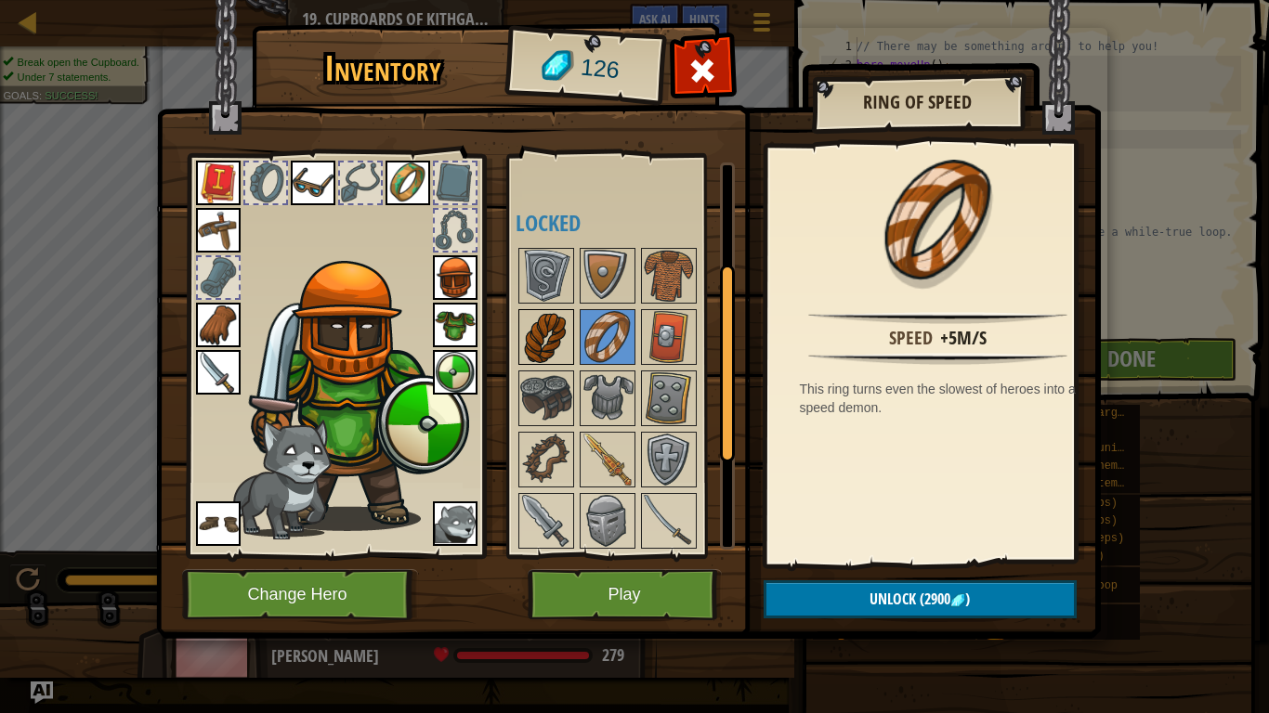
click at [532, 335] on img at bounding box center [546, 337] width 52 height 52
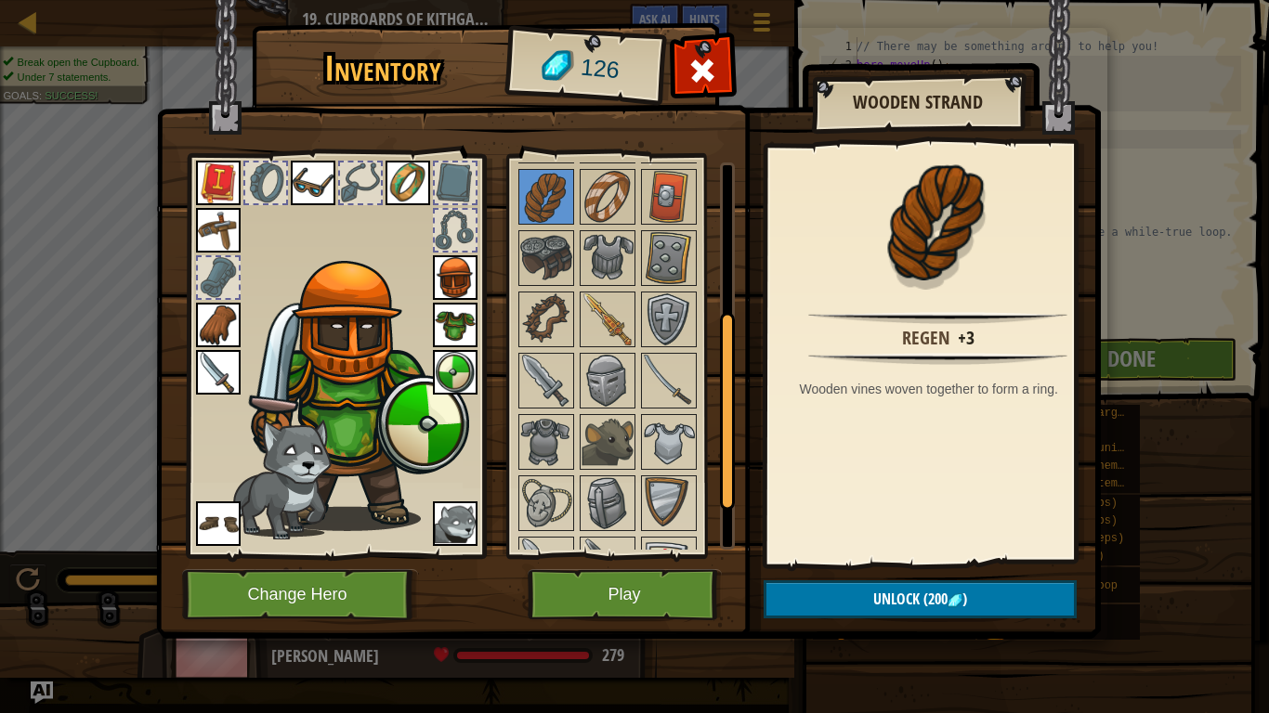
scroll to position [379, 0]
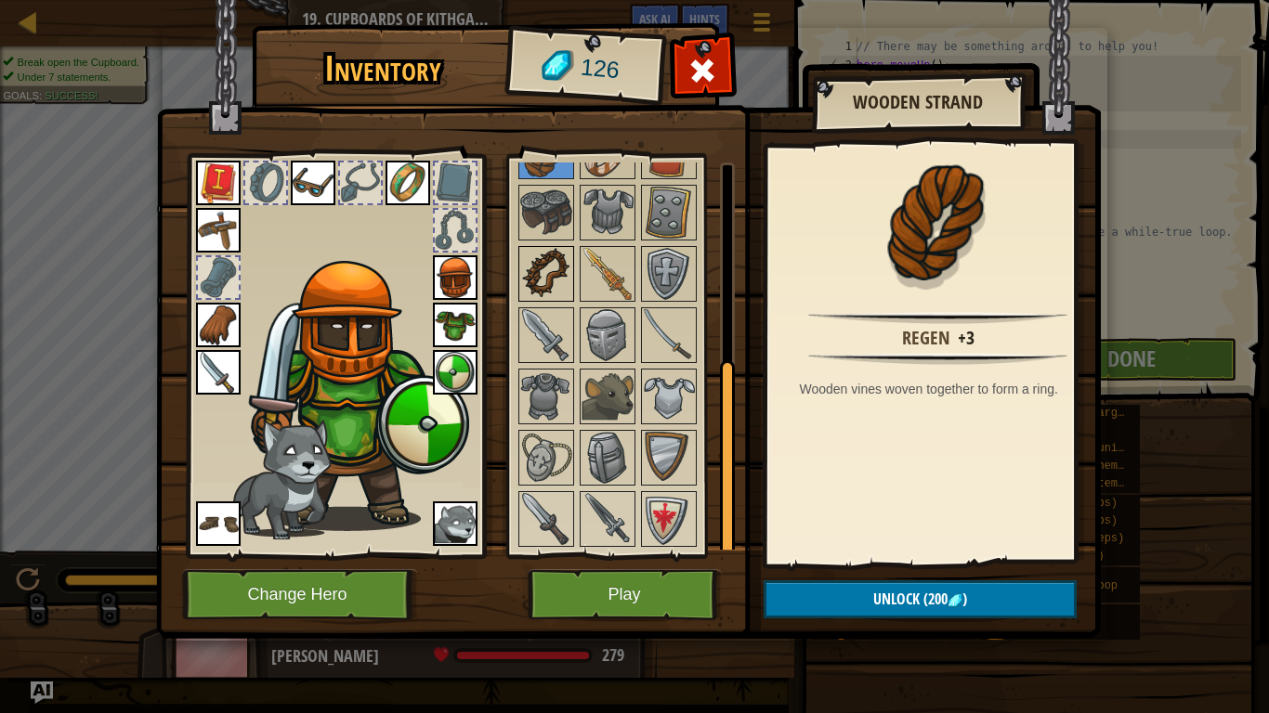
click at [550, 286] on img at bounding box center [546, 274] width 52 height 52
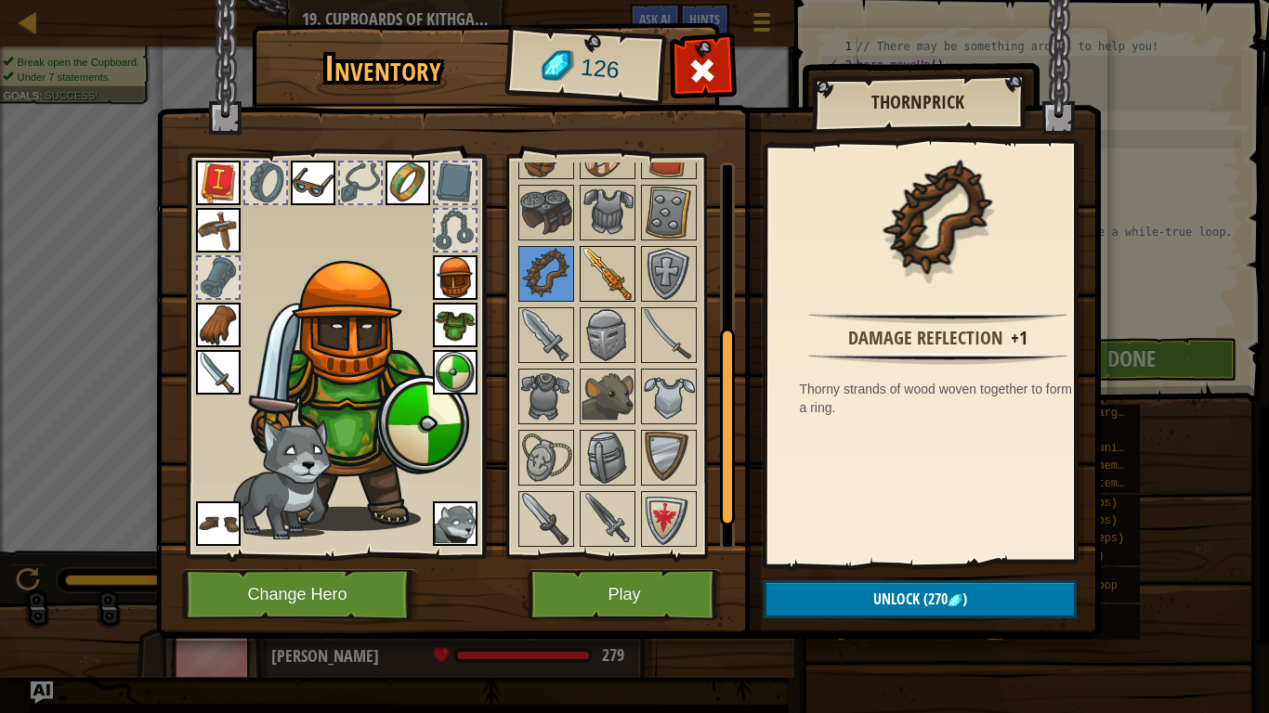
scroll to position [193, 0]
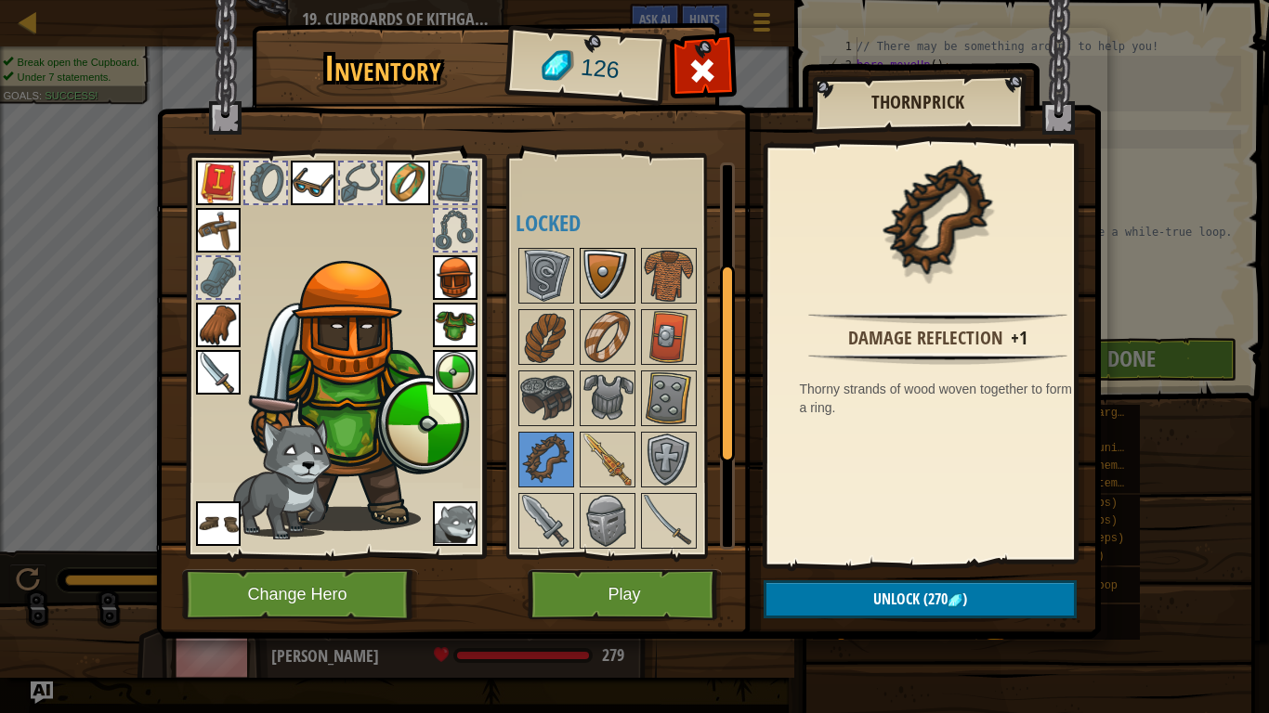
click at [582, 275] on img at bounding box center [607, 276] width 52 height 52
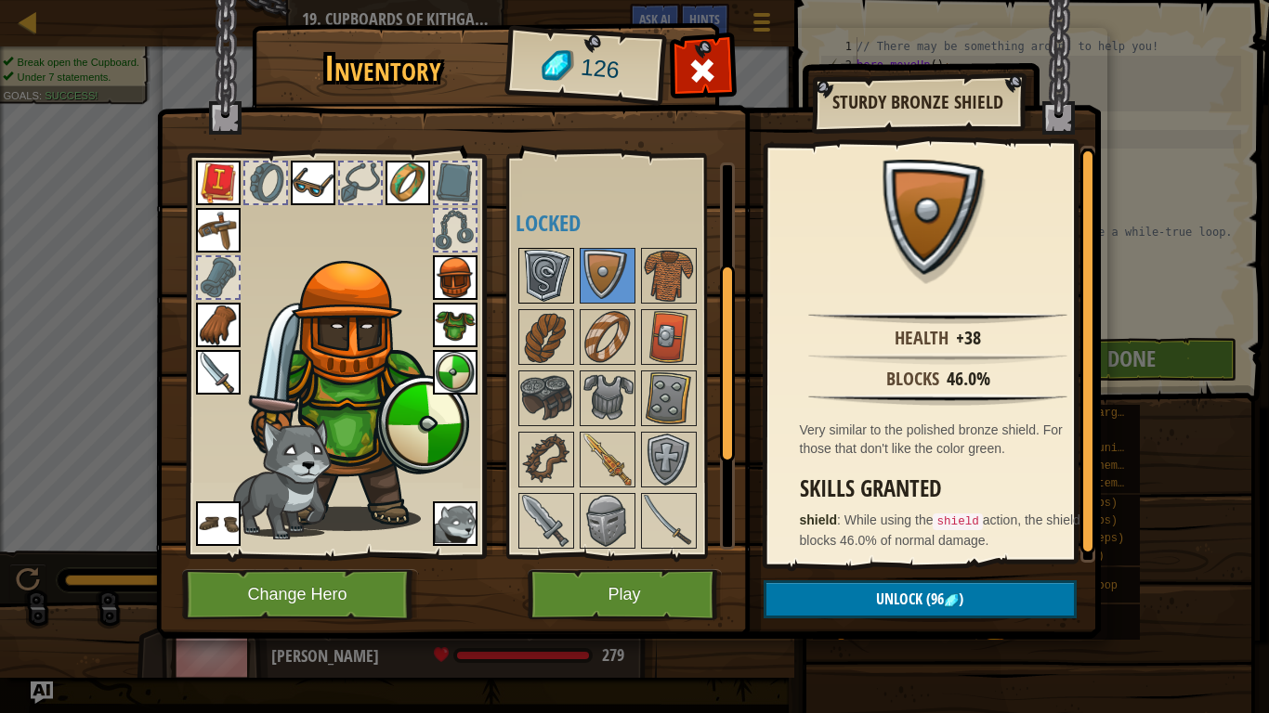
click at [554, 274] on img at bounding box center [546, 276] width 52 height 52
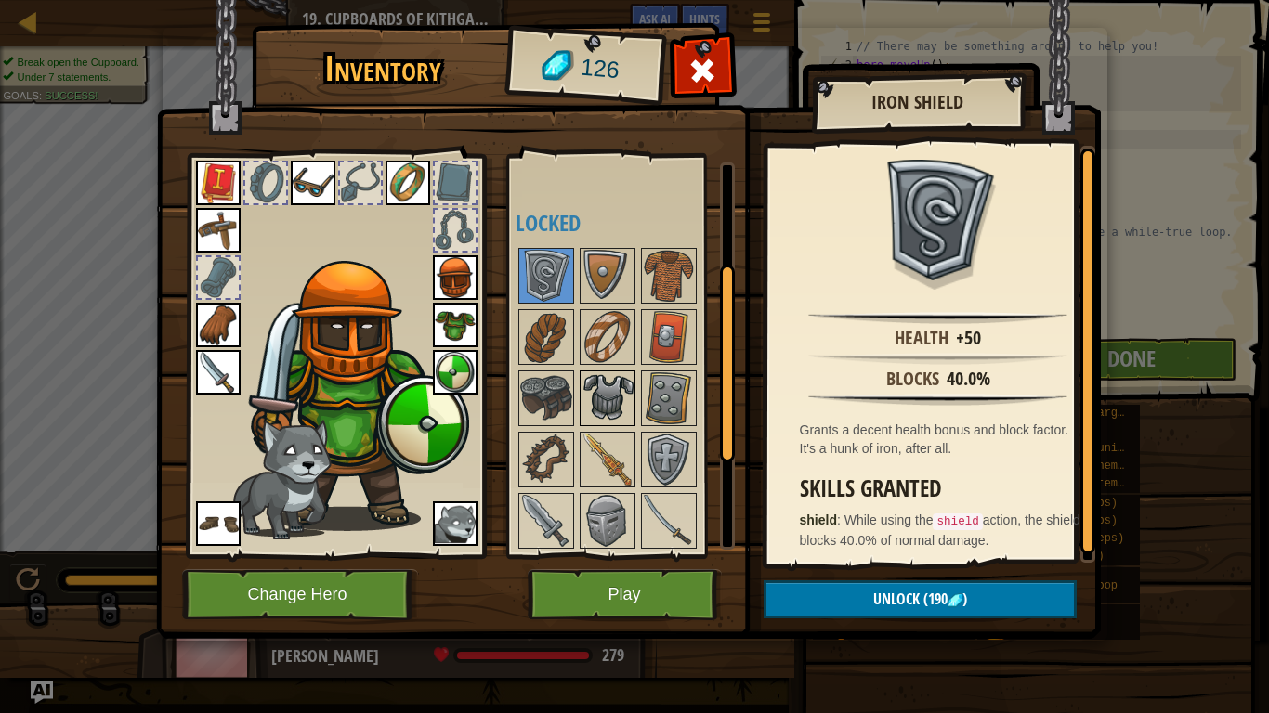
click at [613, 399] on img at bounding box center [607, 398] width 52 height 52
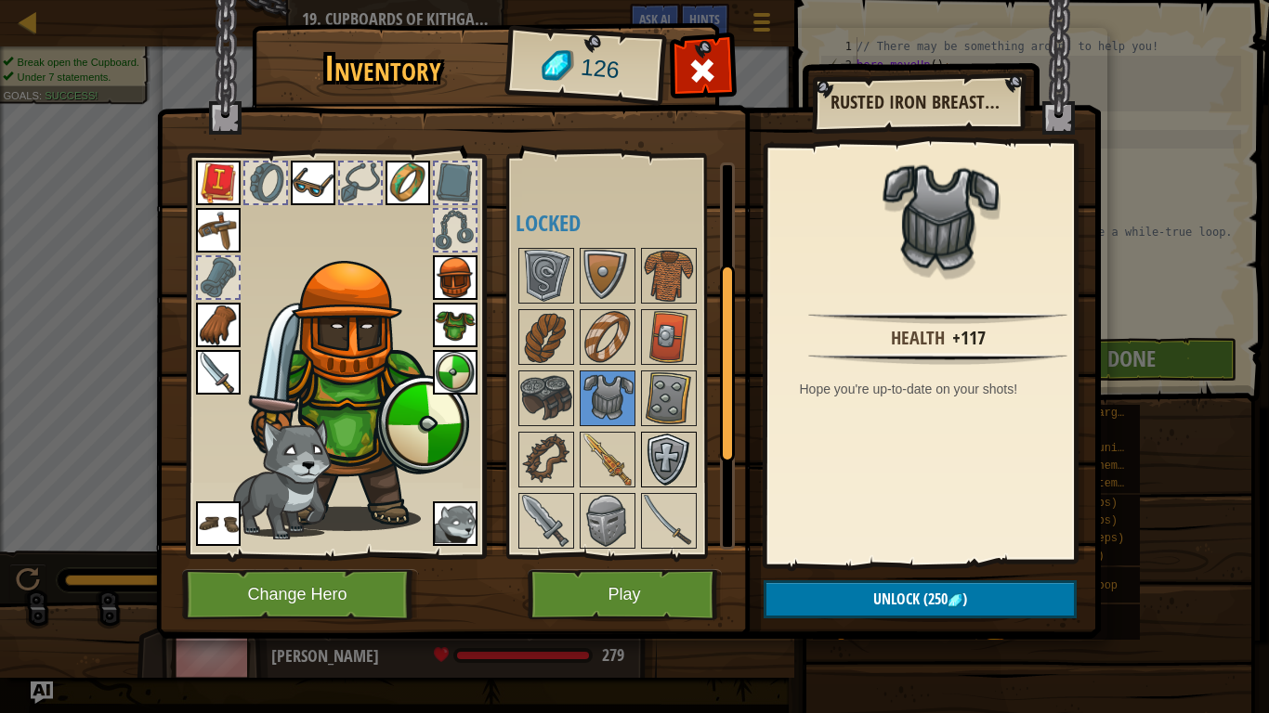
click at [673, 448] on img at bounding box center [669, 460] width 52 height 52
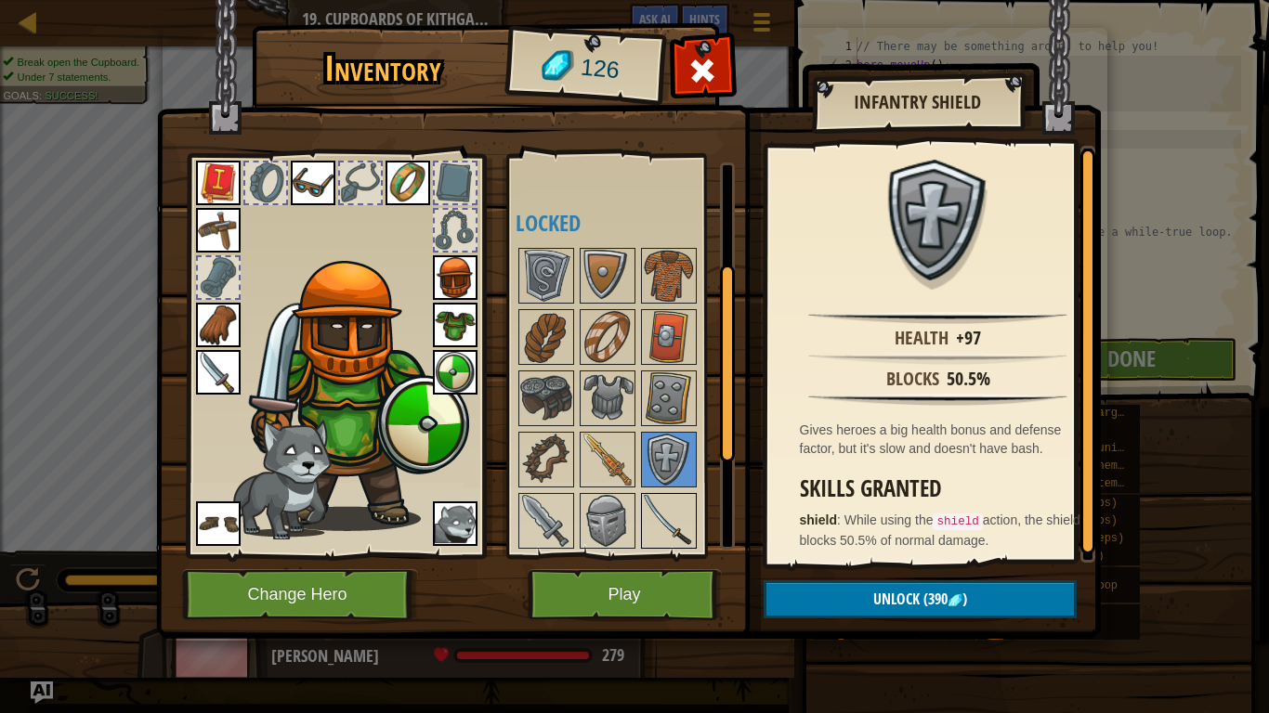
click at [654, 528] on img at bounding box center [669, 521] width 52 height 52
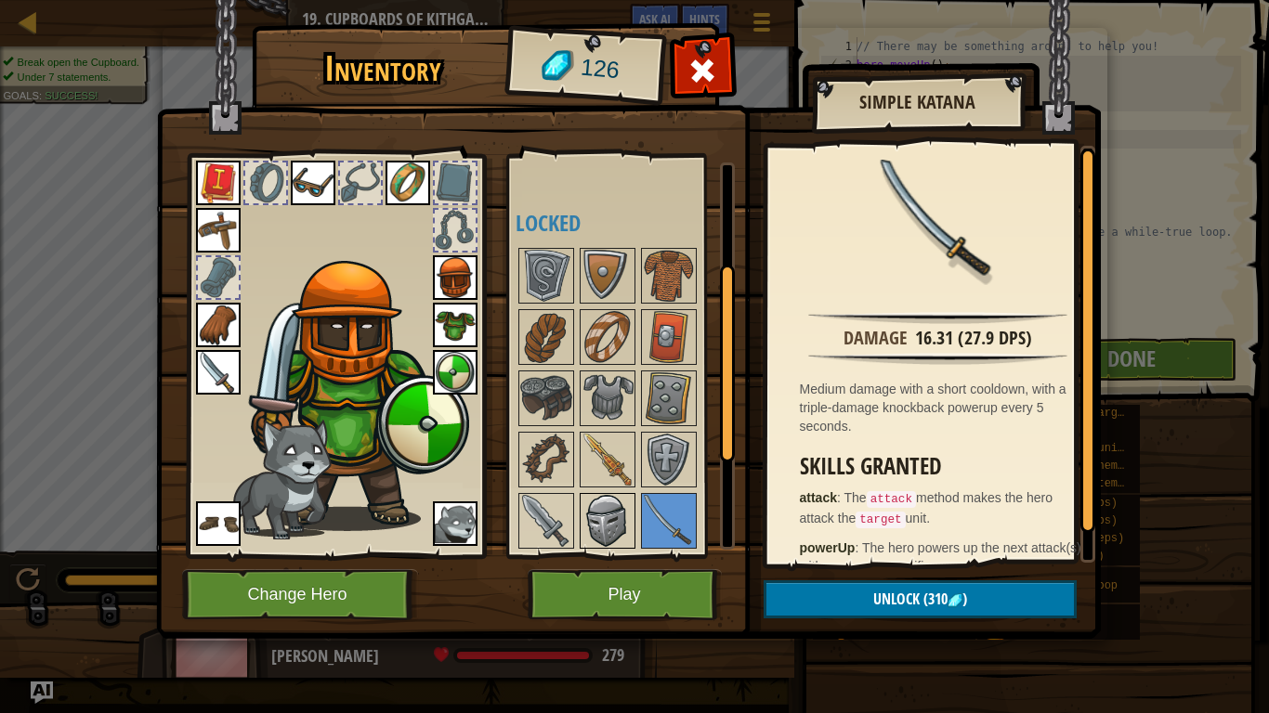
click at [589, 518] on img at bounding box center [607, 521] width 52 height 52
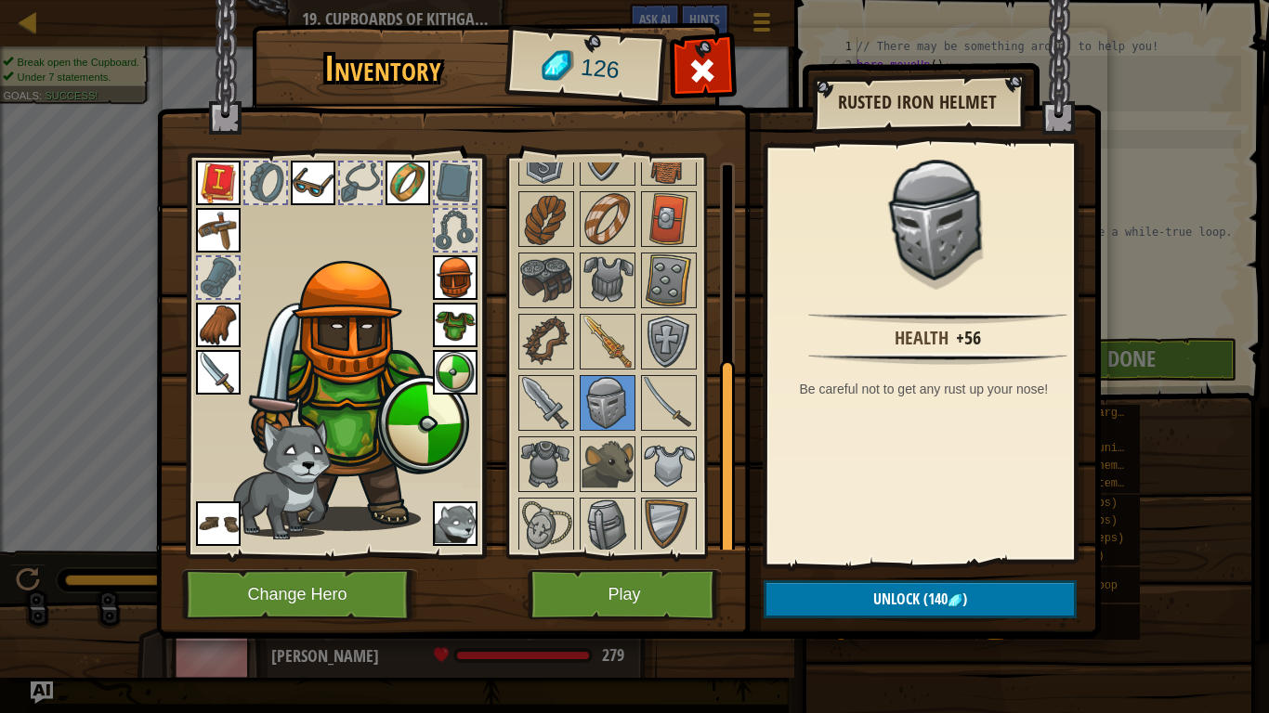
scroll to position [379, 0]
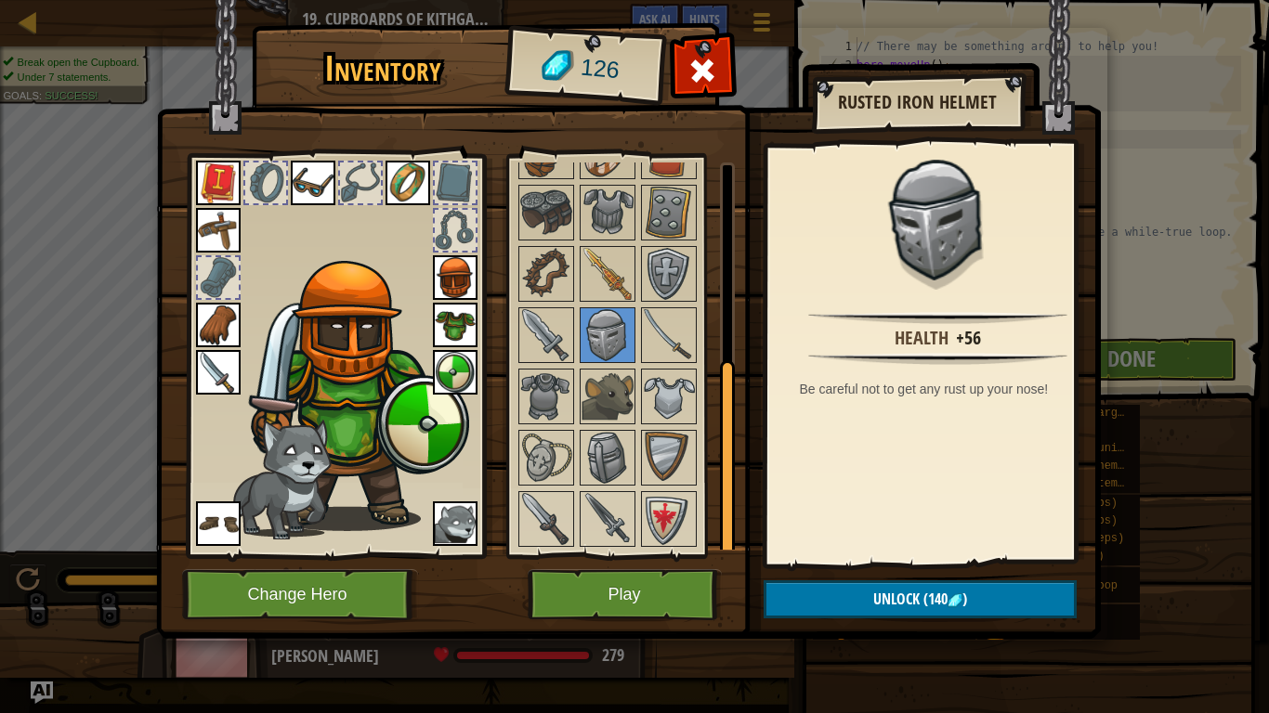
click at [459, 258] on img at bounding box center [455, 277] width 45 height 45
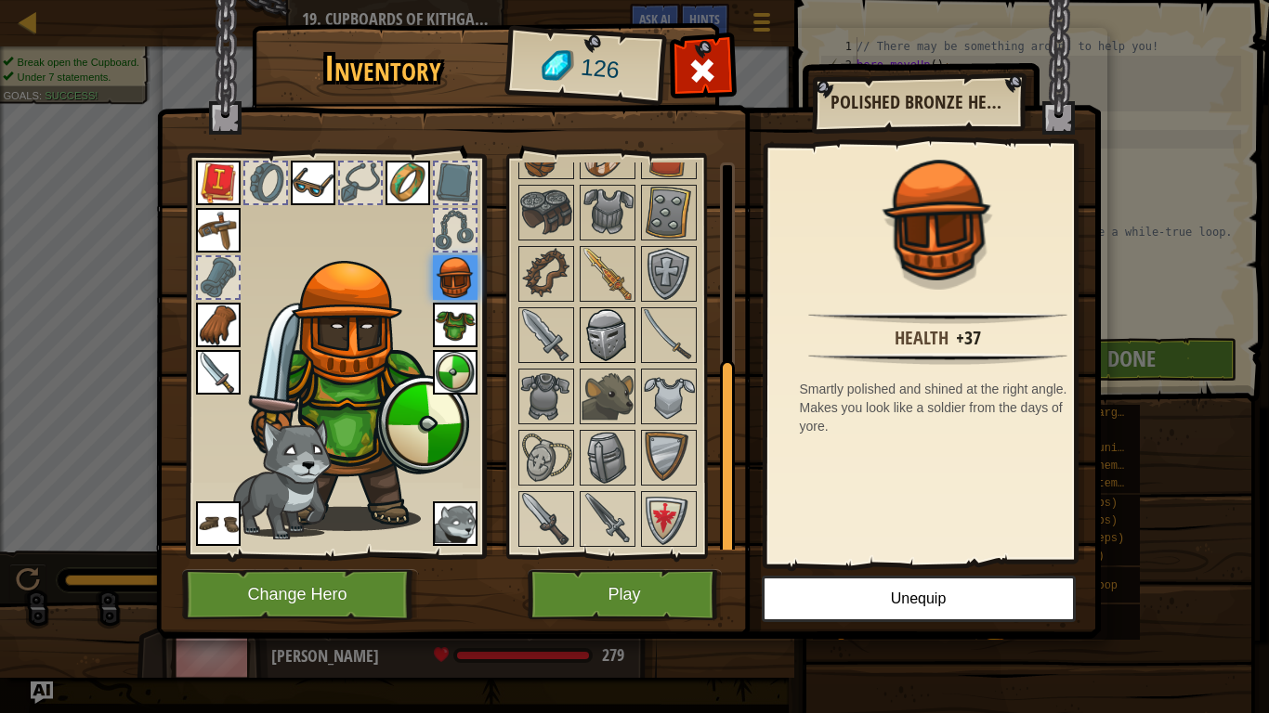
click at [602, 336] on img at bounding box center [607, 335] width 52 height 52
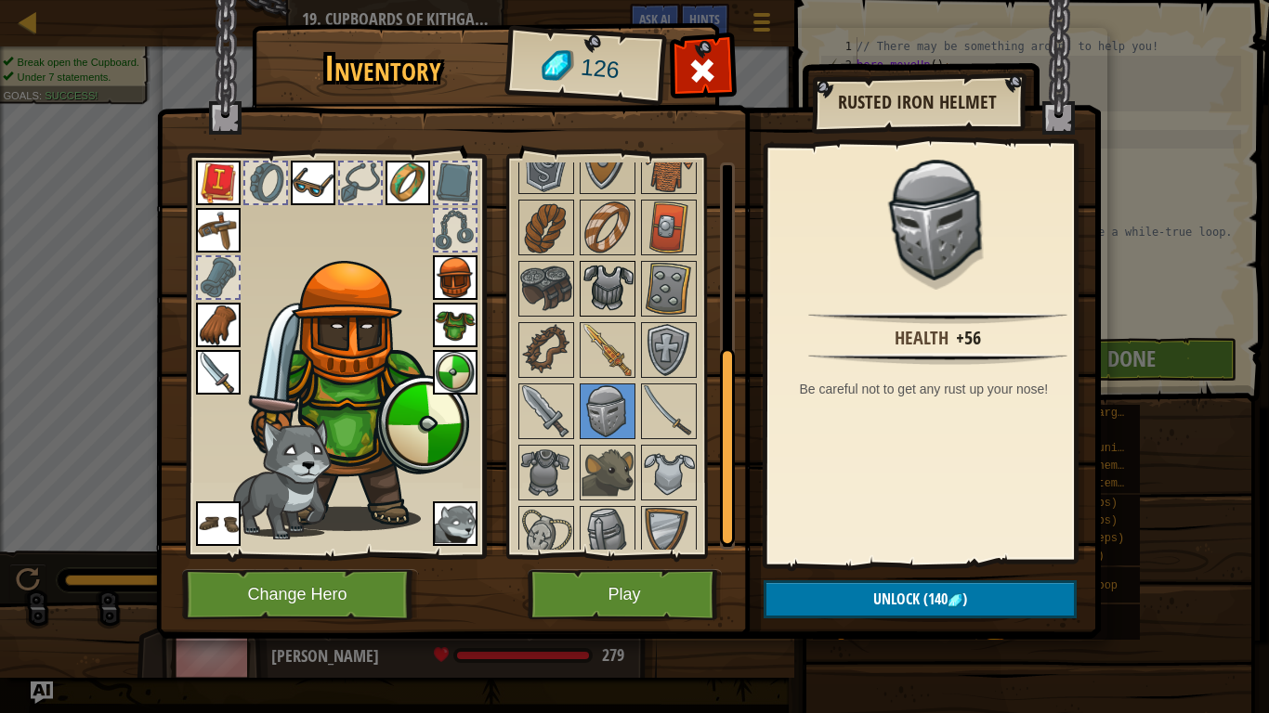
scroll to position [193, 0]
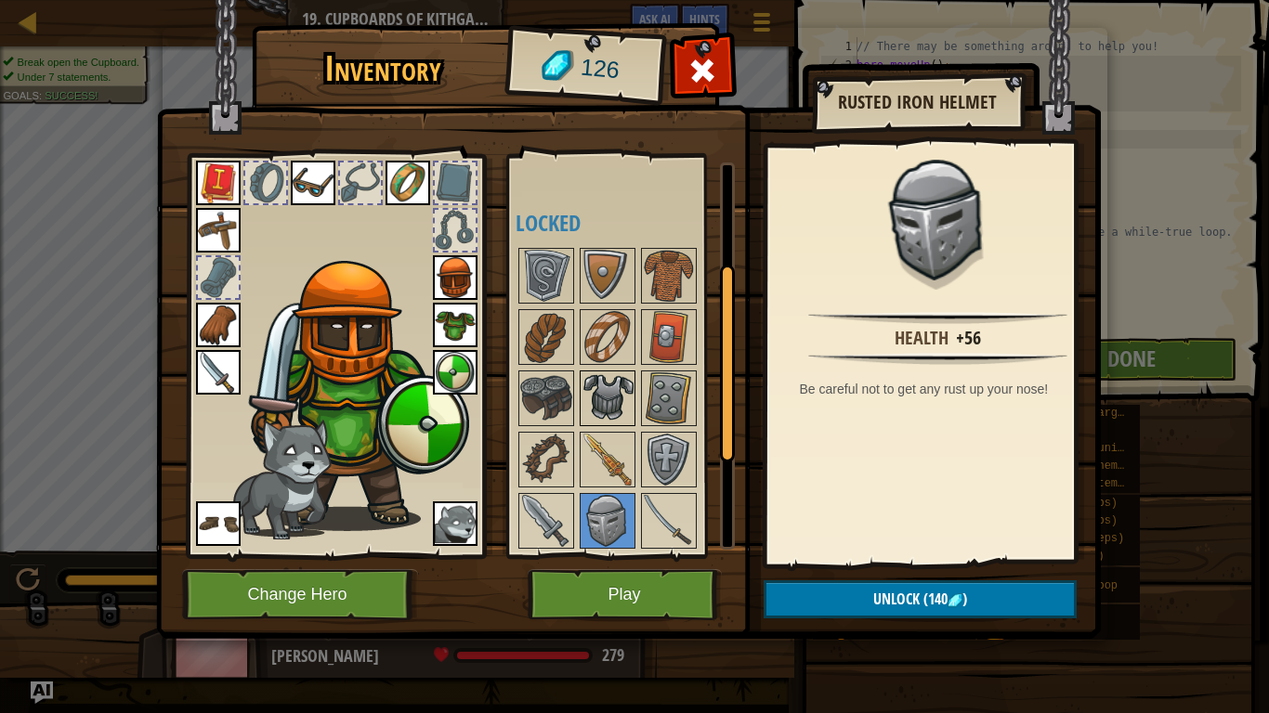
click at [607, 378] on img at bounding box center [607, 398] width 52 height 52
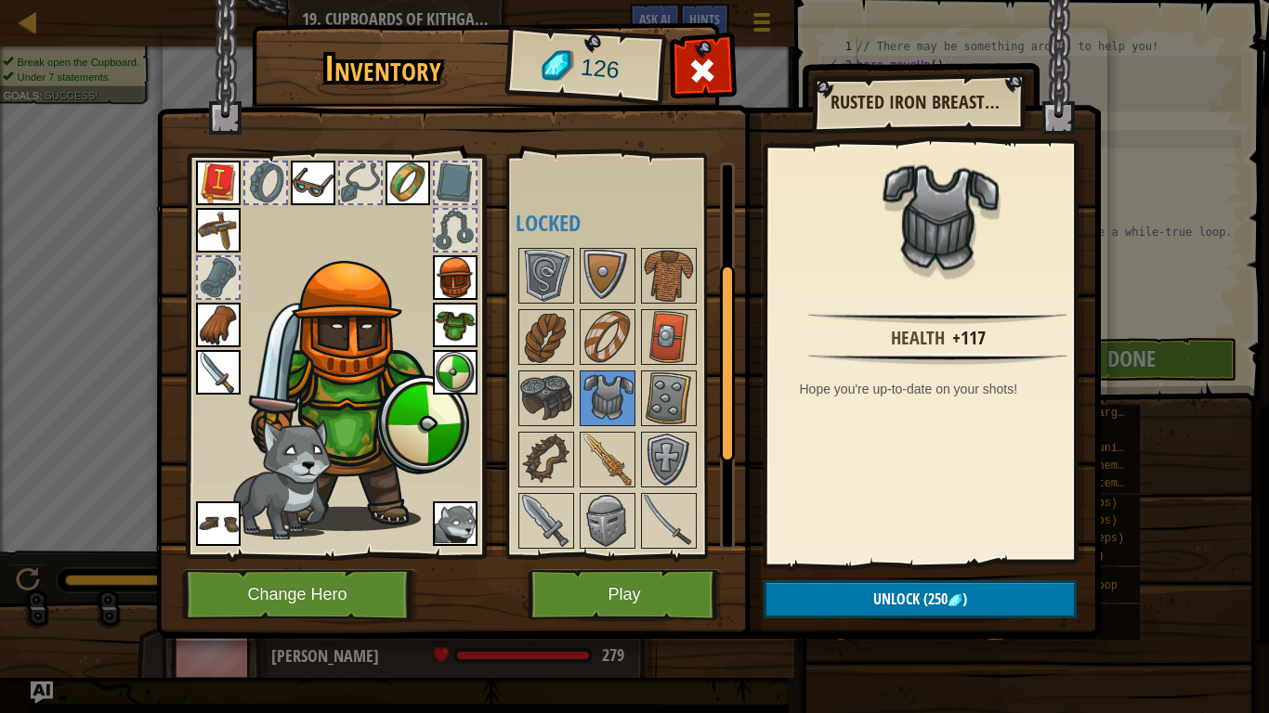
click at [456, 331] on img at bounding box center [455, 325] width 45 height 45
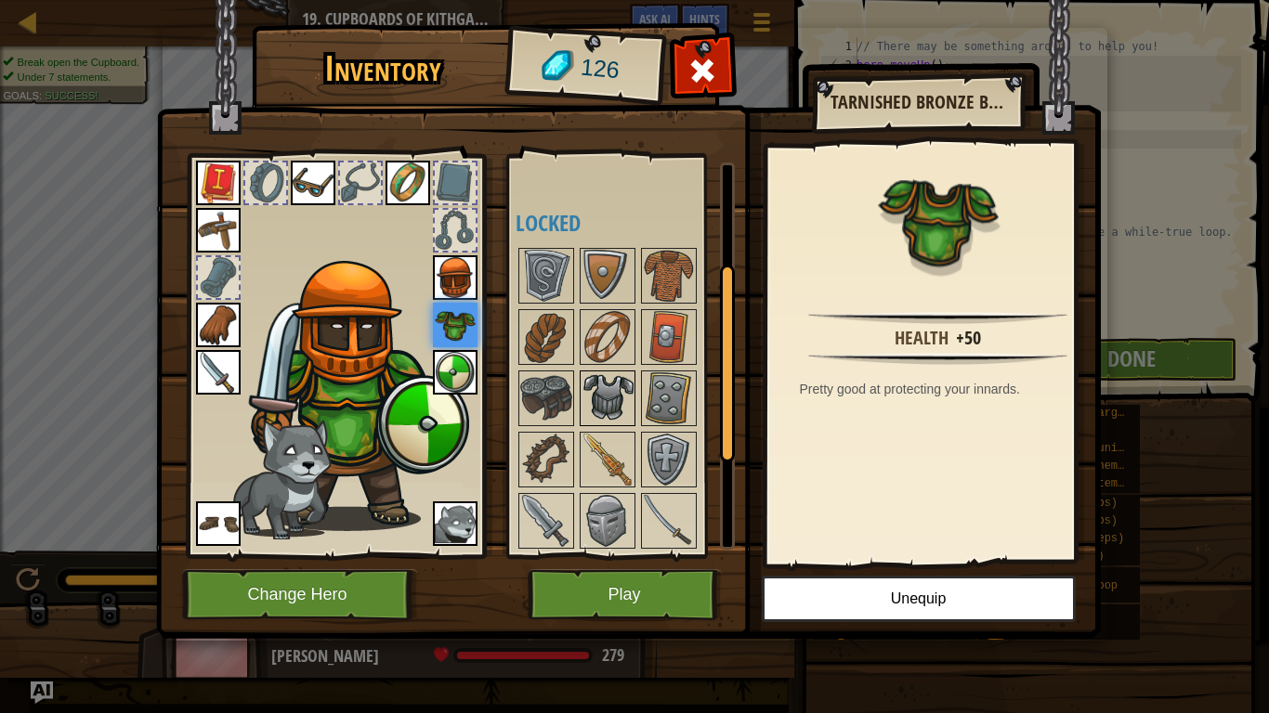
click at [623, 395] on img at bounding box center [607, 398] width 52 height 52
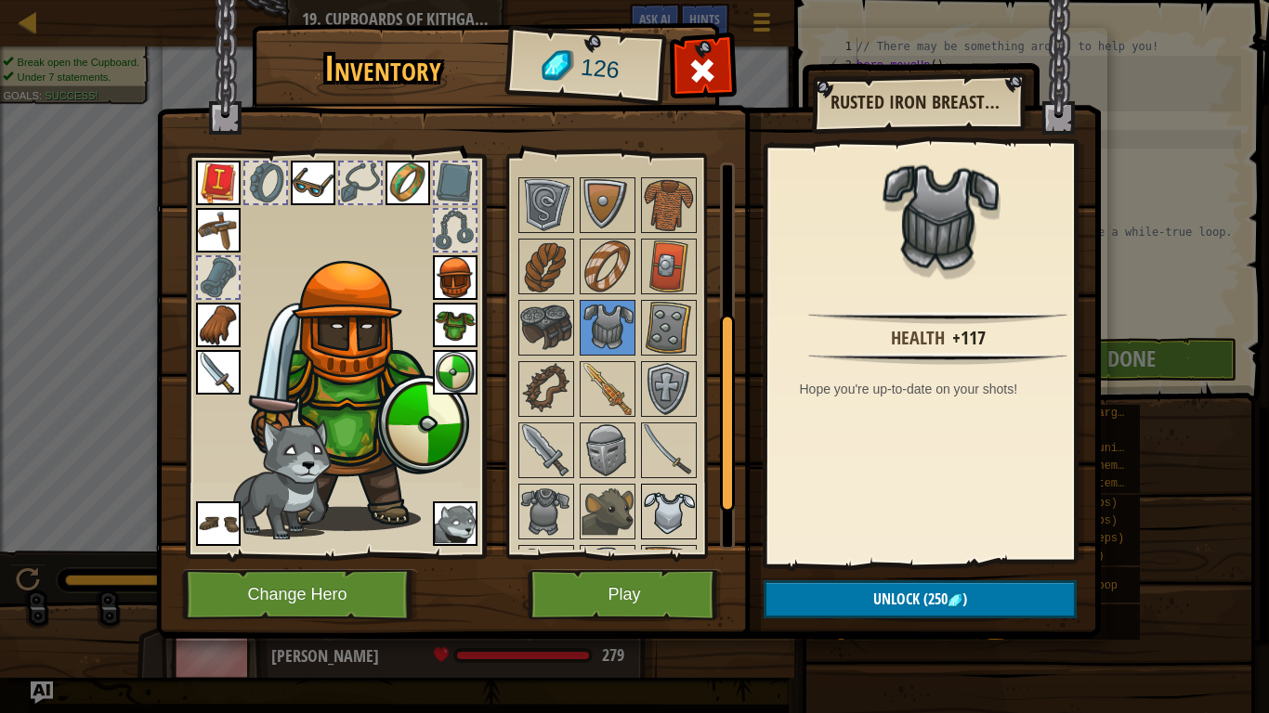
scroll to position [379, 0]
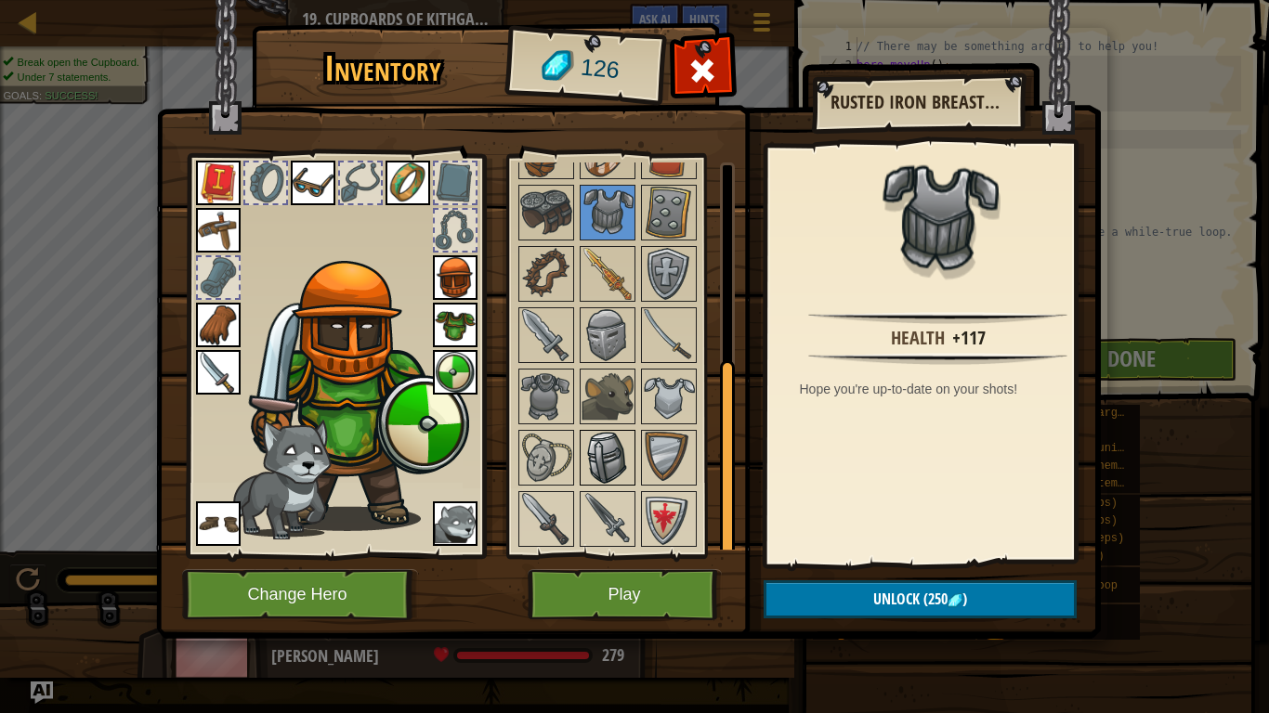
click at [607, 455] on img at bounding box center [607, 458] width 52 height 52
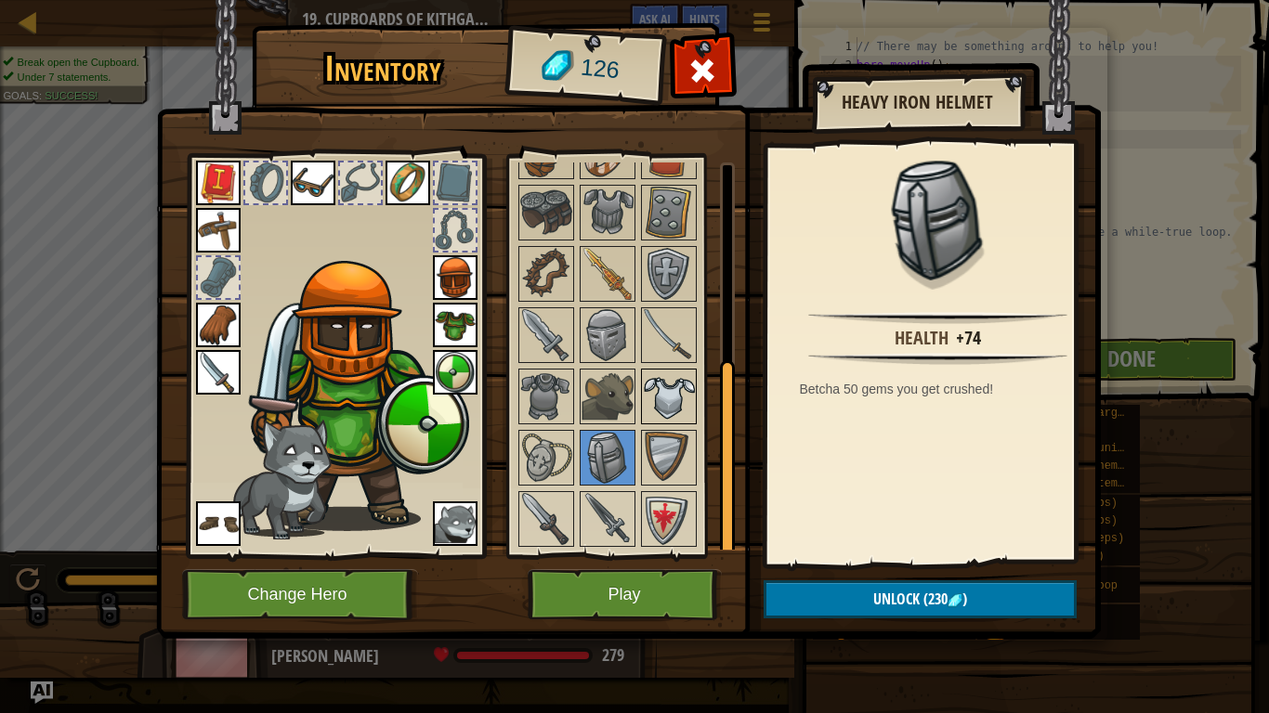
click at [665, 398] on img at bounding box center [669, 397] width 52 height 52
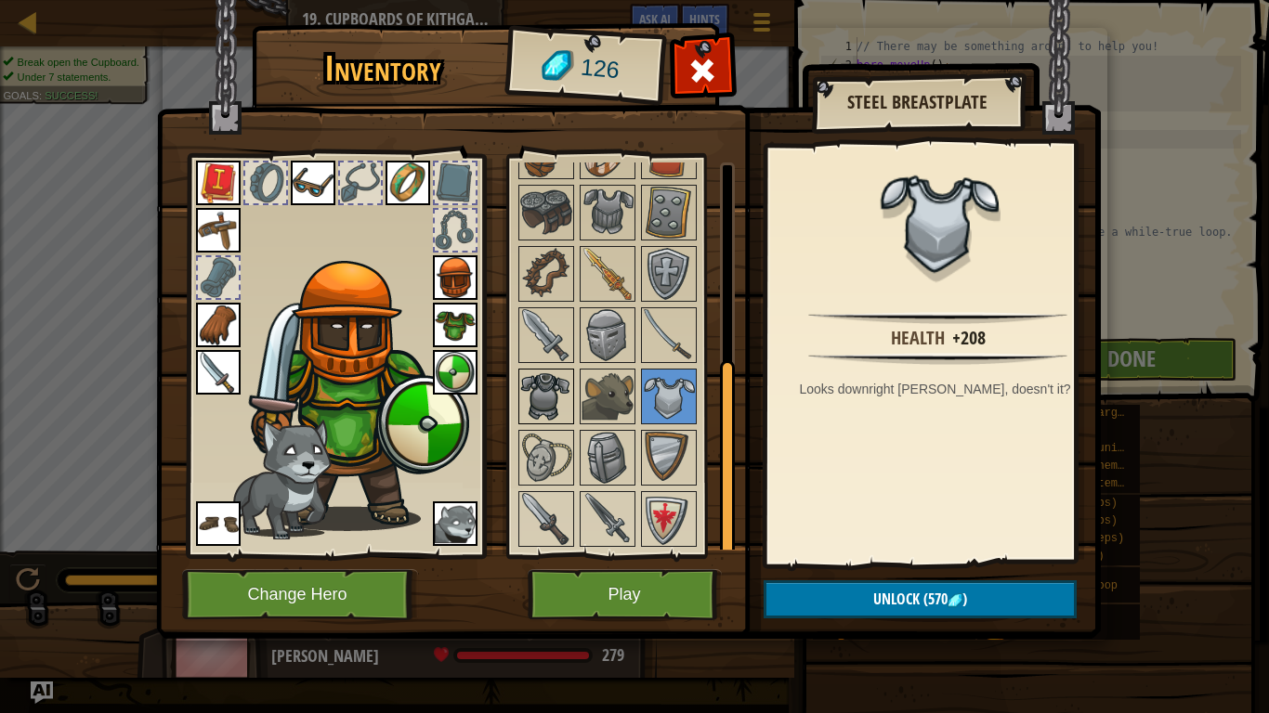
click at [567, 396] on img at bounding box center [546, 397] width 52 height 52
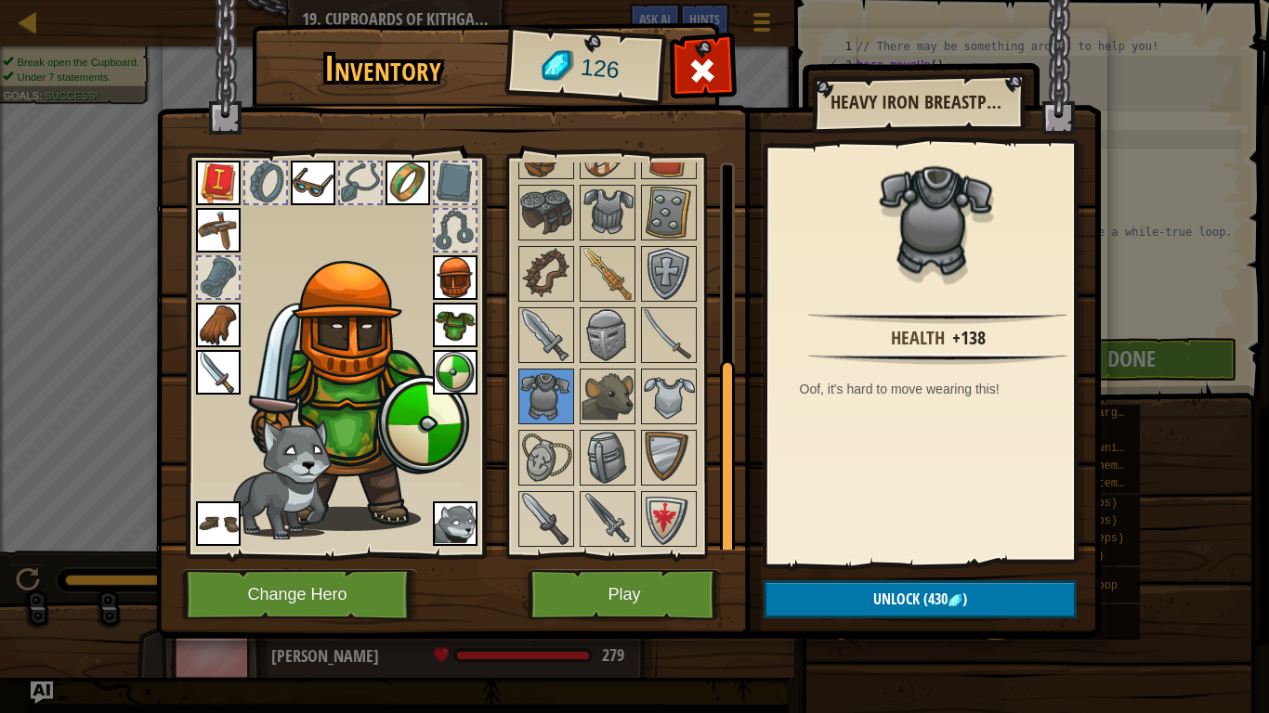
click at [723, 382] on div at bounding box center [727, 459] width 15 height 198
click at [674, 348] on img at bounding box center [669, 335] width 52 height 52
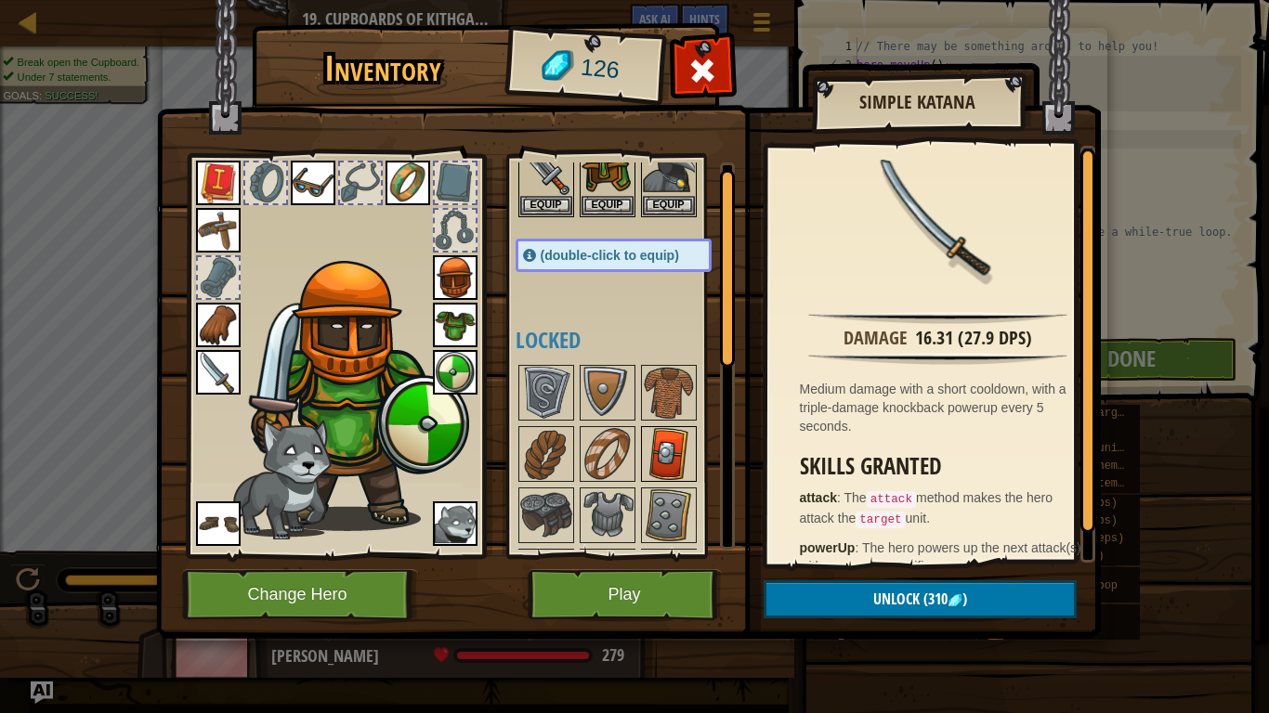
scroll to position [0, 0]
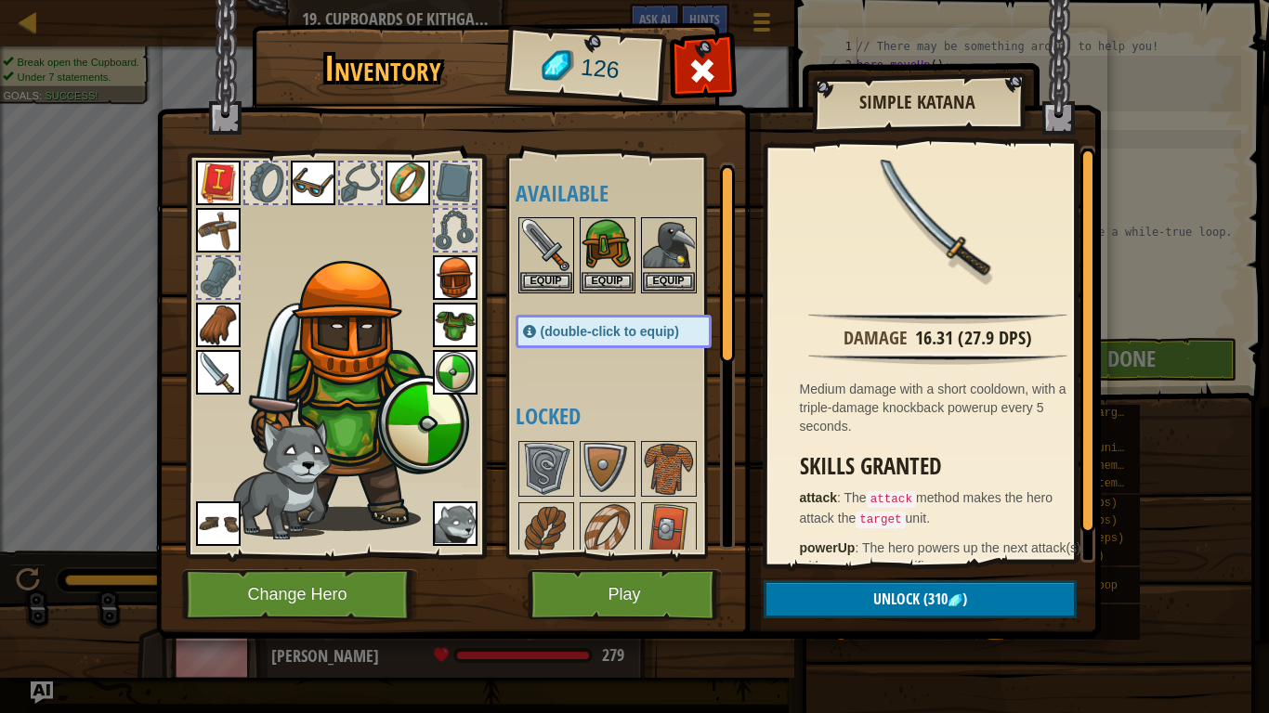
click at [214, 357] on img at bounding box center [218, 372] width 45 height 45
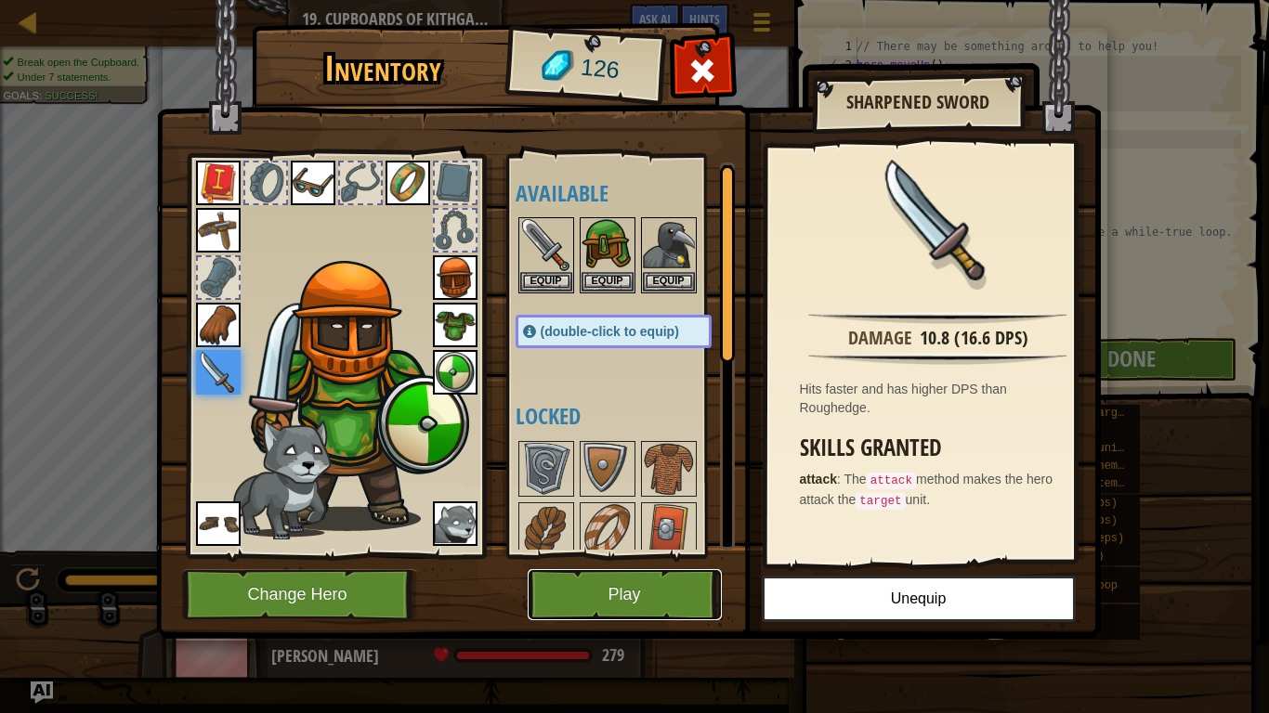
click at [676, 585] on button "Play" at bounding box center [625, 594] width 194 height 51
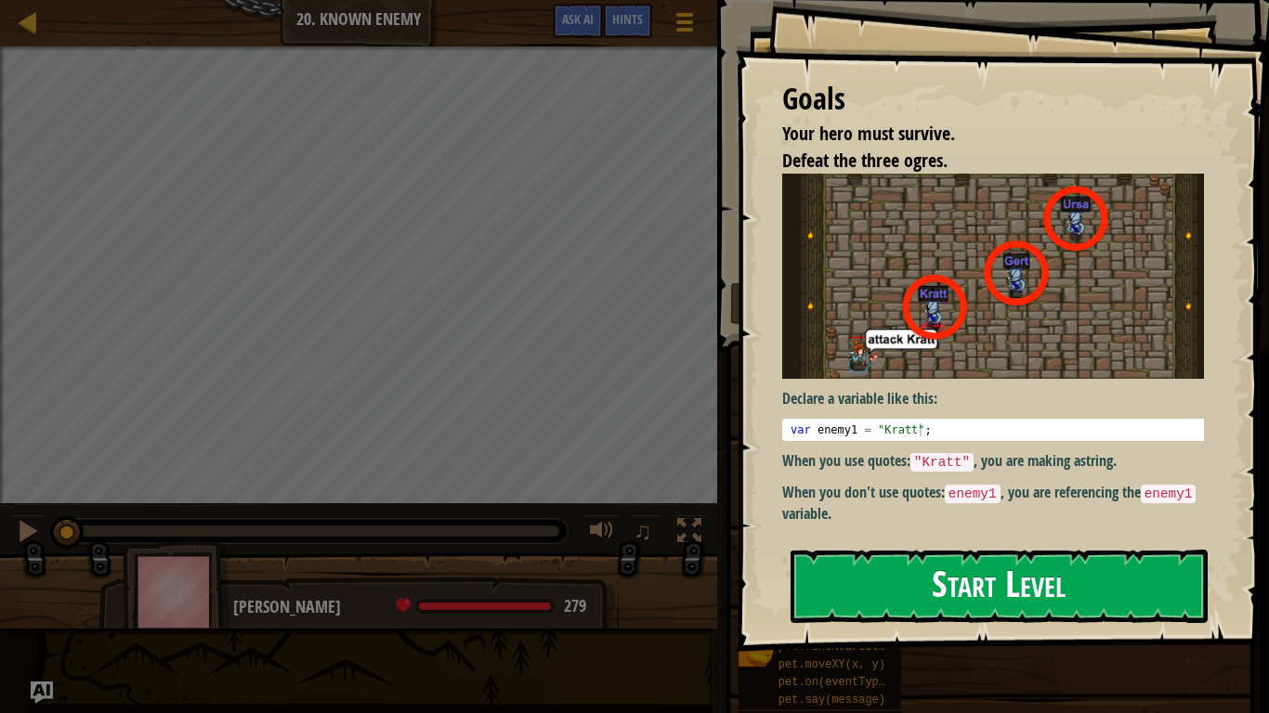
click at [928, 575] on button "Start Level" at bounding box center [998, 586] width 417 height 73
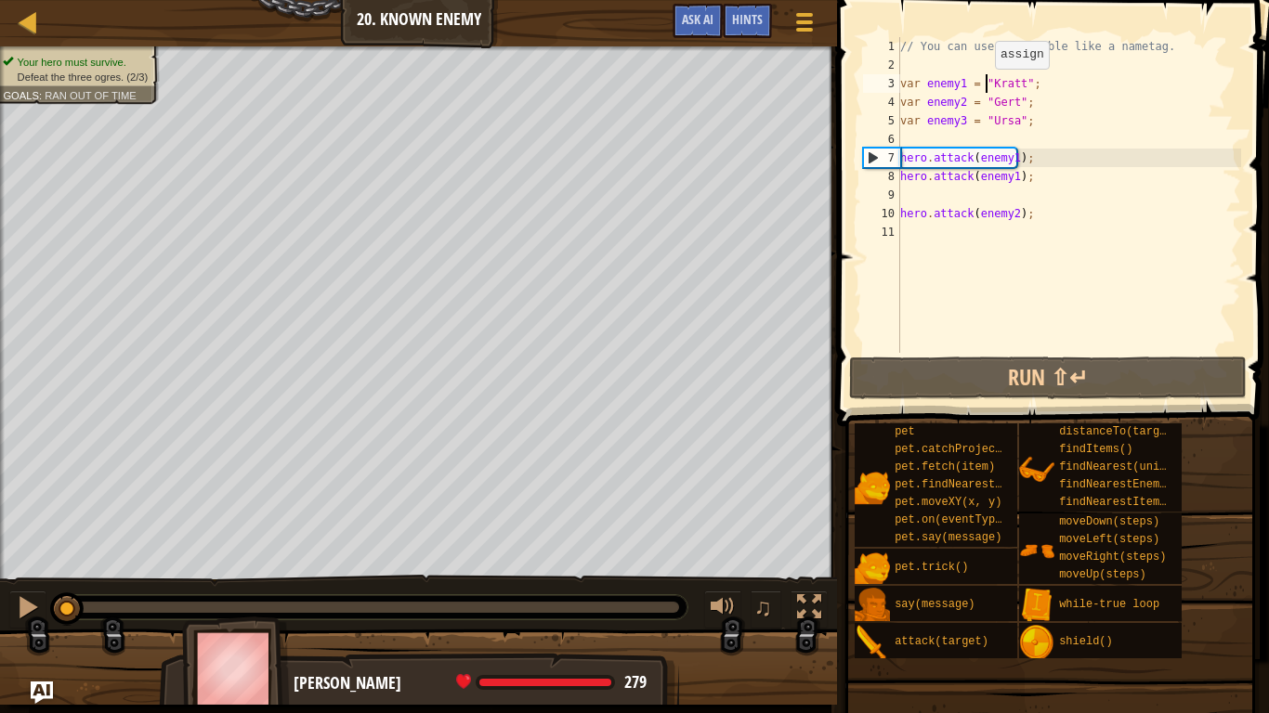
click at [985, 87] on div "// You can use a variable like a nametag. var enemy1 = "[PERSON_NAME]" ; var en…" at bounding box center [1068, 213] width 345 height 353
click at [926, 158] on div "// You can use a variable like a nametag. var enemy1 = "[PERSON_NAME]" ; var en…" at bounding box center [1068, 213] width 345 height 353
click at [1001, 82] on div "// You can use a variable like a nametag. var enemy1 = "[PERSON_NAME]" ; var en…" at bounding box center [1068, 213] width 345 height 353
click at [1062, 105] on div "// You can use a variable like a nametag. var enemy1 = "[PERSON_NAME]" ; var en…" at bounding box center [1068, 213] width 345 height 353
click at [1008, 165] on div "// You can use a variable like a nametag. var enemy1 = "[PERSON_NAME]" ; var en…" at bounding box center [1068, 213] width 345 height 353
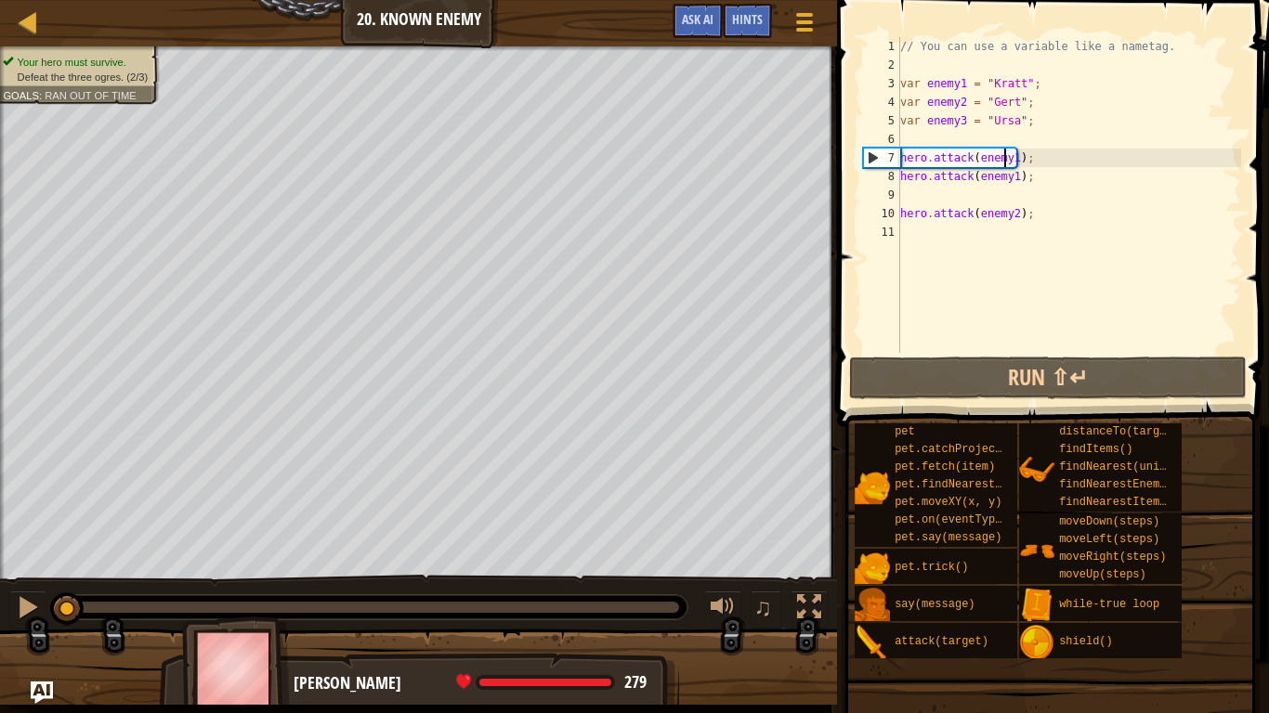
type textarea "hero.attack(enemy1);"
click at [1029, 175] on div "// You can use a variable like a nametag. var enemy1 = "[PERSON_NAME]" ; var en…" at bounding box center [1068, 213] width 345 height 353
click at [977, 199] on div "// You can use a variable like a nametag. var enemy1 = "[PERSON_NAME]" ; var en…" at bounding box center [1068, 213] width 345 height 353
click at [1038, 177] on div "// You can use a variable like a nametag. var enemy1 = "[PERSON_NAME]" ; var en…" at bounding box center [1068, 213] width 345 height 353
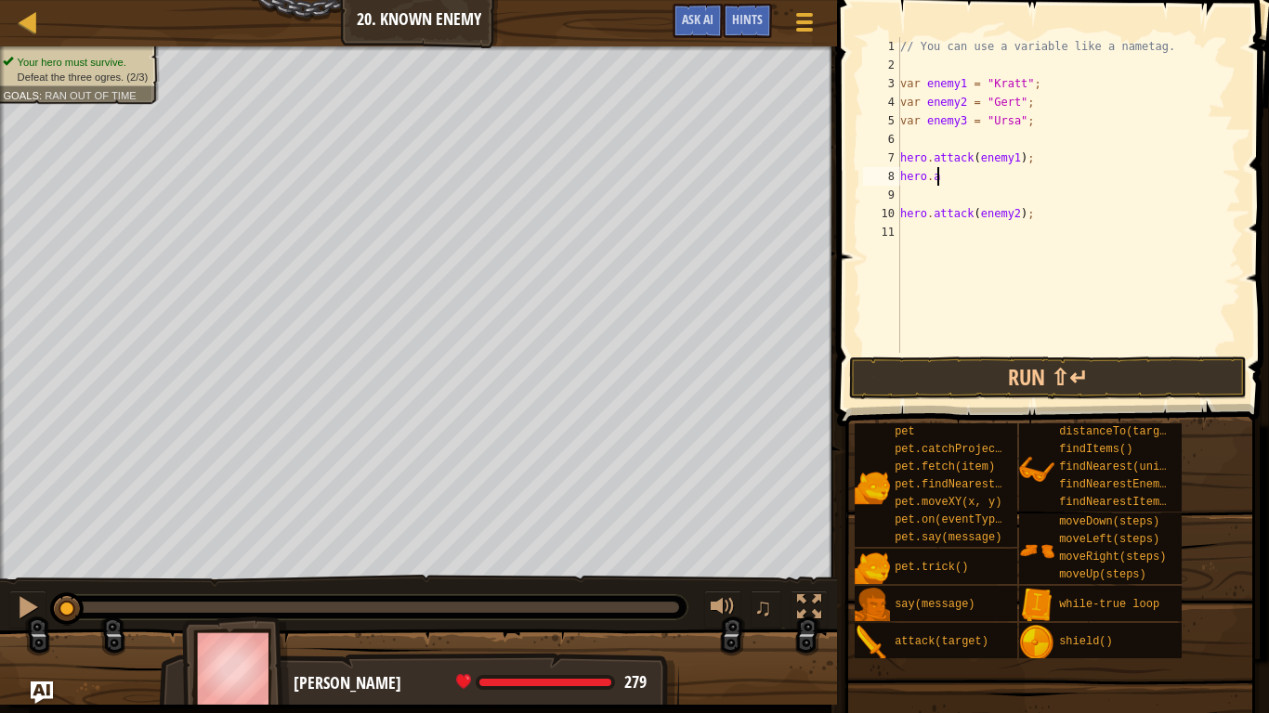
type textarea "h"
type textarea "b"
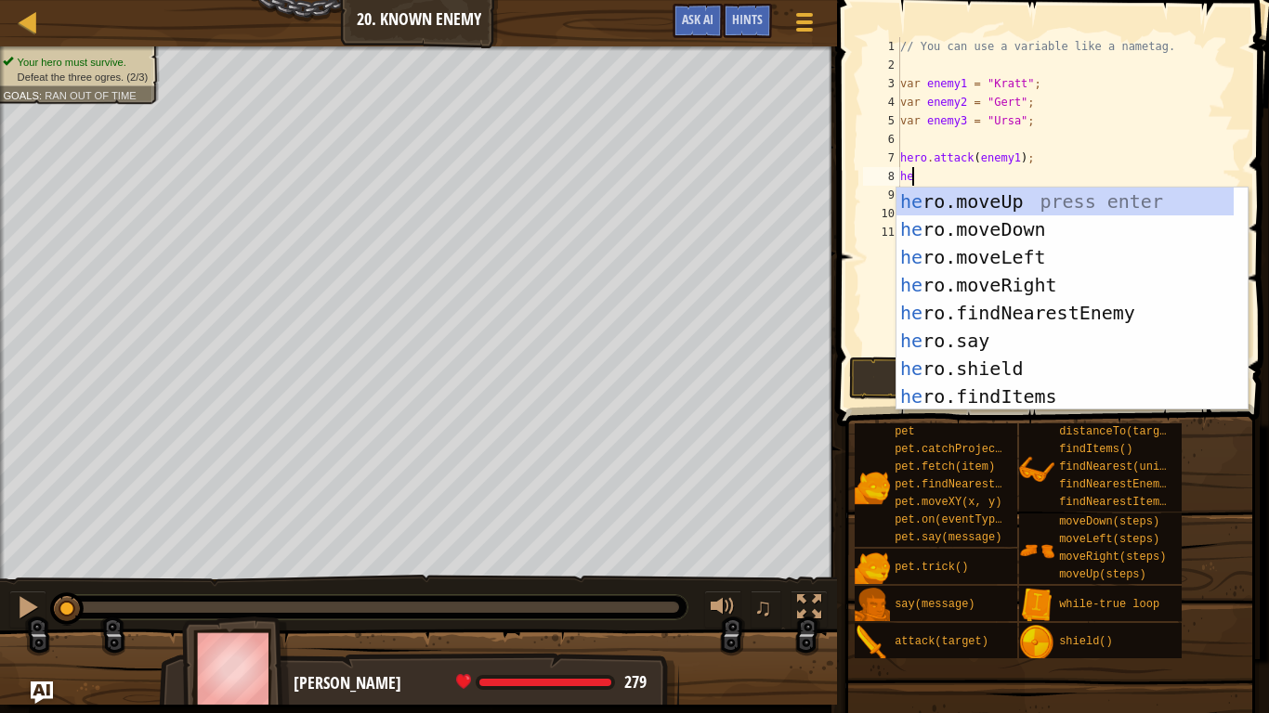
type textarea "h"
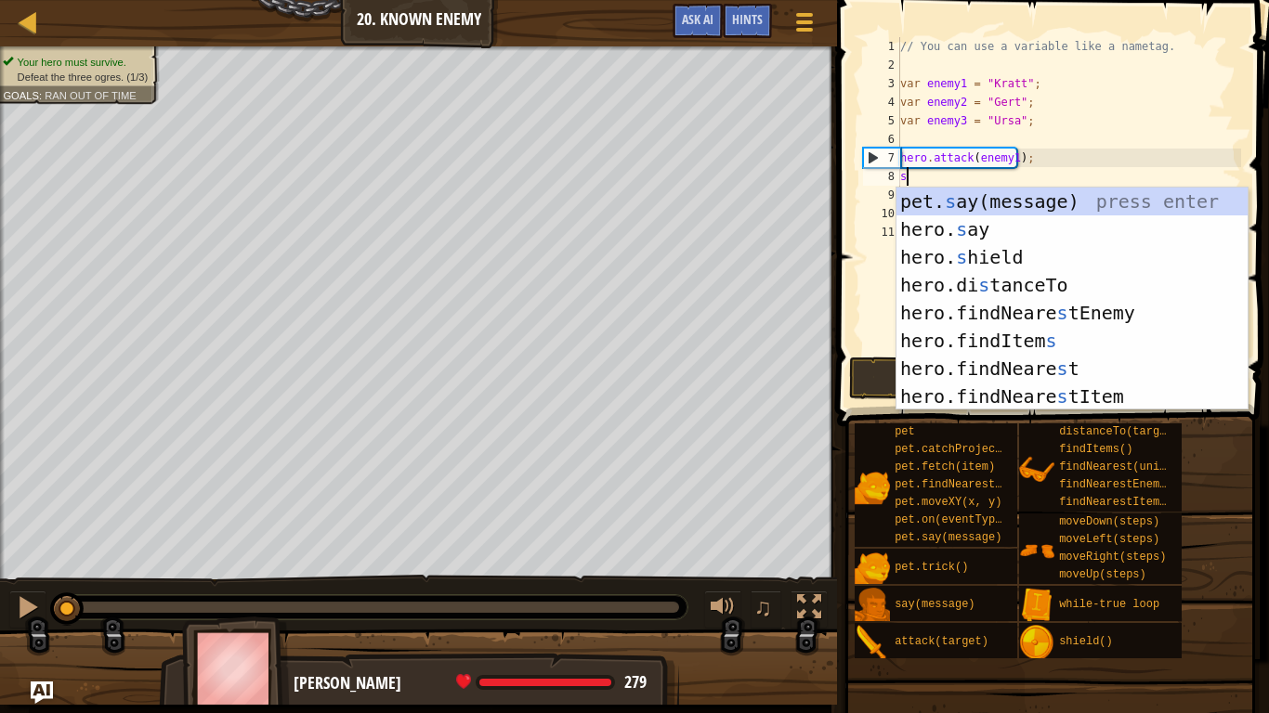
type textarea "sh"
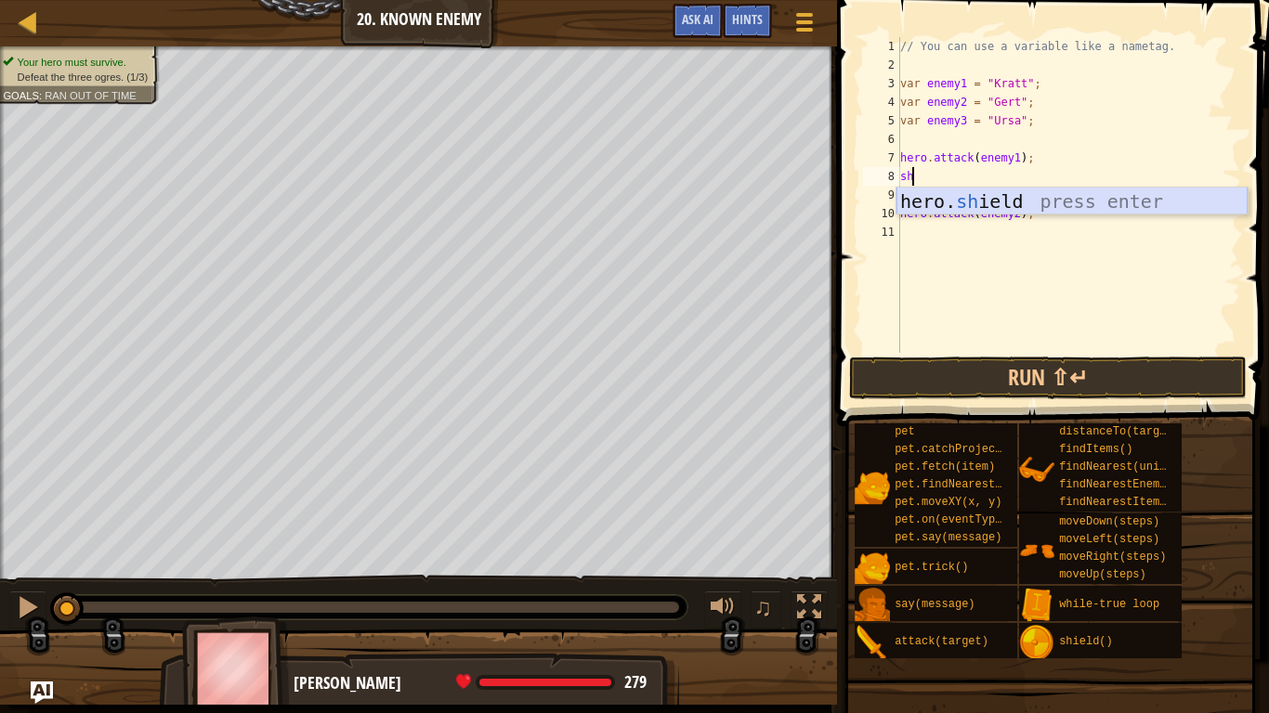
click at [1036, 199] on div "hero. sh ield press enter" at bounding box center [1071, 230] width 351 height 84
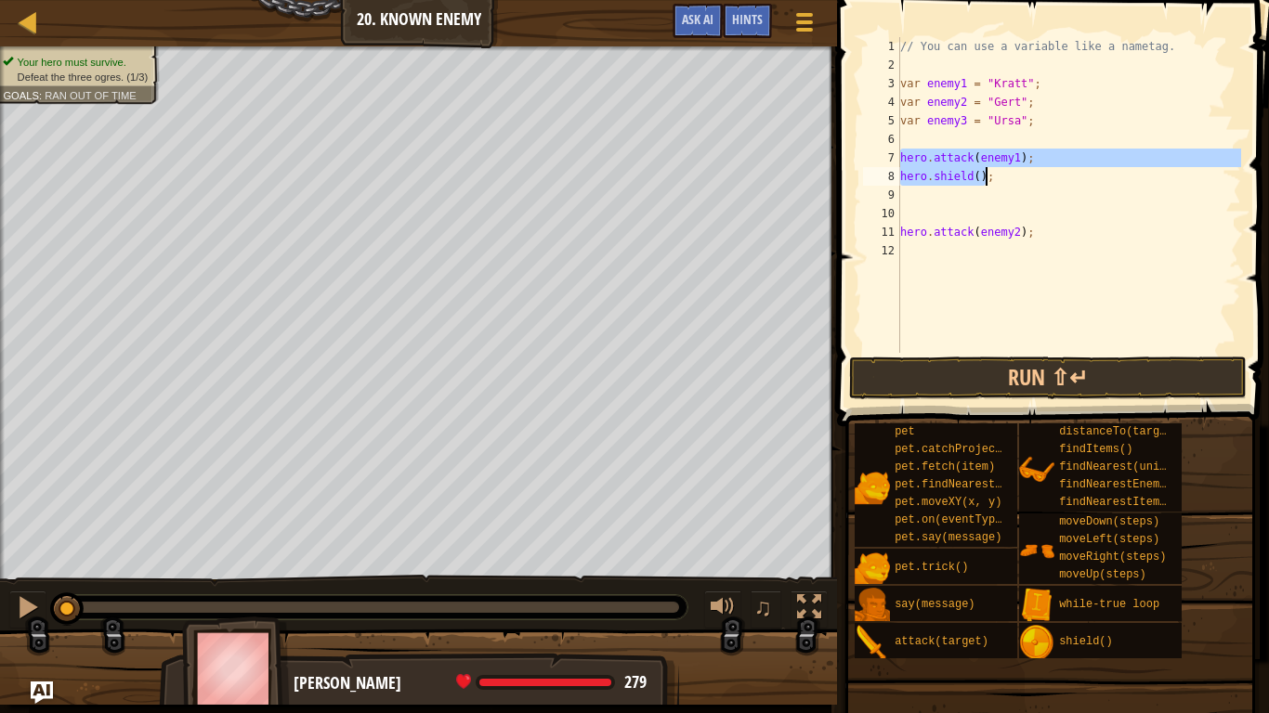
drag, startPoint x: 900, startPoint y: 157, endPoint x: 1049, endPoint y: 183, distance: 150.9
click at [1049, 183] on div "// You can use a variable like a nametag. var enemy1 = "[PERSON_NAME]" ; var en…" at bounding box center [1068, 213] width 345 height 353
type textarea "hero.attack(enemy1); hero.shield();"
click at [1058, 189] on div "// You can use a variable like a nametag. var enemy1 = "[PERSON_NAME]" ; var en…" at bounding box center [1068, 213] width 345 height 353
click at [921, 147] on div "// You can use a variable like a nametag. var enemy1 = "[PERSON_NAME]" ; var en…" at bounding box center [1068, 213] width 345 height 353
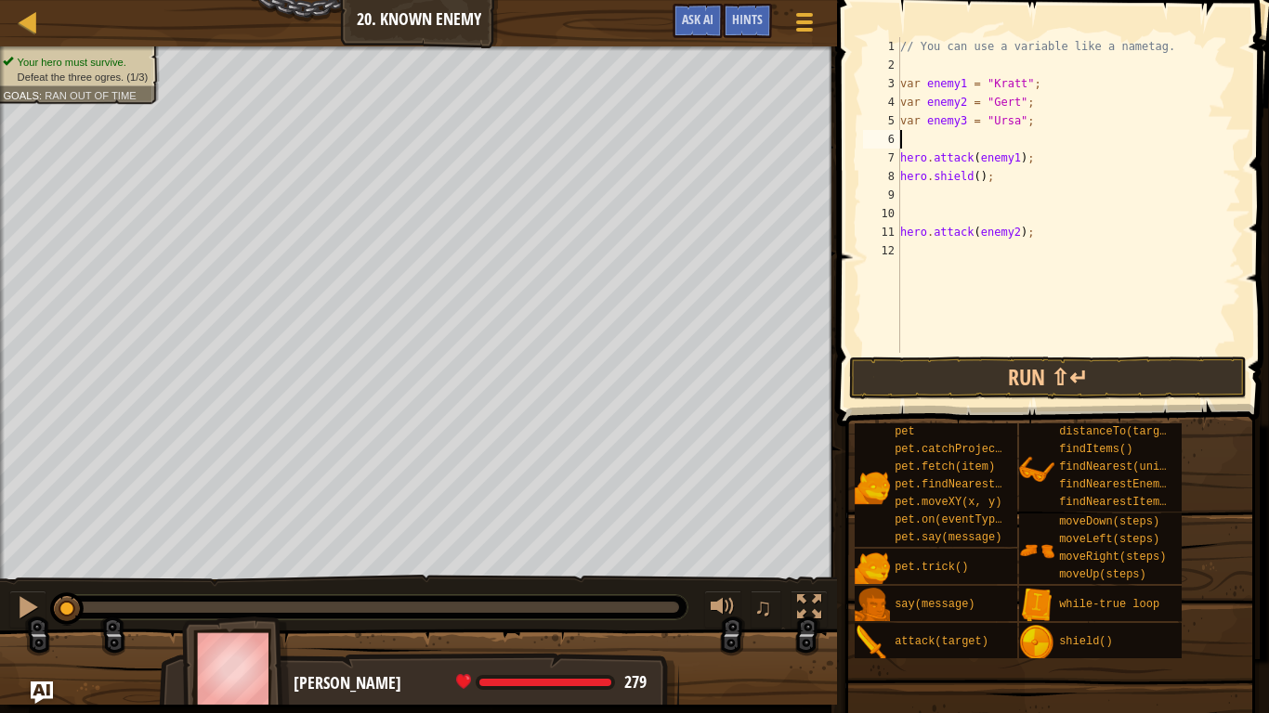
type textarea "w"
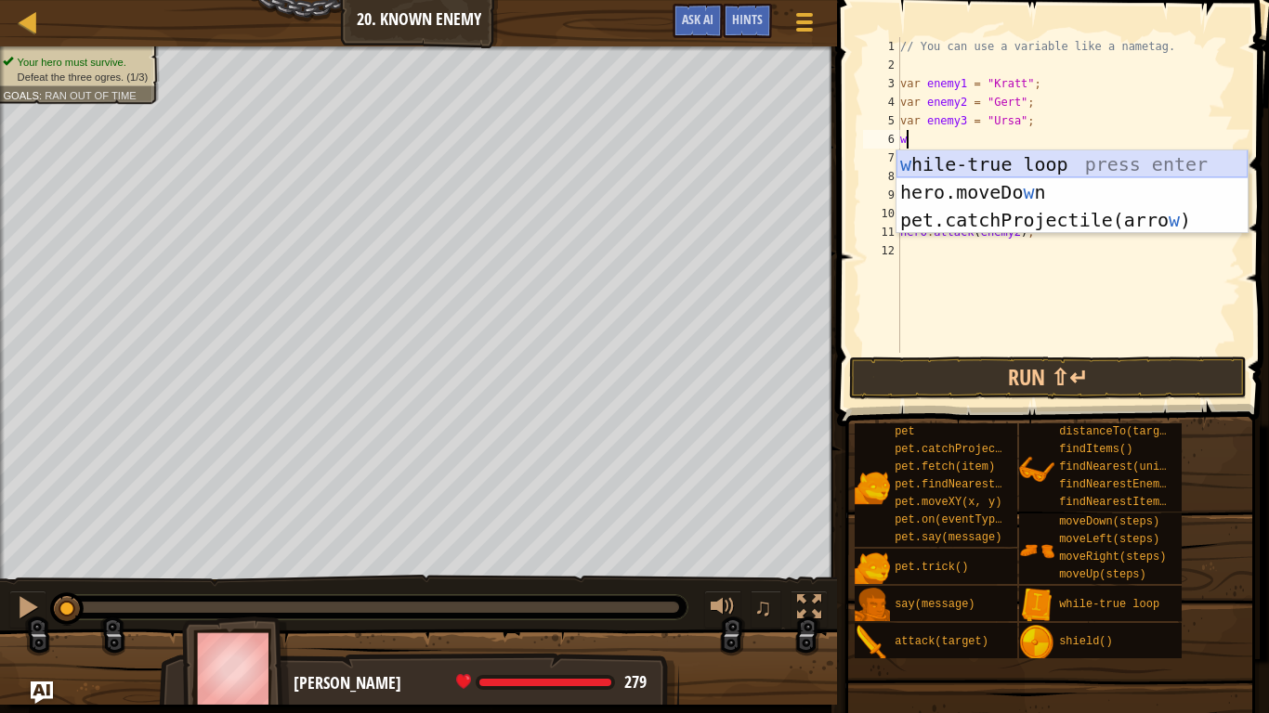
click at [955, 157] on div "w [PERSON_NAME]-true loop press enter hero.moveDo w n press enter pet.catchProj…" at bounding box center [1071, 219] width 351 height 139
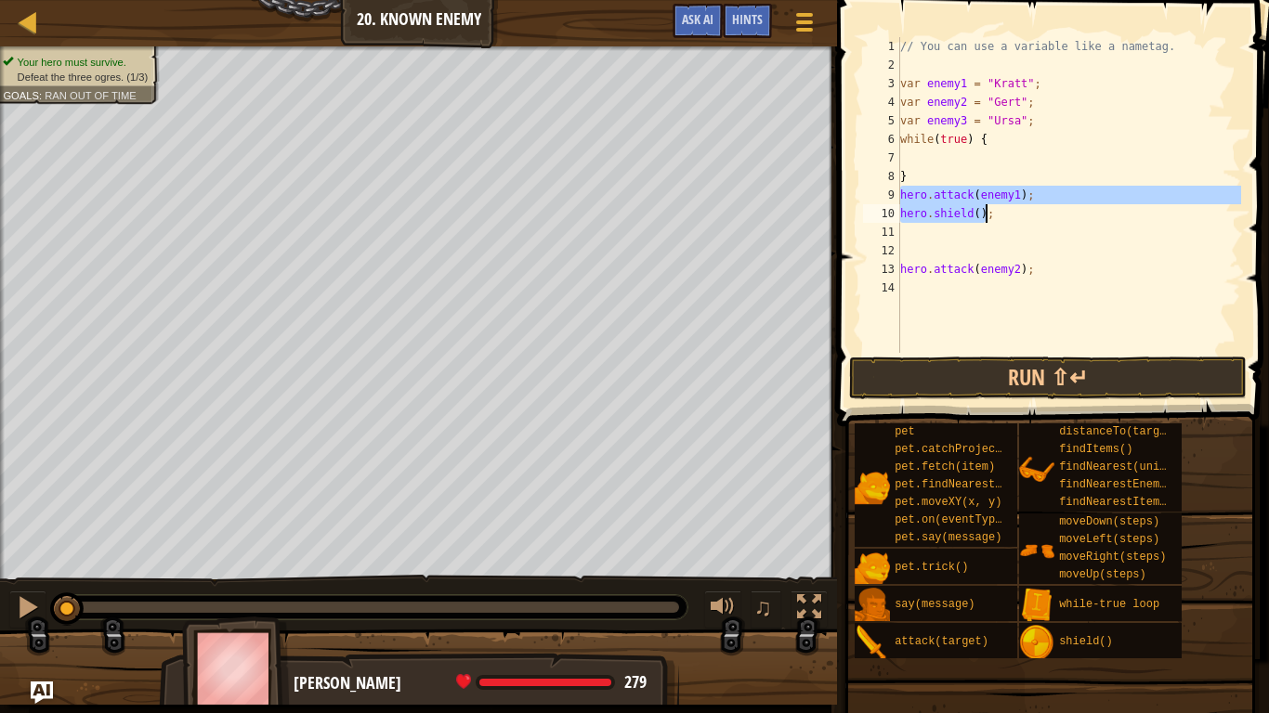
drag, startPoint x: 900, startPoint y: 196, endPoint x: 1019, endPoint y: 212, distance: 119.9
click at [1019, 212] on div "// You can use a variable like a nametag. var enemy1 = "[PERSON_NAME]" ; var en…" at bounding box center [1068, 213] width 345 height 353
type textarea "hero.attack(enemy1); hero.shield();"
click at [962, 151] on div "// You can use a variable like a nametag. var enemy1 = "[PERSON_NAME]" ; var en…" at bounding box center [1068, 213] width 345 height 353
click at [908, 160] on div "// You can use a variable like a nametag. var enemy1 = "[PERSON_NAME]" ; var en…" at bounding box center [1068, 213] width 345 height 353
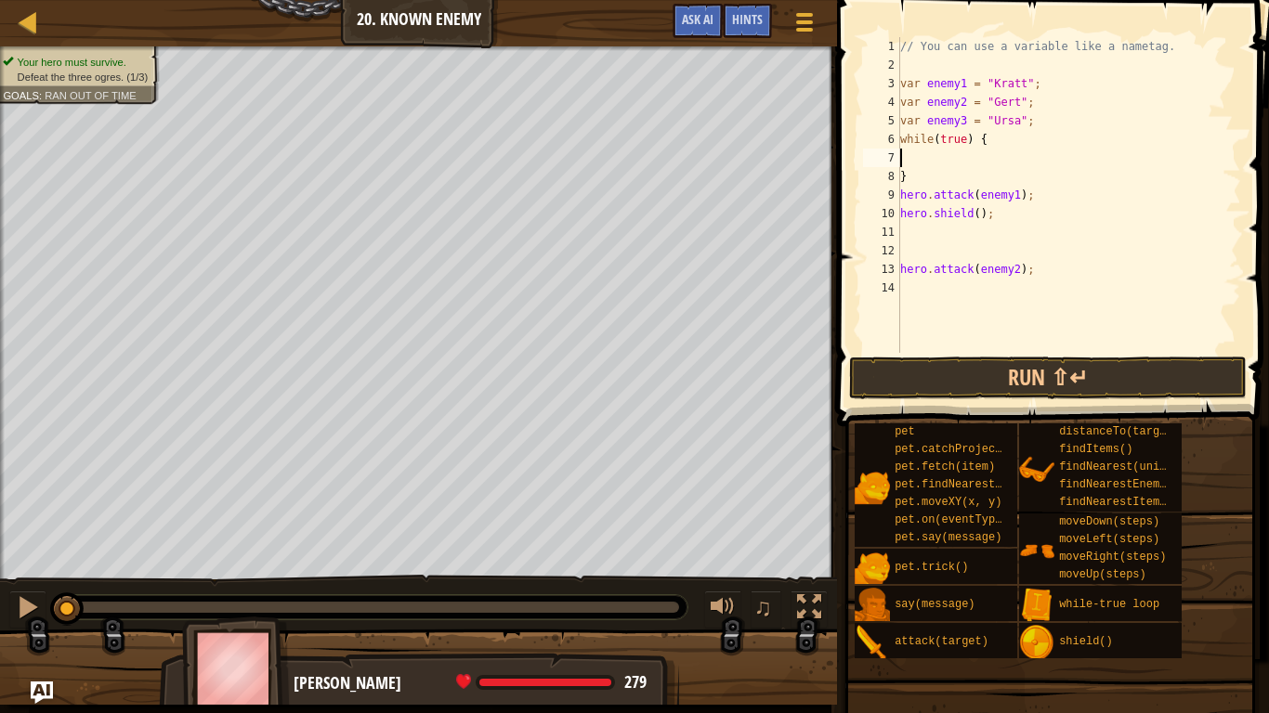
click at [902, 162] on div "// You can use a variable like a nametag. var enemy1 = "[PERSON_NAME]" ; var en…" at bounding box center [1068, 213] width 345 height 353
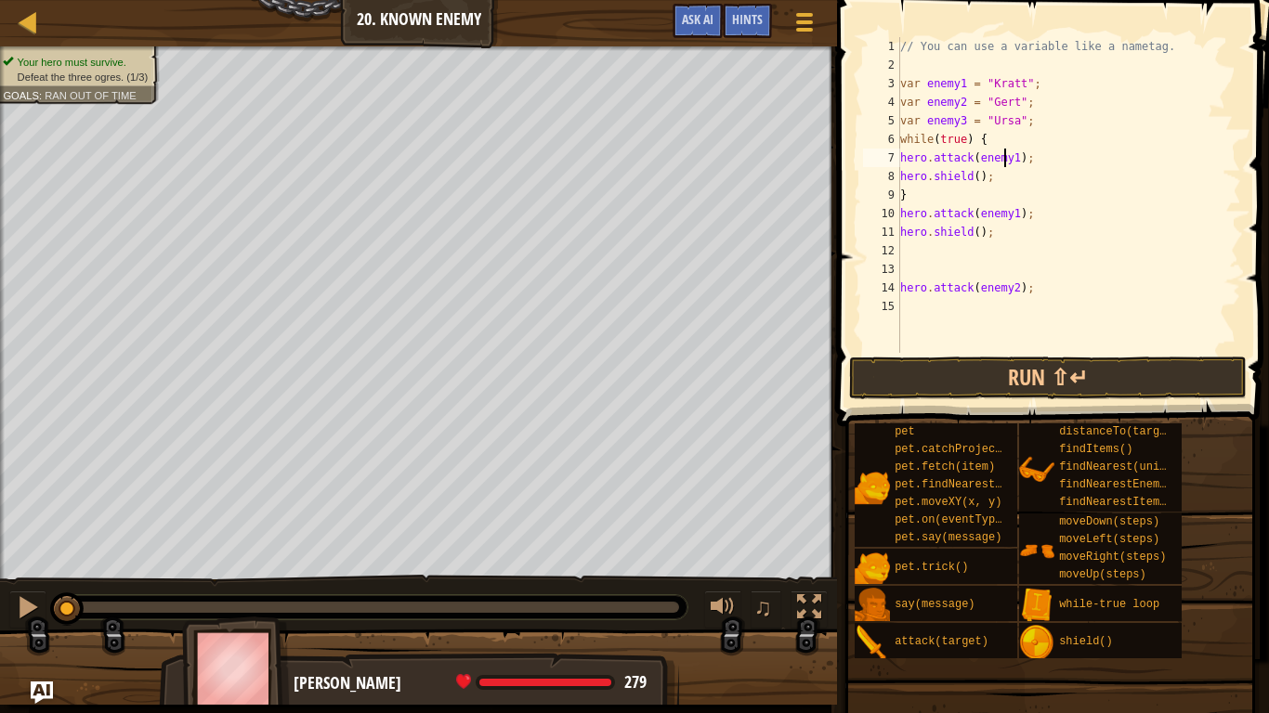
click at [1003, 151] on div "// You can use a variable like a nametag. var enemy1 = "[PERSON_NAME]" ; var en…" at bounding box center [1068, 213] width 345 height 353
click at [1002, 135] on div "// You can use a variable like a nametag. var enemy1 = "[PERSON_NAME]" ; var en…" at bounding box center [1068, 213] width 345 height 353
type textarea "w"
click at [987, 189] on div "// You can use a variable like a nametag. var enemy1 = "[PERSON_NAME]" ; var en…" at bounding box center [1068, 213] width 345 height 353
type textarea "}"
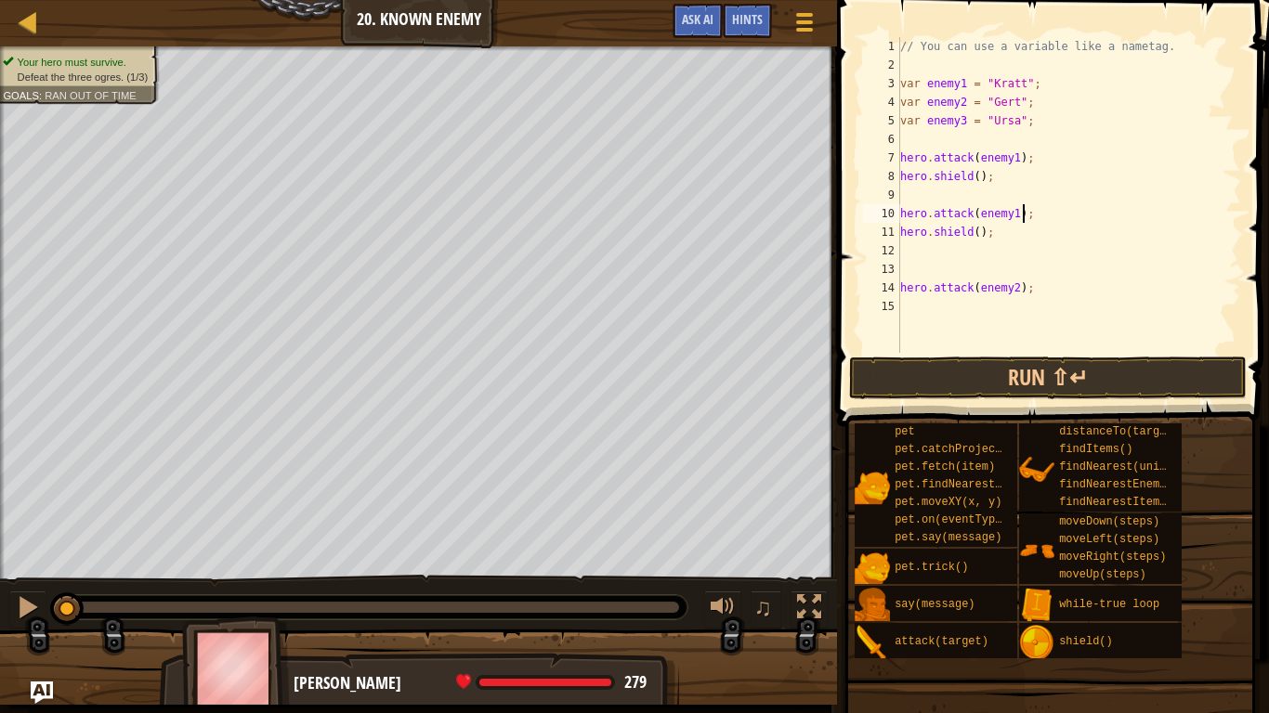
click at [1023, 215] on div "// You can use a variable like a nametag. var enemy1 = "[PERSON_NAME]" ; var en…" at bounding box center [1068, 213] width 345 height 353
type textarea "h"
click at [1010, 225] on div "// You can use a variable like a nametag. var enemy1 = "[PERSON_NAME]" ; var en…" at bounding box center [1068, 213] width 345 height 353
type textarea "h"
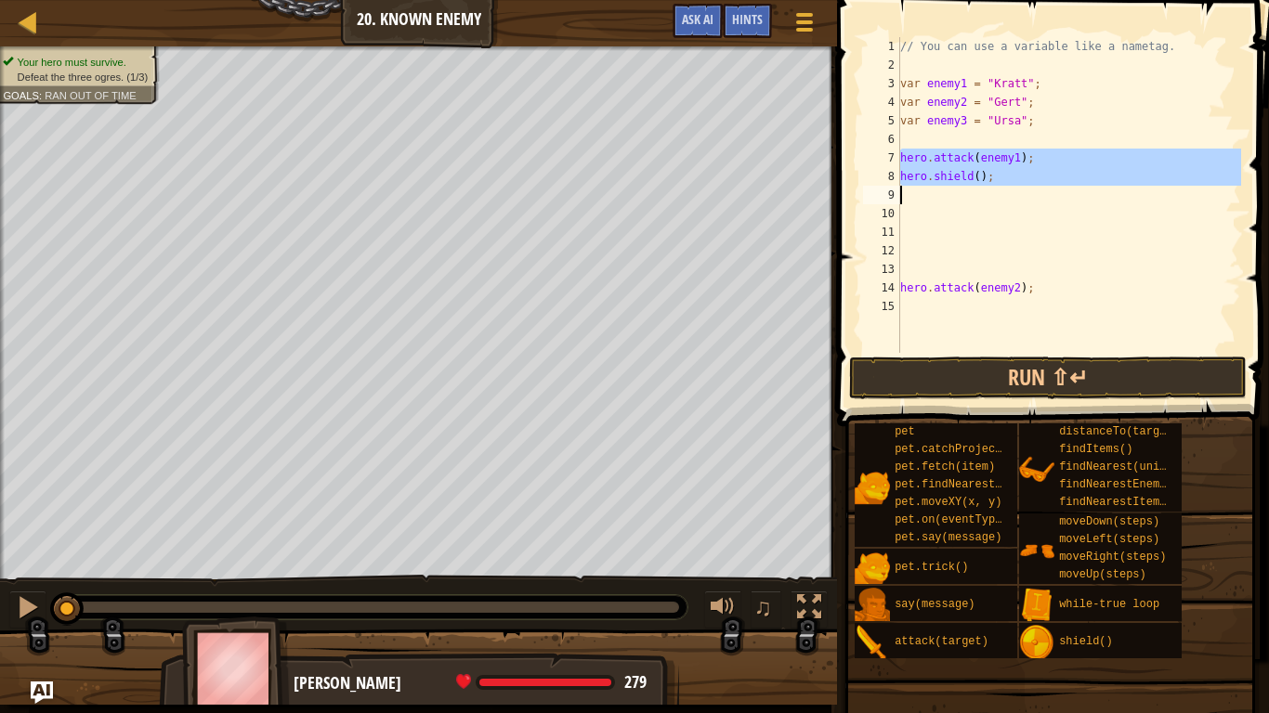
drag, startPoint x: 899, startPoint y: 154, endPoint x: 967, endPoint y: 185, distance: 74.4
click at [967, 185] on div "1 2 3 4 5 6 7 8 9 10 11 12 13 14 15 // You can use a variable like a nametag. v…" at bounding box center [1050, 195] width 382 height 316
type textarea "hero.shield();"
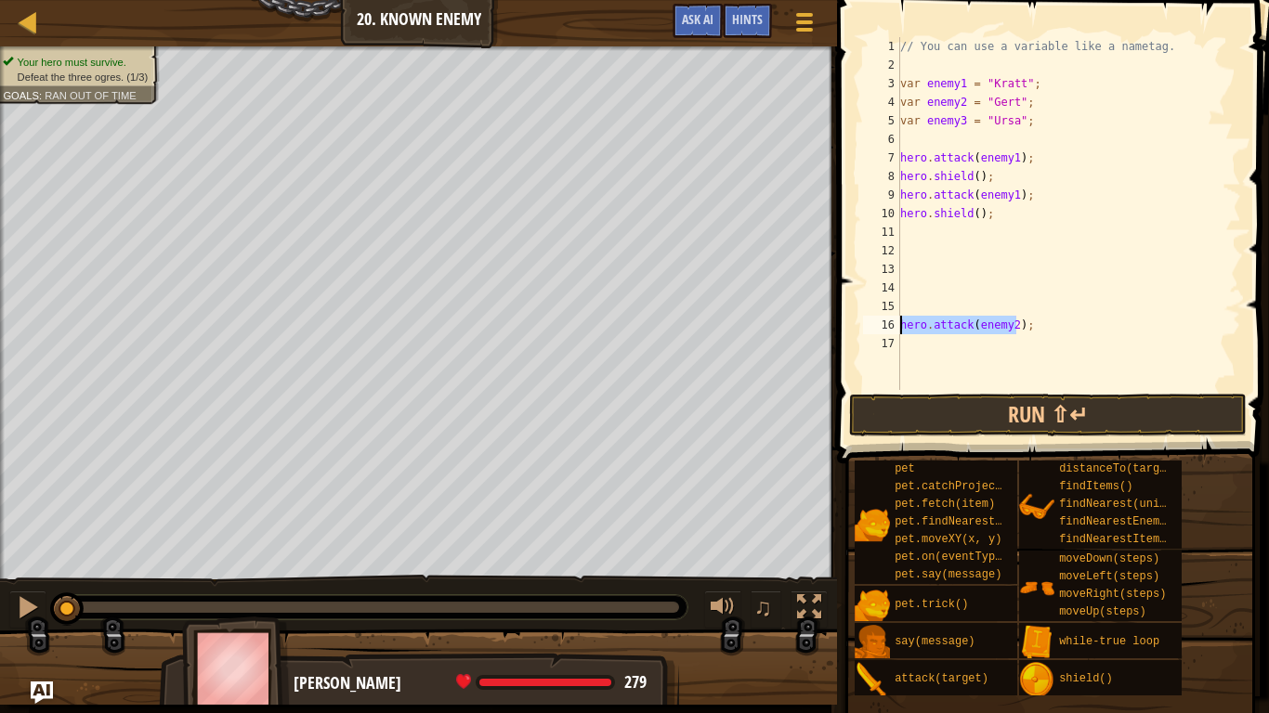
drag, startPoint x: 1019, startPoint y: 332, endPoint x: 895, endPoint y: 324, distance: 123.8
click at [895, 324] on div "1 2 3 4 5 6 7 8 9 10 11 12 13 14 15 16 17 // You can use a variable like a name…" at bounding box center [1050, 213] width 382 height 353
type textarea "hero.attack(enemy2);"
click at [910, 230] on div "// You can use a variable like a nametag. var enemy1 = "[PERSON_NAME]" ; var en…" at bounding box center [1068, 232] width 345 height 390
drag, startPoint x: 994, startPoint y: 220, endPoint x: 880, endPoint y: 222, distance: 113.3
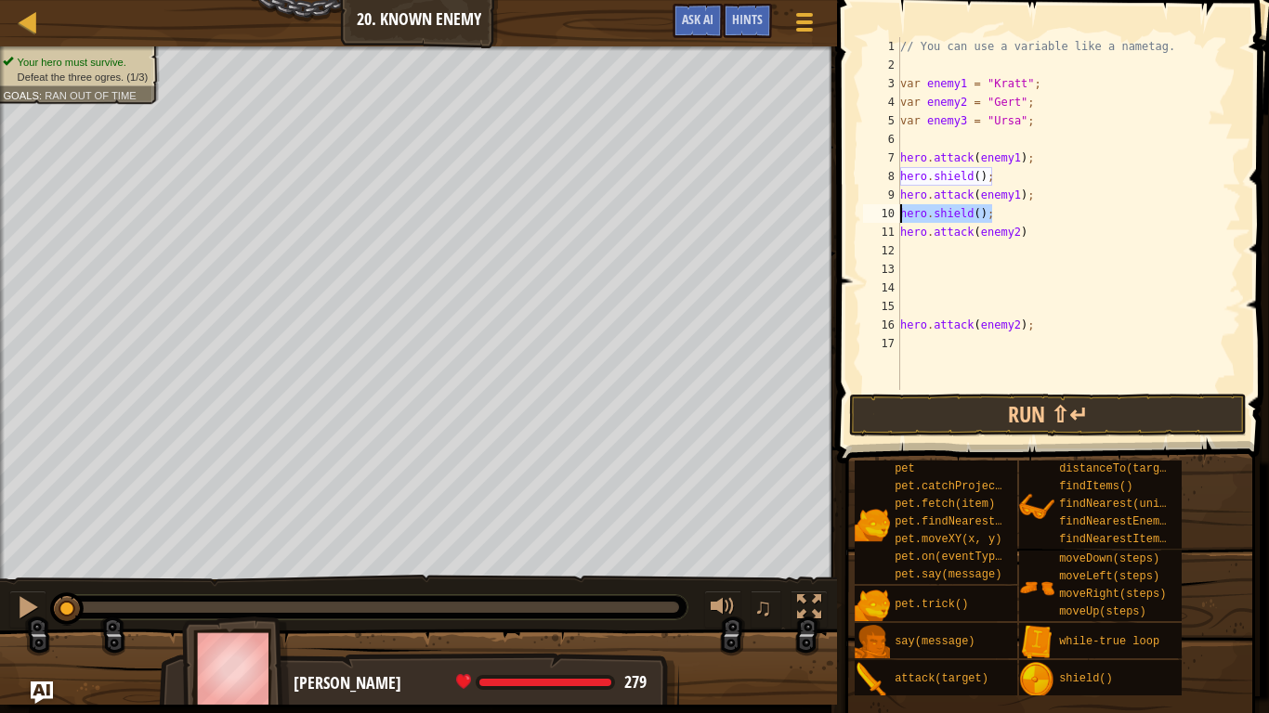
click at [880, 222] on div "hero.attack(enemy2) 1 2 3 4 5 6 7 8 9 10 11 12 13 14 15 16 17 // You can use a …" at bounding box center [1050, 213] width 382 height 353
type textarea "hero.shield();"
click at [1017, 245] on div "// You can use a variable like a nametag. var enemy1 = "[PERSON_NAME]" ; var en…" at bounding box center [1068, 232] width 345 height 390
click at [1009, 162] on div "// You can use a variable like a nametag. var enemy1 = "[PERSON_NAME]" ; var en…" at bounding box center [1068, 232] width 345 height 390
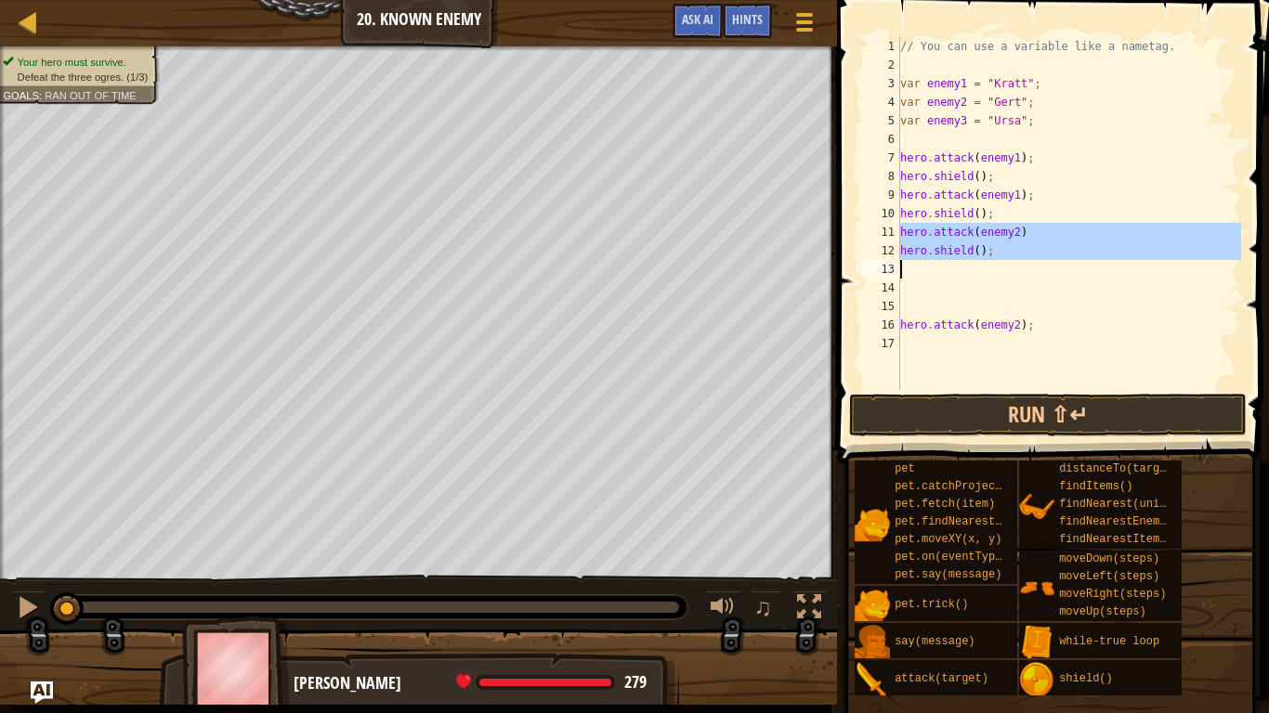
drag, startPoint x: 899, startPoint y: 232, endPoint x: 927, endPoint y: 253, distance: 34.6
click at [927, 253] on div "hero.attack(enemy1); 1 2 3 4 5 6 7 8 9 10 11 12 13 14 15 16 17 // You can use a…" at bounding box center [1050, 213] width 382 height 353
type textarea "hero.shield();"
click at [918, 268] on div "// You can use a variable like a nametag. var enemy1 = "[PERSON_NAME]" ; var en…" at bounding box center [1068, 213] width 345 height 353
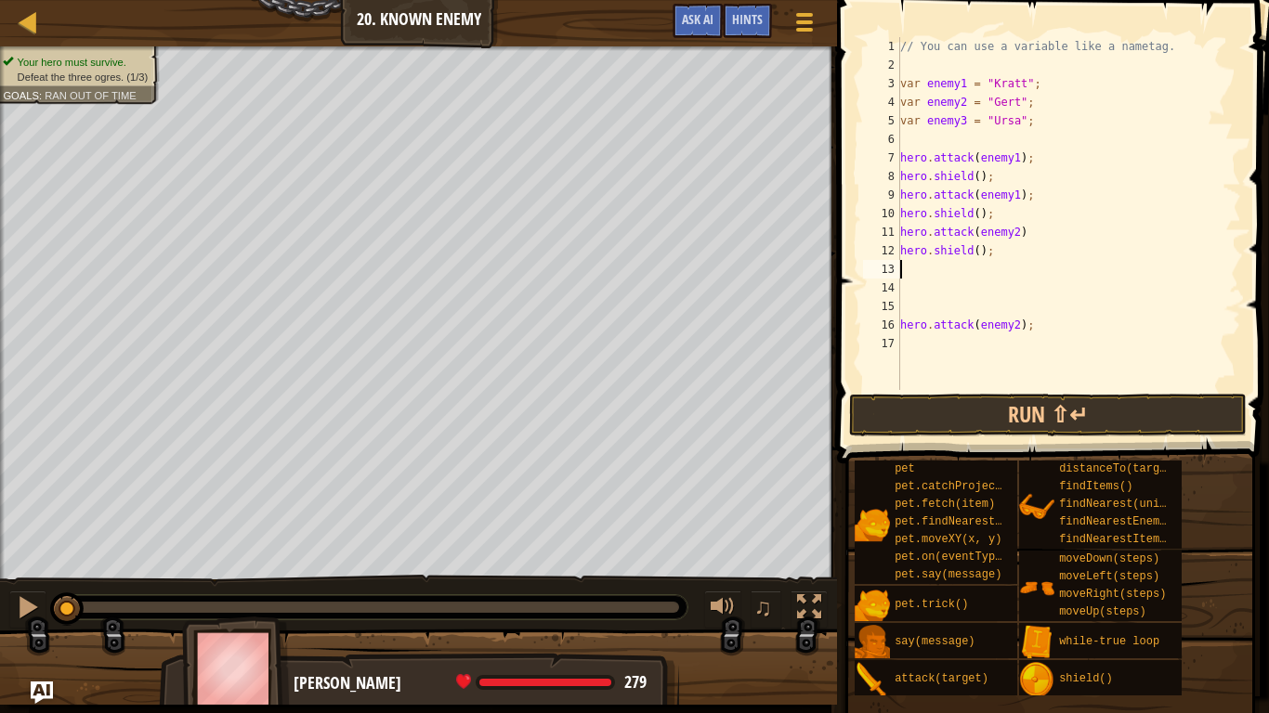
paste textarea "hero.attack(enemy2);"
click at [1015, 360] on div "// You can use a variable like a nametag. var enemy1 = "[PERSON_NAME]" ; var en…" at bounding box center [1068, 232] width 345 height 390
click at [1023, 360] on div "// You can use a variable like a nametag. var enemy1 = "[PERSON_NAME]" ; var en…" at bounding box center [1068, 232] width 345 height 390
type textarea "h"
drag, startPoint x: 1215, startPoint y: 178, endPoint x: 1193, endPoint y: 215, distance: 43.3
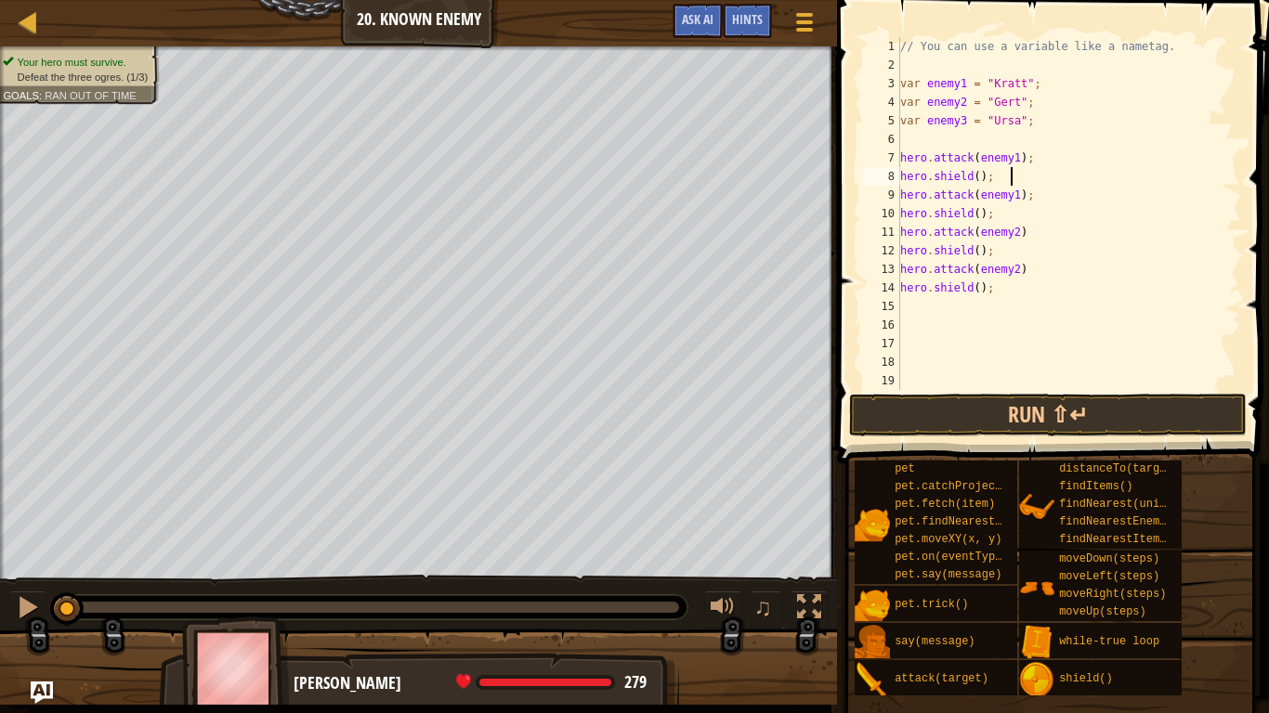
click at [1216, 178] on div "// You can use a variable like a nametag. var enemy1 = "[PERSON_NAME]" ; var en…" at bounding box center [1068, 232] width 345 height 390
type textarea "hero.shield();"
click at [945, 303] on div "// You can use a variable like a nametag. var enemy1 = "[PERSON_NAME]" ; var en…" at bounding box center [1068, 232] width 345 height 390
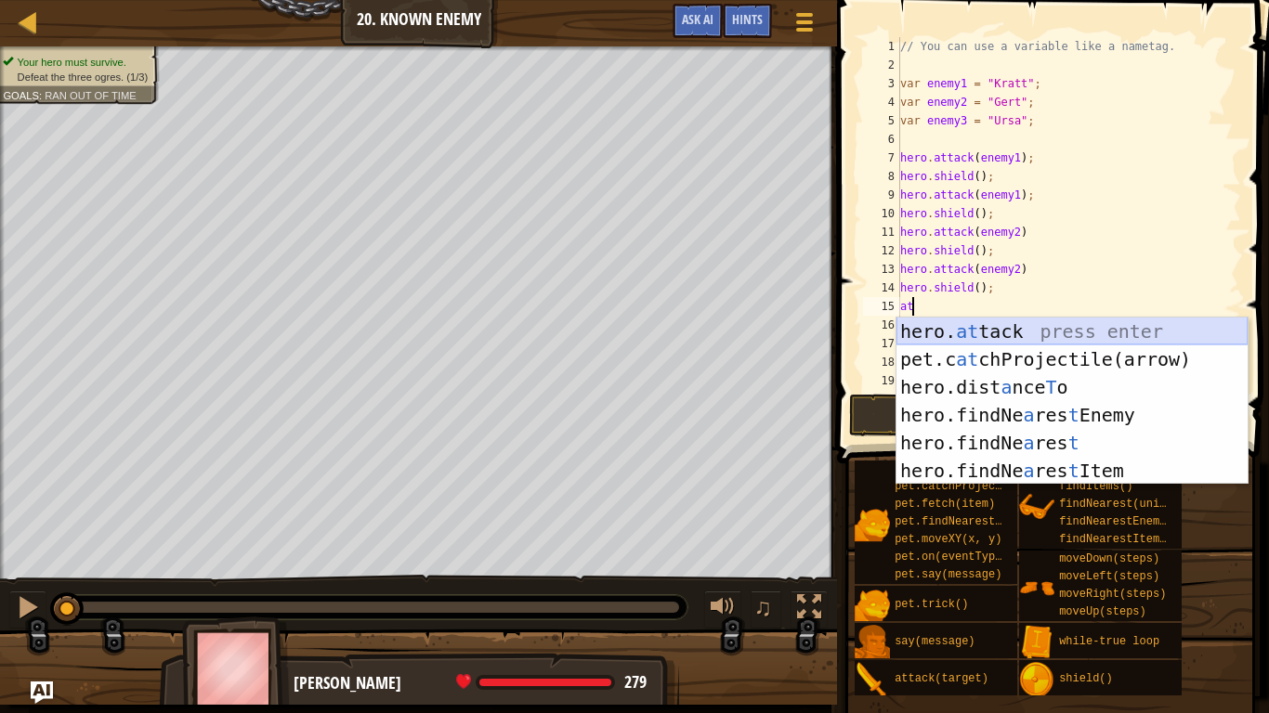
click at [1004, 328] on div "hero. at tack press enter pet.c at chProjectile(arrow) press enter hero.dist a …" at bounding box center [1071, 429] width 351 height 223
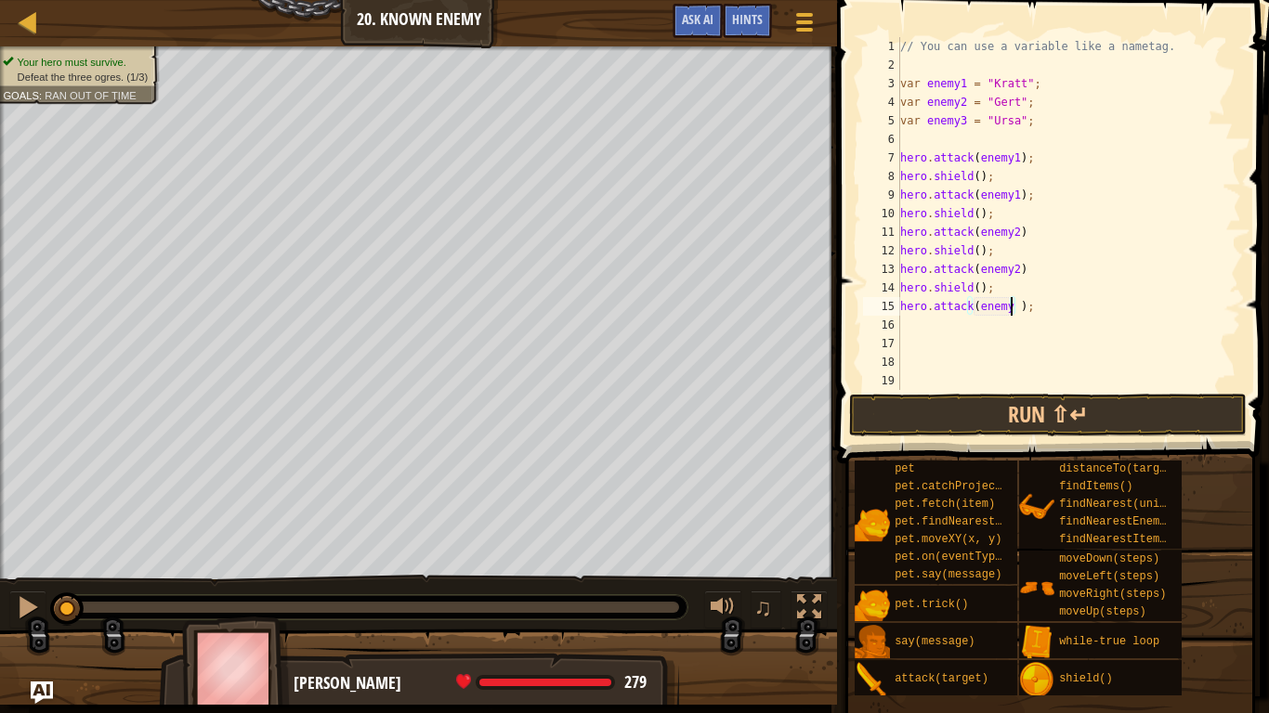
scroll to position [8, 8]
type textarea "hero.attack(enemy3);"
click at [989, 315] on div "// You can use a variable like a nametag. var enemy1 = "[PERSON_NAME]" ; var en…" at bounding box center [1068, 232] width 345 height 390
click at [977, 321] on div "// You can use a variable like a nametag. var enemy1 = "[PERSON_NAME]" ; var en…" at bounding box center [1068, 232] width 345 height 390
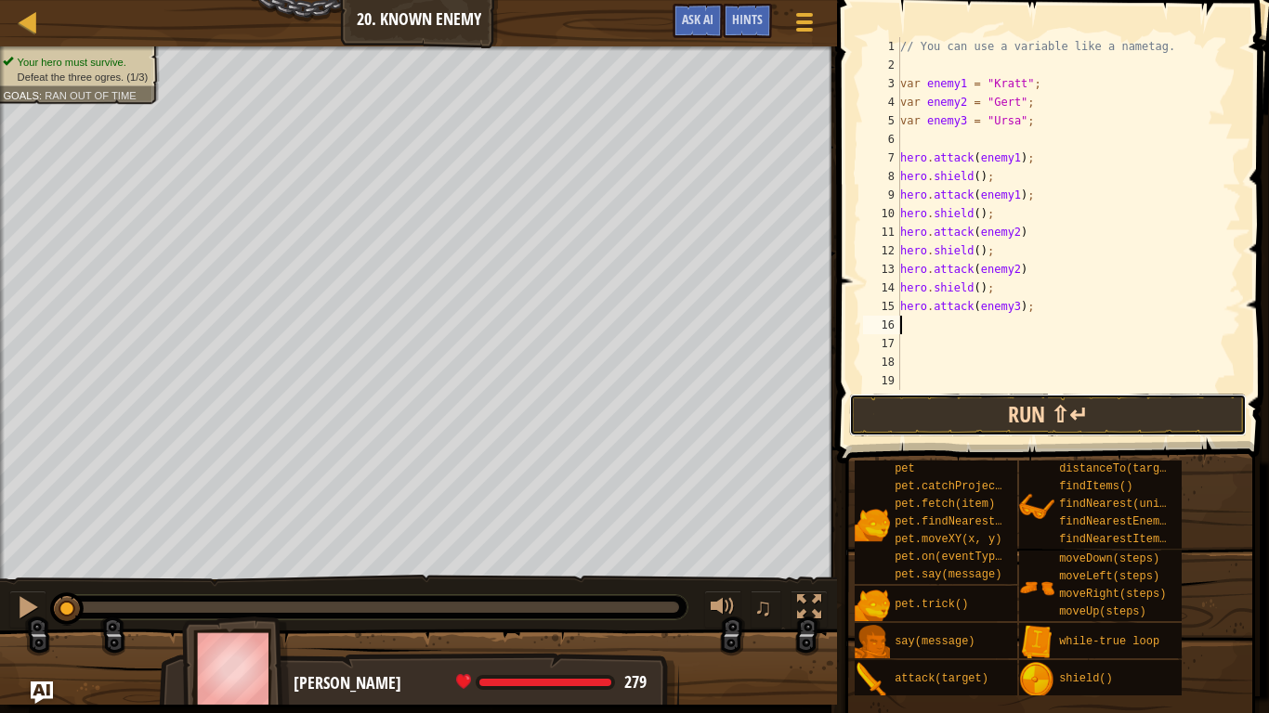
click at [928, 424] on button "Run ⇧↵" at bounding box center [1048, 415] width 398 height 43
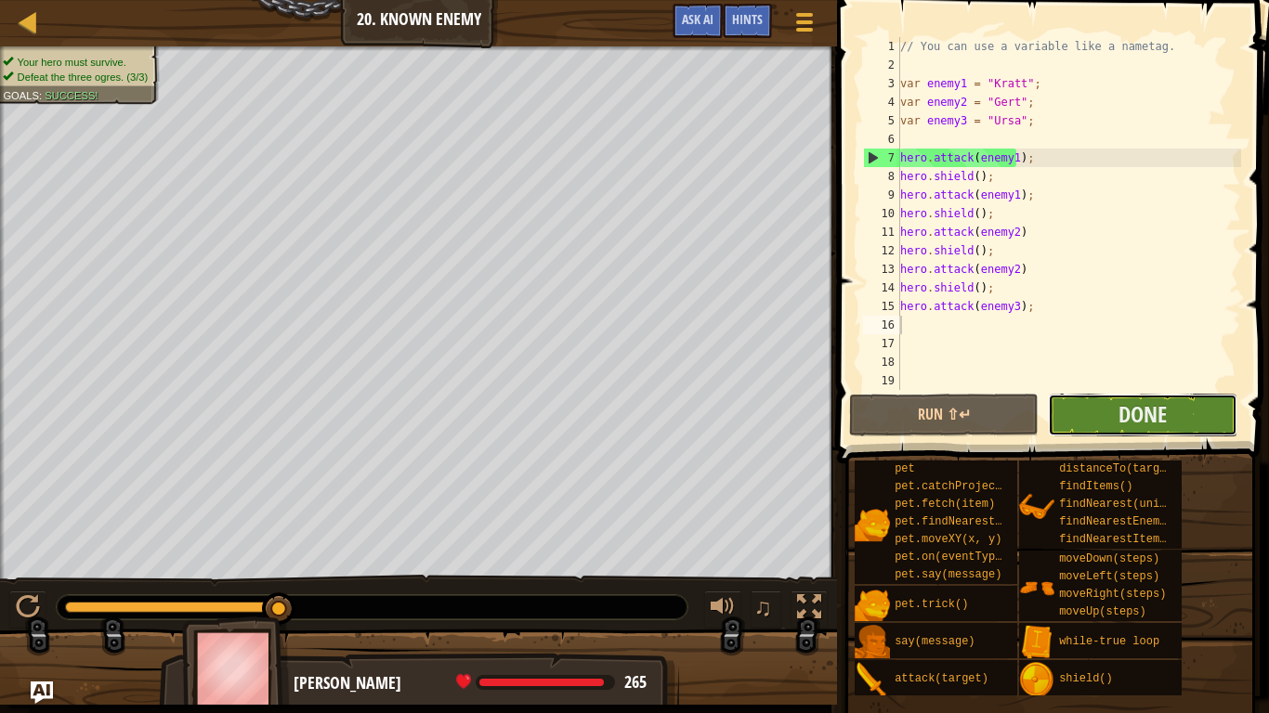
click at [1217, 414] on button "Done" at bounding box center [1142, 415] width 189 height 43
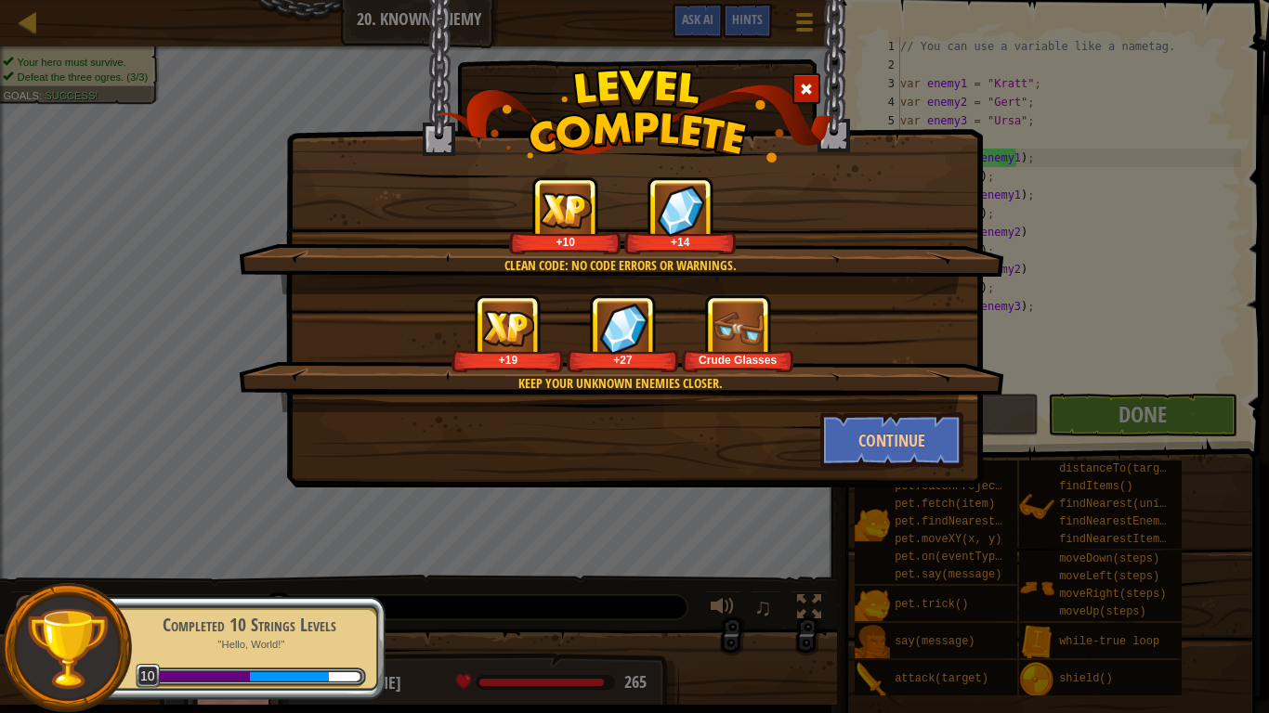
click at [727, 342] on img at bounding box center [737, 328] width 51 height 51
click at [893, 451] on button "Continue" at bounding box center [892, 440] width 144 height 56
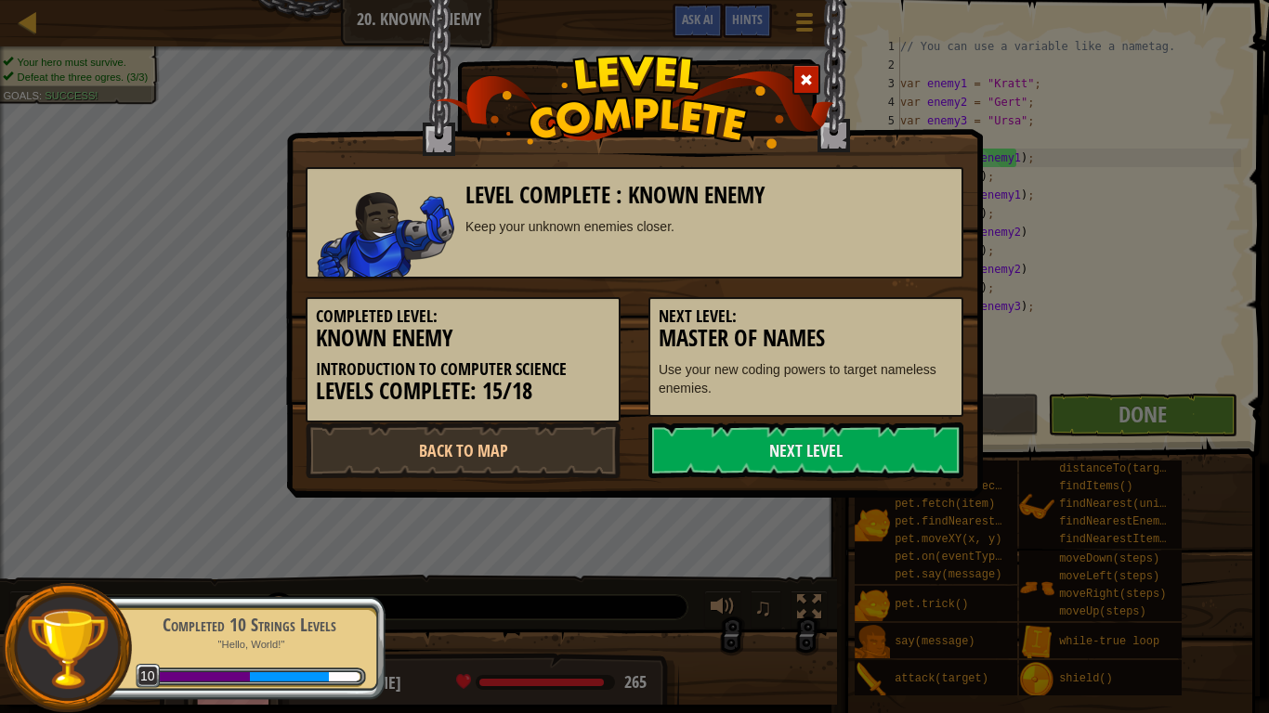
click at [894, 438] on link "Next Level" at bounding box center [805, 451] width 315 height 56
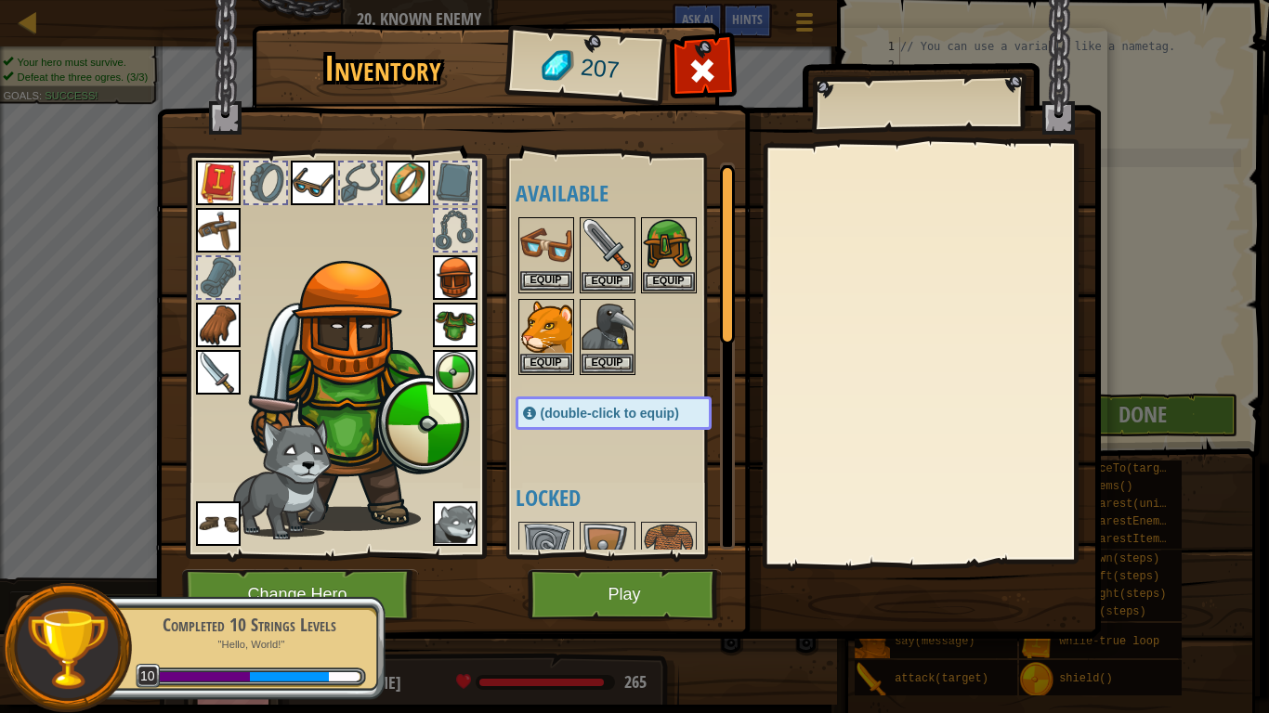
click at [548, 242] on img at bounding box center [546, 245] width 52 height 52
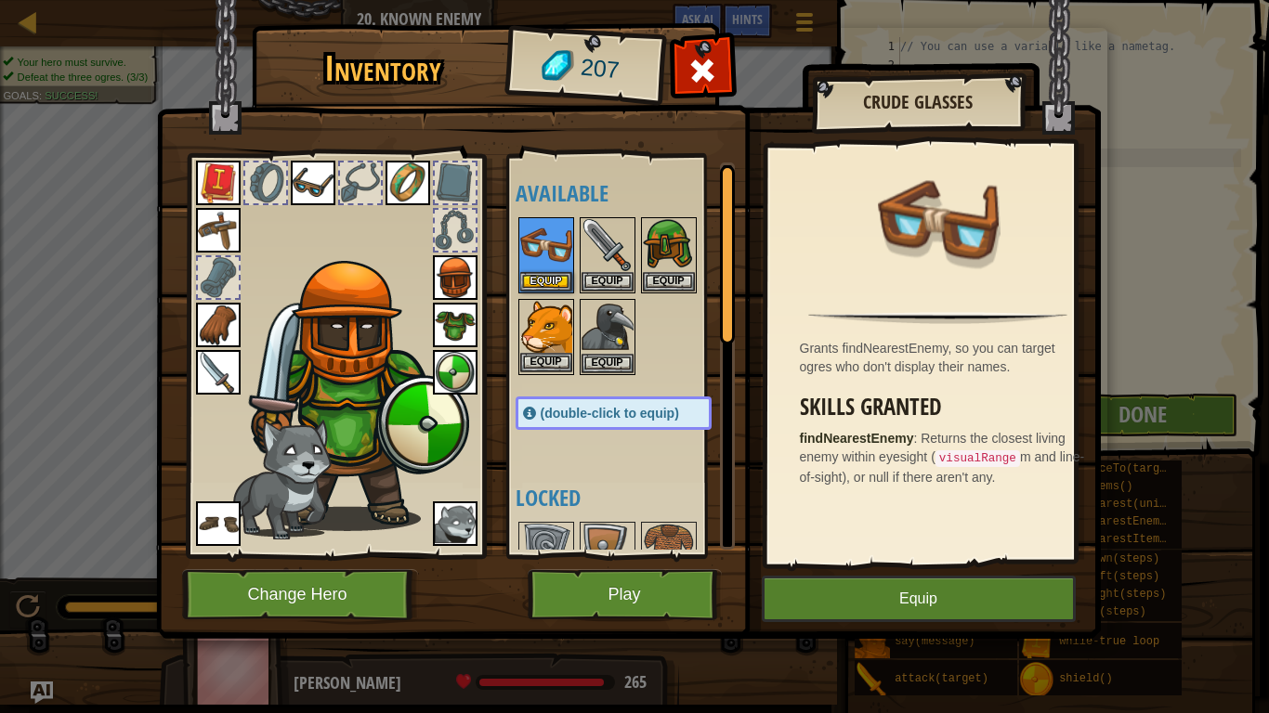
click at [565, 336] on img at bounding box center [546, 327] width 52 height 52
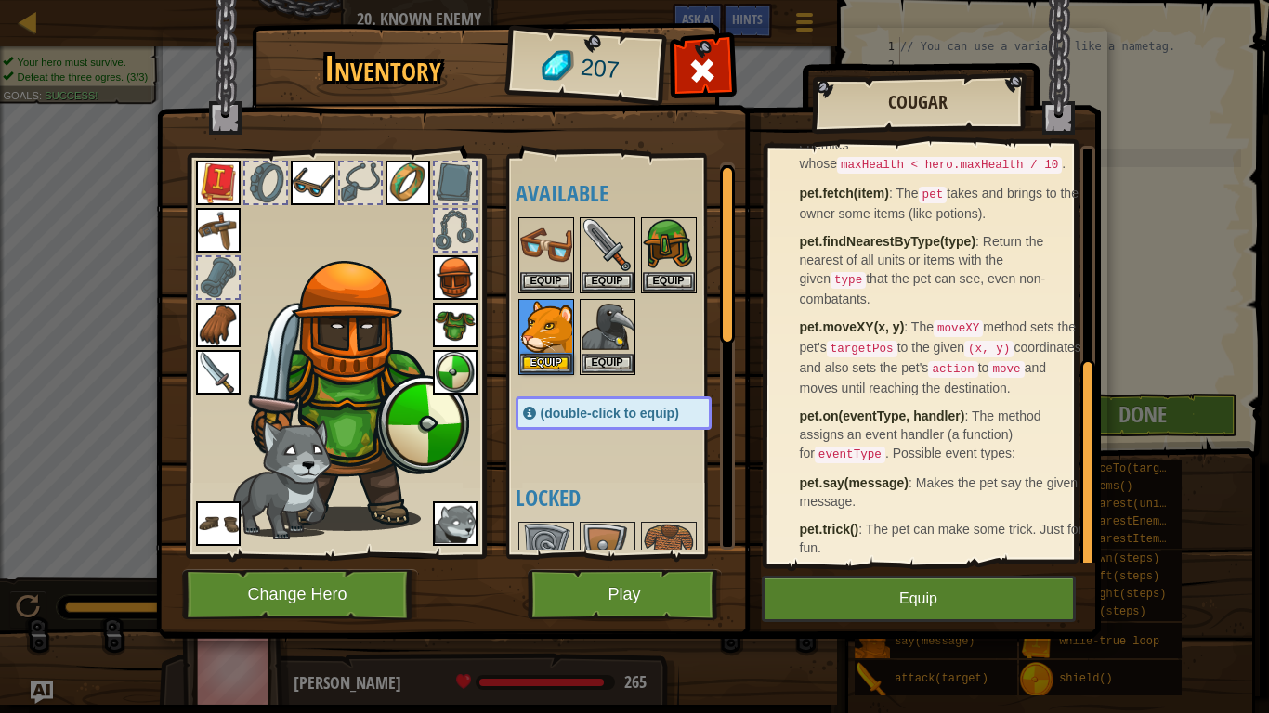
scroll to position [414, 0]
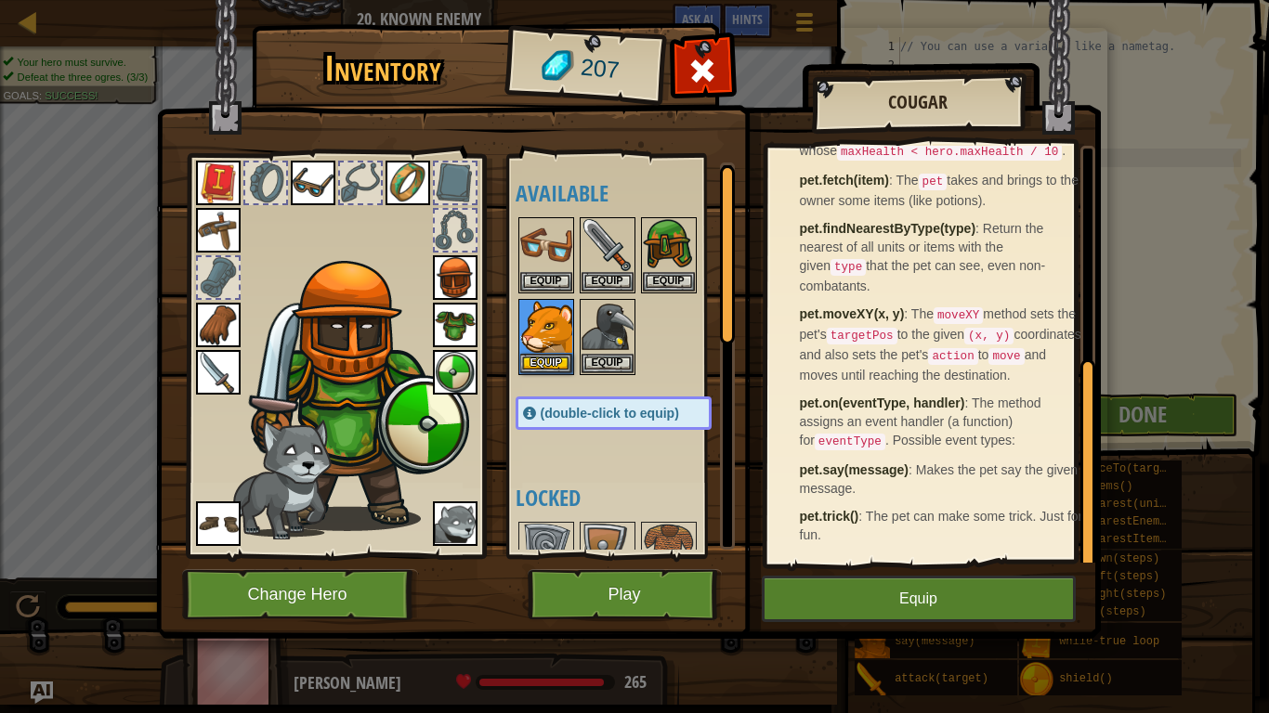
click at [470, 532] on img at bounding box center [455, 524] width 45 height 45
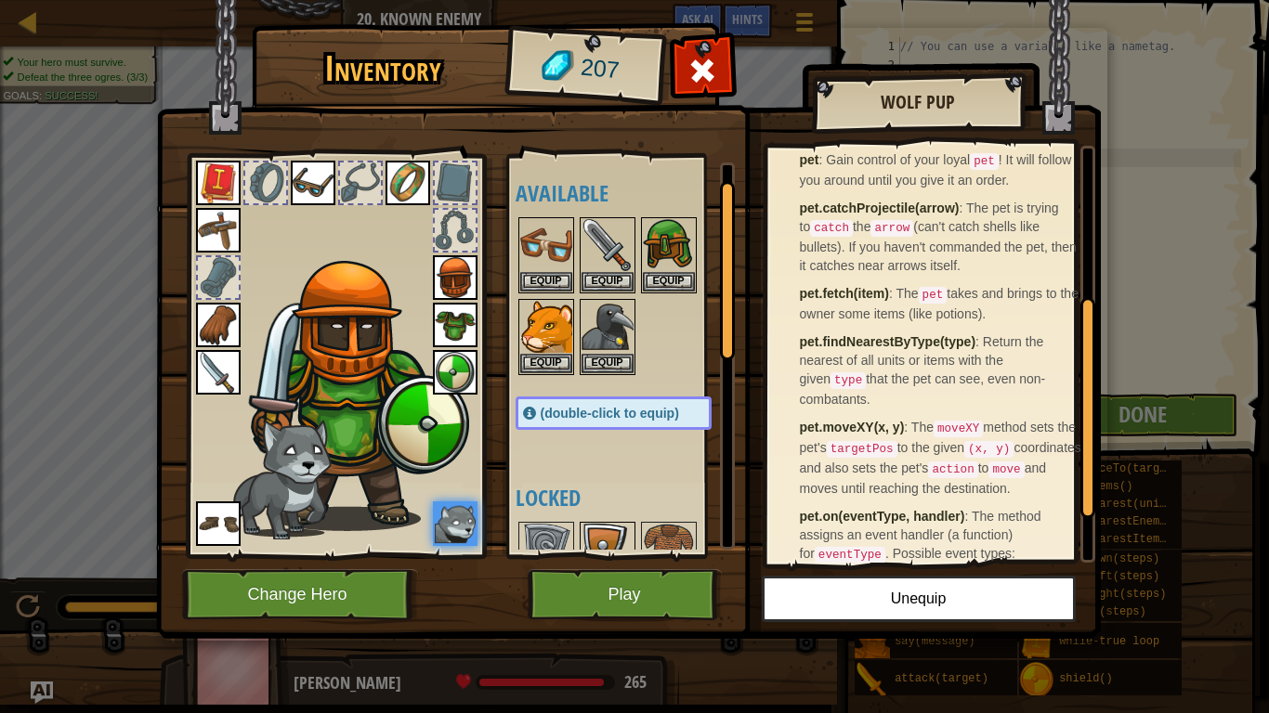
scroll to position [186, 0]
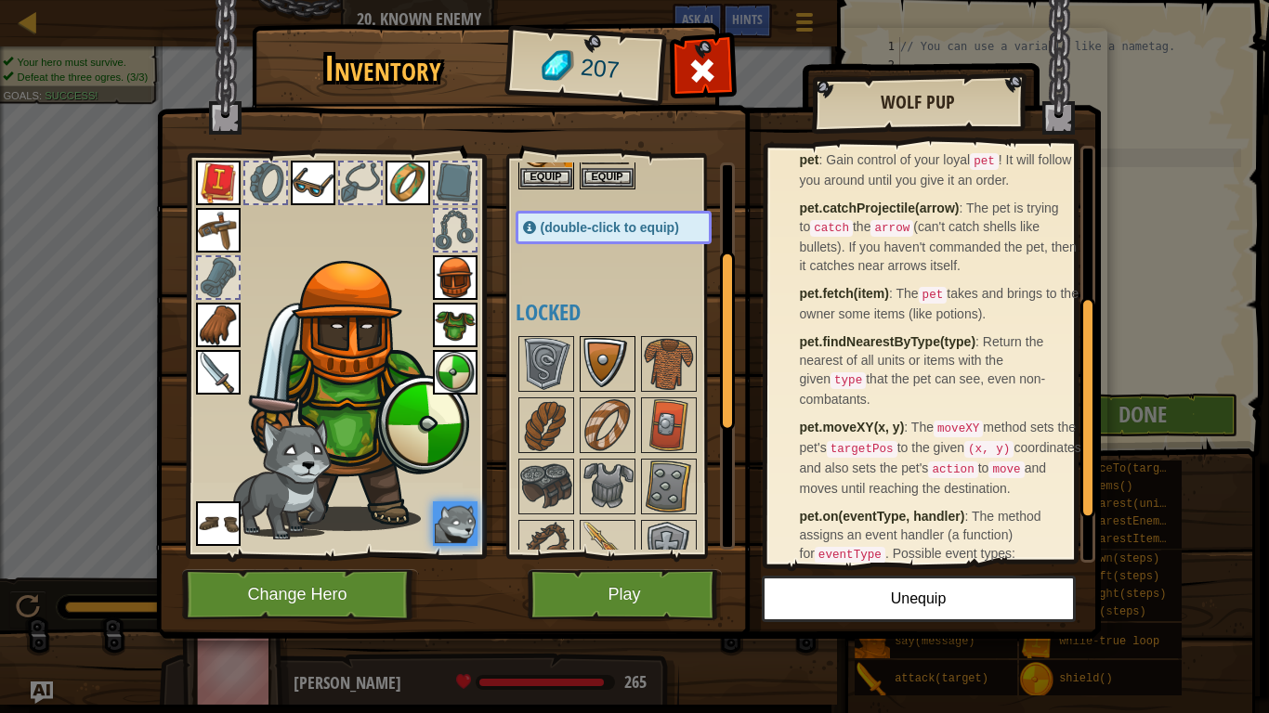
click at [618, 386] on img at bounding box center [607, 364] width 52 height 52
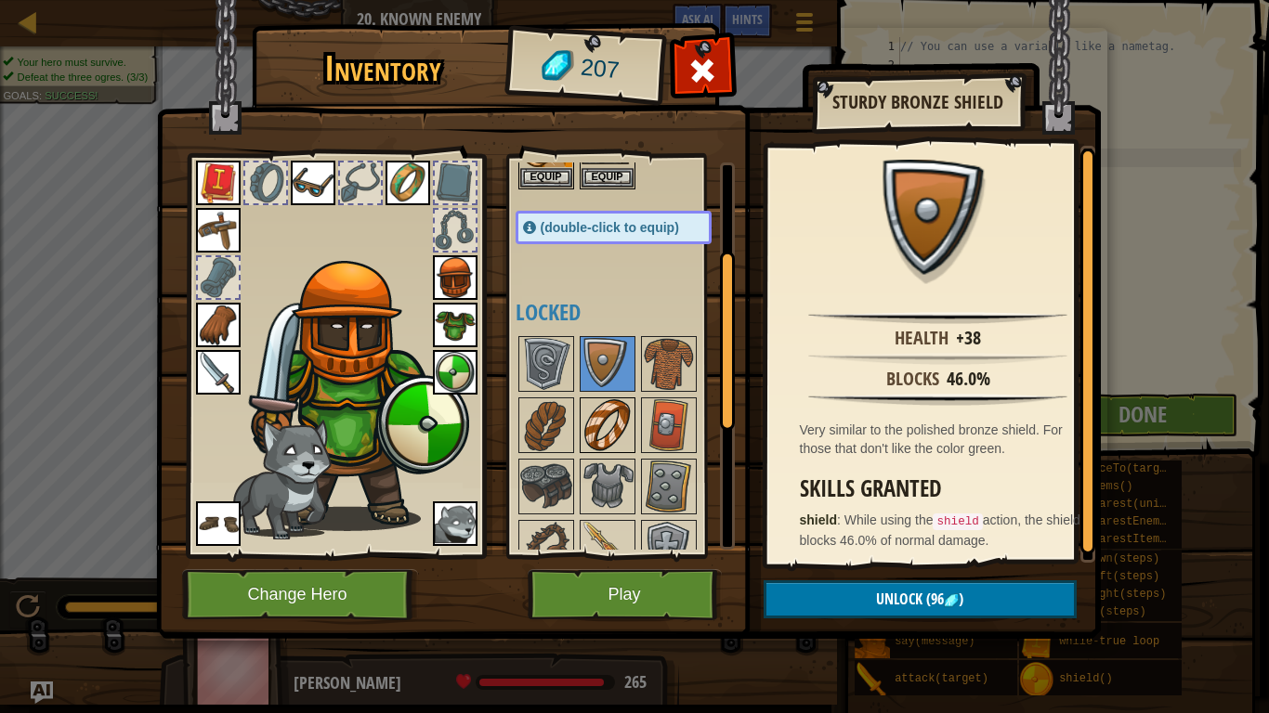
click at [623, 422] on img at bounding box center [607, 425] width 52 height 52
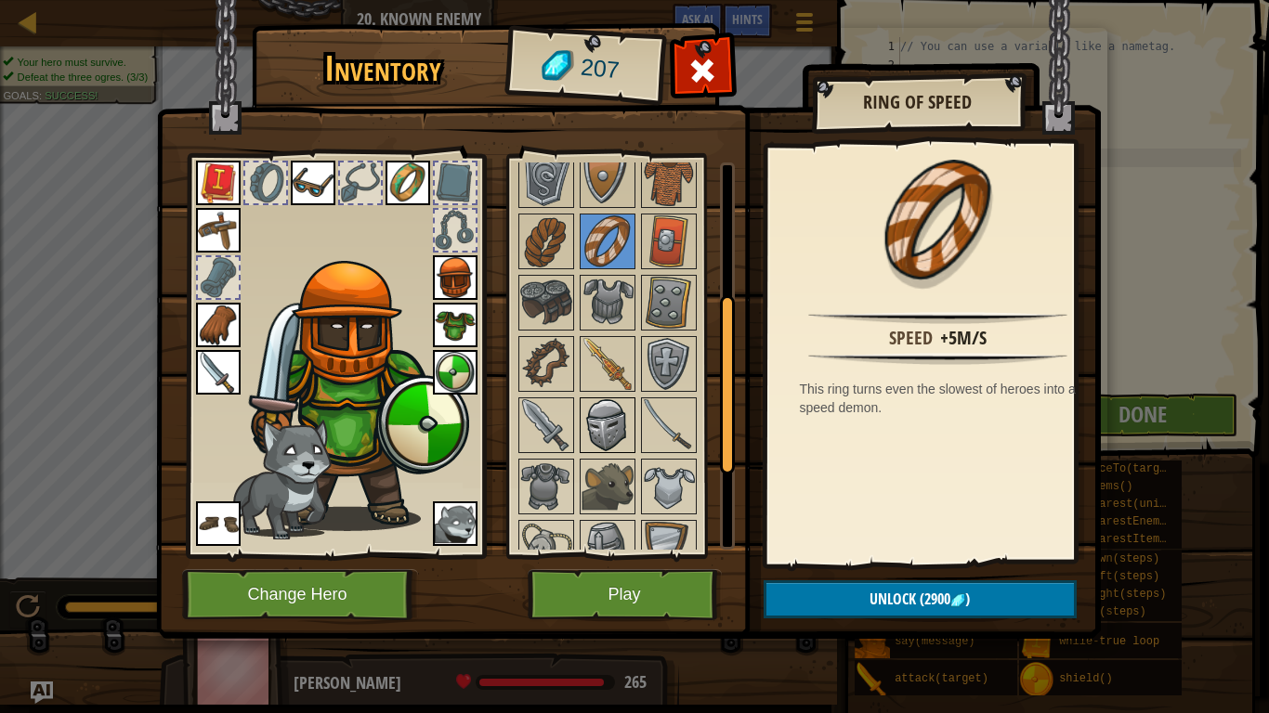
scroll to position [372, 0]
click at [630, 280] on img at bounding box center [607, 301] width 52 height 52
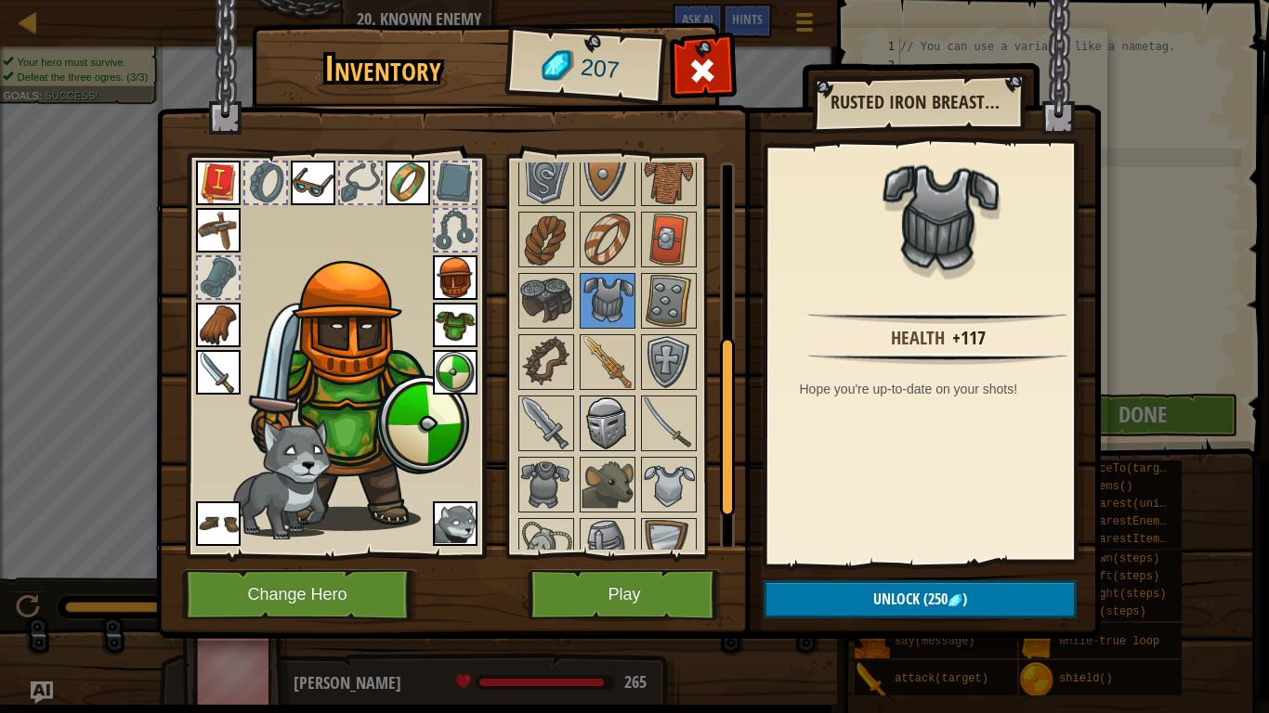
click at [593, 435] on img at bounding box center [607, 424] width 52 height 52
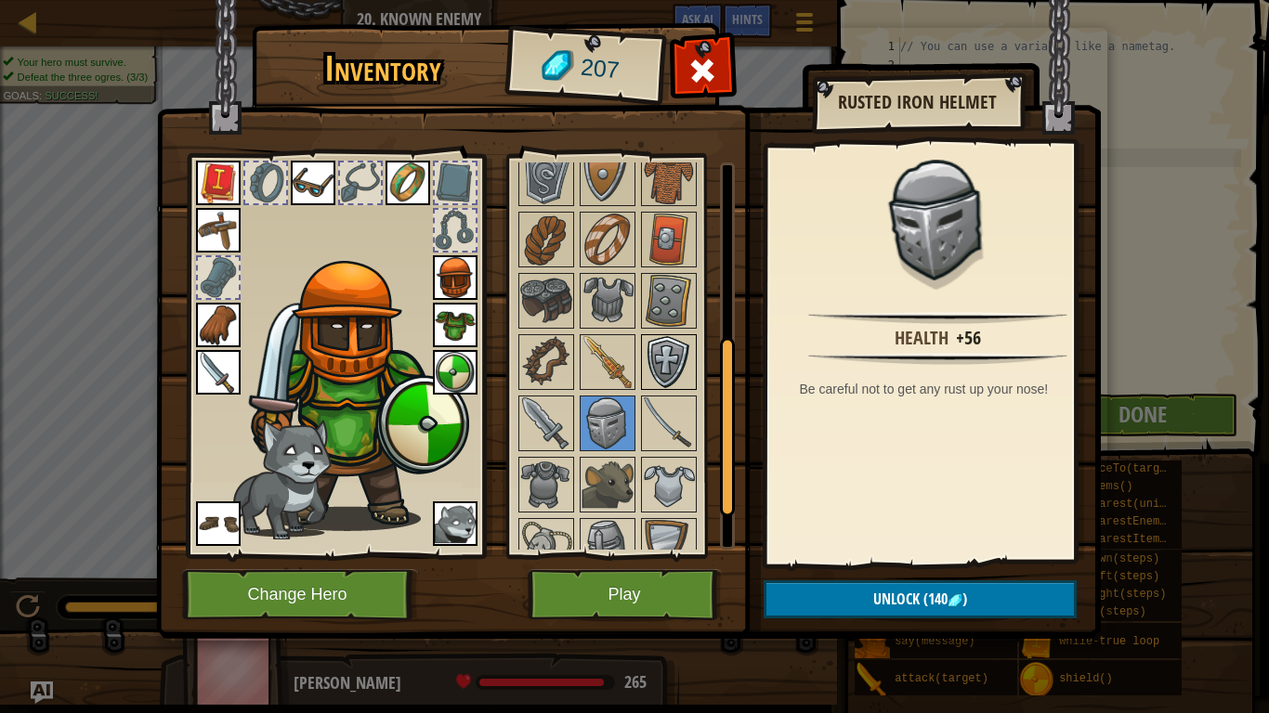
click at [659, 346] on img at bounding box center [669, 362] width 52 height 52
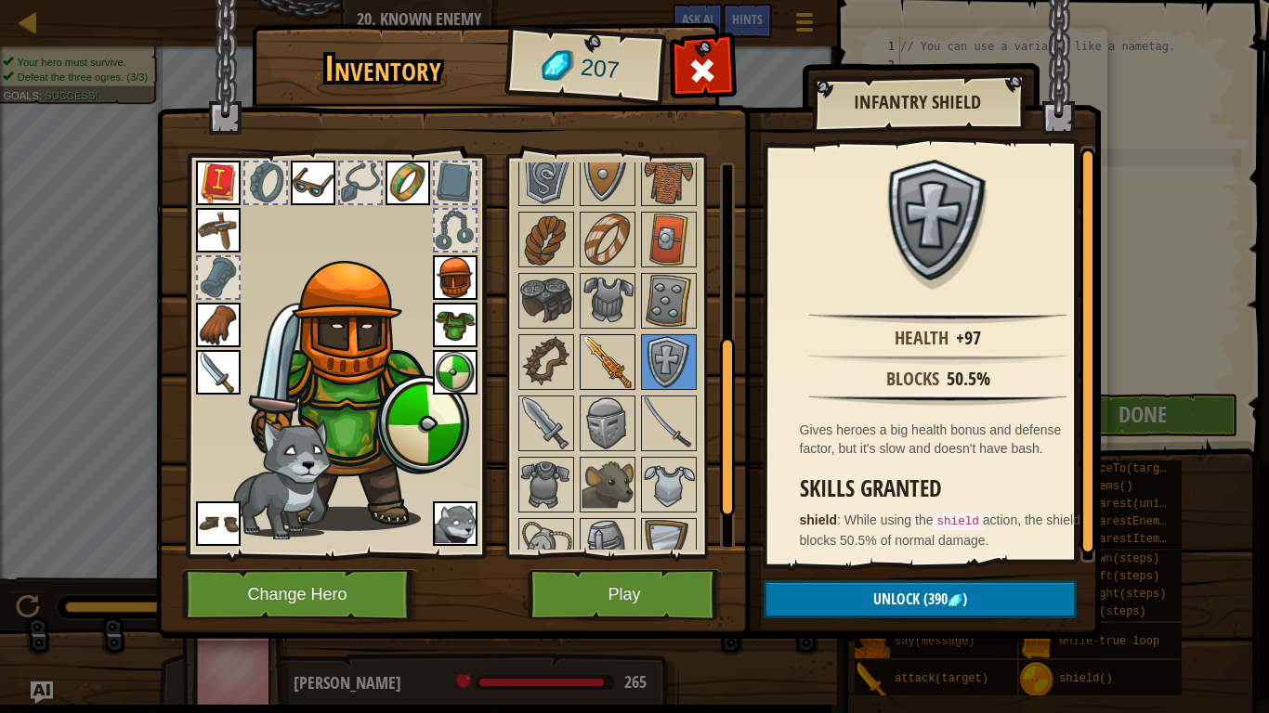
click at [614, 372] on img at bounding box center [607, 362] width 52 height 52
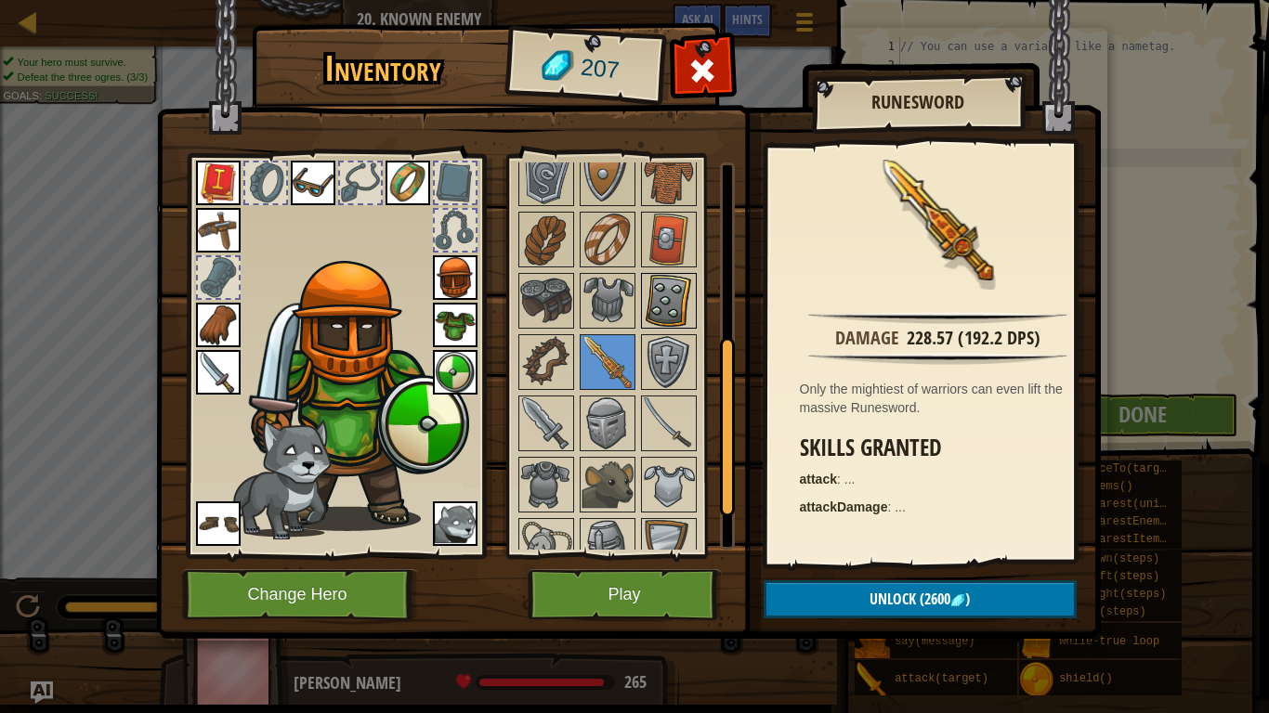
click at [652, 296] on img at bounding box center [669, 301] width 52 height 52
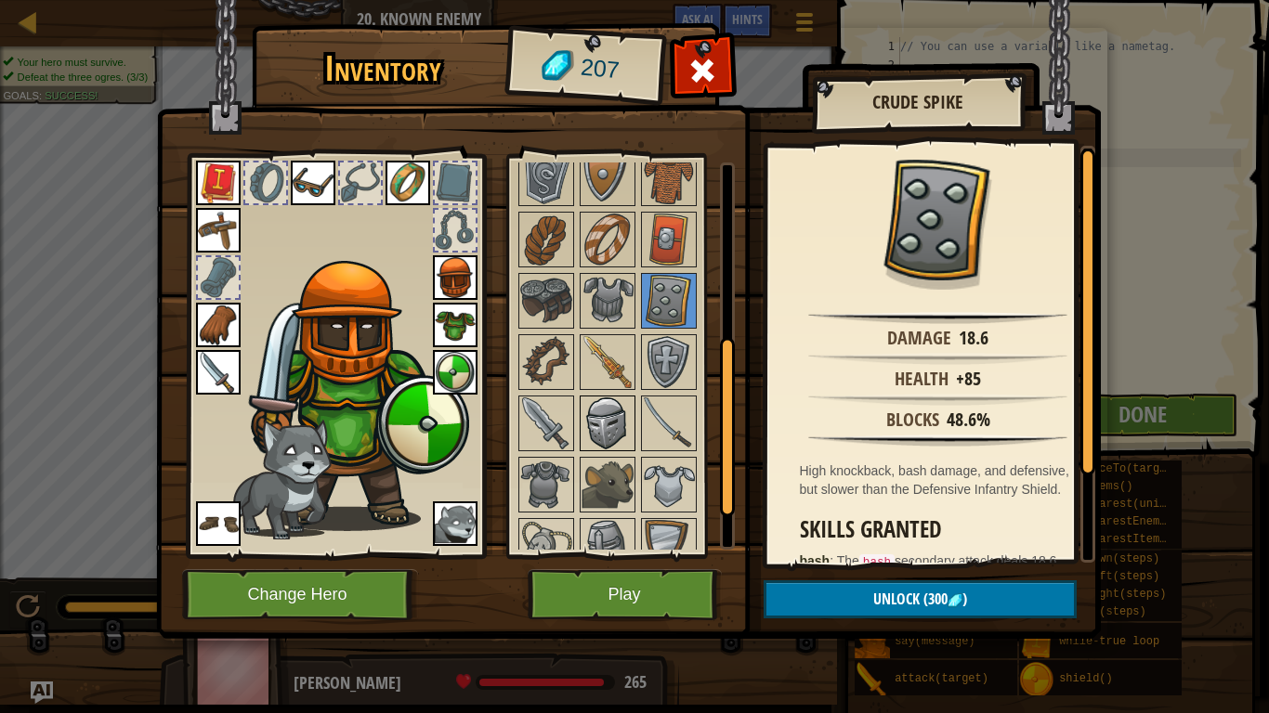
click at [595, 410] on img at bounding box center [607, 424] width 52 height 52
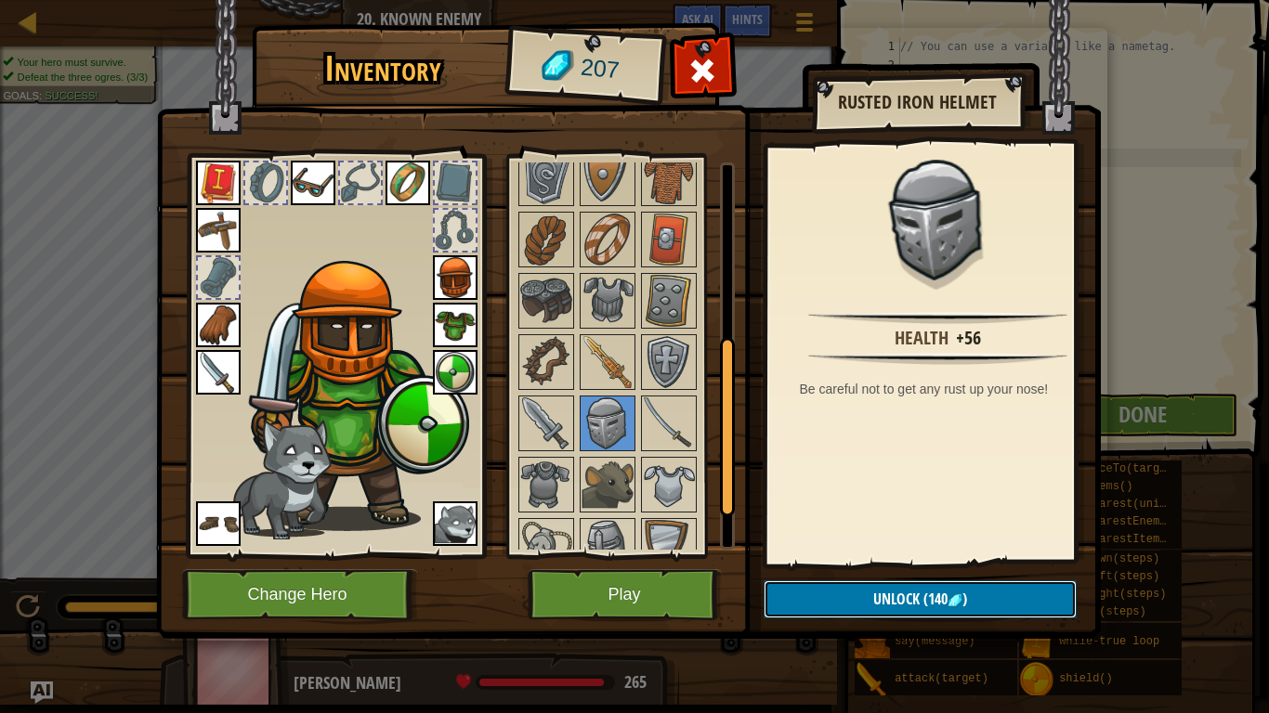
click at [849, 594] on button "Unlock (140 )" at bounding box center [919, 599] width 313 height 38
click at [851, 594] on button "Confirm" at bounding box center [919, 599] width 313 height 38
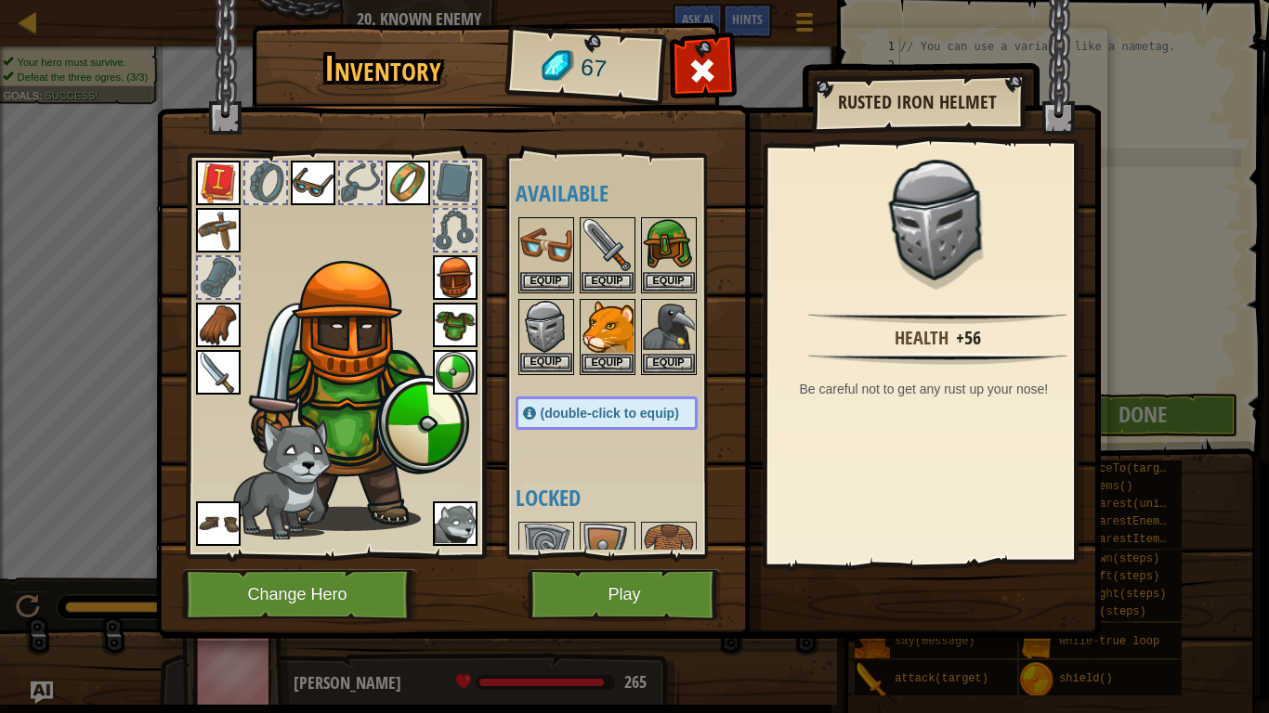
click at [554, 348] on img at bounding box center [546, 327] width 52 height 52
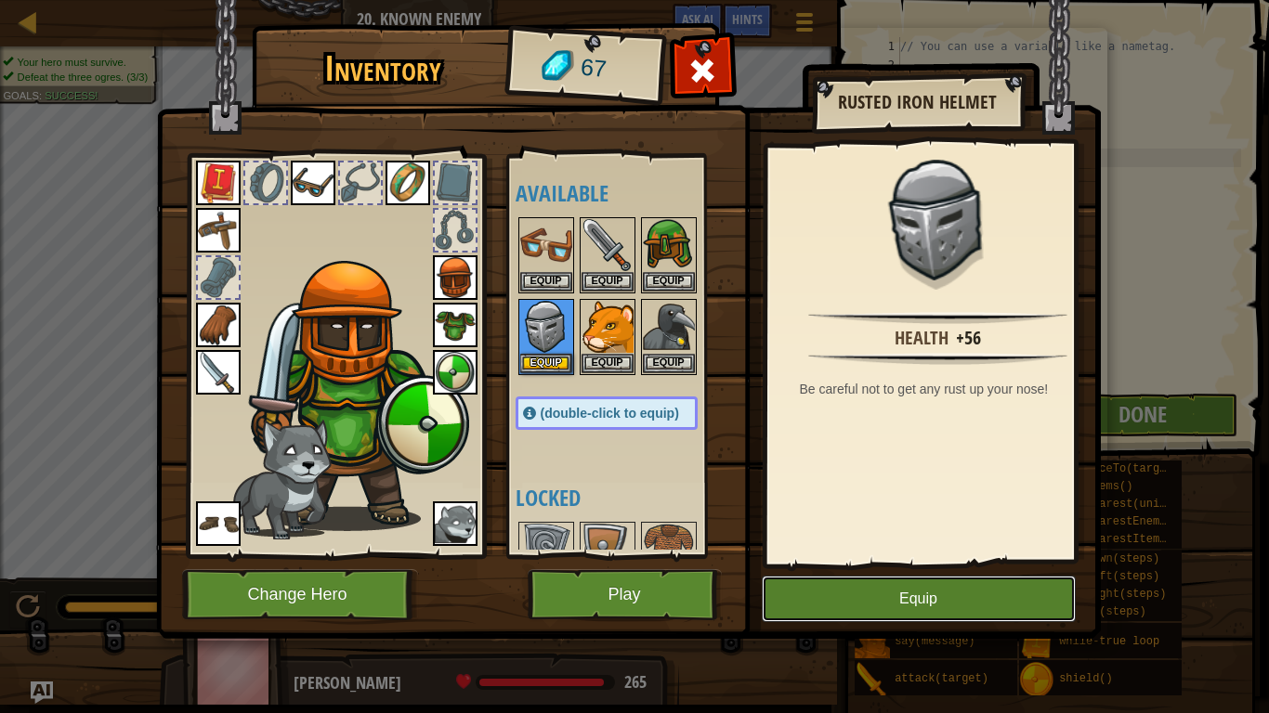
click at [854, 594] on button "Equip" at bounding box center [919, 599] width 314 height 46
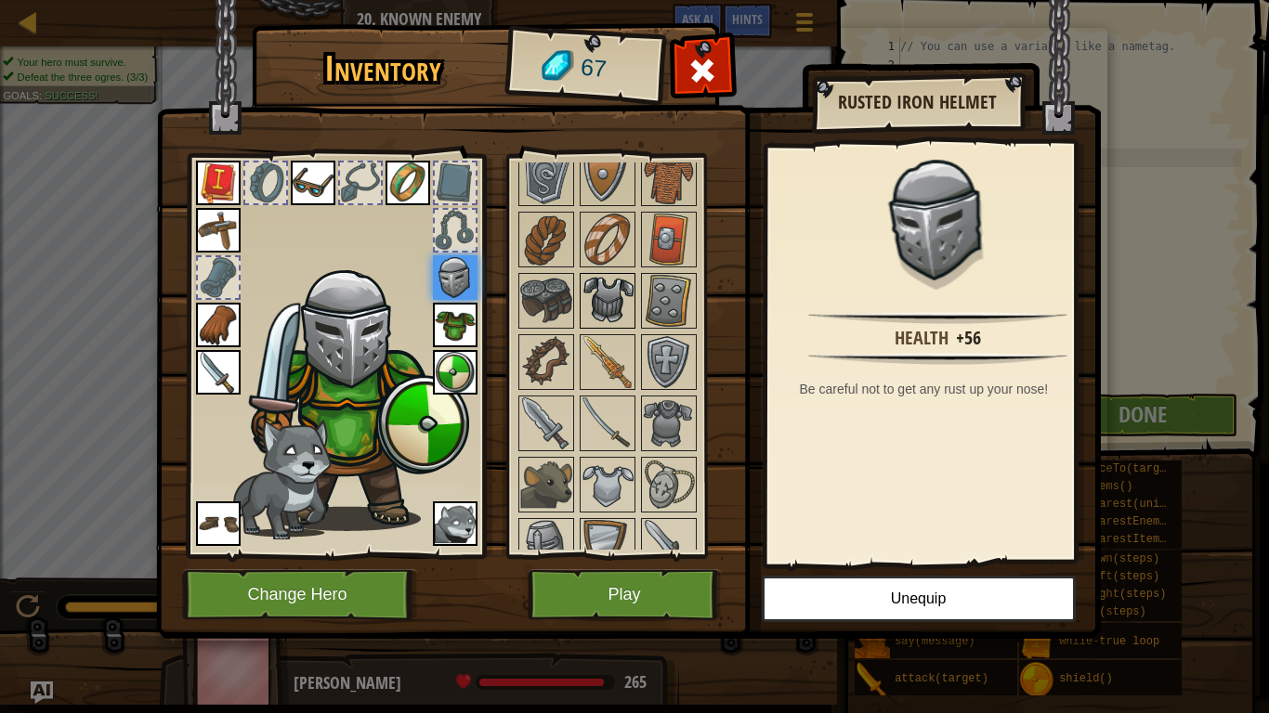
click at [607, 291] on img at bounding box center [607, 301] width 52 height 52
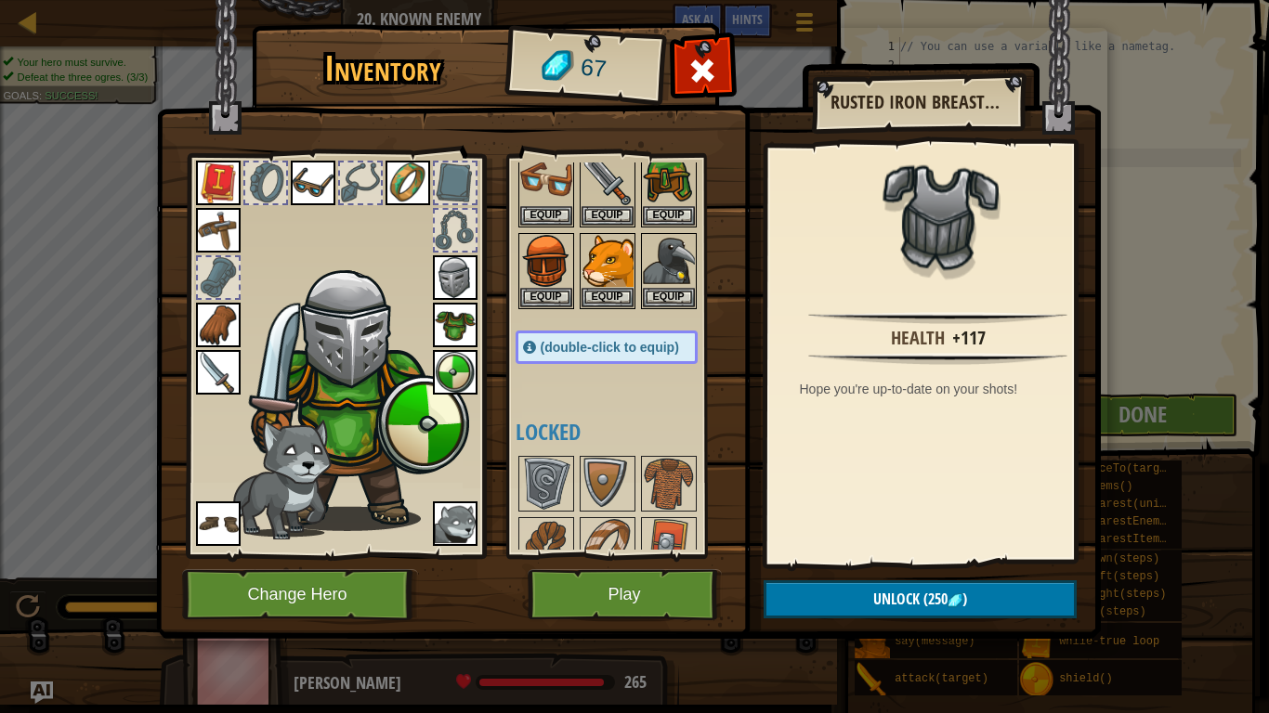
scroll to position [93, 0]
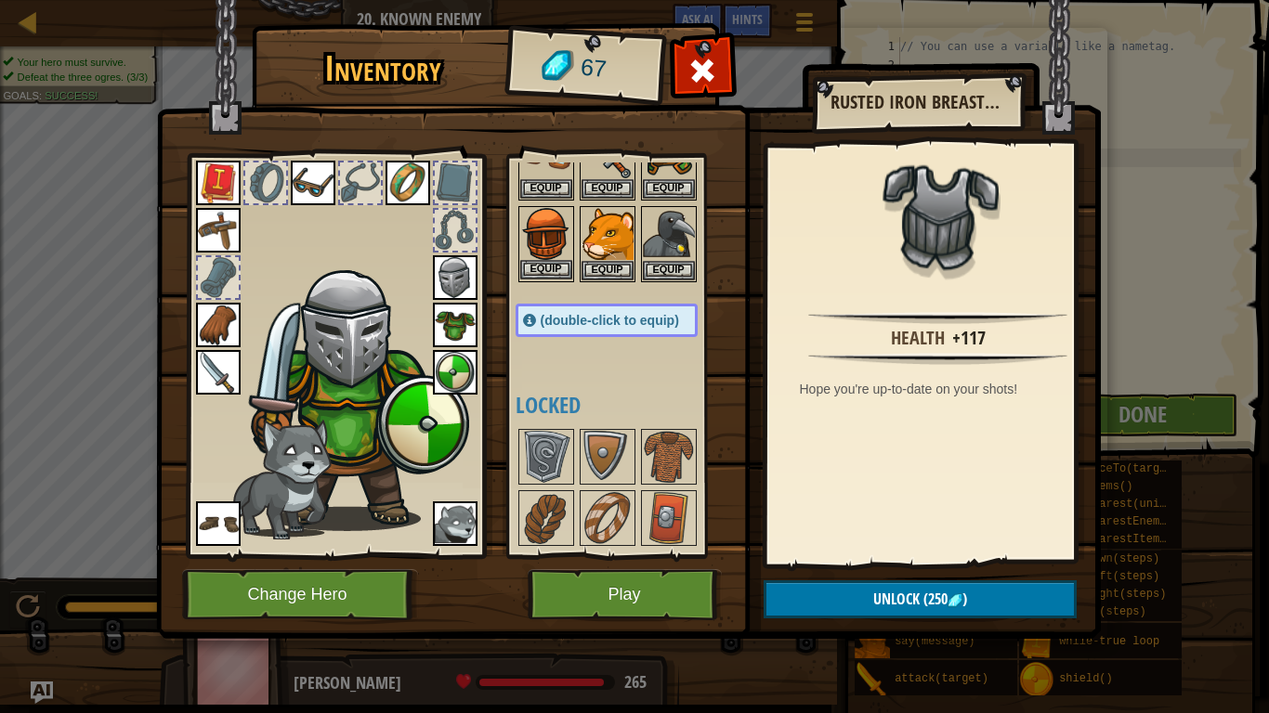
click at [535, 228] on img at bounding box center [546, 234] width 52 height 52
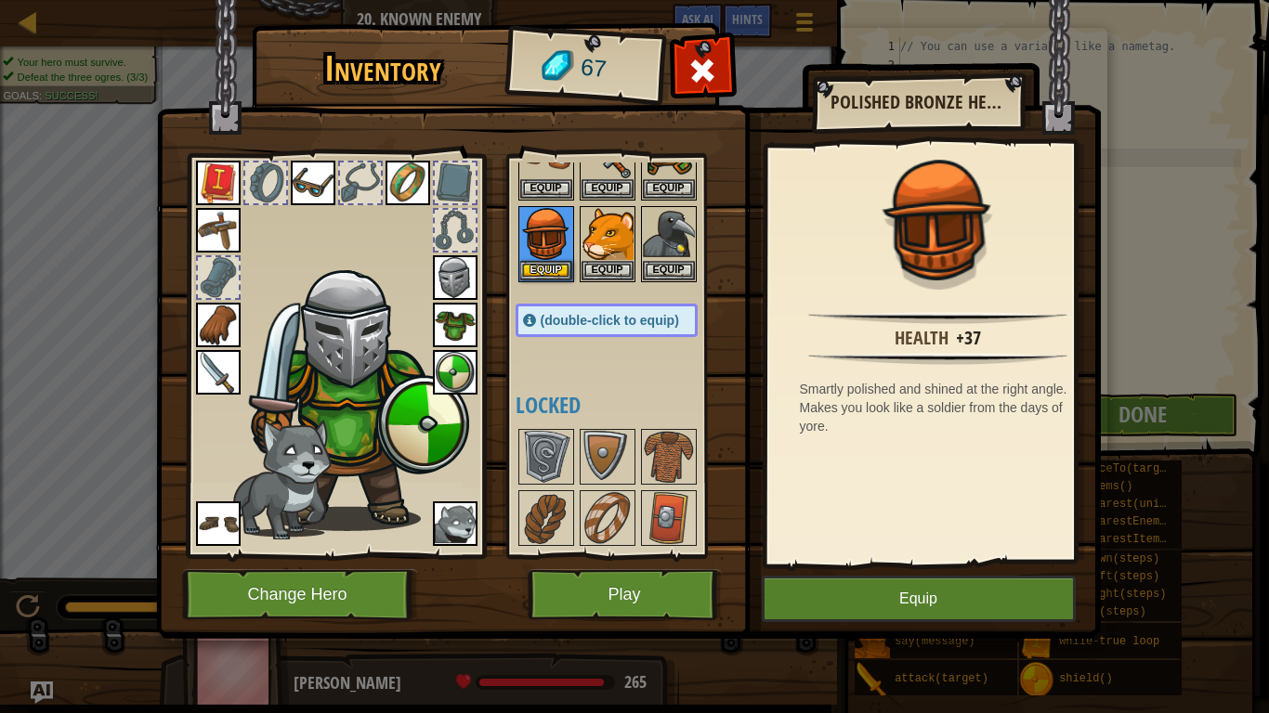
click at [439, 261] on img at bounding box center [455, 277] width 45 height 45
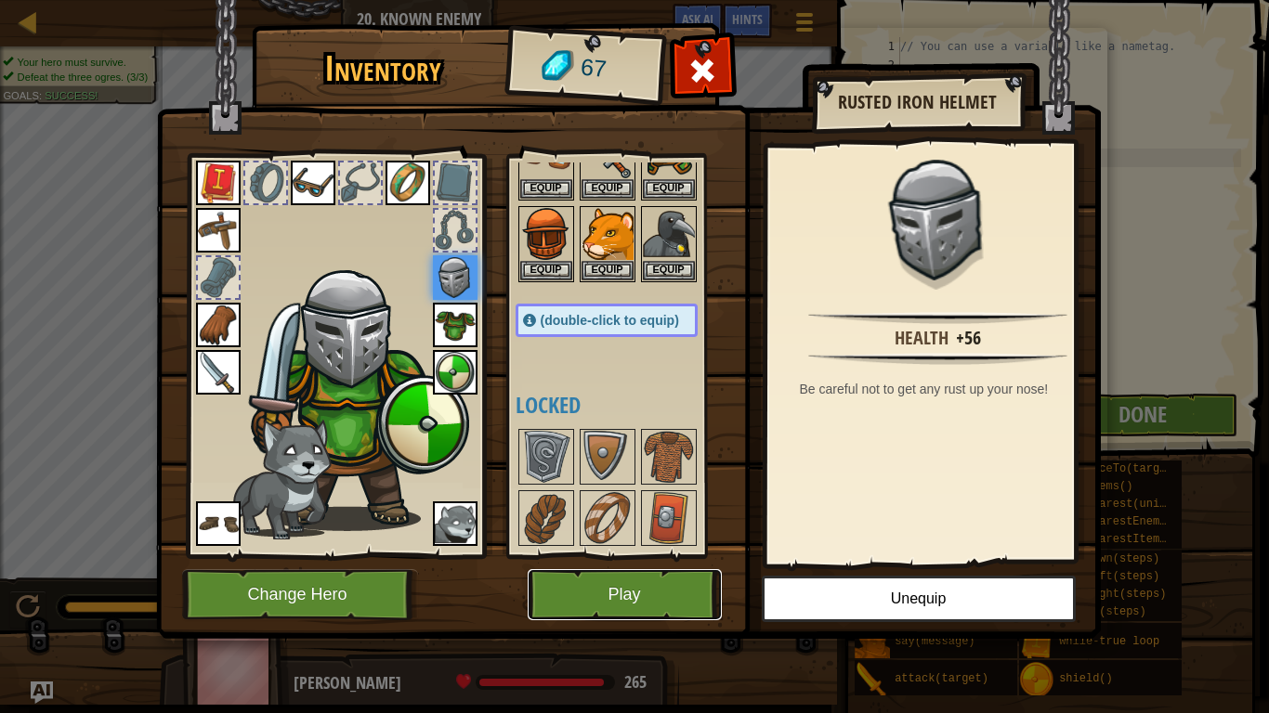
click at [604, 582] on button "Play" at bounding box center [625, 594] width 194 height 51
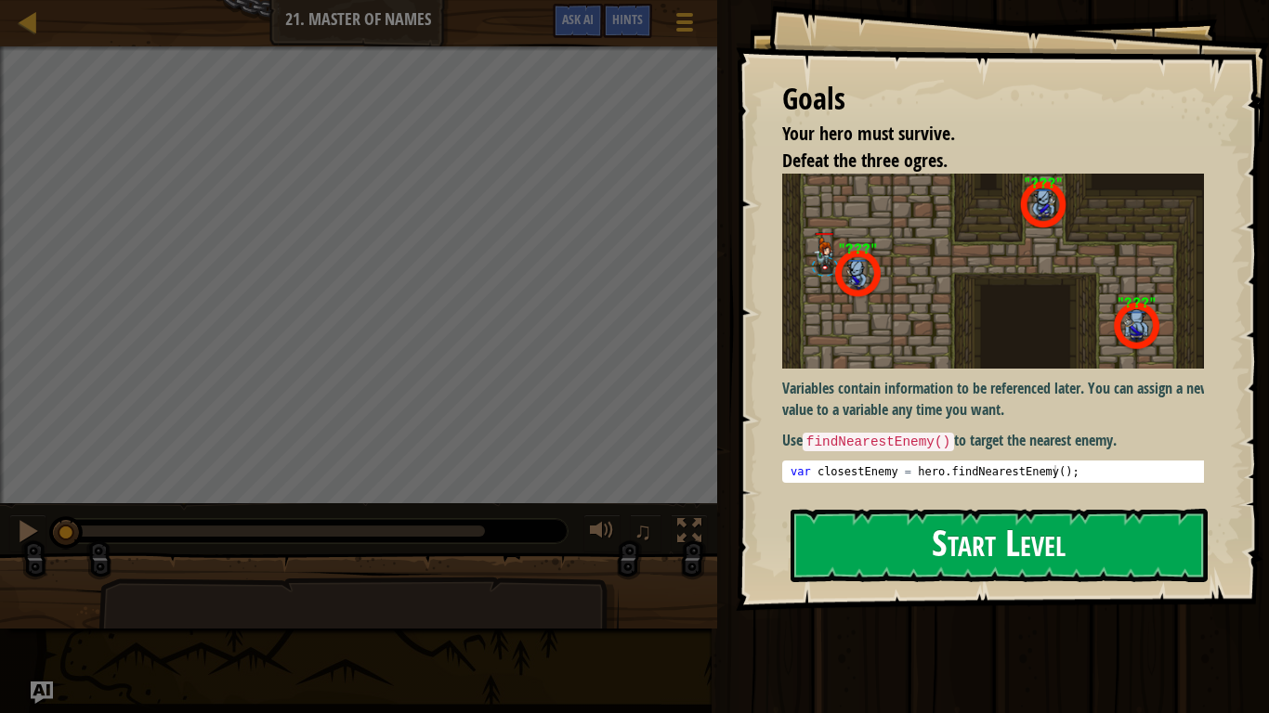
click at [1018, 334] on div "Goals Your hero must survive. Defeat the three ogres. Variables contain informa…" at bounding box center [1002, 305] width 533 height 611
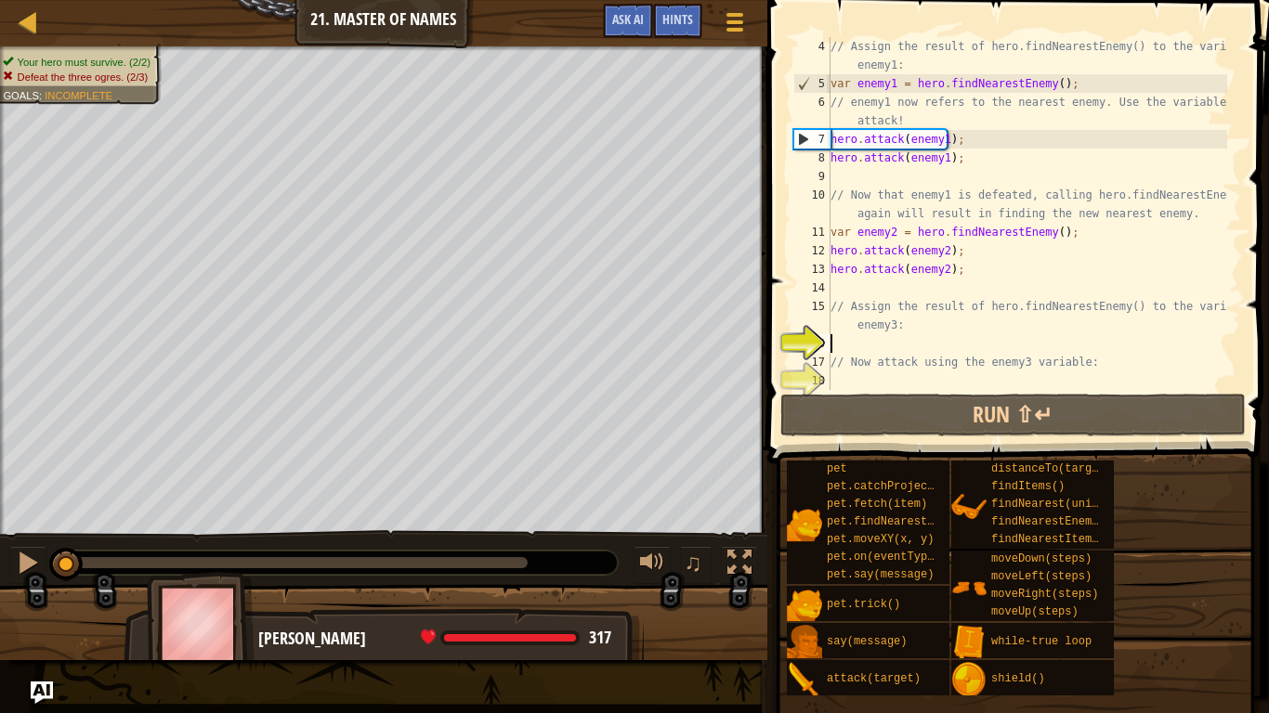
scroll to position [56, 0]
click at [843, 280] on div "// Assign the result of hero.findNearestEnemy() to the variable enemy1: var ene…" at bounding box center [1027, 241] width 400 height 409
type textarea "h"
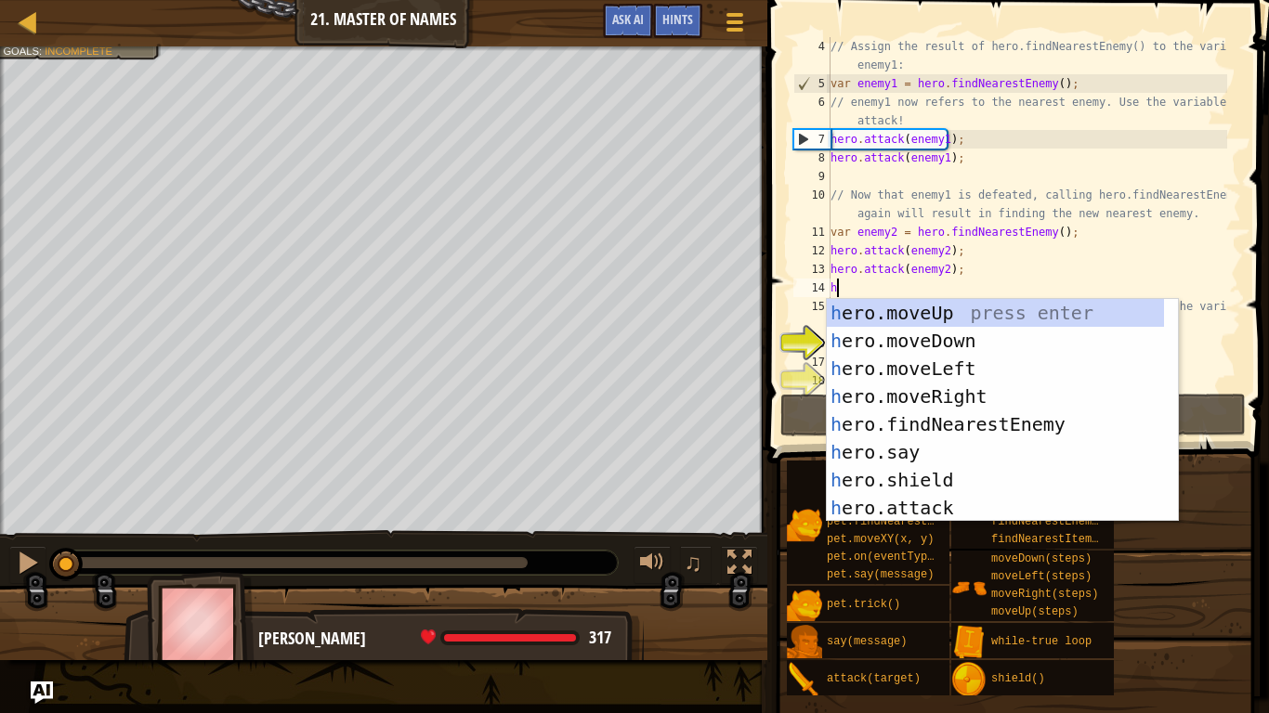
scroll to position [8, 0]
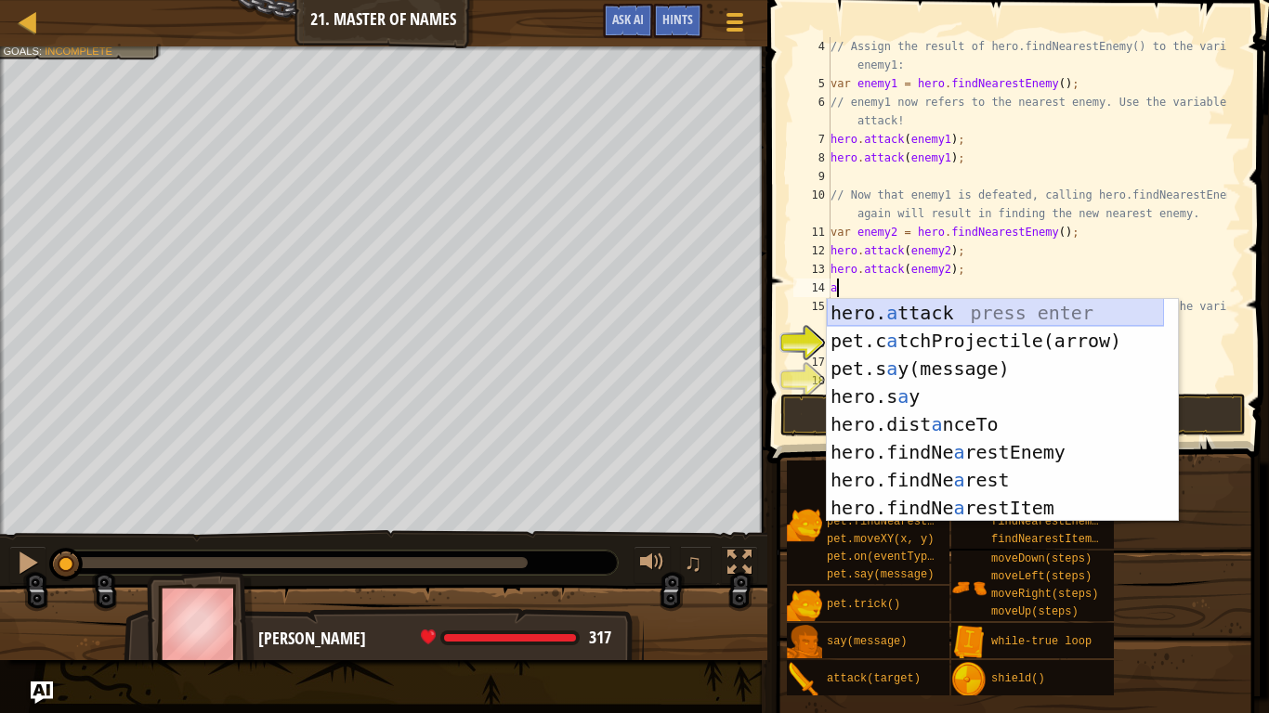
click at [918, 303] on div "hero. a ttack press enter pet.c a tchProjectile(arrow) press enter pet.s a y(me…" at bounding box center [995, 438] width 337 height 279
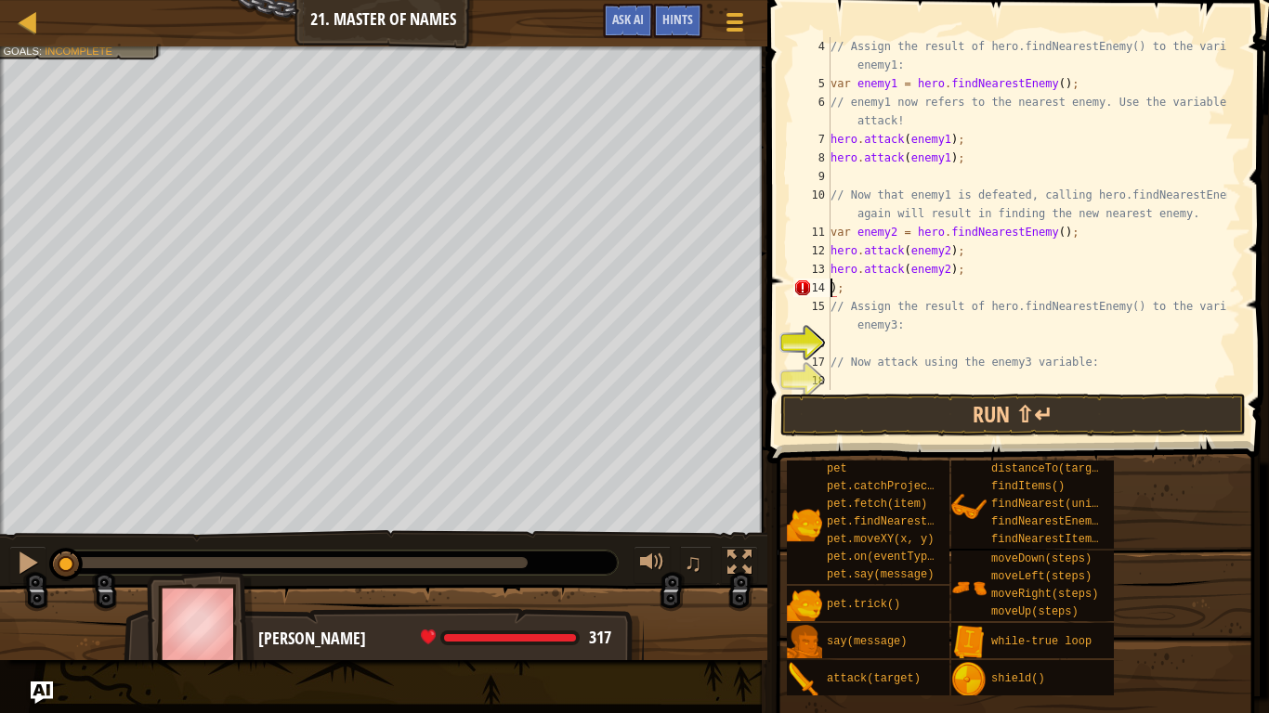
click at [918, 303] on div "// Assign the result of hero.findNearestEnemy() to the variable enemy1: var ene…" at bounding box center [1027, 241] width 400 height 409
click at [893, 280] on div "// Assign the result of hero.findNearestEnemy() to the variable enemy1: var ene…" at bounding box center [1027, 241] width 400 height 409
type textarea ")"
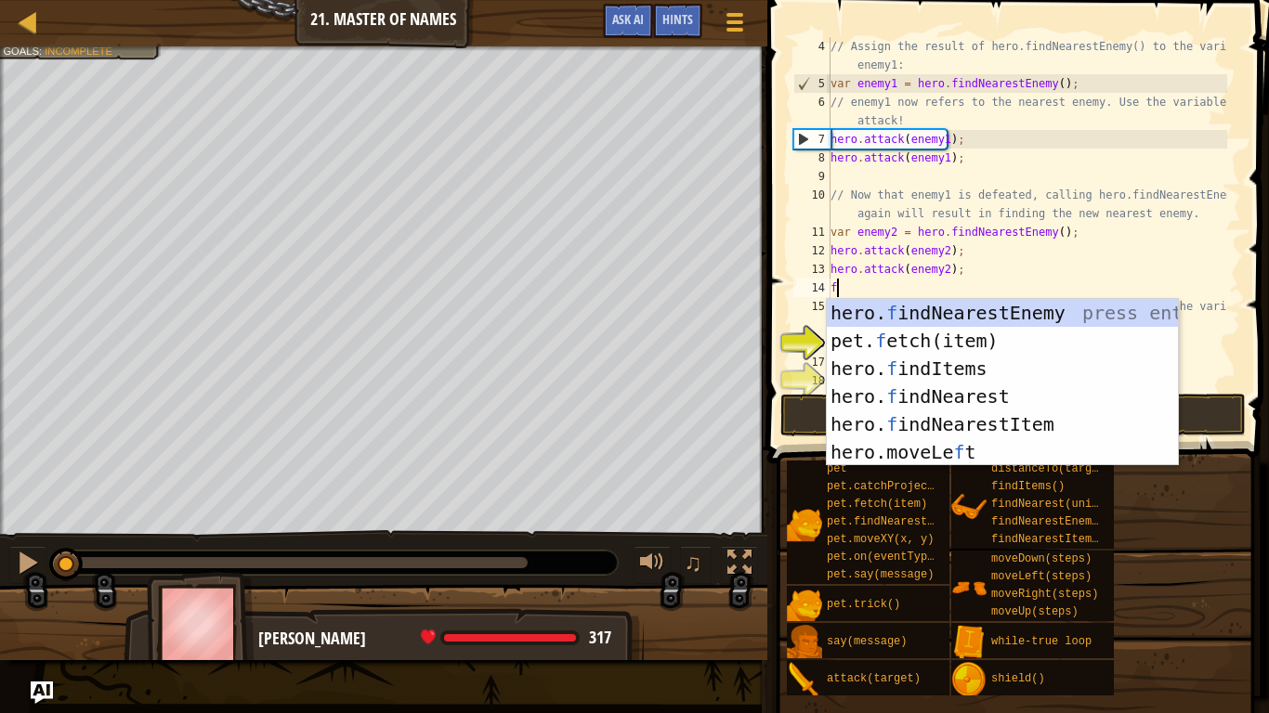
type textarea "fi"
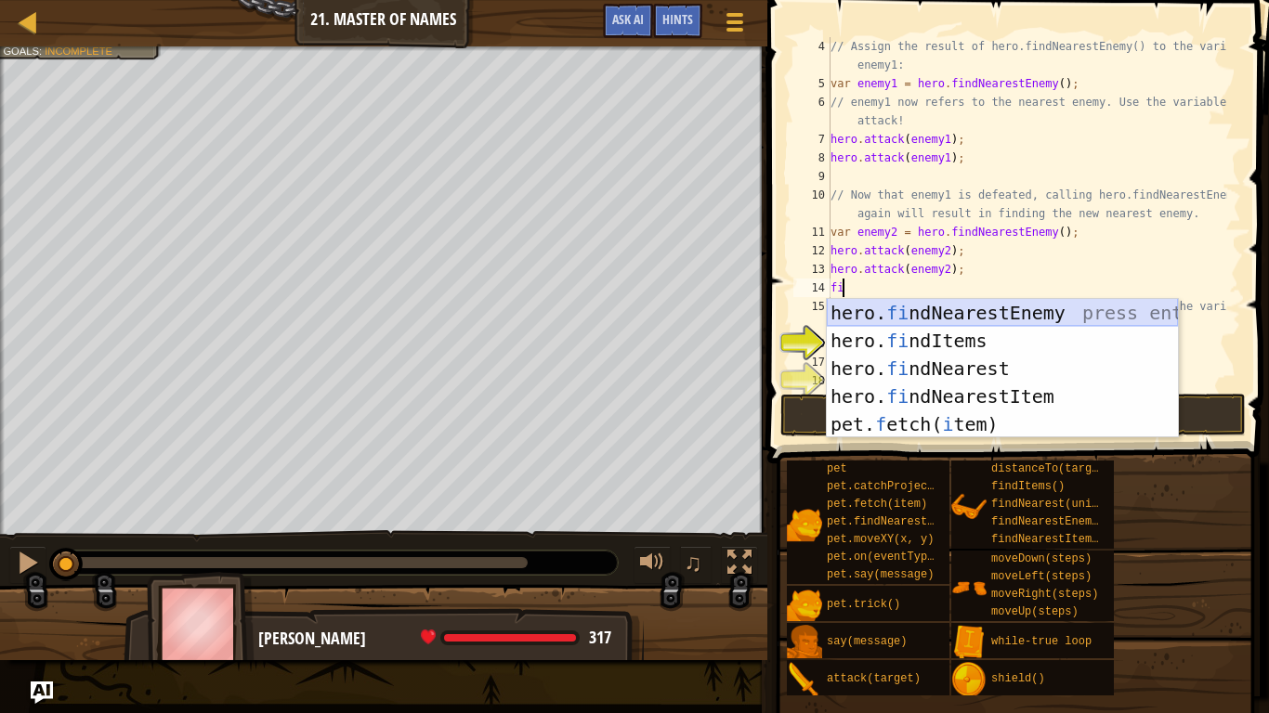
click at [907, 307] on div "hero. fi ndNearestEnemy press enter hero. fi ndItems press enter hero. fi ndNea…" at bounding box center [1002, 396] width 351 height 195
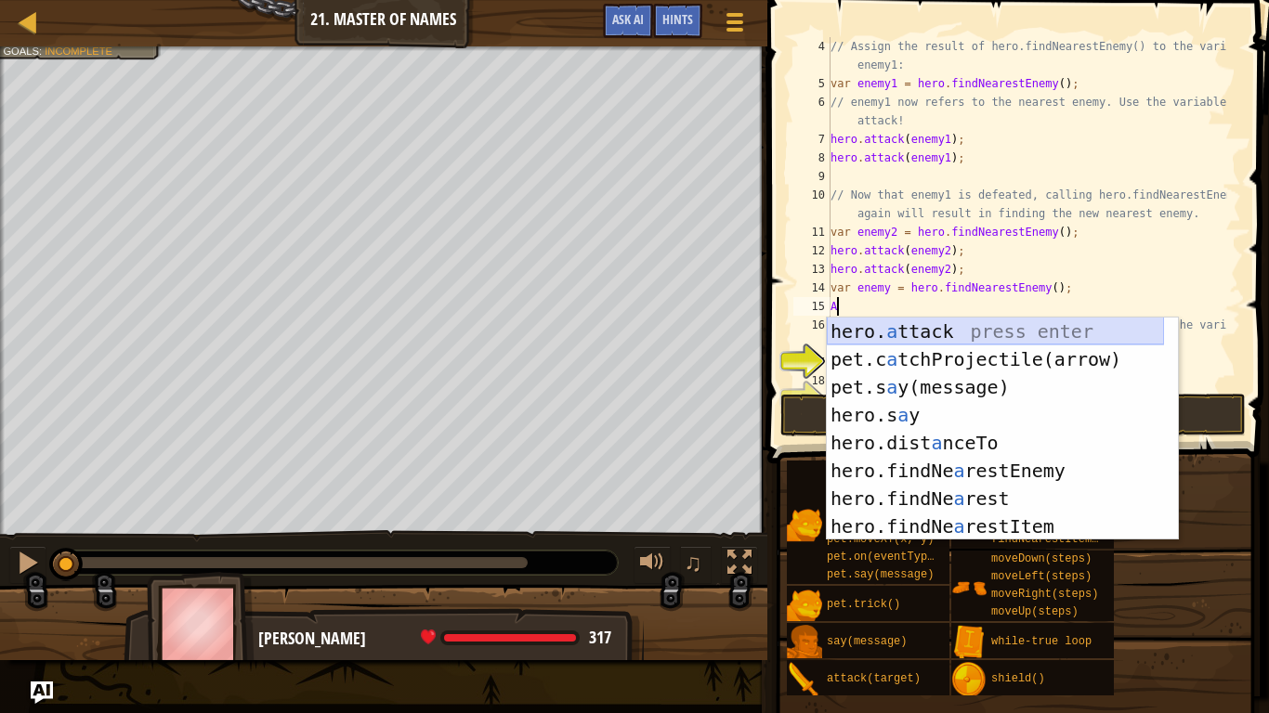
click at [928, 326] on div "hero. a ttack press enter pet.c a tchProjectile(arrow) press enter pet.s a y(me…" at bounding box center [995, 457] width 337 height 279
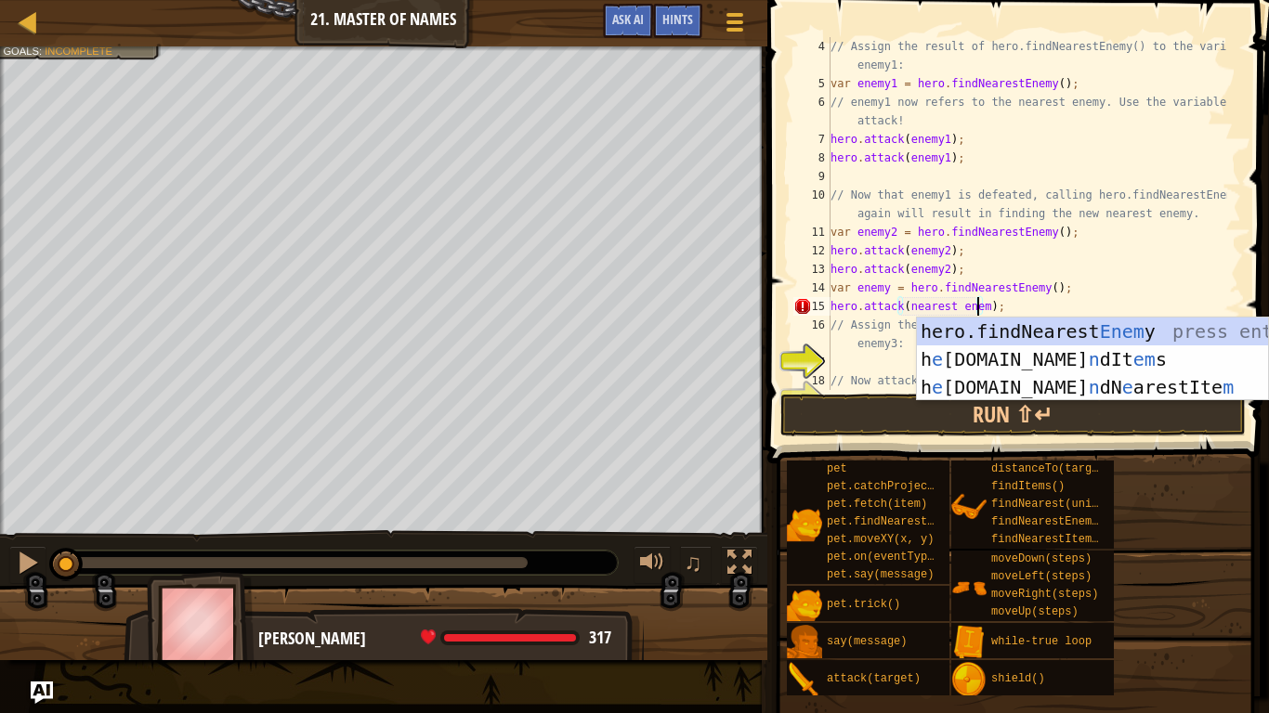
scroll to position [8, 12]
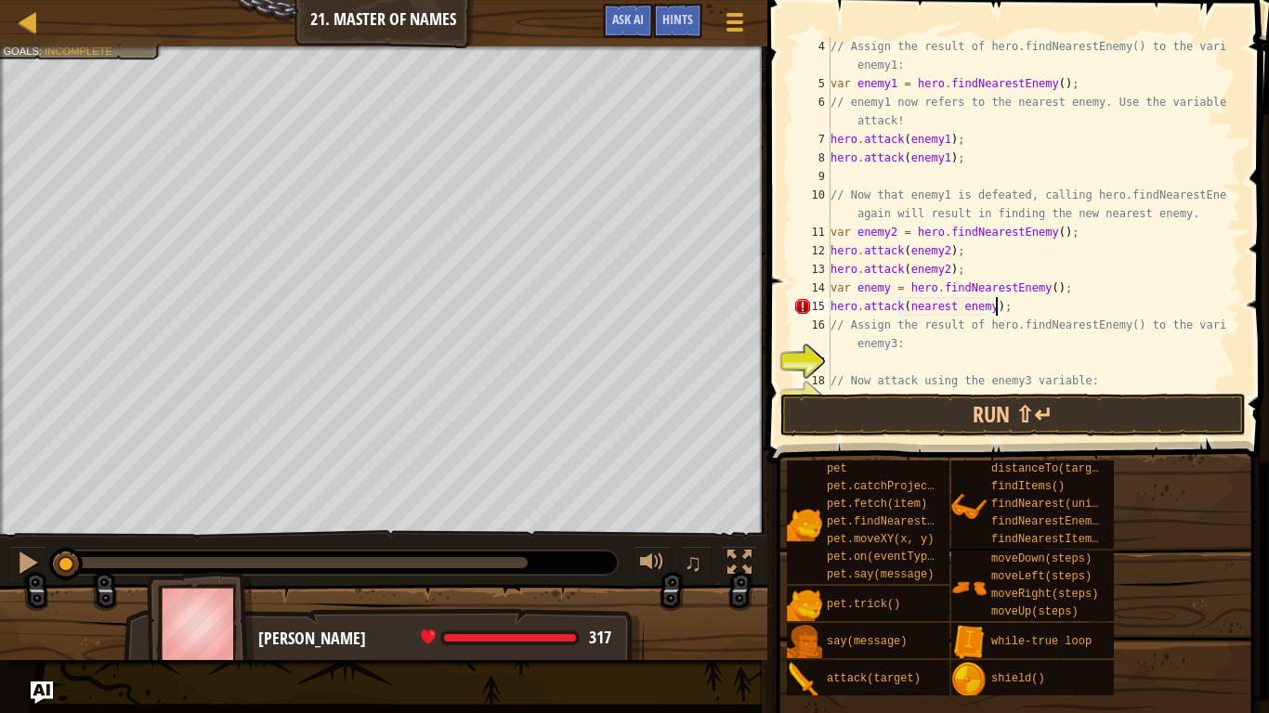
click at [1026, 299] on div "// Assign the result of hero.findNearestEnemy() to the variable enemy1: var ene…" at bounding box center [1027, 241] width 400 height 409
click at [984, 412] on button "Run ⇧↵" at bounding box center [1012, 415] width 465 height 43
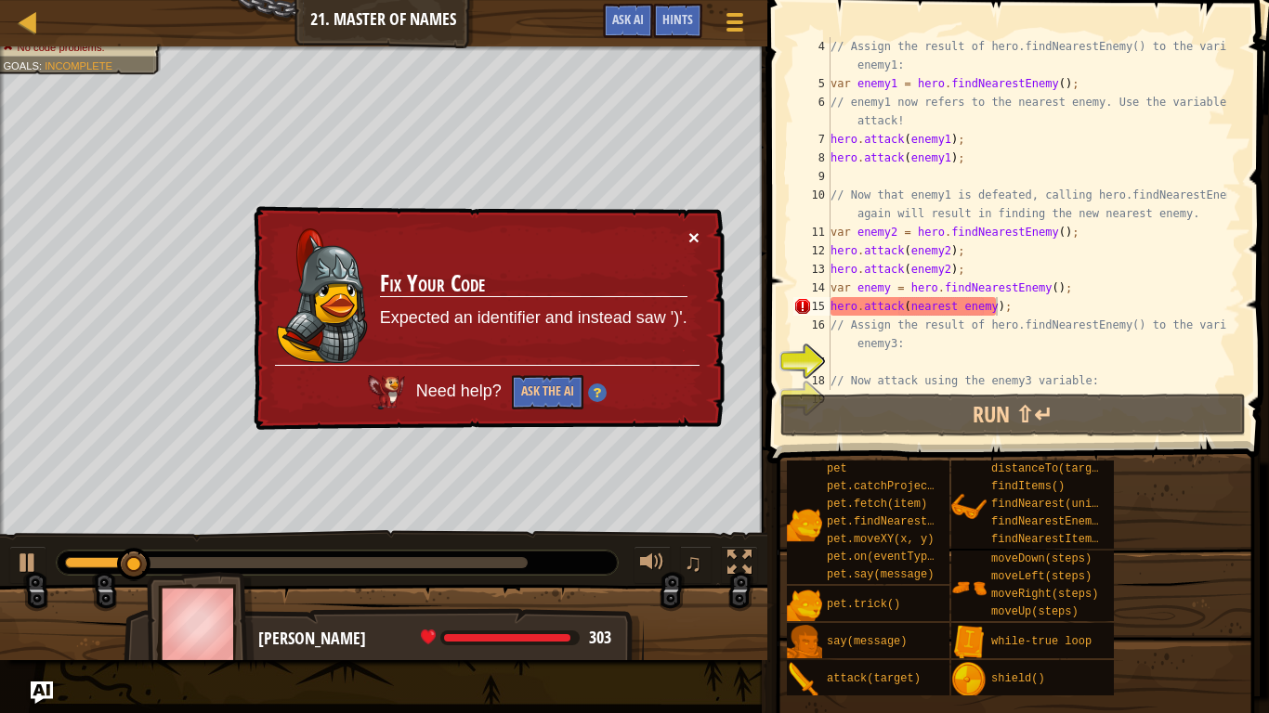
click at [697, 228] on button "×" at bounding box center [693, 238] width 11 height 20
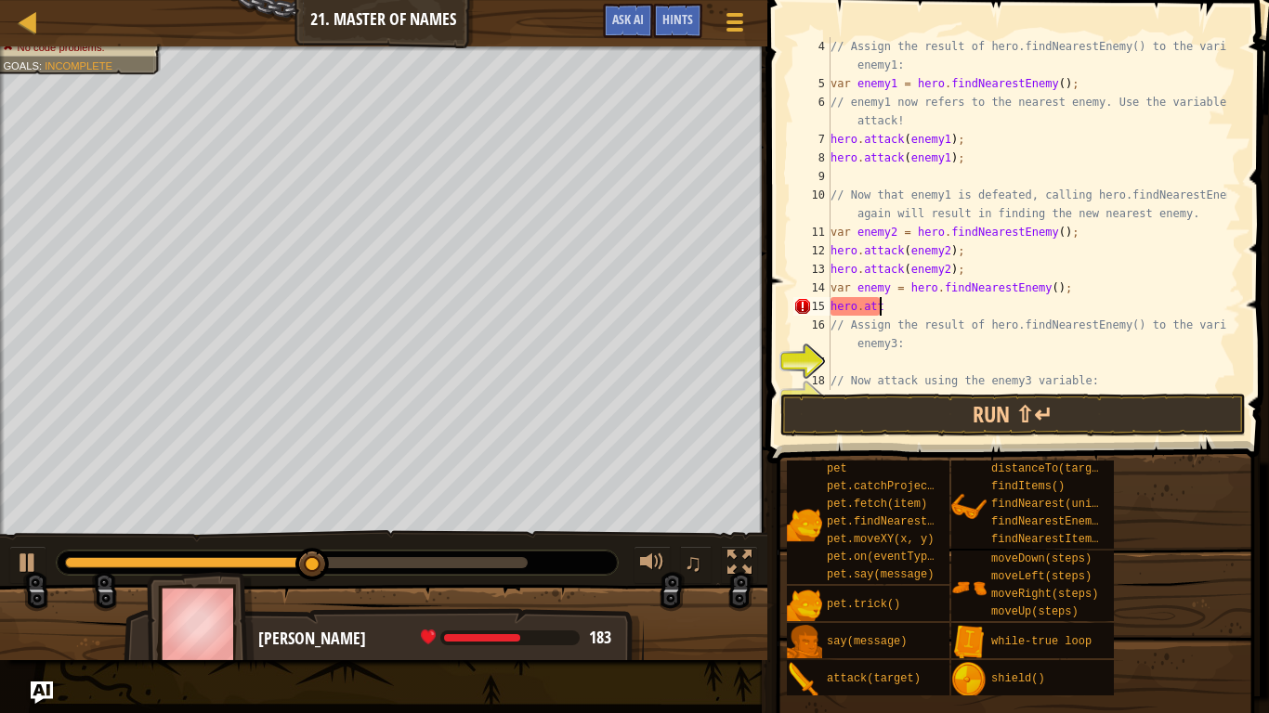
scroll to position [8, 0]
type textarea "h"
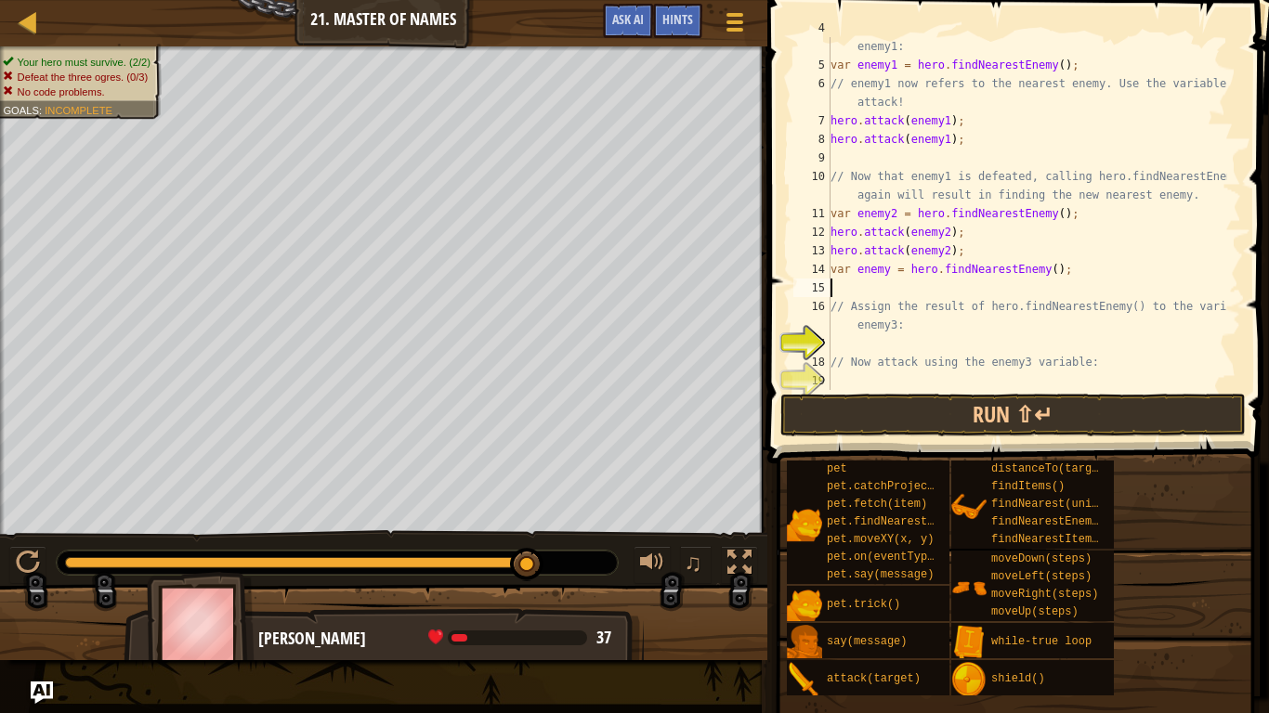
scroll to position [74, 0]
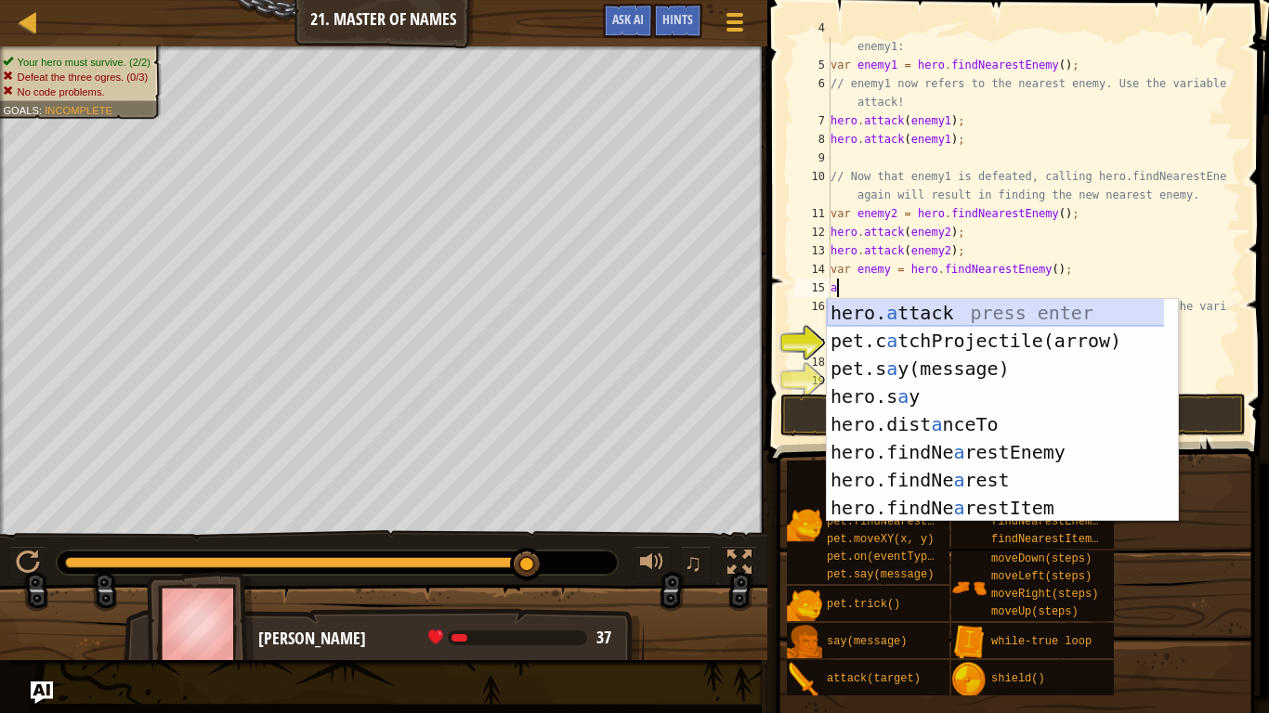
click at [889, 304] on div "hero. a ttack press enter pet.c a tchProjectile(arrow) press enter pet.s a y(me…" at bounding box center [1002, 438] width 351 height 279
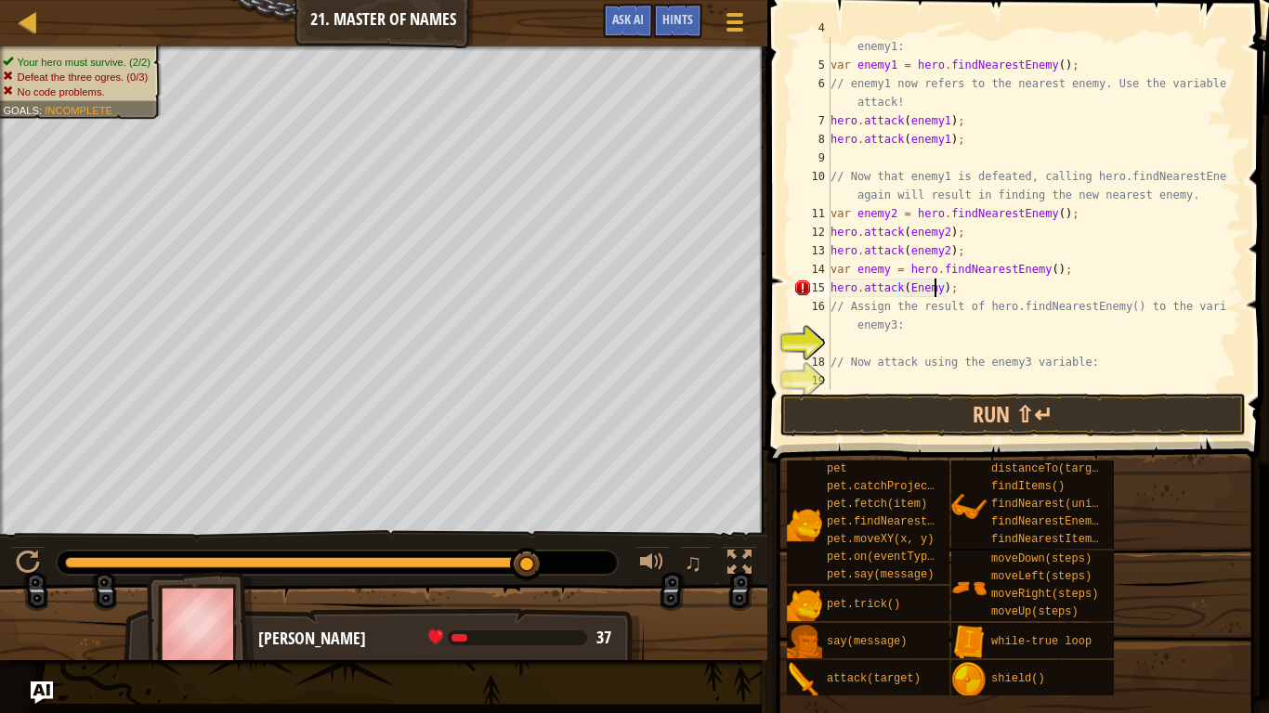
scroll to position [8, 8]
click at [967, 297] on div "// Assign the result of hero.findNearestEnemy() to the variable enemy1: var ene…" at bounding box center [1027, 223] width 400 height 409
drag, startPoint x: 967, startPoint y: 283, endPoint x: 816, endPoint y: 294, distance: 150.9
click at [816, 294] on div "// Assign the result of hero.findNearestEnemy() to the variable enemy3: 4 5 6 7…" at bounding box center [1014, 213] width 451 height 353
type textarea "hero.attack(Enemy3);"
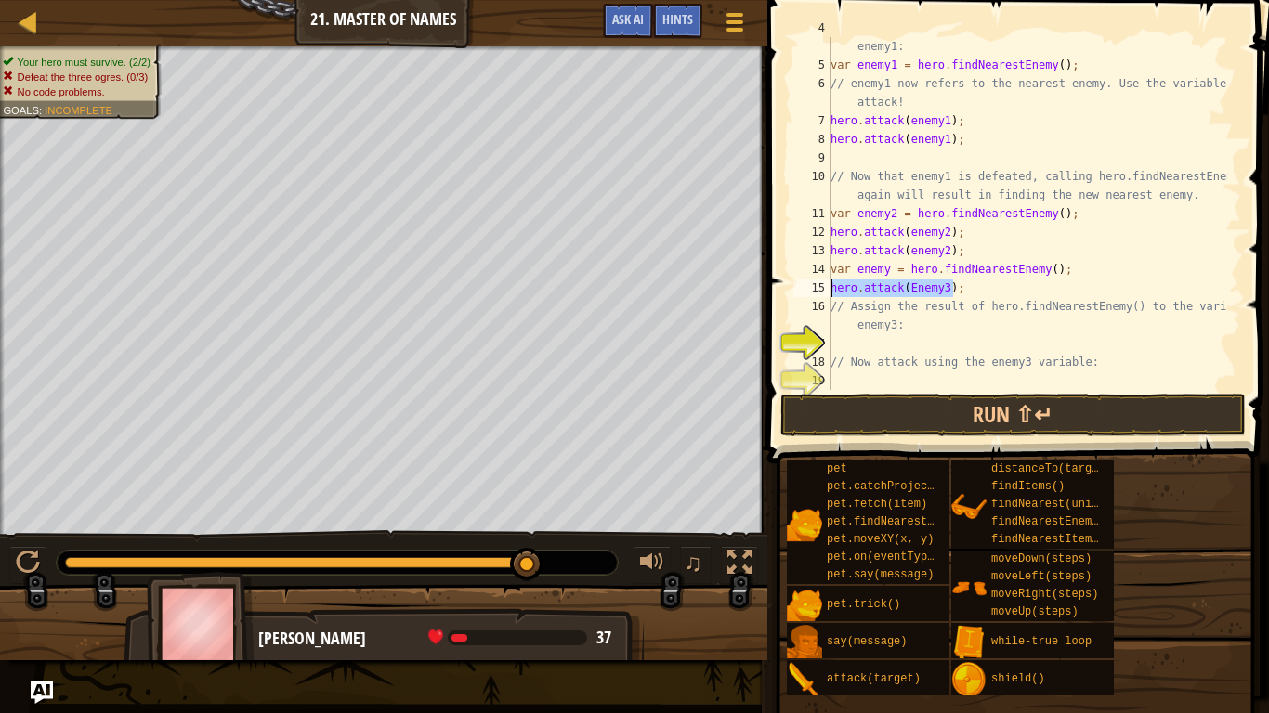
click at [911, 338] on div "// Assign the result of hero.findNearestEnemy() to the variable enemy1: var ene…" at bounding box center [1027, 223] width 400 height 409
paste textarea "hero.attack(Enemy3);"
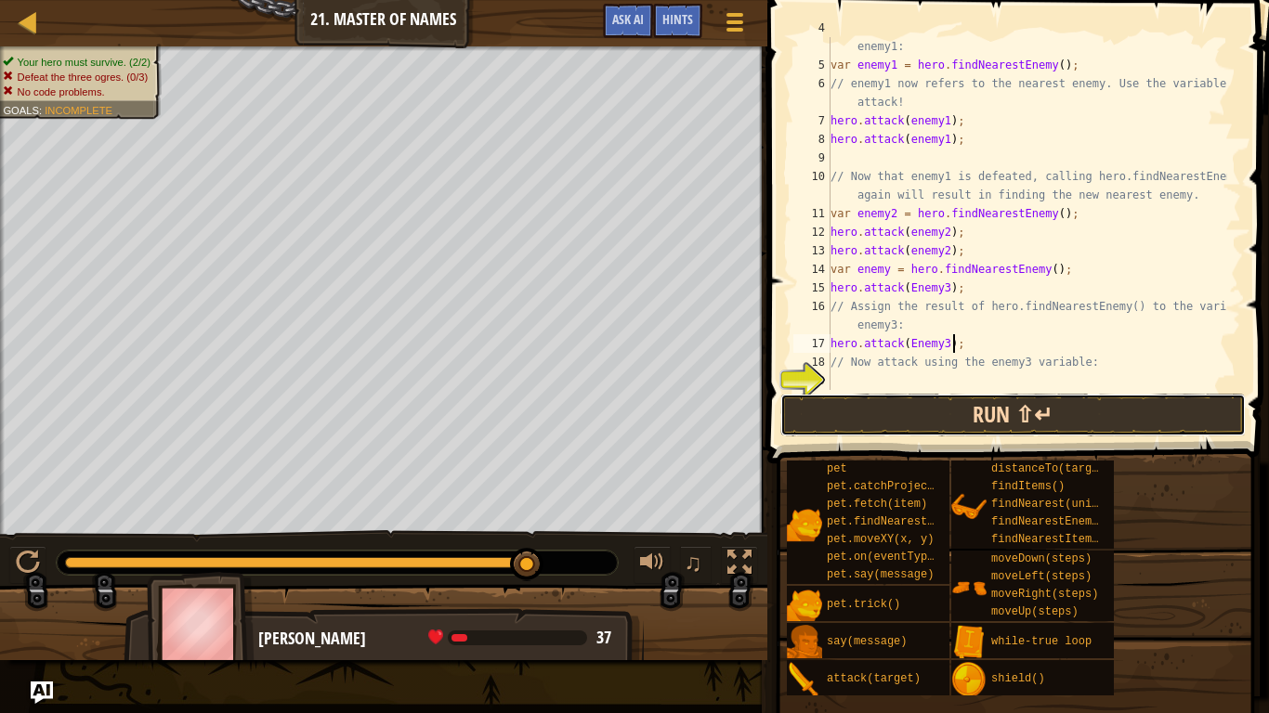
click at [905, 423] on button "Run ⇧↵" at bounding box center [1012, 415] width 465 height 43
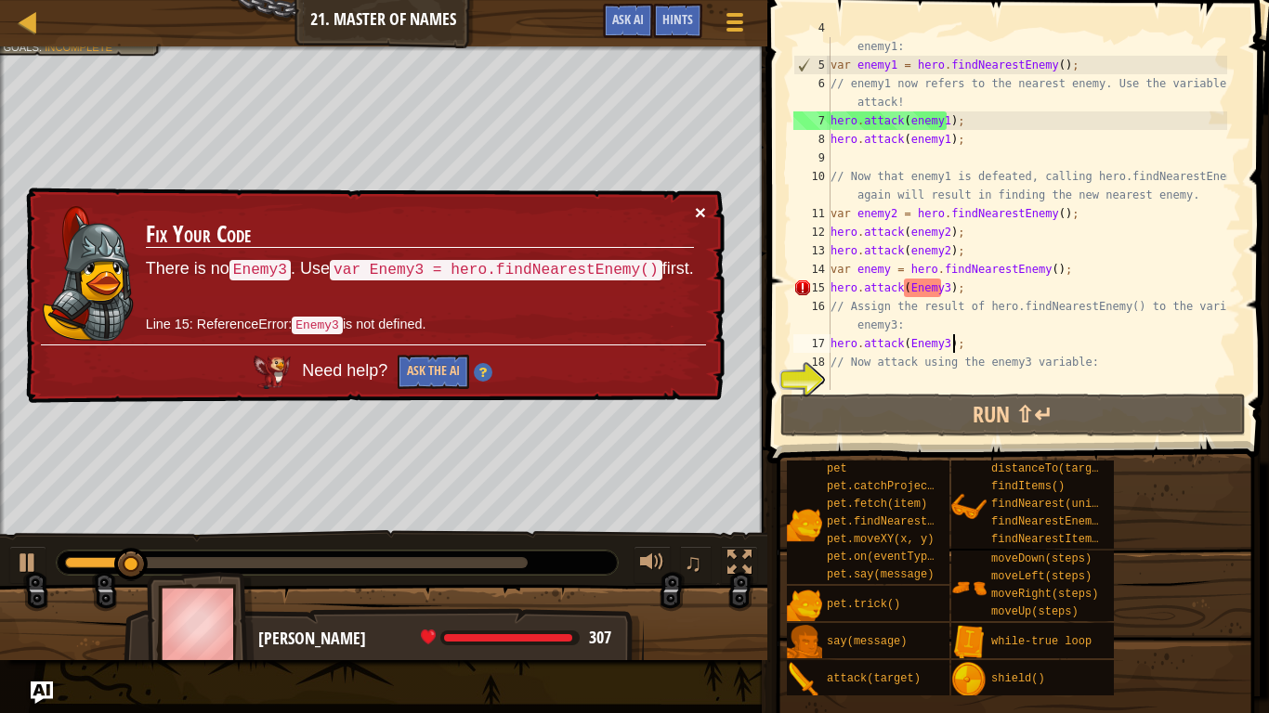
click at [697, 219] on button "×" at bounding box center [700, 212] width 11 height 20
click at [698, 214] on button "×" at bounding box center [700, 212] width 11 height 20
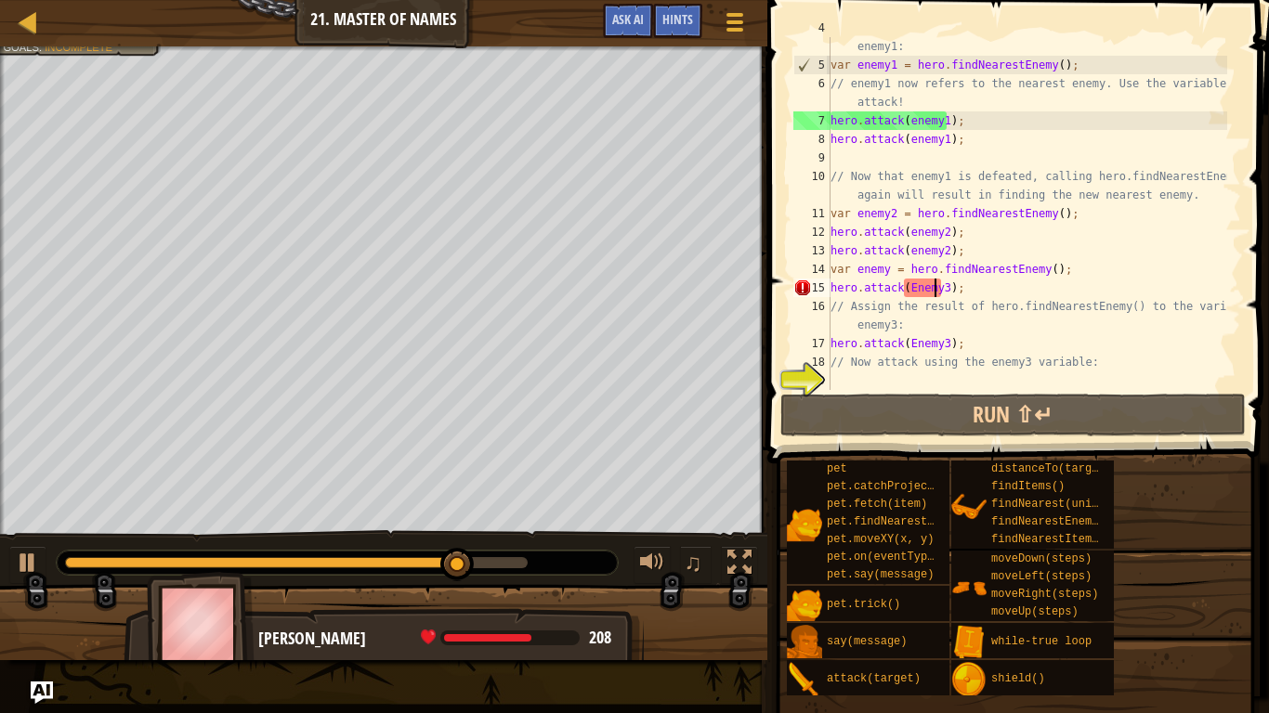
click at [933, 291] on div "// Assign the result of hero.findNearestEnemy() to the variable enemy1: var ene…" at bounding box center [1027, 223] width 400 height 409
click at [932, 289] on div "// Assign the result of hero.findNearestEnemy() to the variable enemy1: var ene…" at bounding box center [1027, 223] width 400 height 409
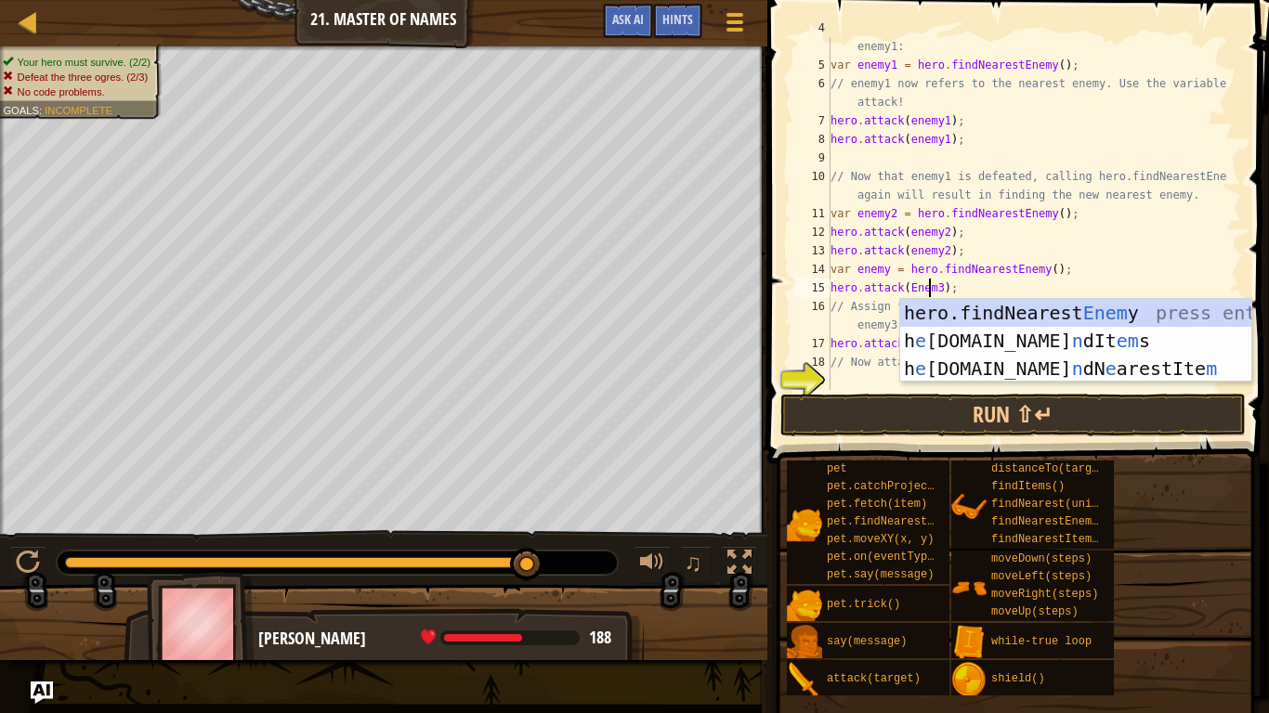
scroll to position [8, 8]
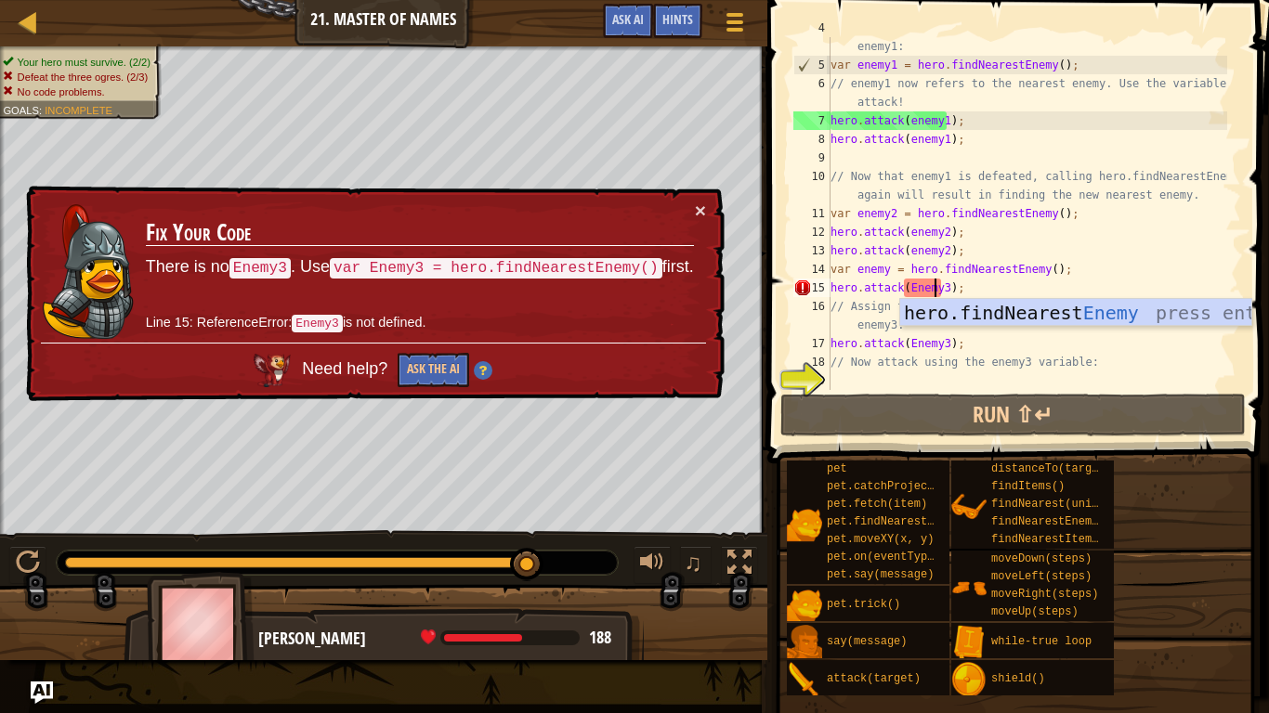
click at [938, 290] on div "// Assign the result of hero.findNearestEnemy() to the variable enemy1: var ene…" at bounding box center [1027, 223] width 400 height 409
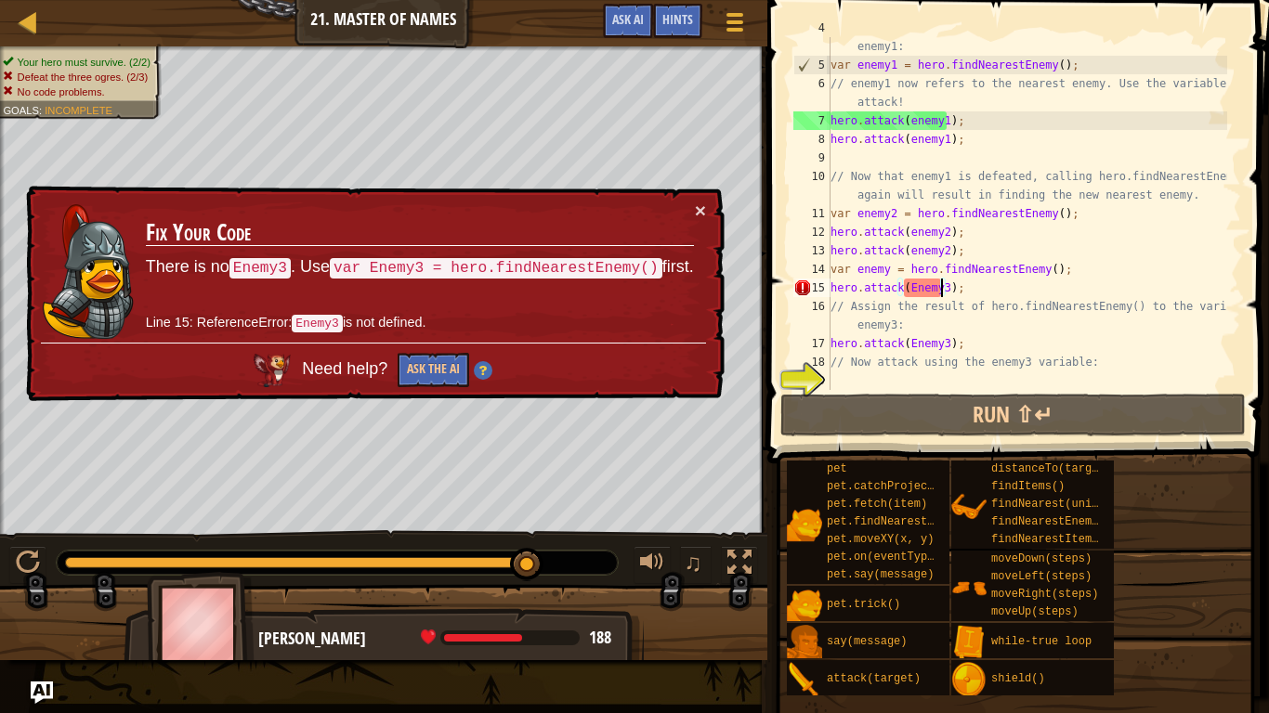
click at [938, 290] on div "// Assign the result of hero.findNearestEnemy() to the variable enemy1: var ene…" at bounding box center [1027, 223] width 400 height 409
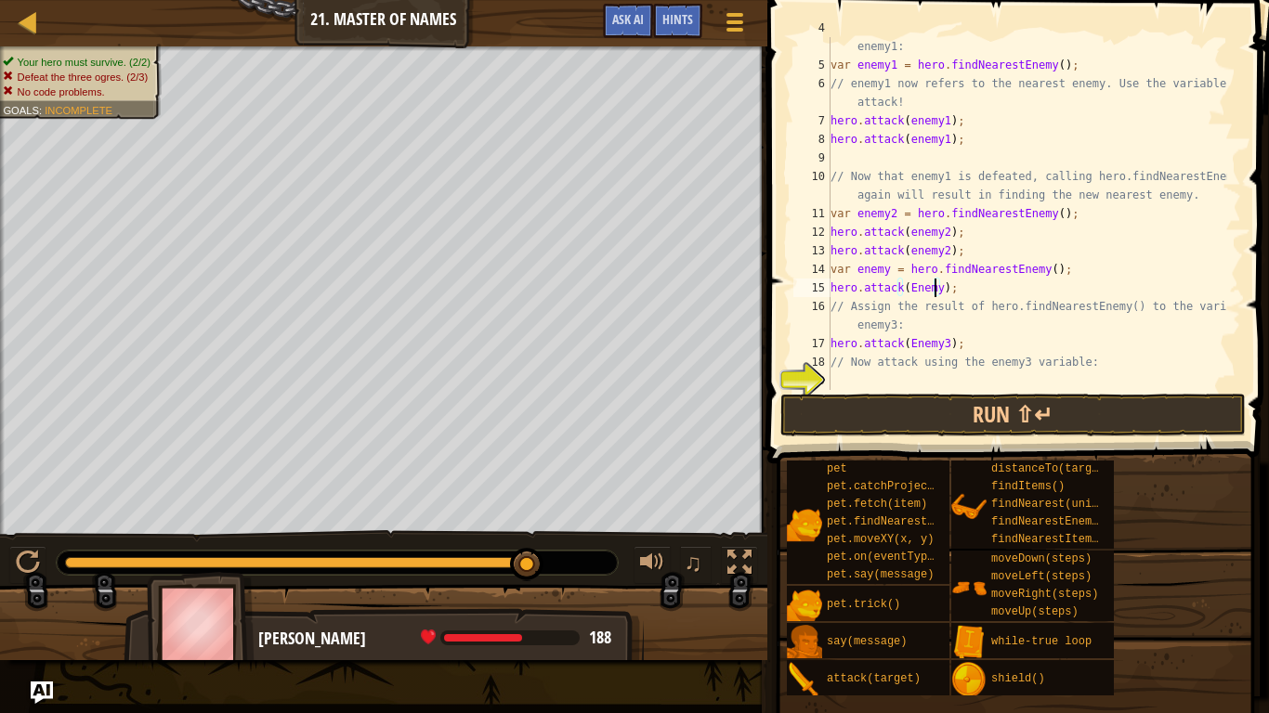
click at [940, 346] on div "// Assign the result of hero.findNearestEnemy() to the variable enemy1: var ene…" at bounding box center [1027, 223] width 400 height 409
click at [928, 396] on button "Run ⇧↵" at bounding box center [1012, 415] width 465 height 43
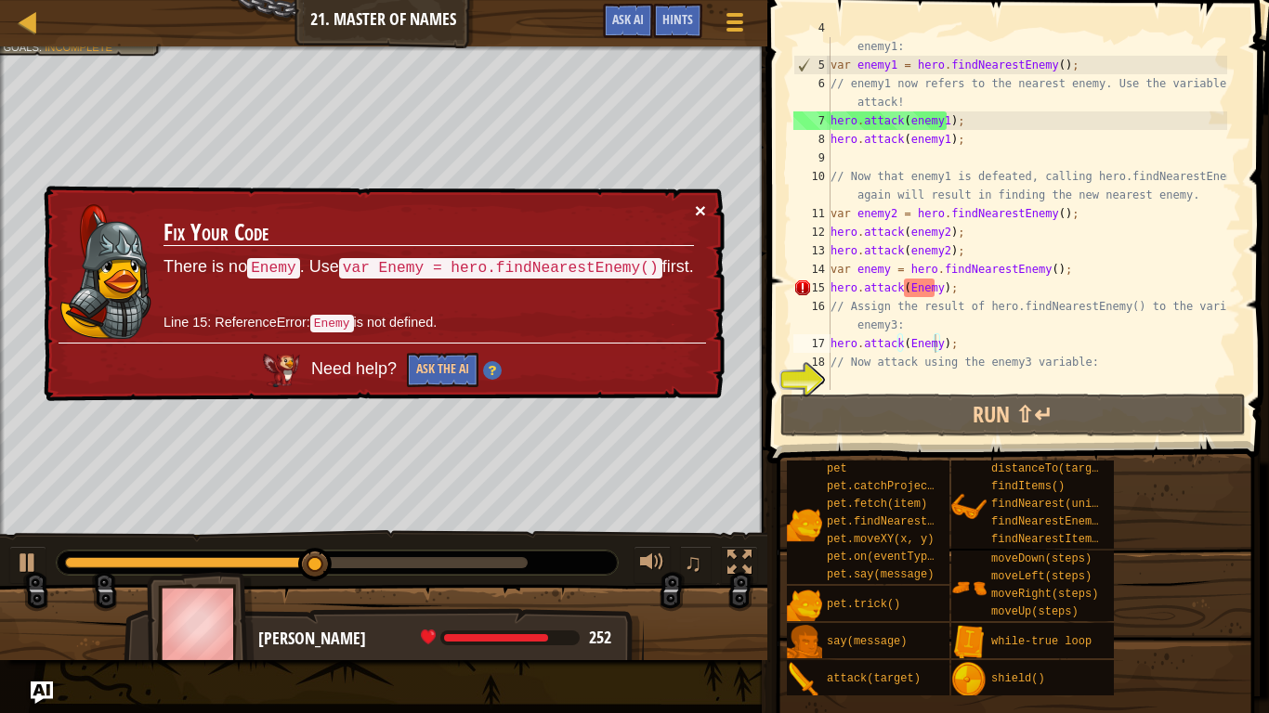
click at [704, 205] on button "×" at bounding box center [700, 211] width 11 height 20
click at [697, 210] on button "×" at bounding box center [700, 211] width 11 height 20
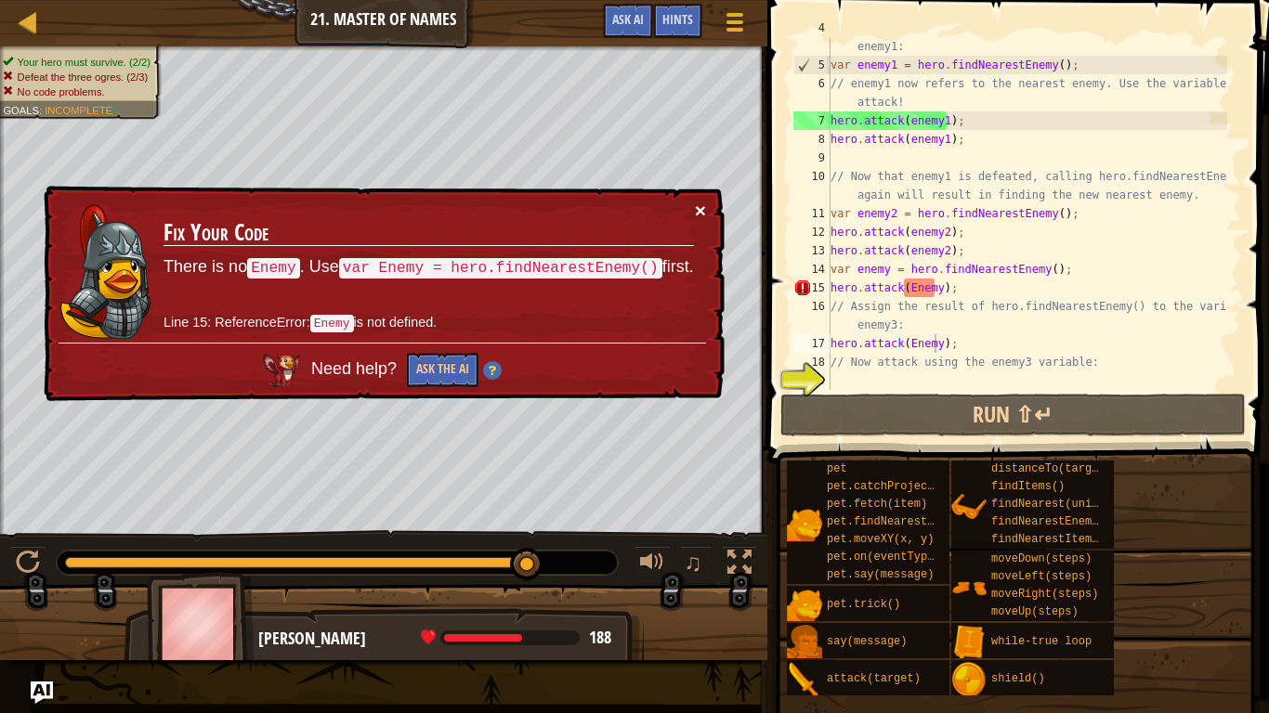
click at [695, 205] on button "×" at bounding box center [700, 211] width 11 height 20
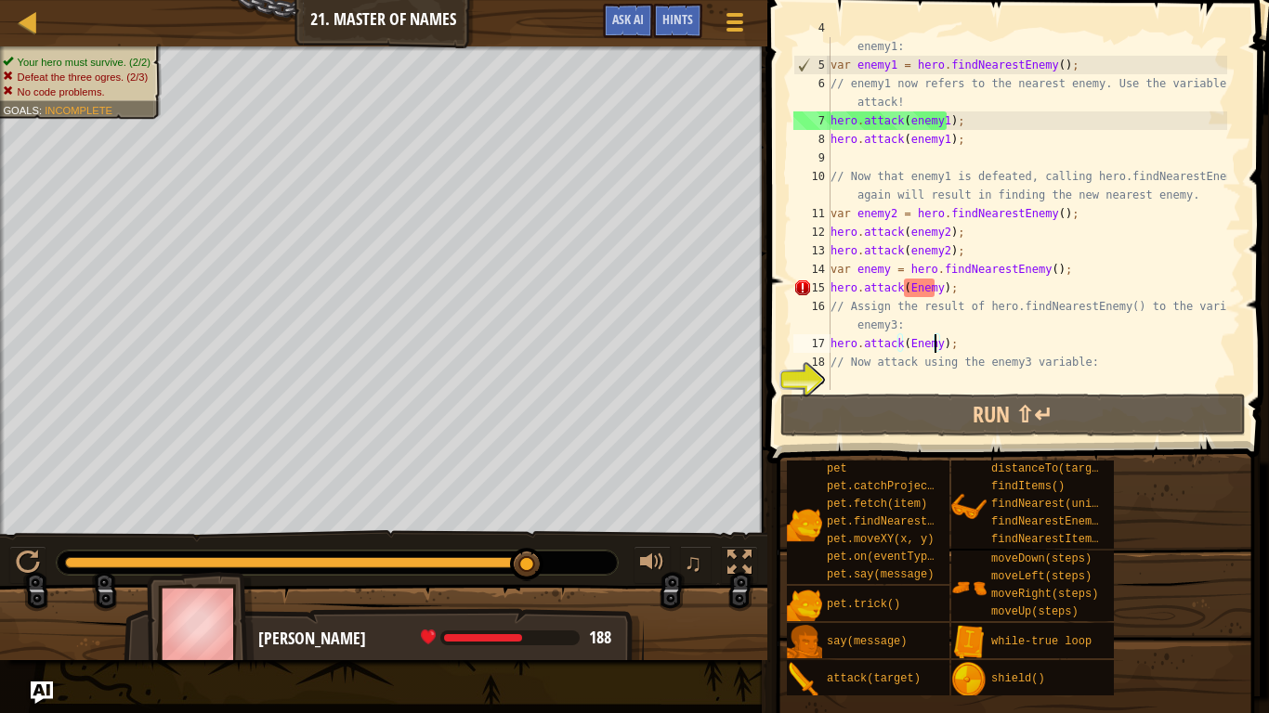
click at [931, 290] on div "// Assign the result of hero.findNearestEnemy() to the variable enemy1: var ene…" at bounding box center [1027, 223] width 400 height 409
click at [935, 290] on div "// Assign the result of hero.findNearestEnemy() to the variable enemy1: var ene…" at bounding box center [1027, 223] width 400 height 409
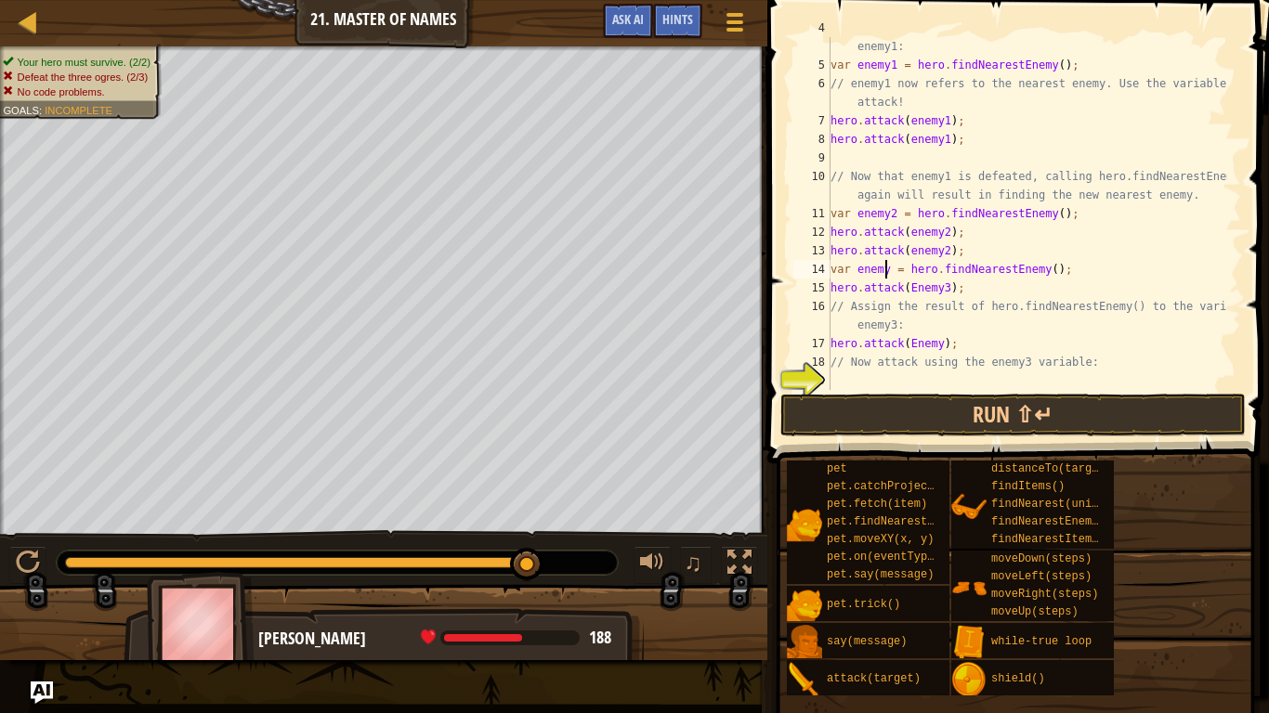
click at [885, 270] on div "// Assign the result of hero.findNearestEnemy() to the variable enemy1: var ene…" at bounding box center [1027, 223] width 400 height 409
click at [932, 346] on div "// Assign the result of hero.findNearestEnemy() to the variable enemy1: var ene…" at bounding box center [1027, 223] width 400 height 409
click at [932, 395] on button "Run ⇧↵" at bounding box center [1012, 415] width 465 height 43
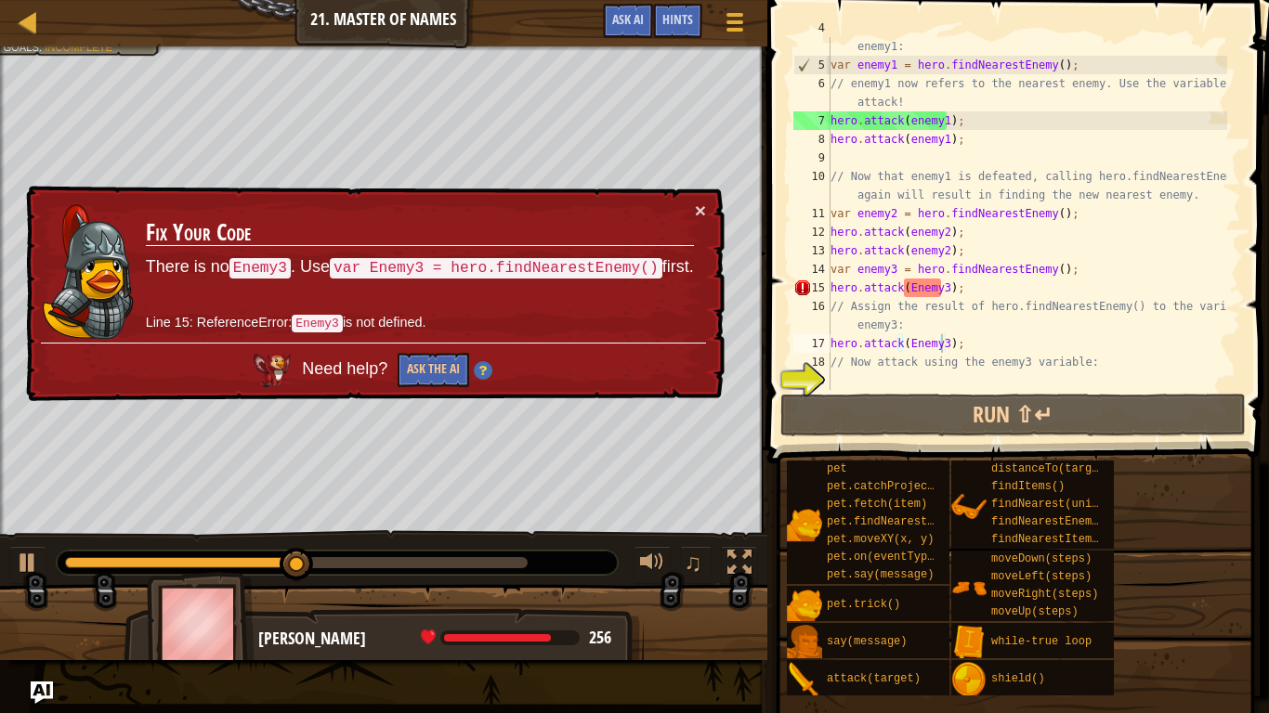
click at [689, 198] on div "× Fix Your Code There is no Enemy3 . Use var Enemy3 = hero.findNearestEnemy() f…" at bounding box center [373, 294] width 702 height 216
click at [701, 212] on button "×" at bounding box center [700, 211] width 11 height 20
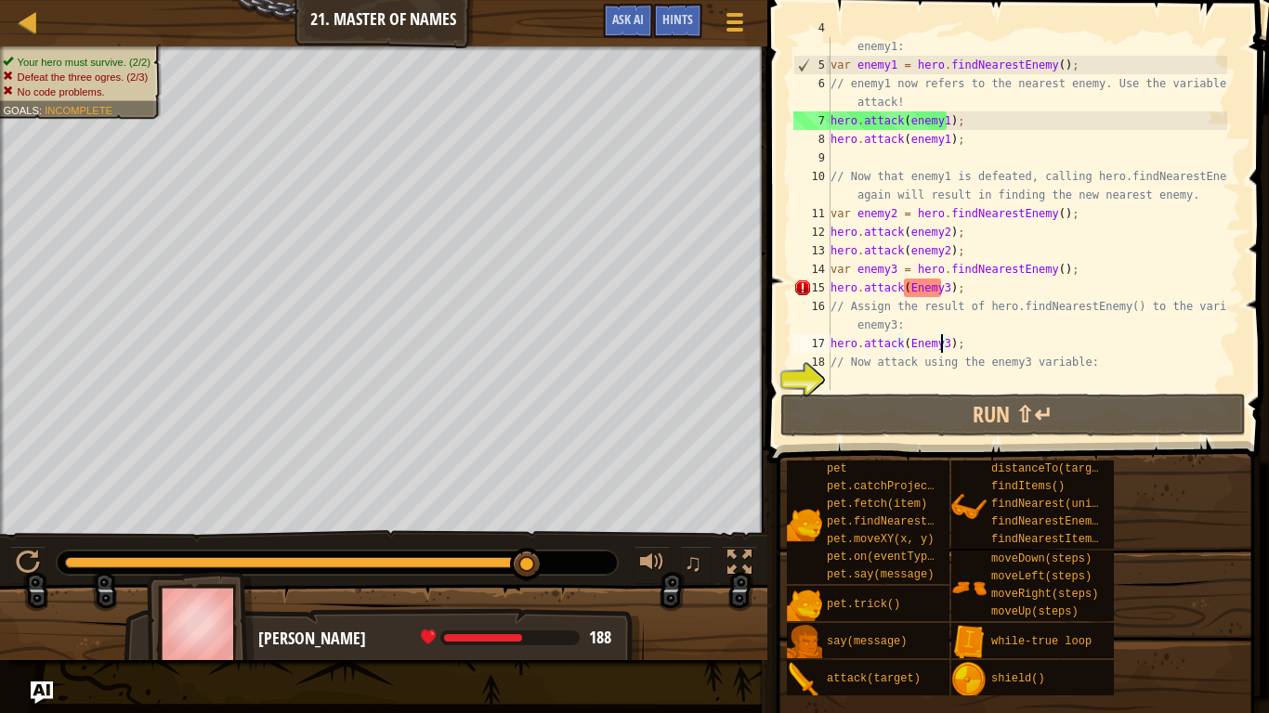
click at [907, 291] on div "// Assign the result of hero.findNearestEnemy() to the variable enemy1: var ene…" at bounding box center [1027, 223] width 400 height 409
click at [910, 295] on div "// Assign the result of hero.findNearestEnemy() to the variable enemy1: var ene…" at bounding box center [1027, 223] width 400 height 409
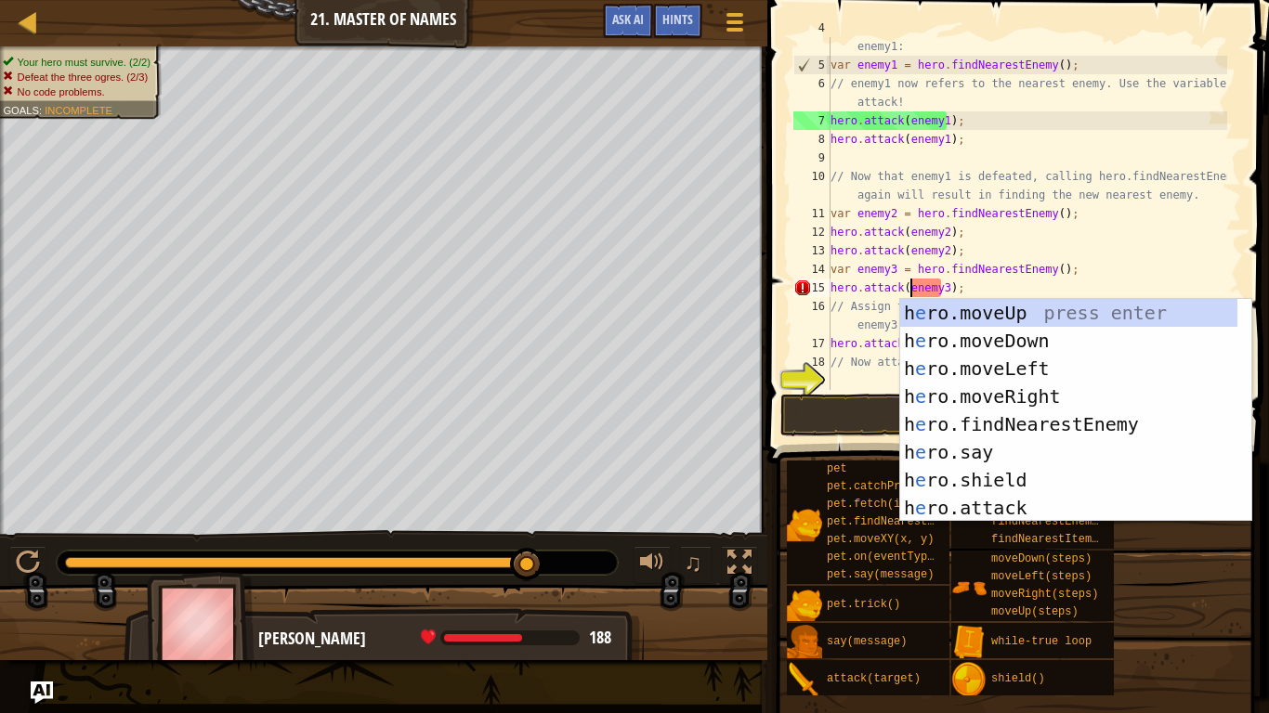
scroll to position [8, 7]
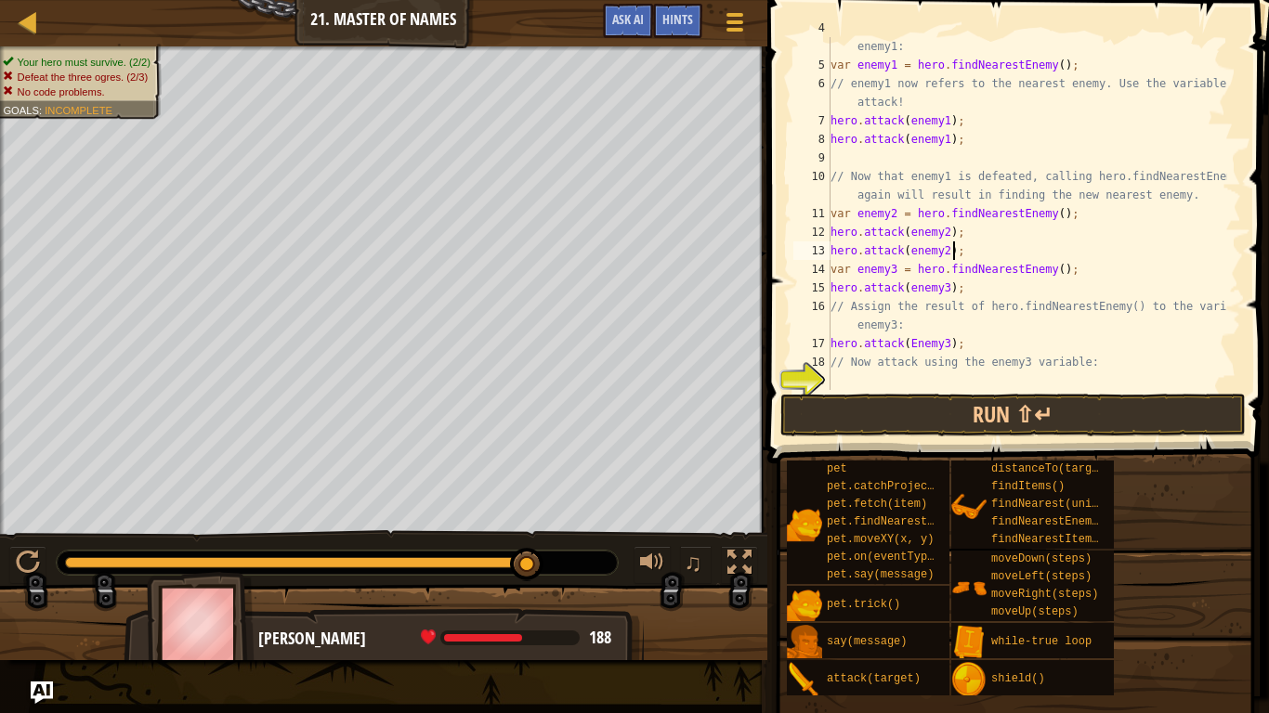
drag, startPoint x: 1072, startPoint y: 259, endPoint x: 1083, endPoint y: 322, distance: 64.1
click at [1075, 261] on div "// Assign the result of hero.findNearestEnemy() to the variable enemy1: var ene…" at bounding box center [1027, 223] width 400 height 409
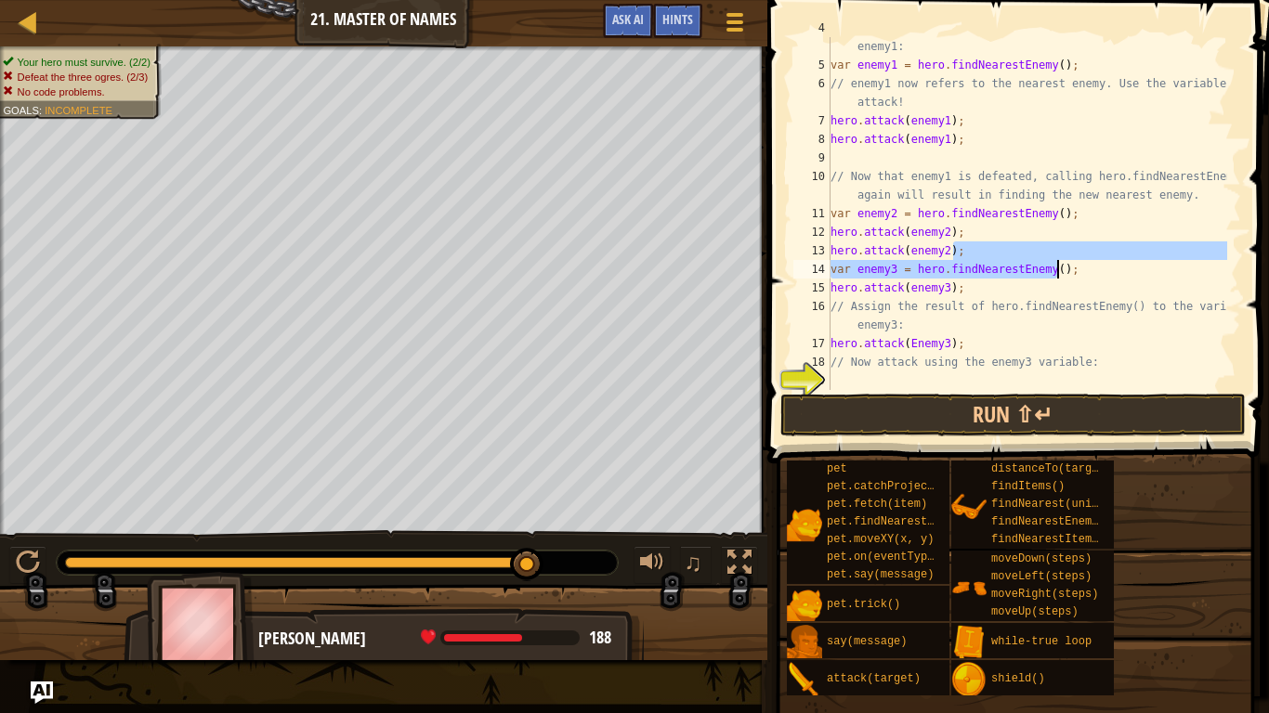
click at [910, 343] on div "// Assign the result of hero.findNearestEnemy() to the variable enemy1: var ene…" at bounding box center [1027, 223] width 400 height 409
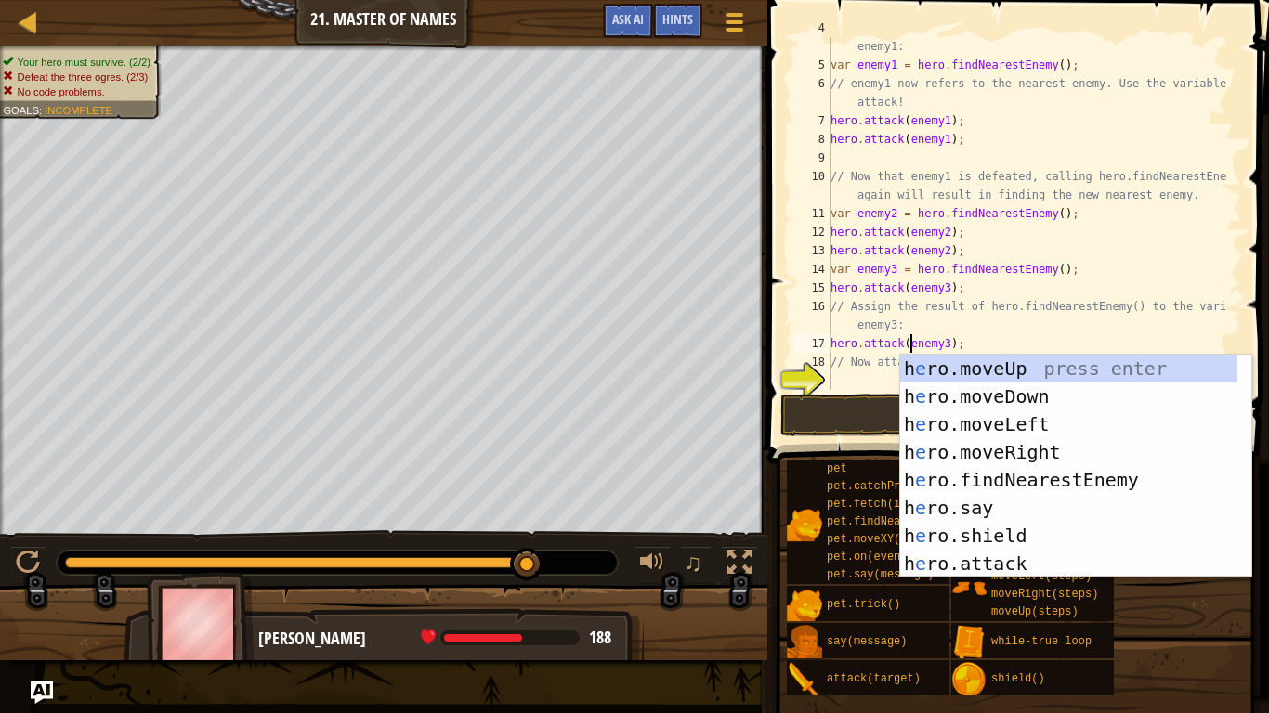
type textarea "hero.attack(enemy3);"
click at [872, 398] on button "Run ⇧↵" at bounding box center [1012, 415] width 465 height 43
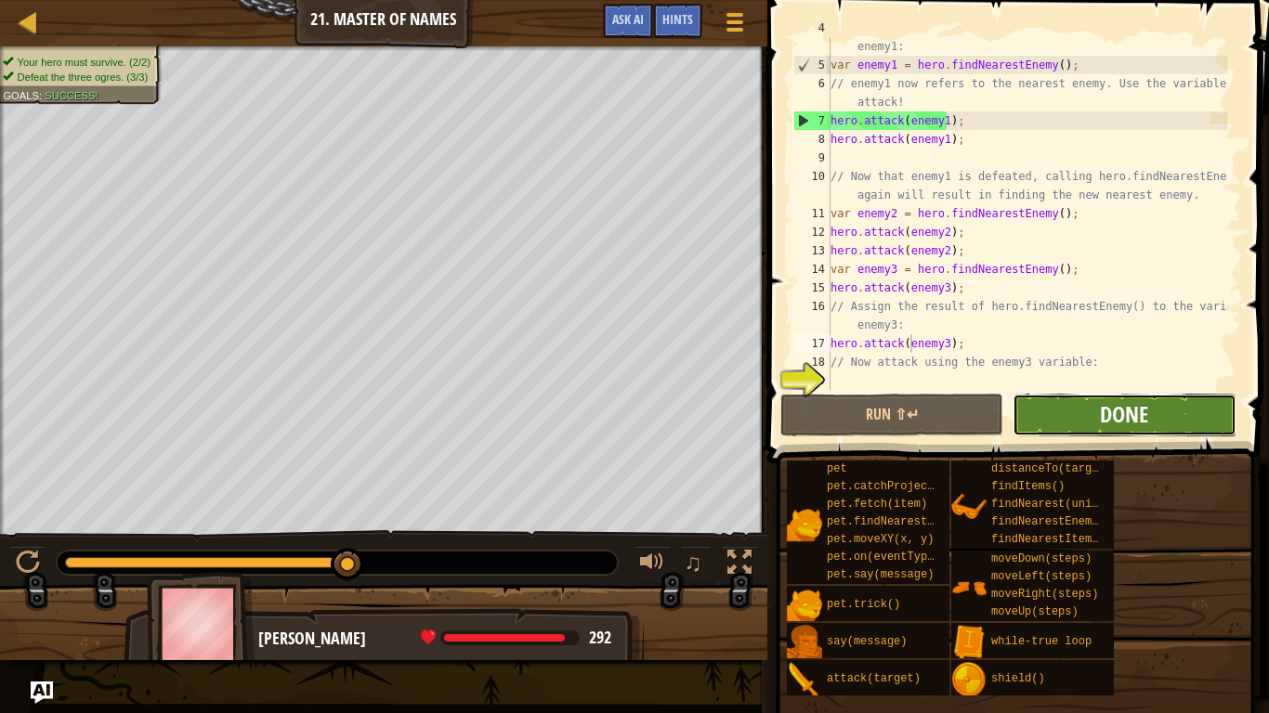
click at [1139, 410] on span "Done" at bounding box center [1124, 414] width 48 height 30
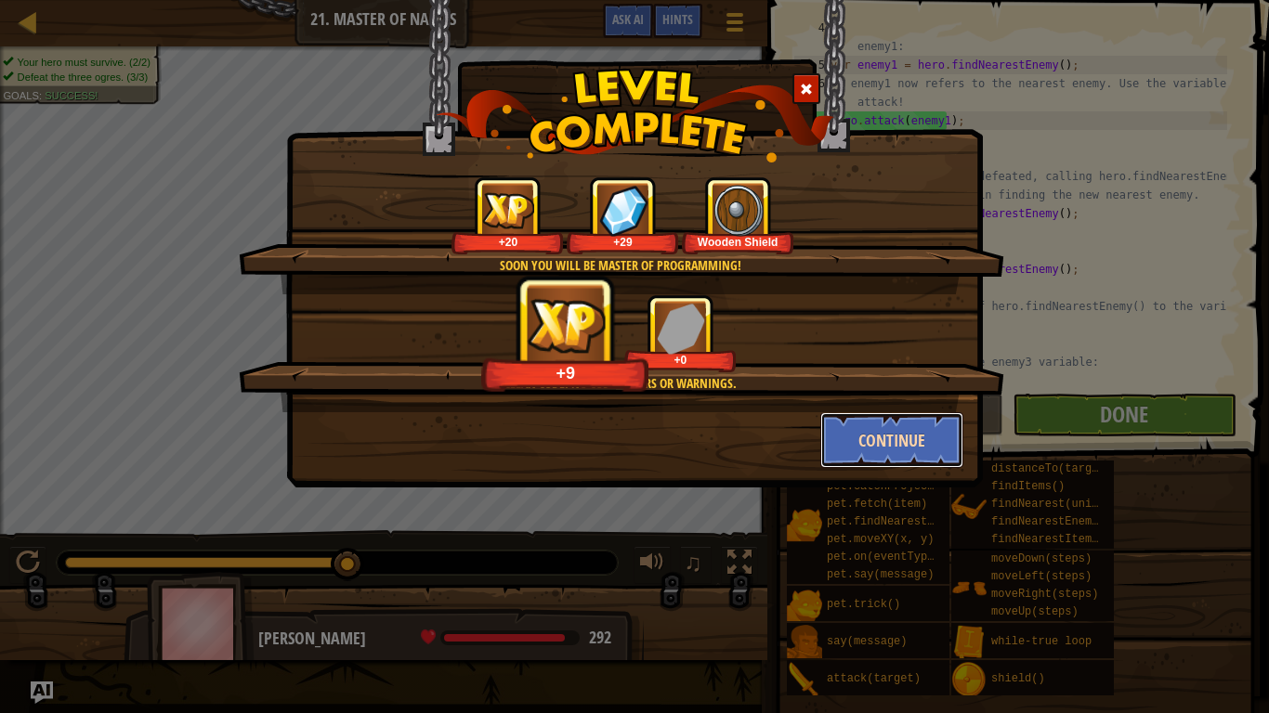
click at [858, 445] on button "Continue" at bounding box center [892, 440] width 144 height 56
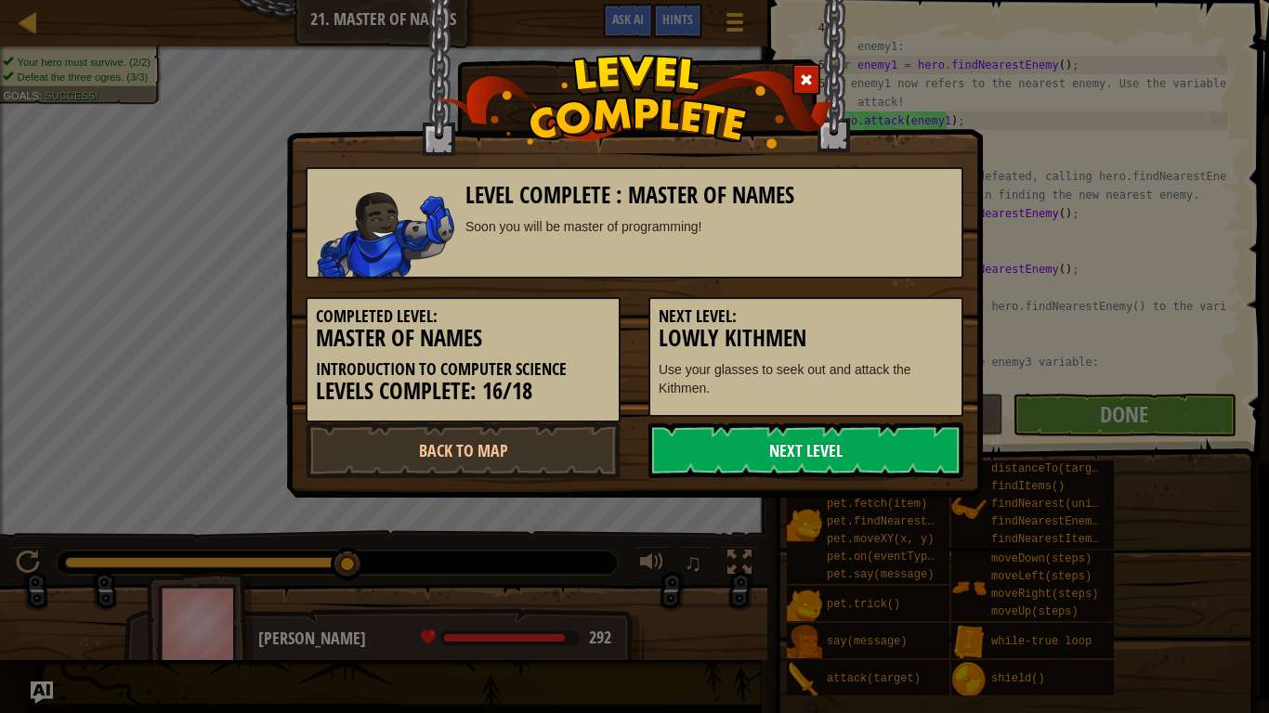
click at [845, 447] on link "Next Level" at bounding box center [805, 451] width 315 height 56
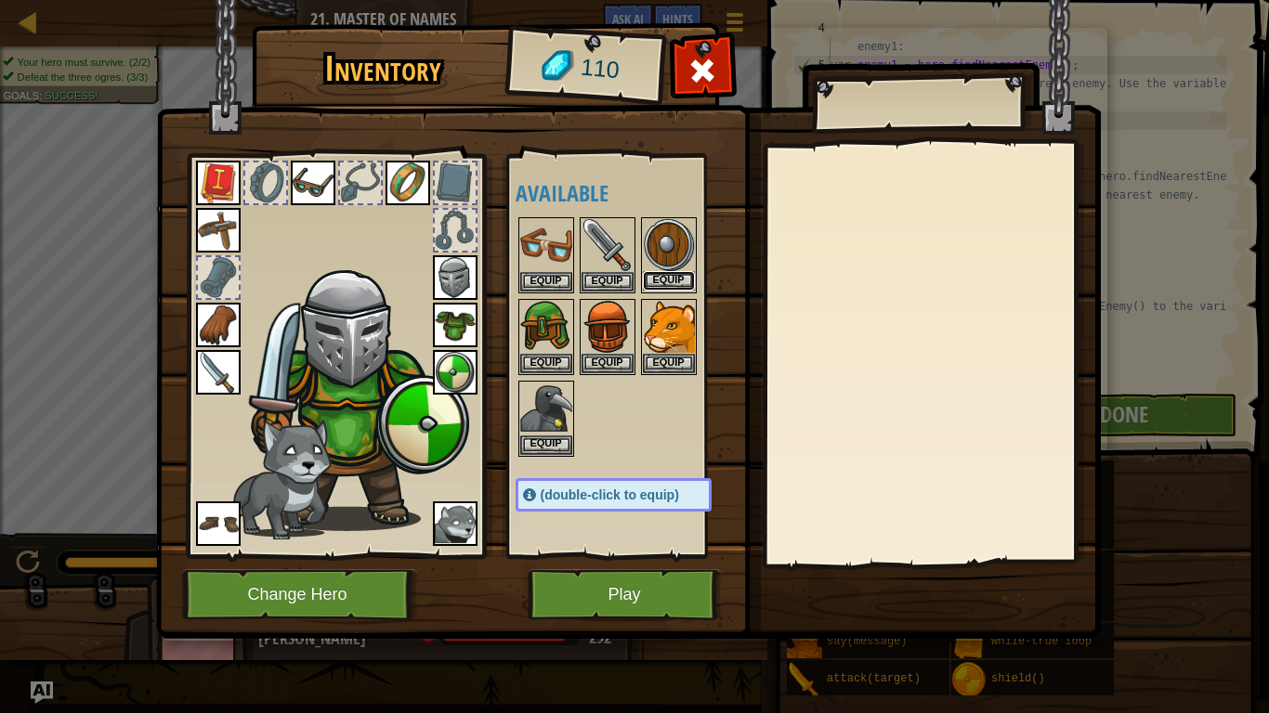
click at [684, 272] on button "Equip" at bounding box center [669, 281] width 52 height 20
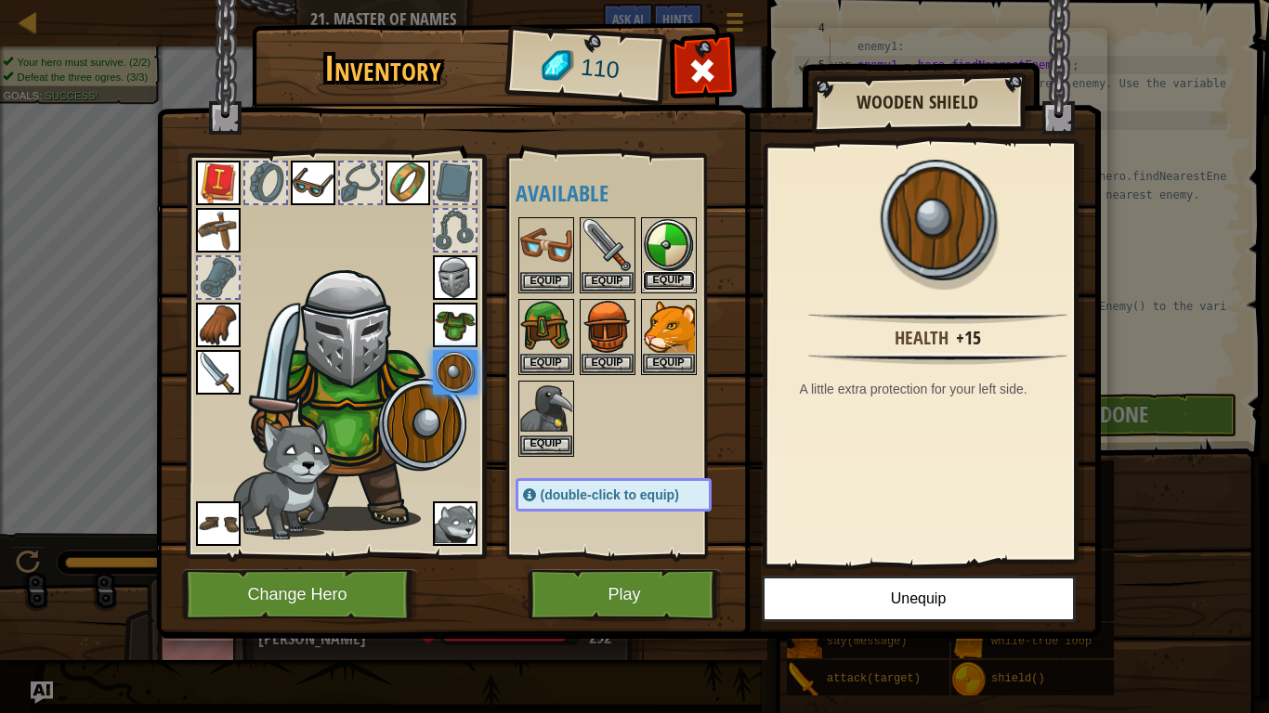
click at [670, 282] on button "Equip" at bounding box center [669, 281] width 52 height 20
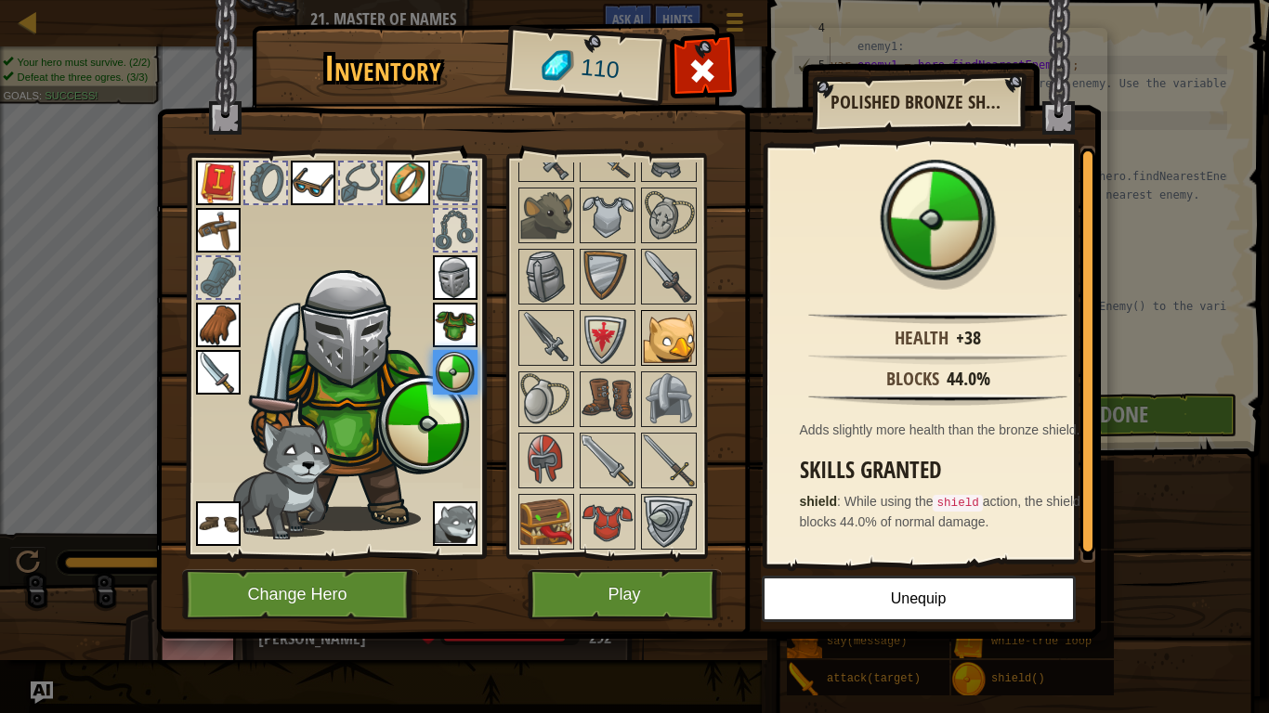
scroll to position [725, 0]
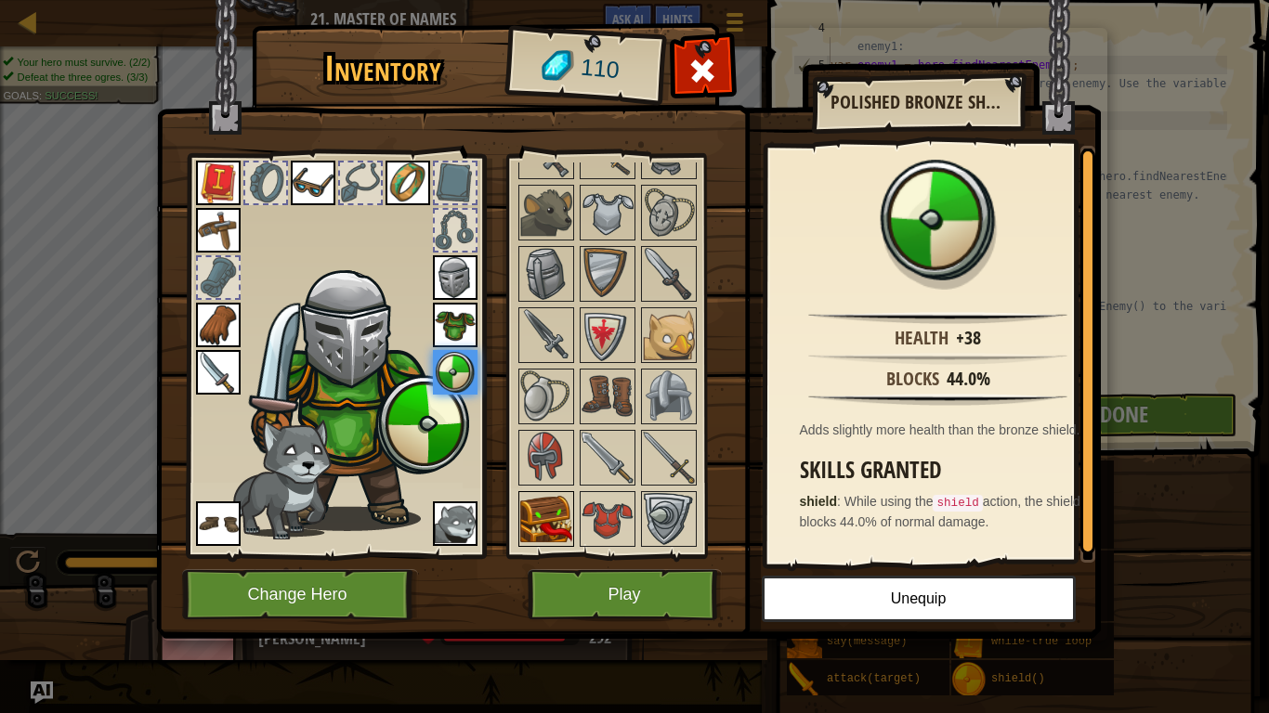
click at [547, 518] on img at bounding box center [546, 519] width 52 height 52
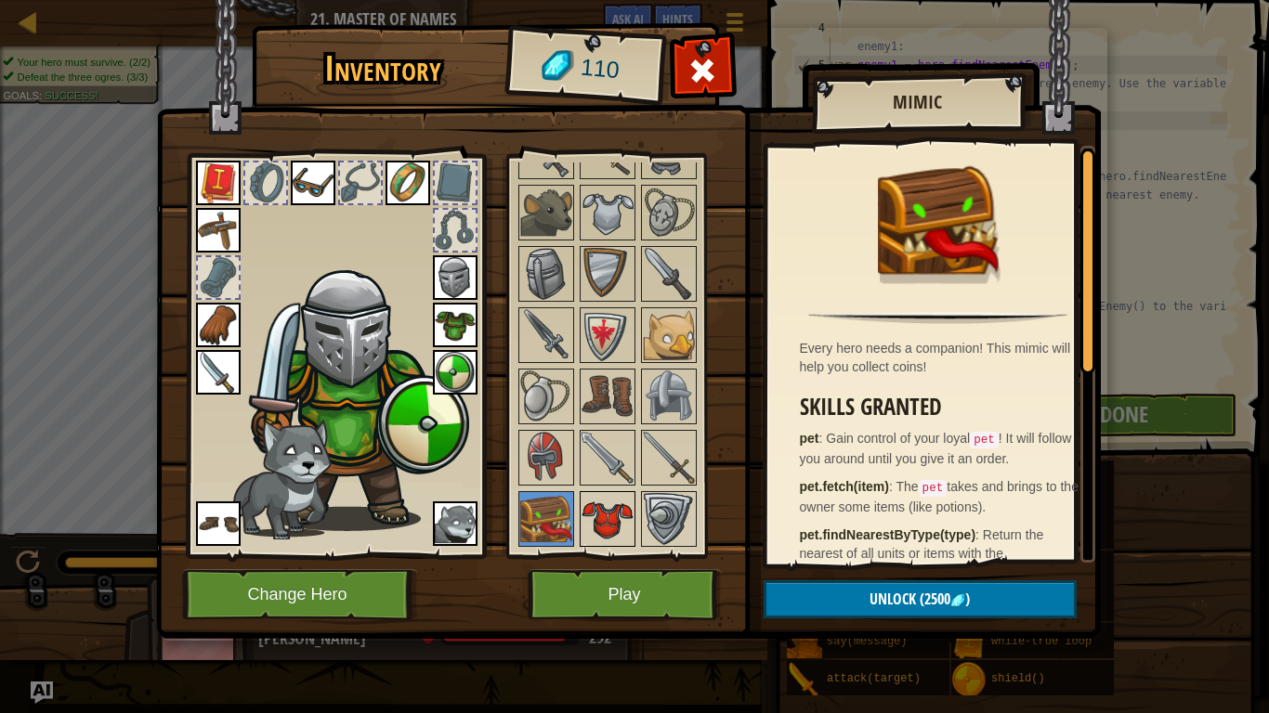
click at [588, 518] on img at bounding box center [607, 519] width 52 height 52
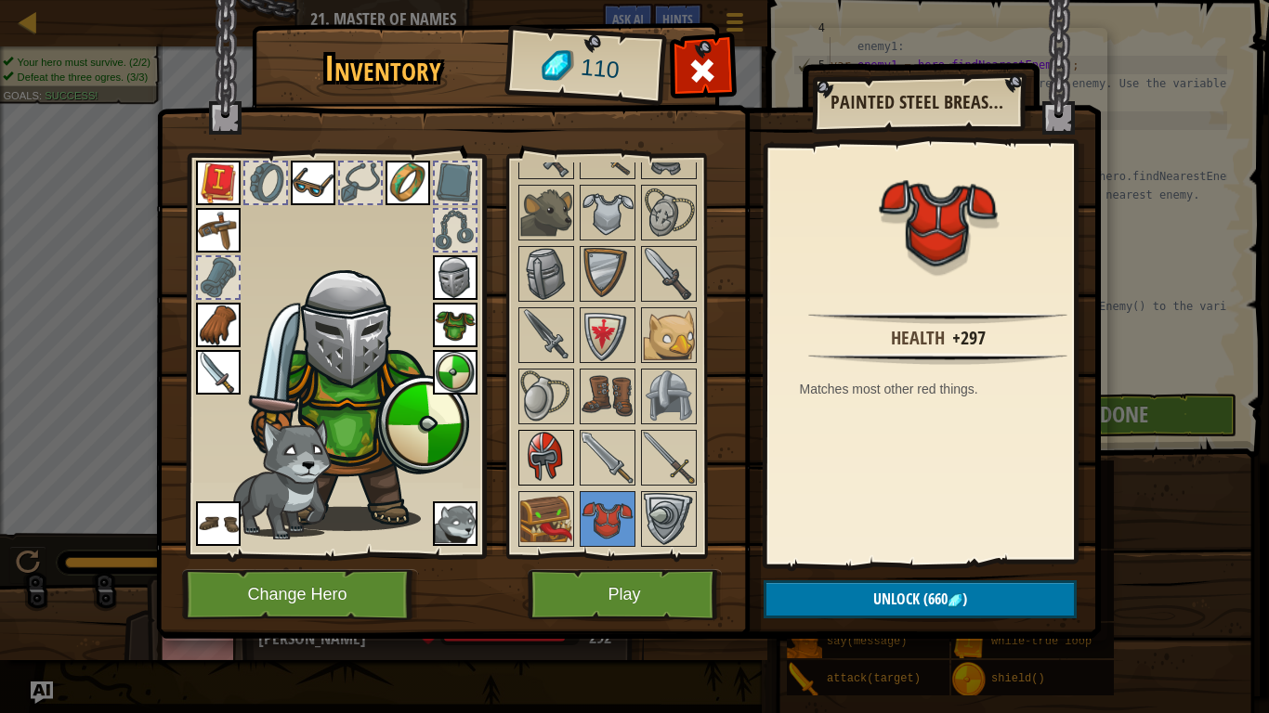
click at [557, 475] on img at bounding box center [546, 458] width 52 height 52
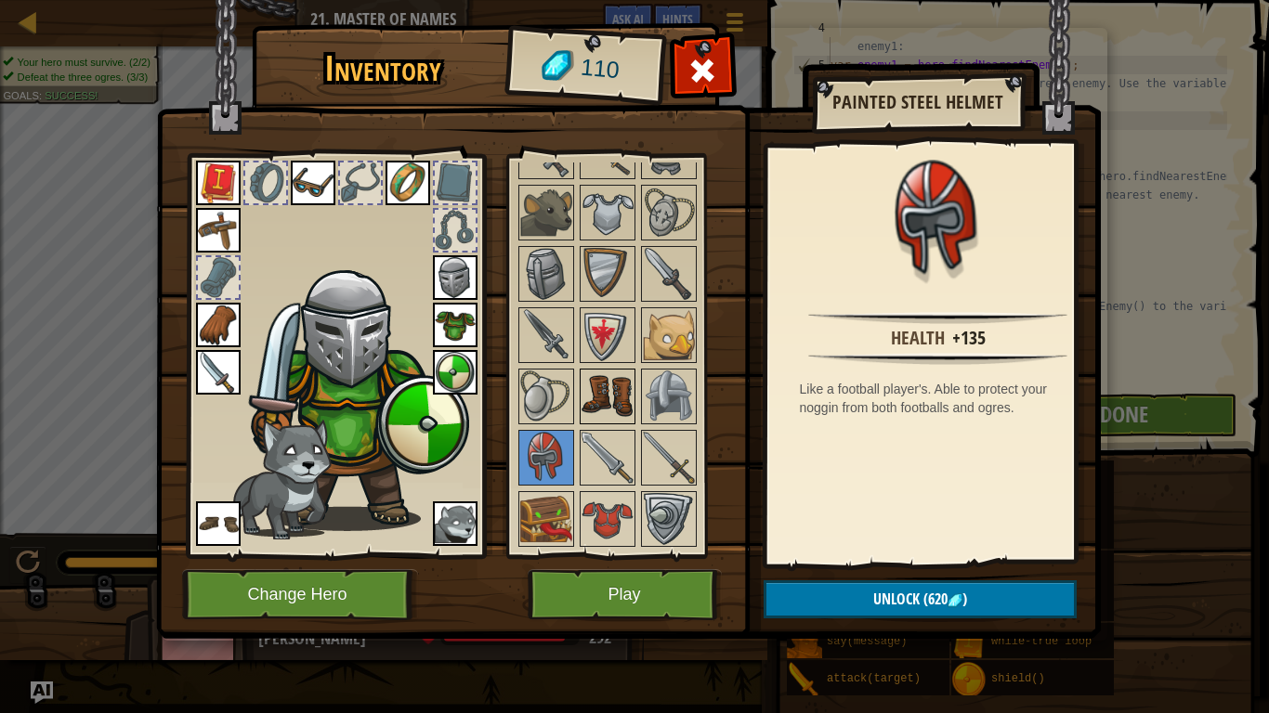
scroll to position [540, 0]
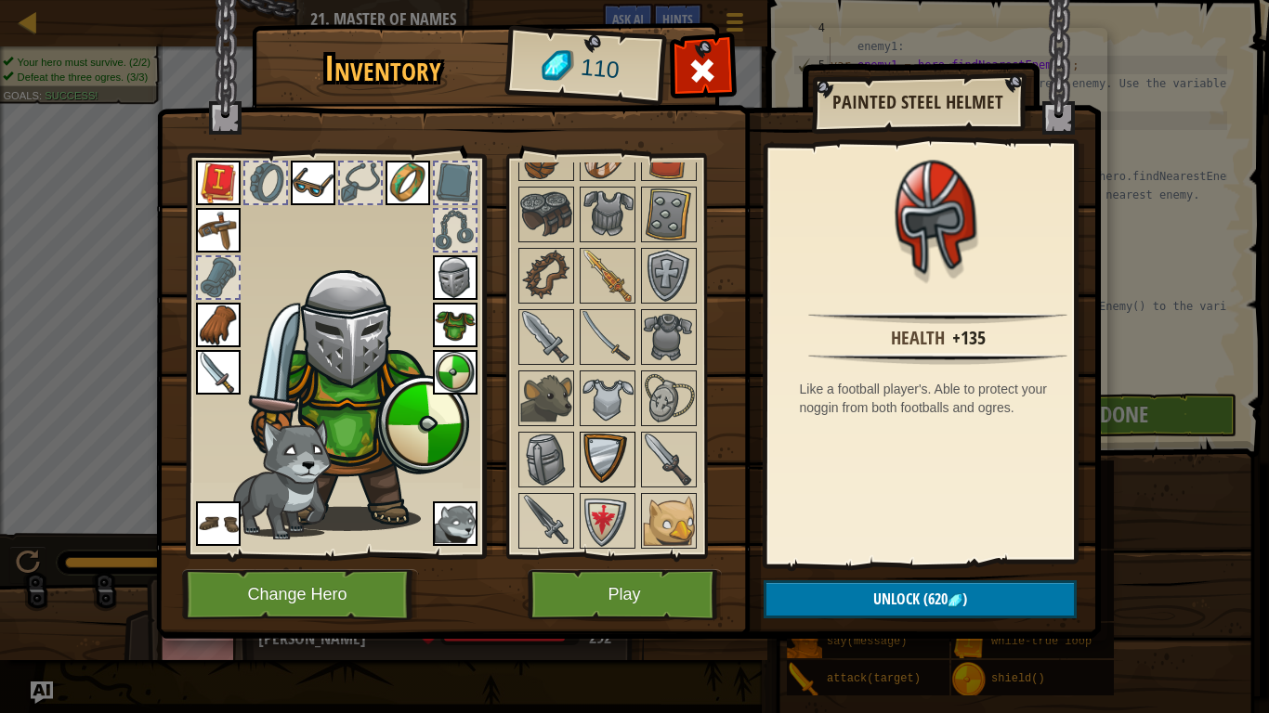
click at [592, 448] on img at bounding box center [607, 460] width 52 height 52
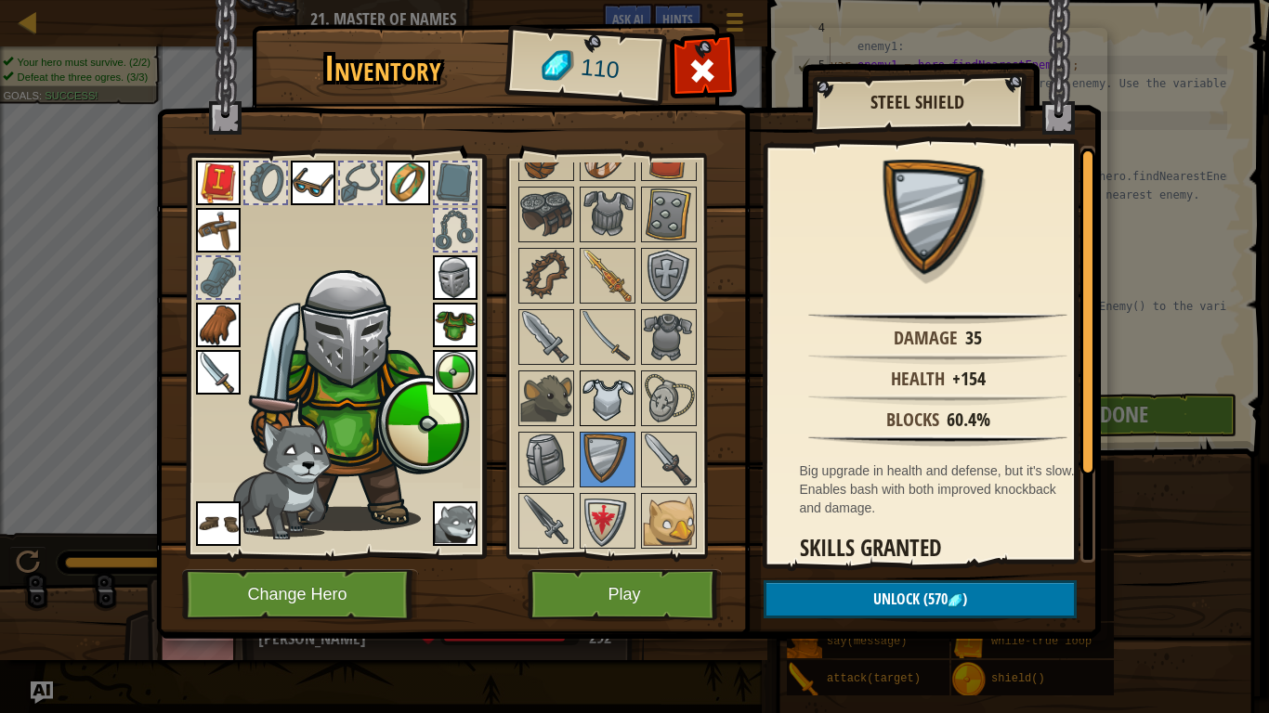
click at [600, 379] on img at bounding box center [607, 398] width 52 height 52
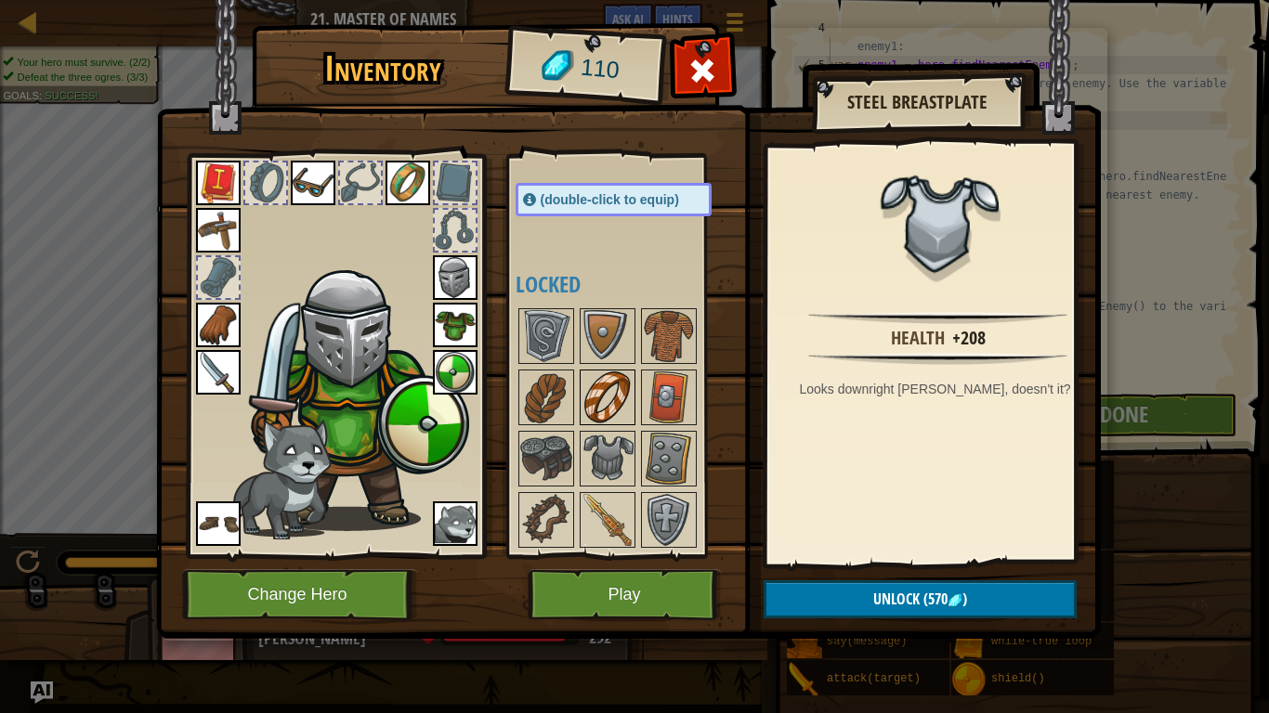
scroll to position [354, 0]
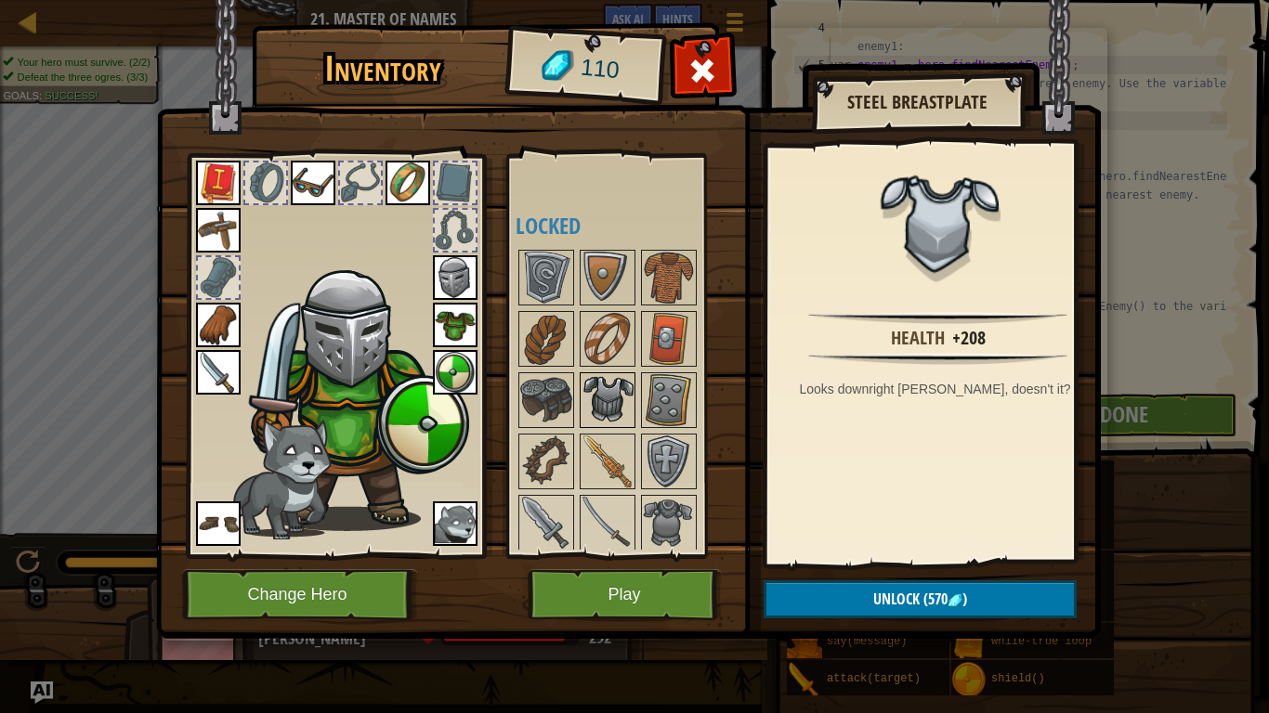
click at [596, 385] on img at bounding box center [607, 400] width 52 height 52
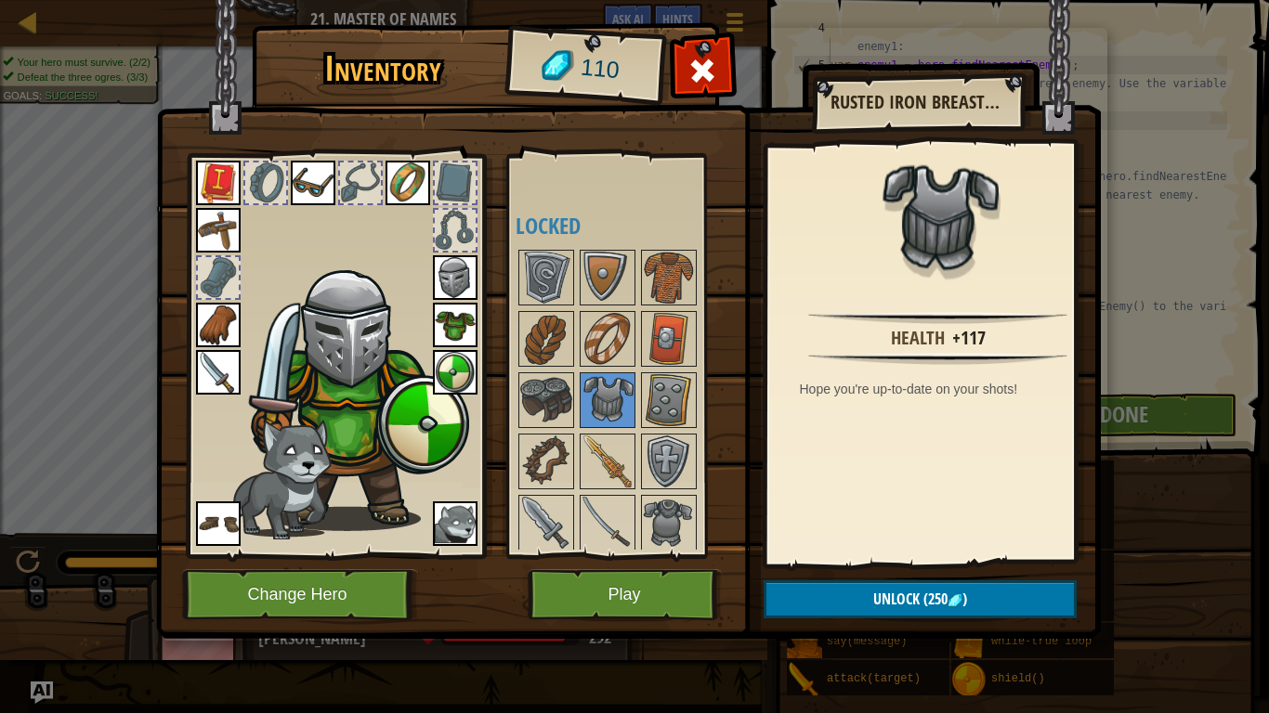
click at [443, 313] on img at bounding box center [455, 325] width 45 height 45
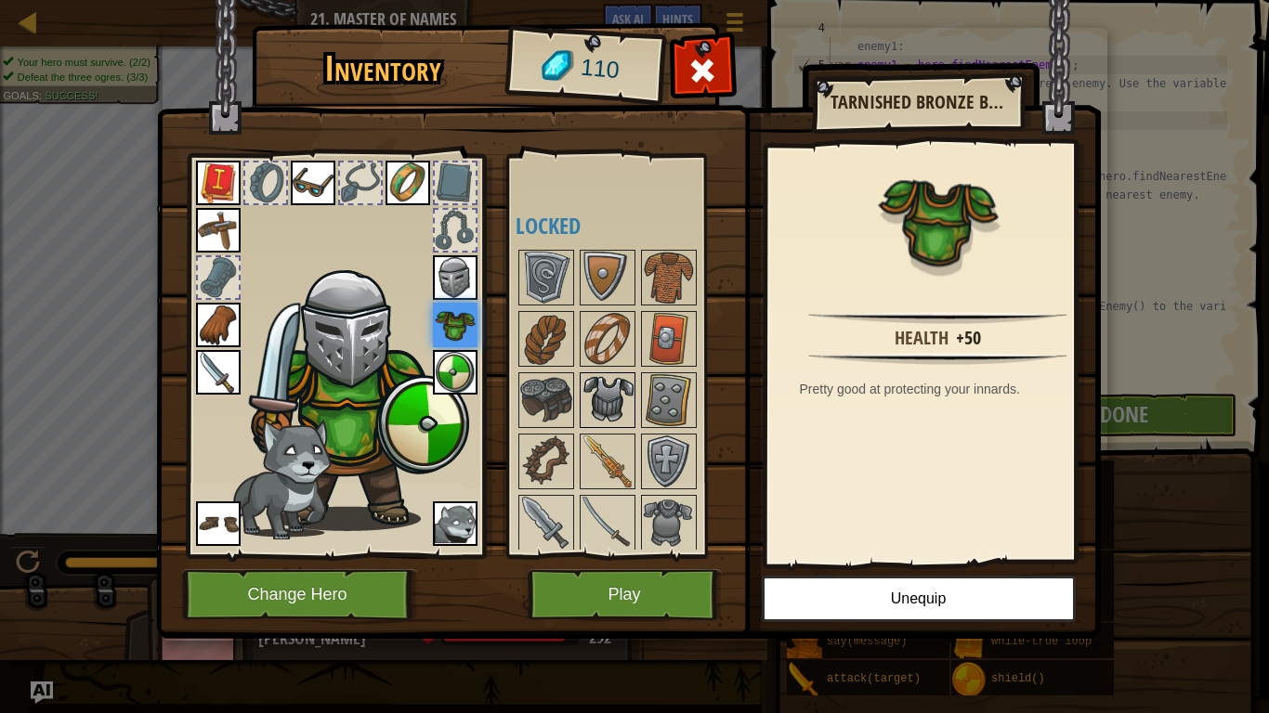
click at [603, 405] on img at bounding box center [607, 400] width 52 height 52
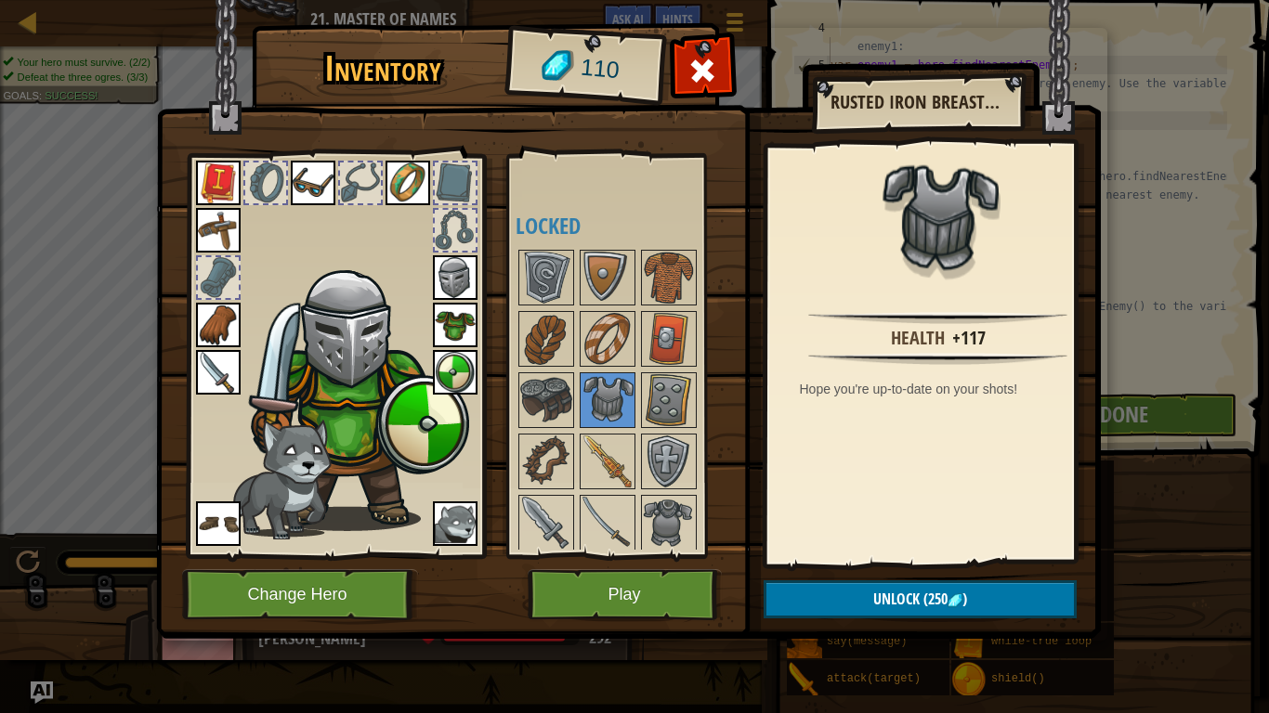
click at [195, 227] on div at bounding box center [335, 351] width 307 height 418
click at [208, 238] on img at bounding box center [218, 230] width 45 height 45
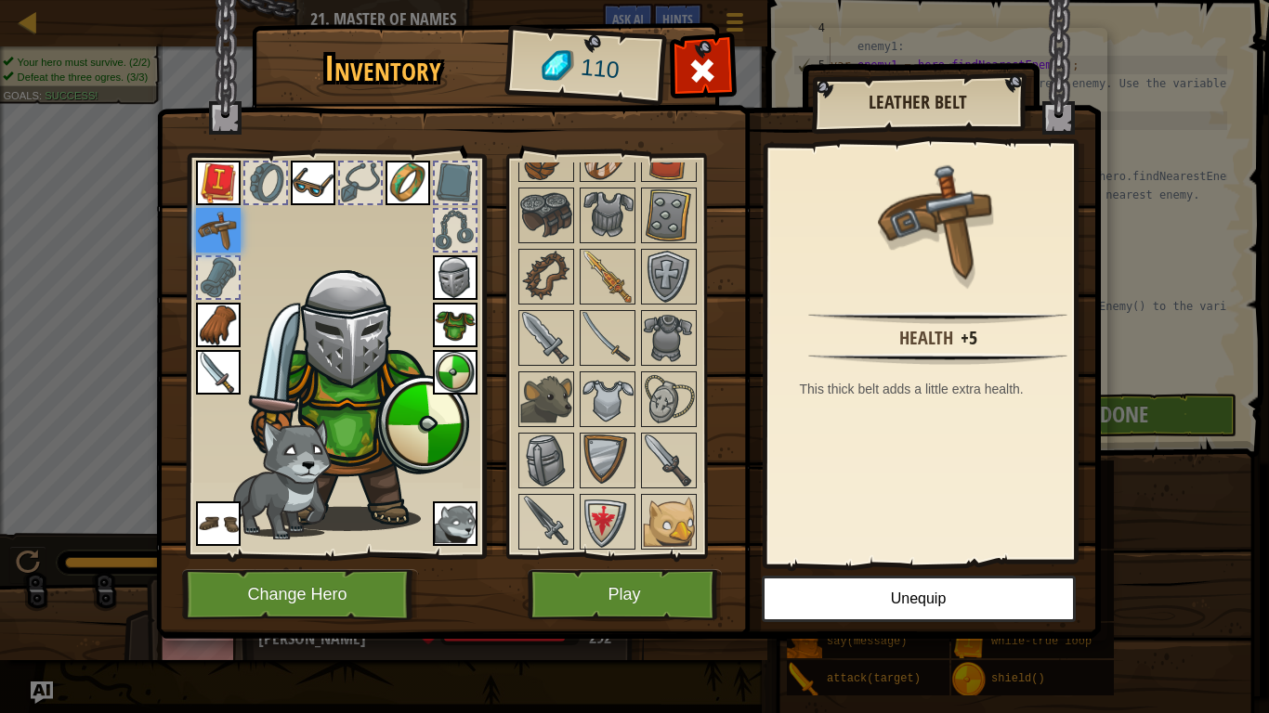
scroll to position [540, 0]
click at [539, 241] on div at bounding box center [546, 215] width 56 height 56
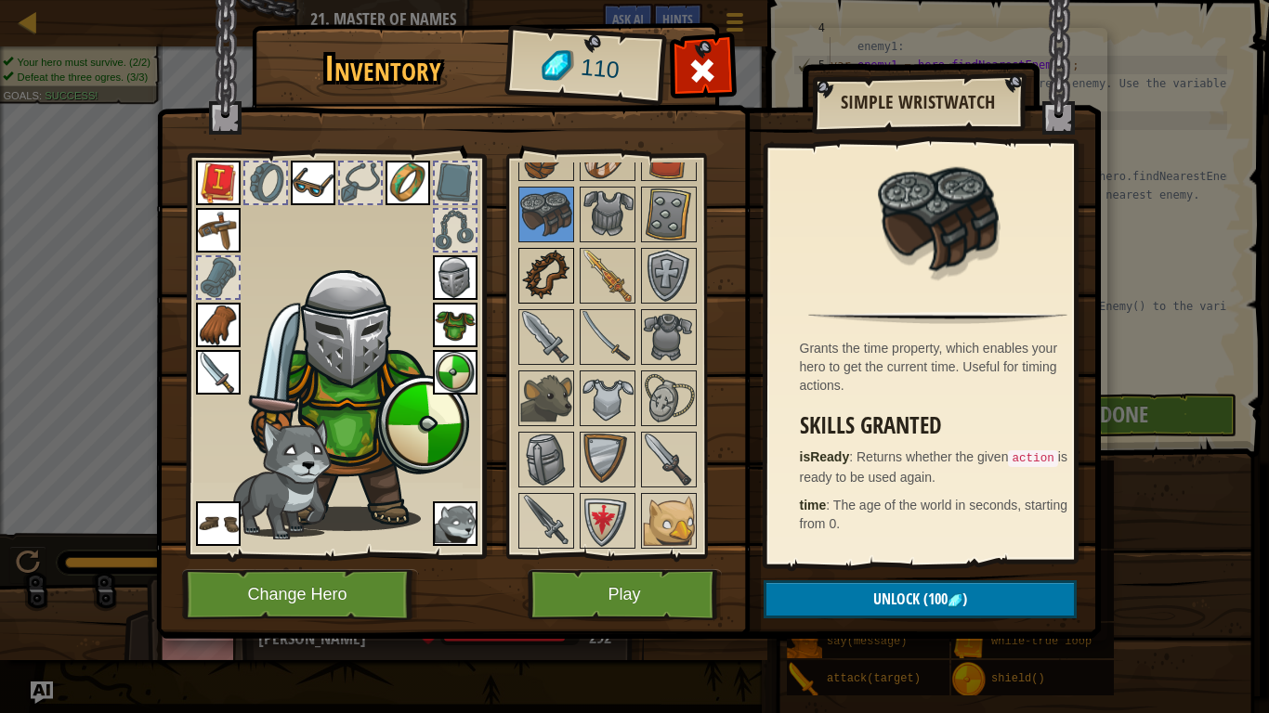
scroll to position [354, 0]
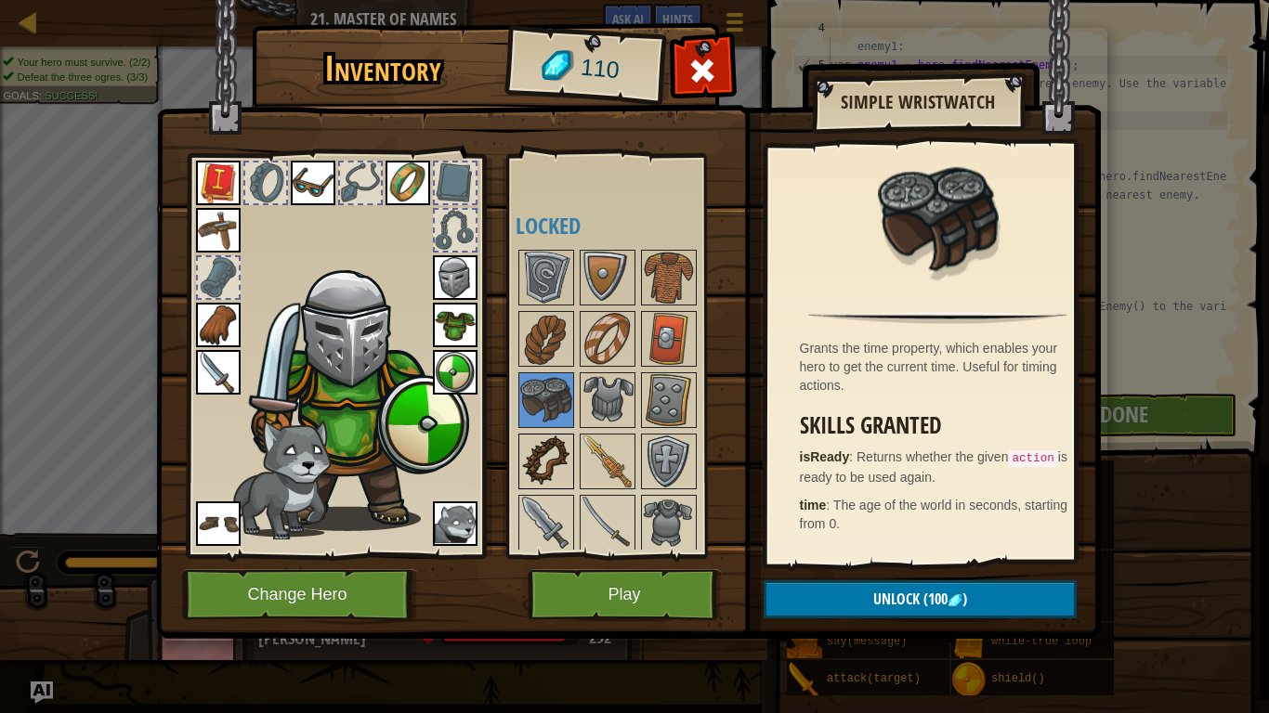
click at [545, 461] on img at bounding box center [546, 462] width 52 height 52
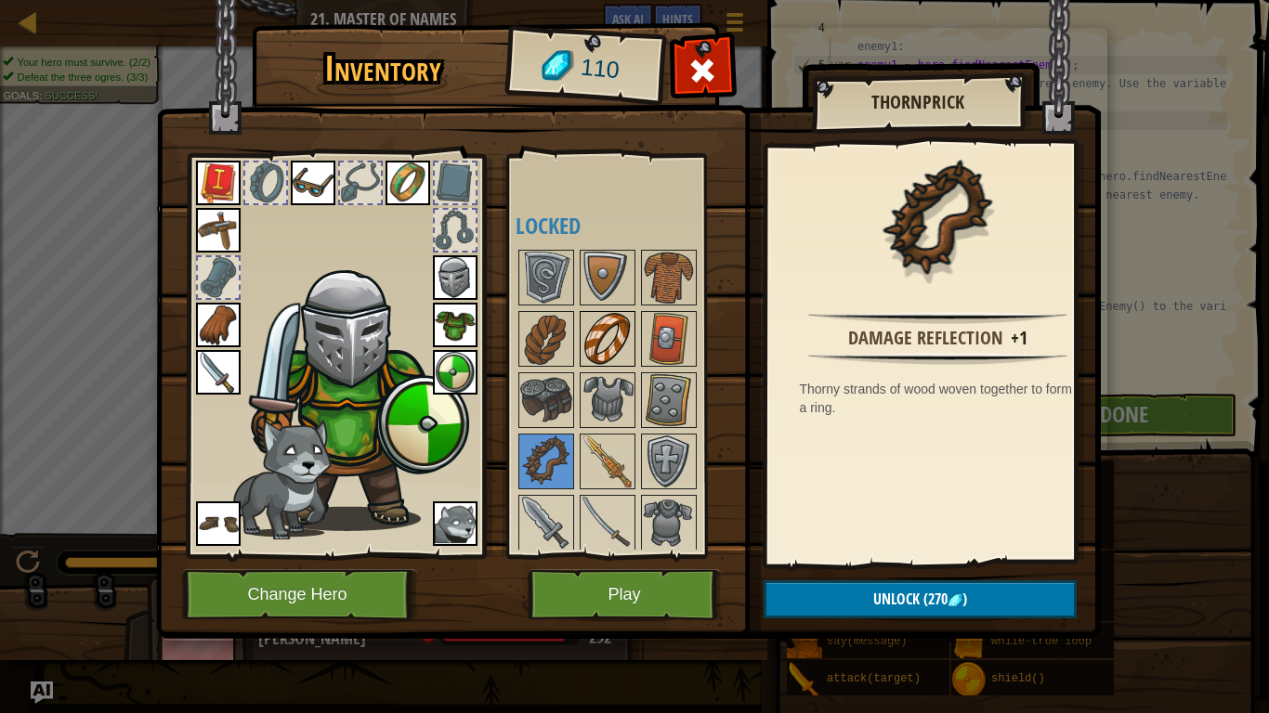
click at [605, 338] on img at bounding box center [607, 339] width 52 height 52
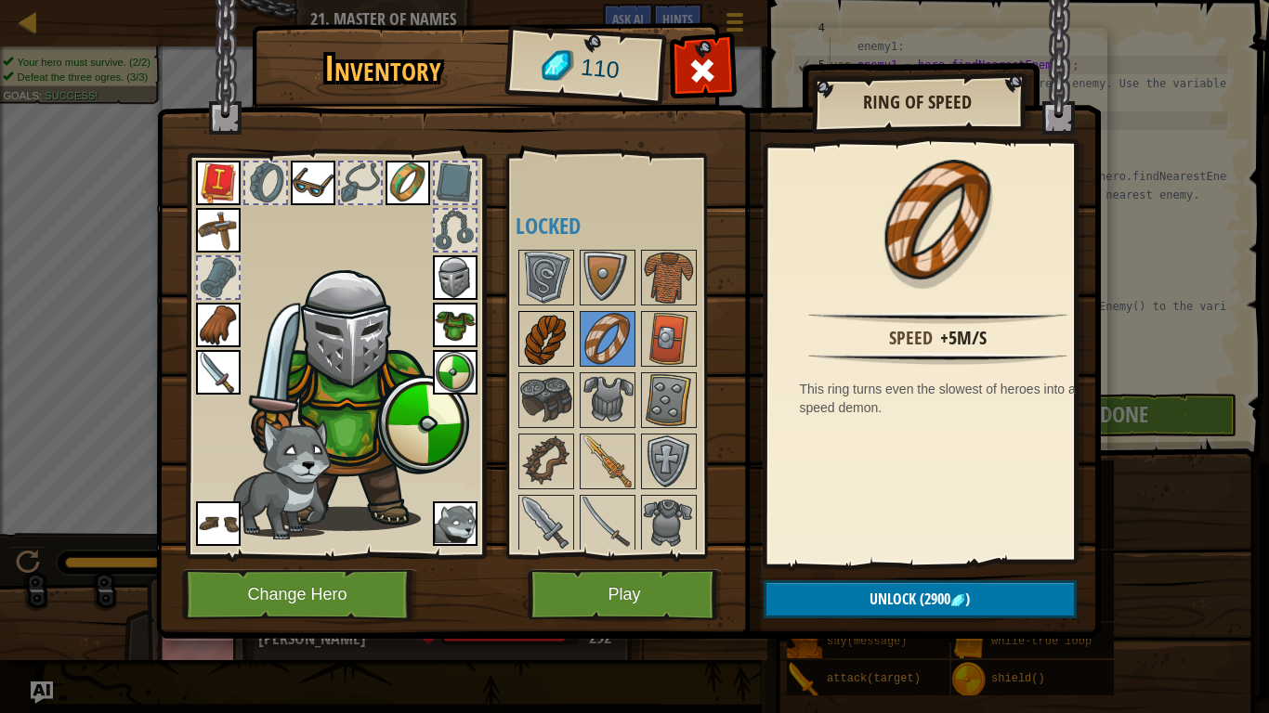
click at [561, 337] on img at bounding box center [546, 339] width 52 height 52
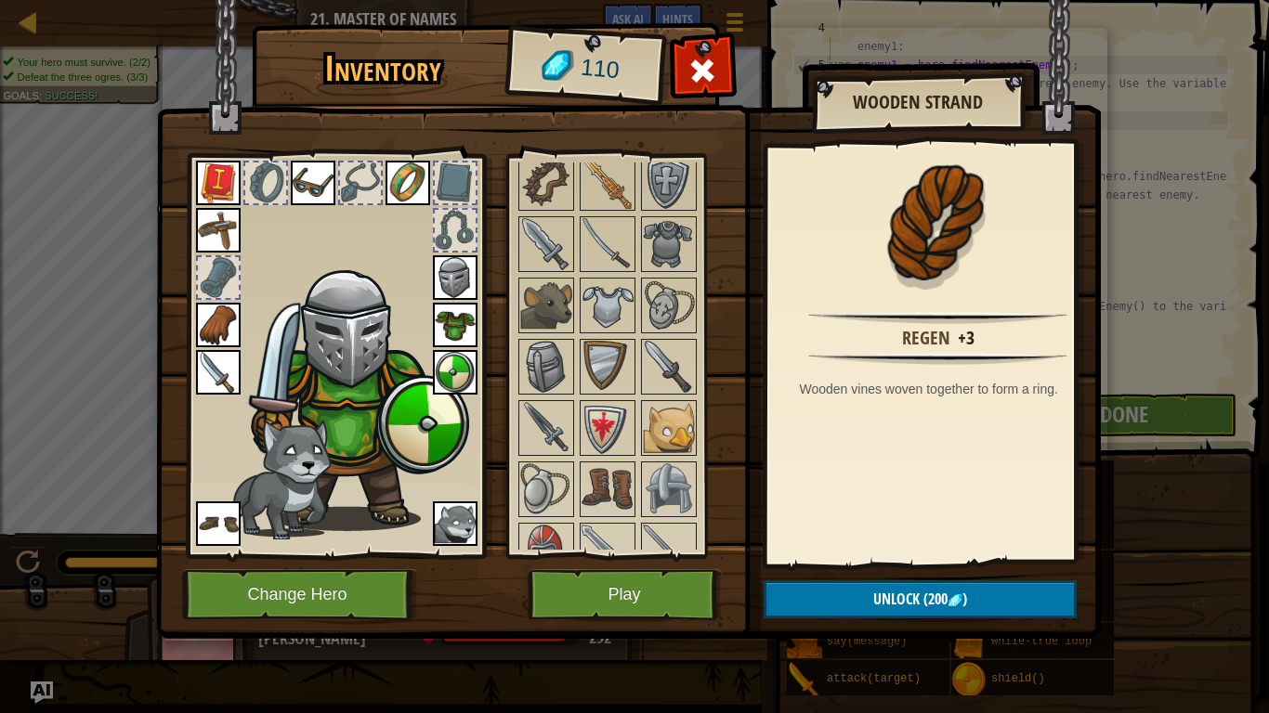
scroll to position [725, 0]
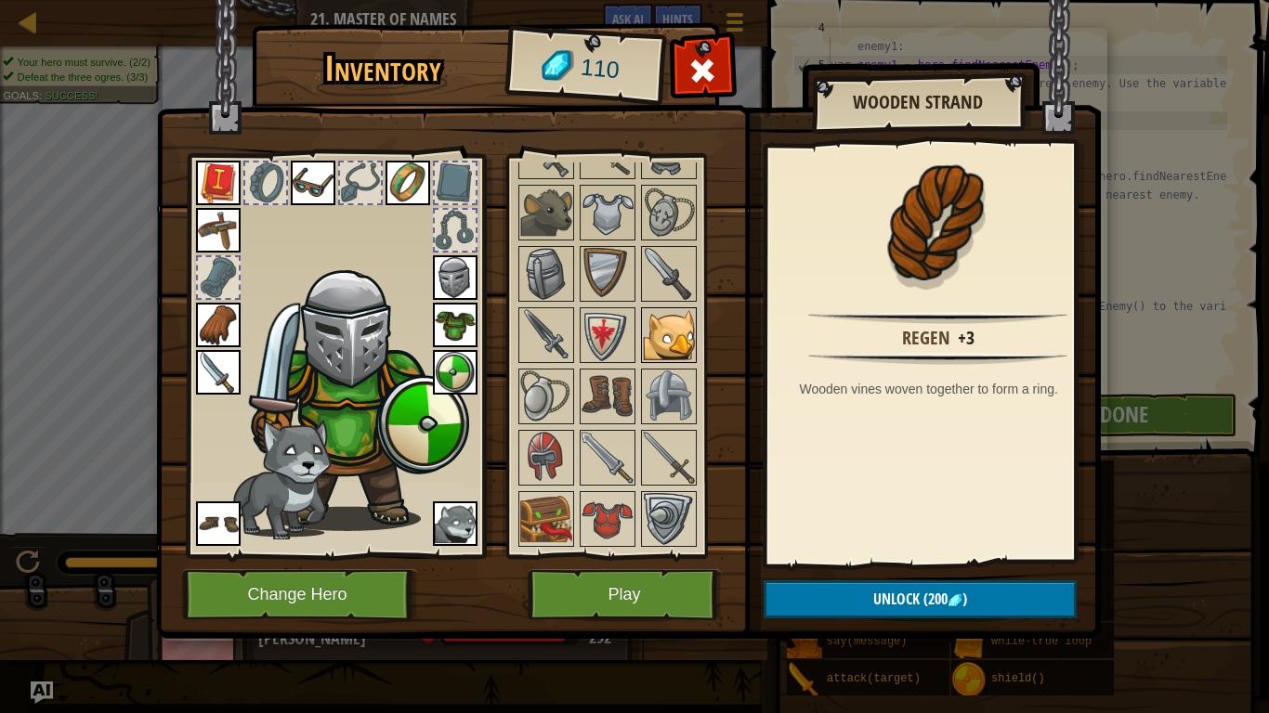
click at [662, 334] on img at bounding box center [669, 335] width 52 height 52
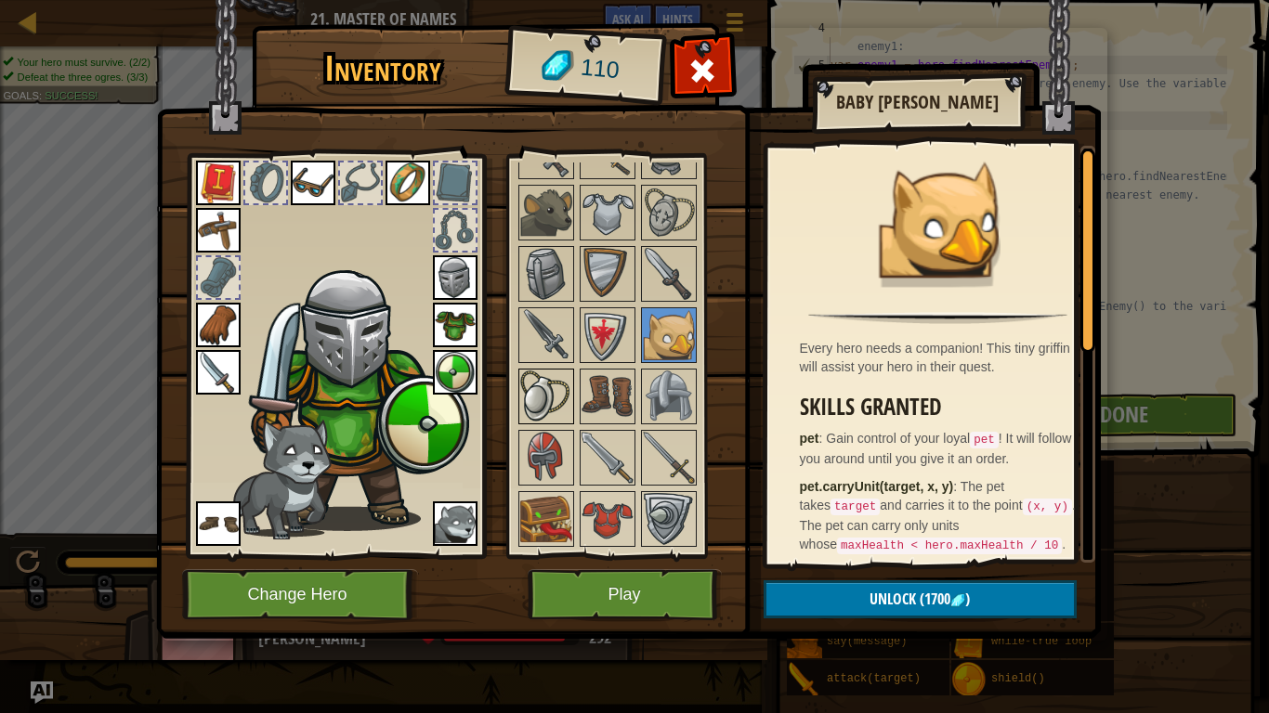
click at [532, 382] on img at bounding box center [546, 397] width 52 height 52
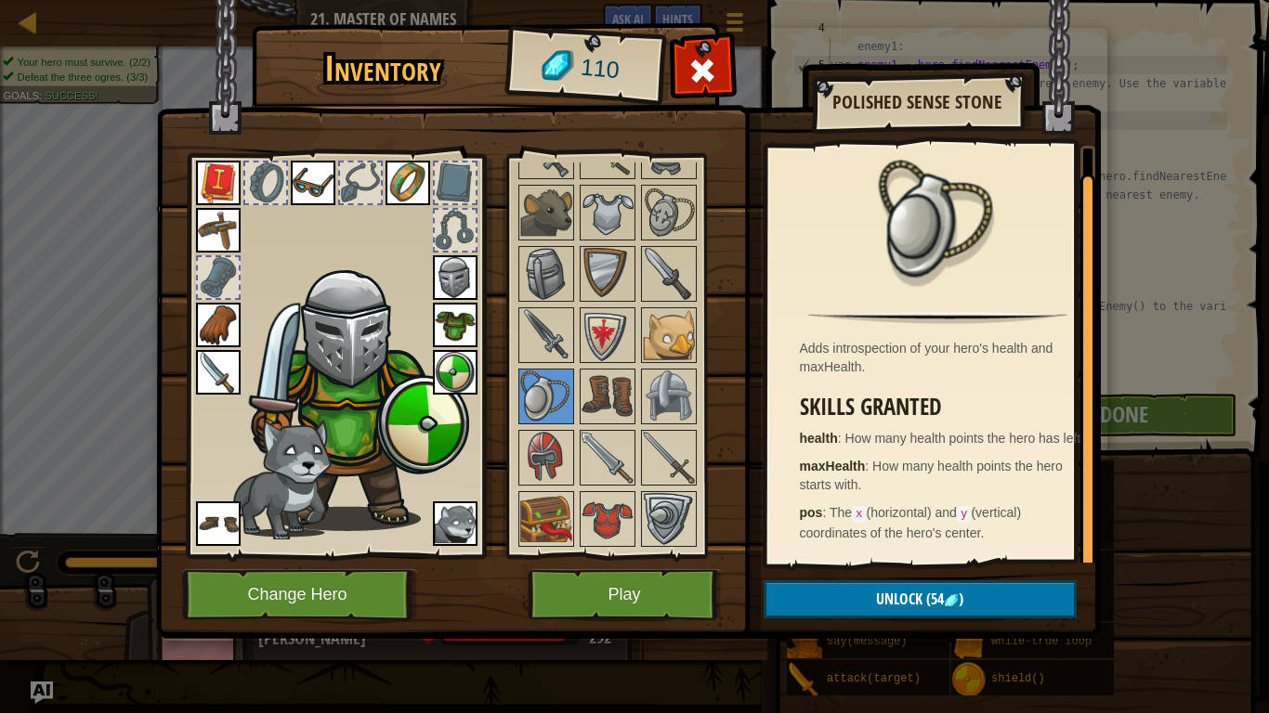
scroll to position [15, 0]
click at [670, 463] on img at bounding box center [669, 458] width 52 height 52
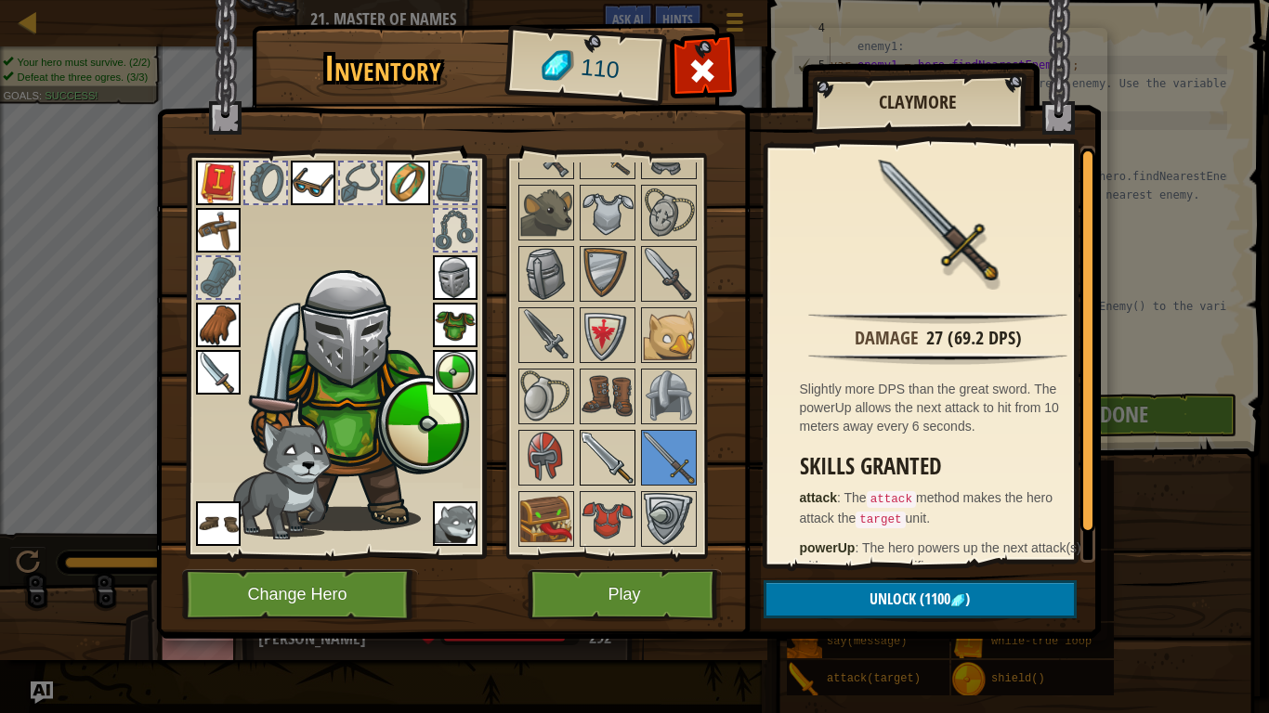
click at [609, 457] on img at bounding box center [607, 458] width 52 height 52
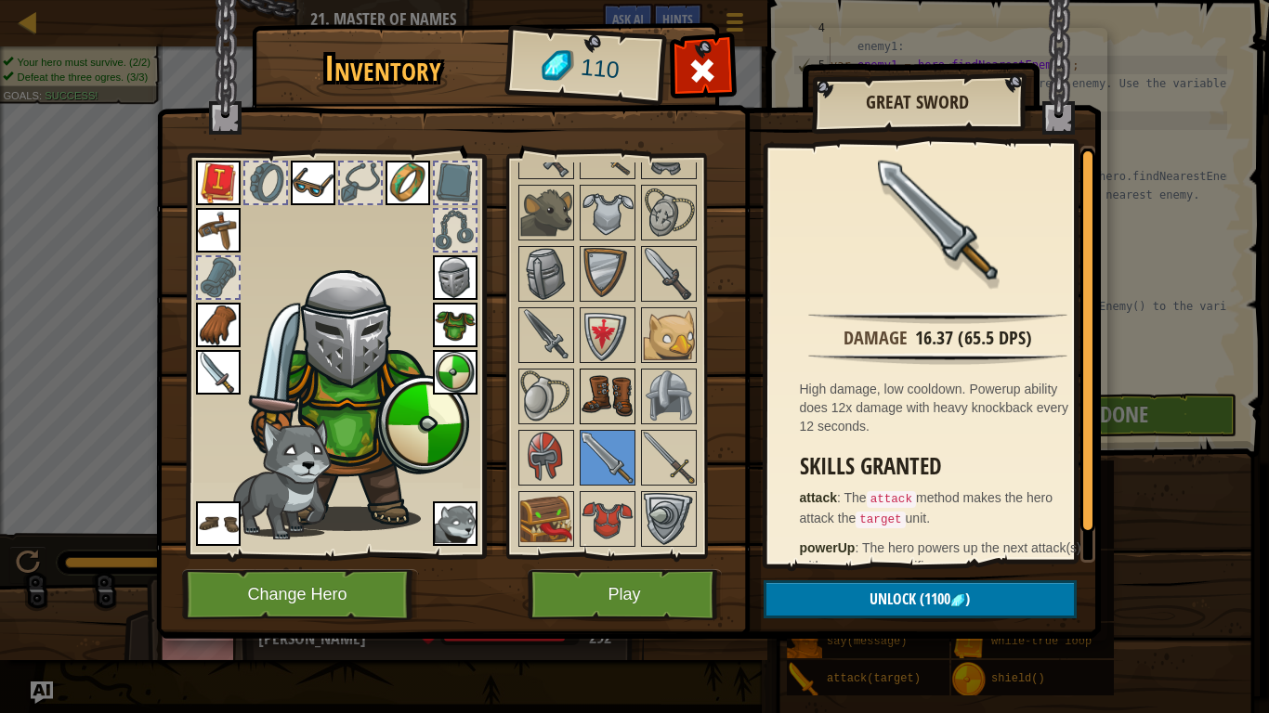
click at [604, 390] on img at bounding box center [607, 397] width 52 height 52
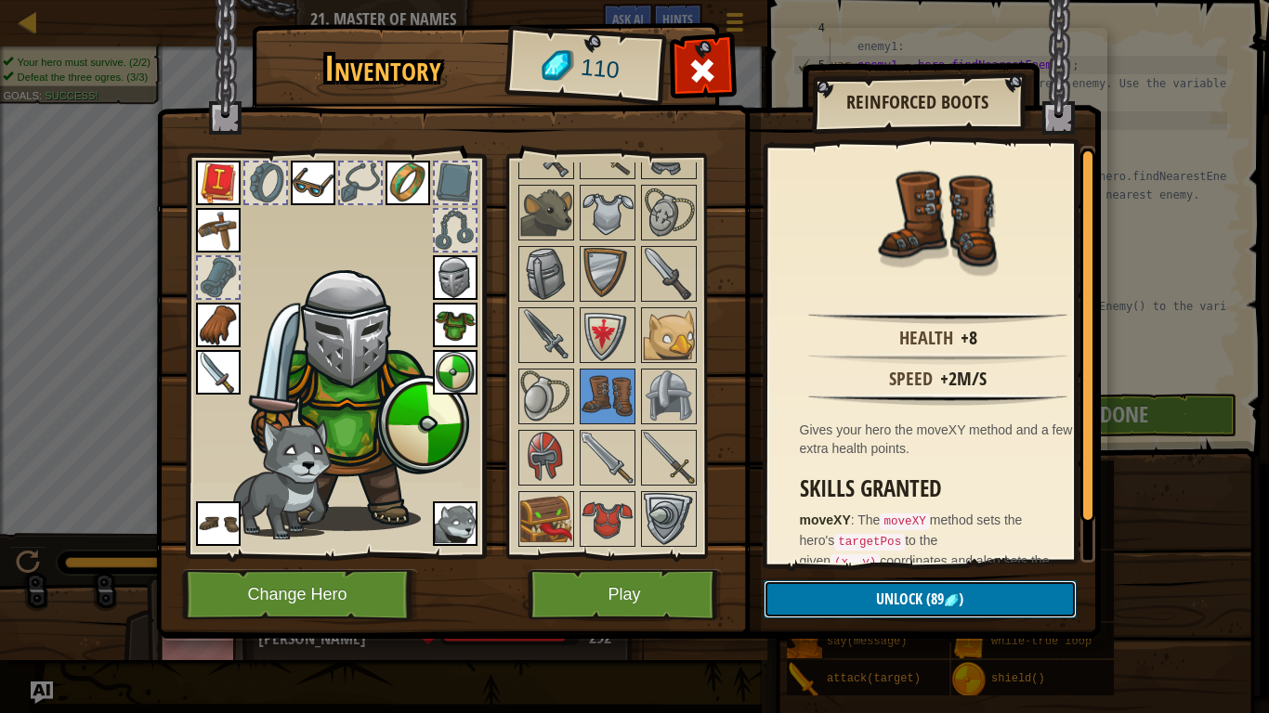
click at [970, 594] on button "Unlock (89 )" at bounding box center [919, 599] width 313 height 38
click at [944, 594] on button "Confirm" at bounding box center [919, 599] width 313 height 38
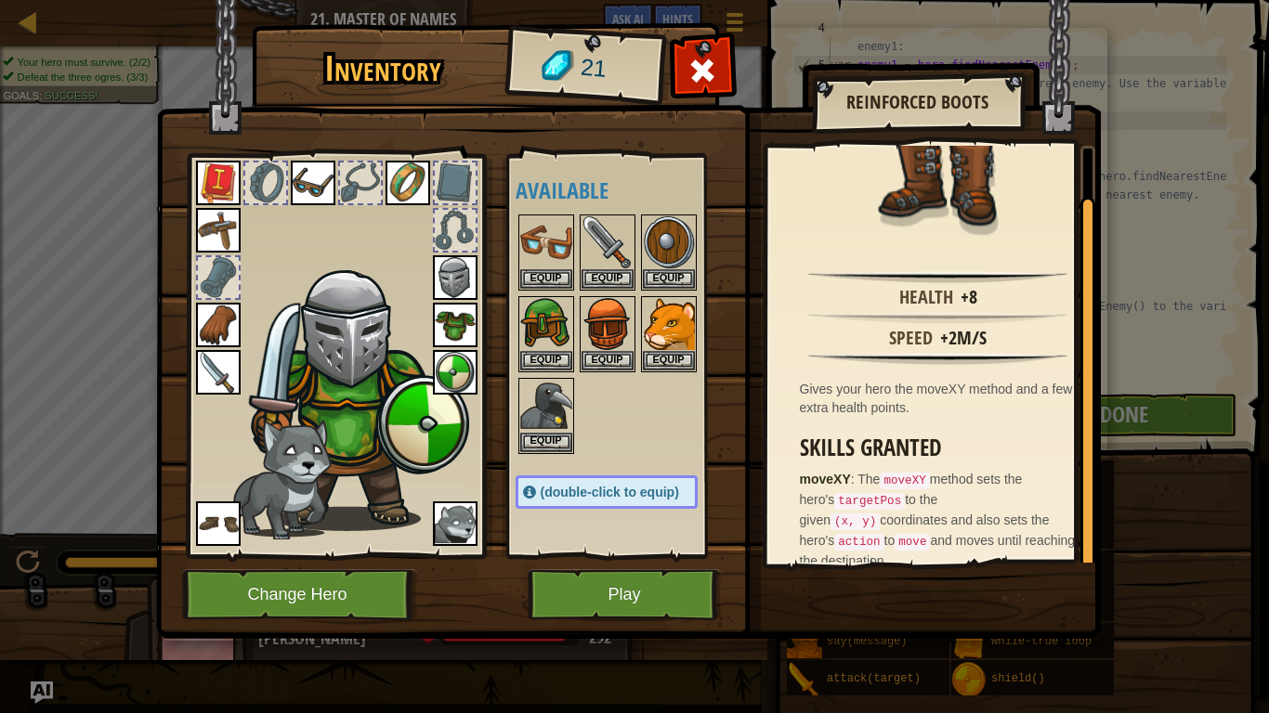
scroll to position [0, 0]
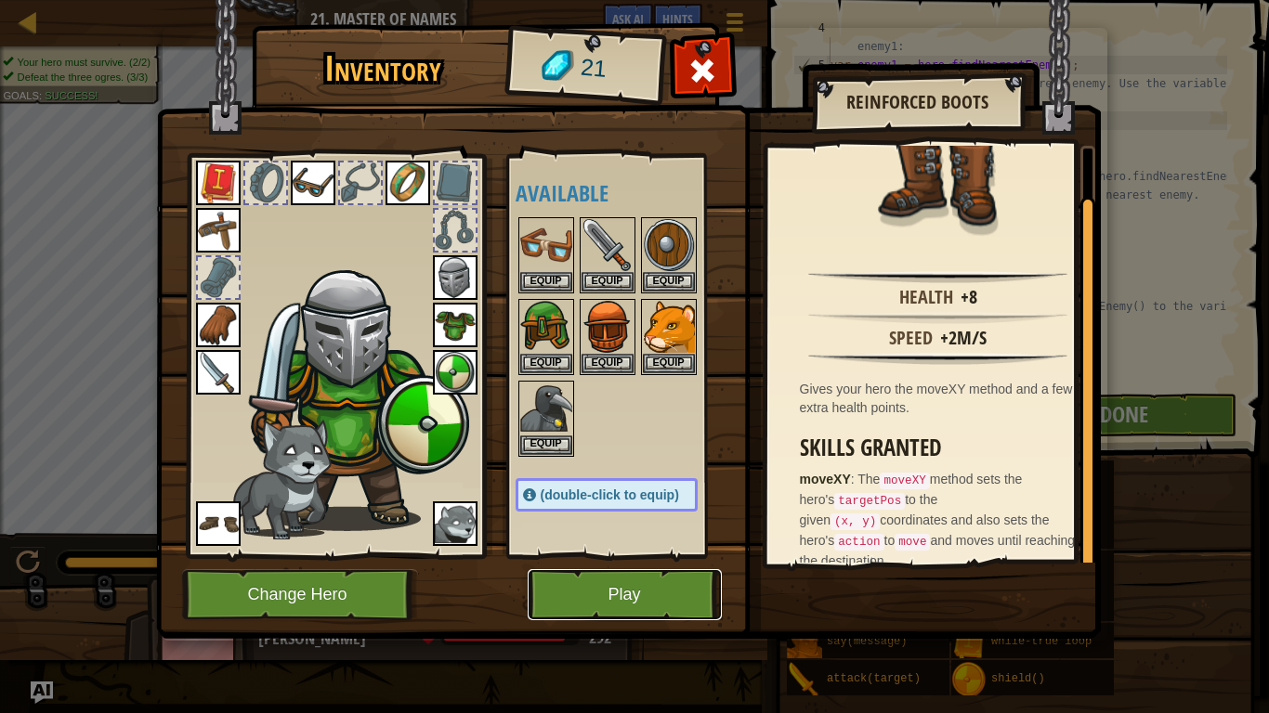
click at [624, 594] on button "Play" at bounding box center [625, 594] width 194 height 51
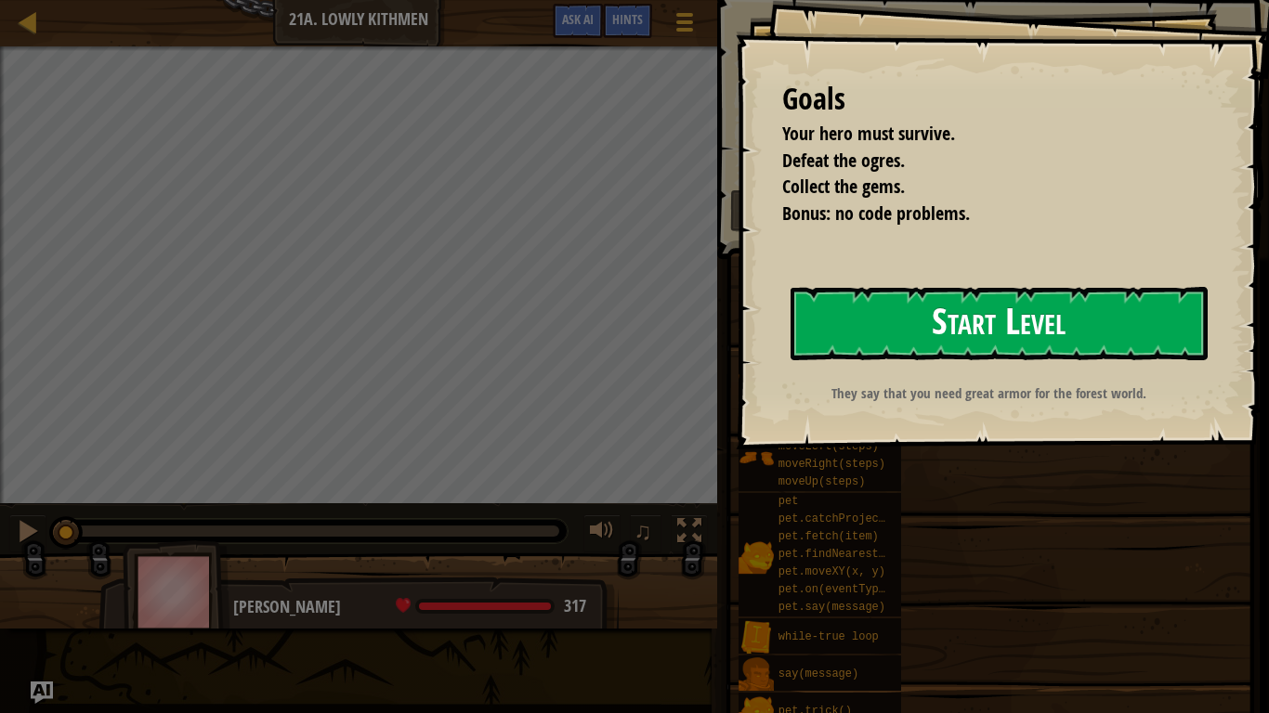
click at [916, 320] on button "Start Level" at bounding box center [998, 323] width 417 height 73
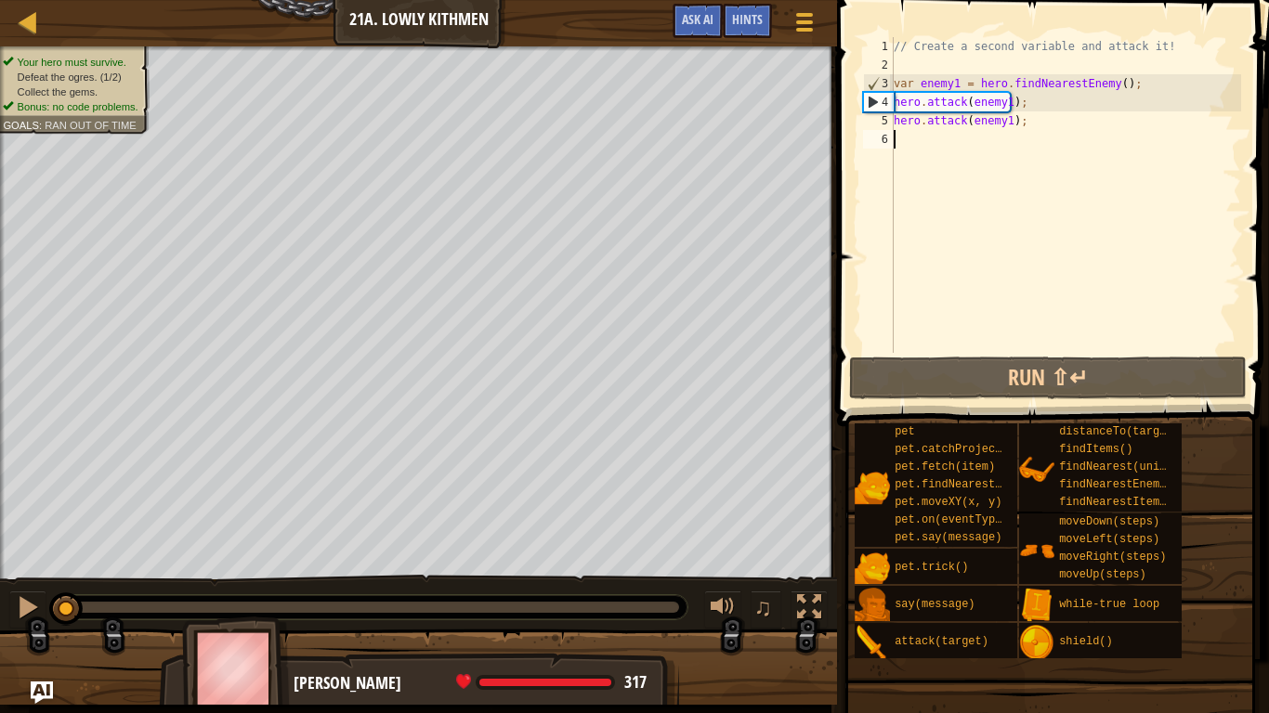
click at [960, 146] on div "// Create a second variable and attack it! var enemy1 = hero . findNearestEnemy…" at bounding box center [1065, 213] width 351 height 353
type textarea "h"
type textarea "e"
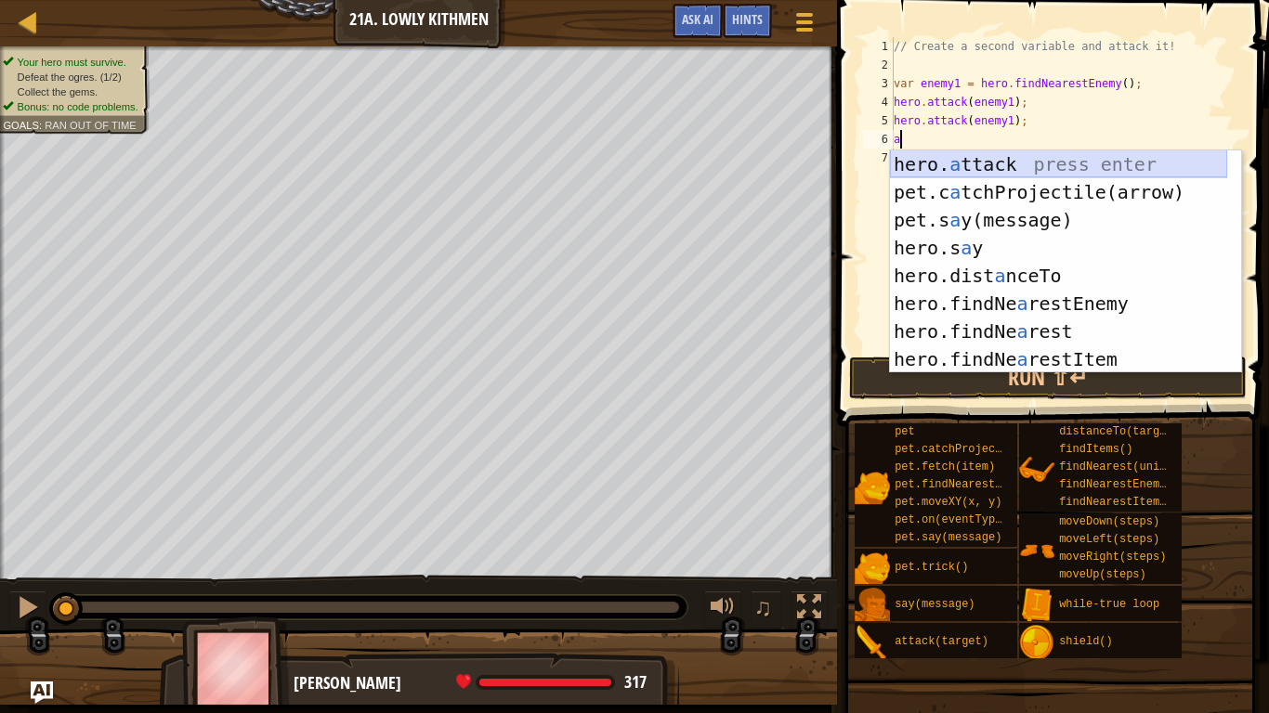
click at [957, 161] on div "hero. a ttack press enter pet.c a tchProjectile(arrow) press enter pet.s a y(me…" at bounding box center [1058, 289] width 337 height 279
type textarea "hero.attack(enemy);"
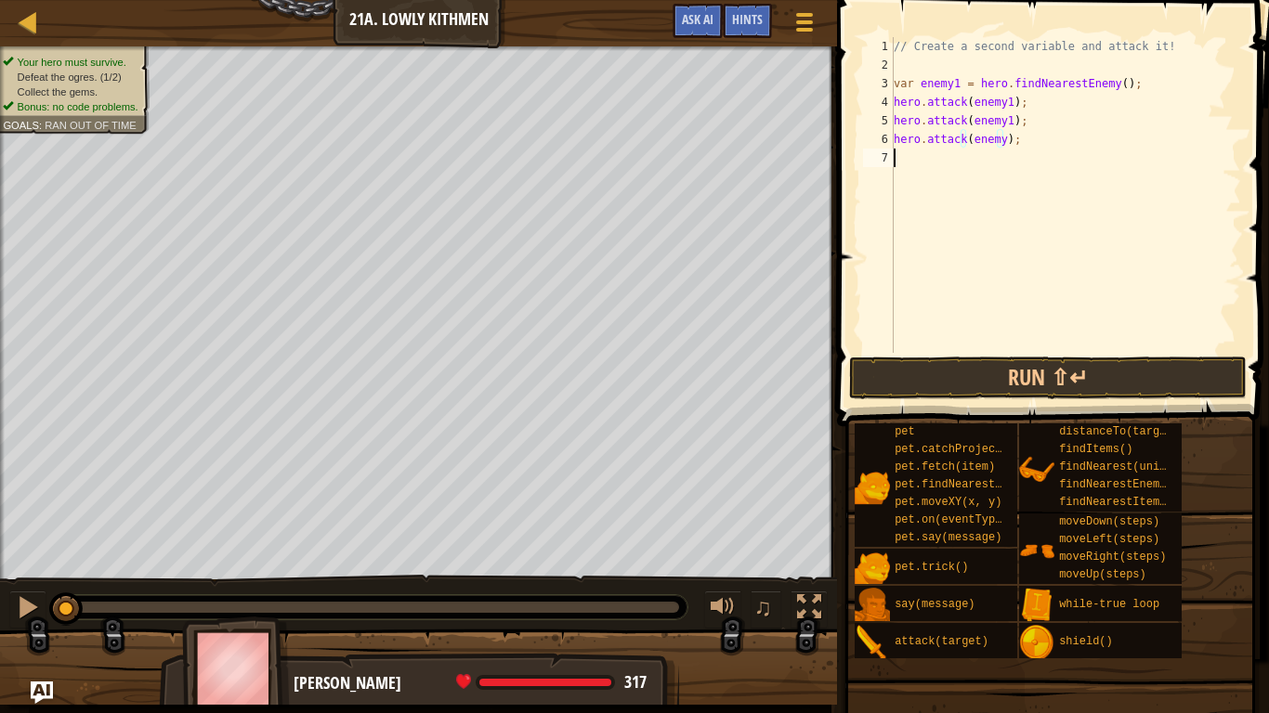
click at [1008, 176] on div "// Create a second variable and attack it! var enemy1 = hero . findNearestEnemy…" at bounding box center [1065, 213] width 351 height 353
click at [993, 139] on div "// Create a second variable and attack it! var enemy1 = hero . findNearestEnemy…" at bounding box center [1065, 213] width 351 height 353
click at [1015, 137] on div "// Create a second variable and attack it! var enemy1 = hero . findNearestEnemy…" at bounding box center [1065, 213] width 351 height 353
type textarea "h"
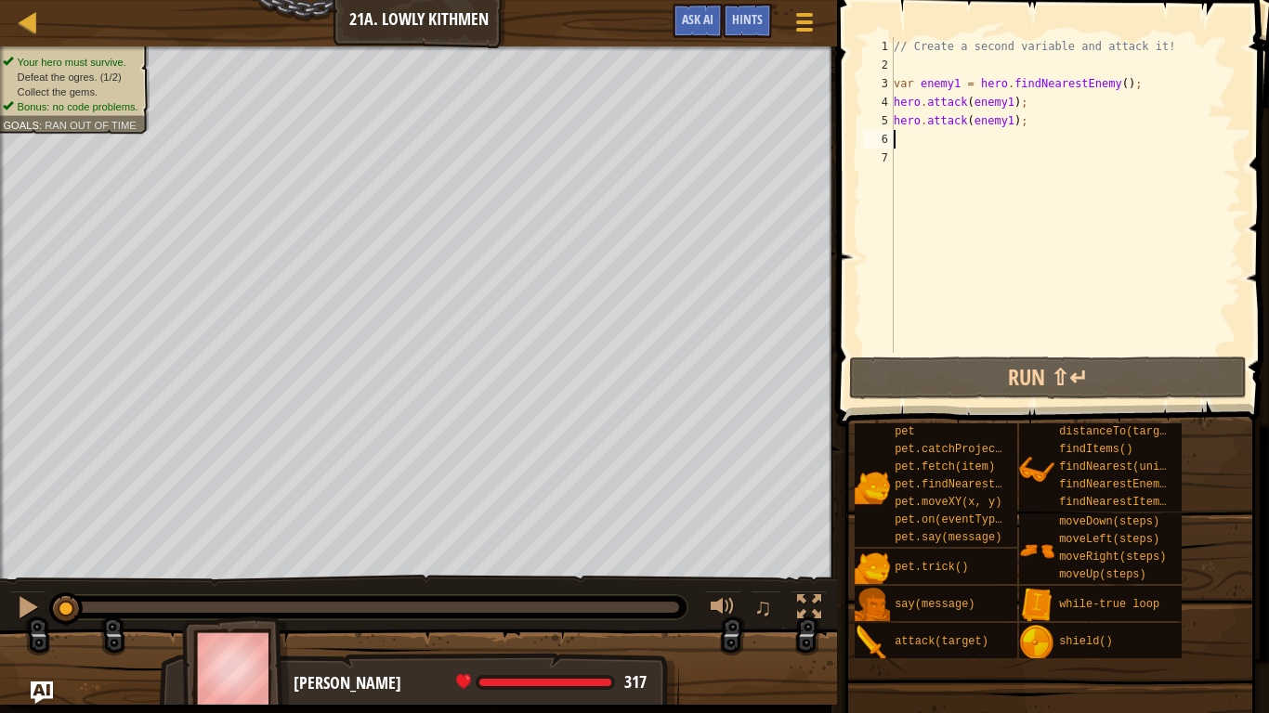
type textarea "f"
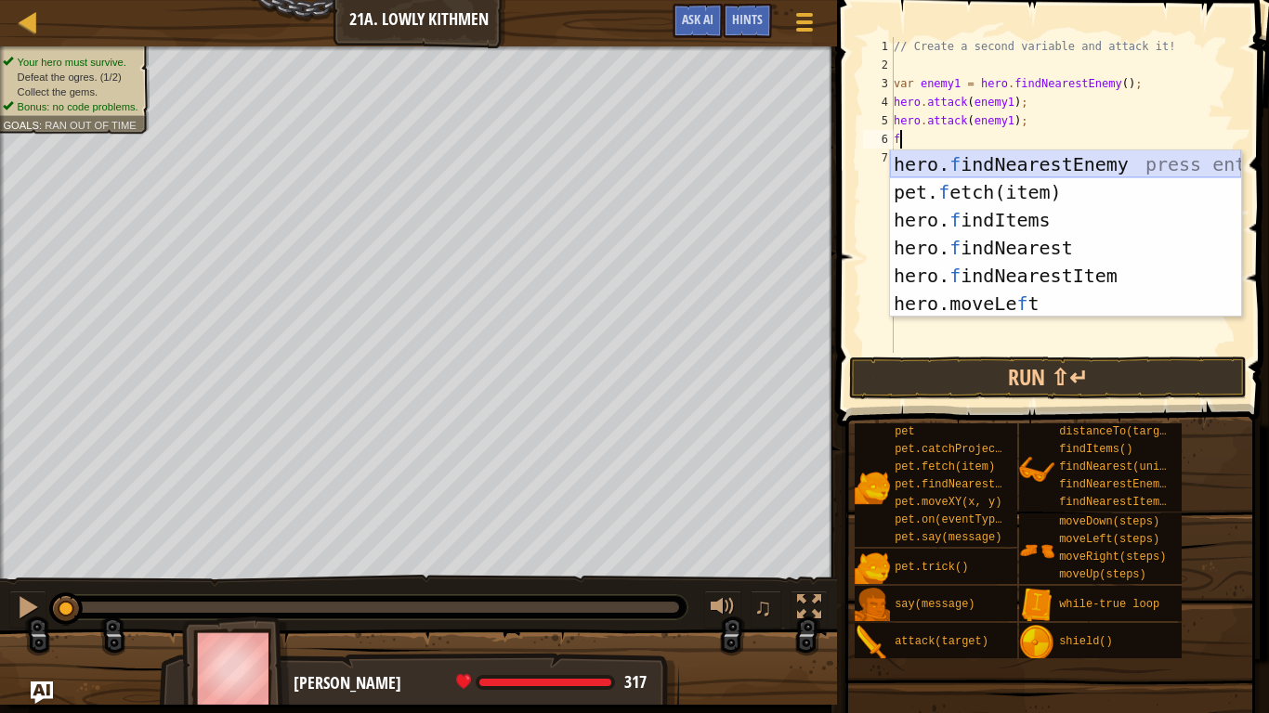
click at [1017, 160] on div "hero. f indNearestEnemy press enter pet. f etch(item) press enter hero. f indIt…" at bounding box center [1065, 261] width 351 height 223
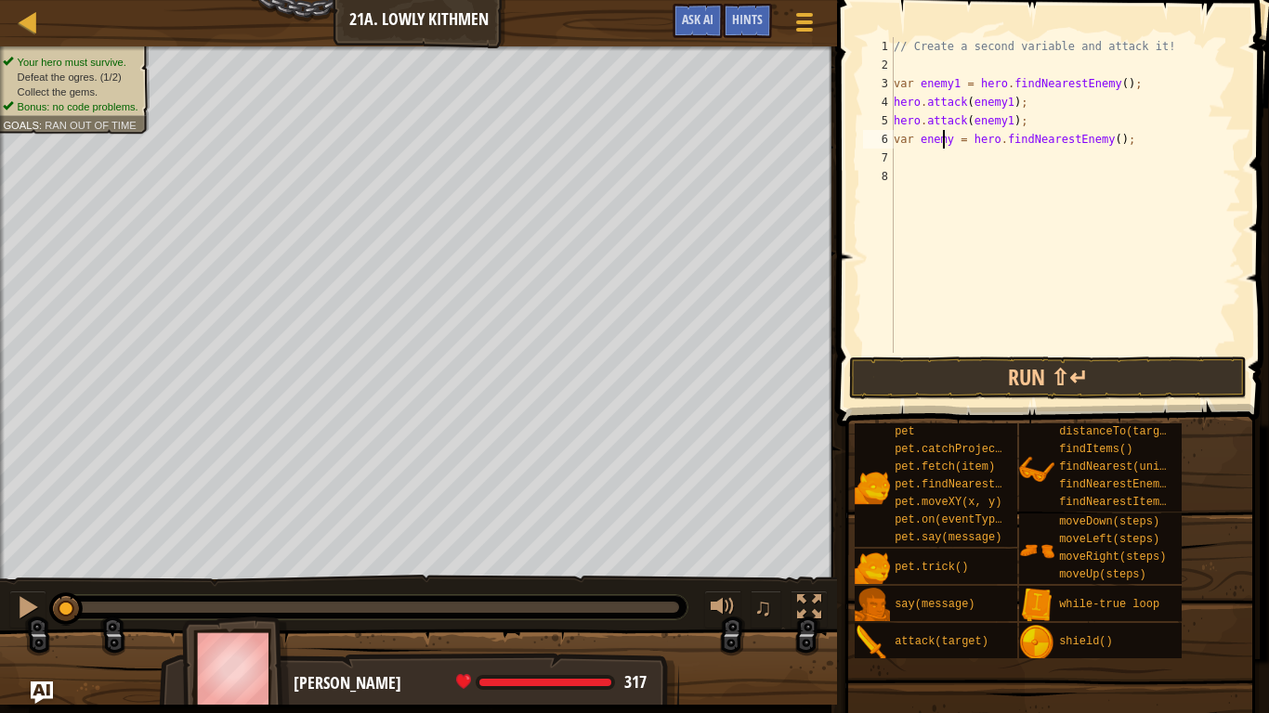
click at [944, 137] on div "// Create a second variable and attack it! var enemy1 = hero . findNearestEnemy…" at bounding box center [1065, 213] width 351 height 353
click at [946, 137] on div "// Create a second variable and attack it! var enemy1 = hero . findNearestEnemy…" at bounding box center [1065, 213] width 351 height 353
click at [946, 138] on div "// Create a second variable and attack it! var enemy1 = hero . findNearestEnemy…" at bounding box center [1065, 213] width 351 height 353
click at [946, 138] on div "// Create a second variable and attack it! var enemy1 = hero . findNearestEnemy…" at bounding box center [1065, 195] width 351 height 316
type textarea "var enemy2 = hero.findNearestEnemy();"
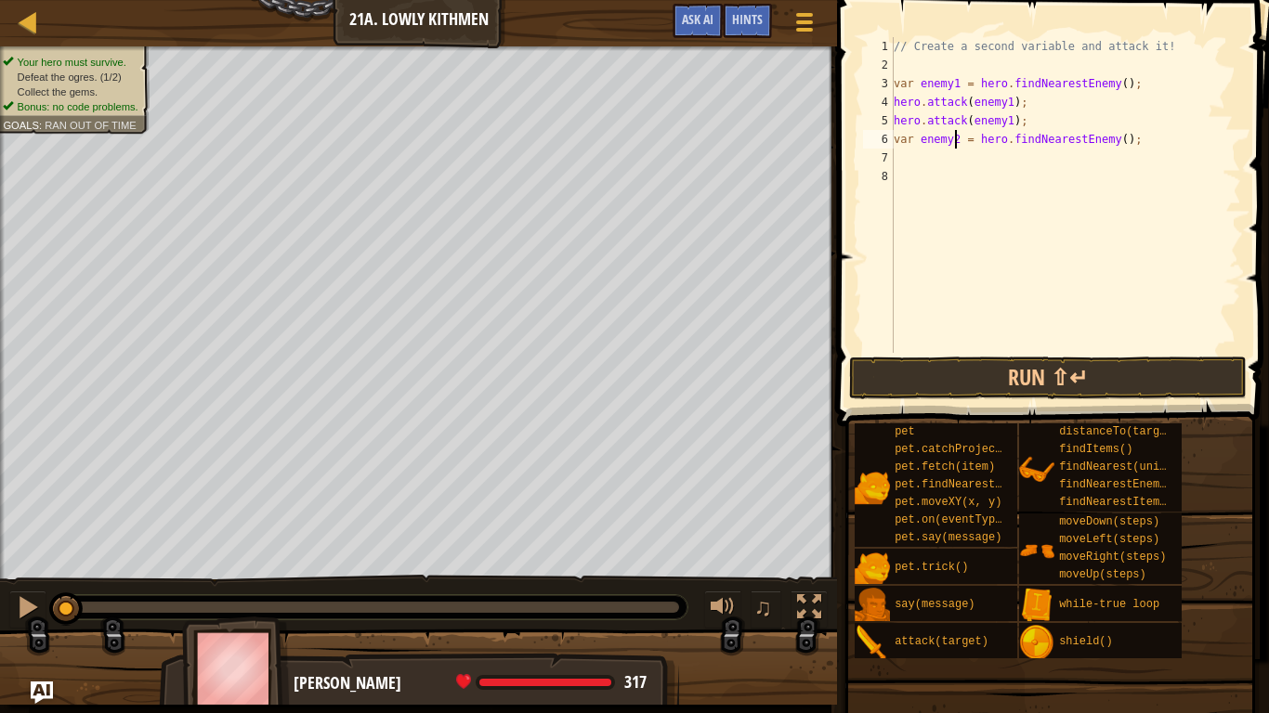
scroll to position [8, 5]
click at [990, 179] on div "// Create a second variable and attack it! var enemy1 = hero . findNearestEnemy…" at bounding box center [1065, 213] width 351 height 353
click at [944, 168] on div "// Create a second variable and attack it! var enemy1 = hero . findNearestEnemy…" at bounding box center [1065, 213] width 351 height 353
click at [933, 154] on div "// Create a second variable and attack it! var enemy1 = hero . findNearestEnemy…" at bounding box center [1065, 213] width 351 height 353
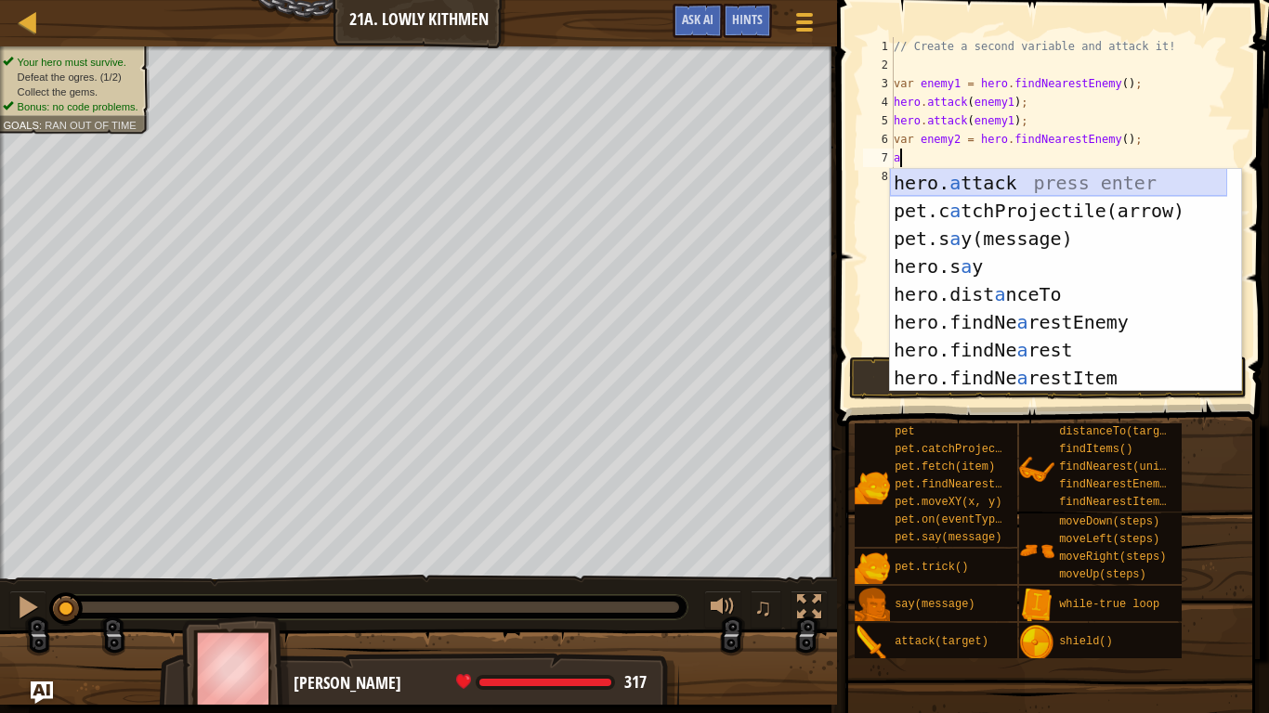
click at [932, 183] on div "hero. a ttack press enter pet.c a tchProjectile(arrow) press enter pet.s a y(me…" at bounding box center [1058, 308] width 337 height 279
type textarea "hero.attack(enemy);"
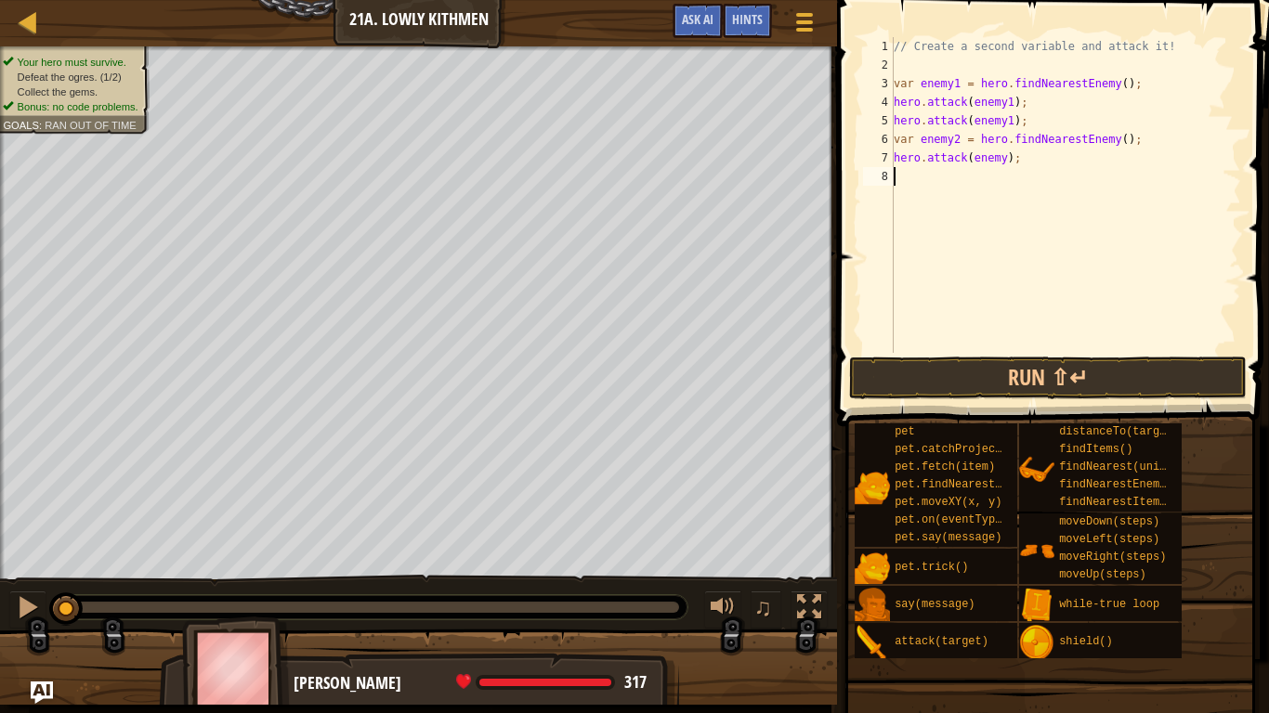
click at [997, 200] on div "// Create a second variable and attack it! var enemy1 = hero . findNearestEnemy…" at bounding box center [1065, 213] width 351 height 353
click at [996, 162] on div "// Create a second variable and attack it! var enemy1 = hero . findNearestEnemy…" at bounding box center [1065, 213] width 351 height 353
drag, startPoint x: 887, startPoint y: 163, endPoint x: 911, endPoint y: 164, distance: 24.2
click at [911, 164] on div "hero.attack(enemy2); 1 2 3 4 5 6 7 8 // Create a second variable and attack it!…" at bounding box center [1050, 195] width 382 height 316
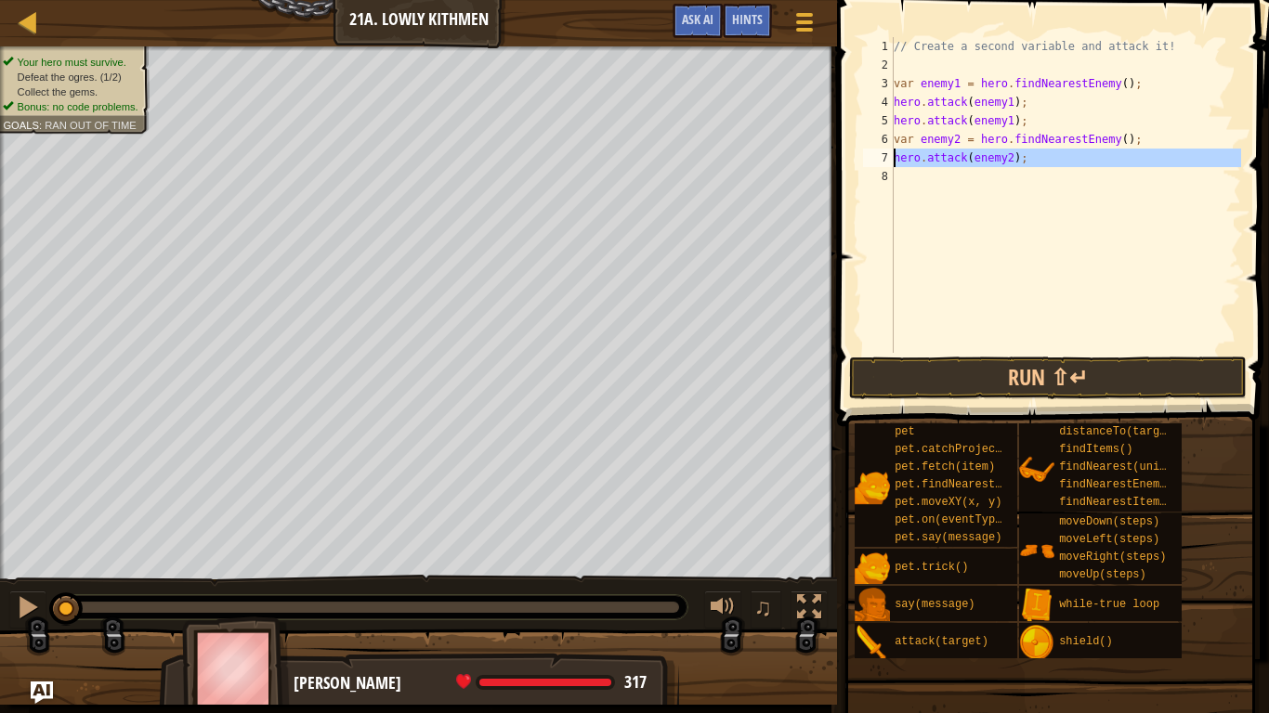
type textarea "hero.attack(enemy2);"
click at [920, 184] on div "// Create a second variable and attack it! var enemy1 = hero . findNearestEnemy…" at bounding box center [1065, 195] width 351 height 316
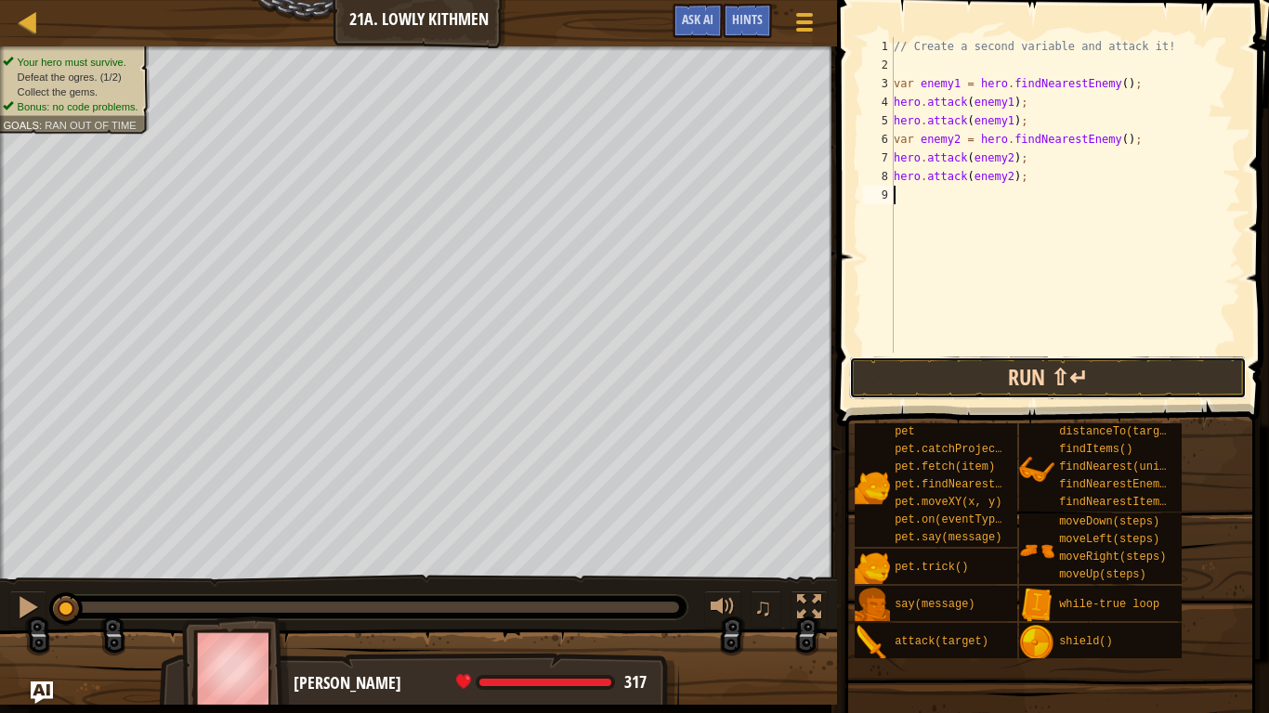
click at [951, 384] on button "Run ⇧↵" at bounding box center [1048, 378] width 398 height 43
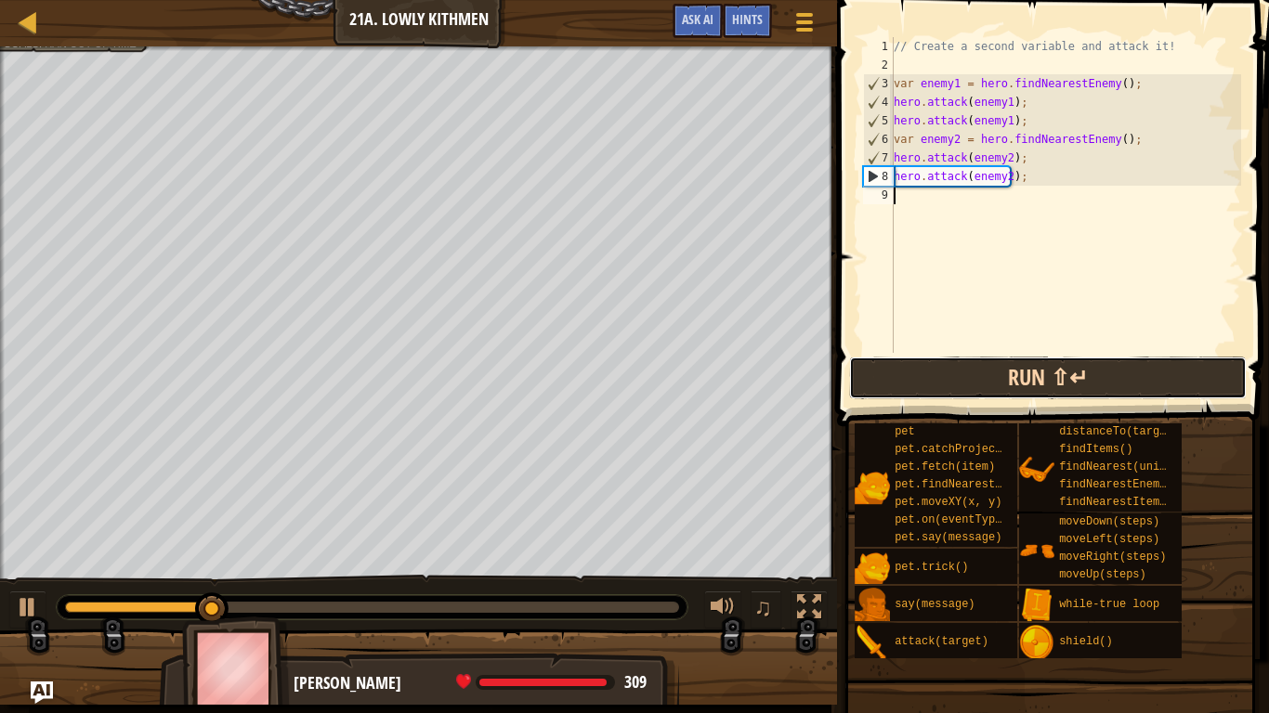
click at [951, 384] on button "Run ⇧↵" at bounding box center [1048, 378] width 398 height 43
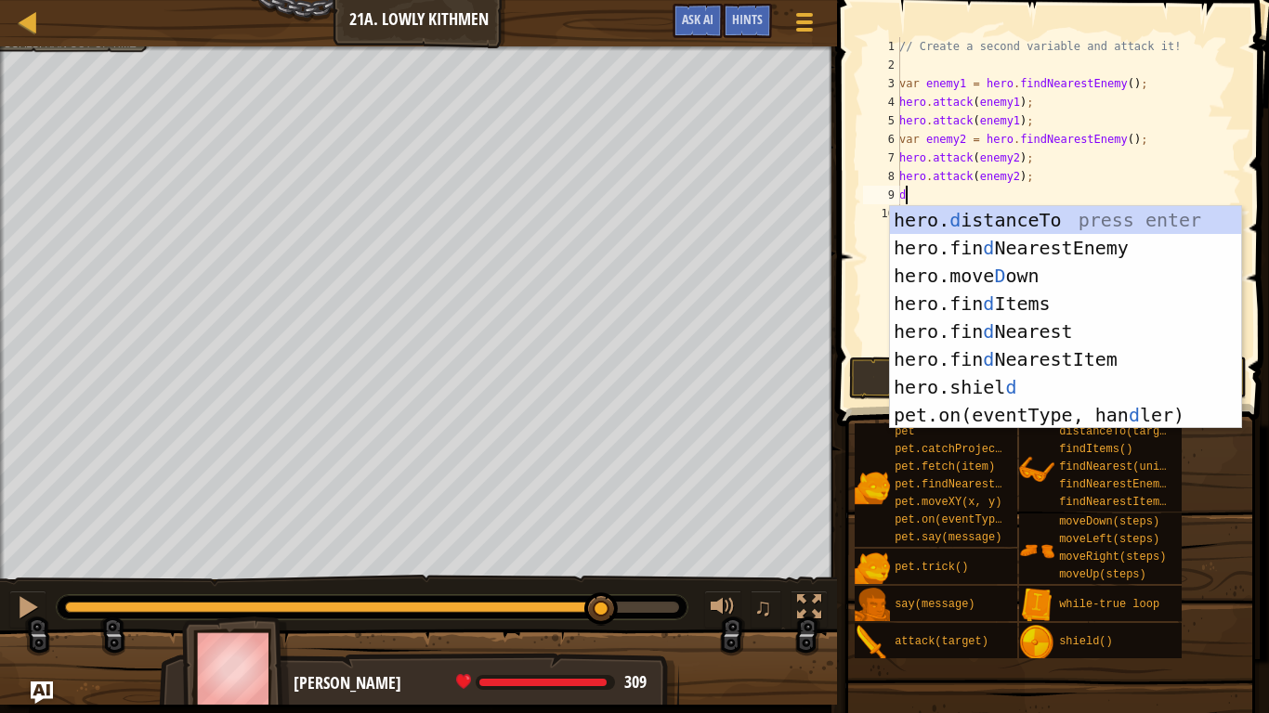
type textarea "do"
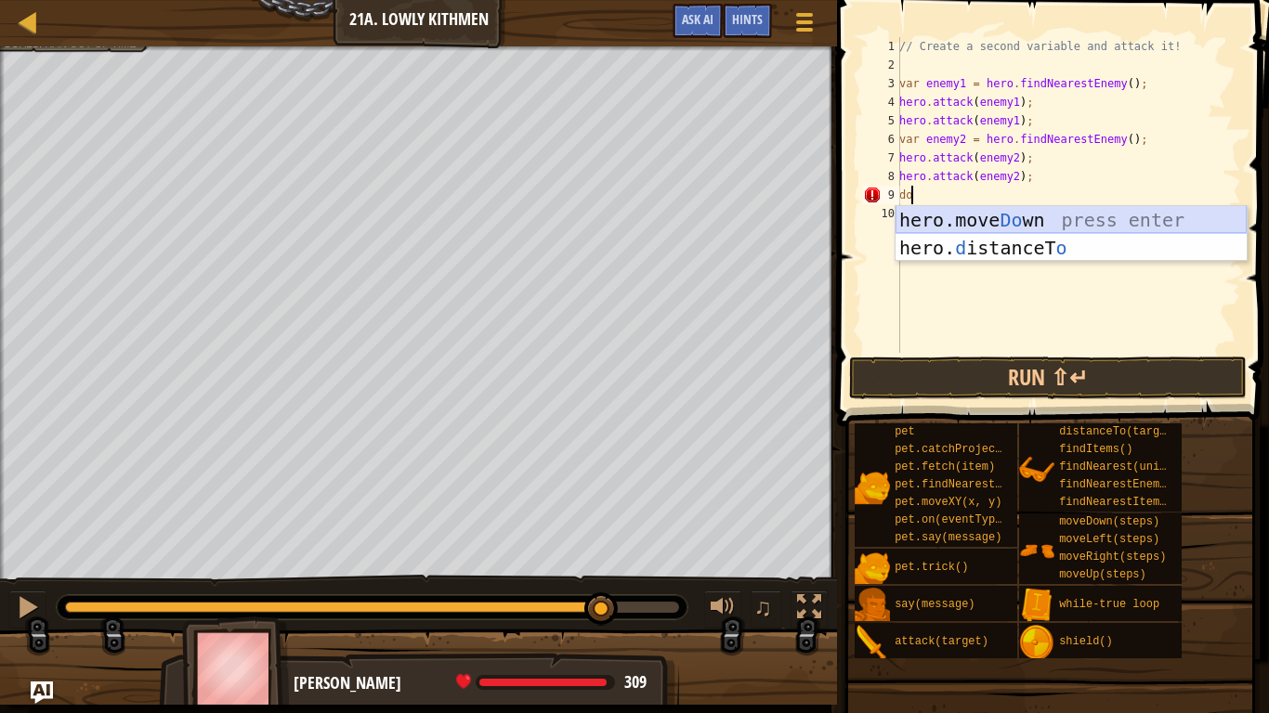
click at [1005, 226] on div "hero.move Do wn press enter hero. d istanceT o press enter" at bounding box center [1070, 261] width 351 height 111
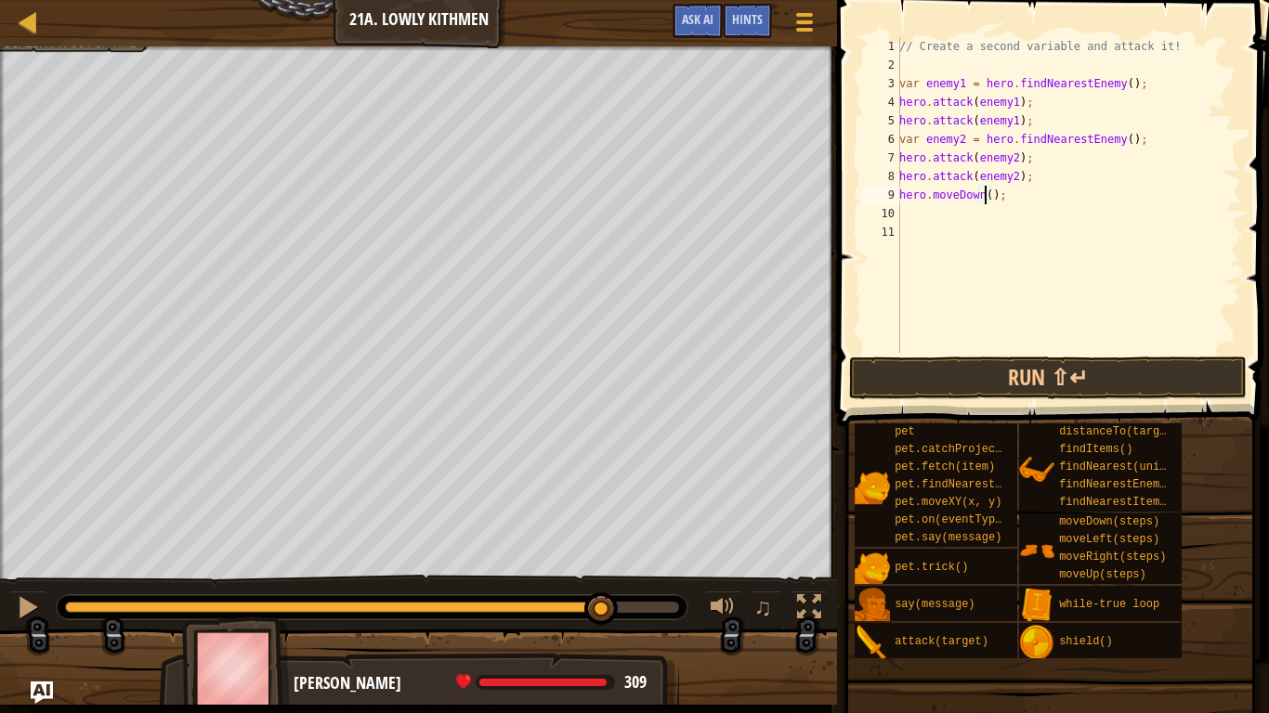
click at [985, 194] on div "// Create a second variable and attack it! var enemy1 = hero . findNearestEnemy…" at bounding box center [1068, 213] width 346 height 353
type textarea "hero.moveDown(1);"
click at [949, 213] on div "// Create a second variable and attack it! var enemy1 = hero . findNearestEnemy…" at bounding box center [1068, 213] width 346 height 353
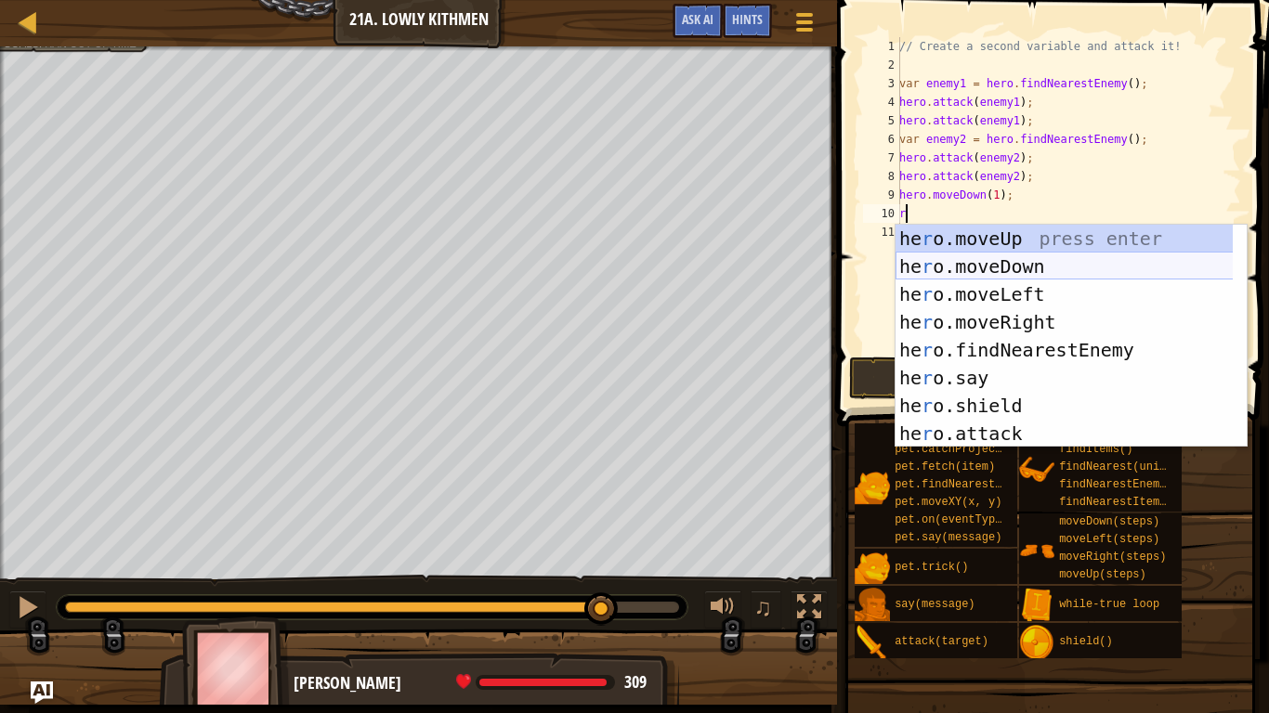
type textarea "ri"
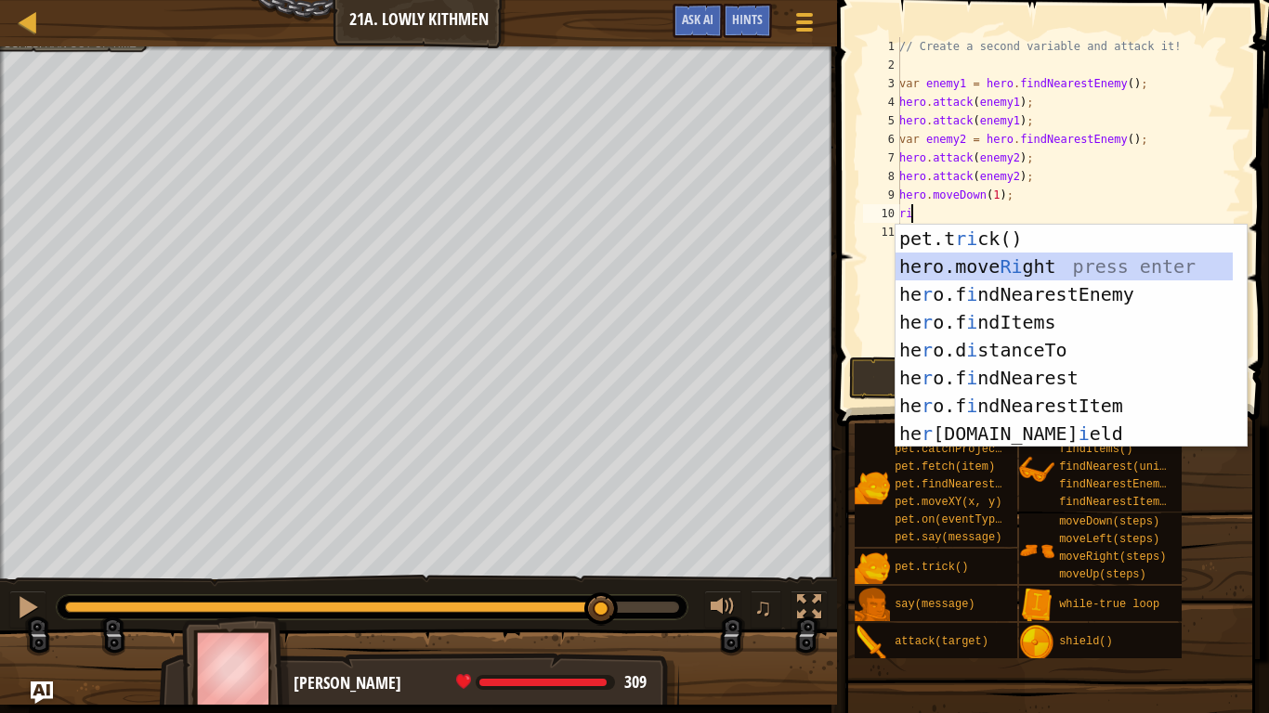
click at [964, 273] on div "pet.t ri ck() press enter hero.move Ri ght press enter he r o.f i ndNearestEnem…" at bounding box center [1063, 364] width 337 height 279
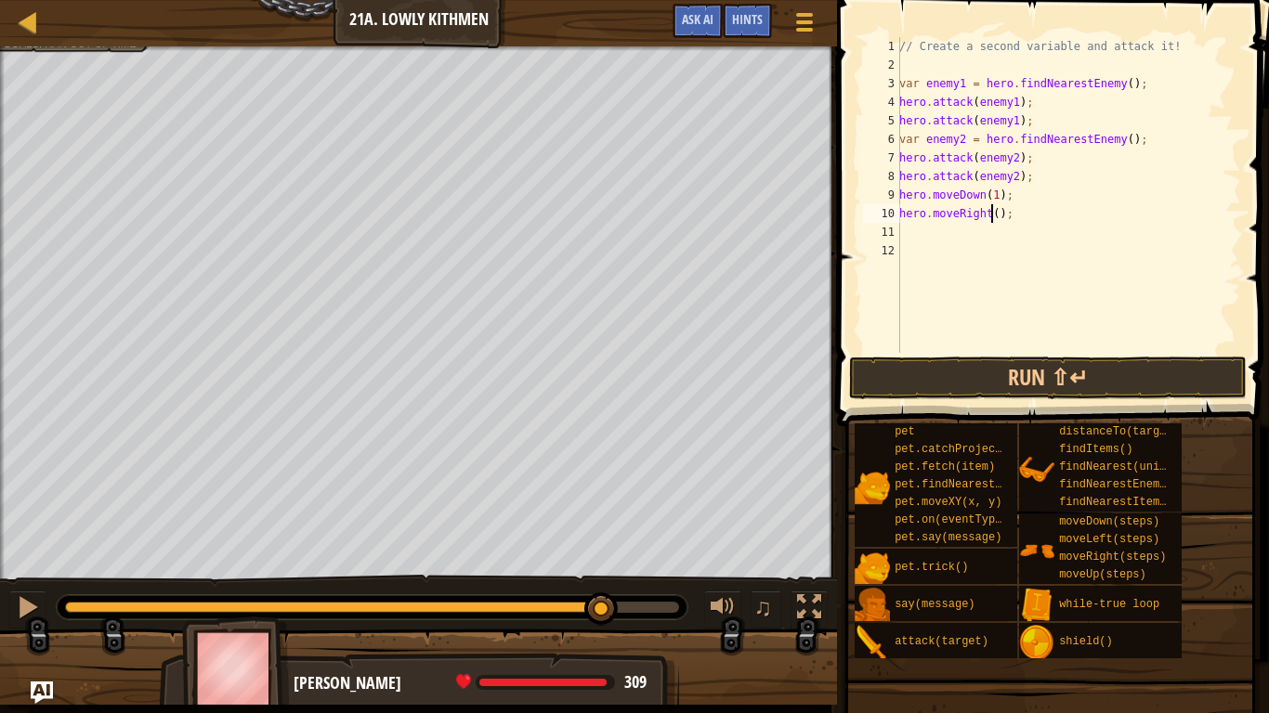
click at [988, 216] on div "// Create a second variable and attack it! var enemy1 = hero . findNearestEnemy…" at bounding box center [1068, 213] width 346 height 353
type textarea "hero.moveRight(2);"
click at [1086, 376] on button "Run ⇧↵" at bounding box center [1048, 378] width 398 height 43
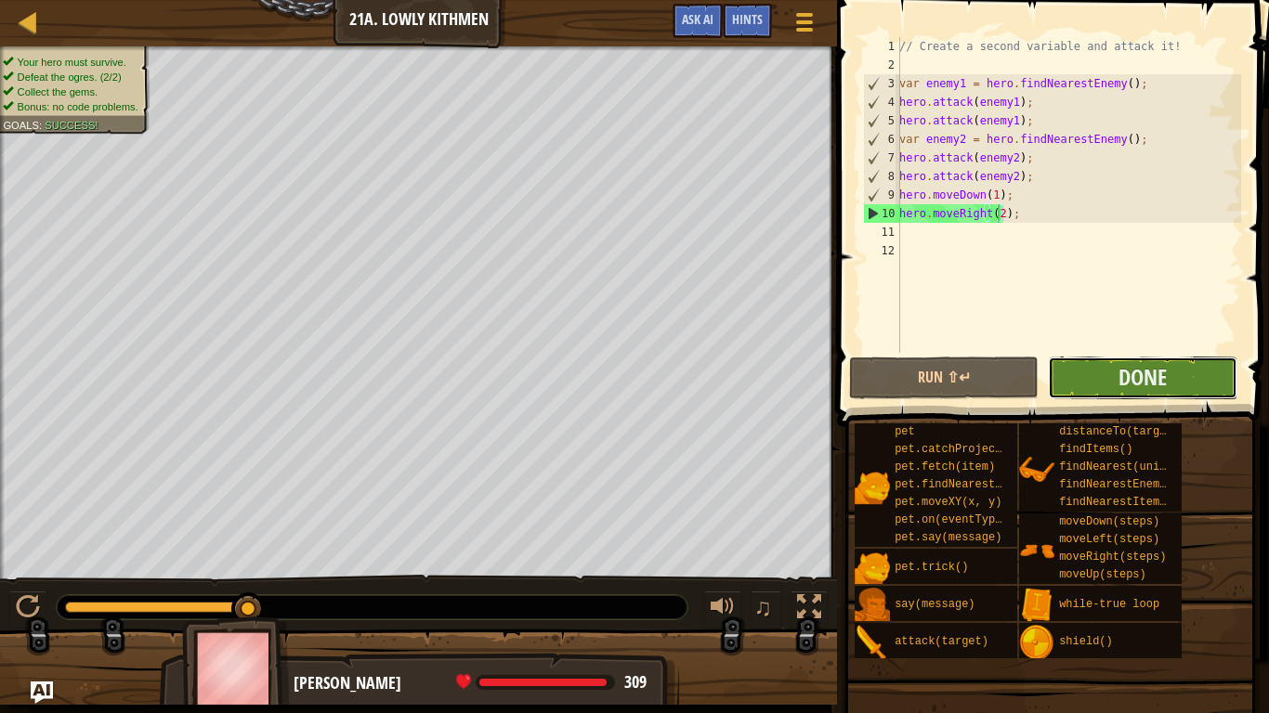
click at [1179, 387] on button "Done" at bounding box center [1142, 378] width 189 height 43
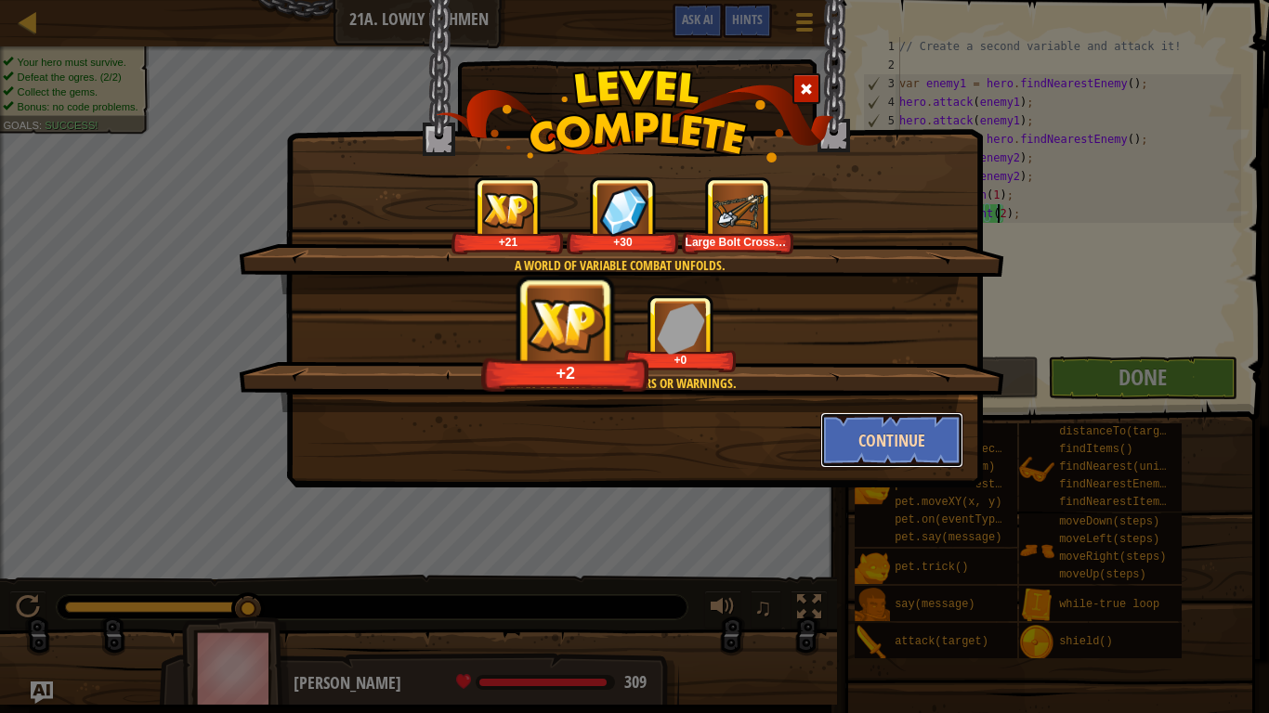
click at [869, 441] on button "Continue" at bounding box center [892, 440] width 144 height 56
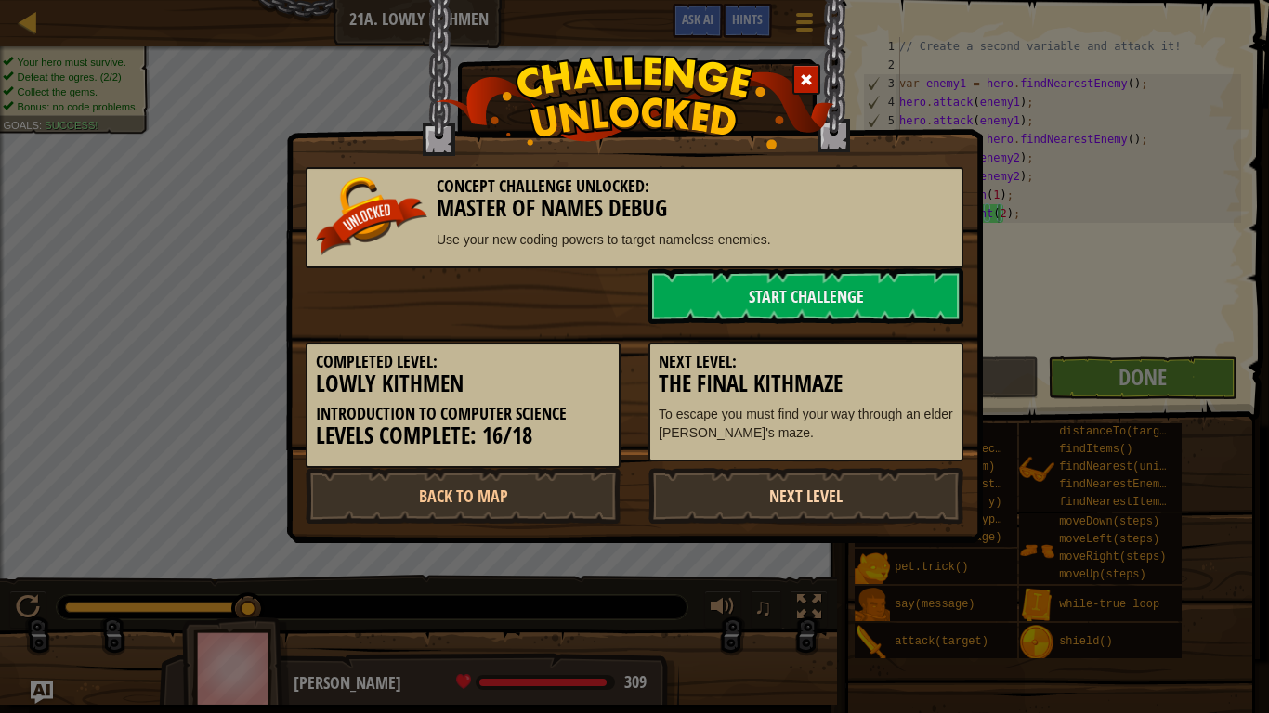
click at [750, 484] on link "Next Level" at bounding box center [805, 496] width 315 height 56
click at [750, 499] on link "Next Level" at bounding box center [805, 496] width 315 height 56
click at [749, 498] on link "Next Level" at bounding box center [805, 496] width 315 height 56
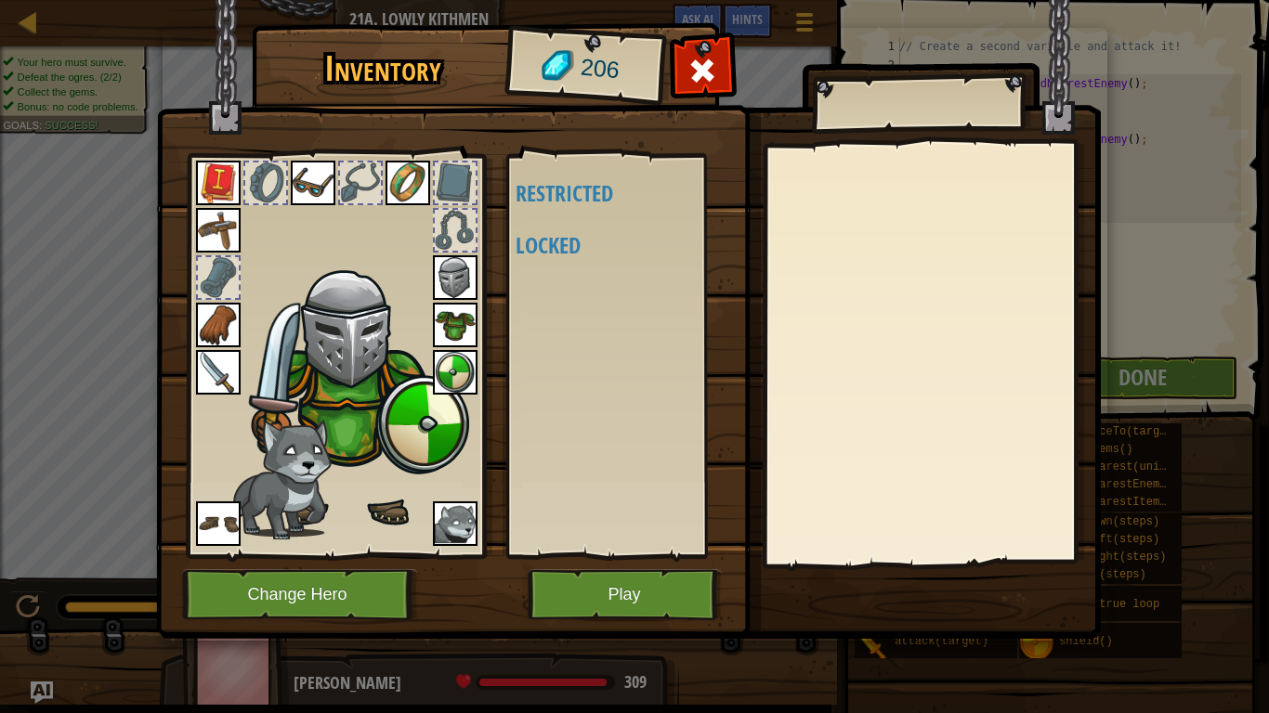
click at [749, 498] on img at bounding box center [628, 302] width 945 height 674
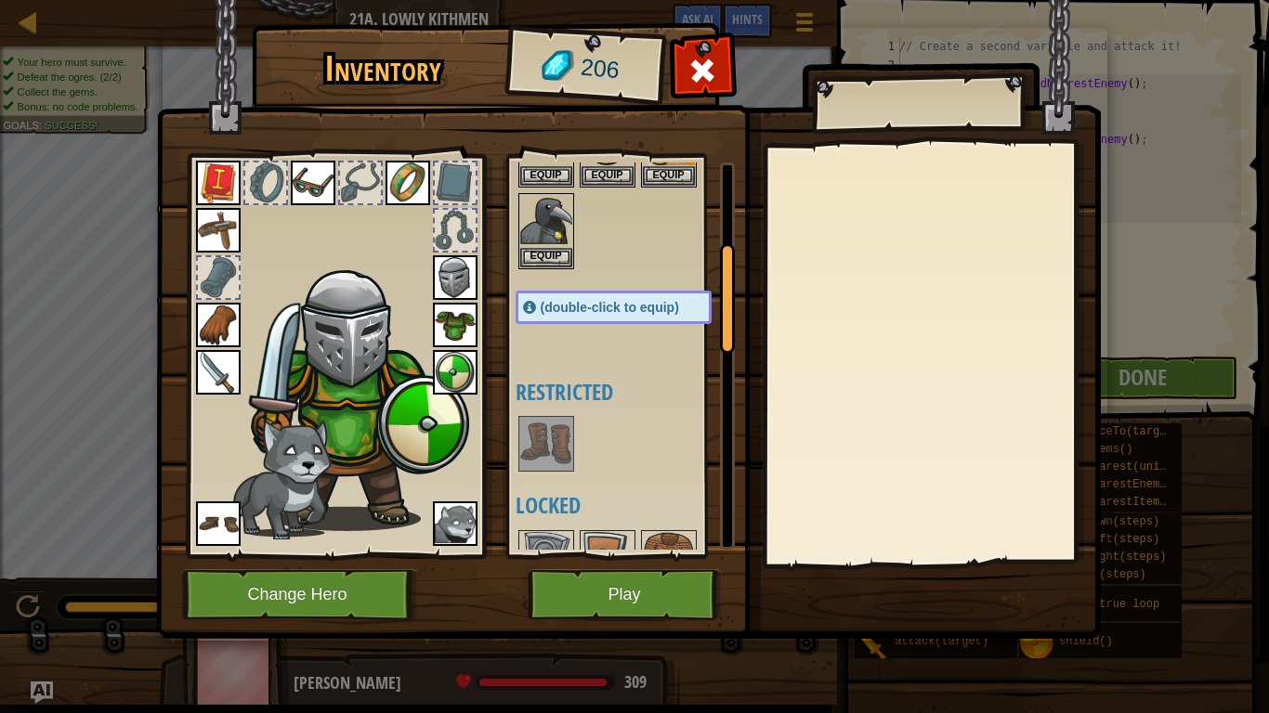
scroll to position [186, 0]
click at [526, 446] on img at bounding box center [546, 446] width 52 height 52
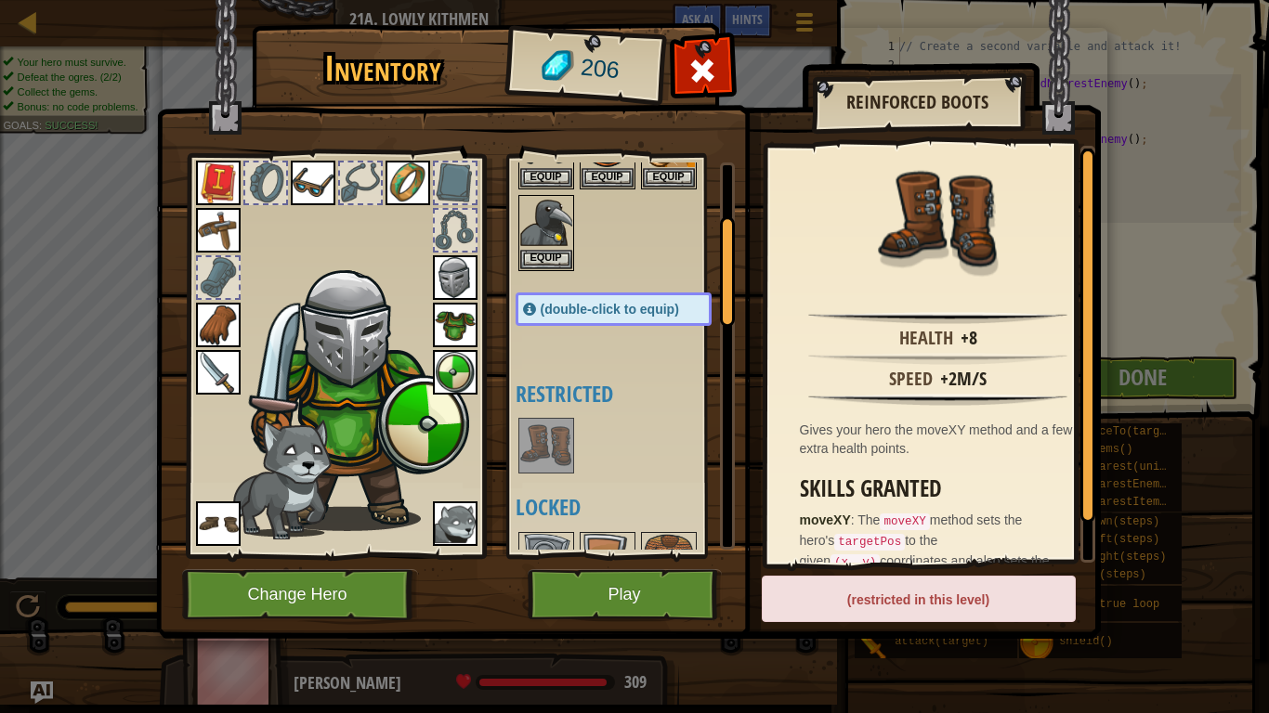
click at [552, 450] on img at bounding box center [546, 446] width 52 height 52
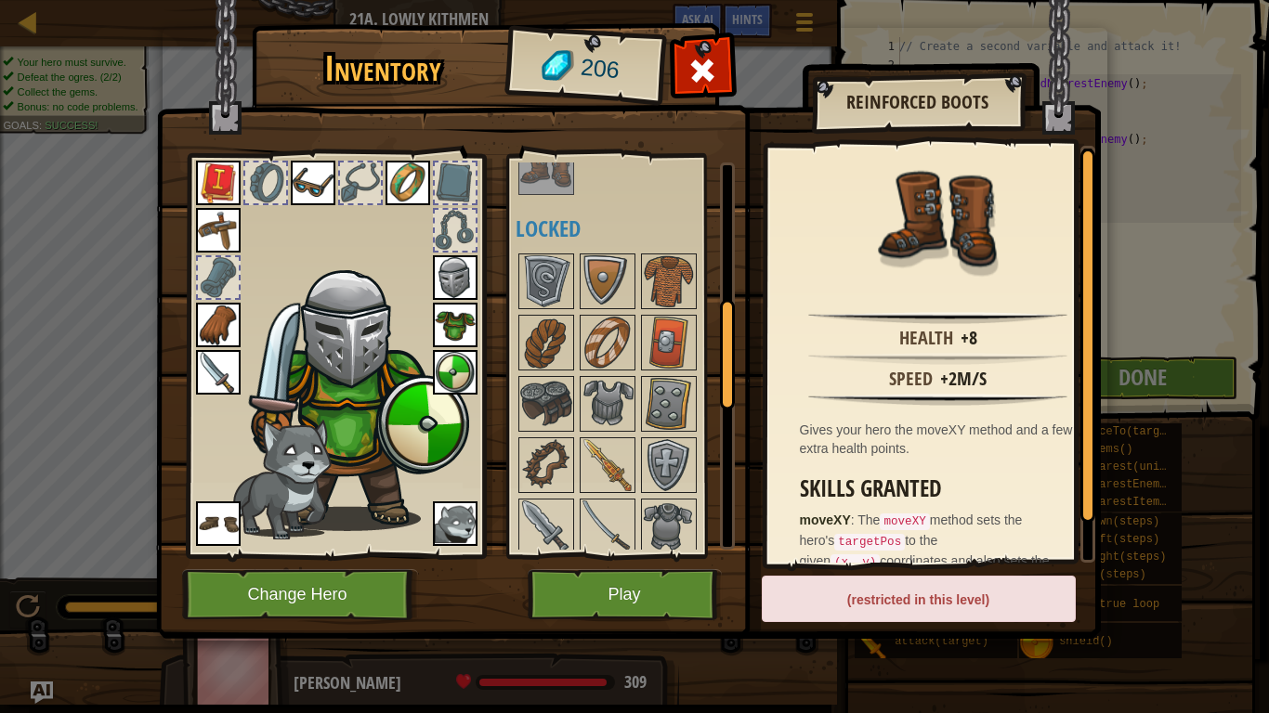
scroll to position [650, 0]
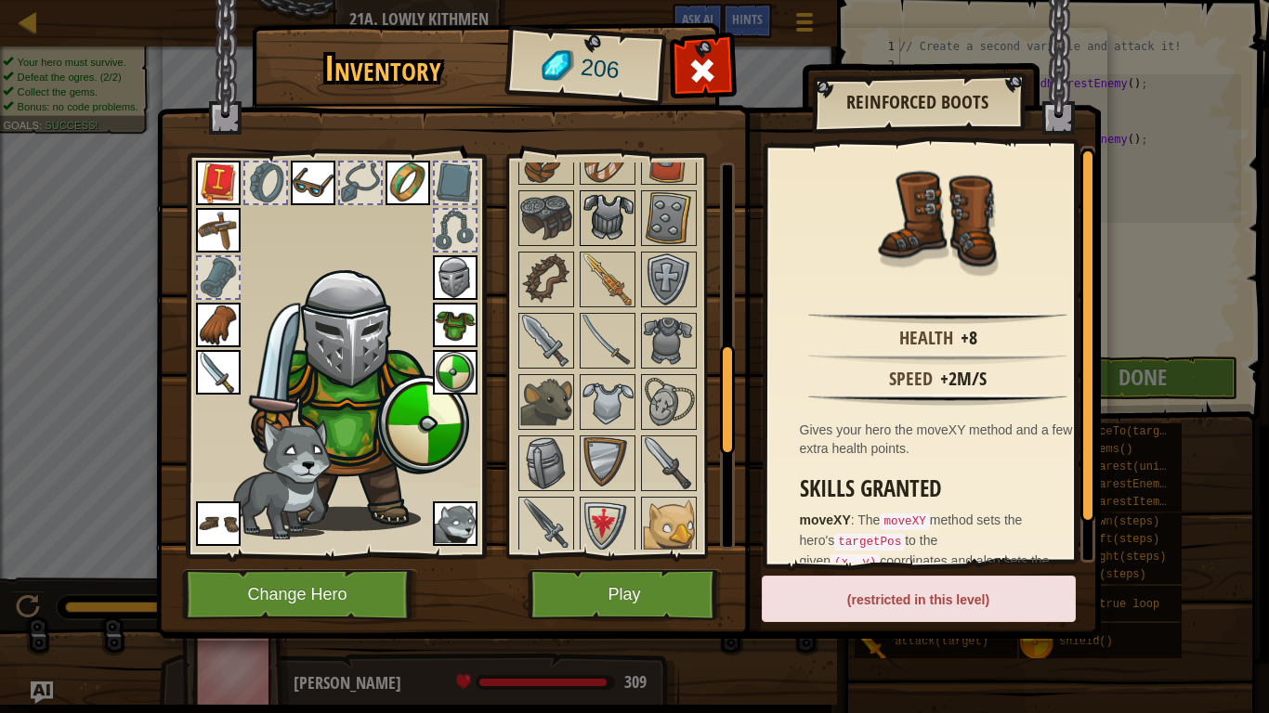
click at [614, 203] on img at bounding box center [607, 218] width 52 height 52
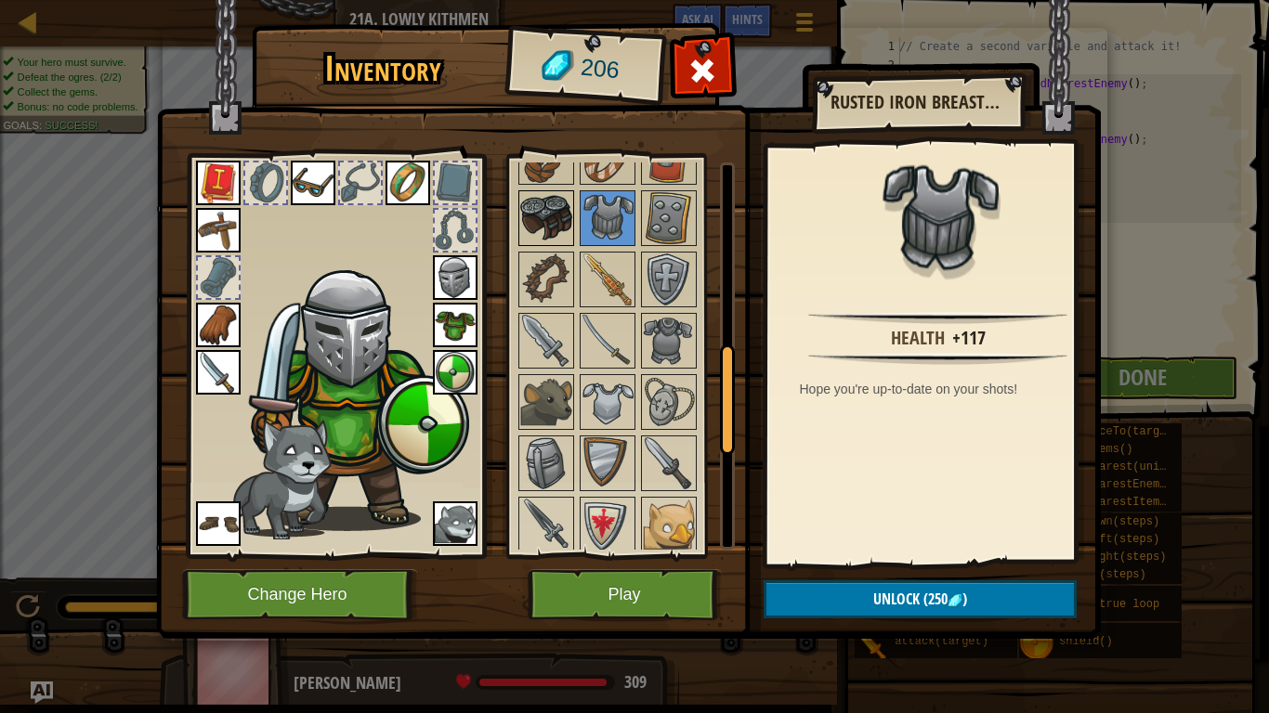
click at [551, 229] on img at bounding box center [546, 218] width 52 height 52
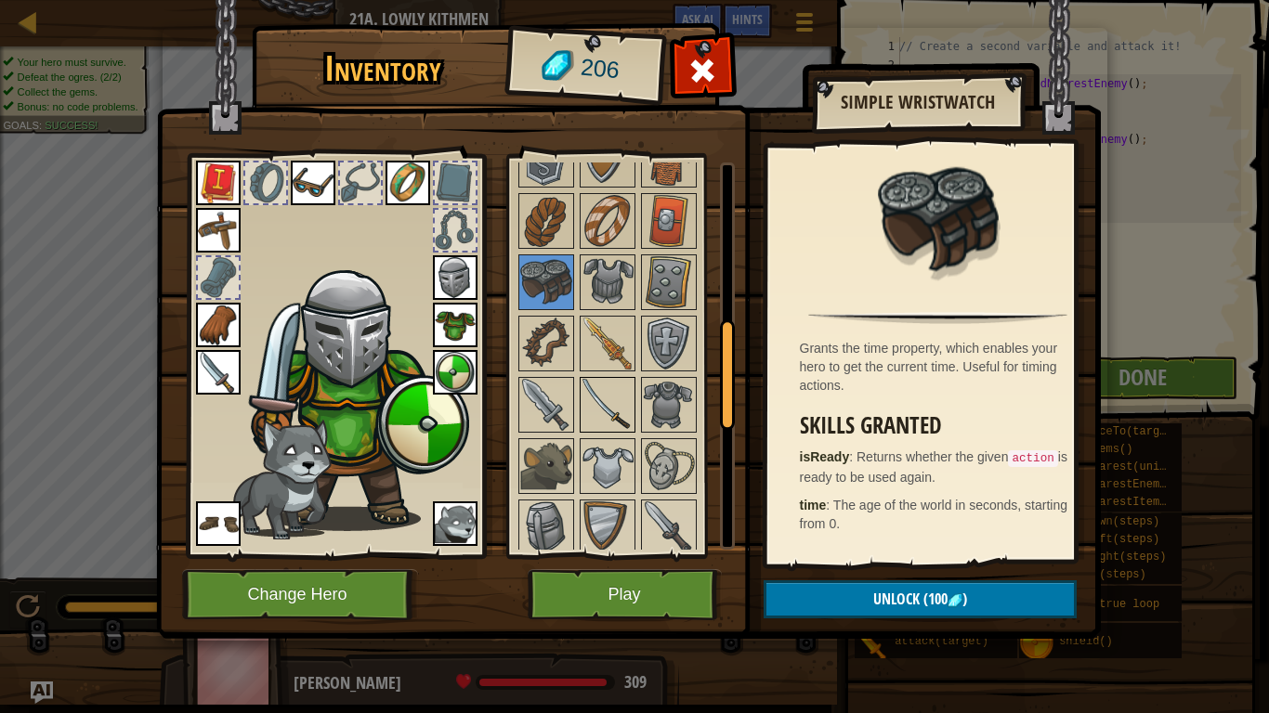
scroll to position [557, 0]
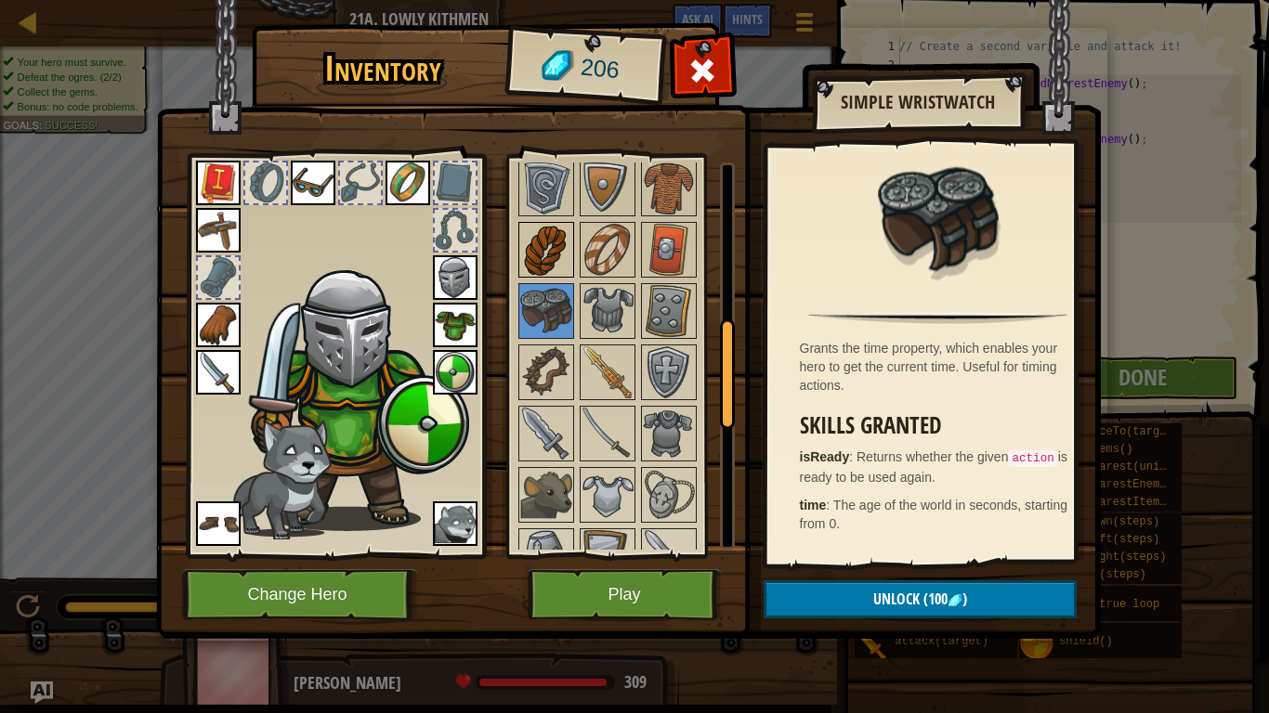
click at [543, 254] on img at bounding box center [546, 250] width 52 height 52
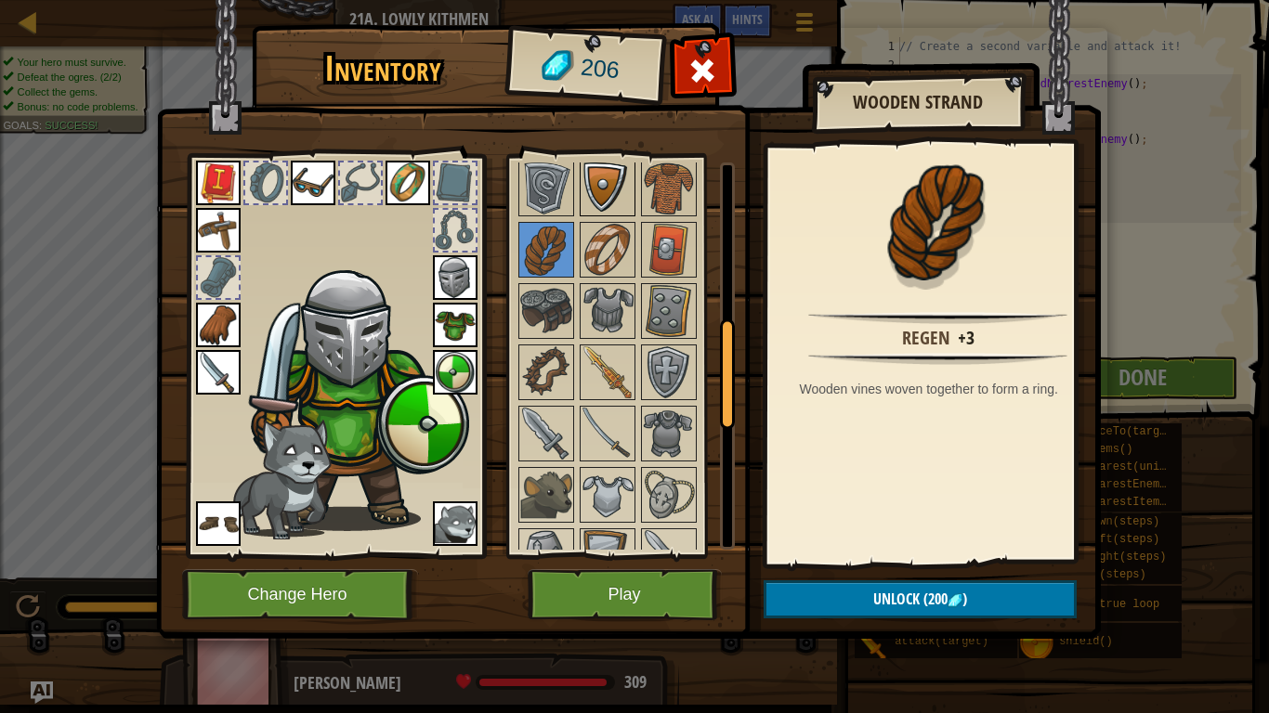
click at [588, 187] on img at bounding box center [607, 189] width 52 height 52
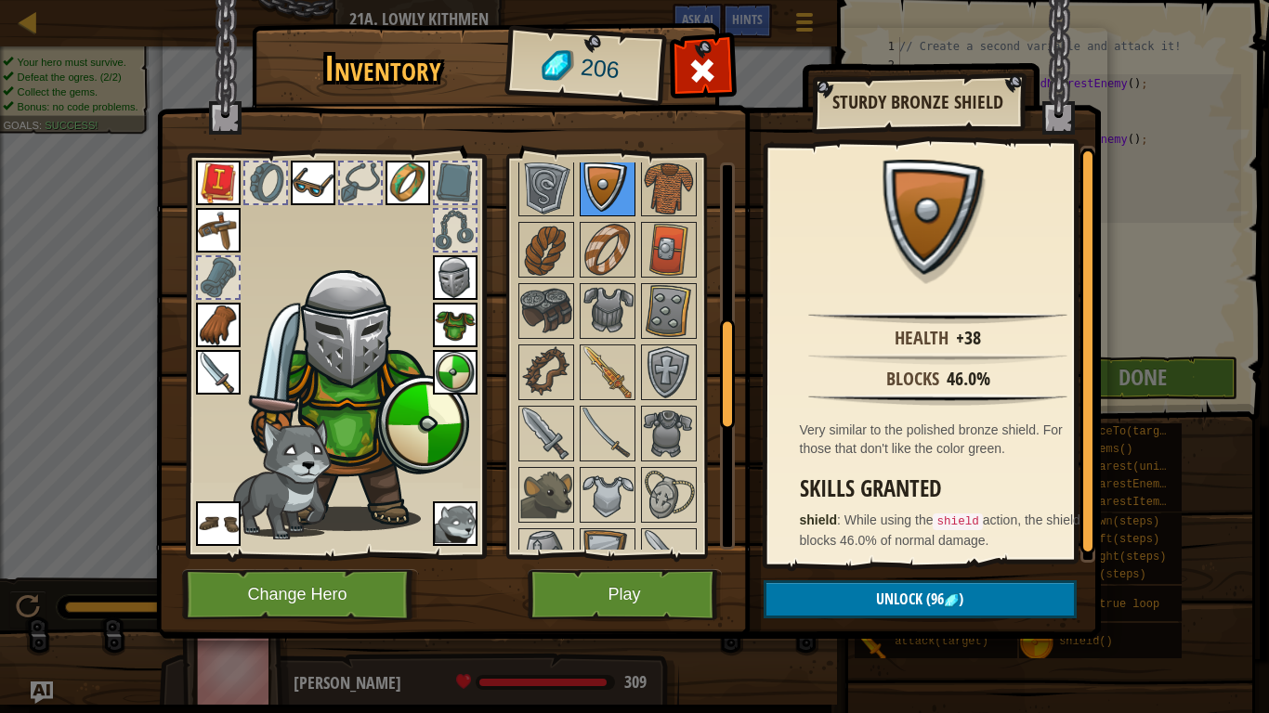
click at [626, 201] on img at bounding box center [607, 189] width 52 height 52
click at [593, 248] on img at bounding box center [607, 250] width 52 height 52
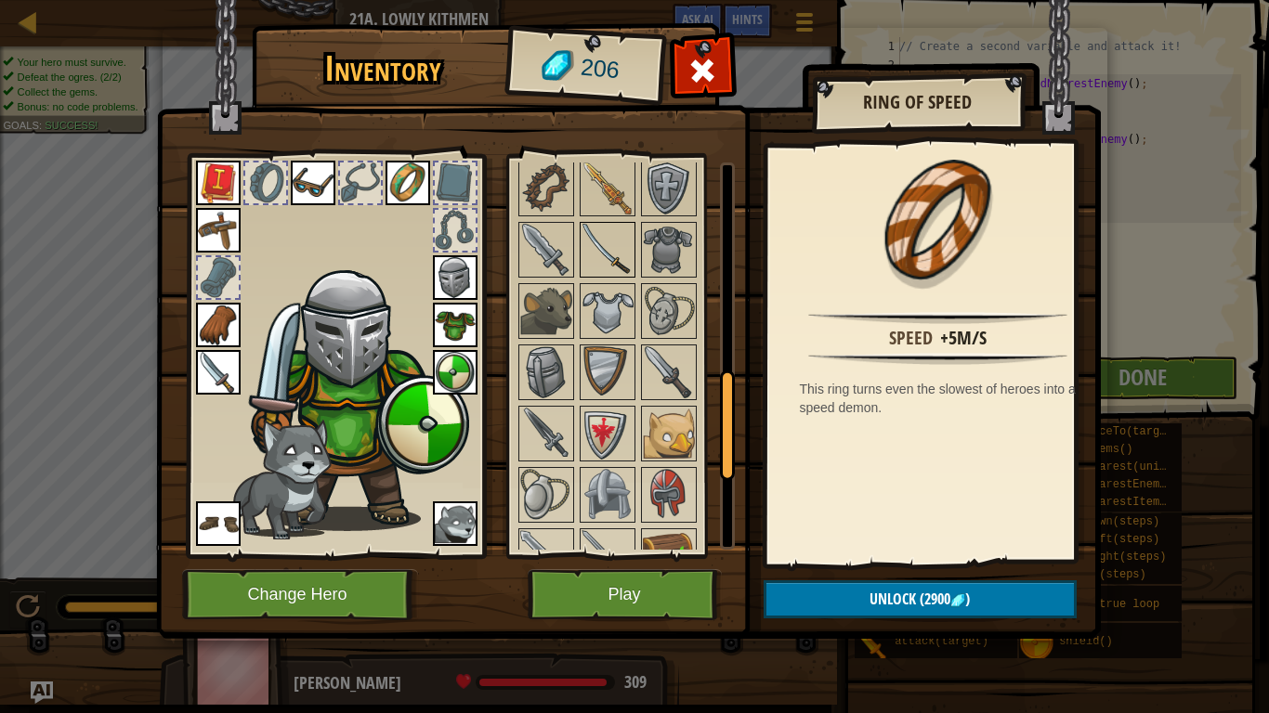
scroll to position [743, 0]
click at [547, 309] on img at bounding box center [546, 309] width 52 height 52
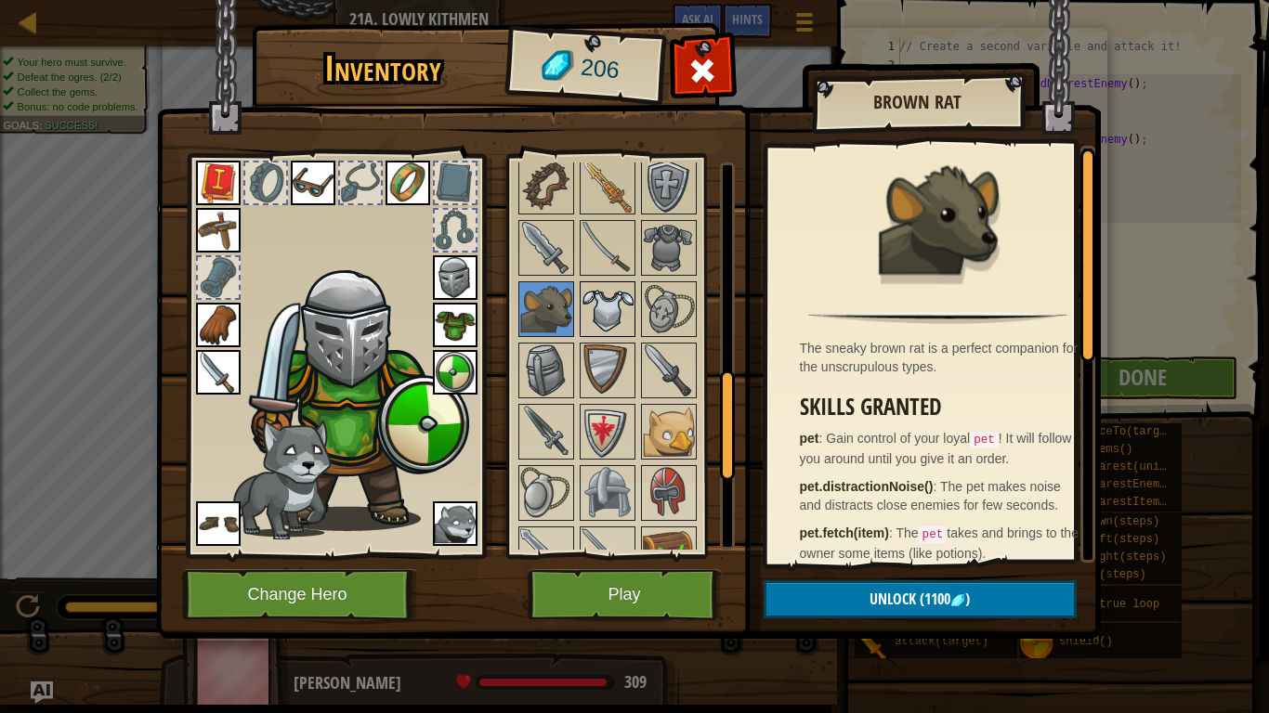
drag, startPoint x: 588, startPoint y: 315, endPoint x: 617, endPoint y: 324, distance: 30.3
click at [589, 315] on img at bounding box center [607, 309] width 52 height 52
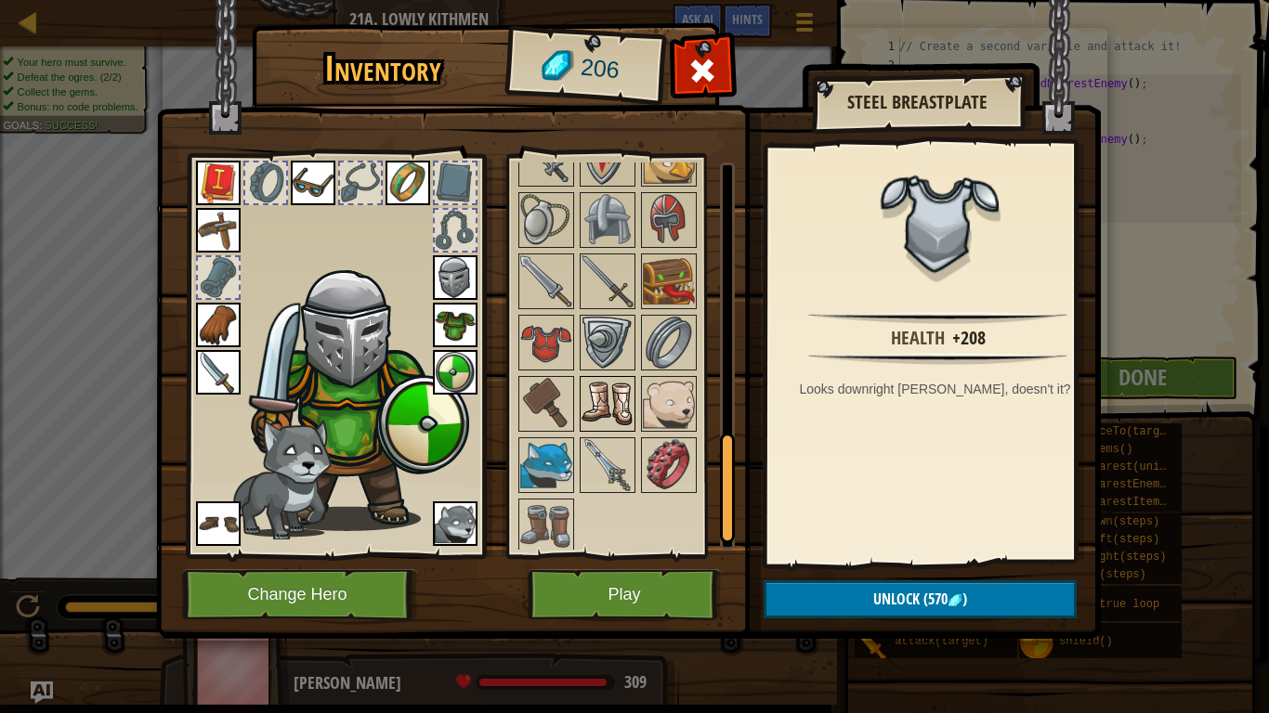
scroll to position [1024, 0]
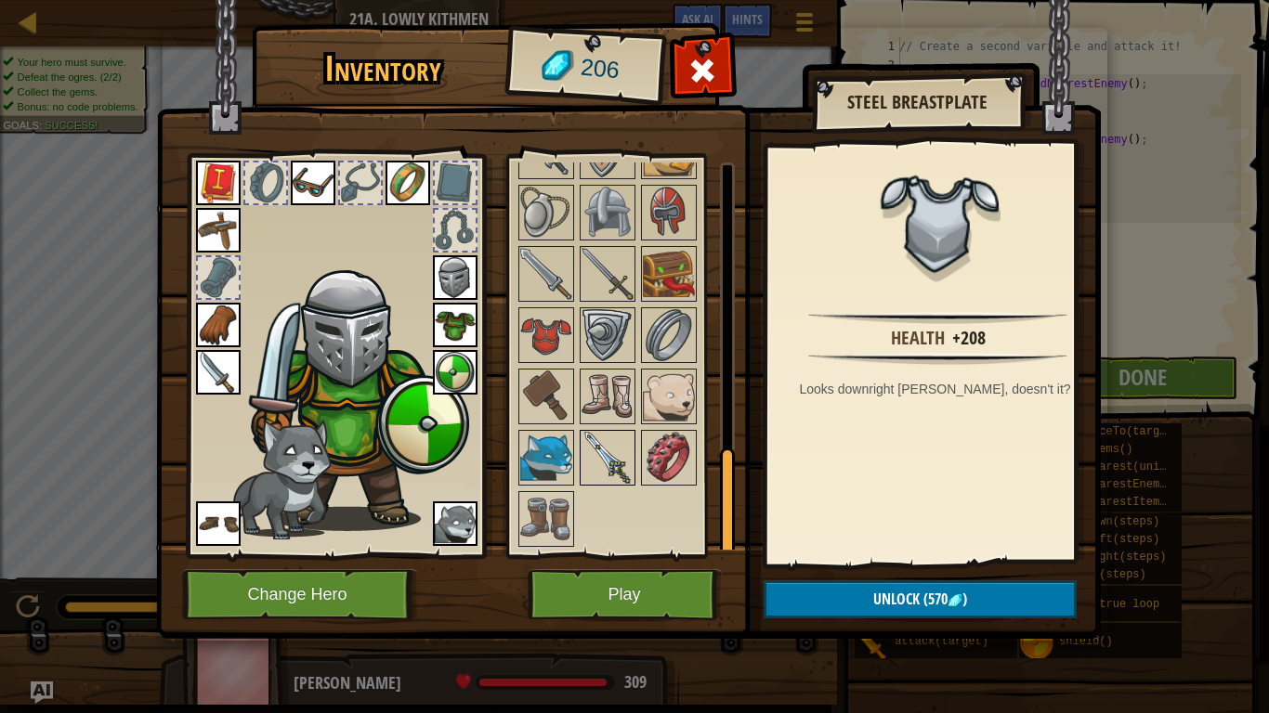
click at [586, 453] on img at bounding box center [607, 458] width 52 height 52
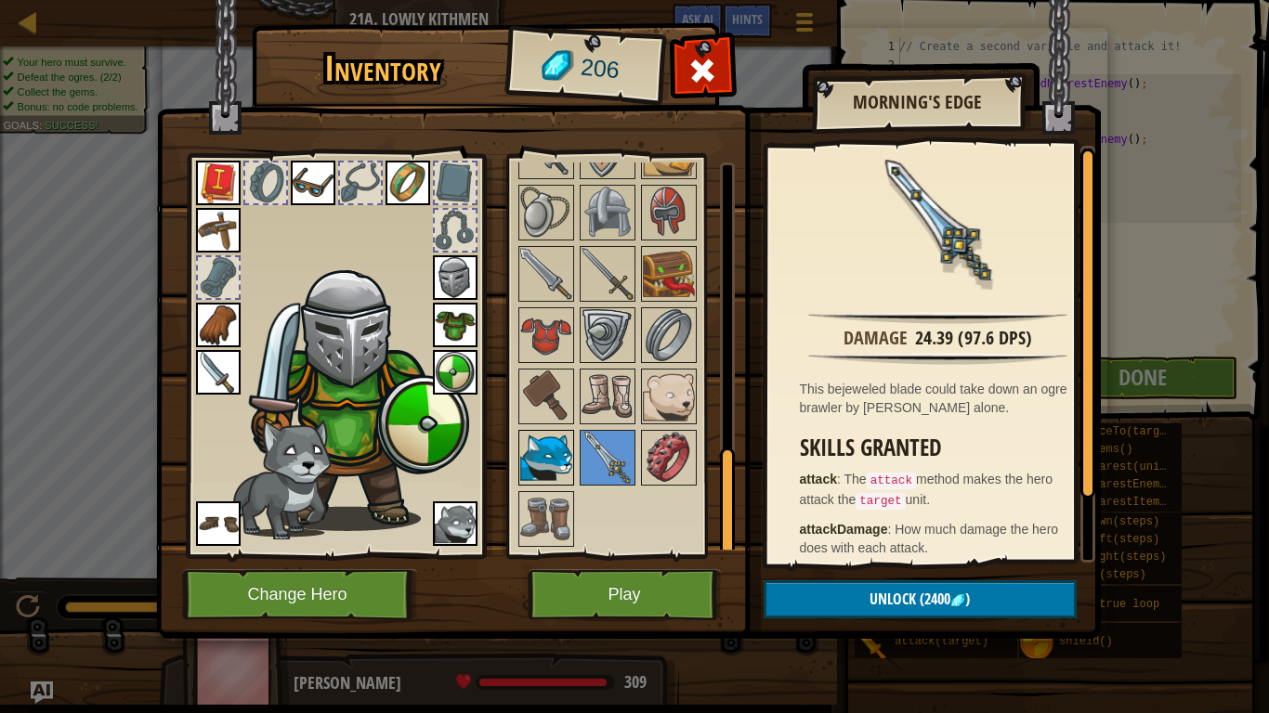
click at [568, 453] on img at bounding box center [546, 458] width 52 height 52
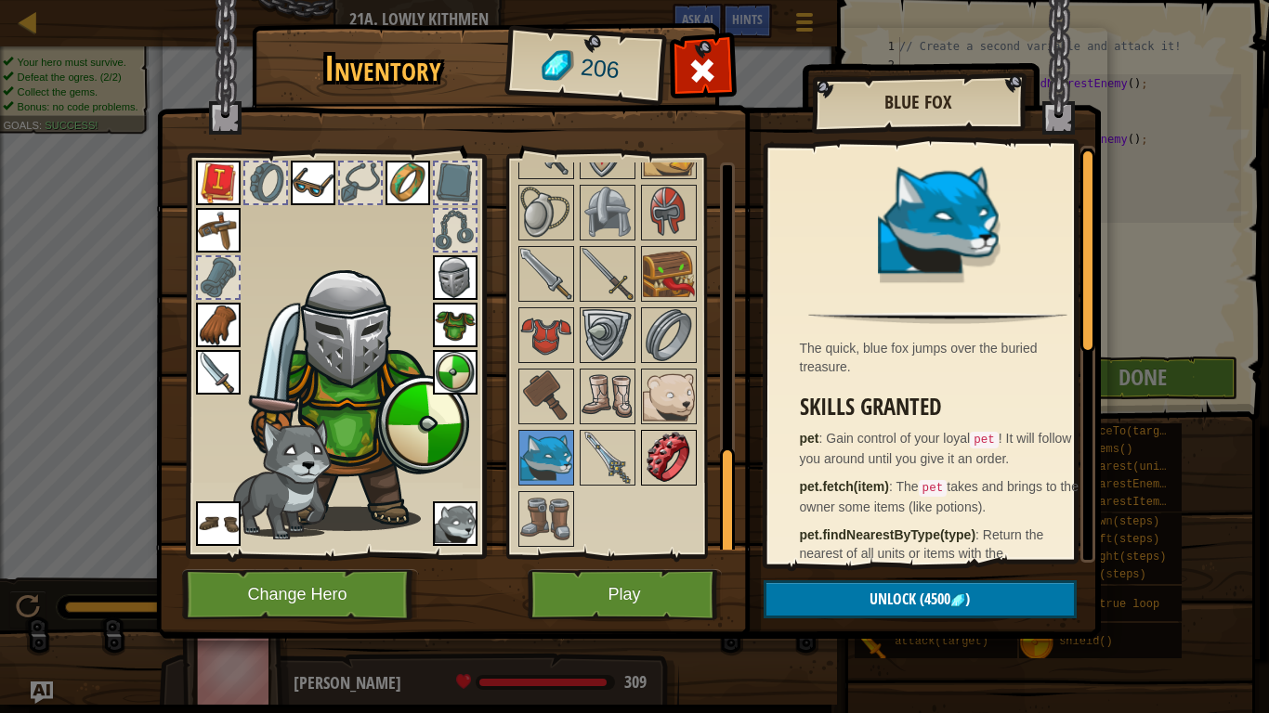
drag, startPoint x: 646, startPoint y: 448, endPoint x: 654, endPoint y: 458, distance: 13.2
click at [654, 458] on img at bounding box center [669, 458] width 52 height 52
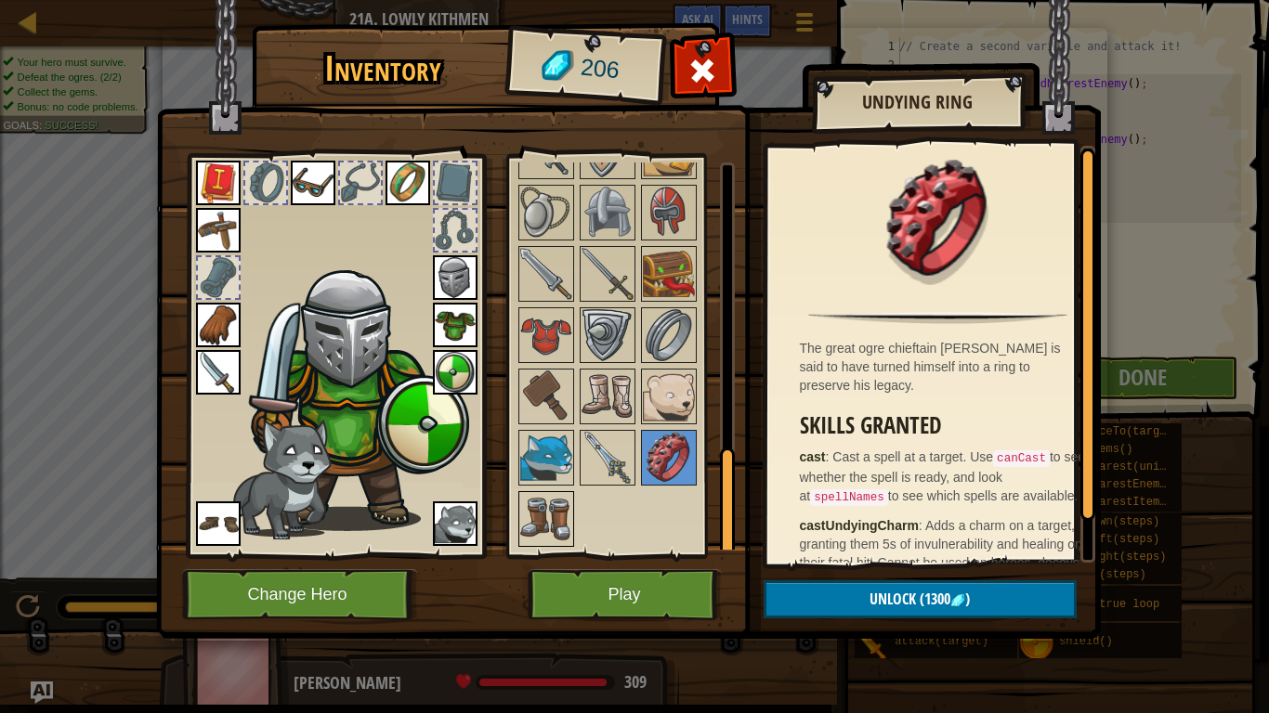
click at [561, 512] on img at bounding box center [546, 519] width 52 height 52
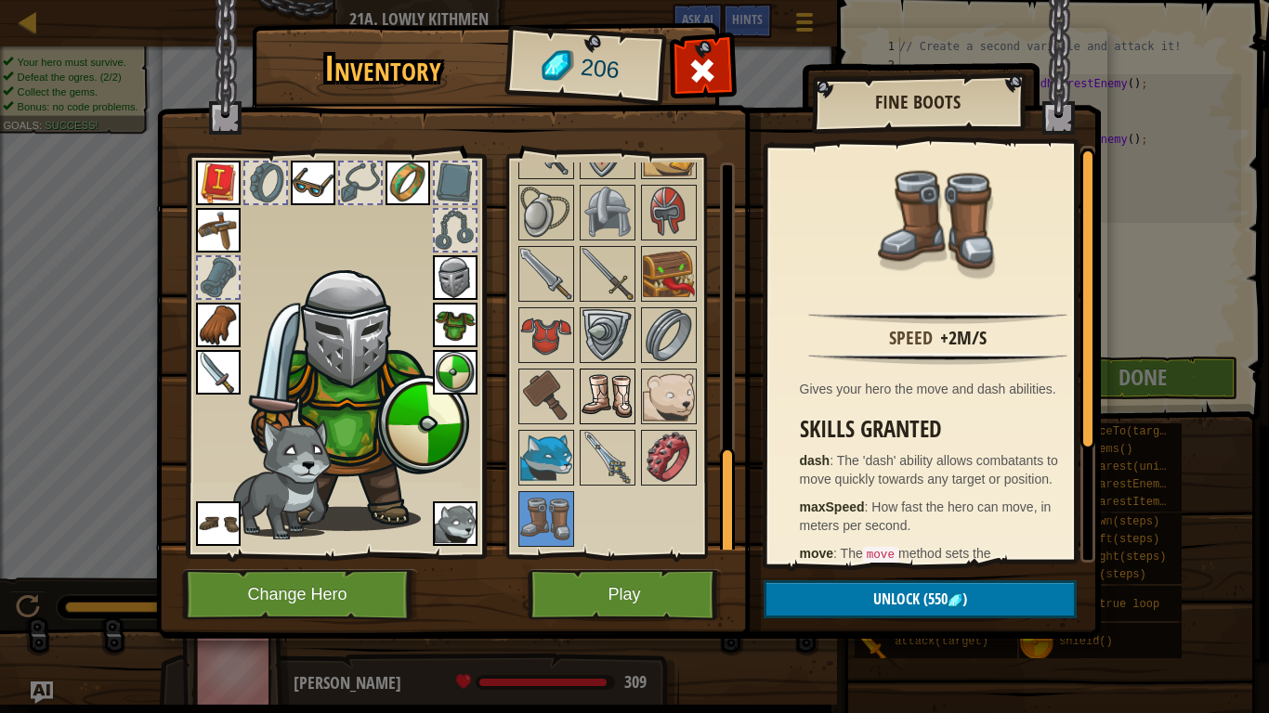
click at [607, 401] on img at bounding box center [607, 397] width 52 height 52
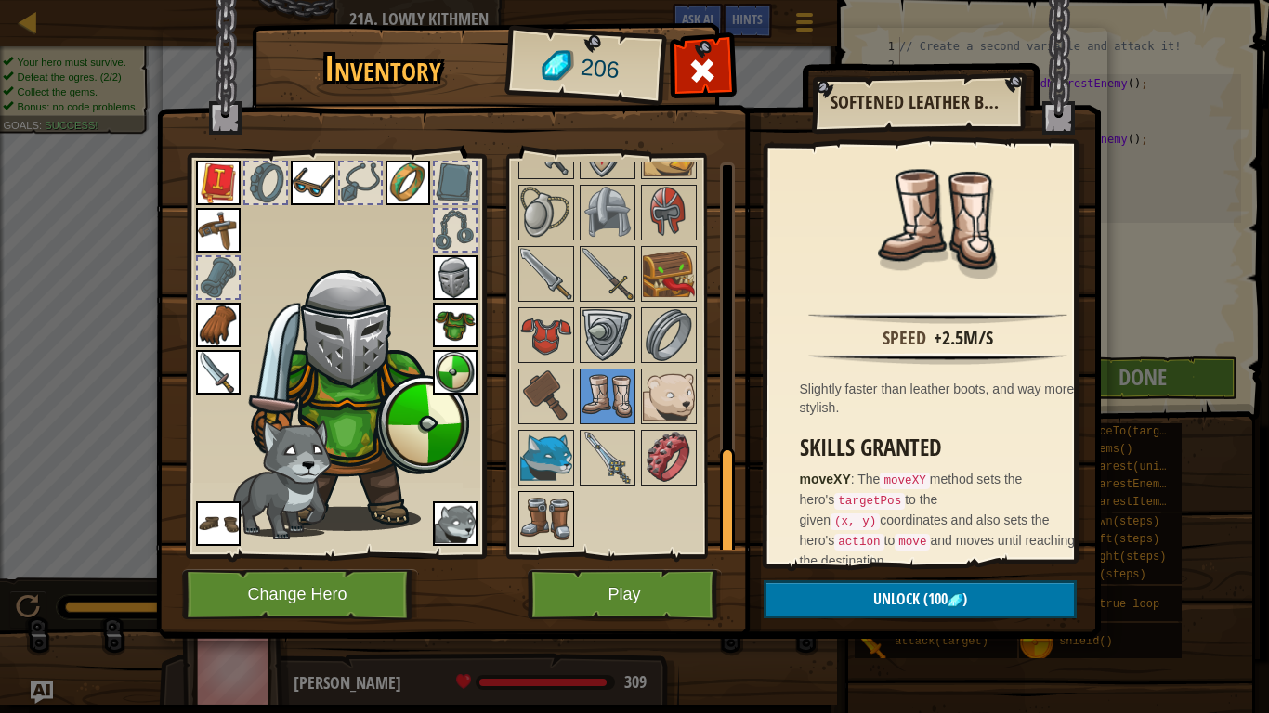
click at [540, 511] on img at bounding box center [546, 519] width 52 height 52
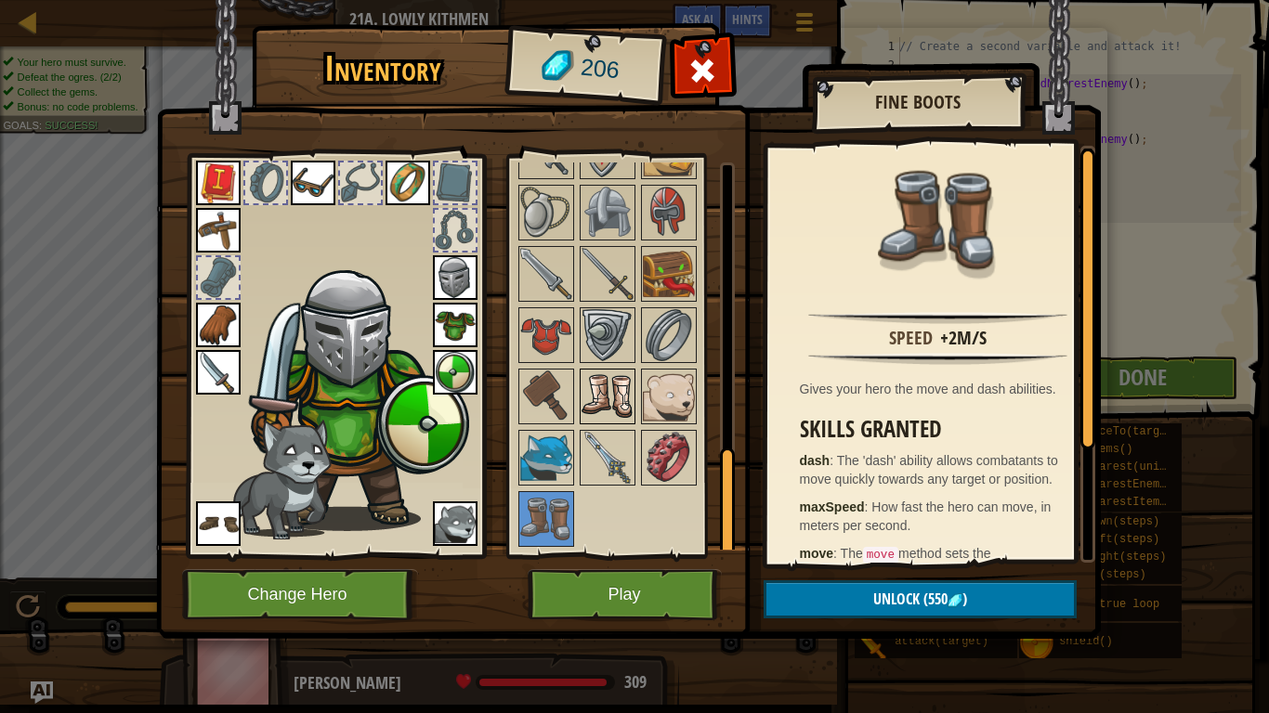
click at [610, 404] on img at bounding box center [607, 397] width 52 height 52
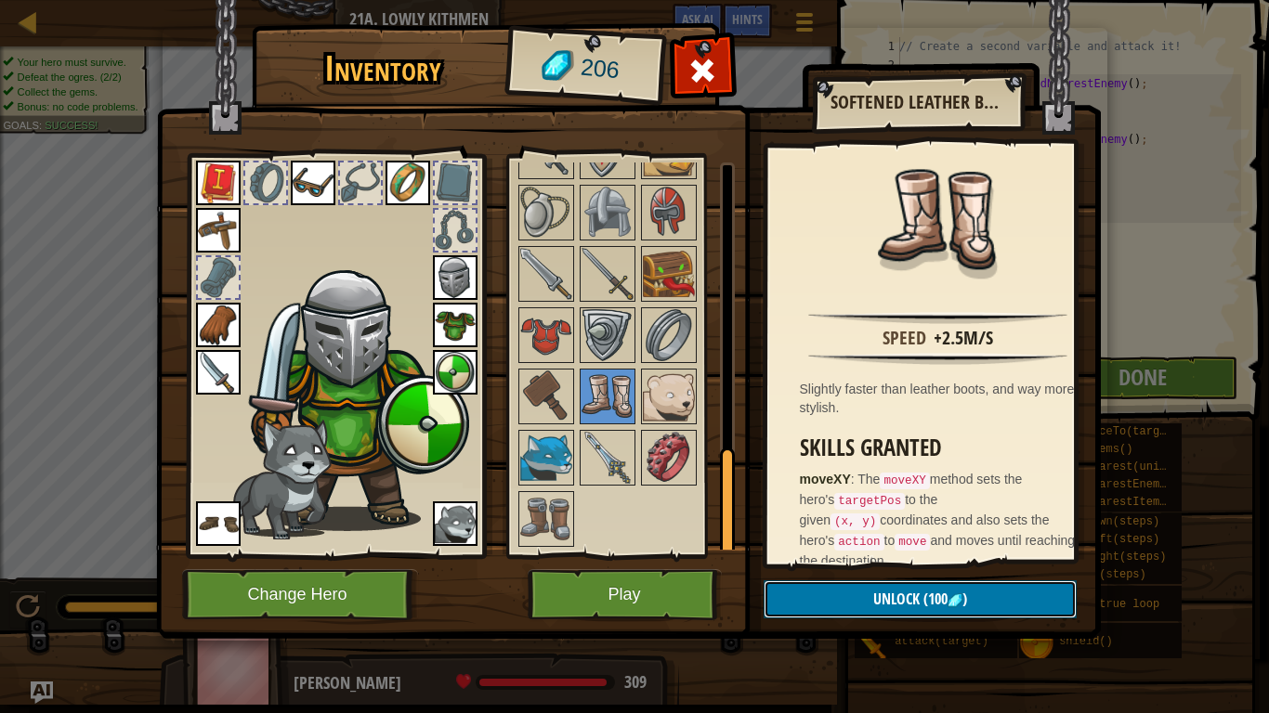
click at [874, 594] on span "Unlock" at bounding box center [896, 599] width 46 height 20
click at [874, 594] on button "Confirm" at bounding box center [919, 599] width 313 height 38
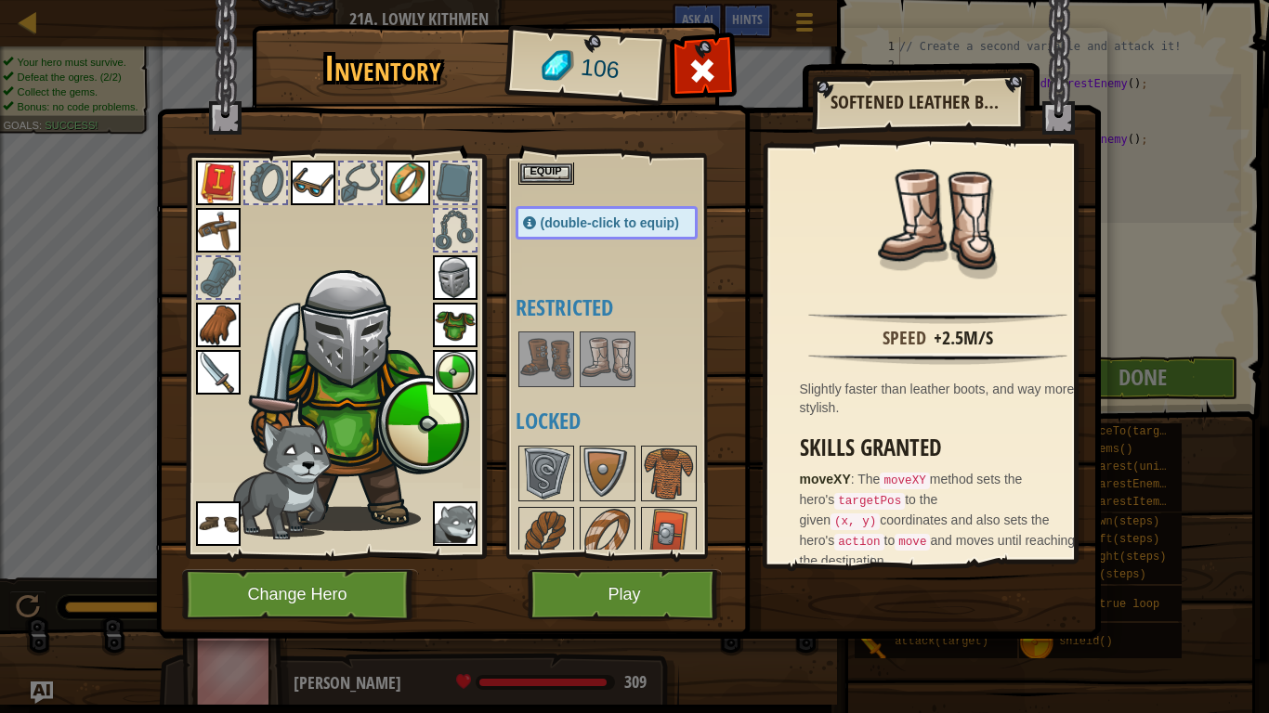
scroll to position [279, 0]
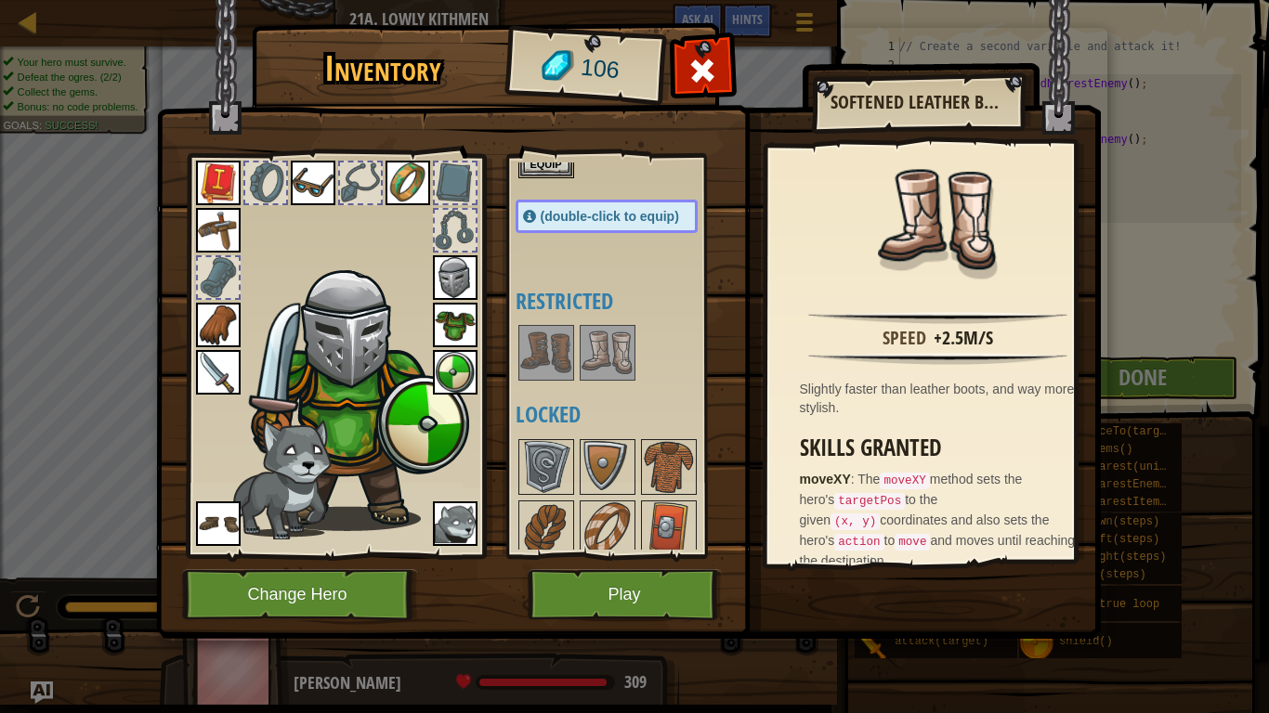
click at [592, 368] on img at bounding box center [607, 353] width 52 height 52
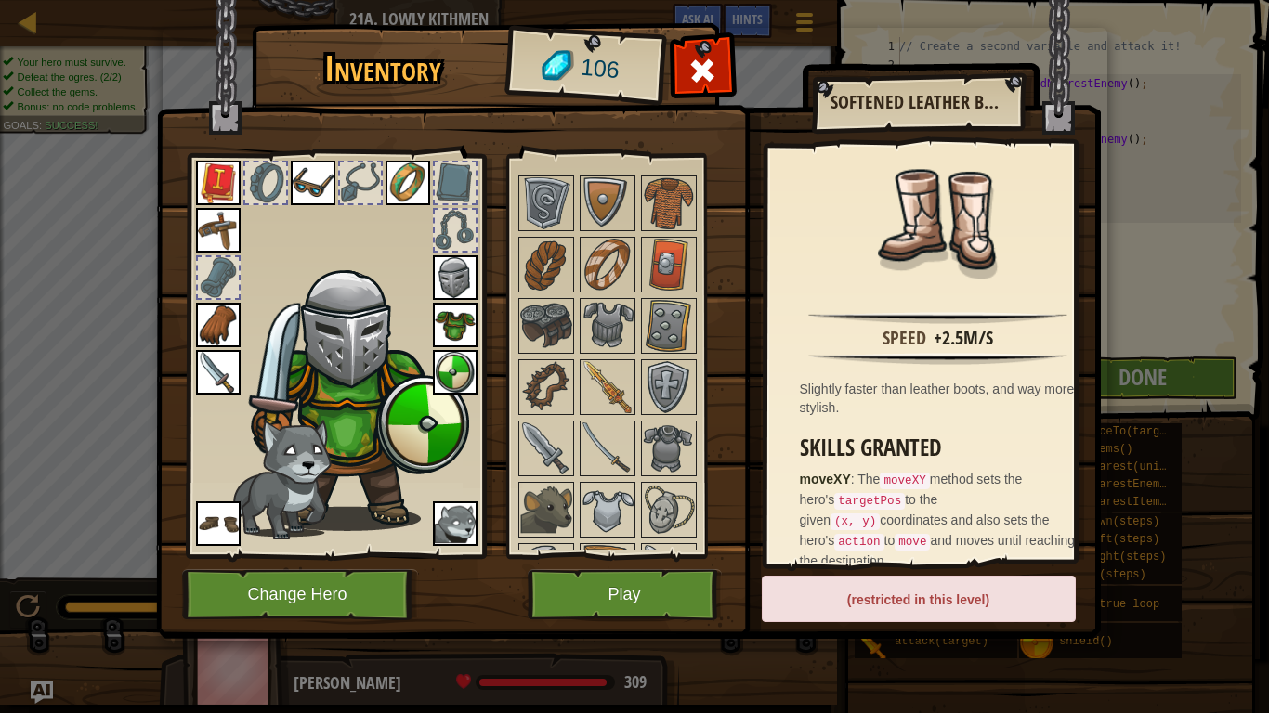
scroll to position [650, 0]
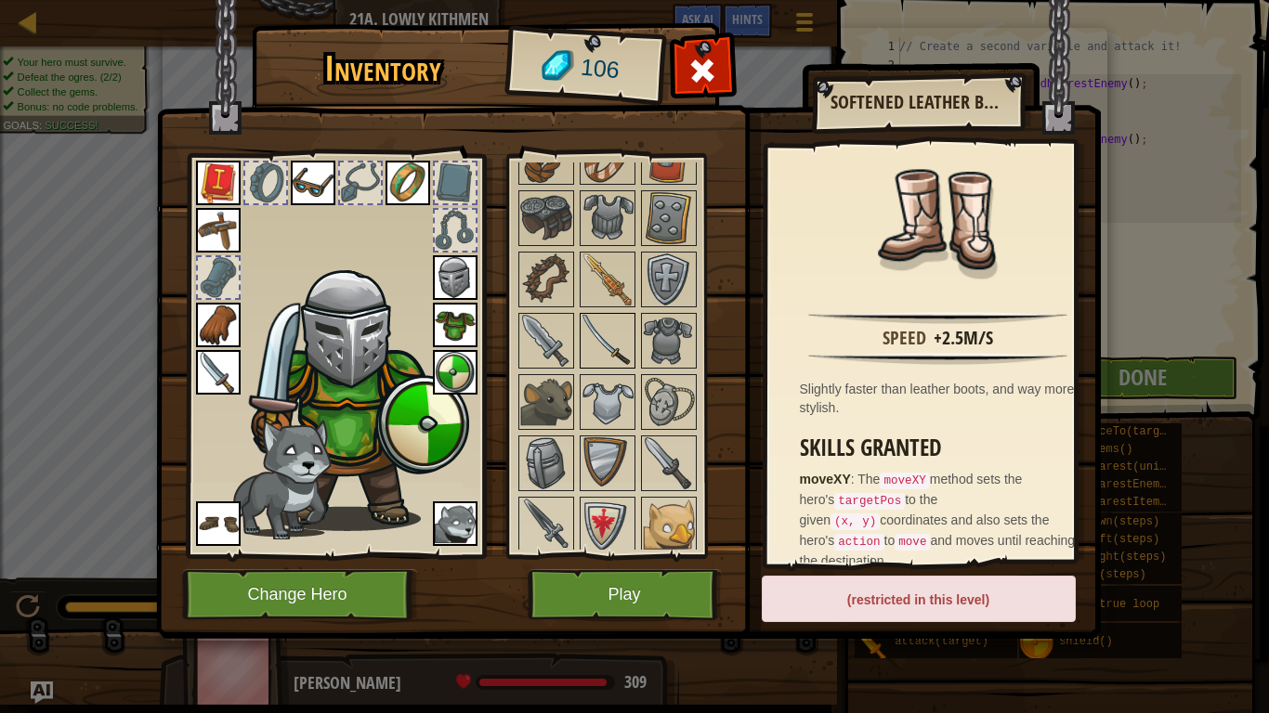
click at [608, 334] on img at bounding box center [607, 341] width 52 height 52
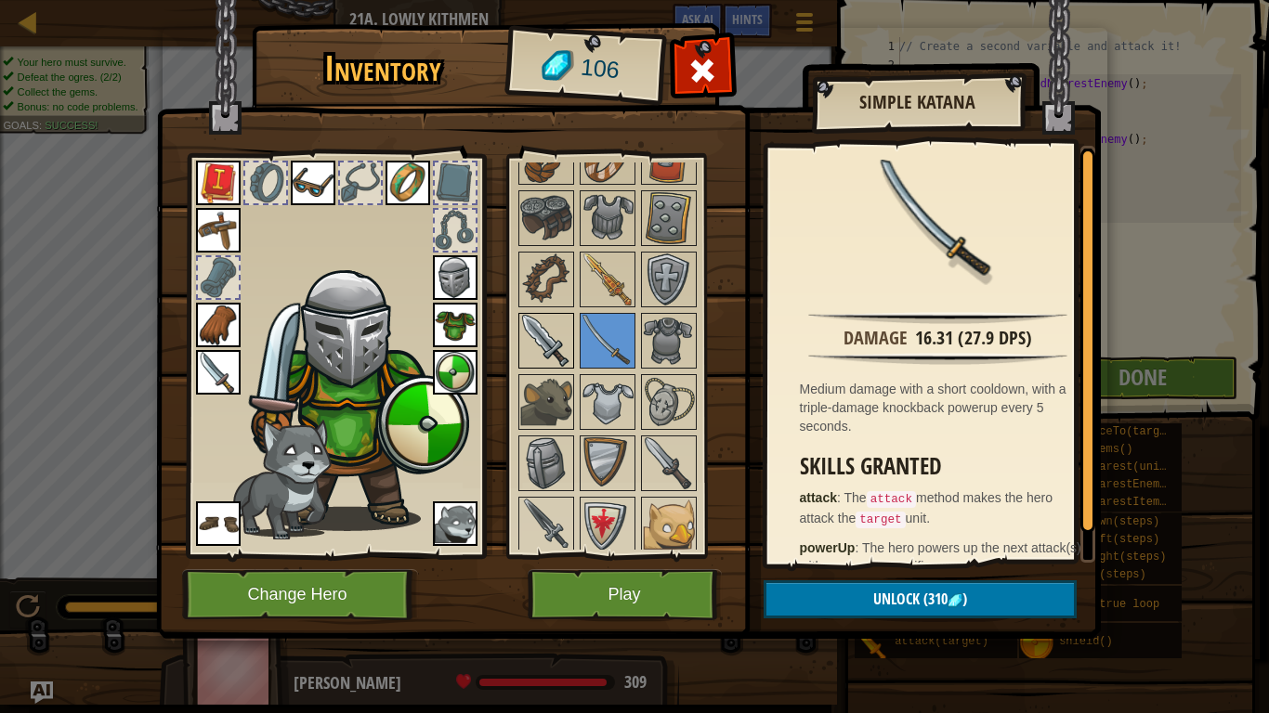
click at [532, 348] on img at bounding box center [546, 341] width 52 height 52
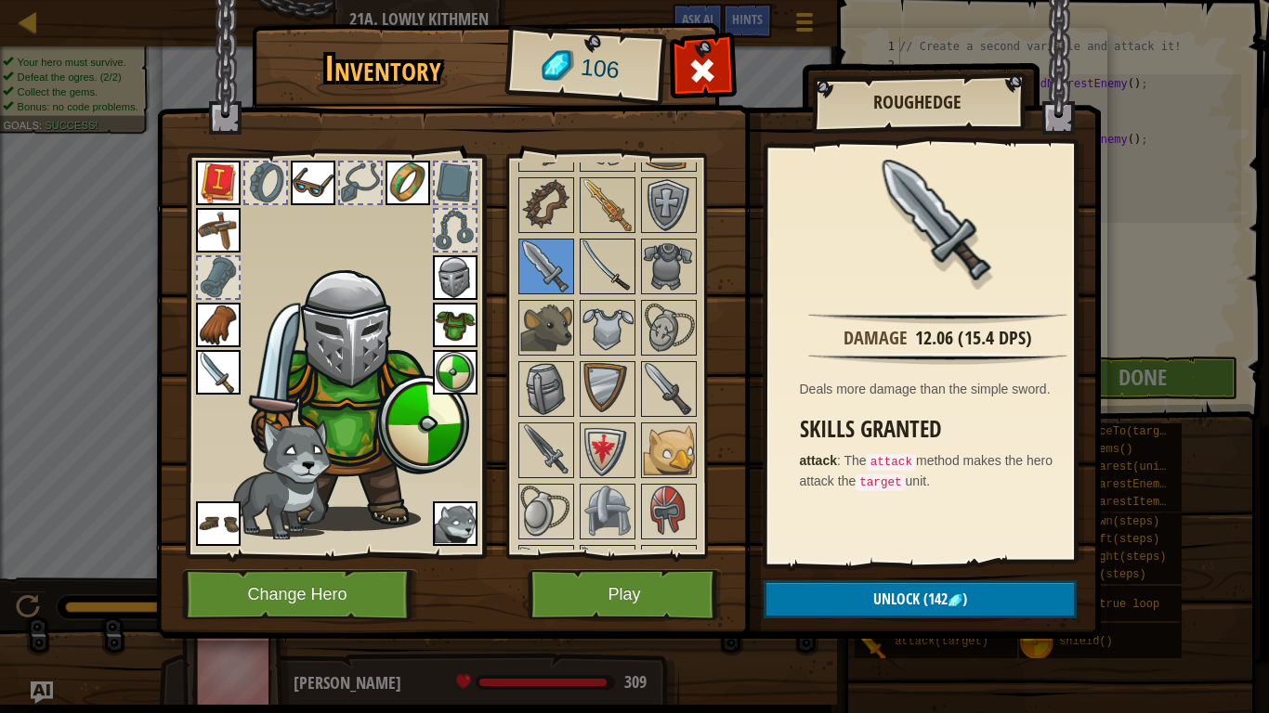
scroll to position [836, 0]
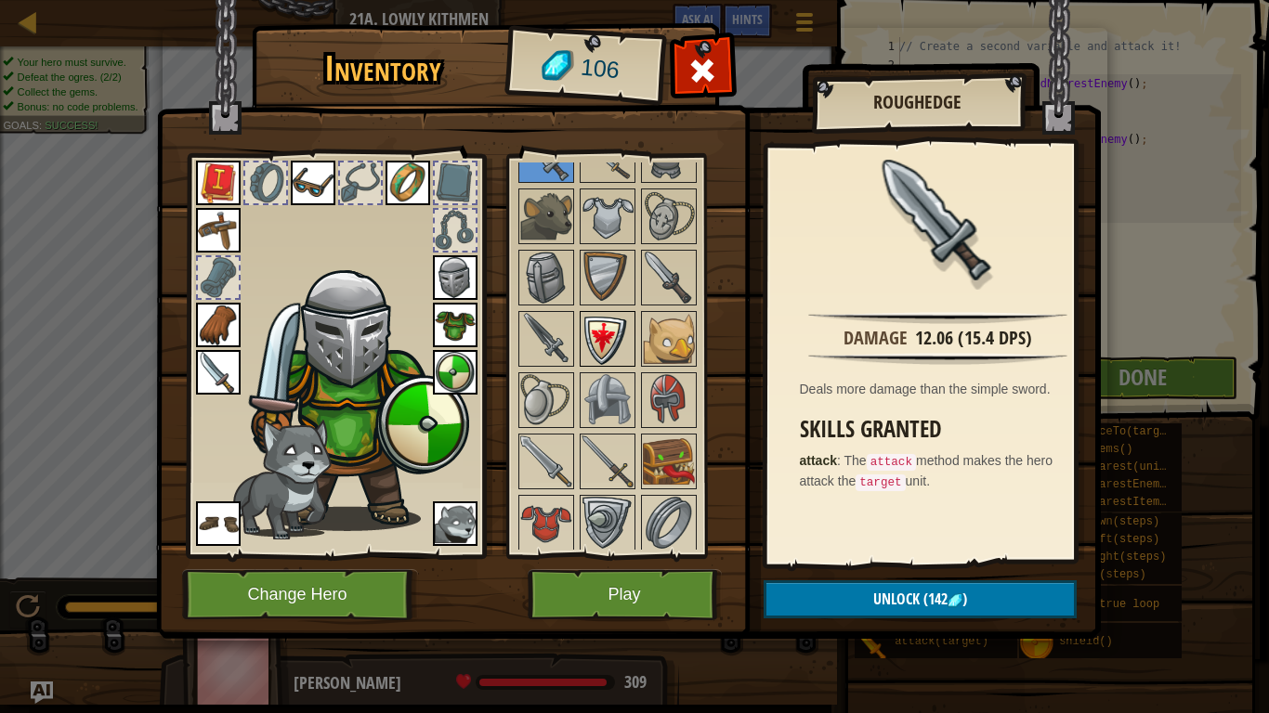
click at [582, 338] on img at bounding box center [607, 339] width 52 height 52
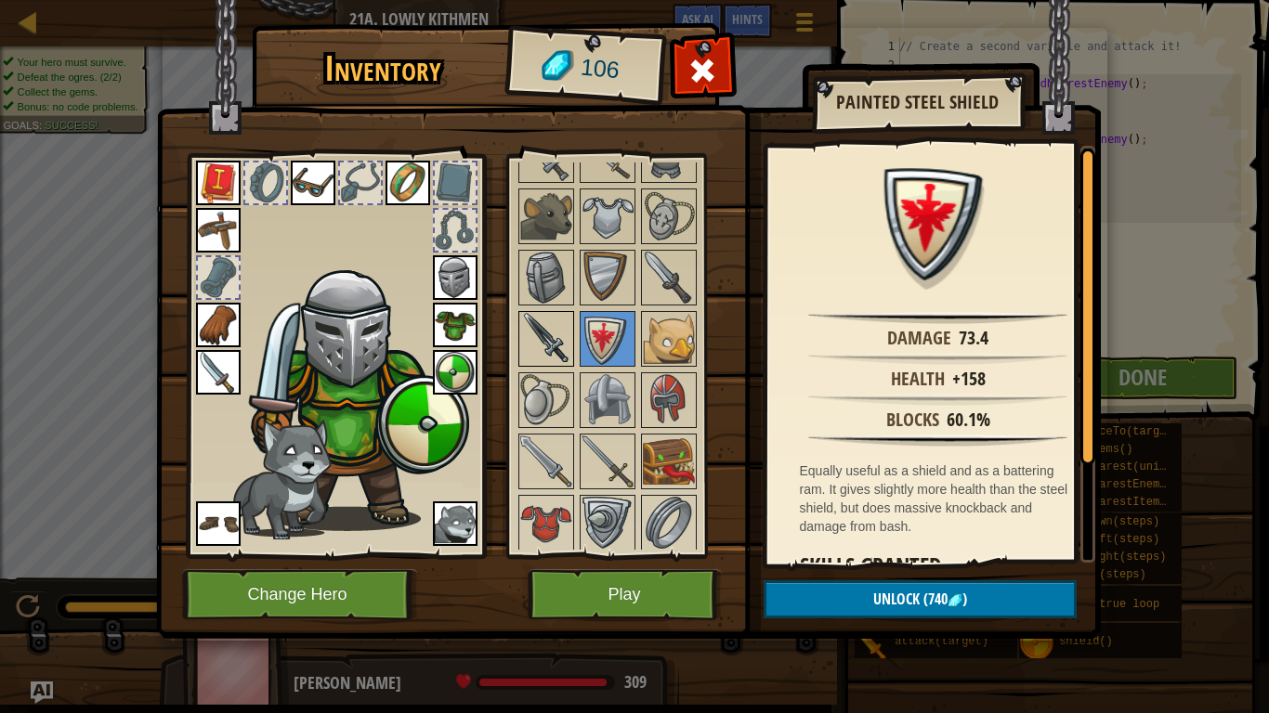
click at [553, 337] on img at bounding box center [546, 339] width 52 height 52
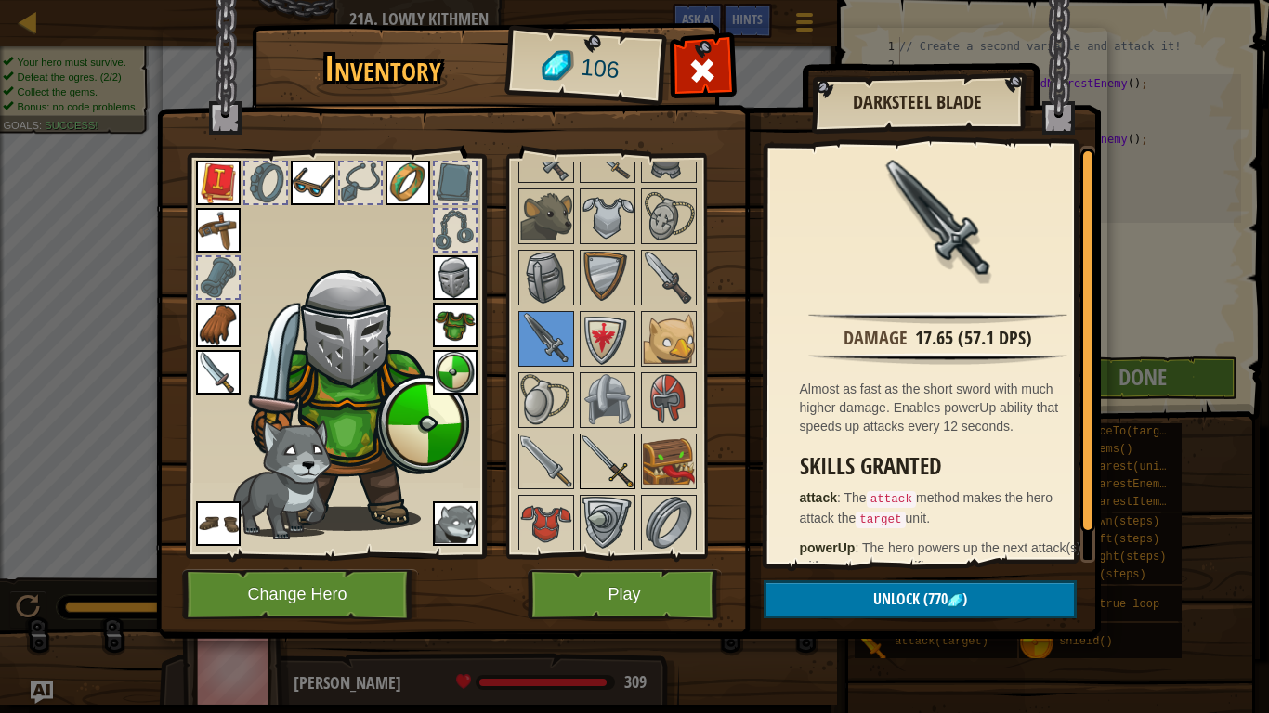
click at [595, 475] on img at bounding box center [607, 462] width 52 height 52
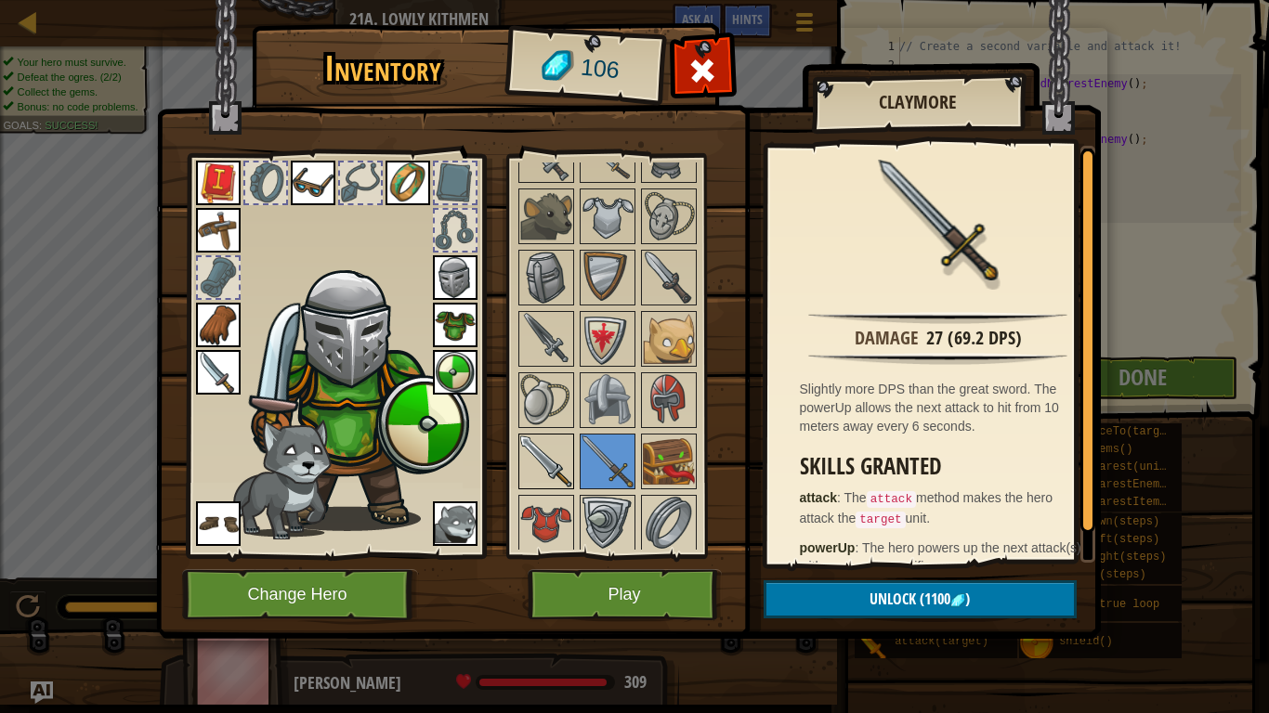
click at [565, 471] on img at bounding box center [546, 462] width 52 height 52
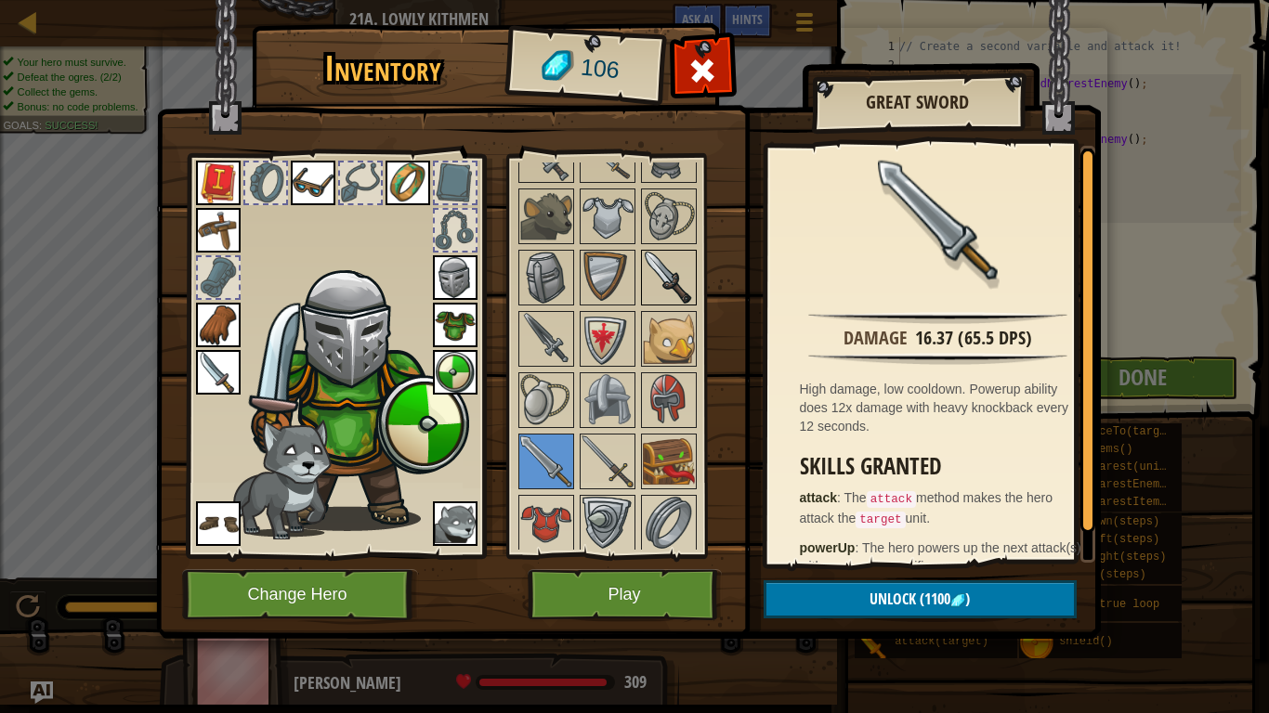
click at [661, 275] on img at bounding box center [669, 278] width 52 height 52
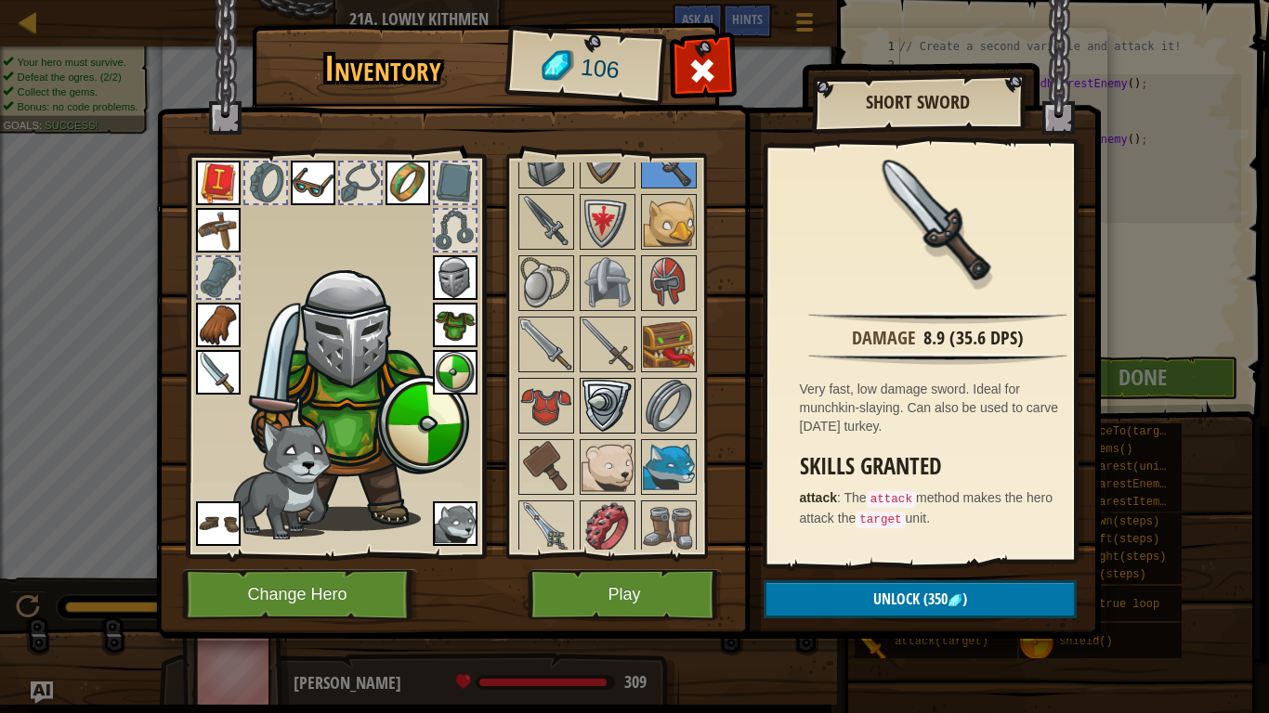
scroll to position [962, 0]
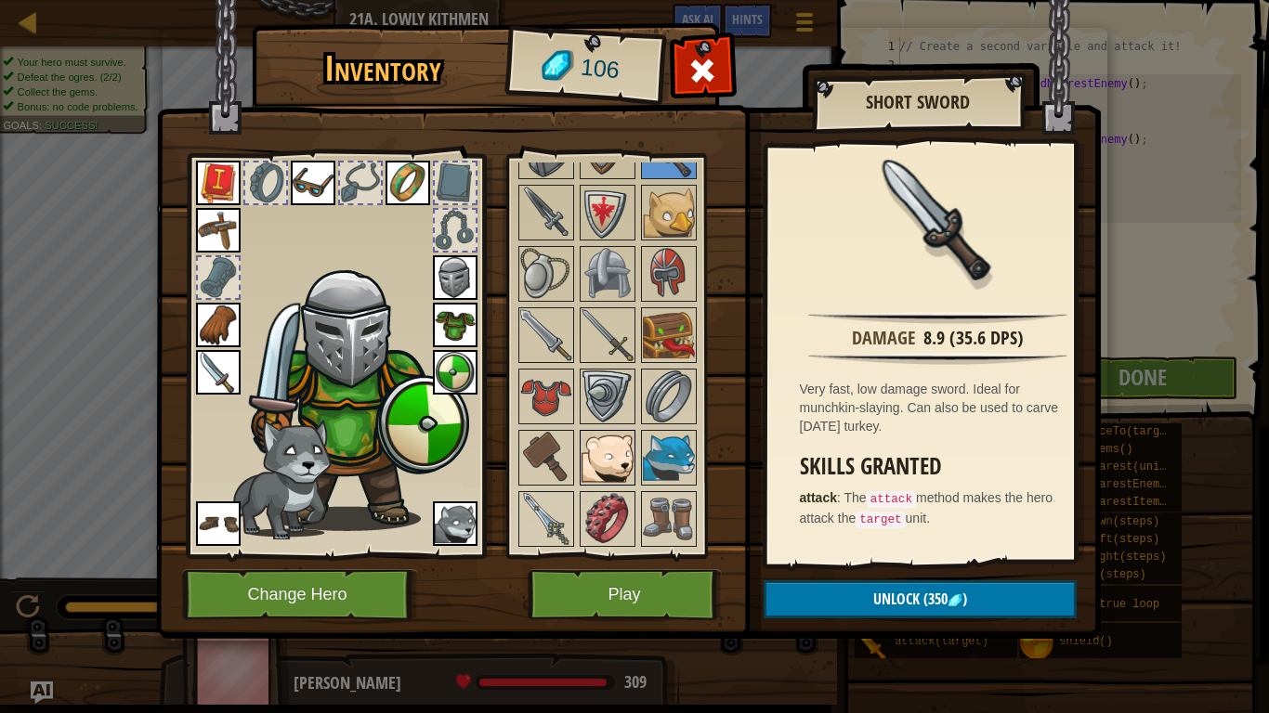
click at [610, 453] on img at bounding box center [607, 458] width 52 height 52
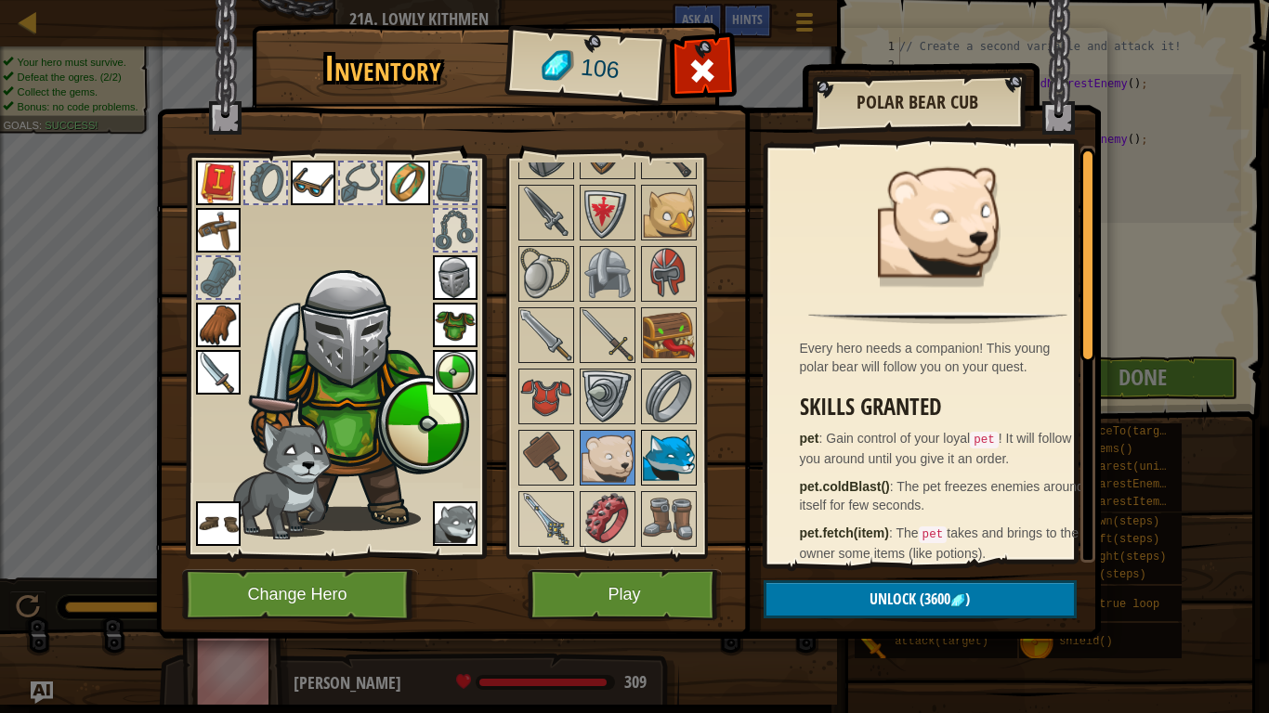
click at [654, 459] on img at bounding box center [669, 458] width 52 height 52
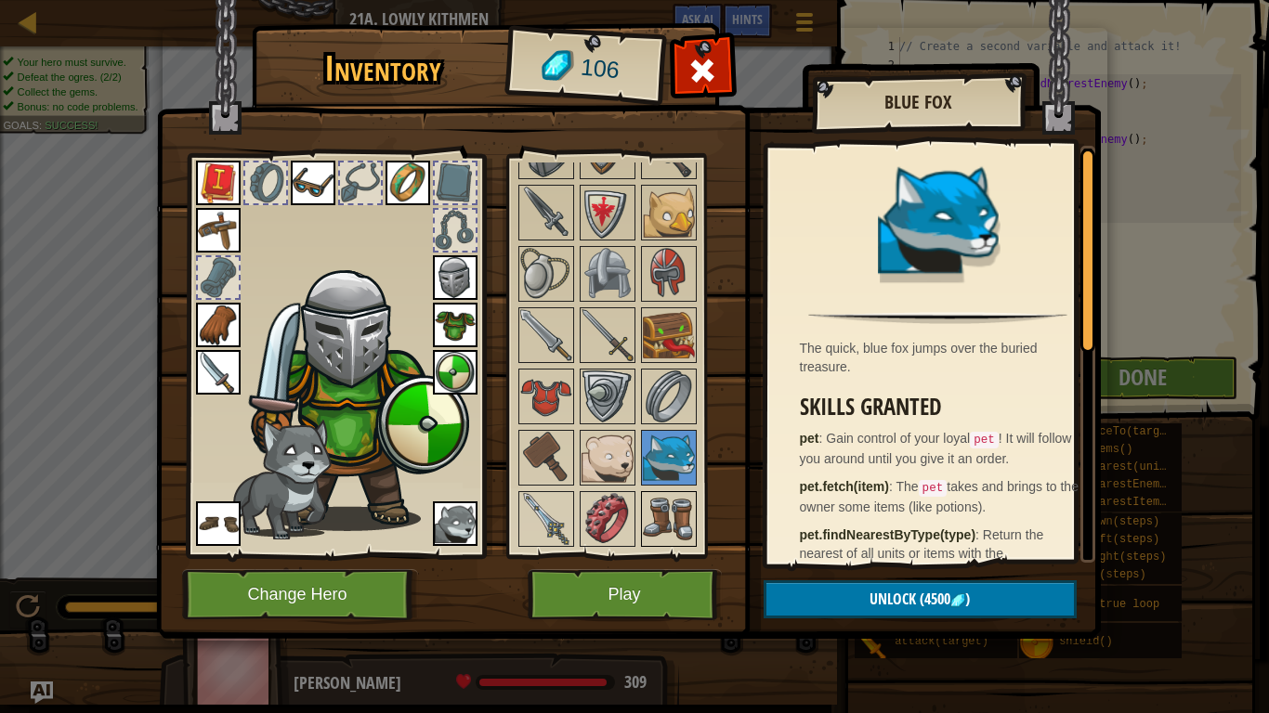
click at [655, 515] on img at bounding box center [669, 519] width 52 height 52
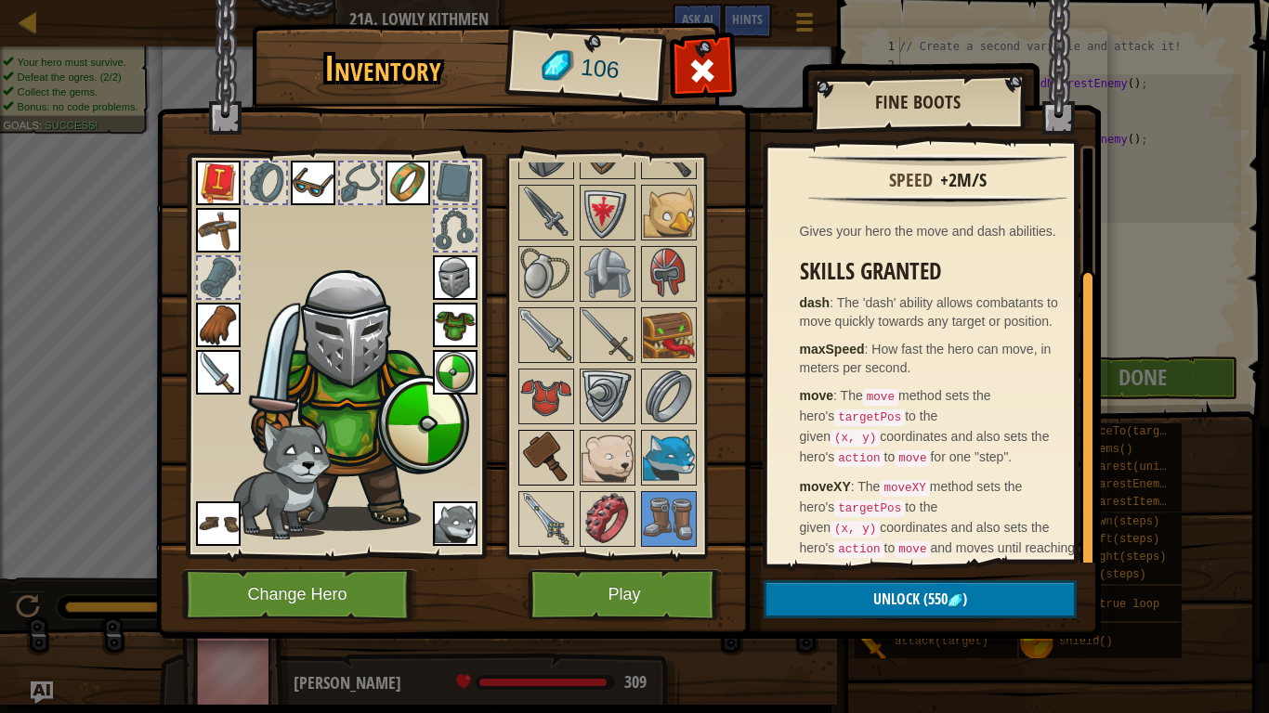
click at [542, 437] on img at bounding box center [546, 458] width 52 height 52
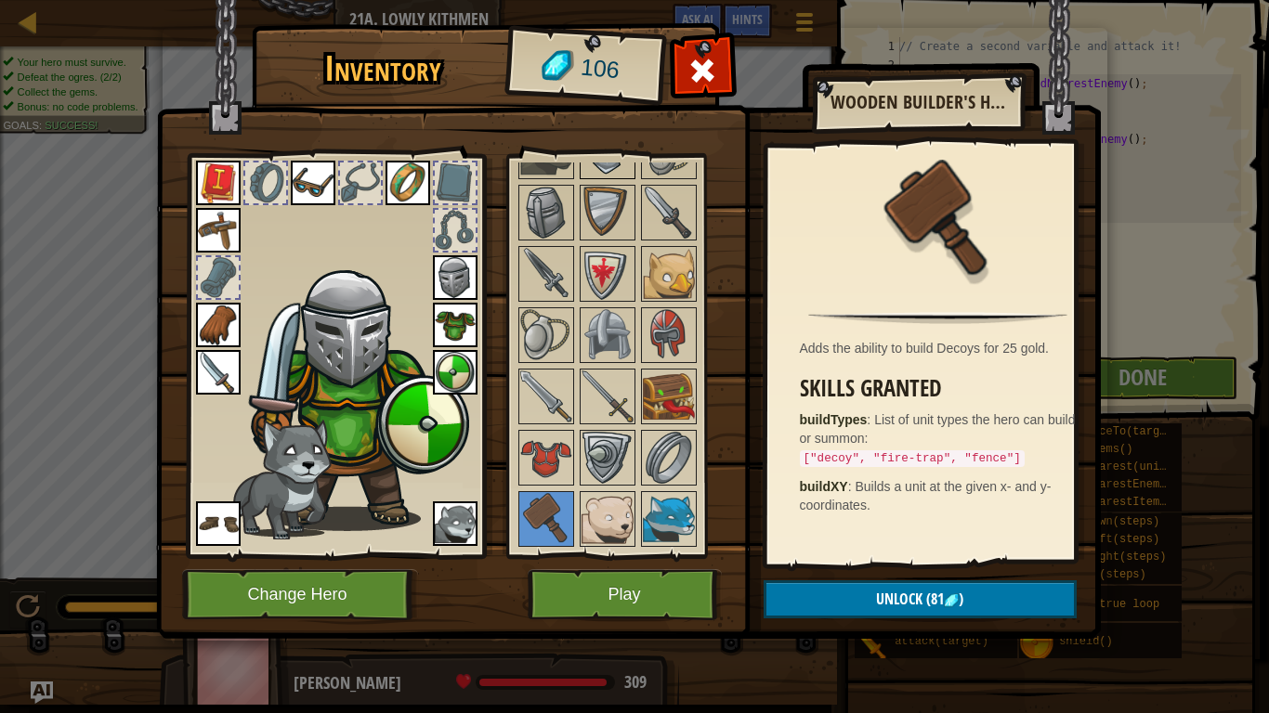
scroll to position [869, 0]
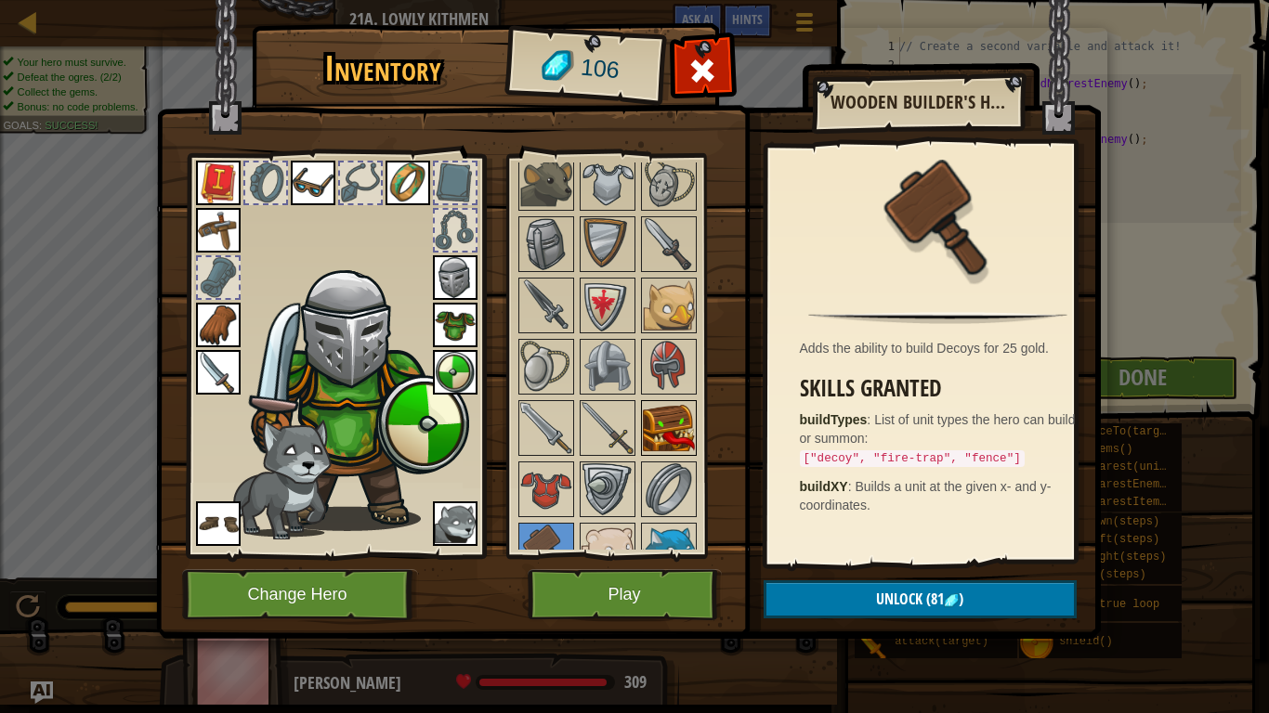
click at [682, 429] on img at bounding box center [669, 428] width 52 height 52
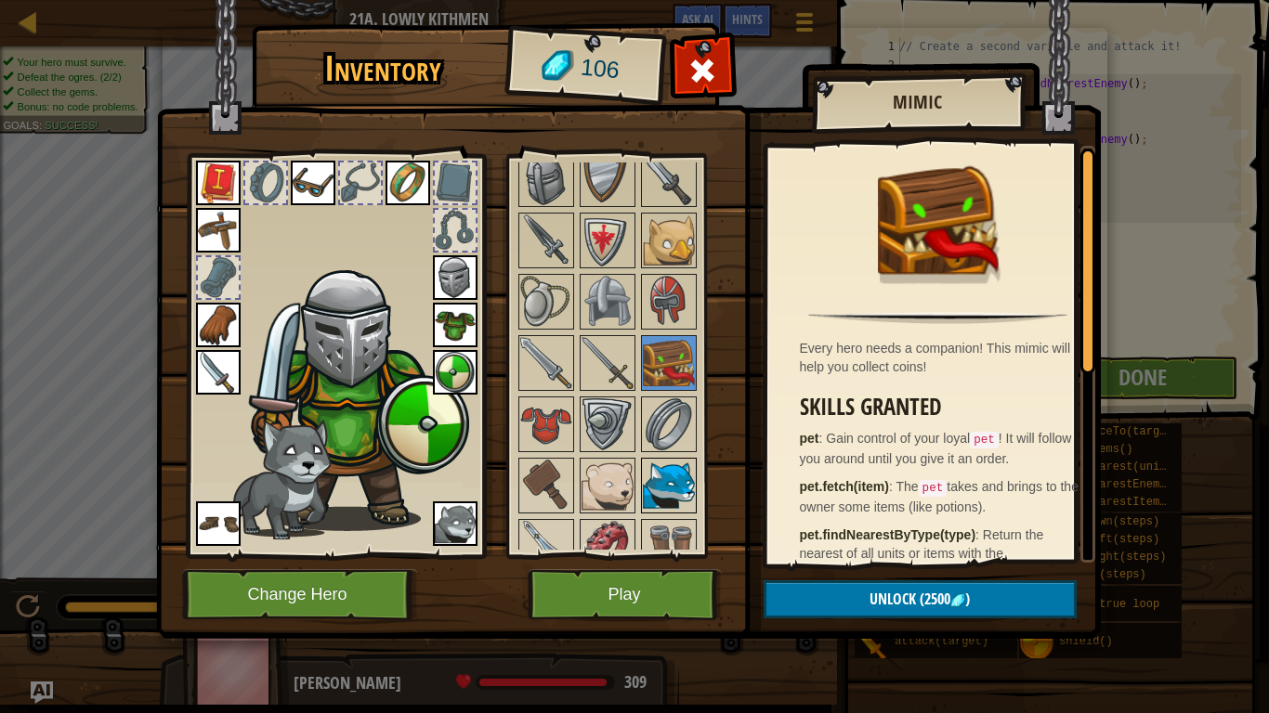
scroll to position [962, 0]
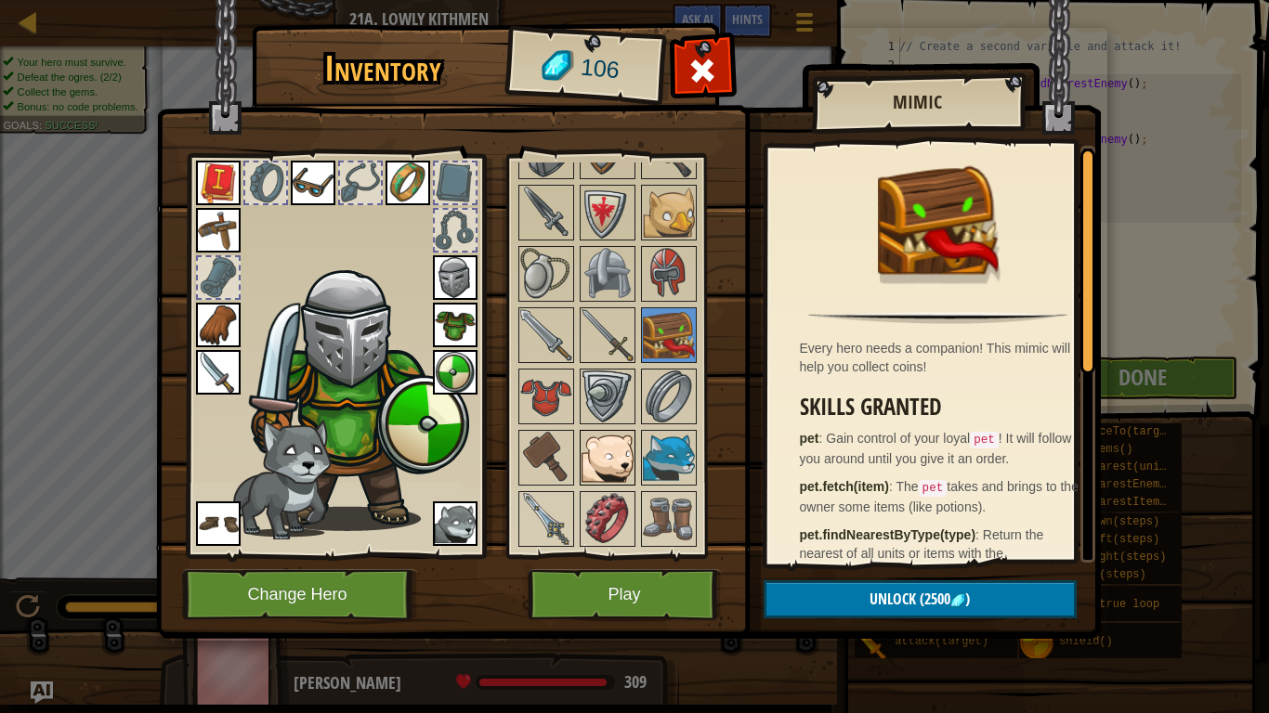
click at [615, 461] on img at bounding box center [607, 458] width 52 height 52
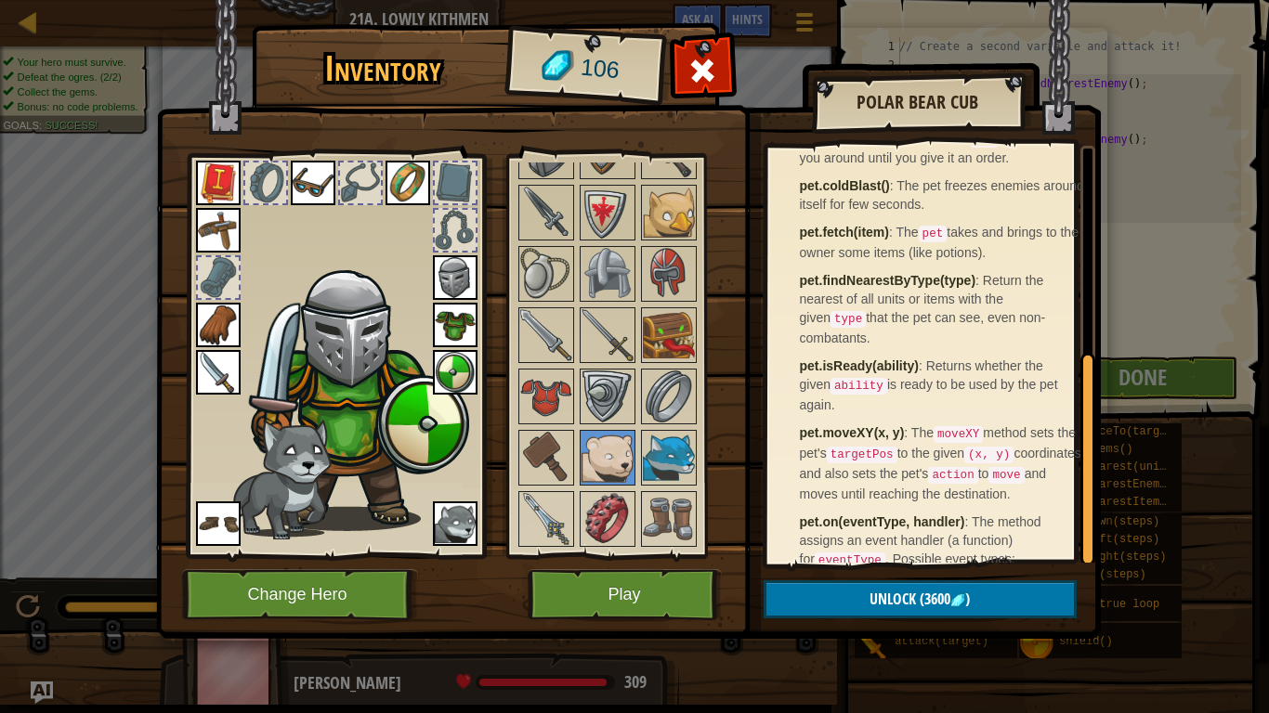
scroll to position [405, 0]
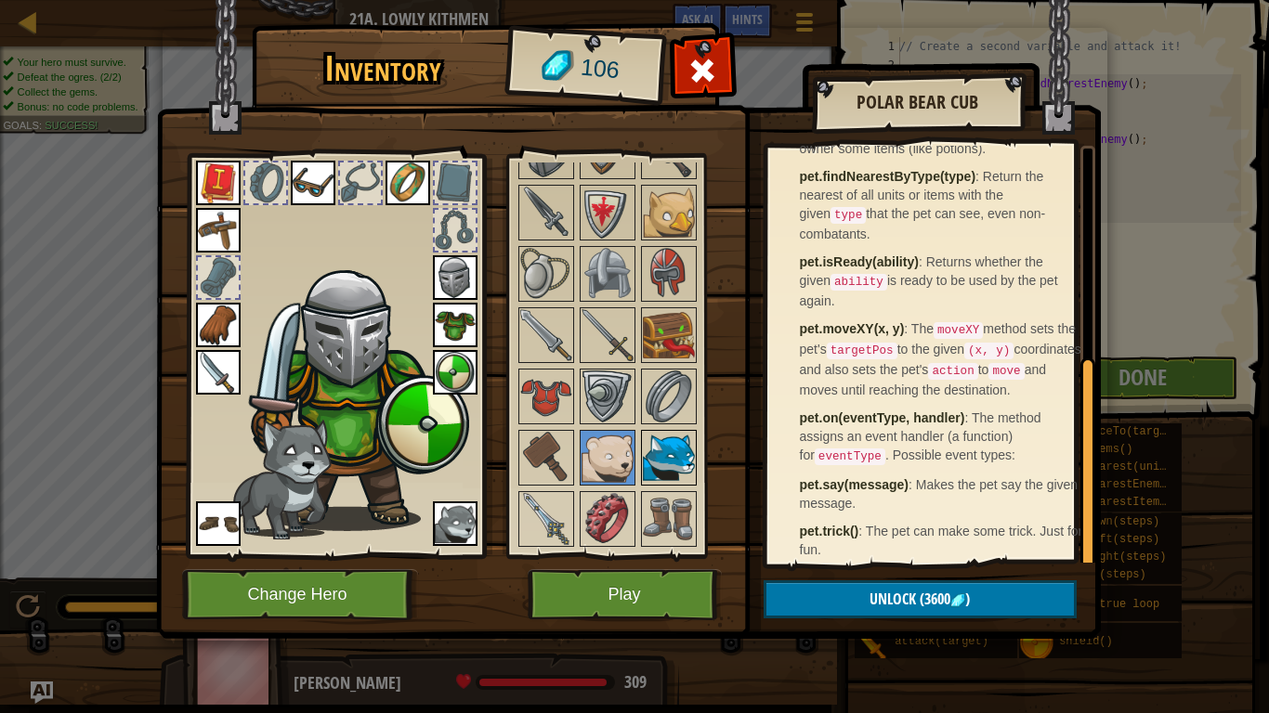
click at [677, 453] on img at bounding box center [669, 458] width 52 height 52
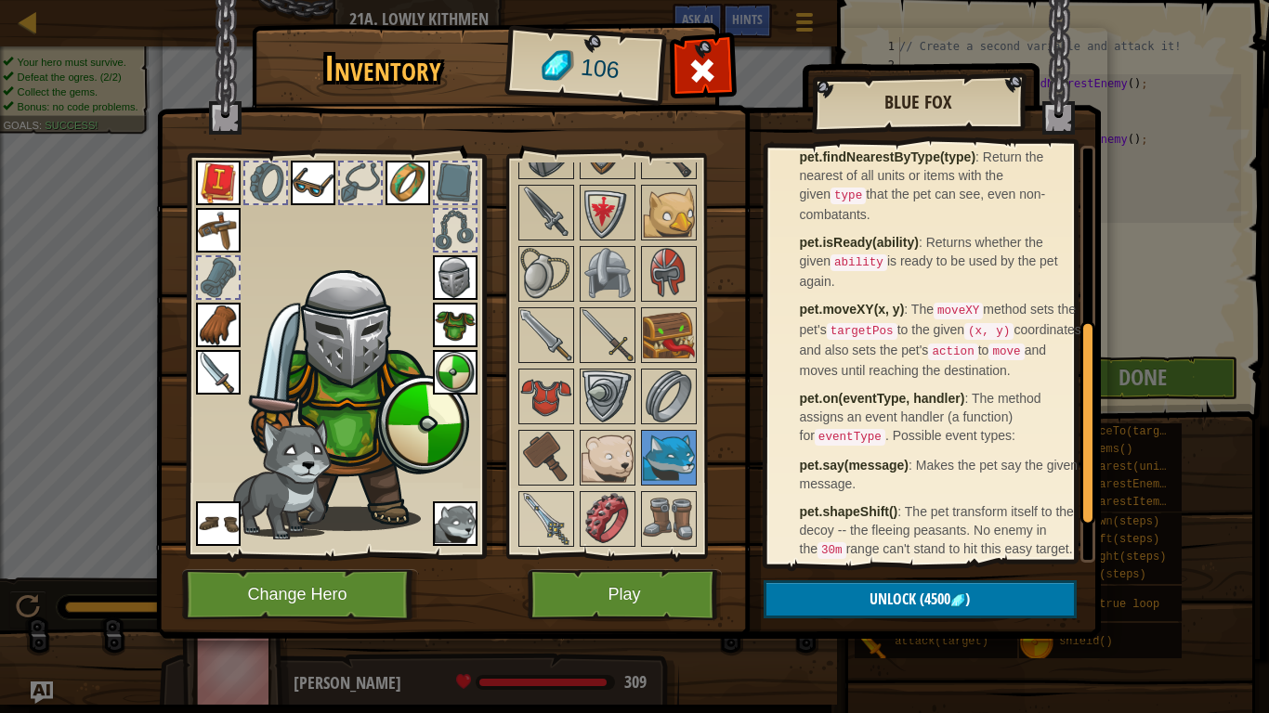
scroll to position [349, 0]
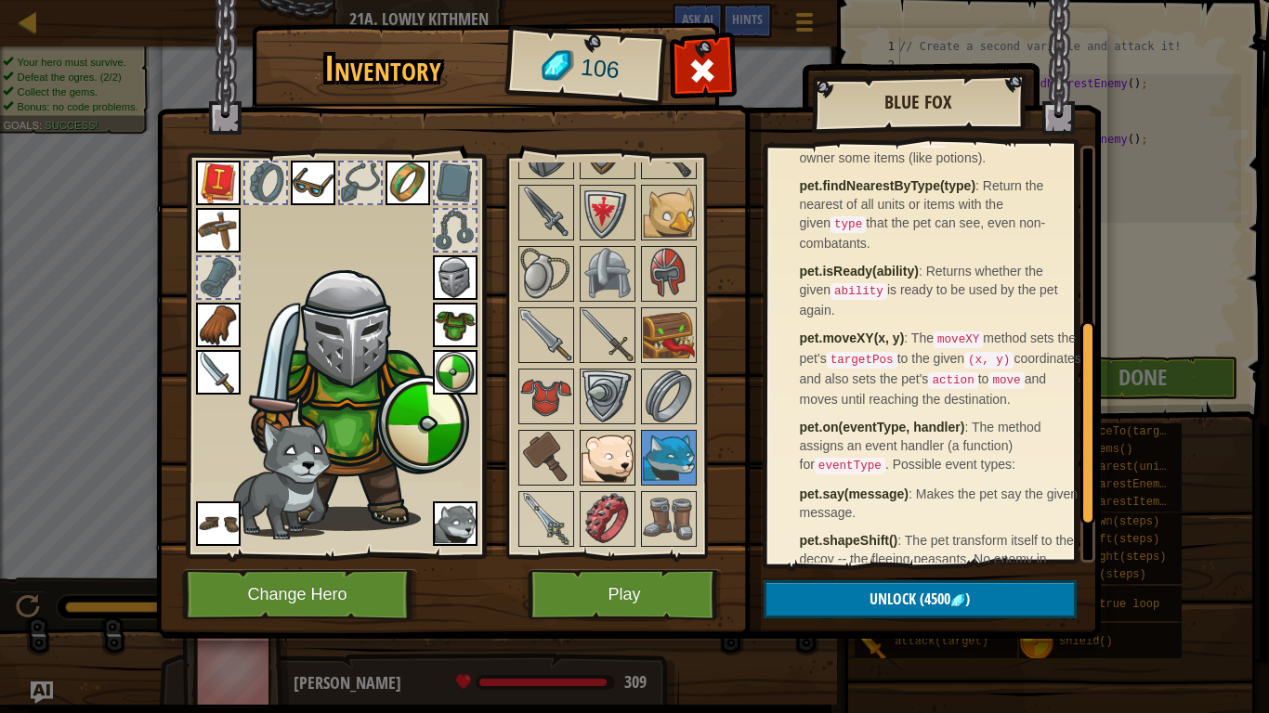
click at [588, 448] on img at bounding box center [607, 458] width 52 height 52
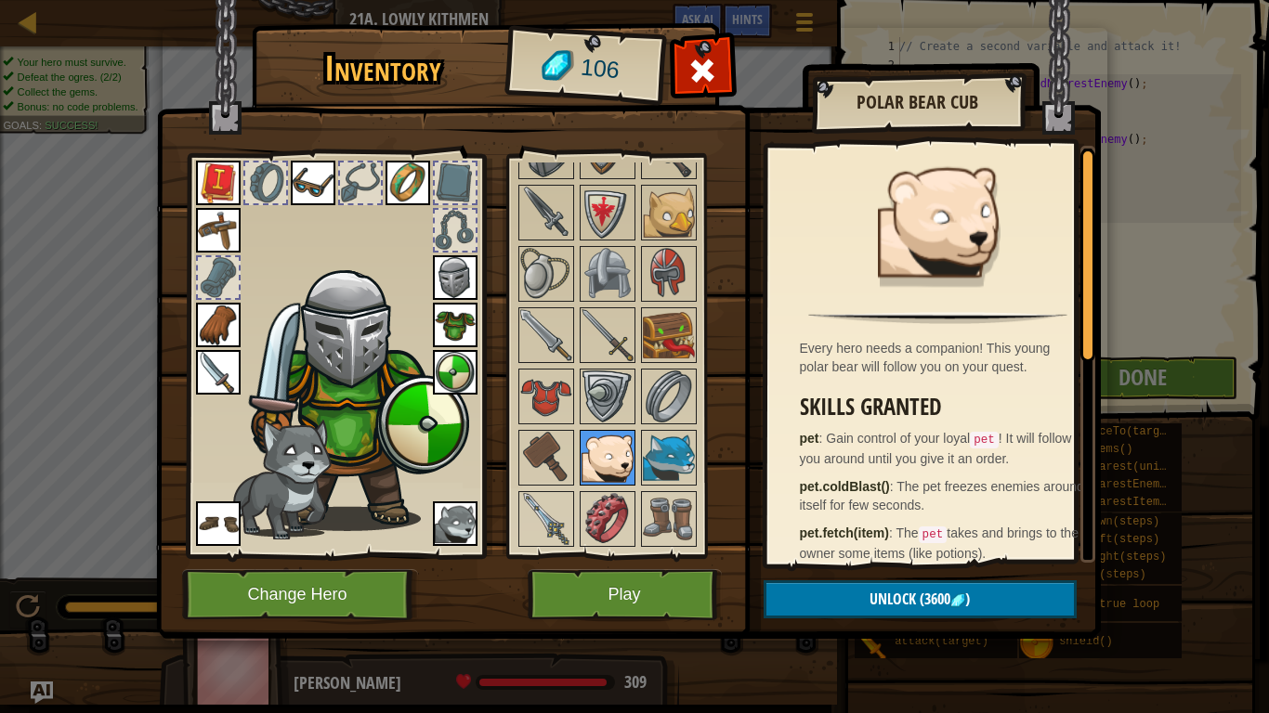
click at [628, 436] on img at bounding box center [607, 458] width 52 height 52
click at [672, 447] on img at bounding box center [669, 458] width 52 height 52
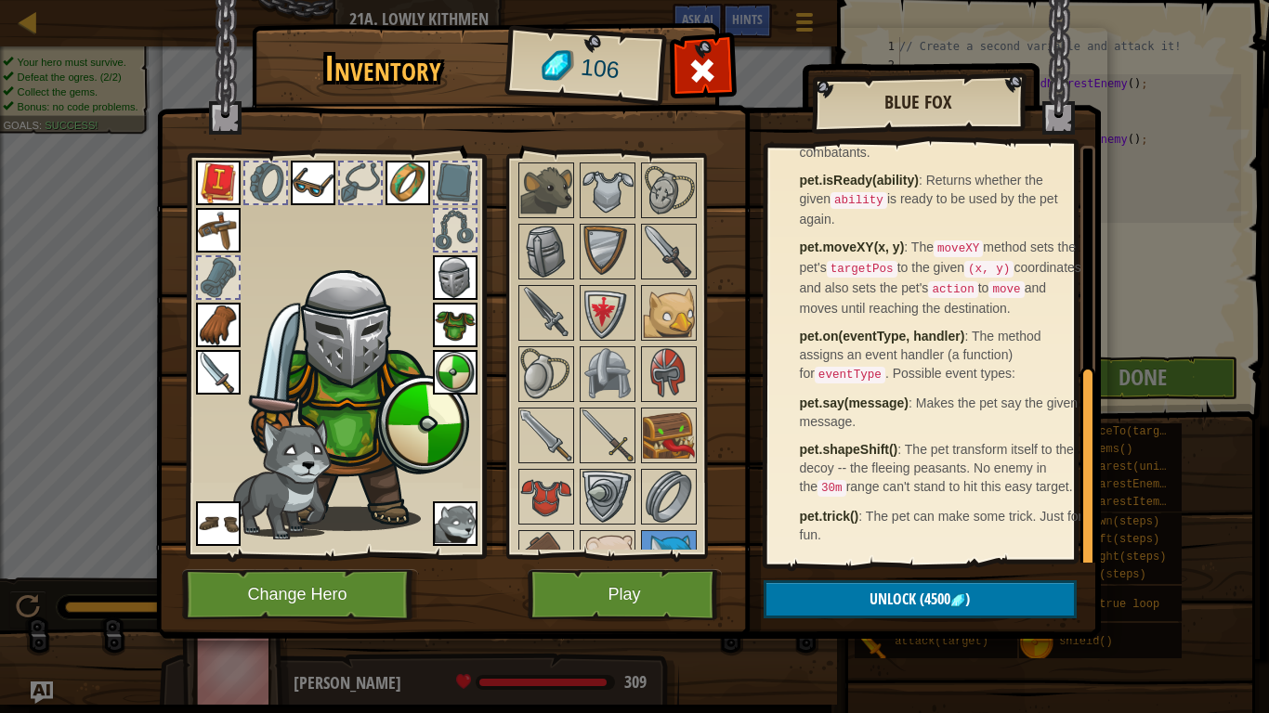
scroll to position [869, 0]
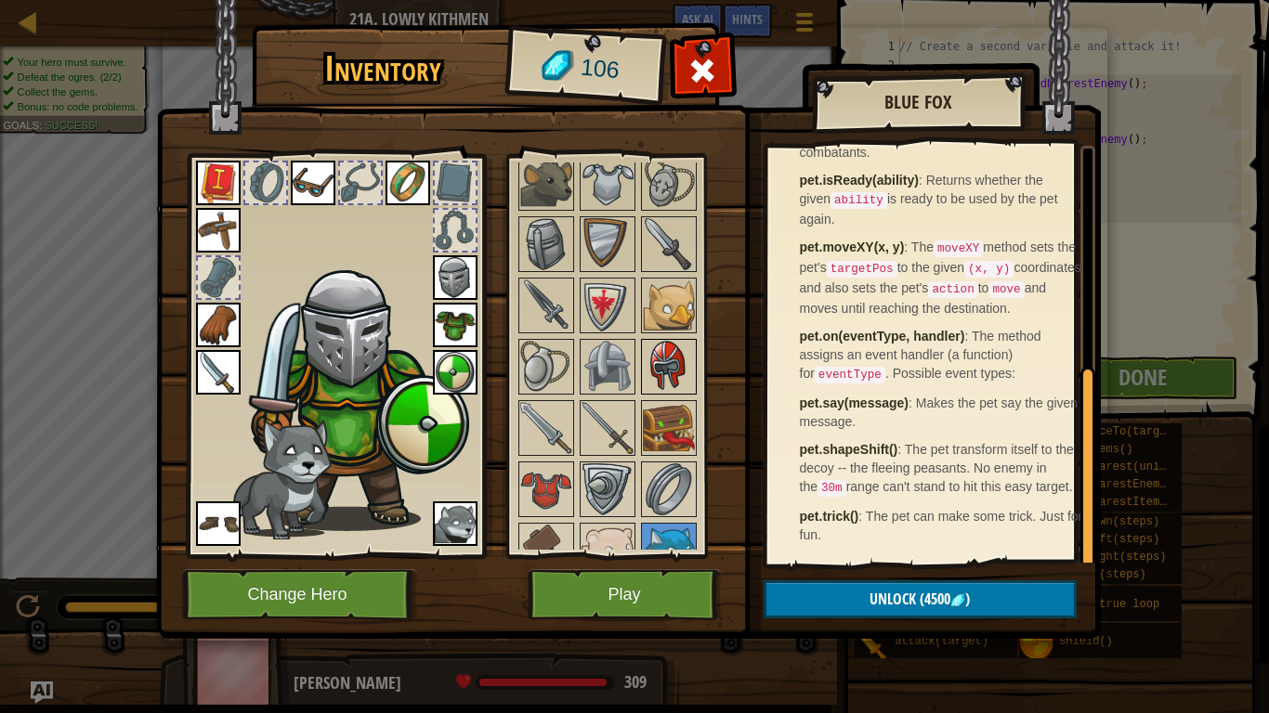
click at [648, 372] on img at bounding box center [669, 367] width 52 height 52
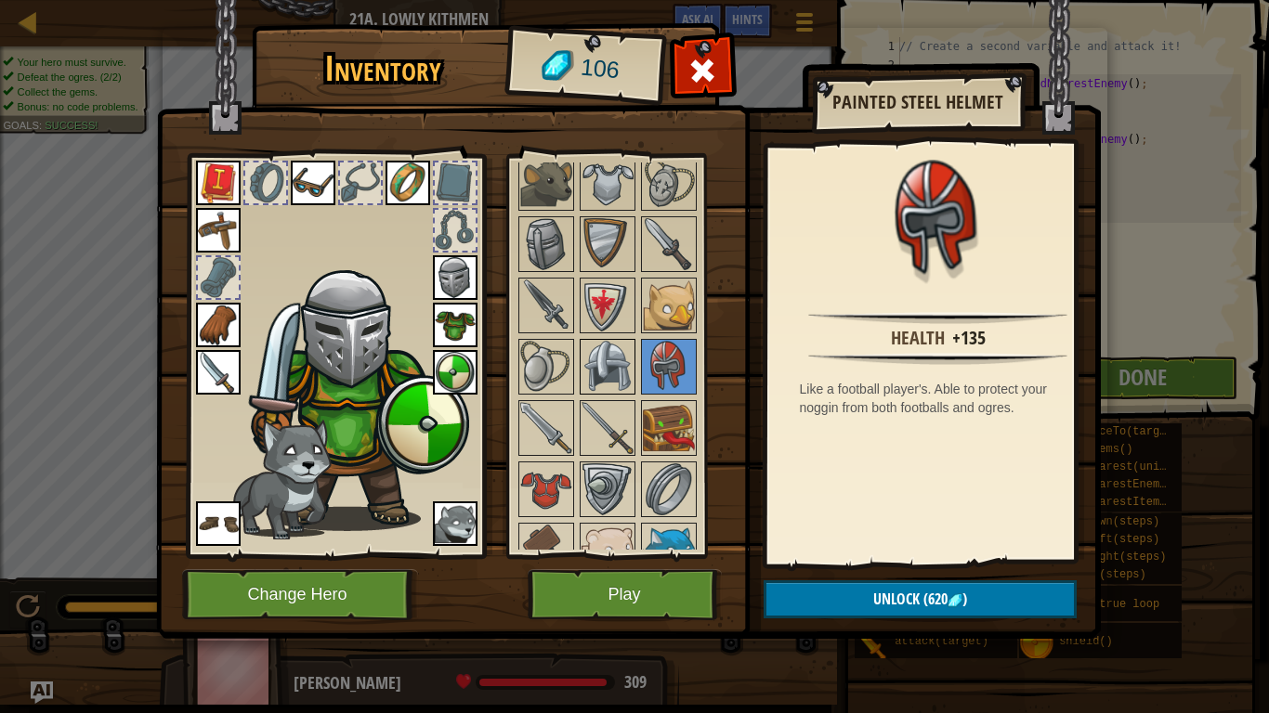
click at [610, 372] on img at bounding box center [607, 367] width 52 height 52
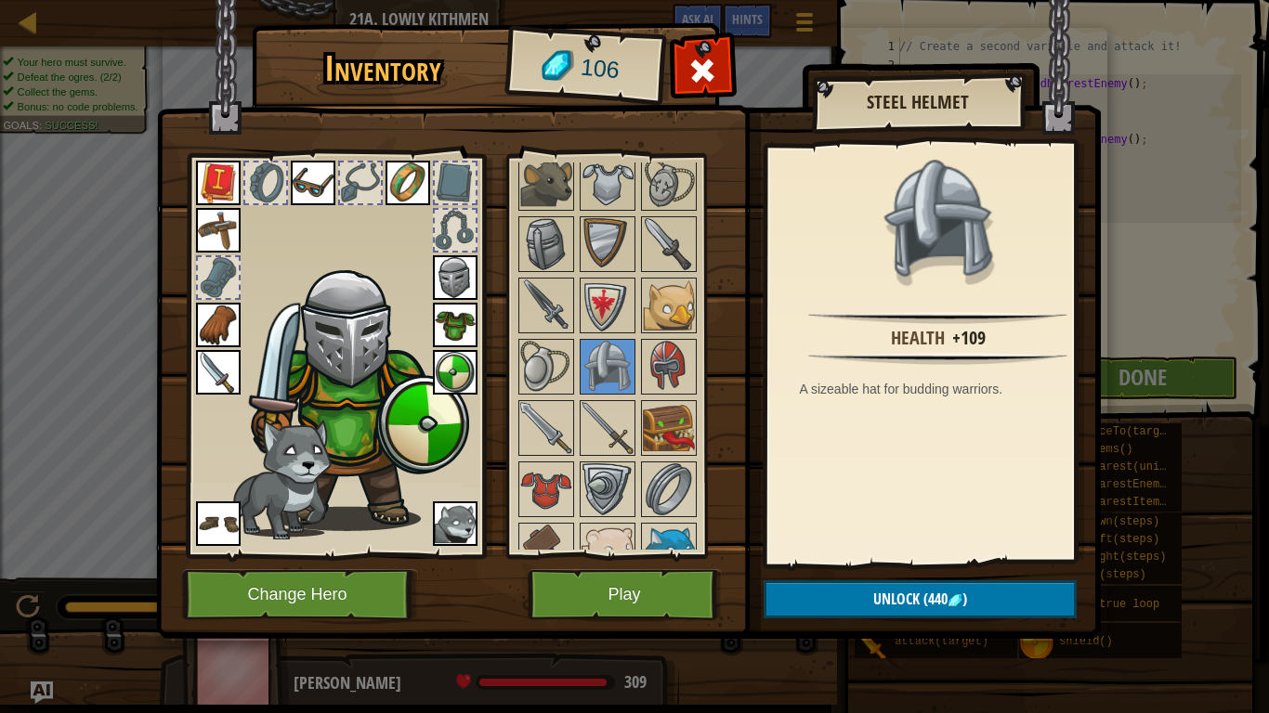
click at [462, 261] on img at bounding box center [455, 277] width 45 height 45
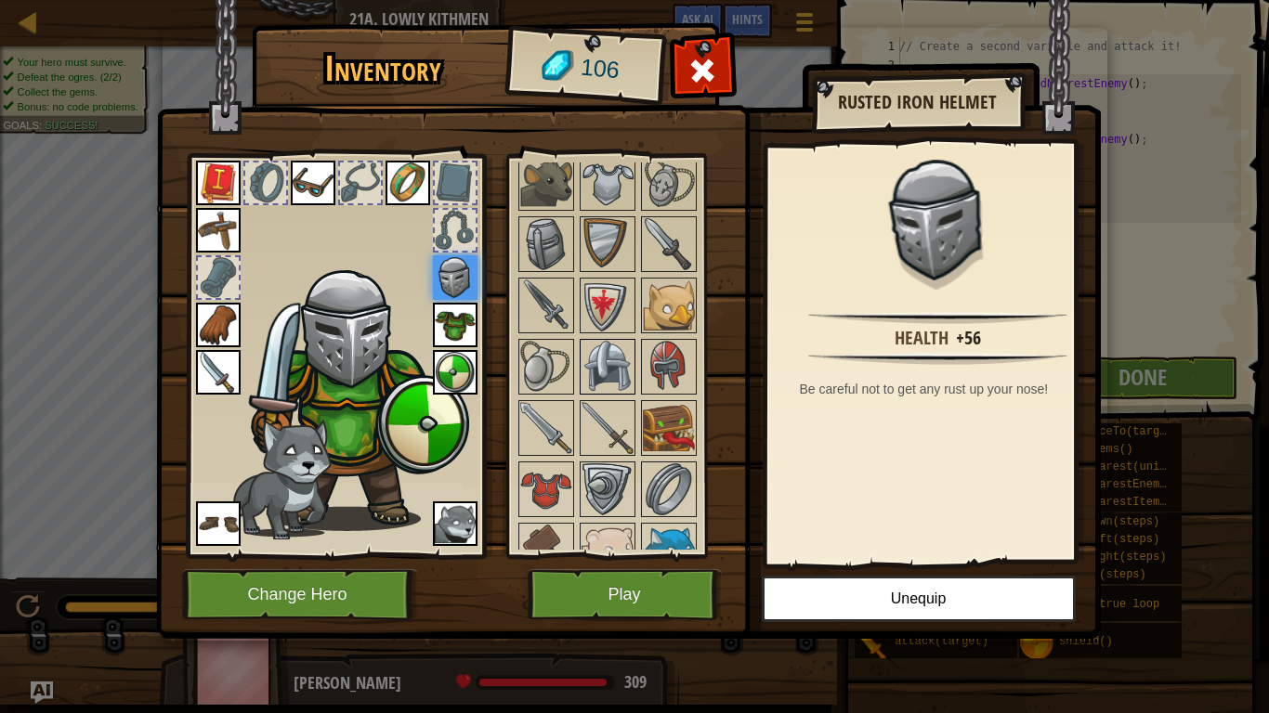
click at [599, 359] on img at bounding box center [607, 367] width 52 height 52
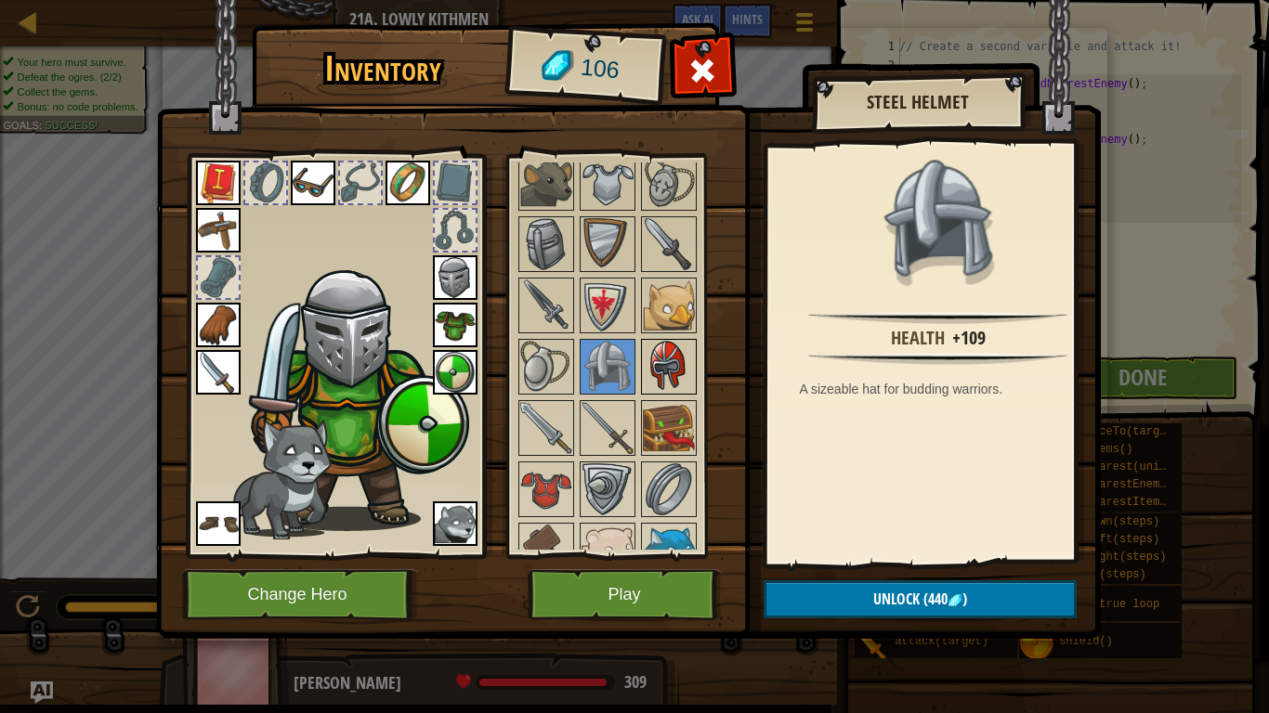
click at [652, 360] on img at bounding box center [669, 367] width 52 height 52
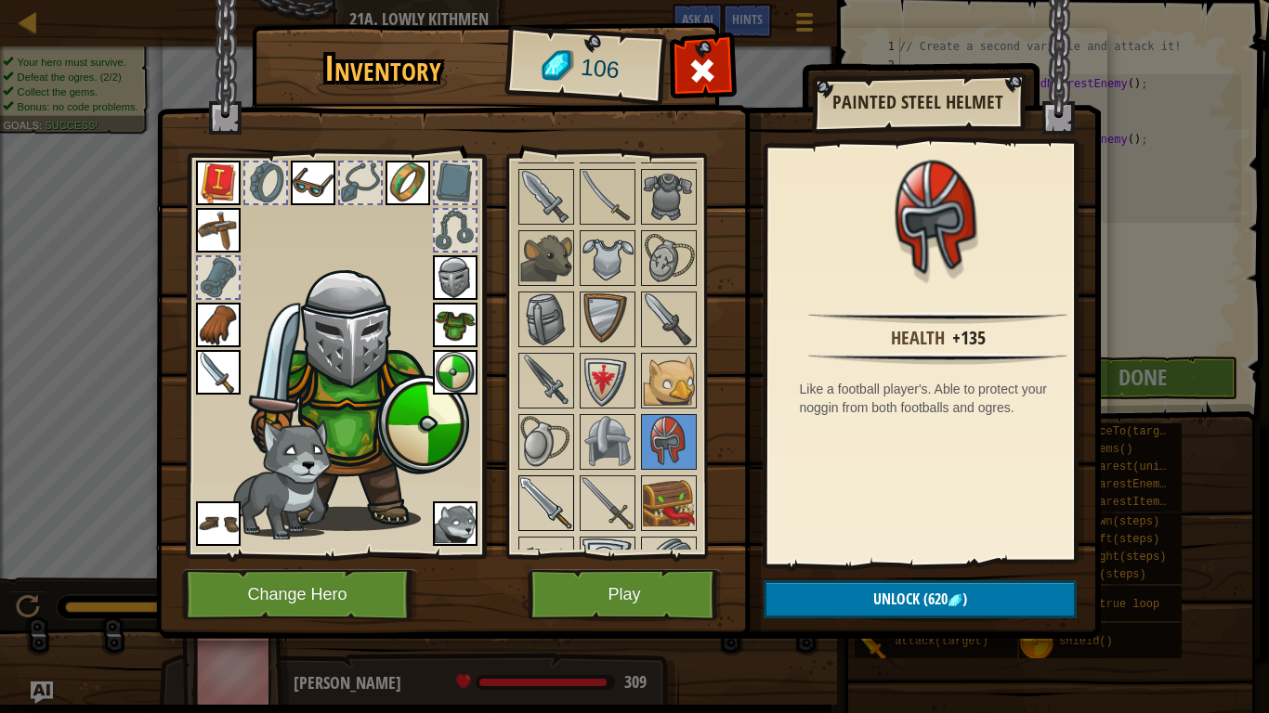
scroll to position [776, 0]
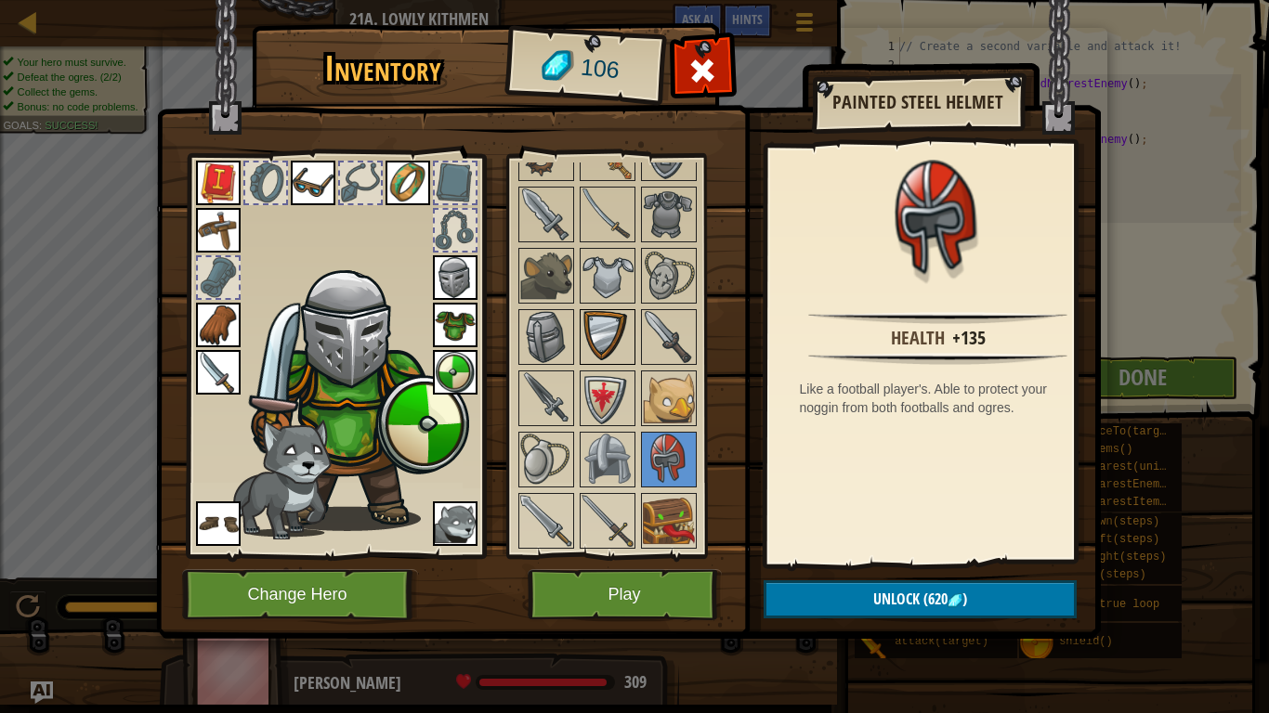
click at [590, 361] on img at bounding box center [607, 337] width 52 height 52
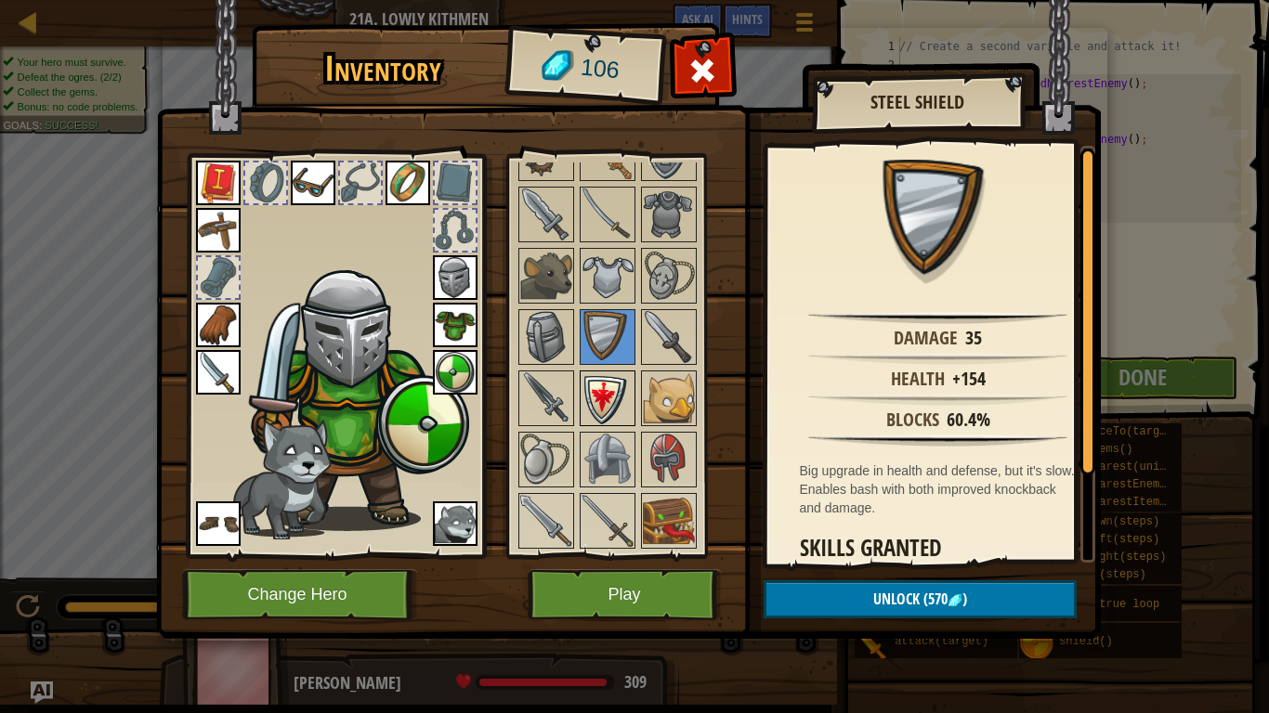
click at [598, 392] on img at bounding box center [607, 398] width 52 height 52
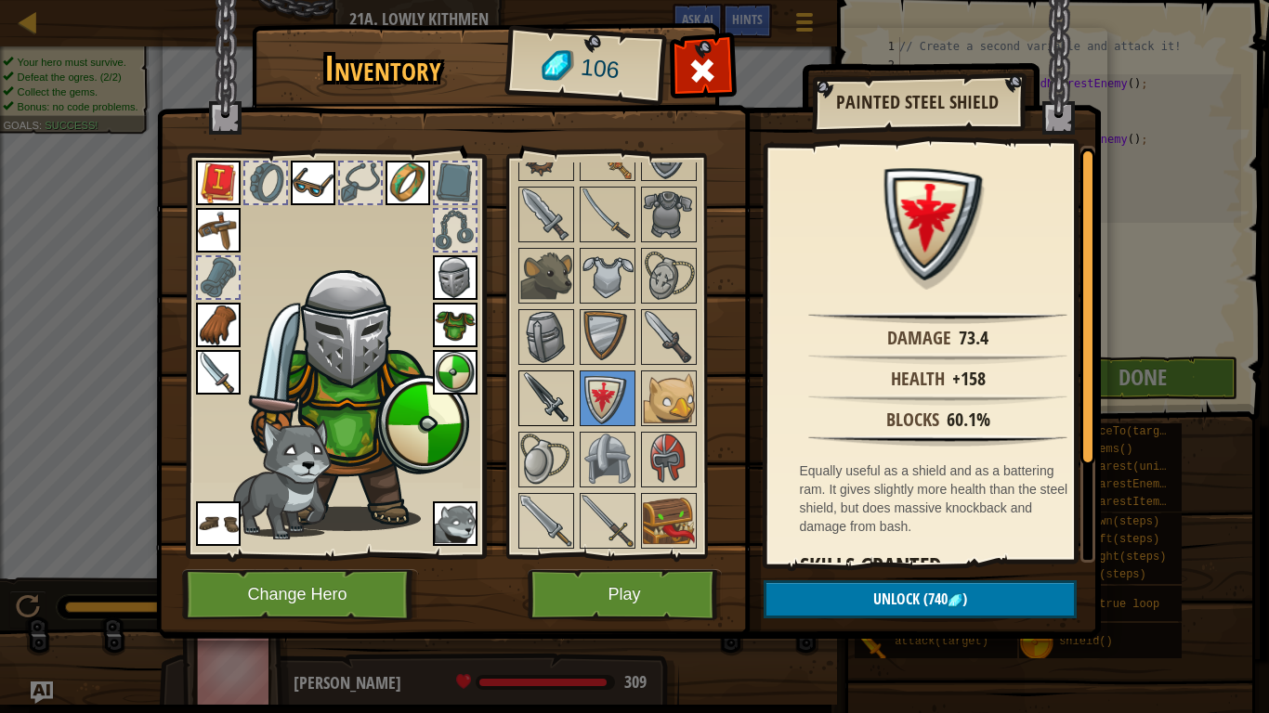
click at [564, 398] on img at bounding box center [546, 398] width 52 height 52
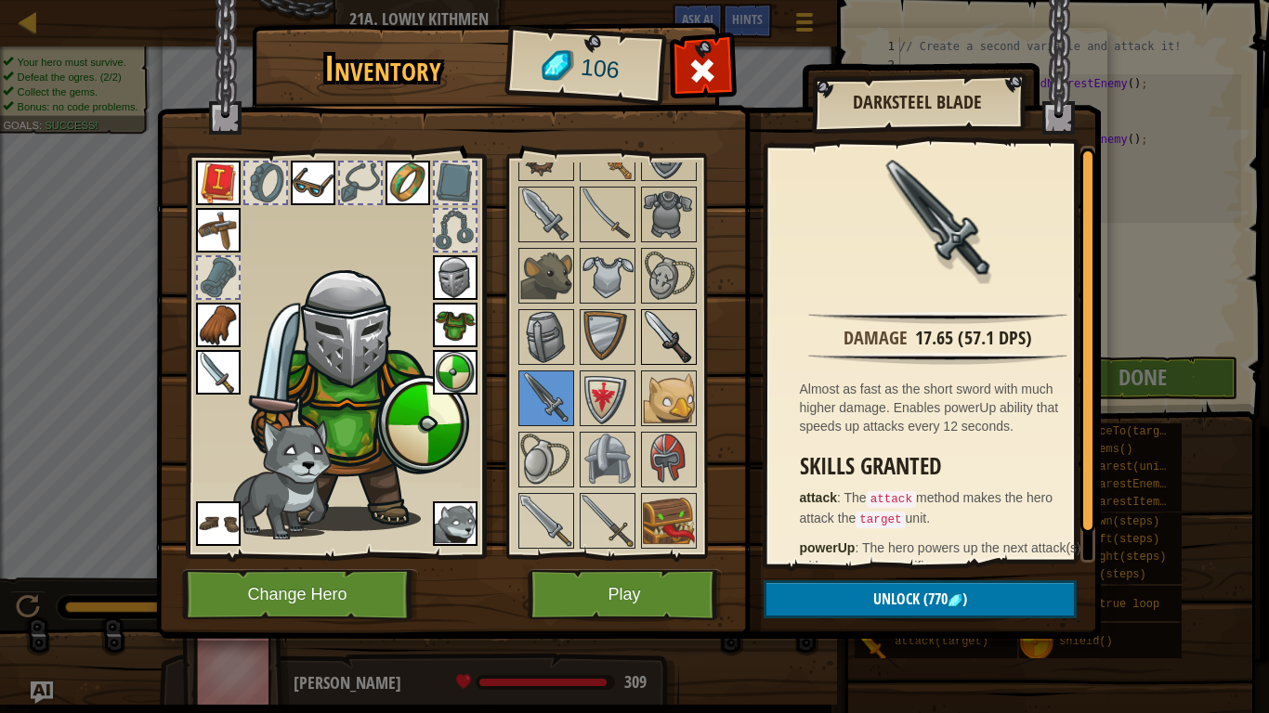
click at [690, 315] on img at bounding box center [669, 337] width 52 height 52
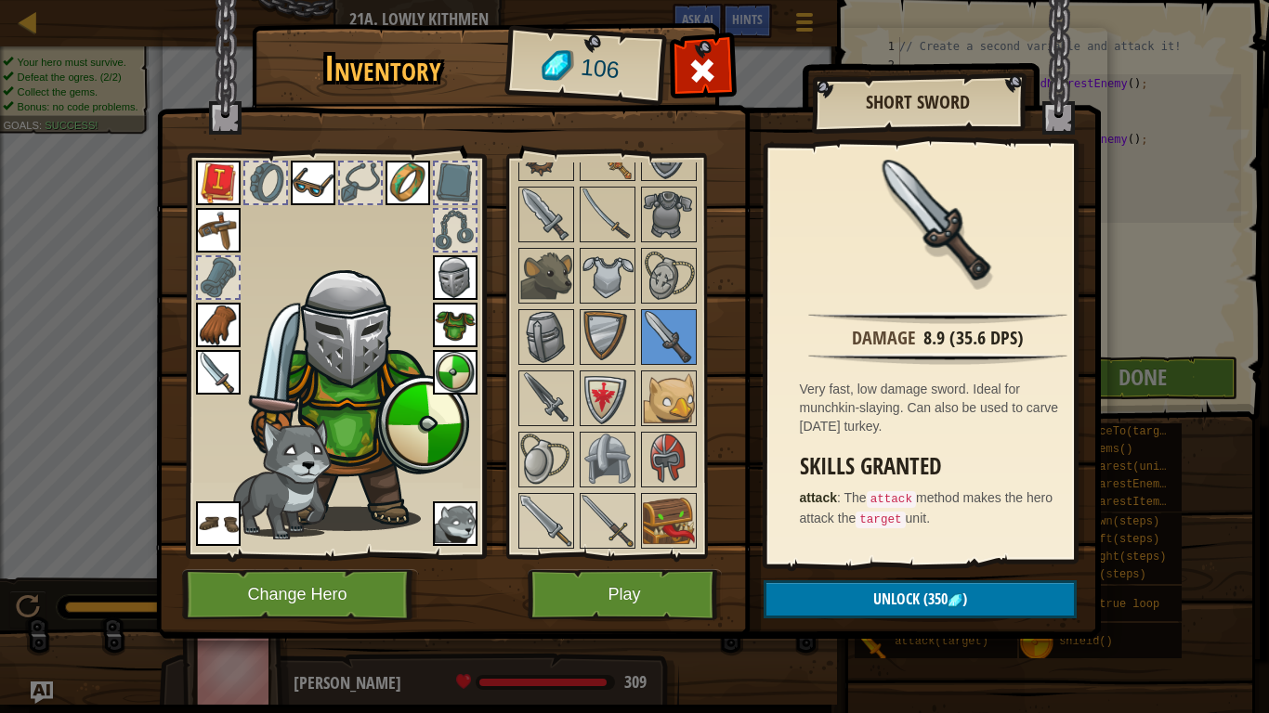
click at [637, 273] on div at bounding box center [624, 337] width 219 height 797
click at [652, 292] on img at bounding box center [669, 276] width 52 height 52
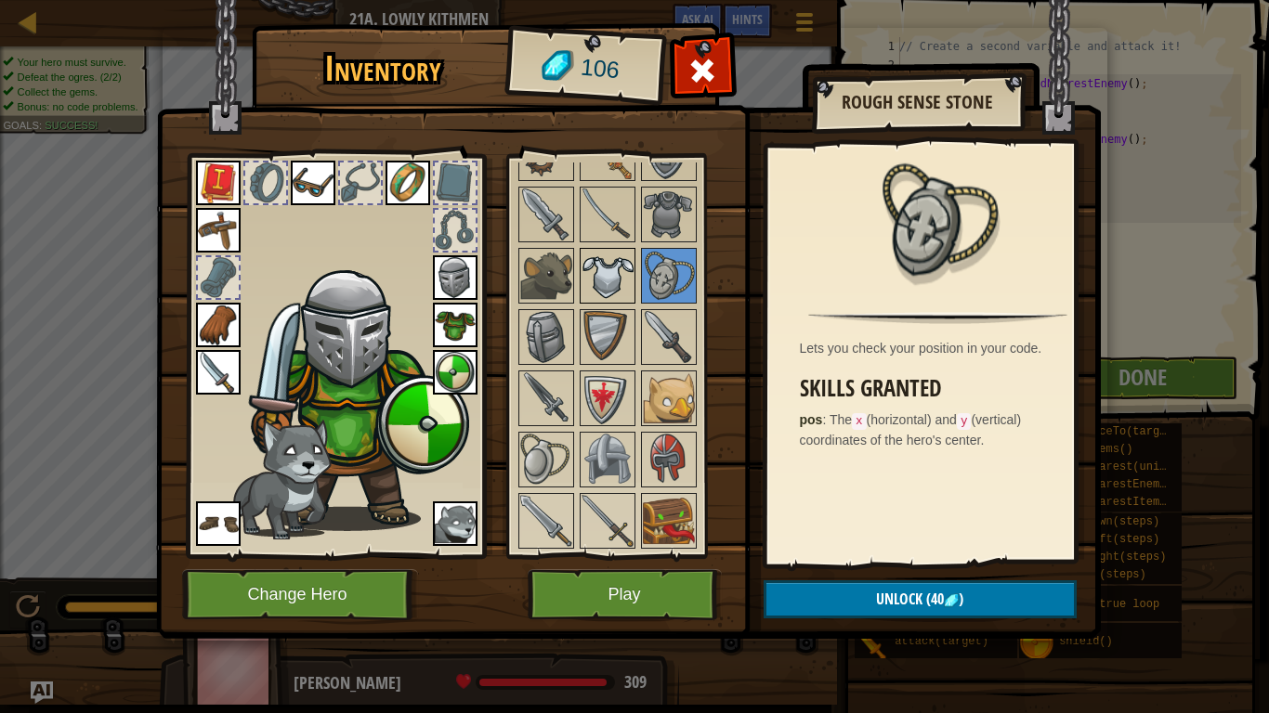
click at [618, 297] on img at bounding box center [607, 276] width 52 height 52
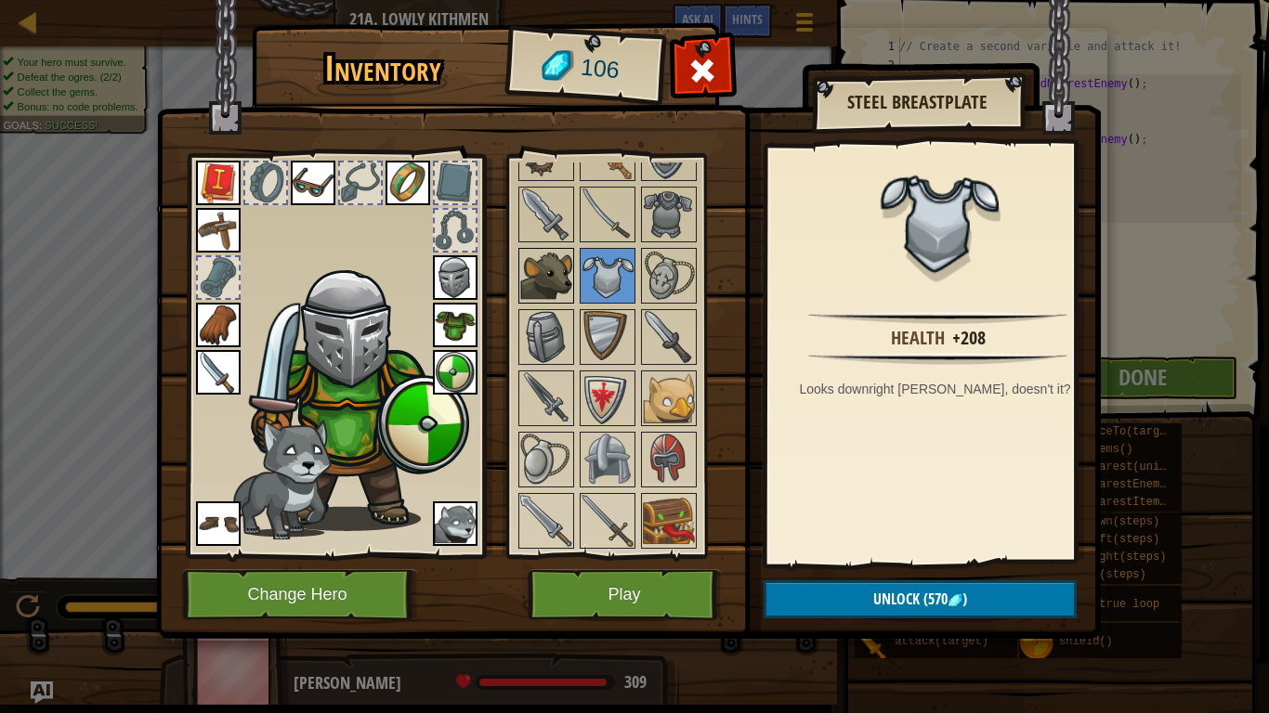
click at [532, 282] on img at bounding box center [546, 276] width 52 height 52
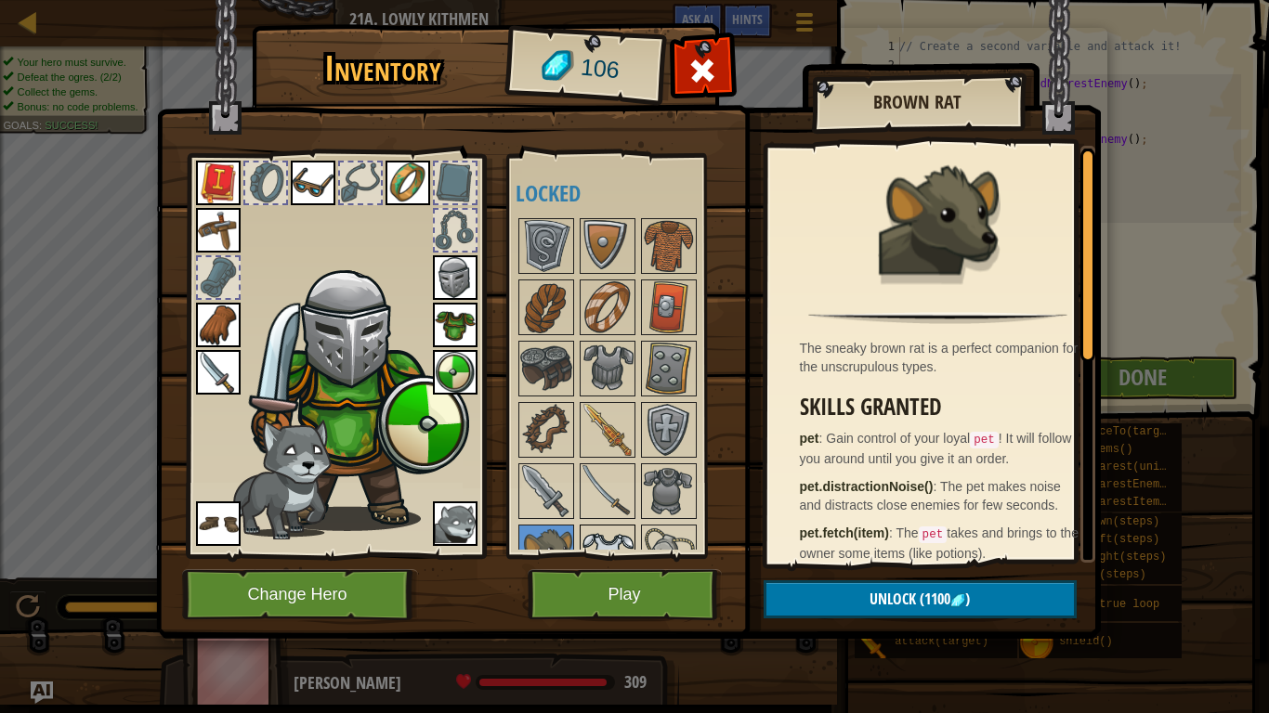
scroll to position [498, 0]
click at [578, 431] on div at bounding box center [624, 615] width 219 height 797
drag, startPoint x: 578, startPoint y: 431, endPoint x: 619, endPoint y: 427, distance: 41.0
click at [609, 429] on div "Available Equip Equip Equip Equip Equip Equip Equip Equip Equip Equip Equip Equ…" at bounding box center [624, 356] width 219 height 387
click at [630, 428] on img at bounding box center [607, 432] width 52 height 52
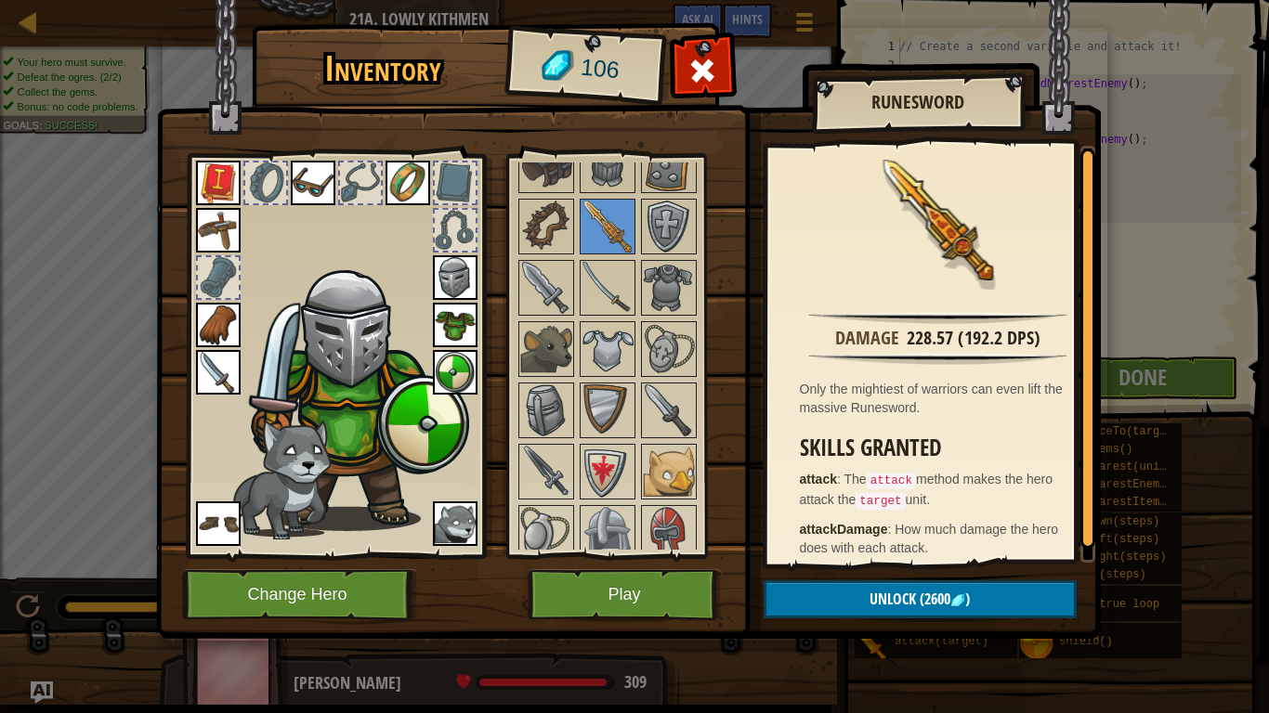
scroll to position [684, 0]
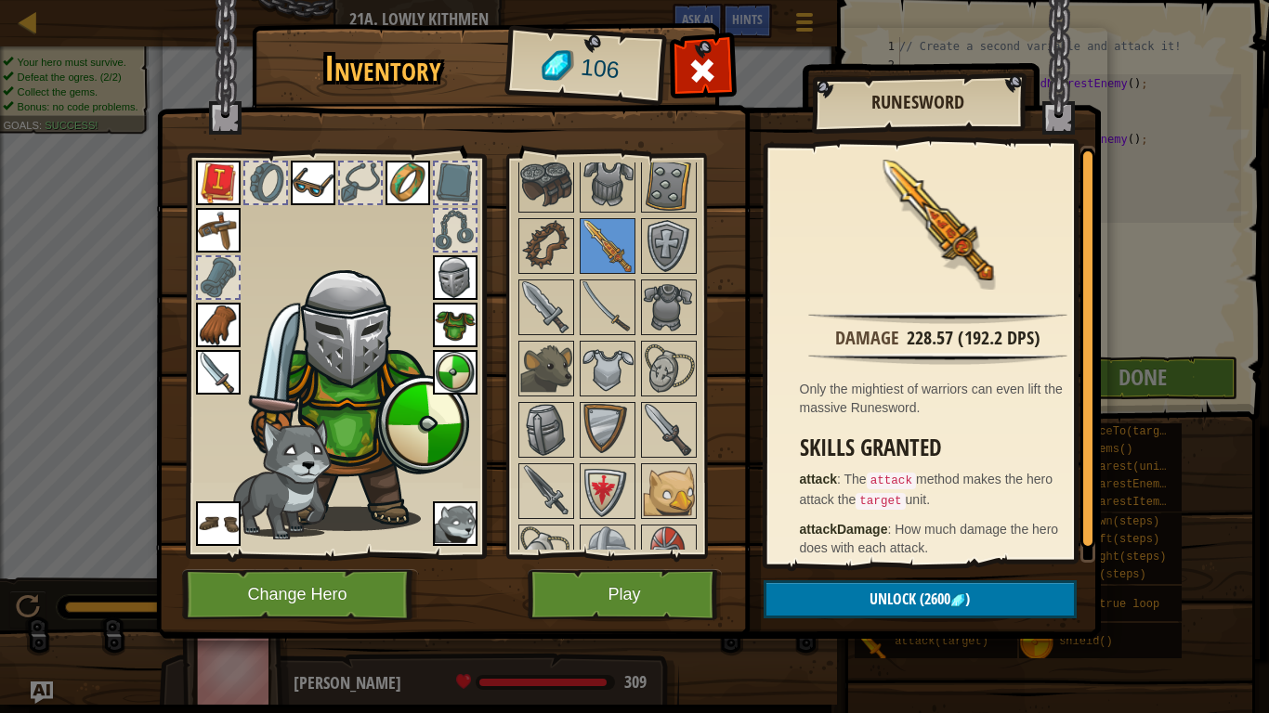
click at [442, 526] on img at bounding box center [455, 524] width 45 height 45
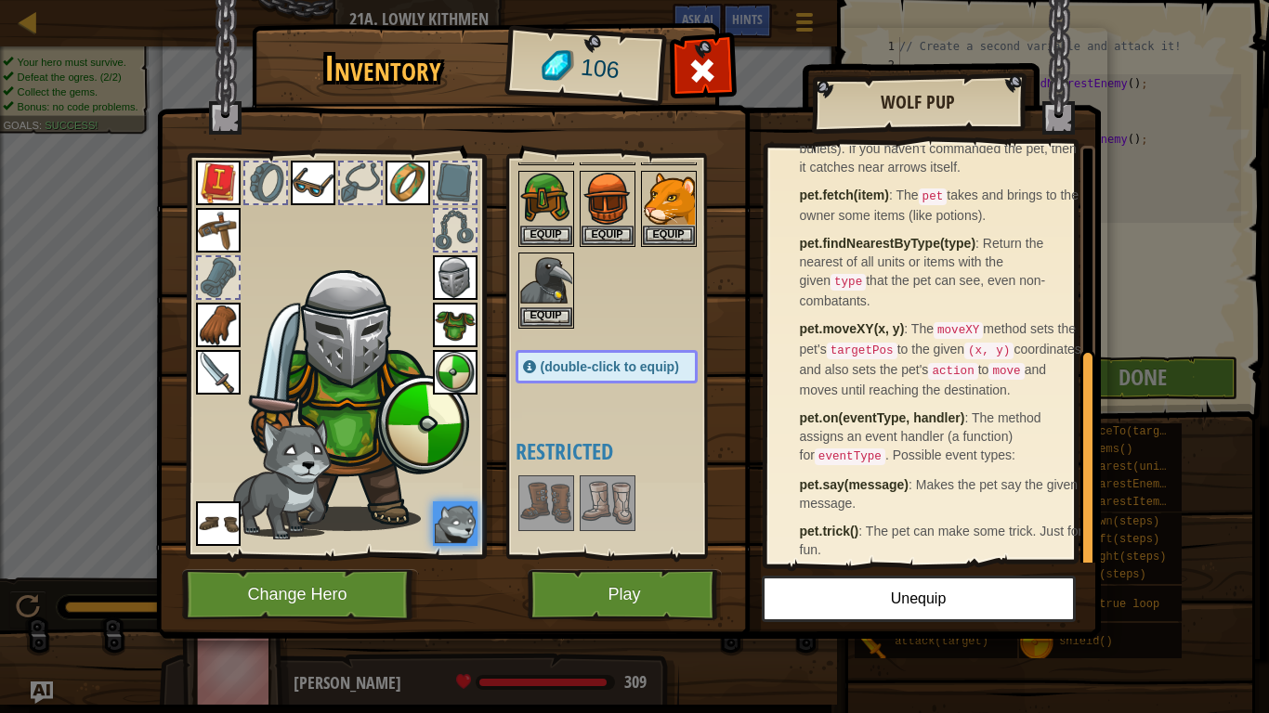
scroll to position [126, 0]
click at [629, 502] on img at bounding box center [607, 505] width 52 height 52
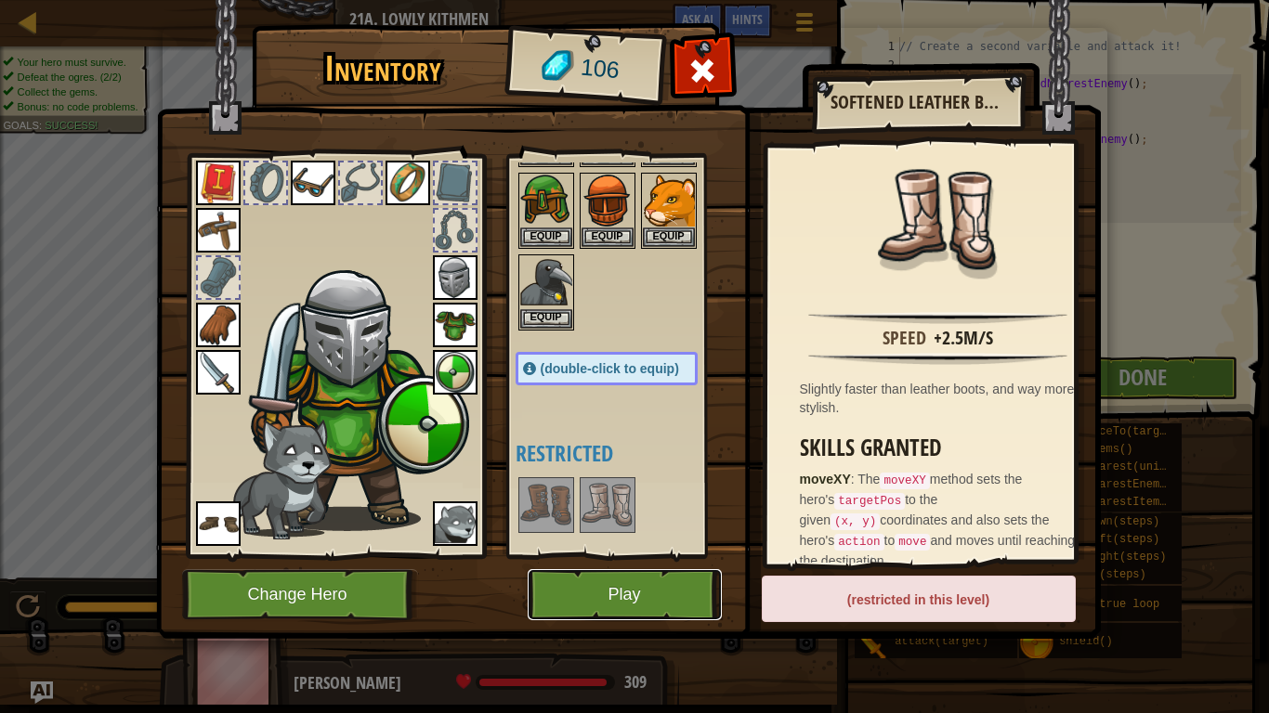
click at [620, 588] on button "Play" at bounding box center [625, 594] width 194 height 51
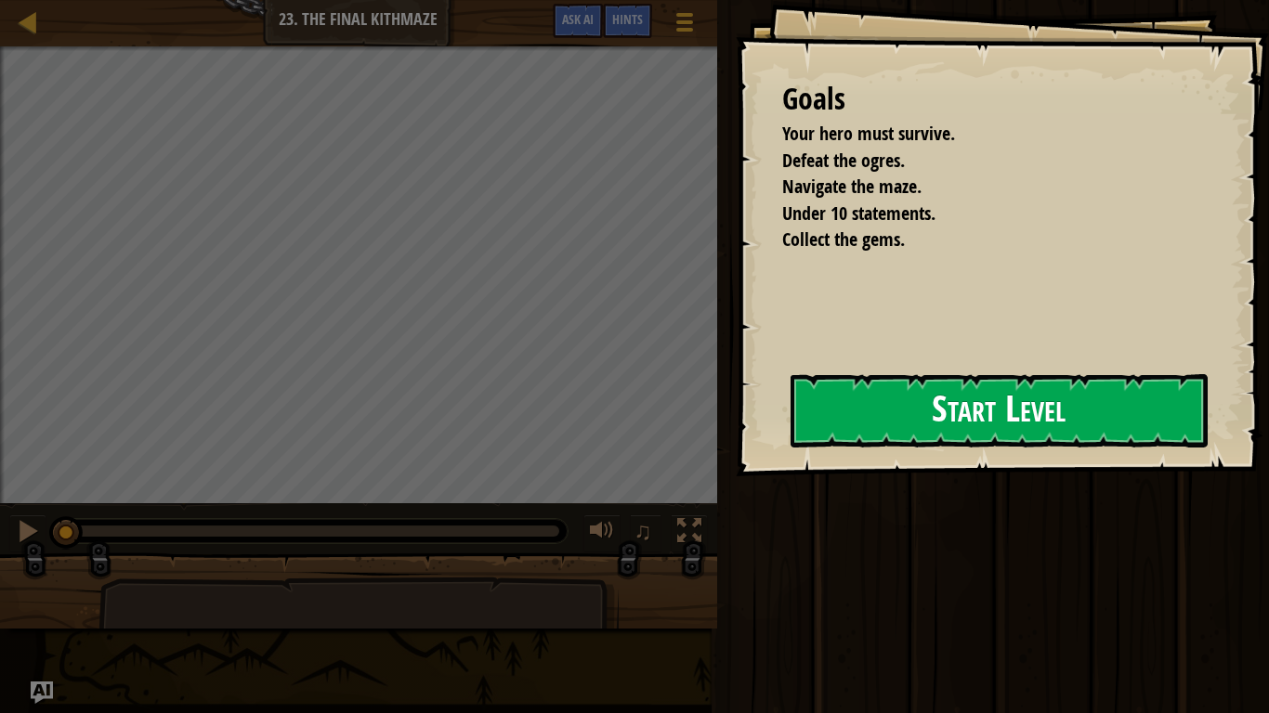
click at [759, 422] on div "Goals Your hero must survive. Defeat the ogres. Navigate the maze. Under 10 sta…" at bounding box center [1002, 238] width 533 height 476
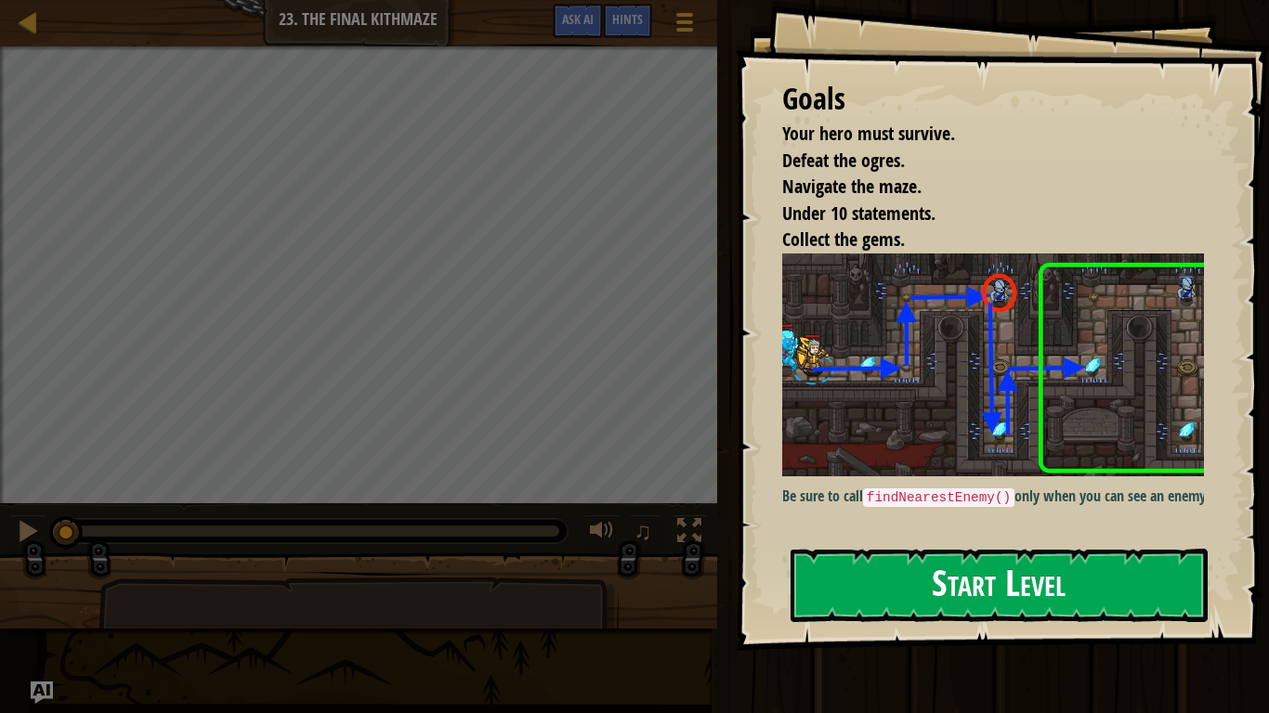
click at [1024, 568] on button "Start Level" at bounding box center [998, 585] width 417 height 73
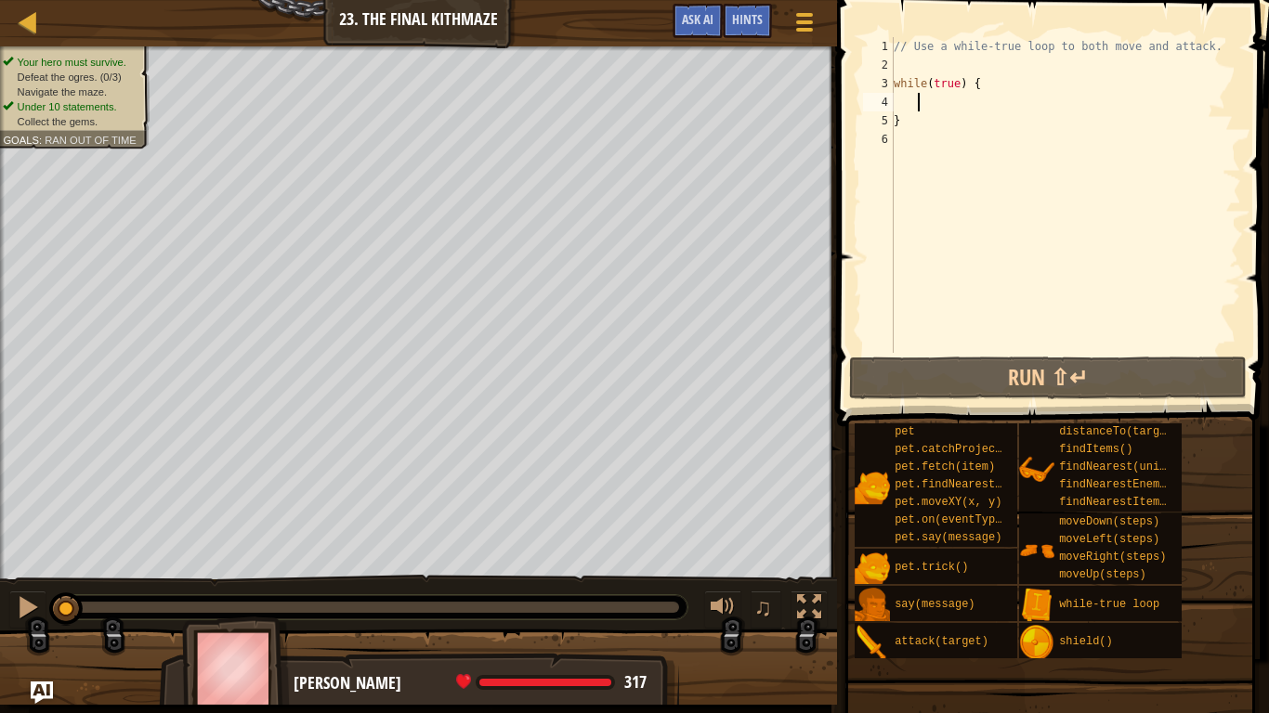
click at [920, 93] on div "// Use a while-true loop to both move and attack. while ( true ) { }" at bounding box center [1065, 213] width 351 height 353
click at [895, 98] on div "// Use a while-true loop to both move and attack. while ( true ) { }" at bounding box center [1065, 213] width 351 height 353
type textarea "l"
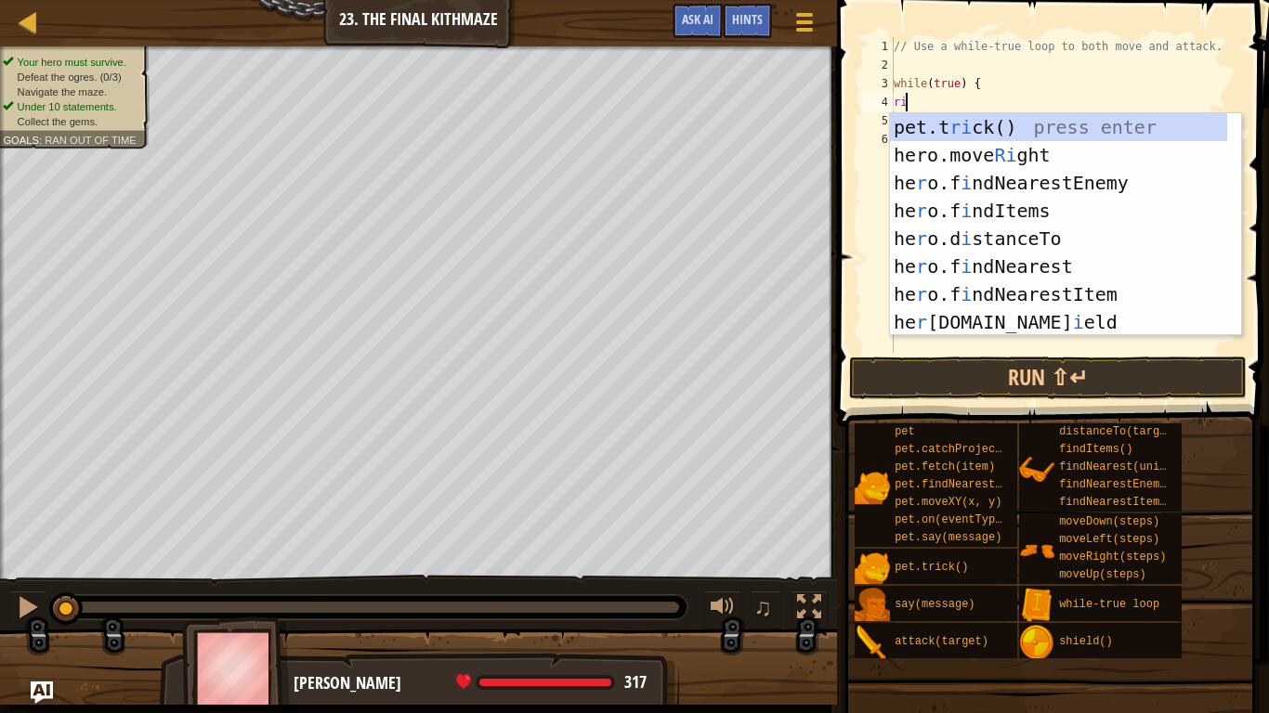
scroll to position [8, 1]
type textarea "righ"
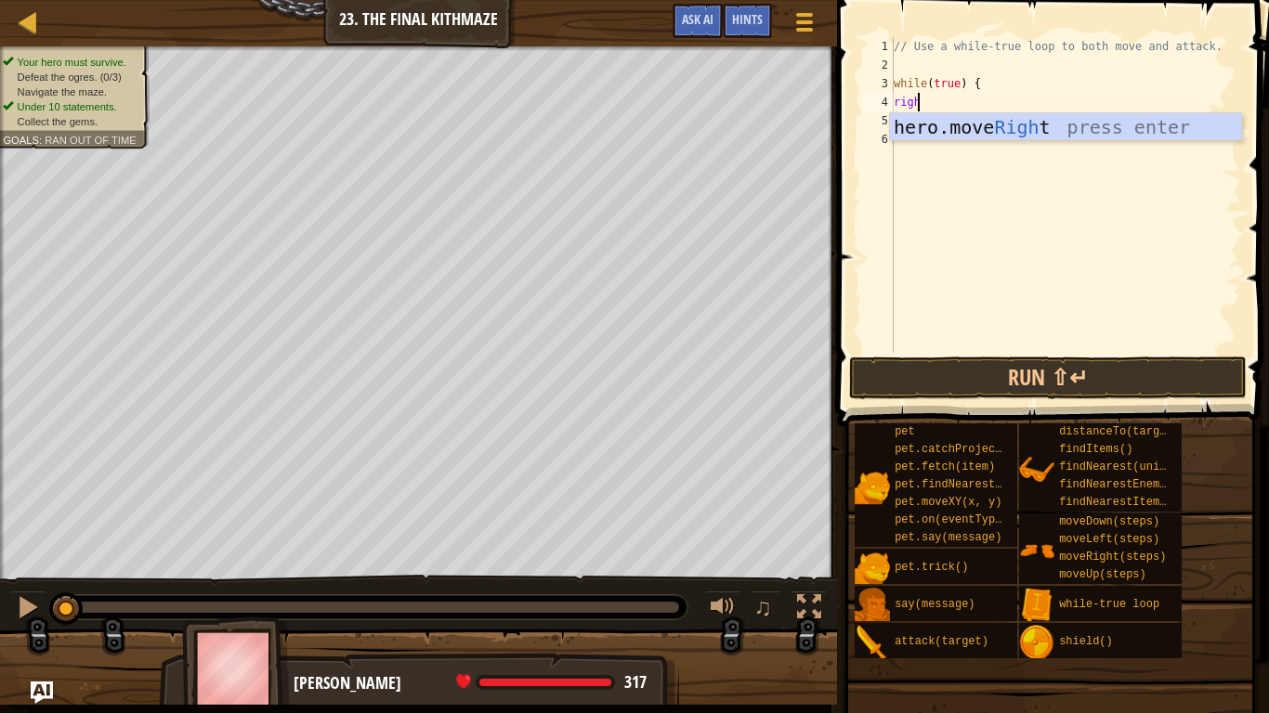
scroll to position [8, 2]
click at [917, 114] on div "hero.move Righ t press enter" at bounding box center [1065, 155] width 351 height 84
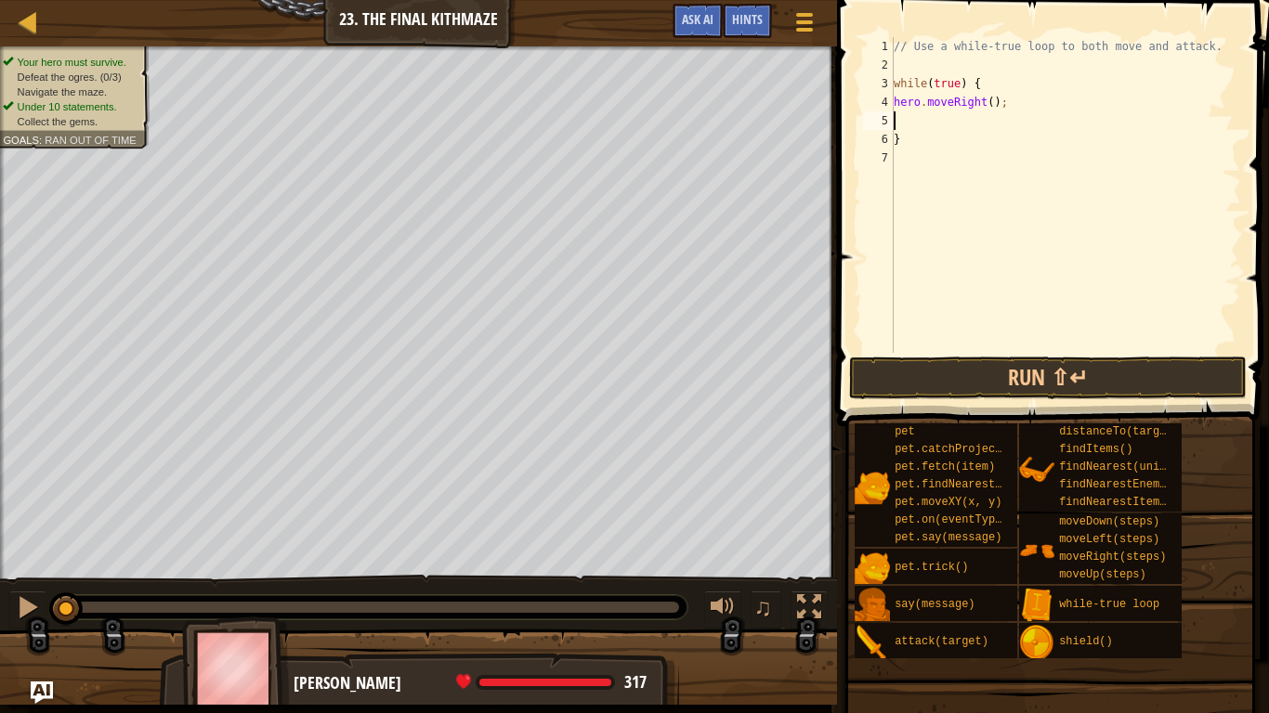
click at [985, 102] on div "// Use a while-true loop to both move and attack. while ( true ) { hero . moveR…" at bounding box center [1065, 213] width 351 height 353
type textarea "hero.moveRight(1);"
click at [920, 125] on div "// Use a while-true loop to both move and attack. while ( true ) { hero . moveR…" at bounding box center [1065, 213] width 351 height 353
click at [894, 119] on div "// Use a while-true loop to both move and attack. while ( true ) { hero . moveR…" at bounding box center [1065, 213] width 351 height 353
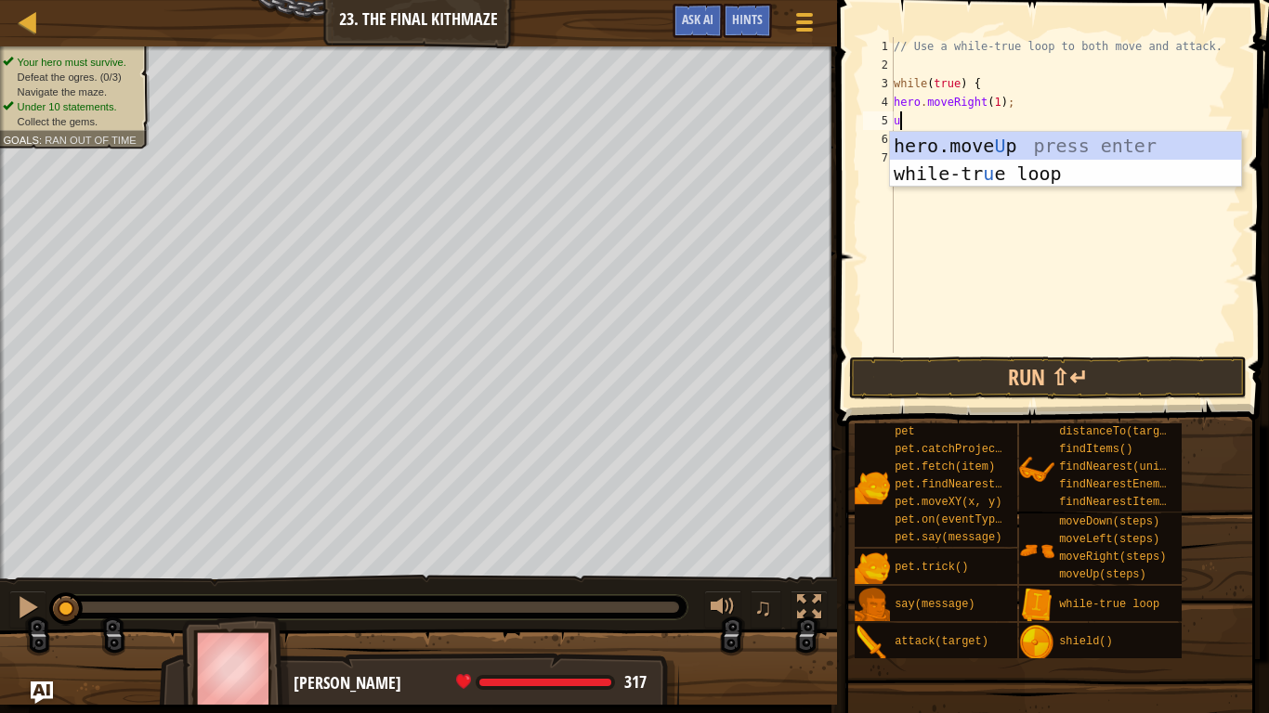
type textarea "up"
click at [920, 138] on div "hero.move Up press enter while-tr u e loo p press enter" at bounding box center [1065, 187] width 351 height 111
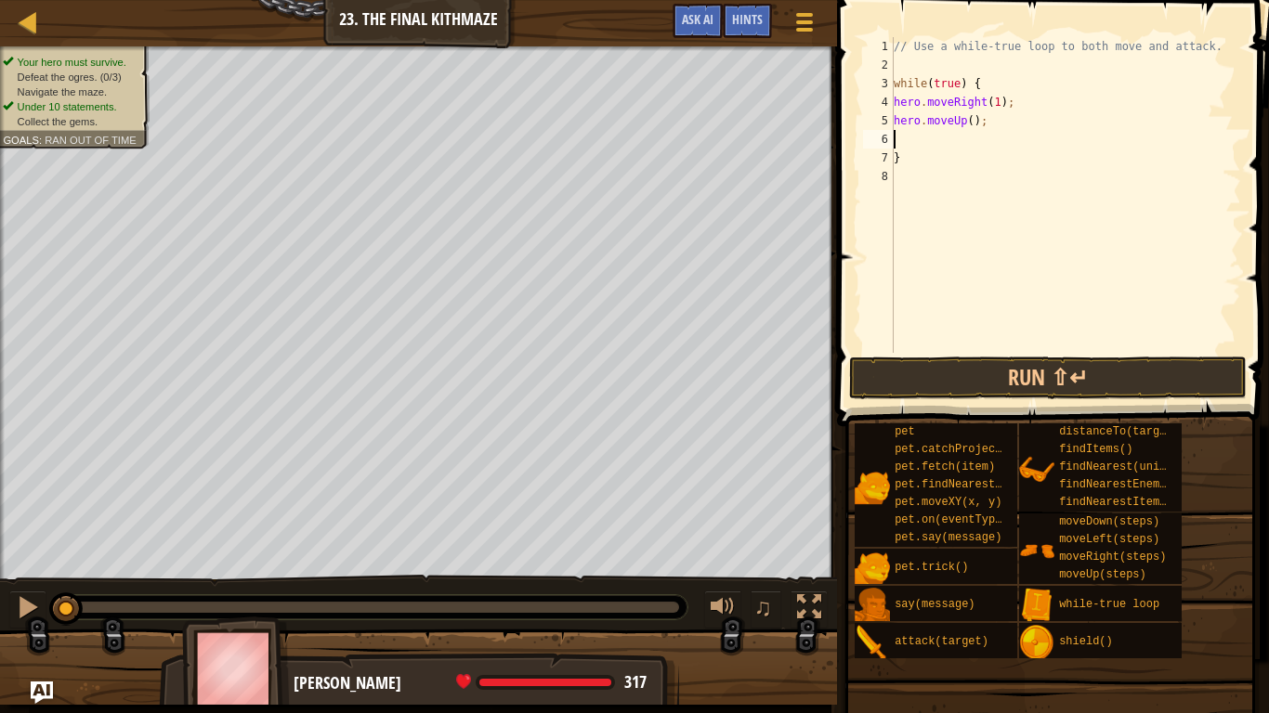
click at [967, 119] on div "// Use a while-true loop to both move and attack. while ( true ) { hero . moveR…" at bounding box center [1065, 213] width 351 height 353
type textarea "hero.moveUp(1);"
click at [951, 140] on div "// Use a while-true loop to both move and attack. while ( true ) { hero . moveR…" at bounding box center [1065, 213] width 351 height 353
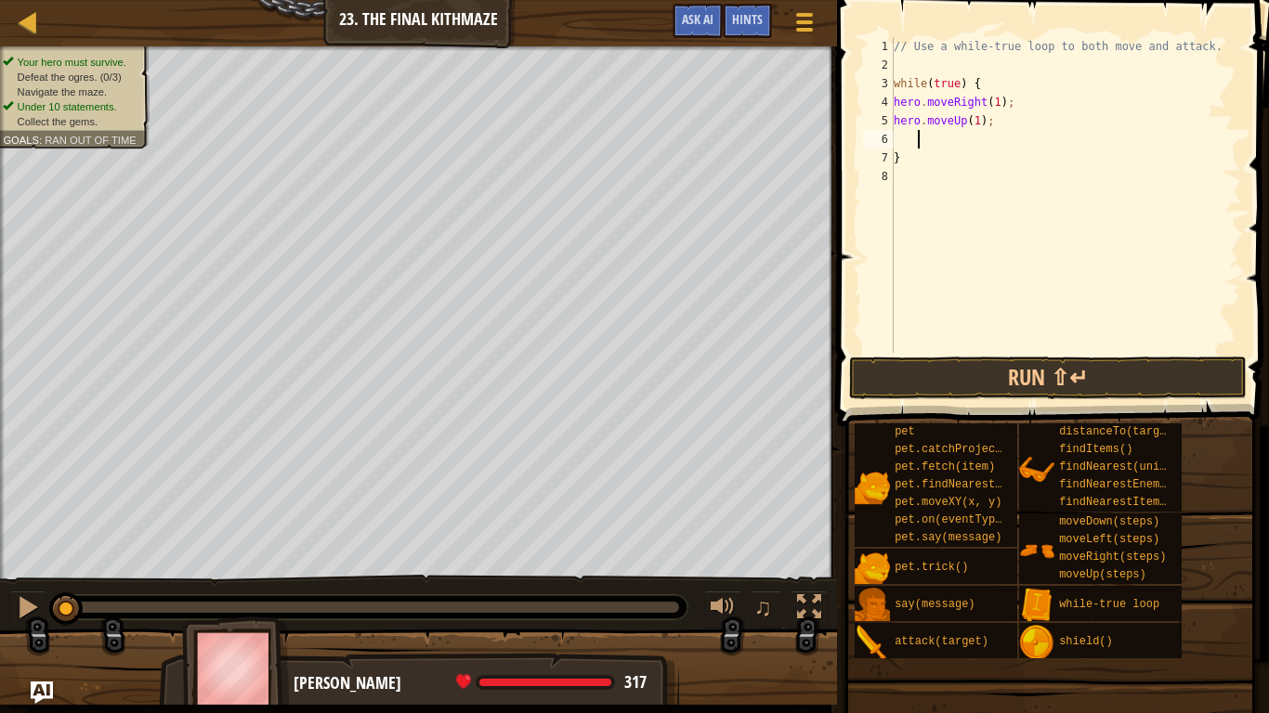
click at [892, 141] on div "6" at bounding box center [878, 139] width 31 height 19
type textarea "}"
type textarea "r"
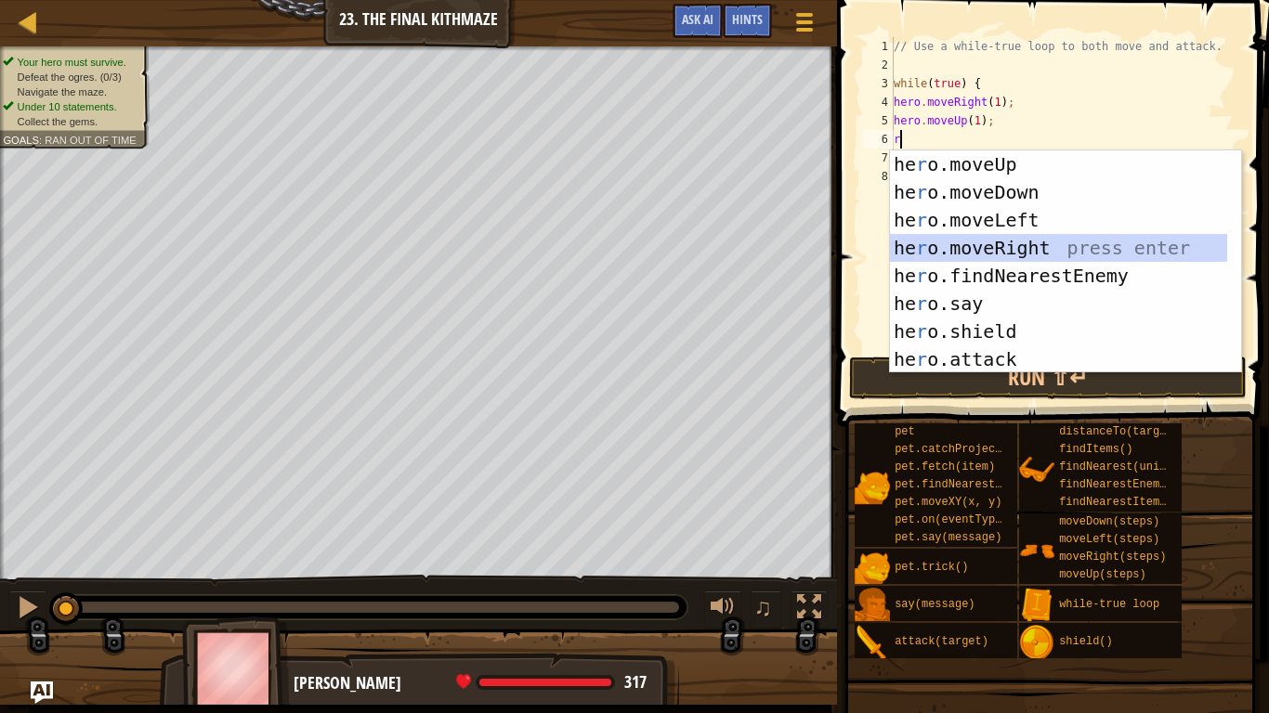
click at [993, 250] on div "he r o.moveUp press enter he r o.moveDown press enter he r o.moveLeft press ent…" at bounding box center [1065, 289] width 351 height 279
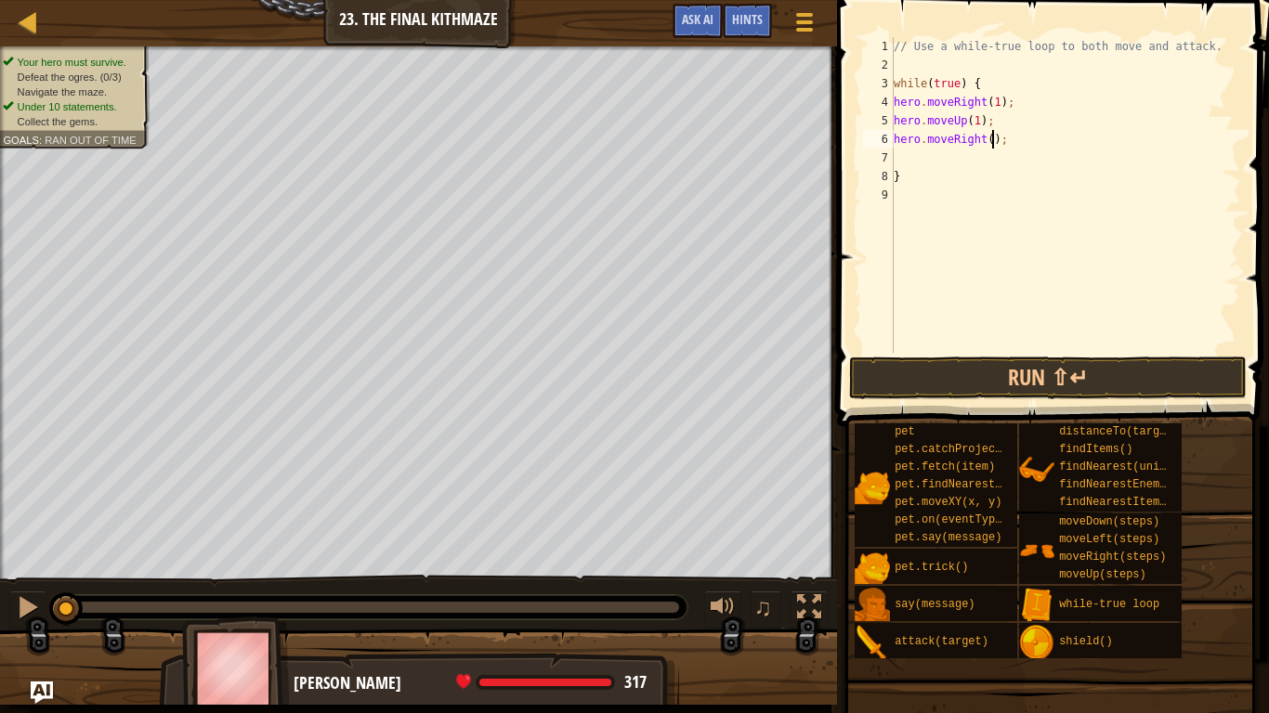
click at [993, 142] on div "// Use a while-true loop to both move and attack. while ( true ) { hero . moveR…" at bounding box center [1065, 213] width 351 height 353
type textarea ";"
click at [993, 142] on div "// Use a while-true loop to both move and attack. while ( true ) { hero . moveR…" at bounding box center [1065, 213] width 351 height 353
type textarea "d"
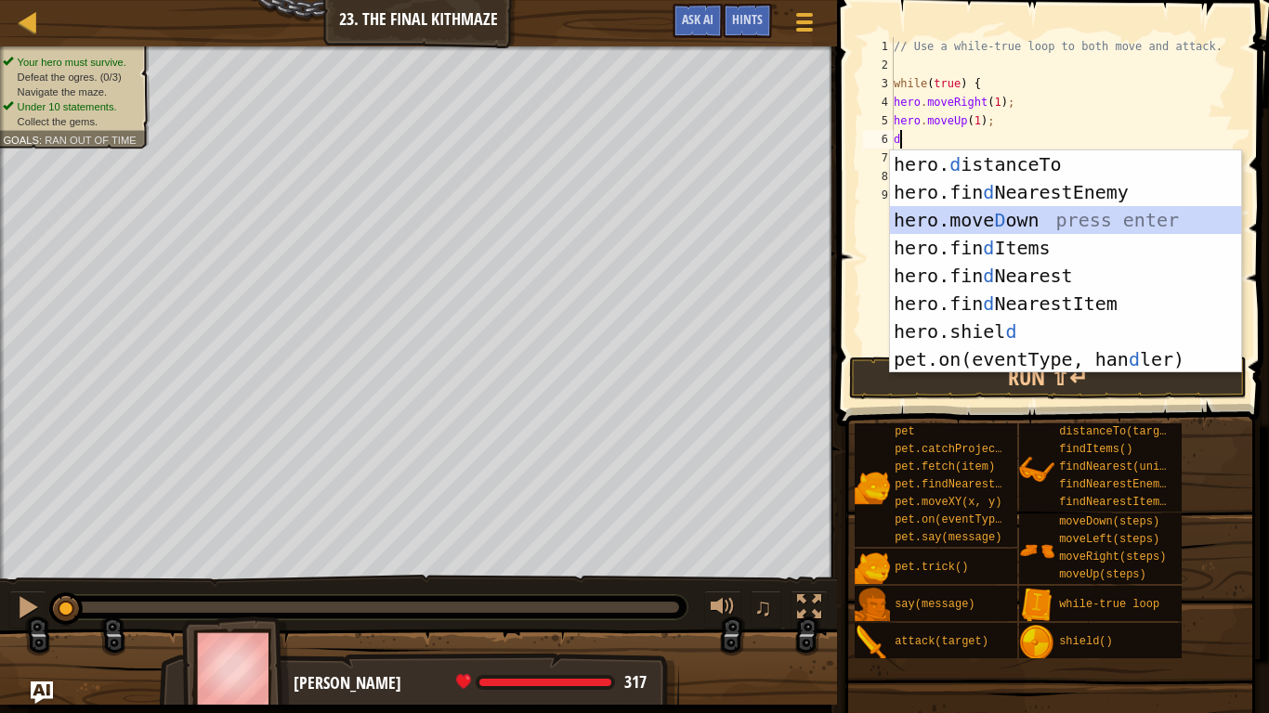
click at [1002, 209] on div "hero. d istanceTo press enter hero.fin d NearestEnemy press enter hero.[PERSON_…" at bounding box center [1065, 289] width 351 height 279
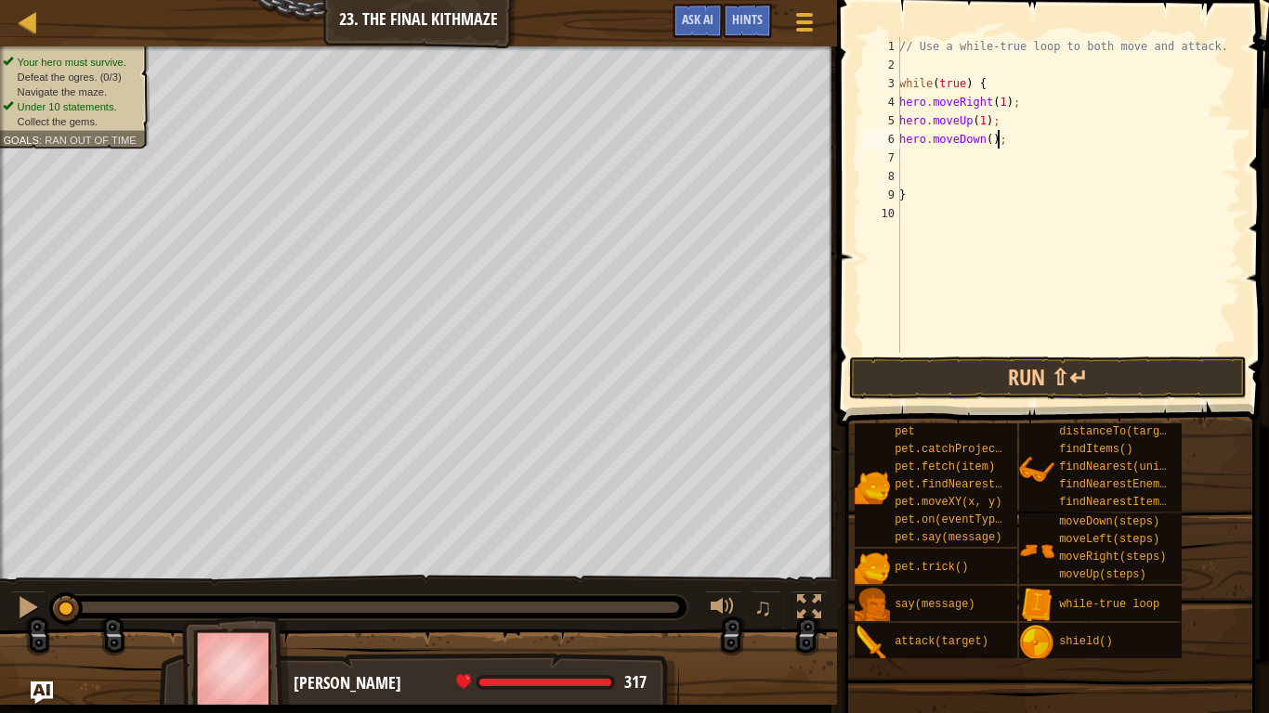
click at [1004, 147] on div "// Use a while-true loop to both move and attack. while ( true ) { hero . moveR…" at bounding box center [1068, 213] width 346 height 353
type textarea "h"
type textarea "e"
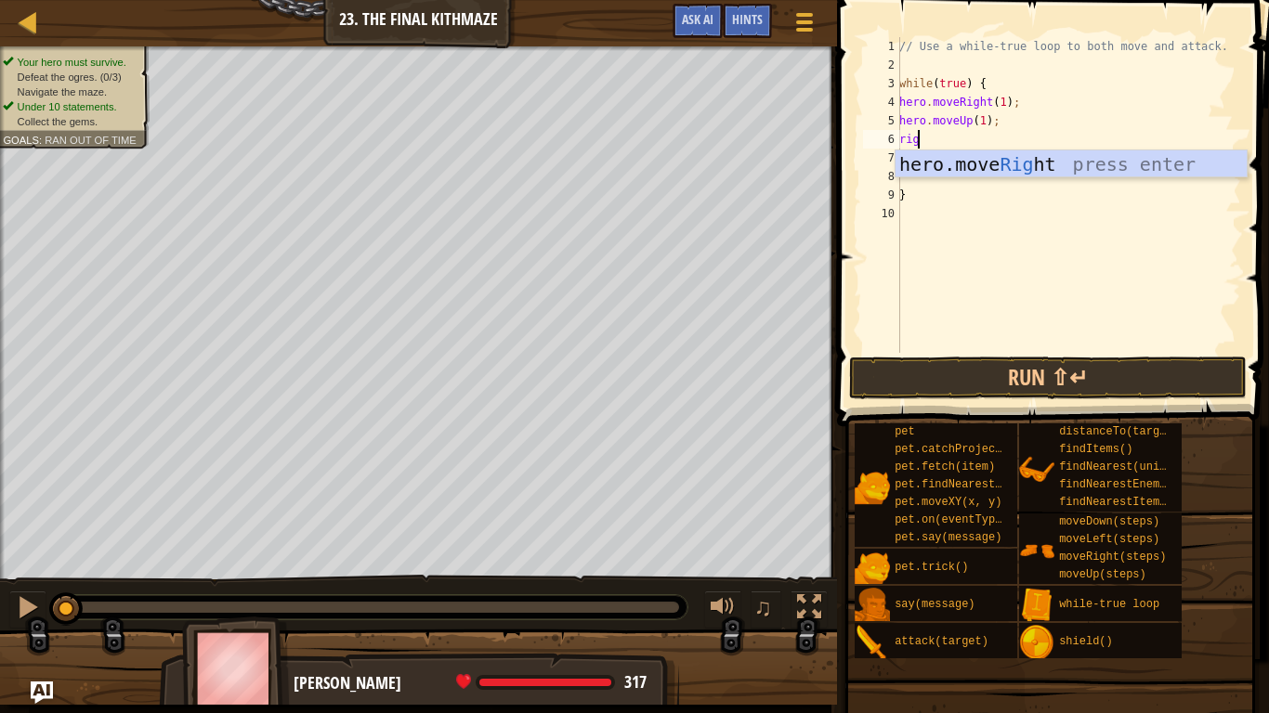
type textarea "righ"
click at [989, 159] on div "hero.move Righ t press enter" at bounding box center [1070, 192] width 351 height 84
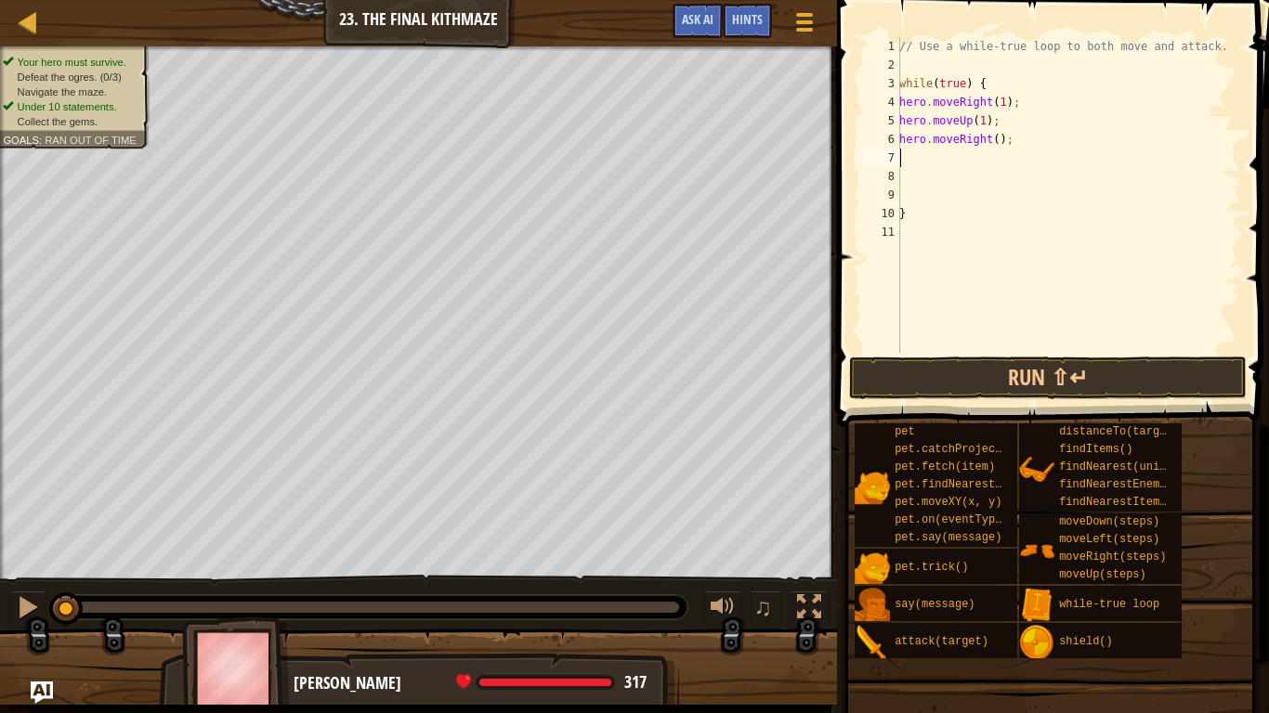
scroll to position [8, 0]
click at [986, 142] on div "// Use a while-true loop to both move and attack. while ( true ) { hero . moveR…" at bounding box center [1068, 213] width 346 height 353
click at [989, 142] on div "// Use a while-true loop to both move and attack. while ( true ) { hero . moveR…" at bounding box center [1068, 213] width 346 height 353
type textarea "hero.moveRight(1);"
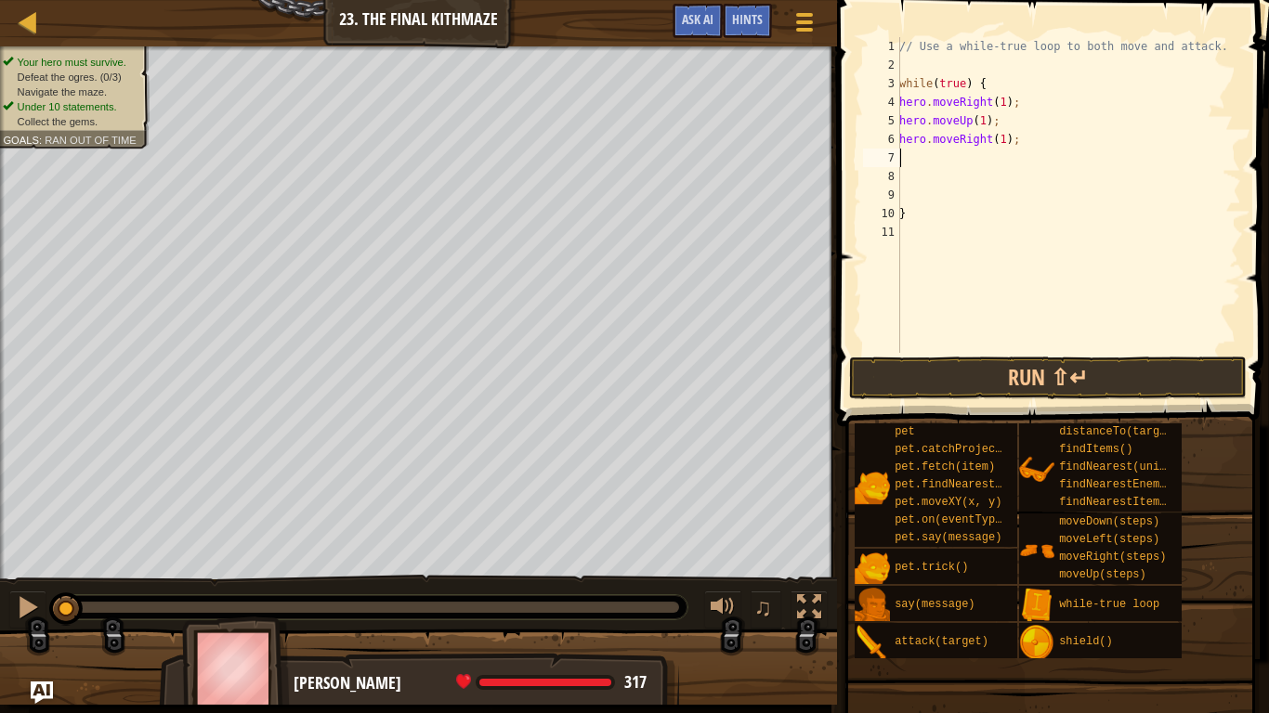
click at [926, 162] on div "// Use a while-true loop to both move and attack. while ( true ) { hero . moveR…" at bounding box center [1068, 213] width 346 height 353
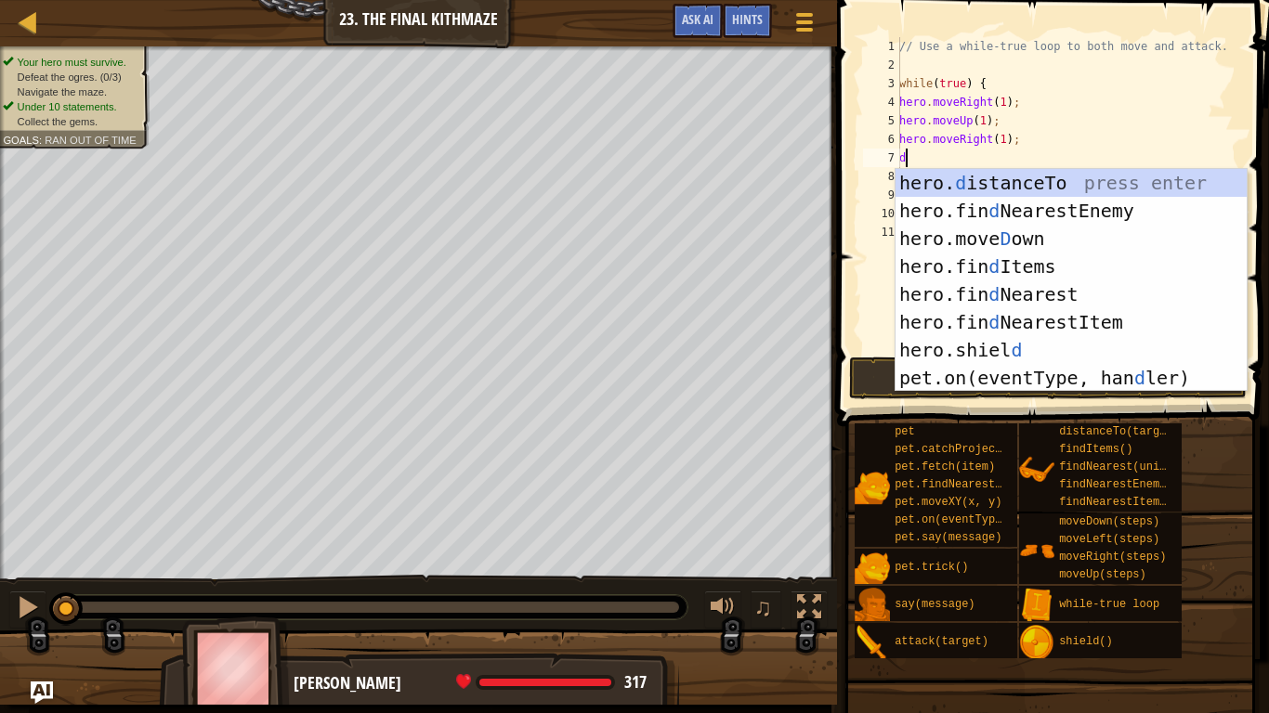
type textarea "do"
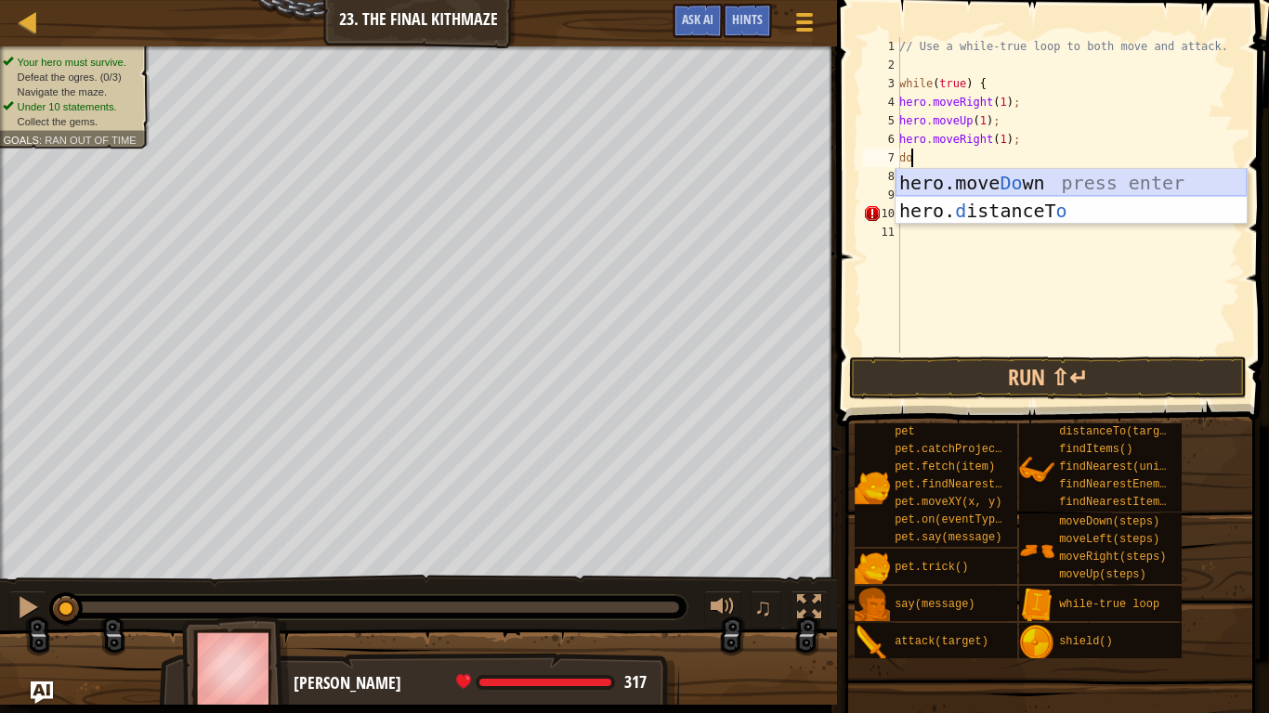
click at [927, 176] on div "hero.move Do wn press enter hero. d istanceT o press enter" at bounding box center [1070, 224] width 351 height 111
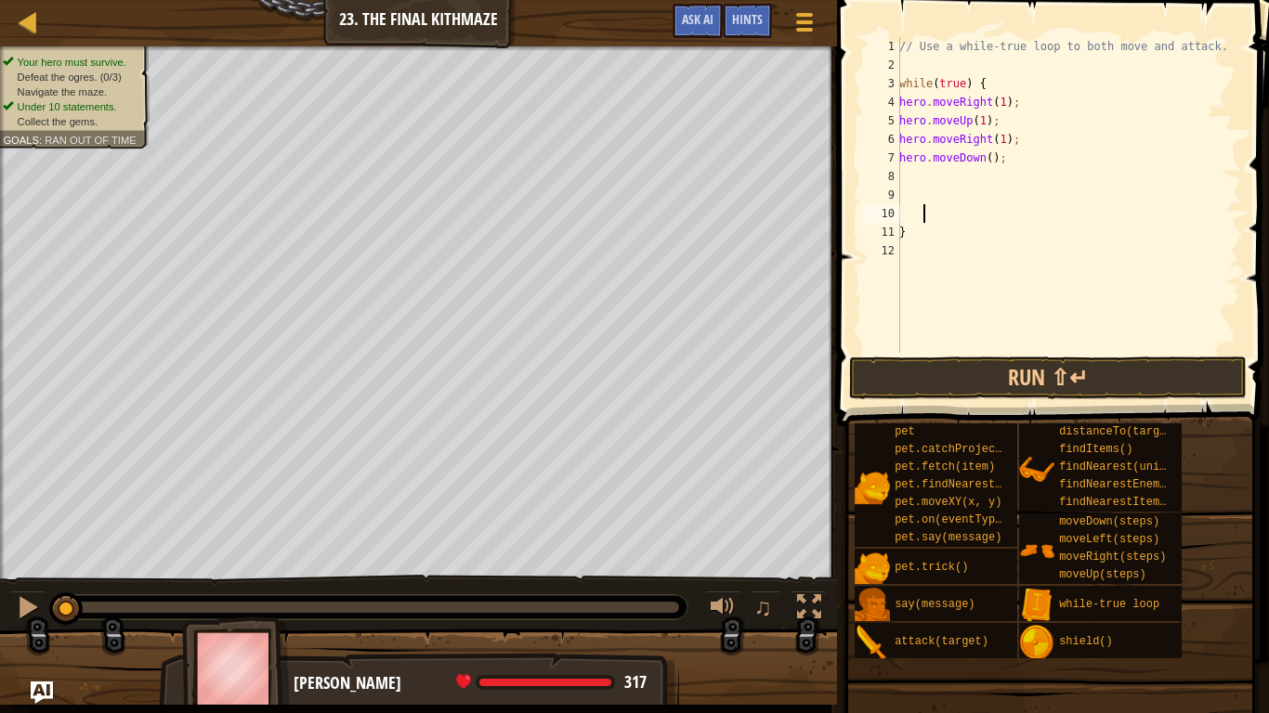
click at [936, 220] on div "// Use a while-true loop to both move and attack. while ( true ) { hero . moveR…" at bounding box center [1068, 213] width 346 height 353
click at [982, 151] on div "// Use a while-true loop to both move and attack. while ( true ) { hero . moveR…" at bounding box center [1068, 213] width 346 height 353
click at [984, 155] on div "// Use a while-true loop to both move and attack. while ( true ) { hero . moveR…" at bounding box center [1068, 213] width 346 height 353
type textarea "hero.moveDown(2);"
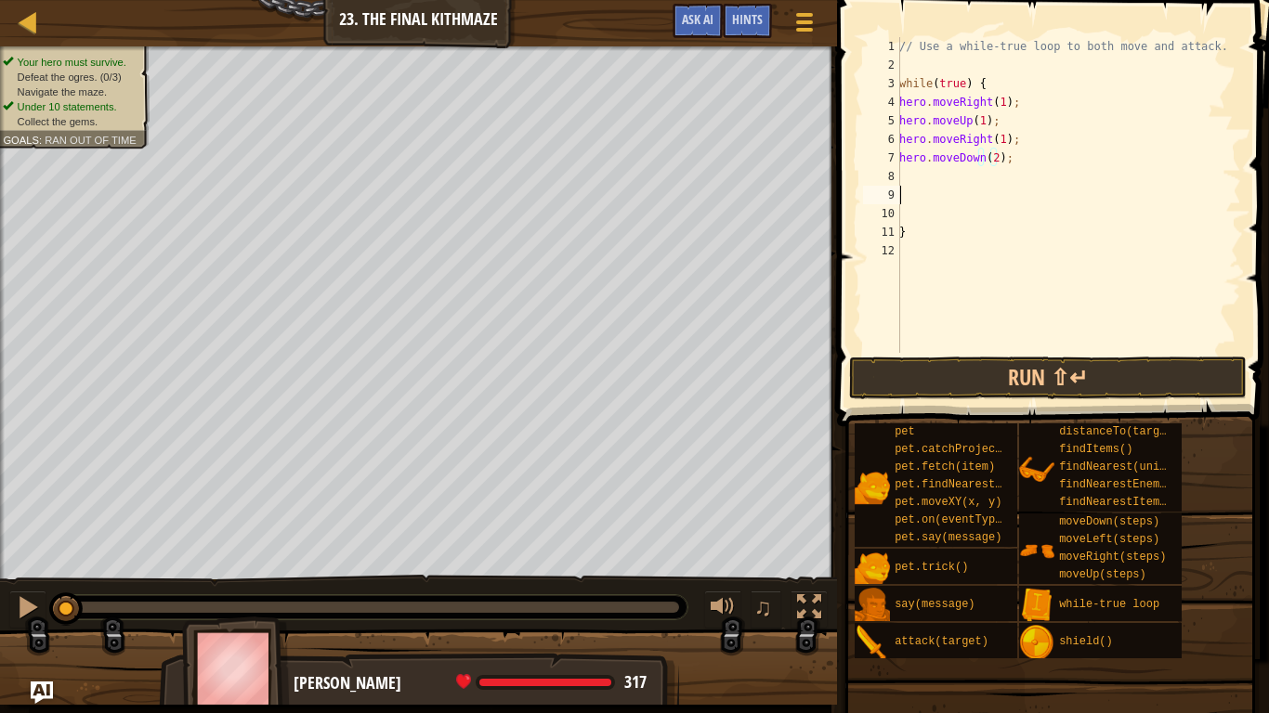
click at [966, 189] on div "// Use a while-true loop to both move and attack. while ( true ) { hero . moveR…" at bounding box center [1068, 213] width 346 height 353
click at [959, 179] on div "// Use a while-true loop to both move and attack. while ( true ) { hero . moveR…" at bounding box center [1068, 213] width 346 height 353
type textarea "u"
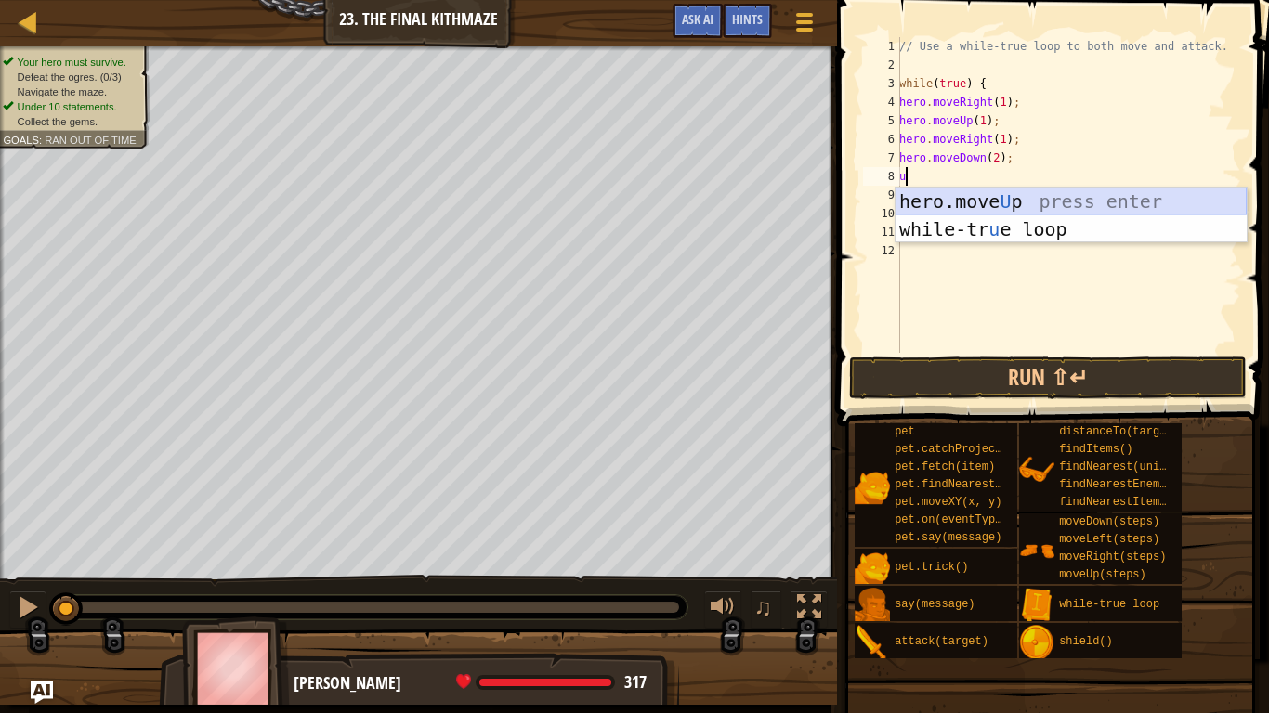
click at [969, 202] on div "hero.move U p press enter while-tr u e loop press enter" at bounding box center [1070, 243] width 351 height 111
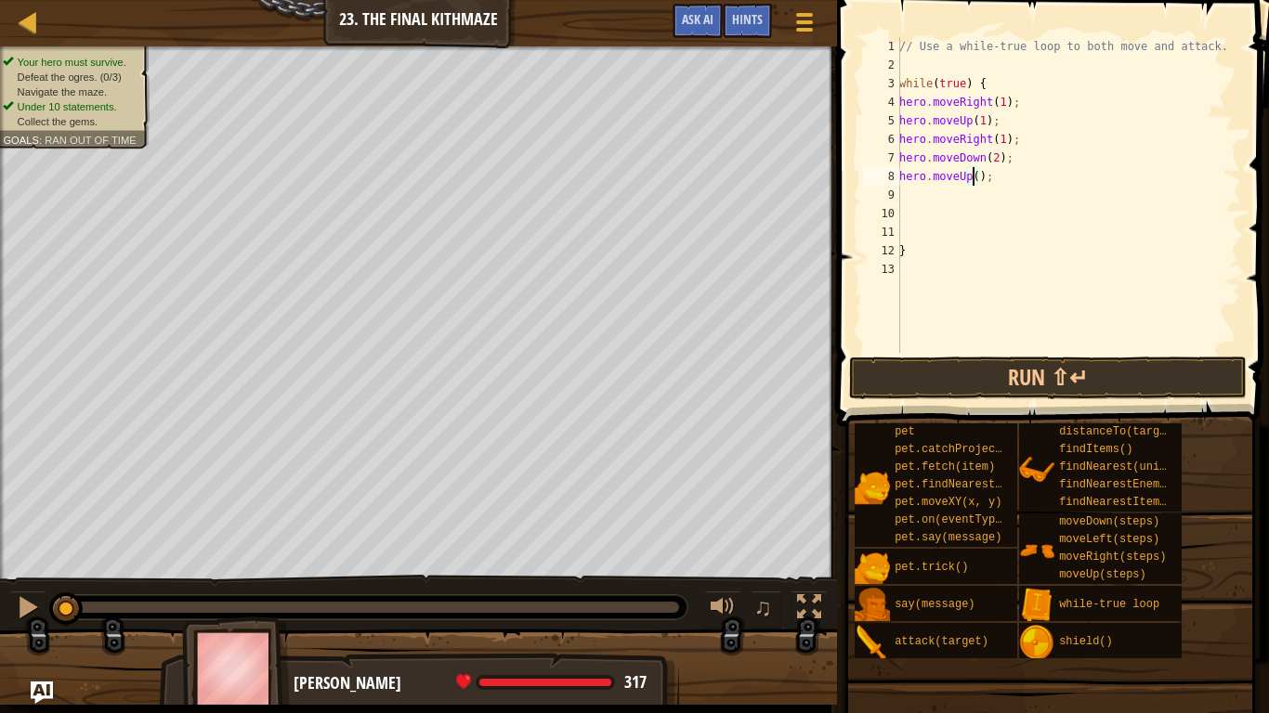
click at [972, 179] on div "// Use a while-true loop to both move and attack. while ( true ) { hero . moveR…" at bounding box center [1068, 213] width 346 height 353
type textarea "hero.moveUp(1);"
click at [1007, 380] on button "Run ⇧↵" at bounding box center [1048, 378] width 398 height 43
